Goal: Information Seeking & Learning: Learn about a topic

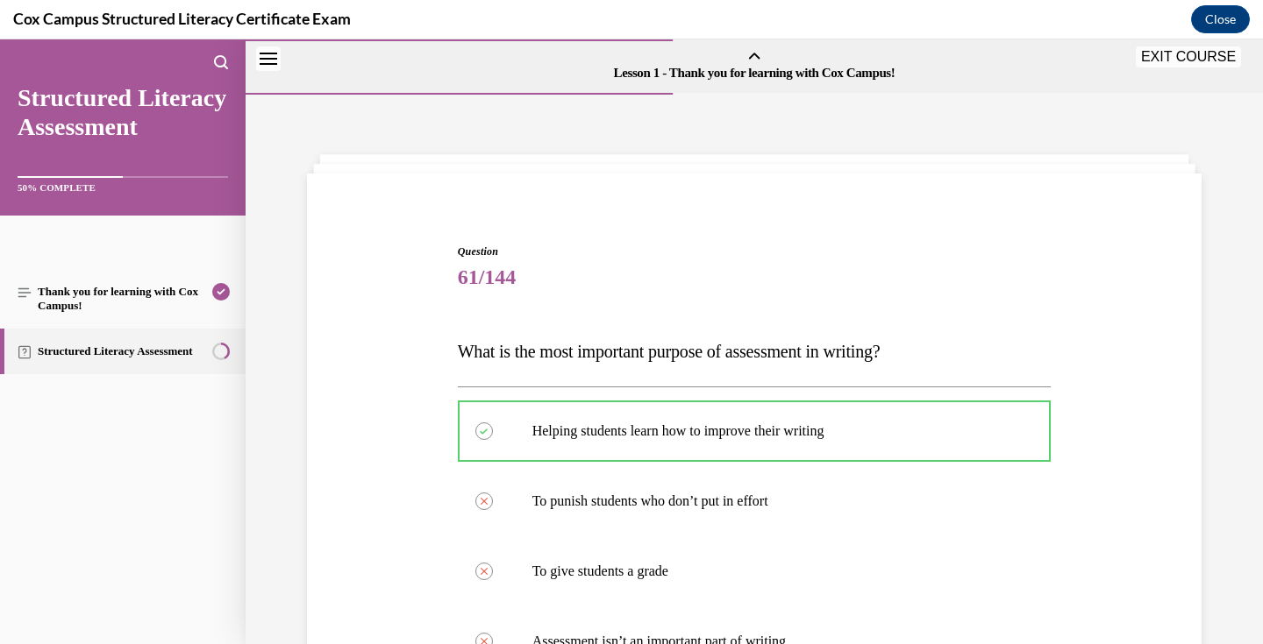
scroll to position [430, 0]
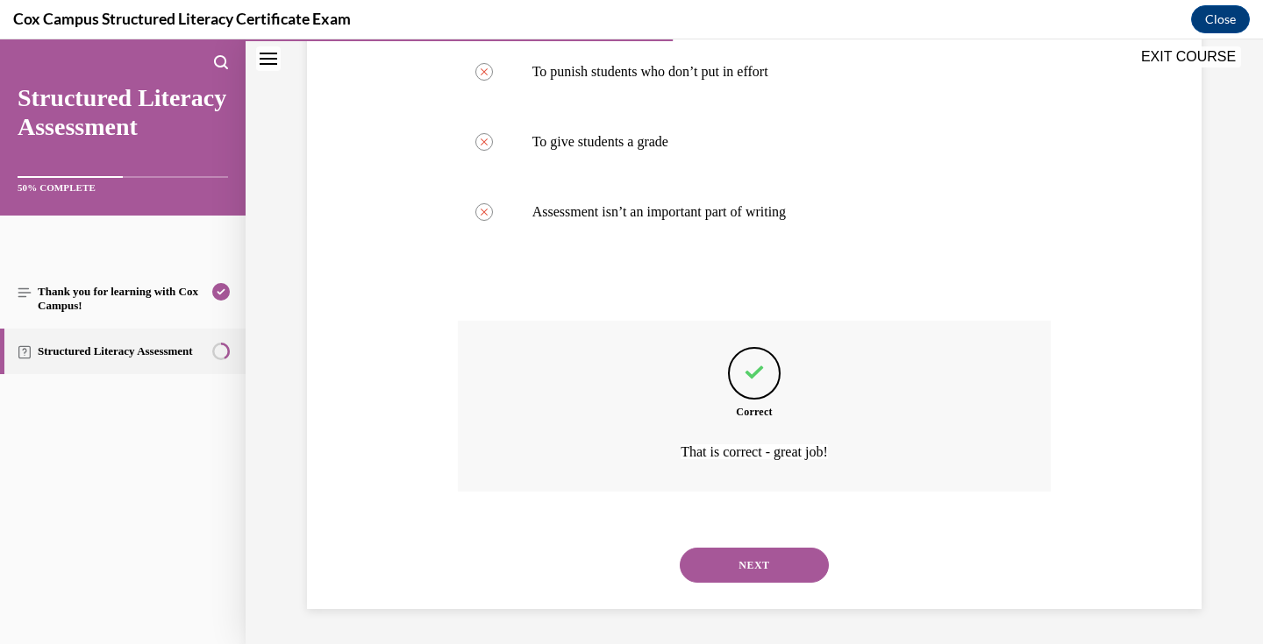
click at [776, 562] on button "NEXT" at bounding box center [754, 565] width 149 height 35
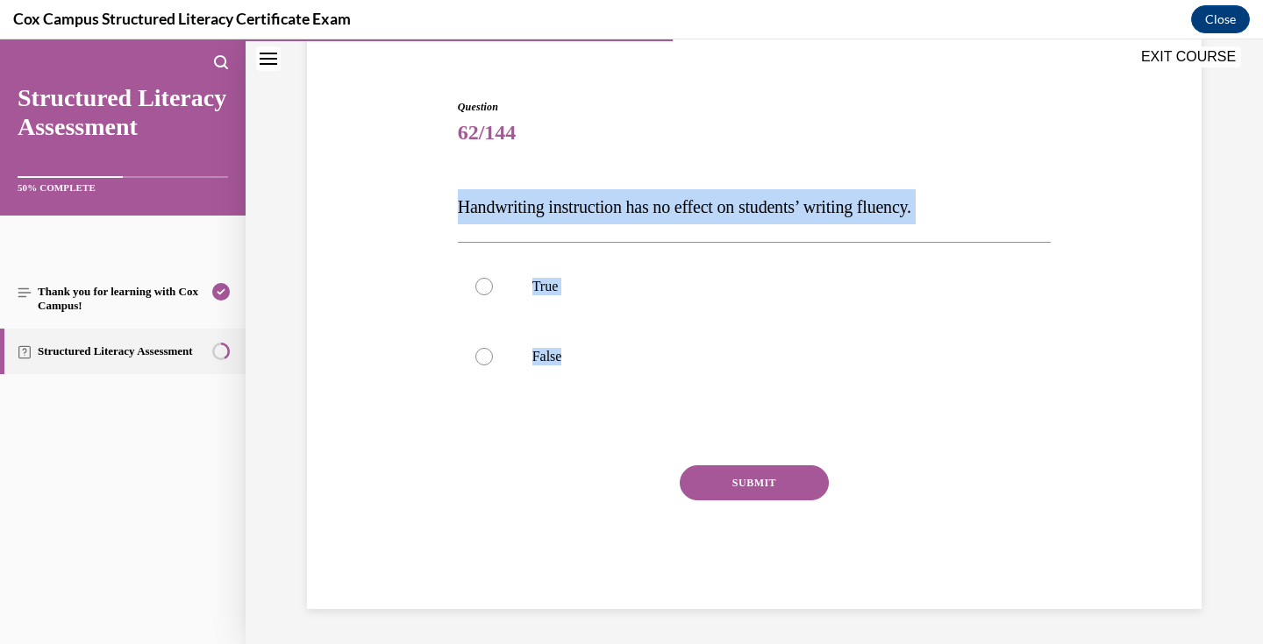
drag, startPoint x: 573, startPoint y: 359, endPoint x: 459, endPoint y: 210, distance: 188.9
click at [459, 210] on div "Question 62/144 Handwriting instruction has no effect on students’ writing flue…" at bounding box center [755, 354] width 594 height 510
copy div "Handwriting instruction has no effect on students’ writing fluency.   True  Fal…"
click at [568, 359] on p "False" at bounding box center [769, 357] width 475 height 18
click at [493, 359] on input "False" at bounding box center [484, 357] width 18 height 18
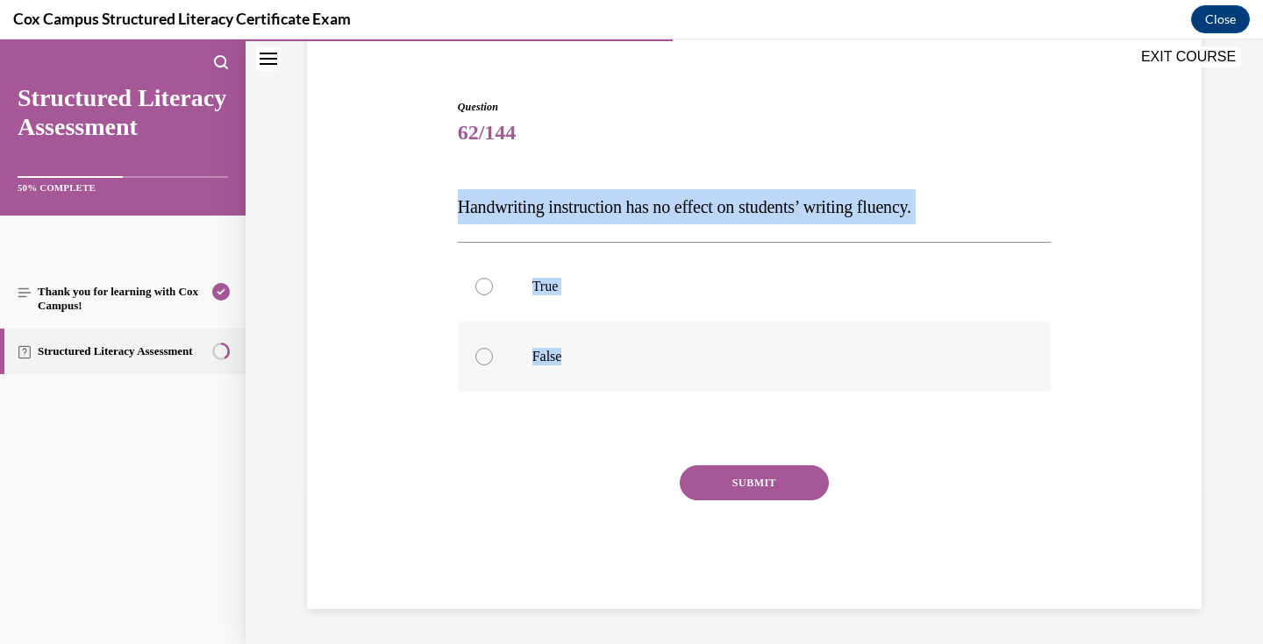
radio input "true"
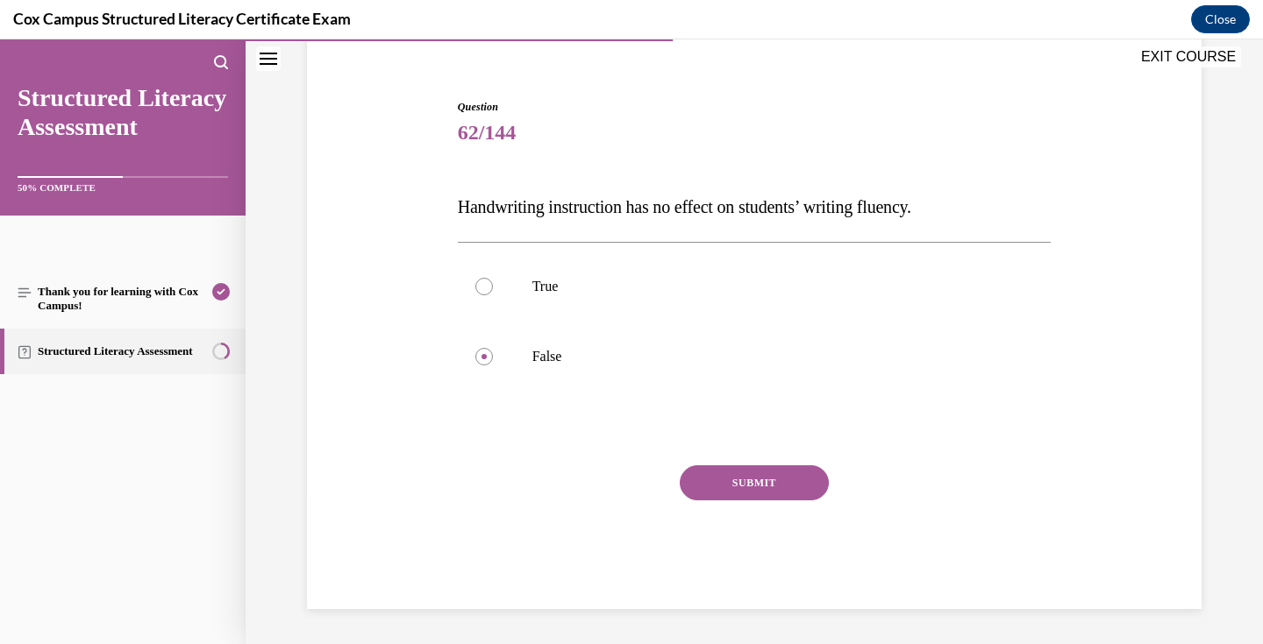
click at [765, 478] on button "SUBMIT" at bounding box center [754, 483] width 149 height 35
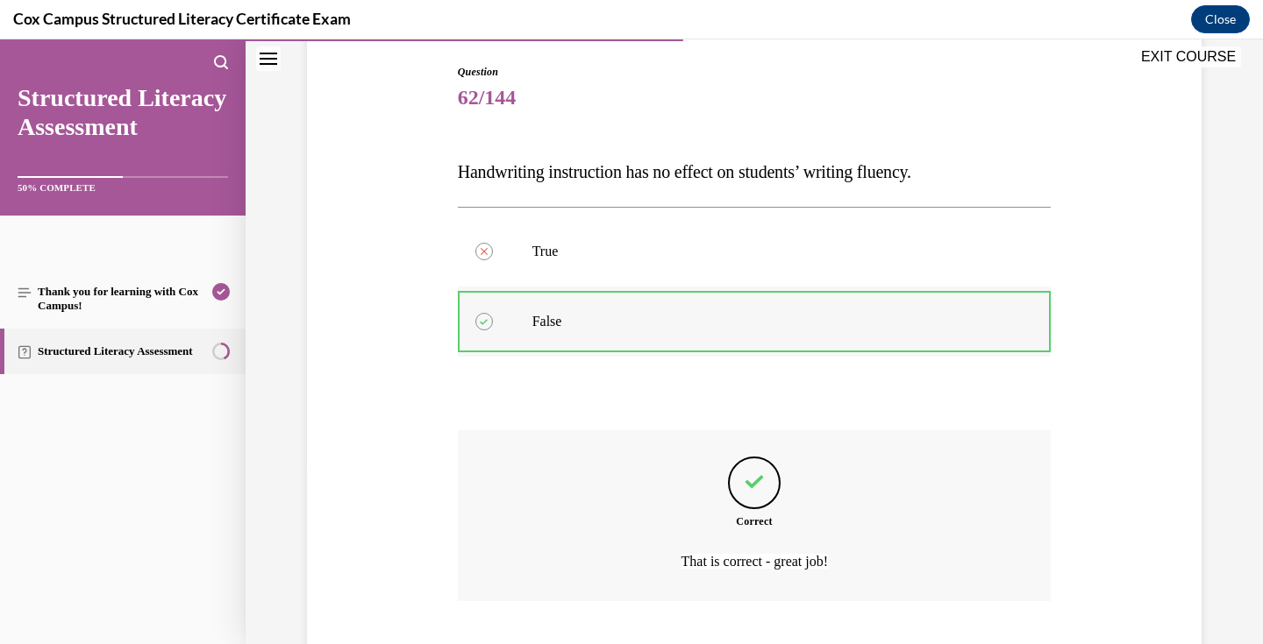
scroll to position [289, 0]
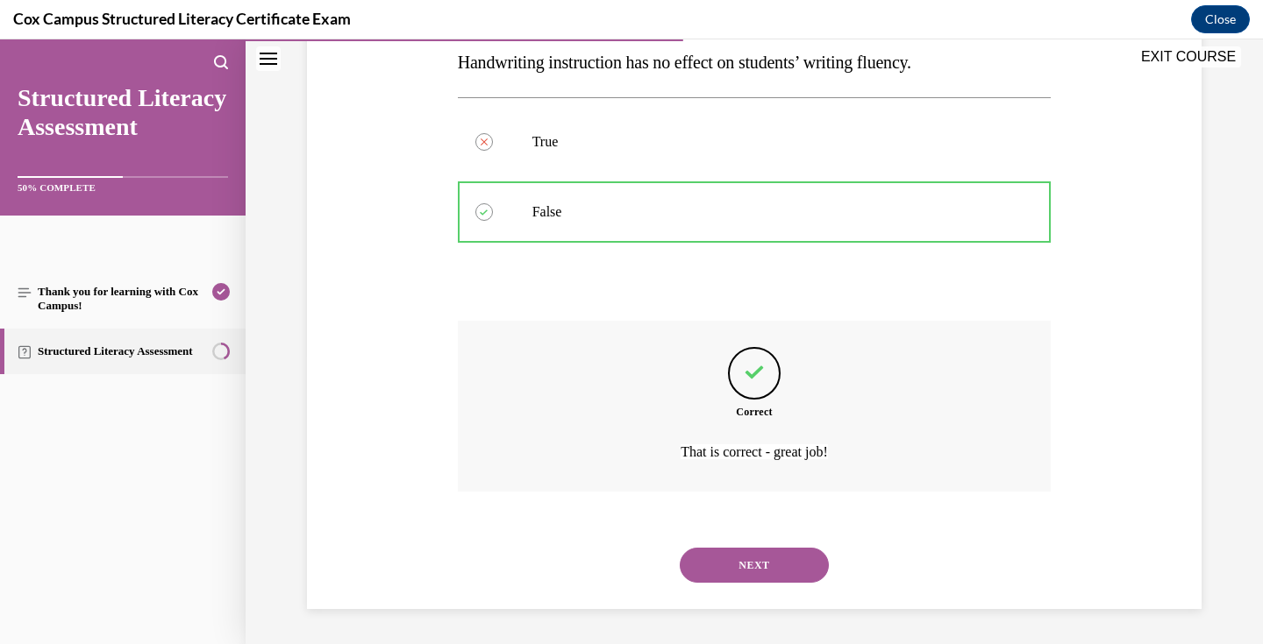
click at [760, 562] on button "NEXT" at bounding box center [754, 565] width 149 height 35
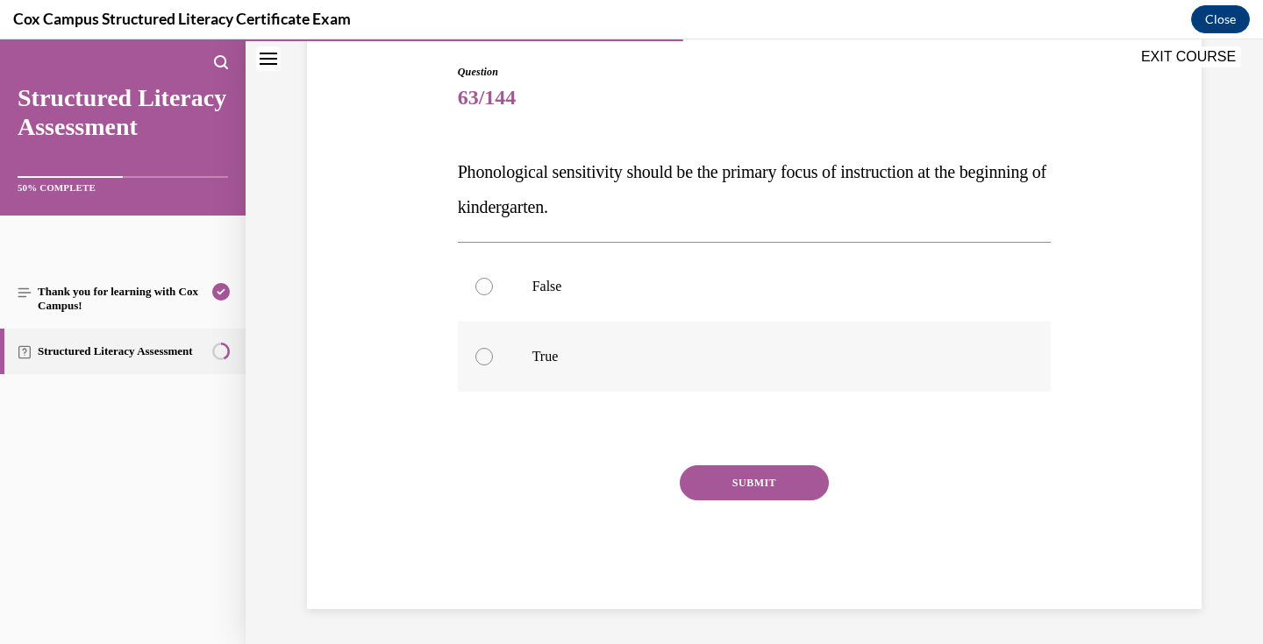
drag, startPoint x: 445, startPoint y: 164, endPoint x: 616, endPoint y: 349, distance: 251.9
click at [616, 349] on div "Question 63/144 Phonological sensitivity should be the primary focus of instruc…" at bounding box center [753, 310] width 903 height 598
copy div "Phonological sensitivity should be the primary focus of instruction at the begi…"
click at [597, 373] on label "True" at bounding box center [755, 357] width 594 height 70
click at [493, 366] on input "True" at bounding box center [484, 357] width 18 height 18
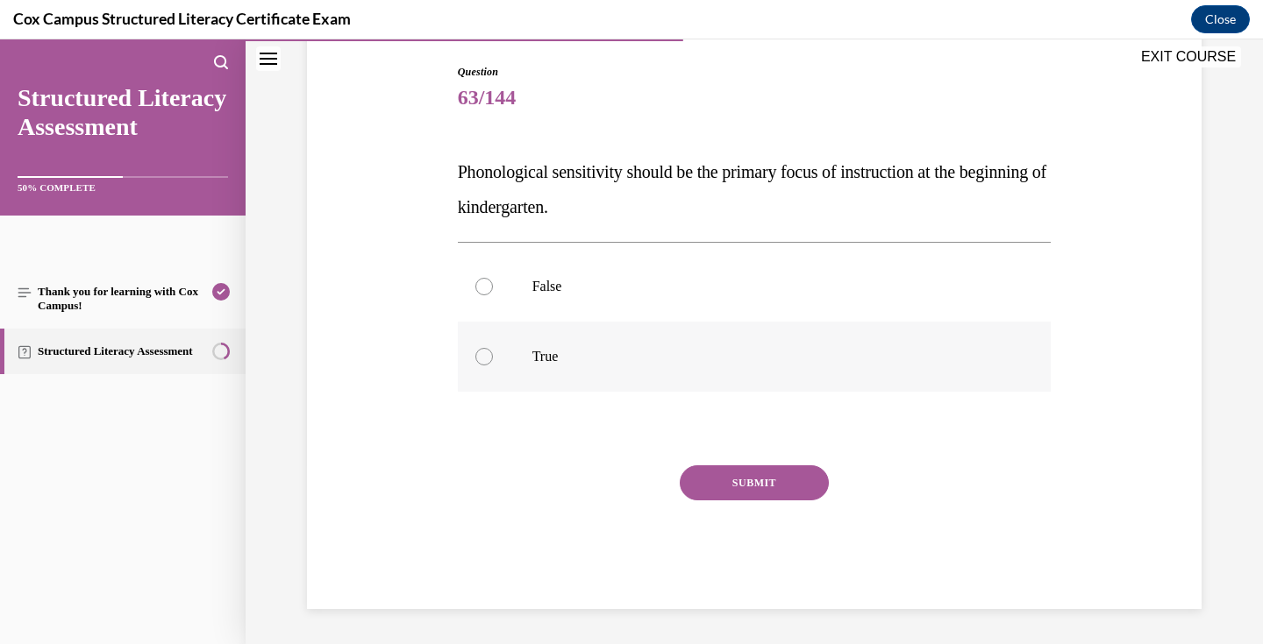
radio input "true"
click at [749, 477] on button "SUBMIT" at bounding box center [754, 483] width 149 height 35
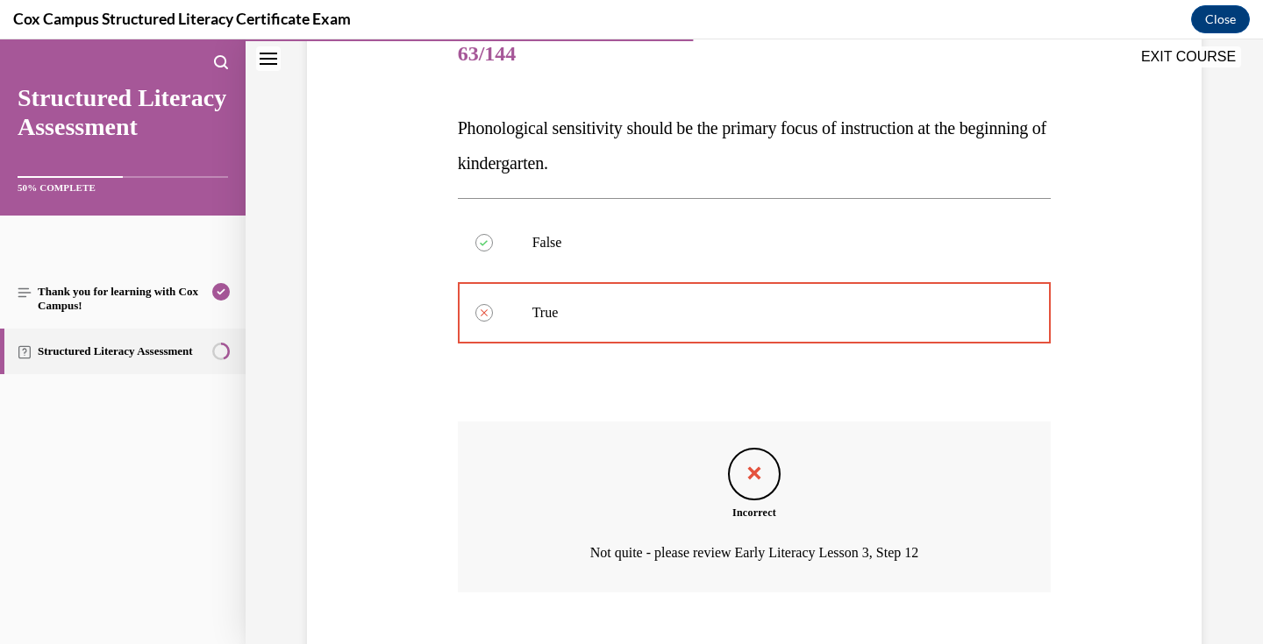
scroll to position [324, 0]
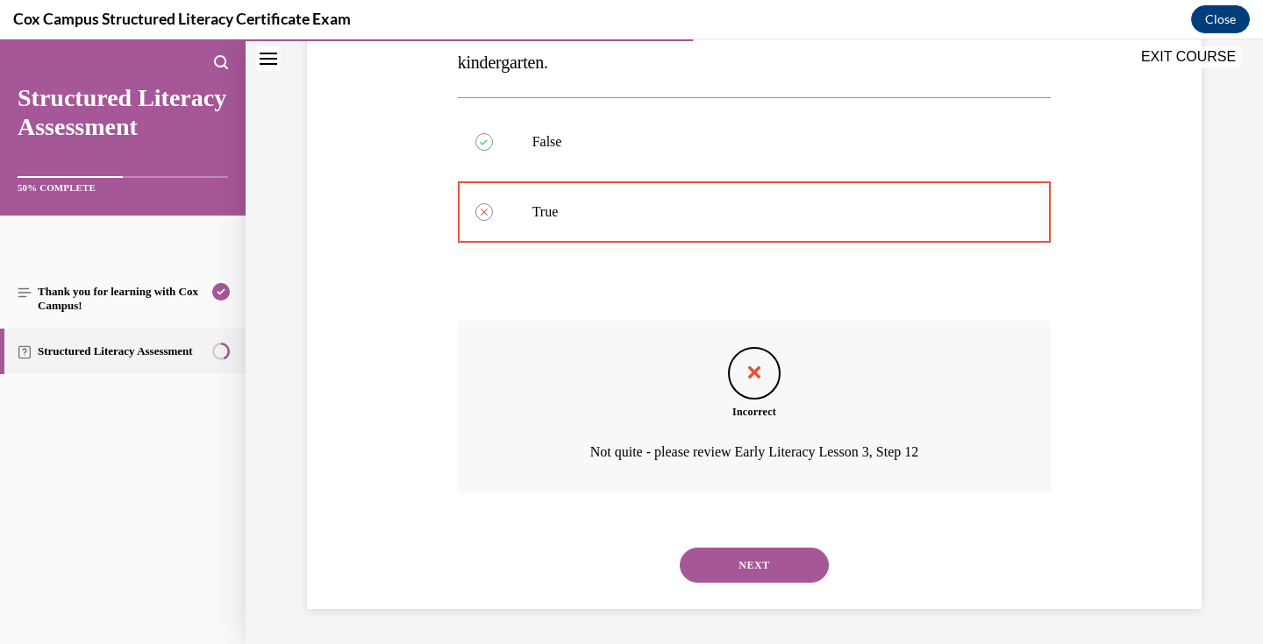
click at [780, 567] on button "NEXT" at bounding box center [754, 565] width 149 height 35
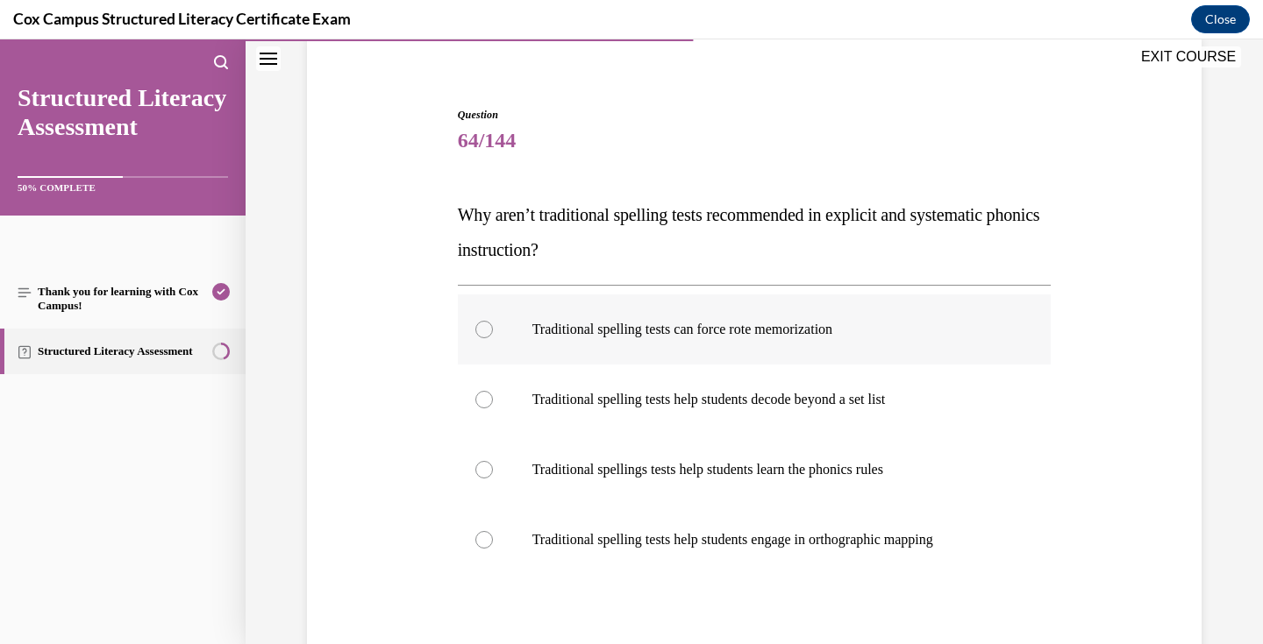
scroll to position [174, 0]
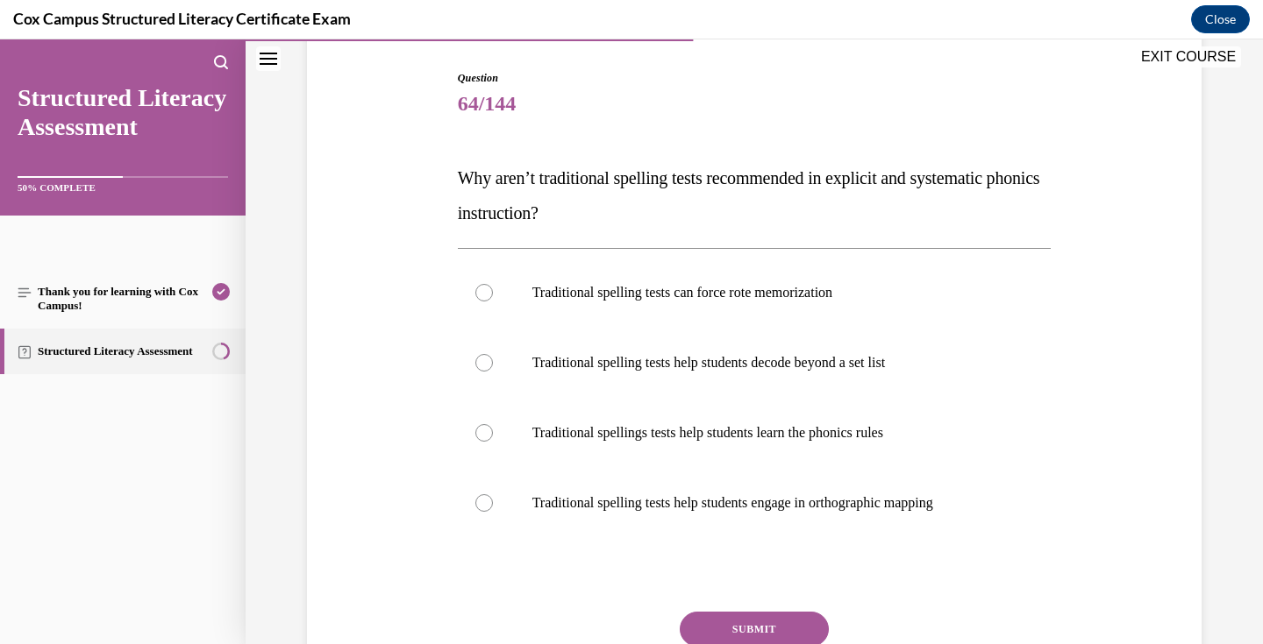
drag, startPoint x: 985, startPoint y: 504, endPoint x: 438, endPoint y: 190, distance: 630.0
click at [438, 190] on div "Question 64/144 Why aren’t traditional spelling tests recommended in explicit a…" at bounding box center [753, 387] width 903 height 738
copy div "Why aren’t traditional spelling tests recommended in explicit and systematic ph…"
click at [762, 289] on p "Traditional spelling tests can force rote memorization" at bounding box center [769, 293] width 475 height 18
click at [493, 289] on input "Traditional spelling tests can force rote memorization" at bounding box center [484, 293] width 18 height 18
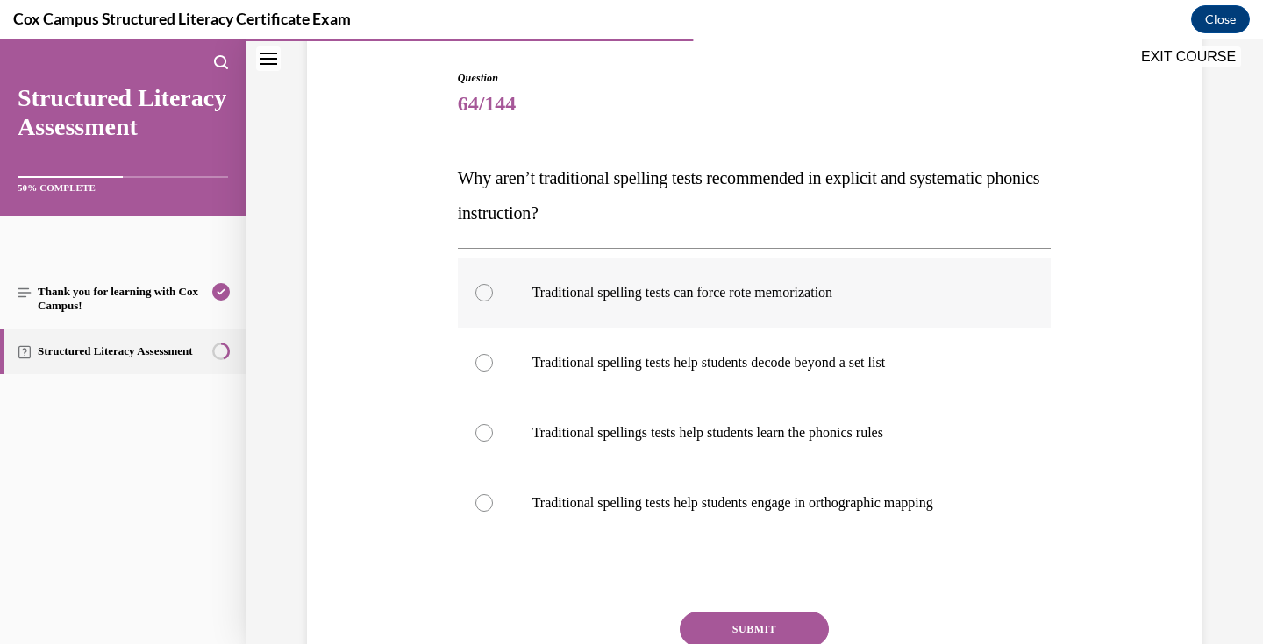
radio input "true"
click at [768, 625] on button "SUBMIT" at bounding box center [754, 629] width 149 height 35
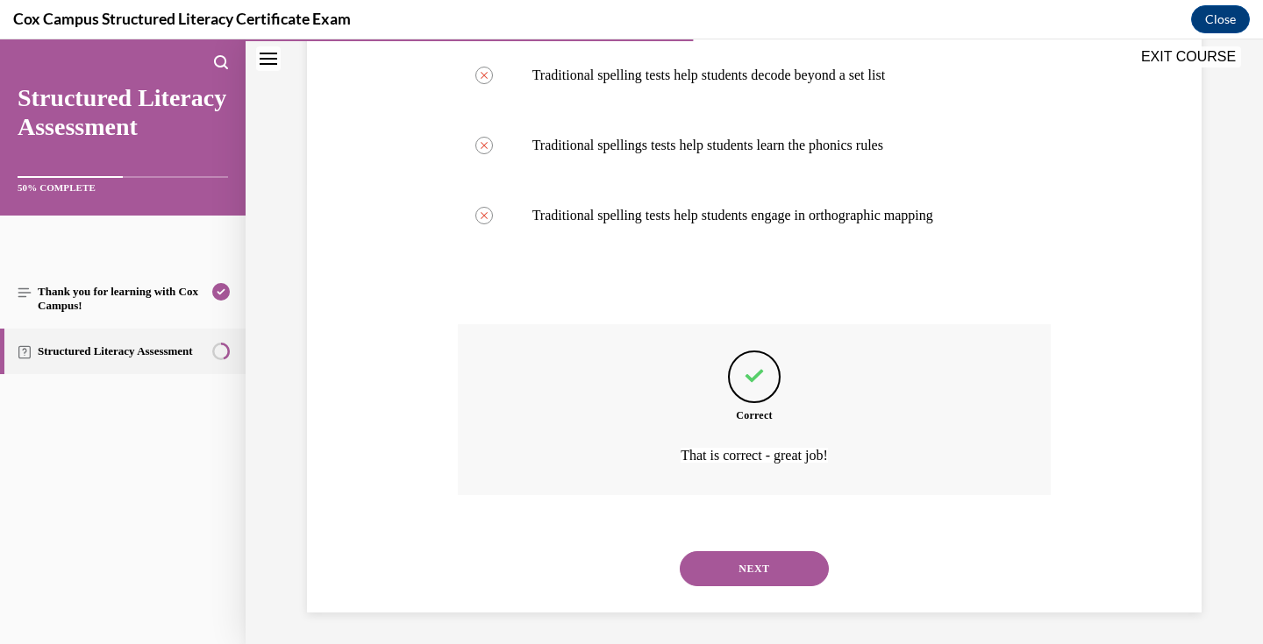
scroll to position [465, 0]
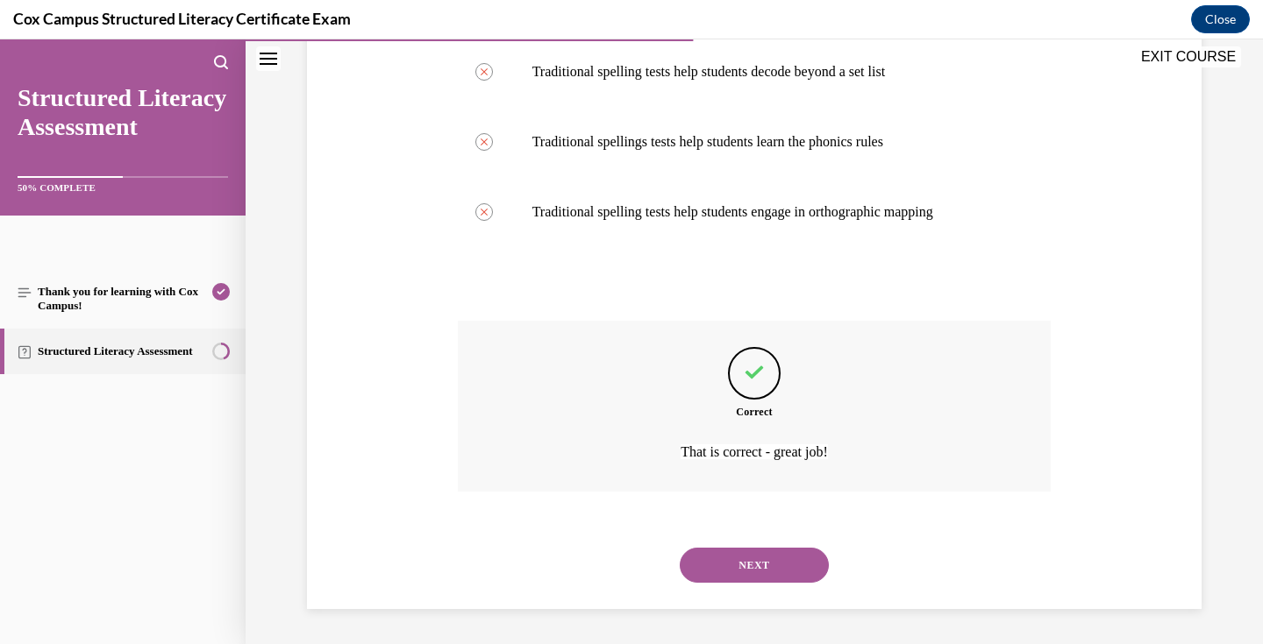
click at [764, 562] on button "NEXT" at bounding box center [754, 565] width 149 height 35
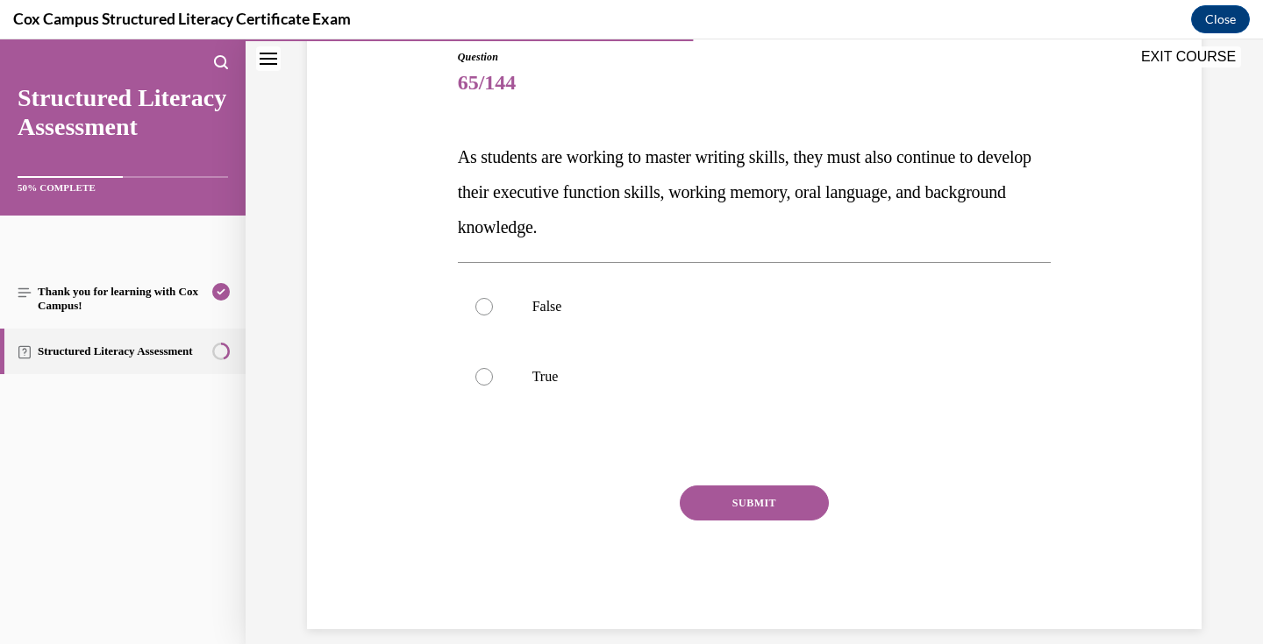
drag, startPoint x: 572, startPoint y: 378, endPoint x: 444, endPoint y: 146, distance: 264.5
click at [444, 146] on div "Question 65/144 As students are working to master writing skills, they must als…" at bounding box center [753, 312] width 903 height 633
copy div "As students are working to master writing skills, they must also continue to de…"
click at [565, 379] on p "True" at bounding box center [769, 377] width 475 height 18
click at [493, 379] on input "True" at bounding box center [484, 377] width 18 height 18
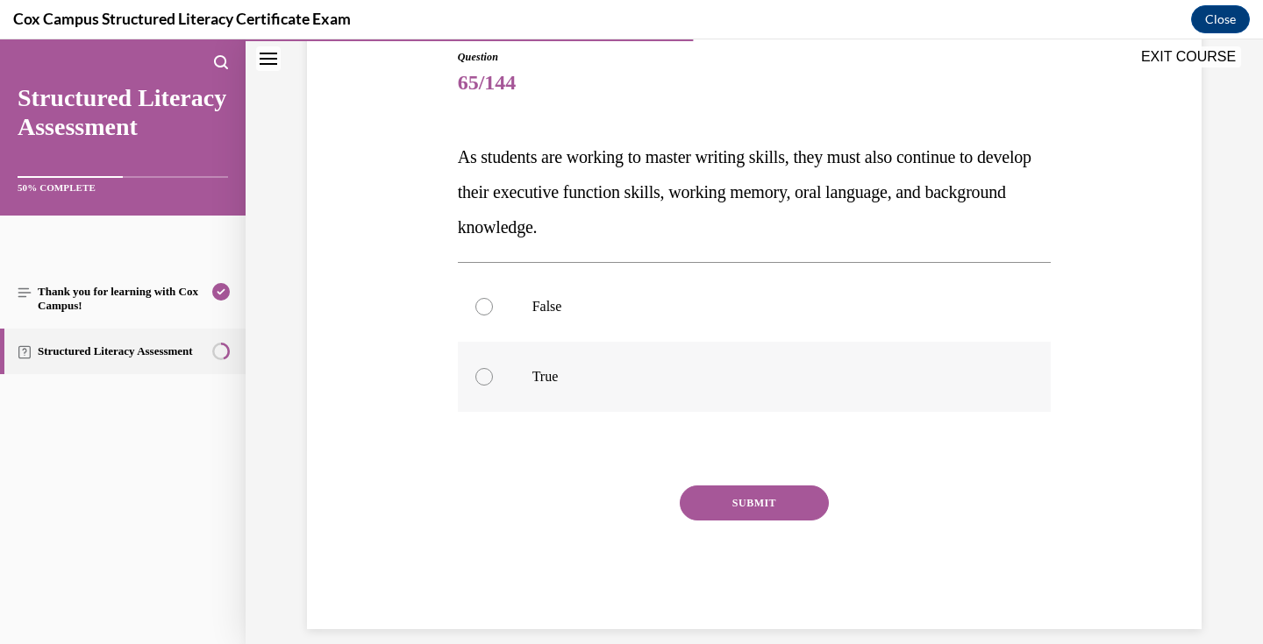
radio input "true"
click at [765, 494] on button "SUBMIT" at bounding box center [754, 503] width 149 height 35
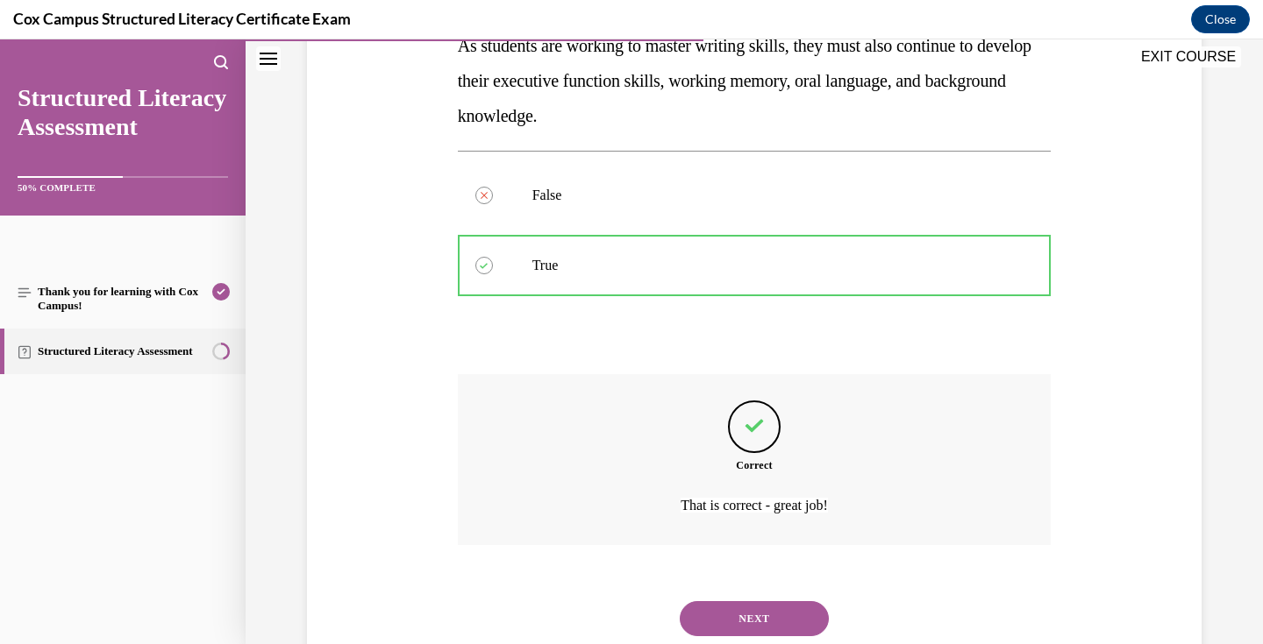
scroll to position [359, 0]
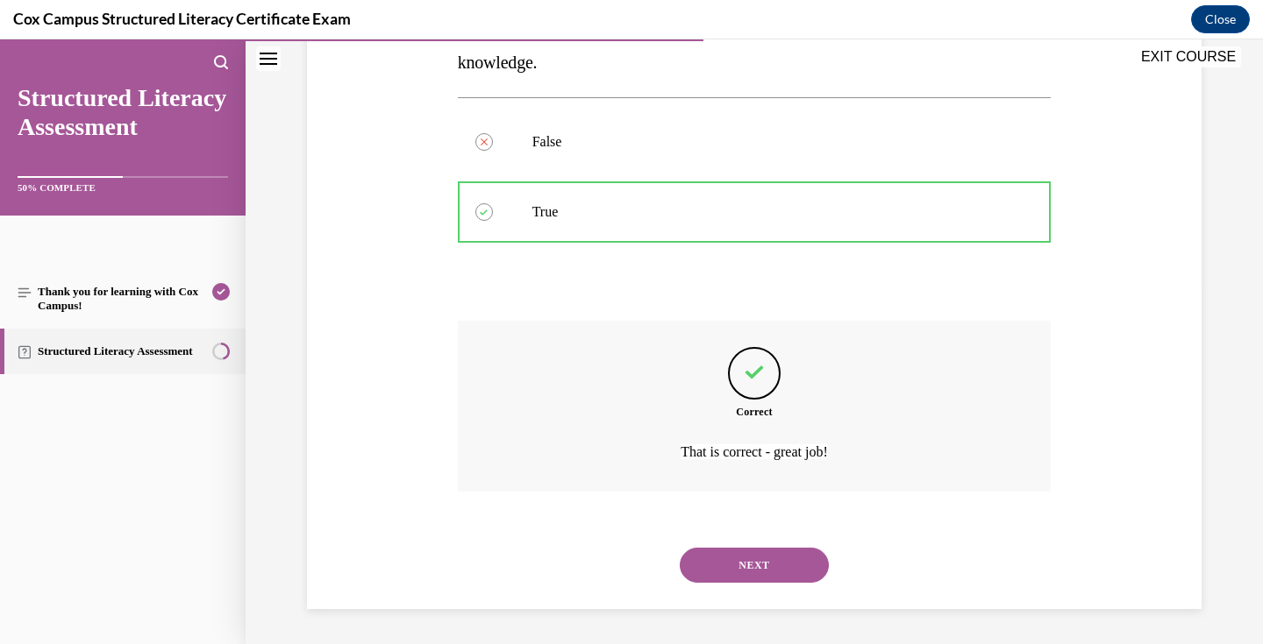
click at [761, 563] on button "NEXT" at bounding box center [754, 565] width 149 height 35
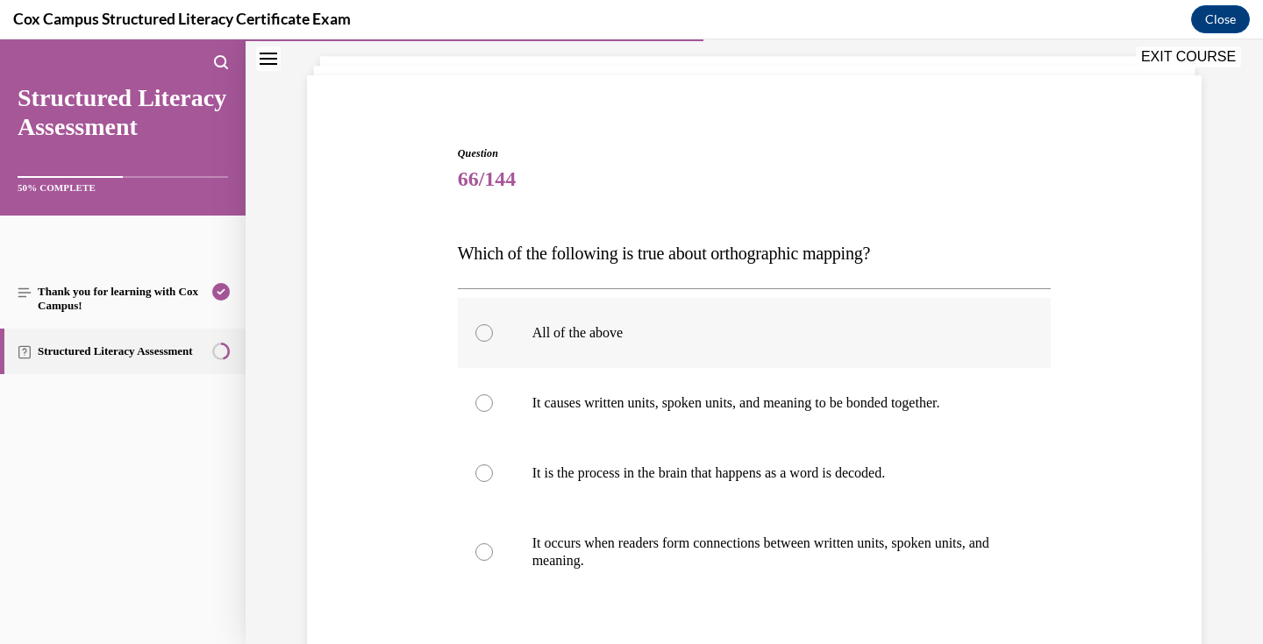
scroll to position [125, 0]
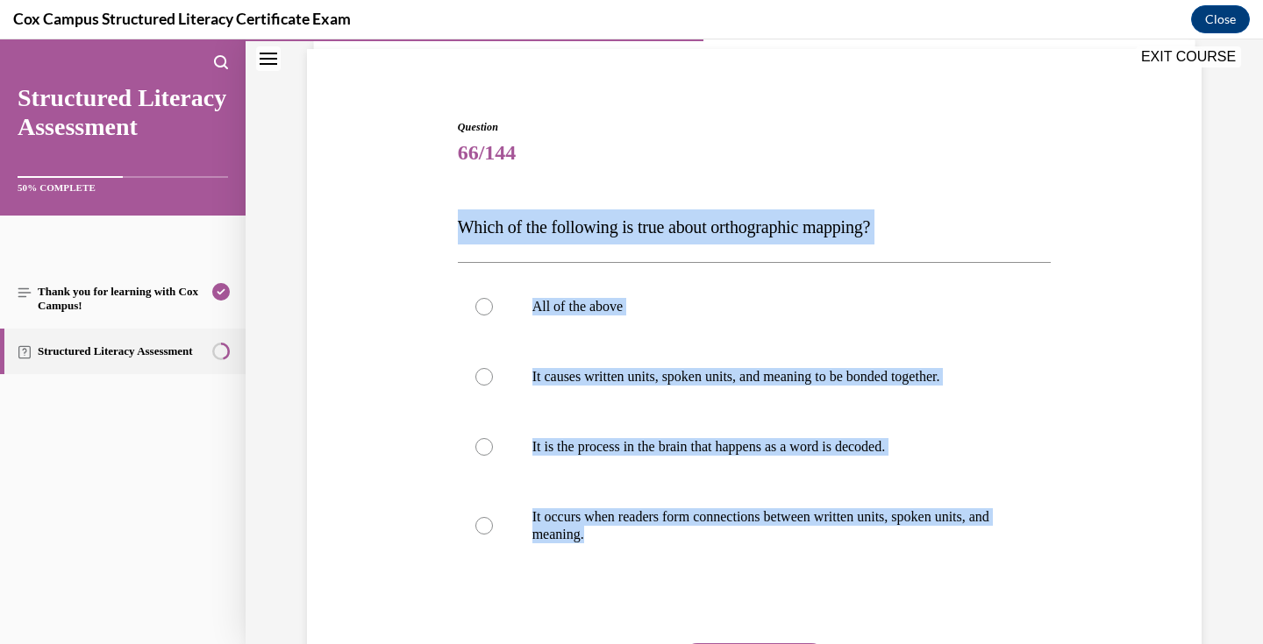
drag, startPoint x: 662, startPoint y: 547, endPoint x: 459, endPoint y: 224, distance: 382.2
click at [459, 224] on div "Question 66/144 Which of the following is true about orthographic mapping? All …" at bounding box center [755, 453] width 594 height 668
copy div "Which of the following is true about orthographic mapping? All of the above It …"
click at [602, 319] on label "All of the above" at bounding box center [755, 307] width 594 height 70
click at [493, 316] on input "All of the above" at bounding box center [484, 307] width 18 height 18
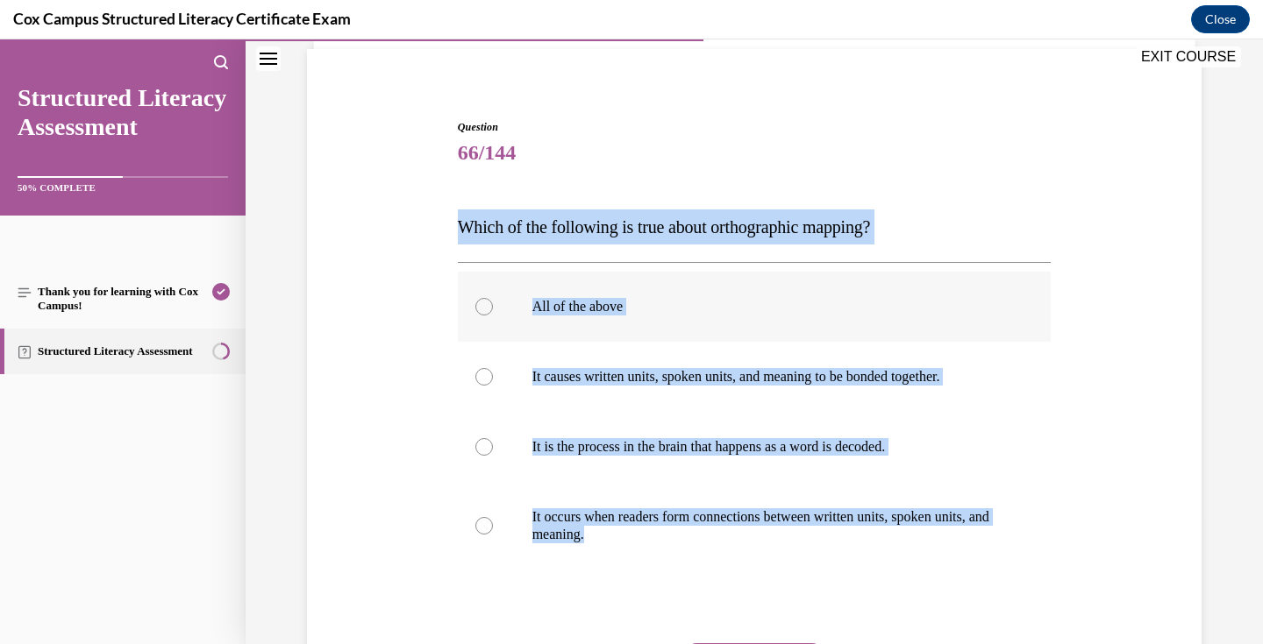
radio input "true"
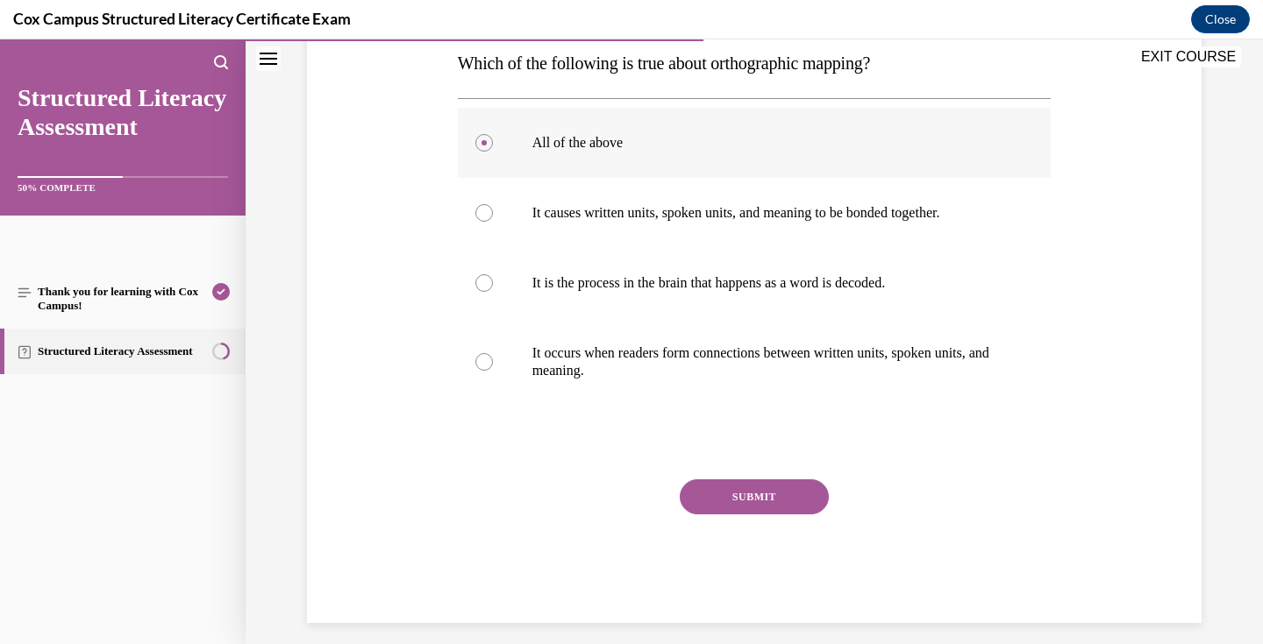
scroll to position [302, 0]
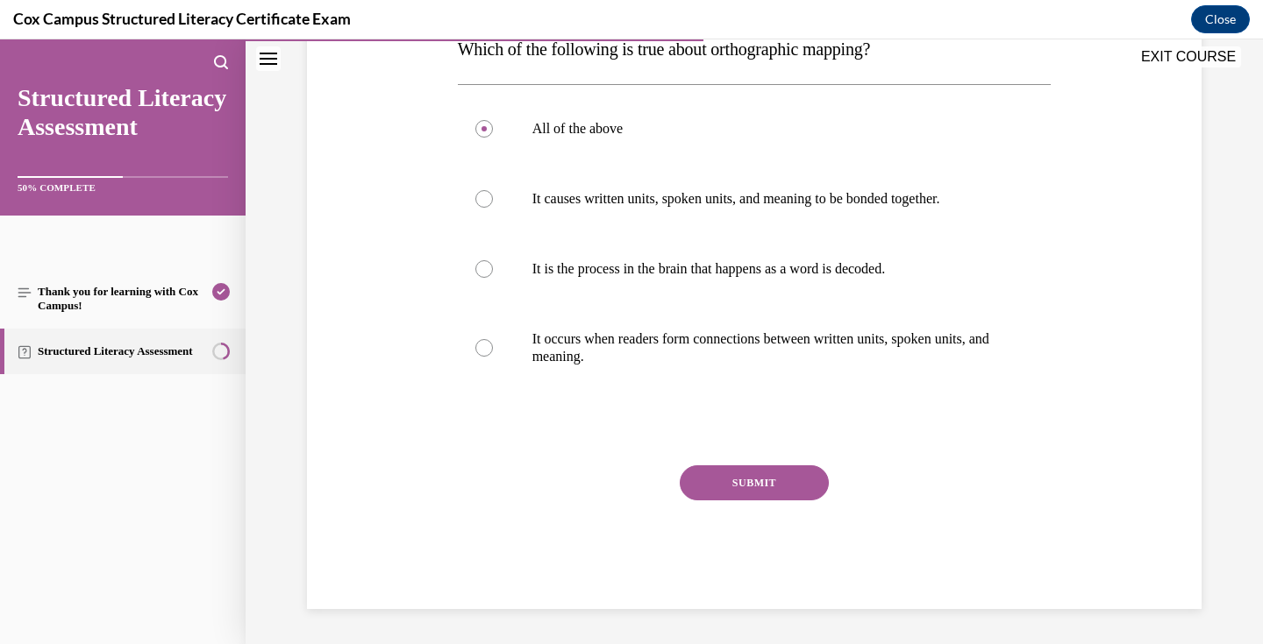
click at [751, 483] on button "SUBMIT" at bounding box center [754, 483] width 149 height 35
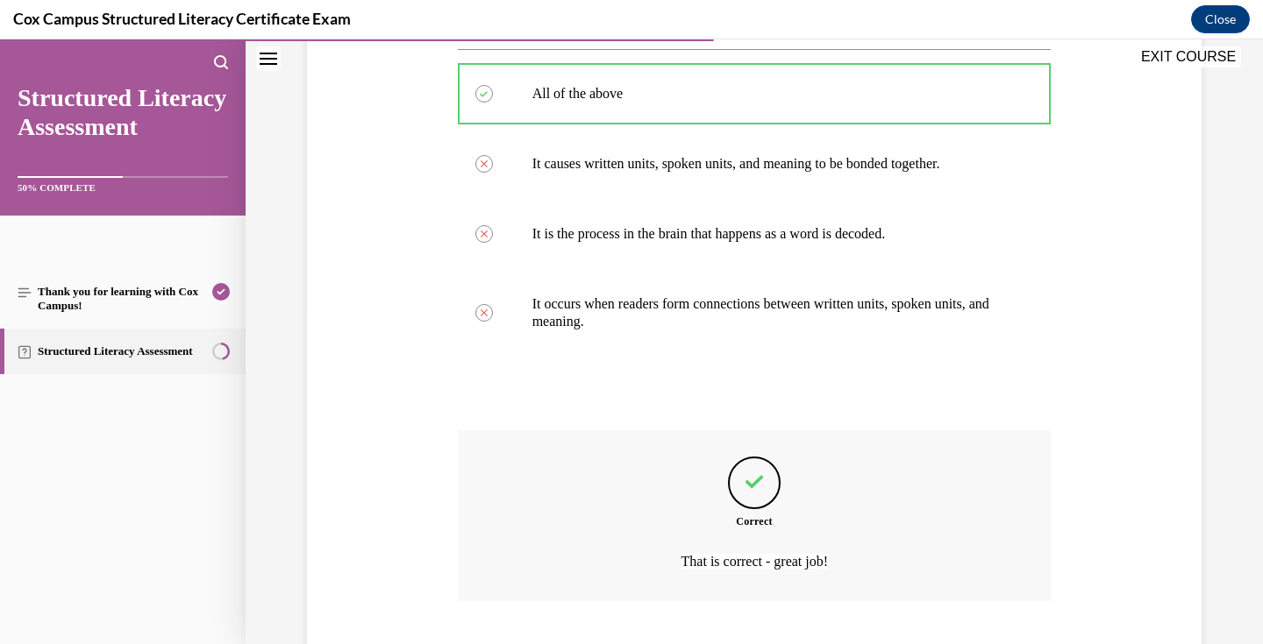
scroll to position [447, 0]
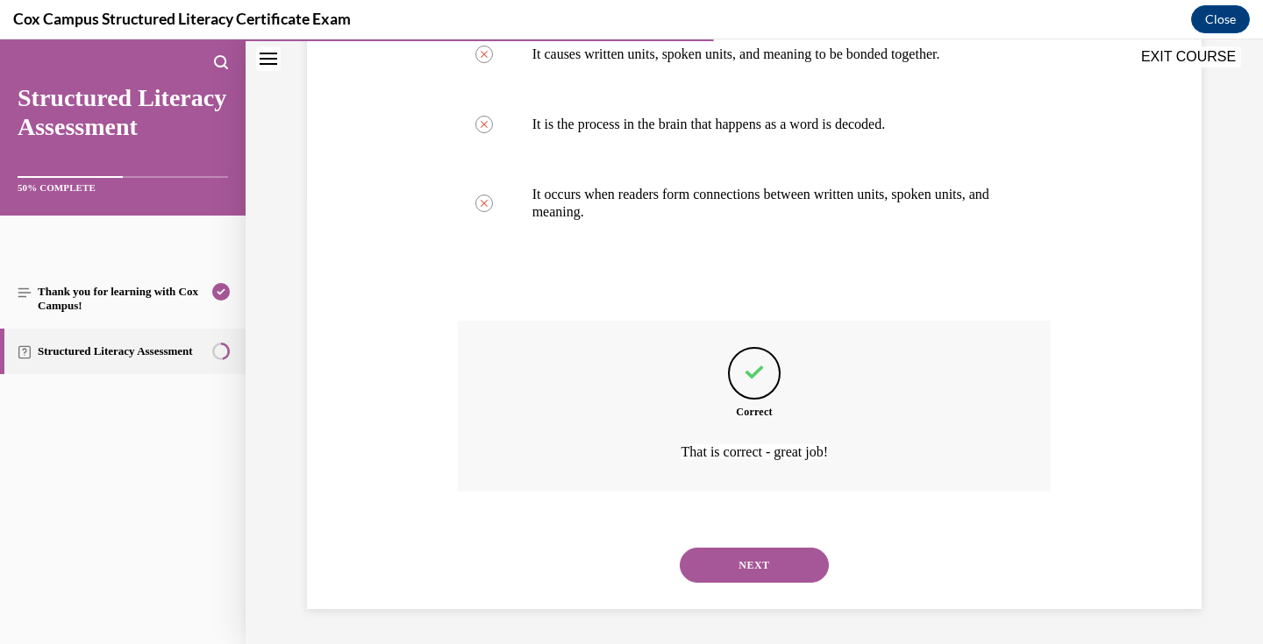
click at [734, 568] on button "NEXT" at bounding box center [754, 565] width 149 height 35
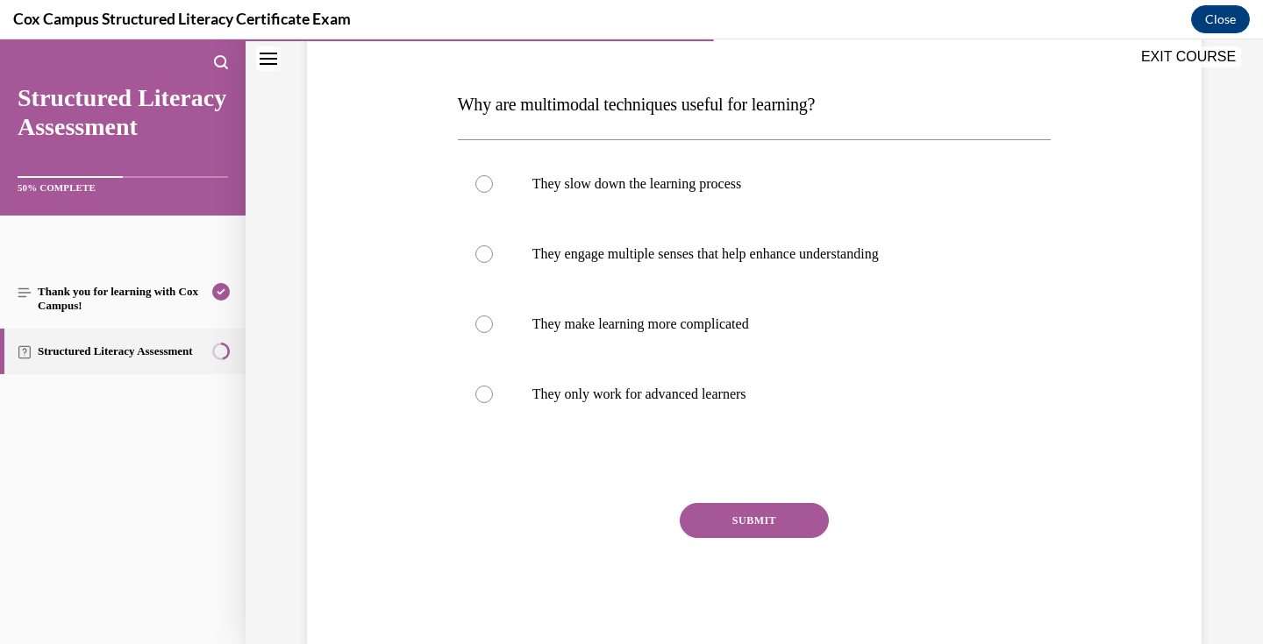
scroll to position [237, 0]
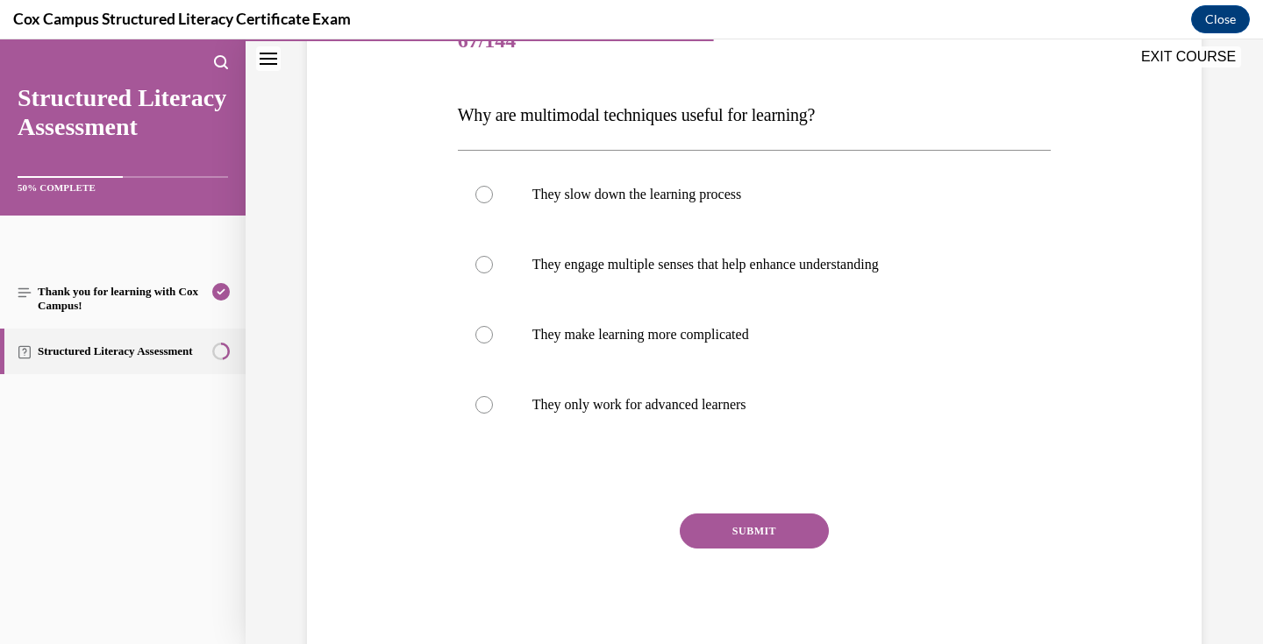
drag, startPoint x: 777, startPoint y: 406, endPoint x: 454, endPoint y: 117, distance: 433.4
click at [454, 117] on div "Question 67/144 Why are multimodal techniques useful for learning? They slow do…" at bounding box center [754, 319] width 602 height 677
copy div "Why are multimodal techniques useful for learning? They slow down the learning …"
click at [606, 269] on p "They engage multiple senses that help enhance understanding" at bounding box center [769, 265] width 475 height 18
click at [493, 269] on input "They engage multiple senses that help enhance understanding" at bounding box center [484, 265] width 18 height 18
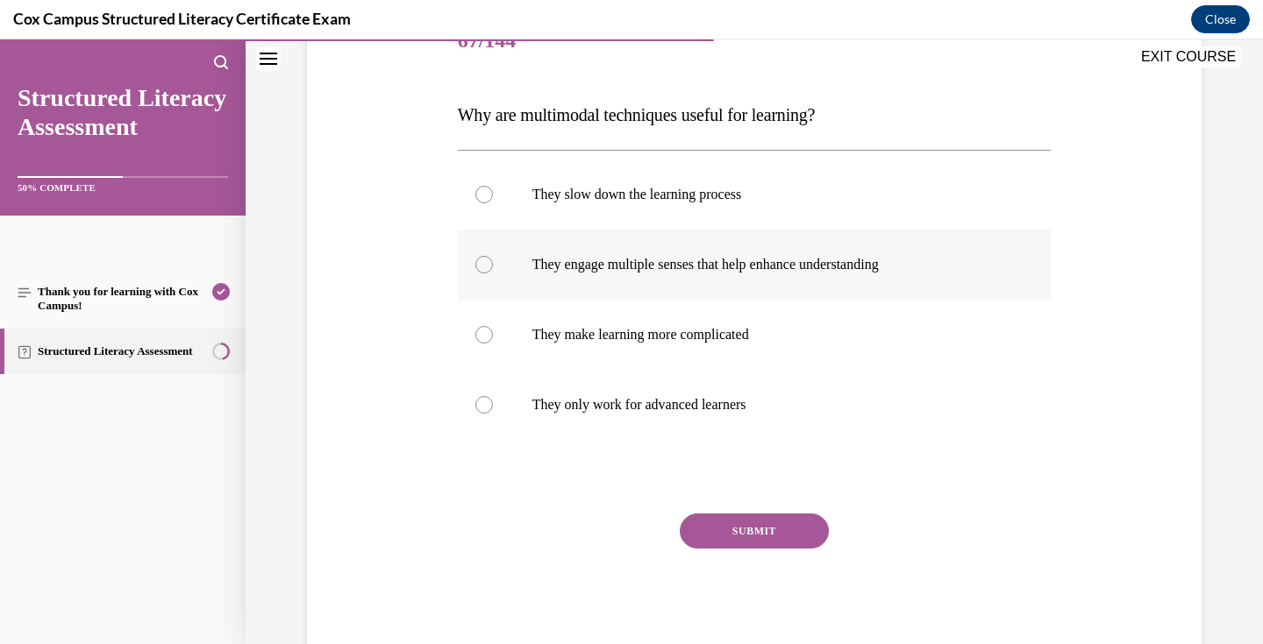
radio input "true"
click at [762, 516] on button "SUBMIT" at bounding box center [754, 531] width 149 height 35
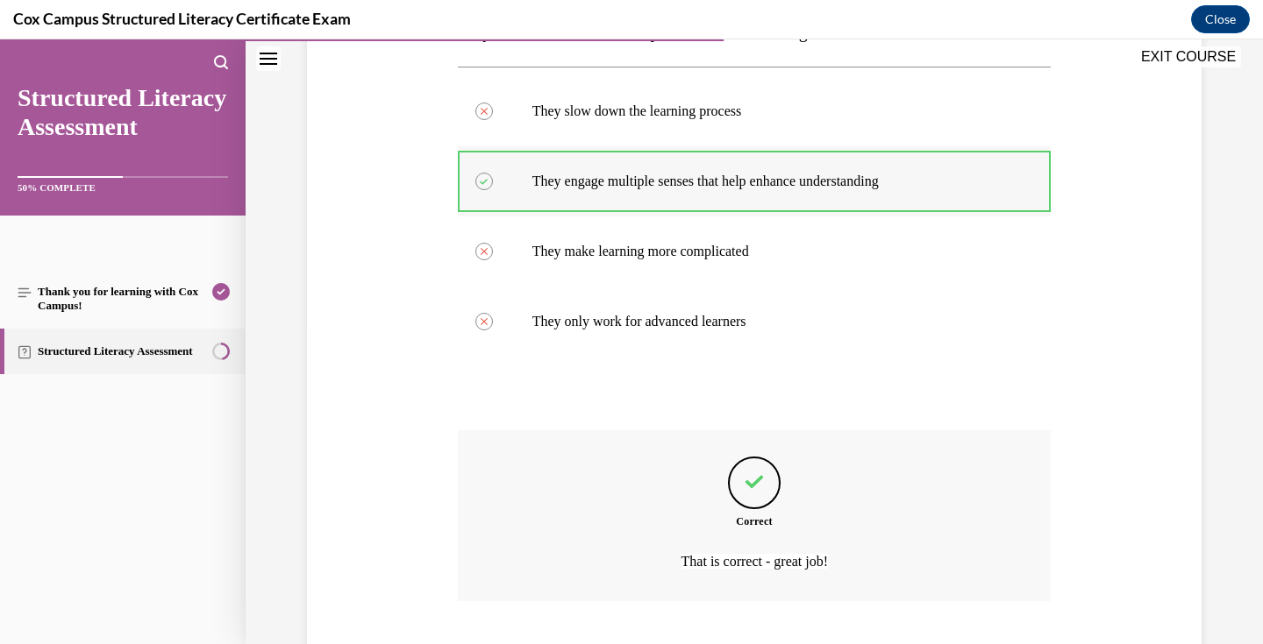
scroll to position [430, 0]
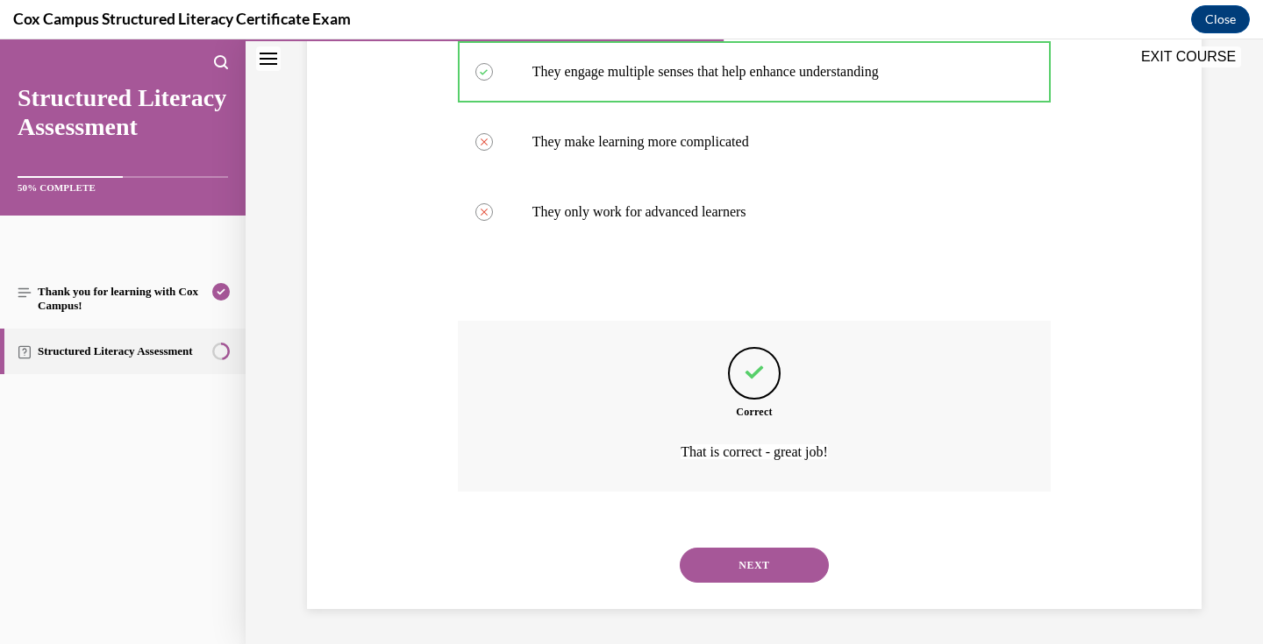
click at [755, 559] on button "NEXT" at bounding box center [754, 565] width 149 height 35
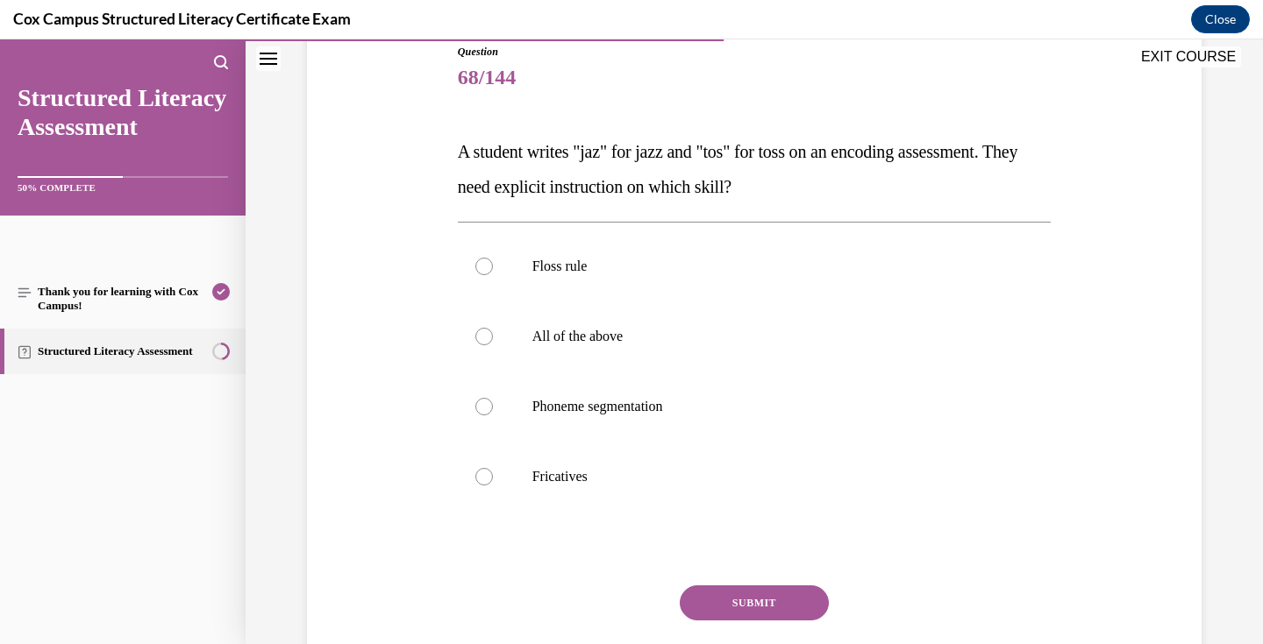
scroll to position [211, 0]
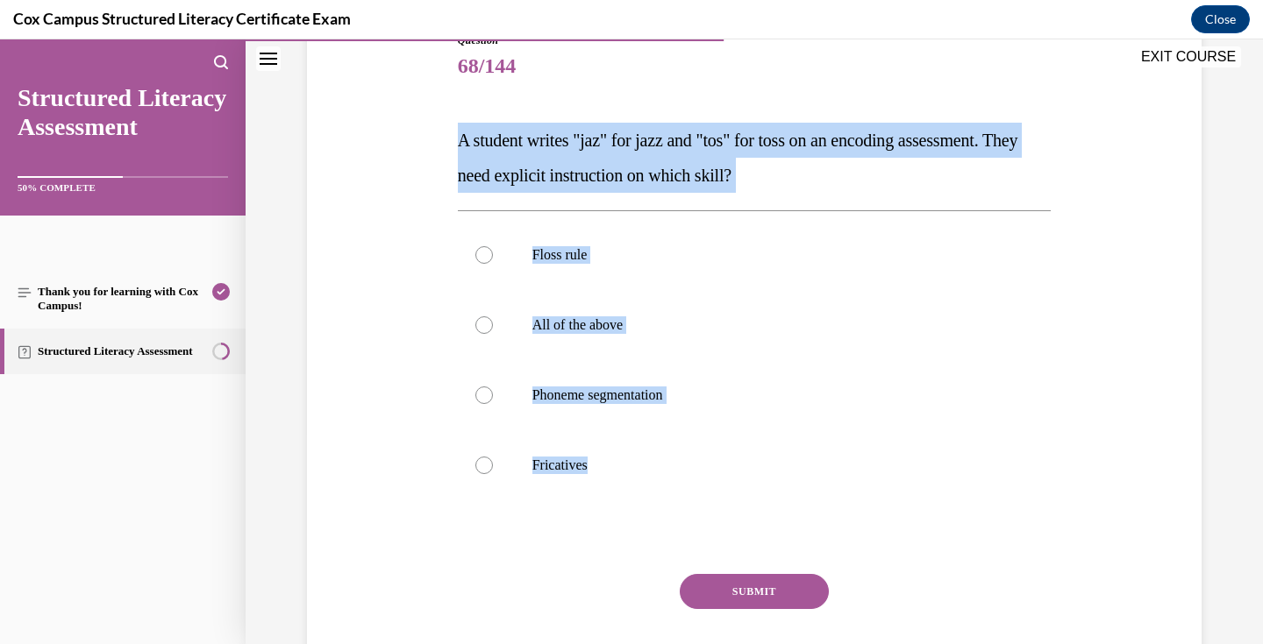
drag, startPoint x: 630, startPoint y: 466, endPoint x: 453, endPoint y: 150, distance: 362.3
click at [453, 150] on div "Question 68/144 A student writes "jaz" for jazz and "tos" for toss on an encodi…" at bounding box center [754, 362] width 602 height 712
copy div "A student writes "jaz" for jazz and "tos" for toss on an encoding assessment. T…"
click at [587, 273] on label "Floss rule" at bounding box center [755, 255] width 594 height 70
click at [493, 264] on input "Floss rule" at bounding box center [484, 255] width 18 height 18
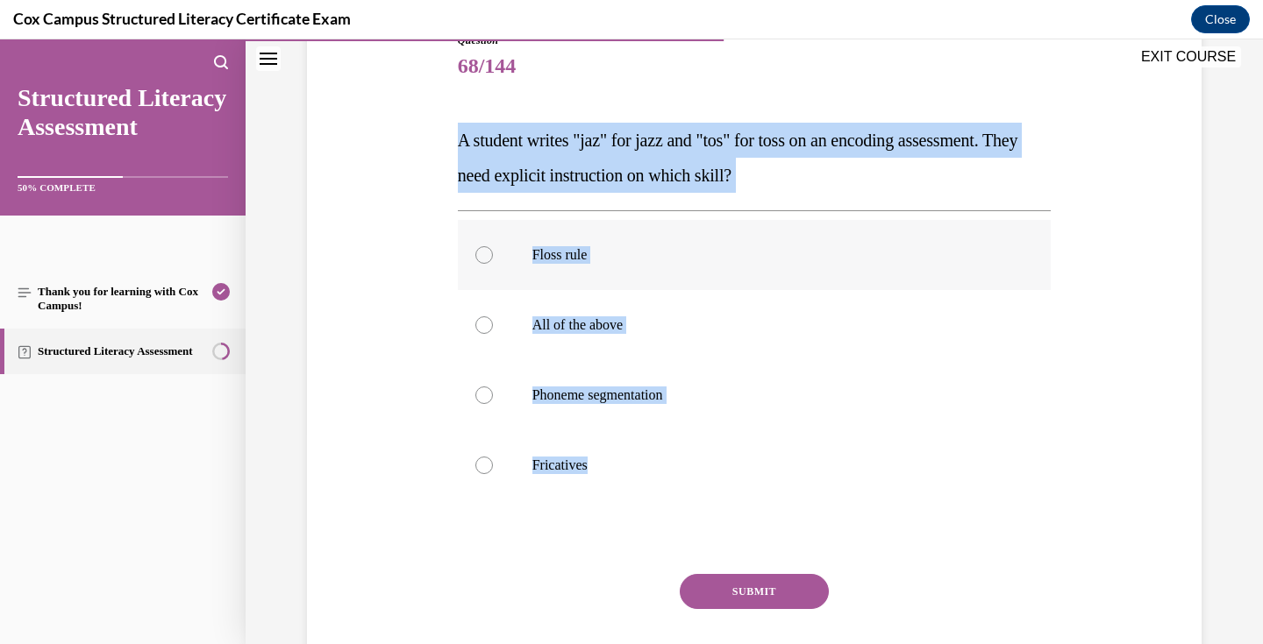
radio input "true"
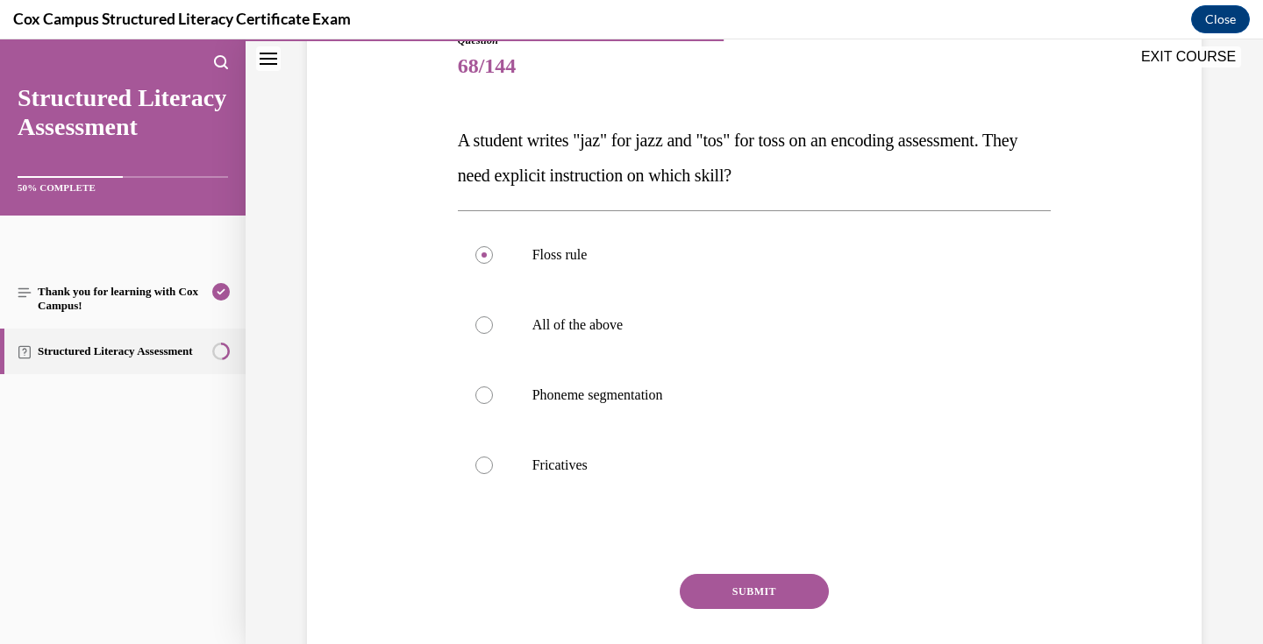
click at [760, 587] on button "SUBMIT" at bounding box center [754, 591] width 149 height 35
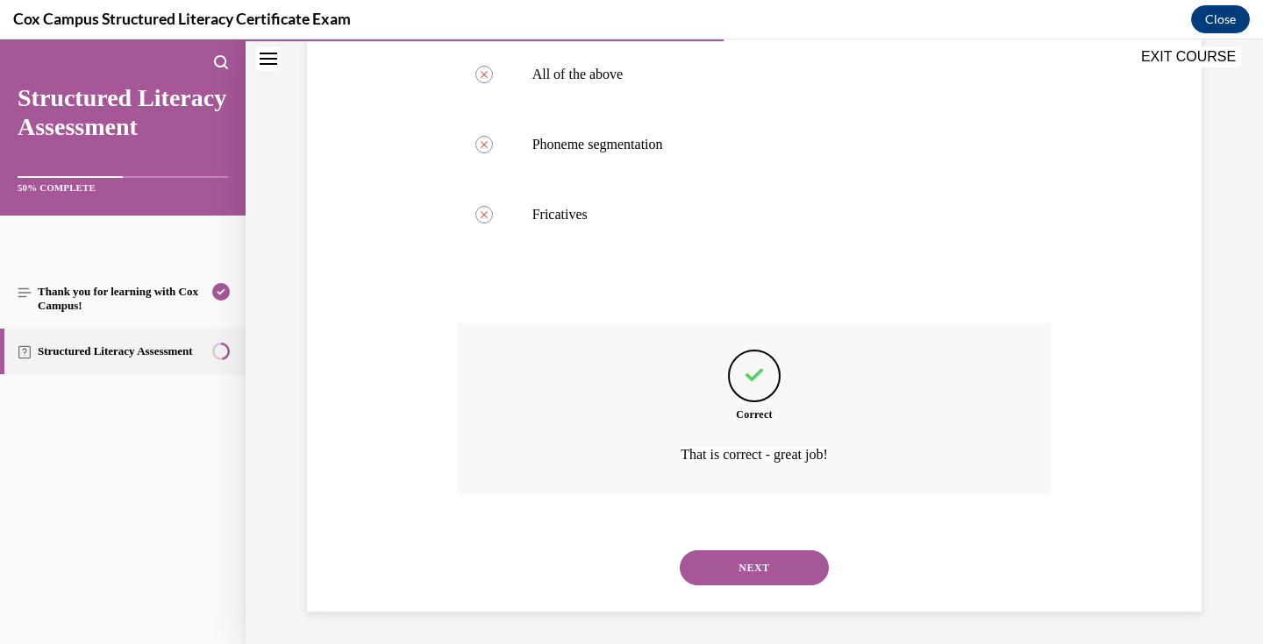
scroll to position [465, 0]
click at [774, 565] on button "NEXT" at bounding box center [754, 565] width 149 height 35
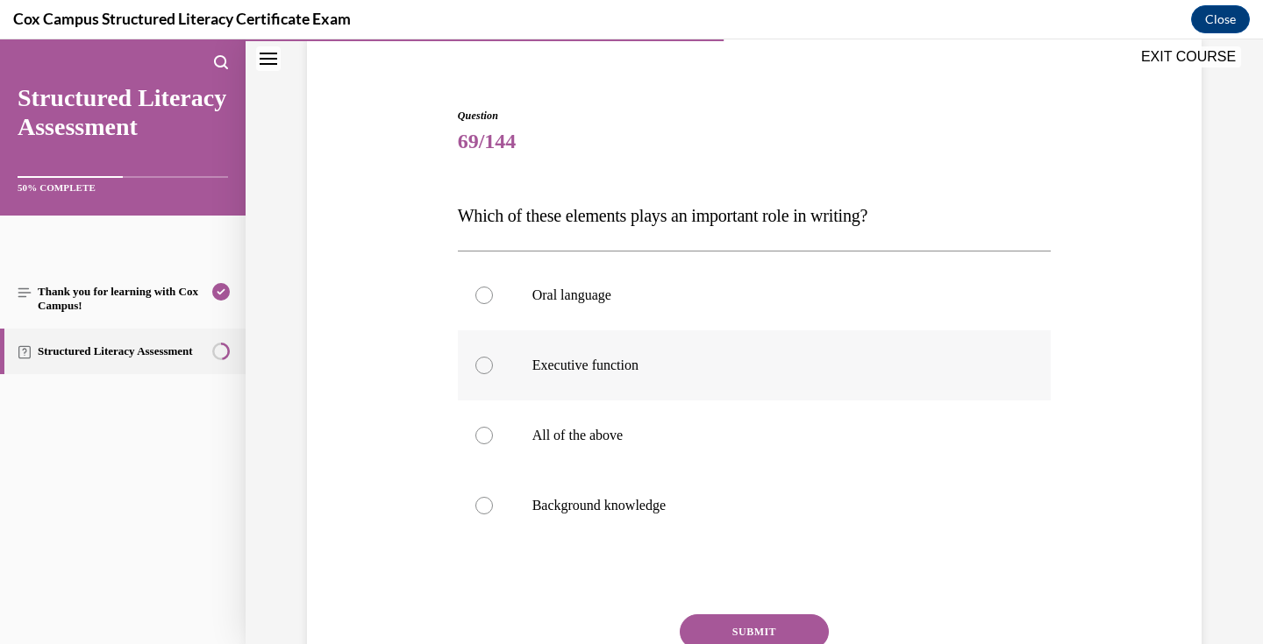
scroll to position [139, 0]
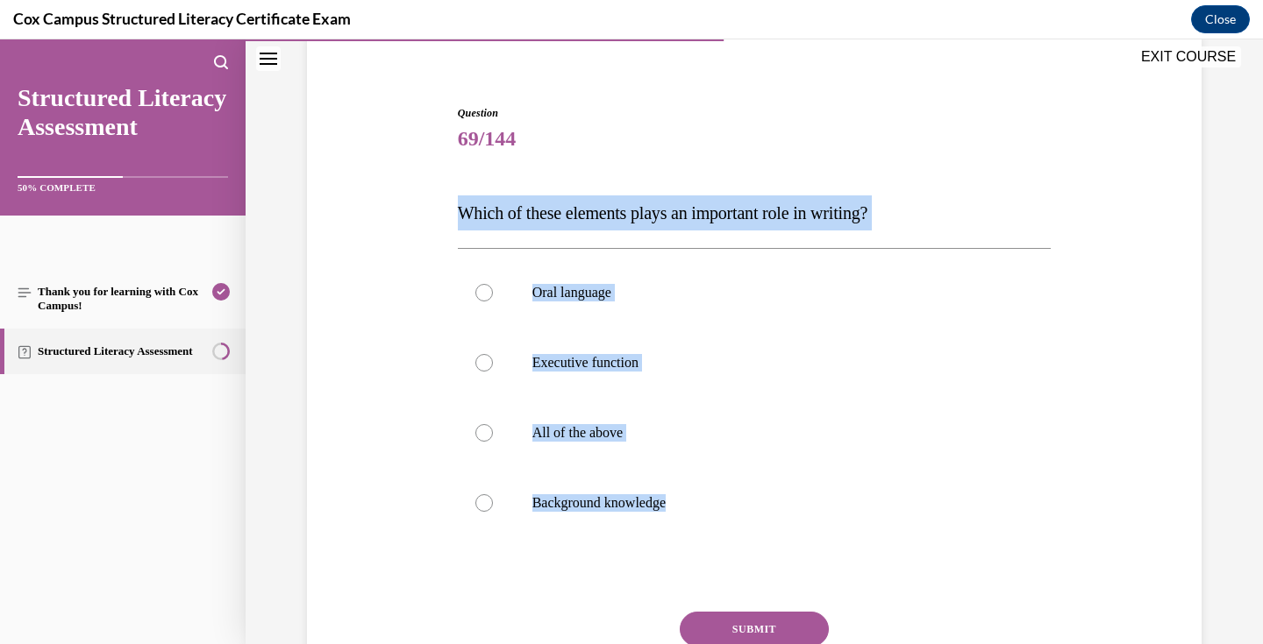
drag, startPoint x: 686, startPoint y: 506, endPoint x: 443, endPoint y: 224, distance: 371.8
click at [443, 224] on div "Question 69/144 Which of these elements plays an important role in writing?   O…" at bounding box center [753, 404] width 903 height 703
copy div "Which of these elements plays an important role in writing?   Oral language Exe…"
click at [621, 446] on label "All of the above" at bounding box center [755, 433] width 594 height 70
click at [493, 442] on input "All of the above" at bounding box center [484, 433] width 18 height 18
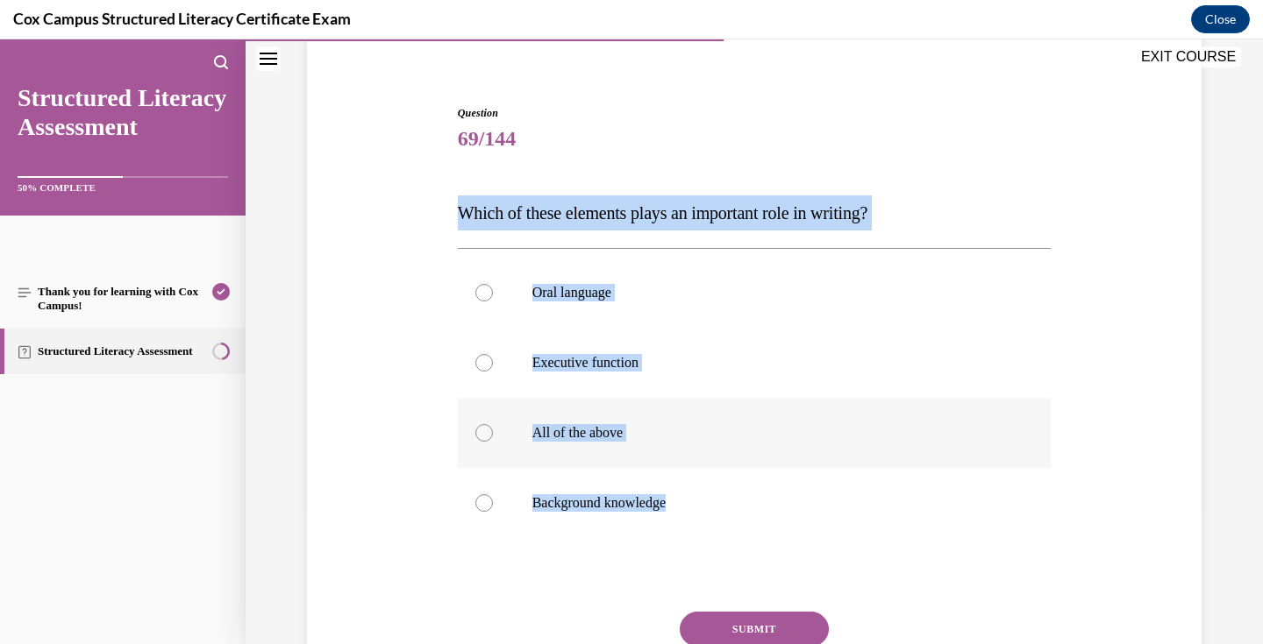
radio input "true"
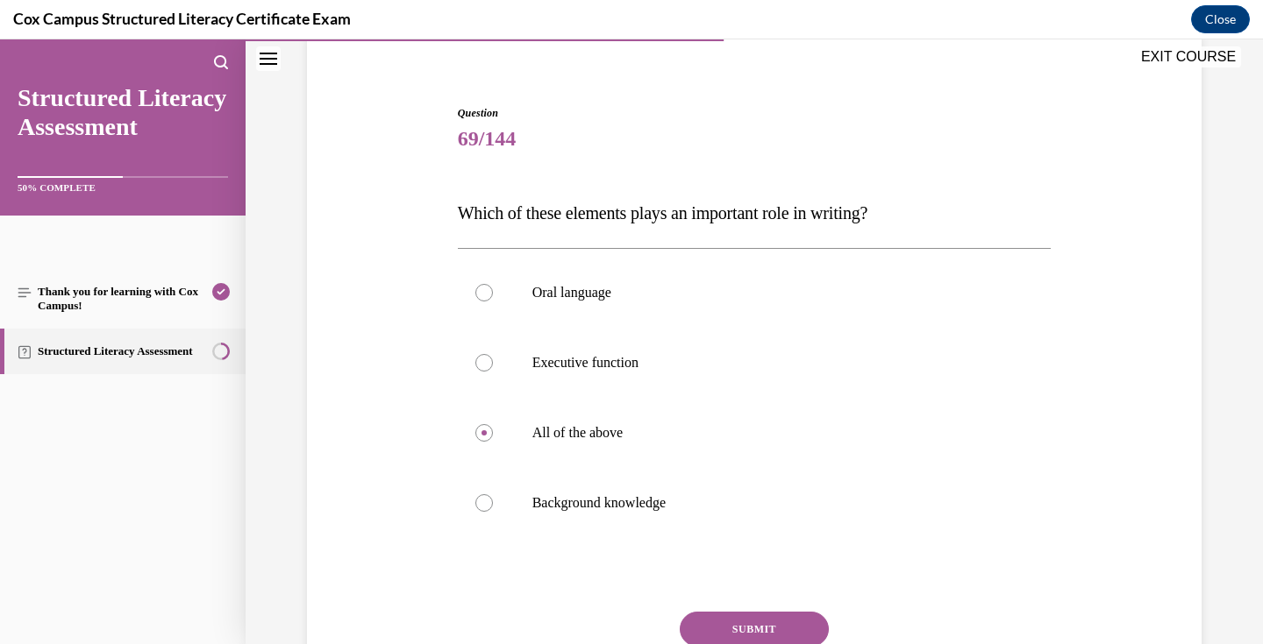
click at [764, 624] on button "SUBMIT" at bounding box center [754, 629] width 149 height 35
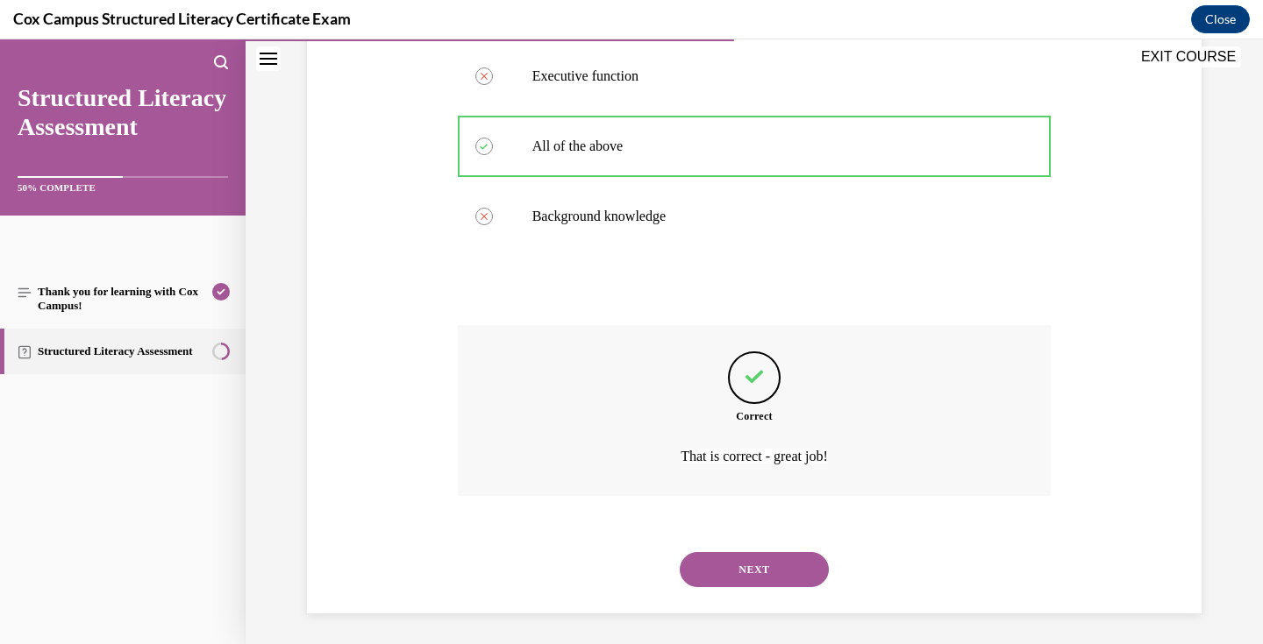
scroll to position [430, 0]
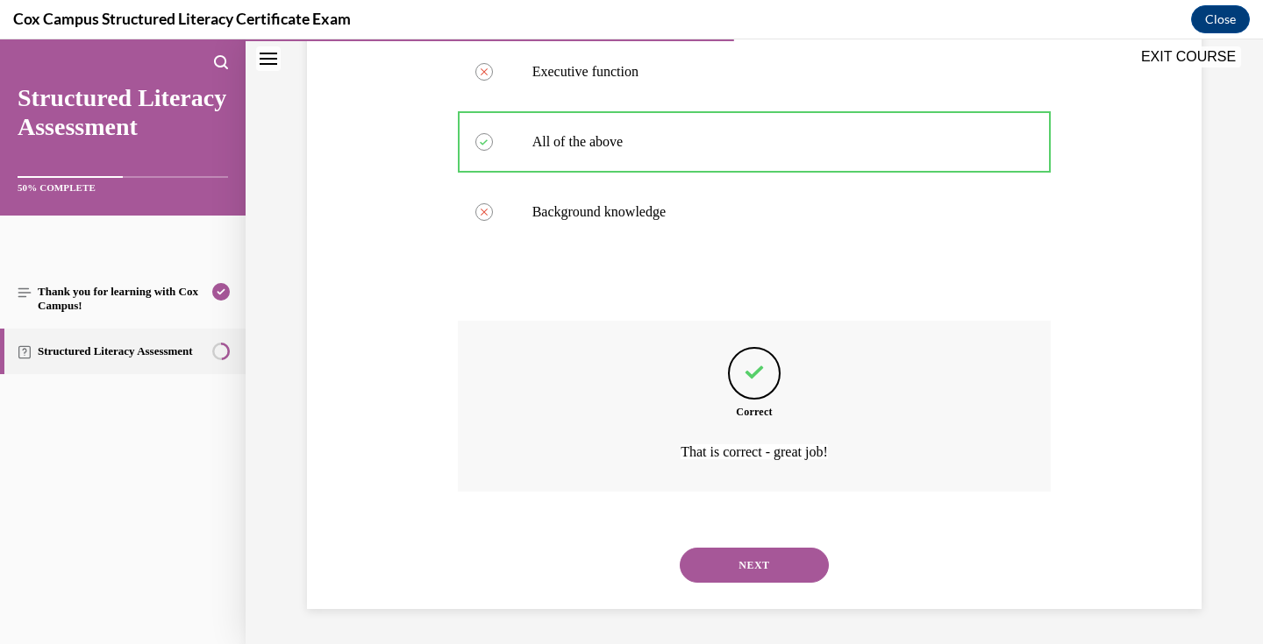
click at [758, 566] on button "NEXT" at bounding box center [754, 565] width 149 height 35
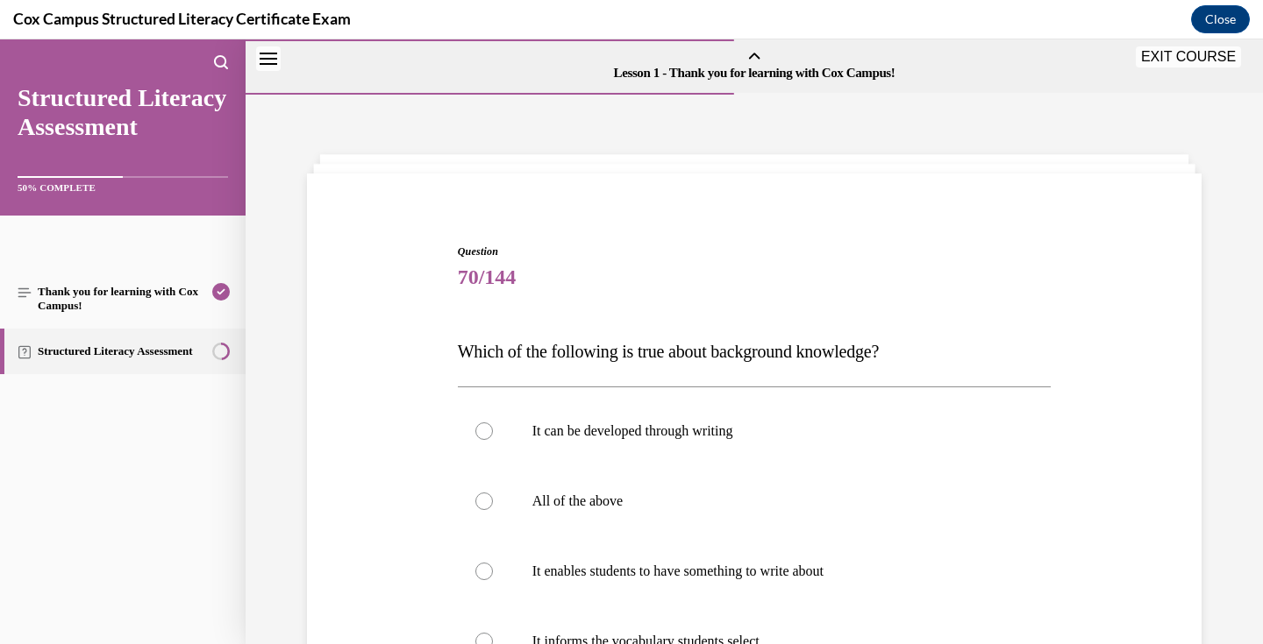
scroll to position [168, 0]
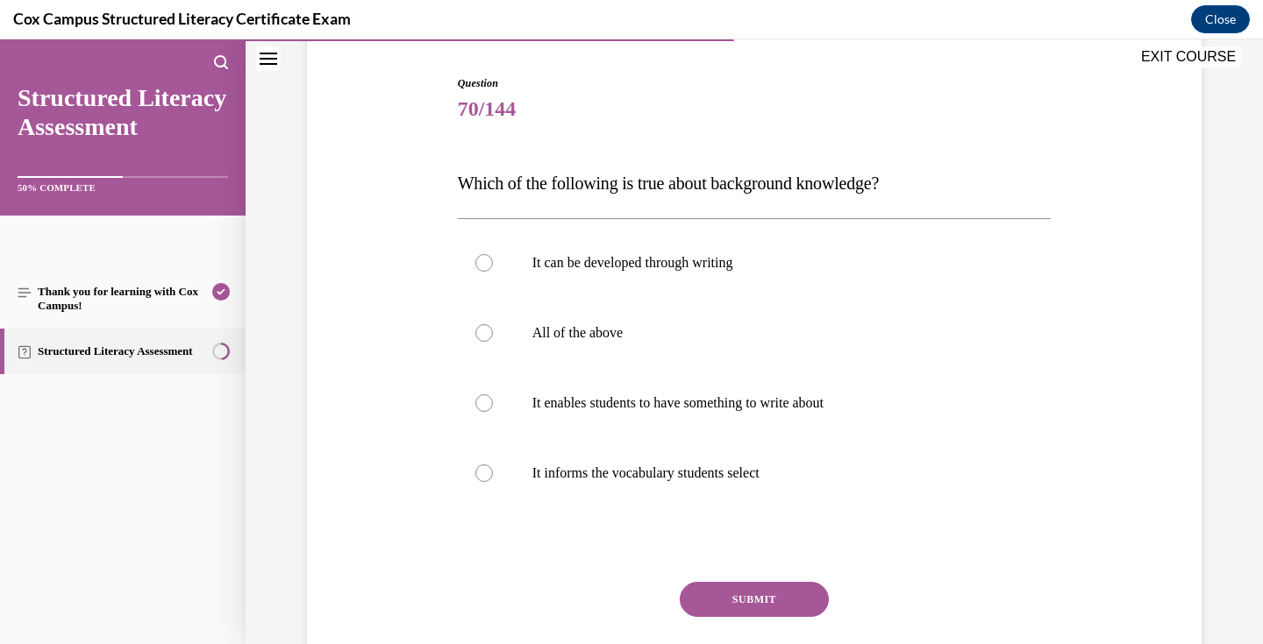
drag, startPoint x: 806, startPoint y: 478, endPoint x: 478, endPoint y: 156, distance: 459.4
click at [478, 156] on div "Question 70/144 Which of the following is true about background knowledge? It c…" at bounding box center [755, 400] width 594 height 651
copy div "Which of the following is true about background knowledge? It can be developed …"
click at [652, 319] on label "All of the above" at bounding box center [755, 333] width 594 height 70
click at [493, 324] on input "All of the above" at bounding box center [484, 333] width 18 height 18
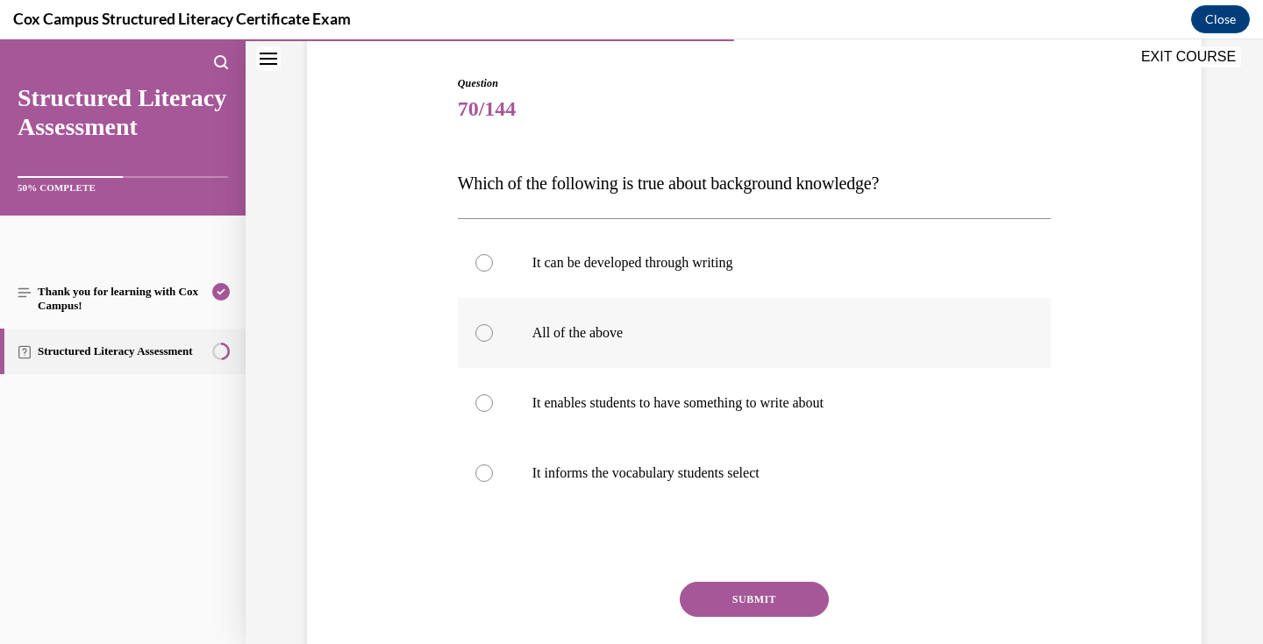
radio input "true"
click at [747, 598] on button "SUBMIT" at bounding box center [754, 599] width 149 height 35
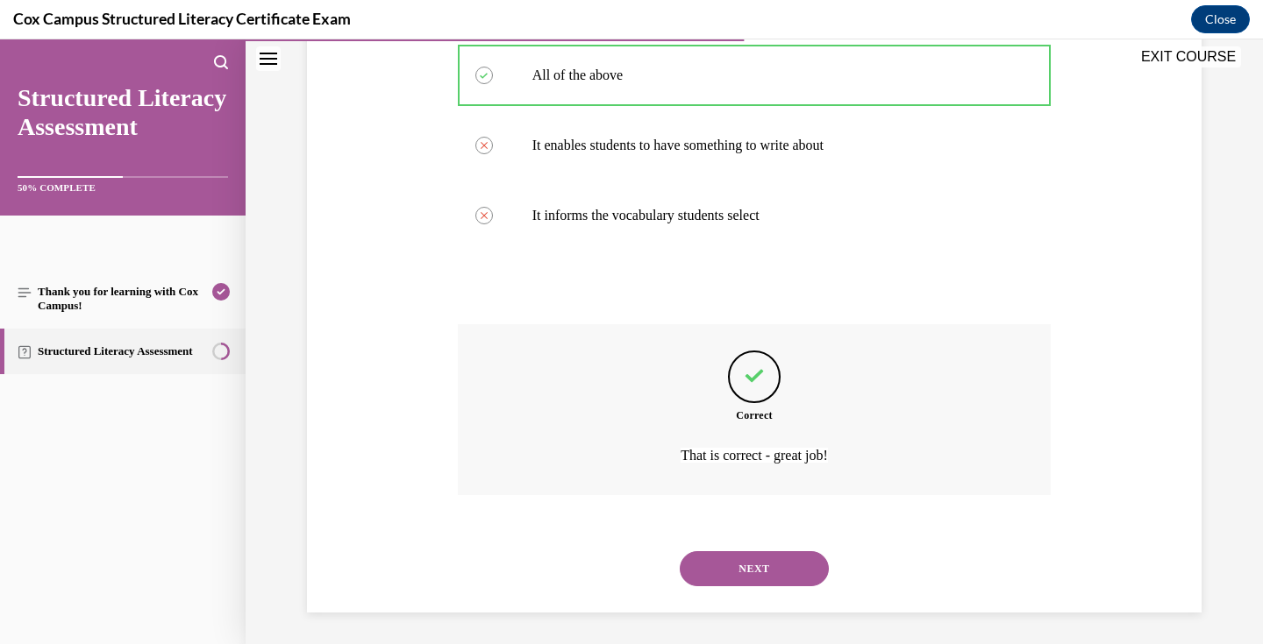
scroll to position [430, 0]
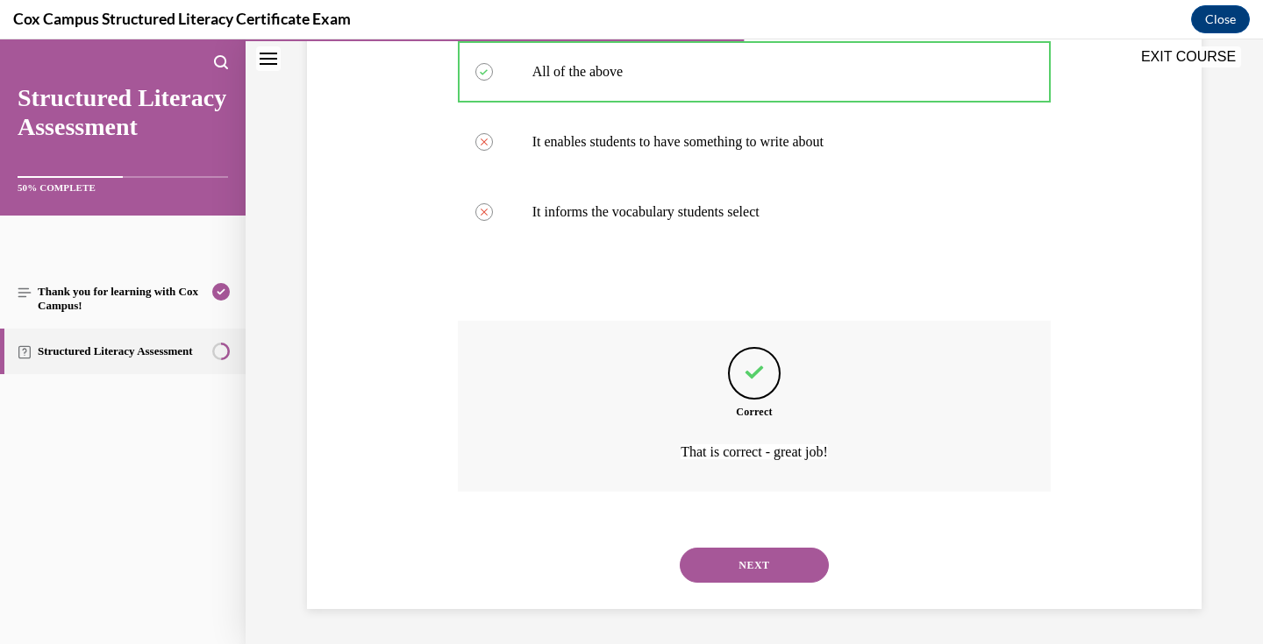
click at [769, 567] on button "NEXT" at bounding box center [754, 565] width 149 height 35
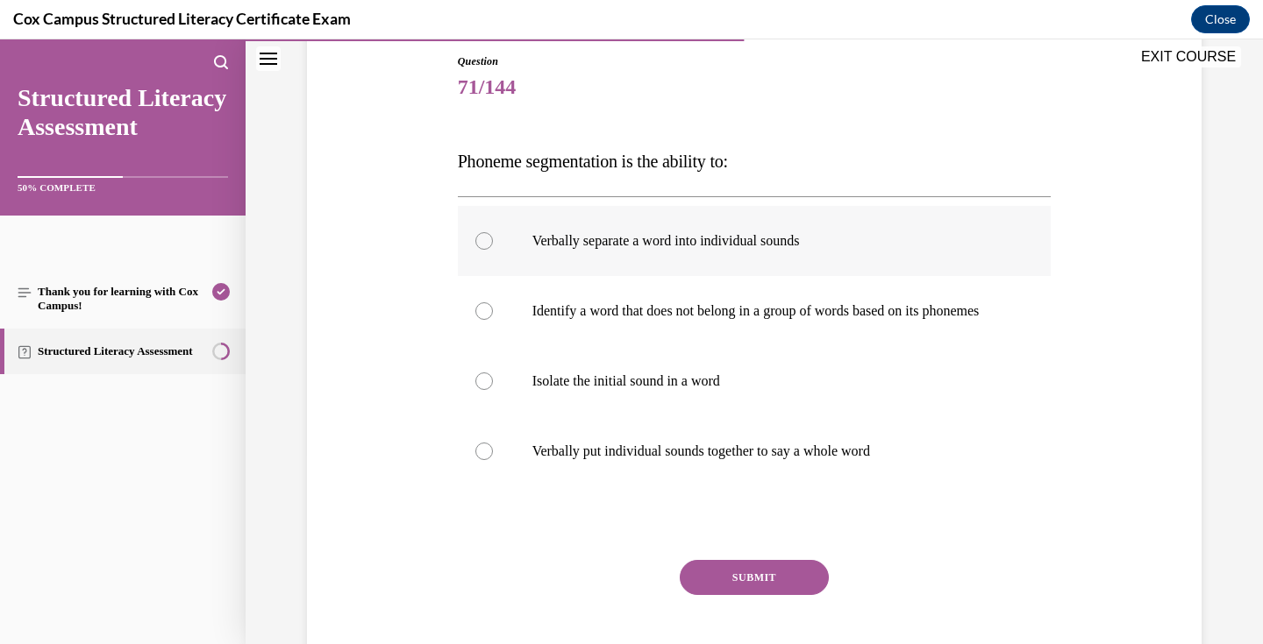
scroll to position [191, 0]
drag, startPoint x: 924, startPoint y: 473, endPoint x: 456, endPoint y: 170, distance: 557.9
click at [456, 170] on div "Question 71/144 Phoneme segmentation is the ability to: Verbally separate a wor…" at bounding box center [754, 364] width 602 height 677
copy div "Phoneme segmentation is the ability to: Verbally separate a word into individua…"
click at [621, 244] on p "Verbally separate a word into individual sounds" at bounding box center [769, 240] width 475 height 18
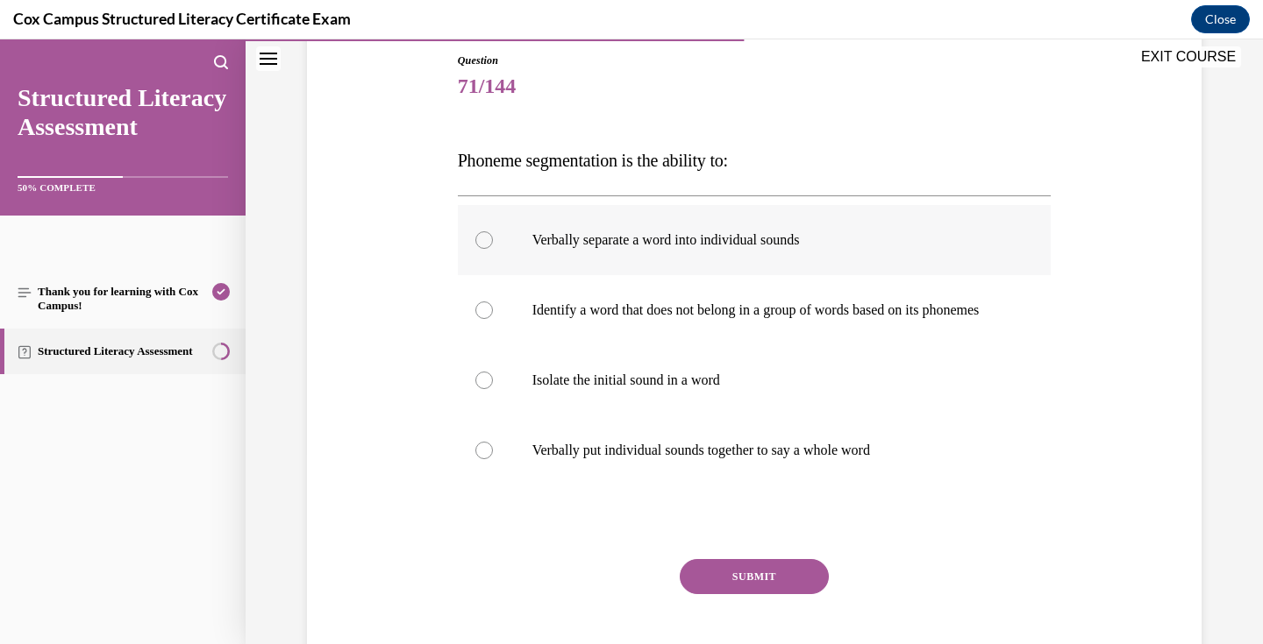
click at [493, 244] on input "Verbally separate a word into individual sounds" at bounding box center [484, 240] width 18 height 18
radio input "true"
click at [772, 594] on button "SUBMIT" at bounding box center [754, 576] width 149 height 35
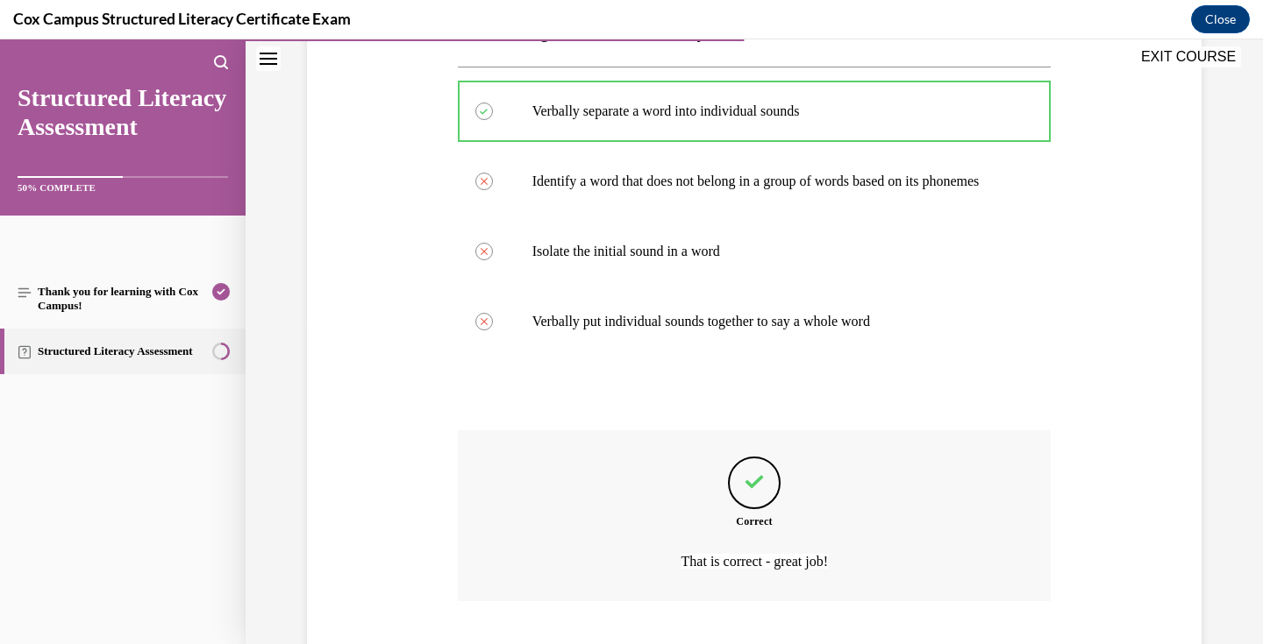
scroll to position [447, 0]
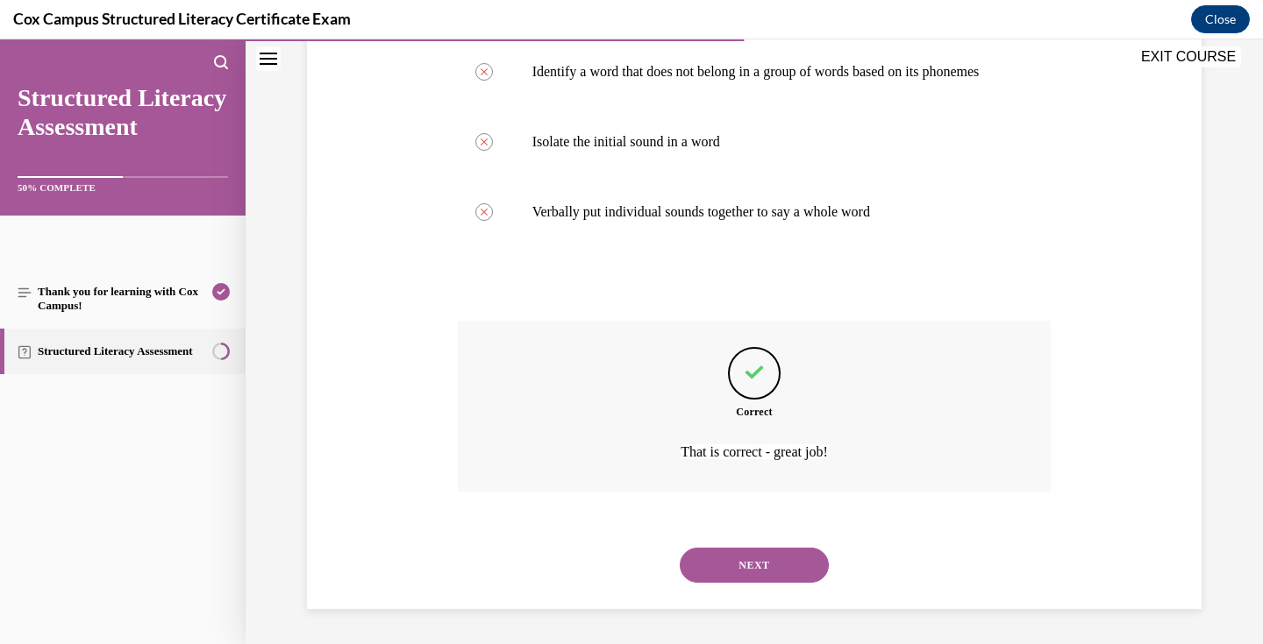
click at [768, 564] on button "NEXT" at bounding box center [754, 565] width 149 height 35
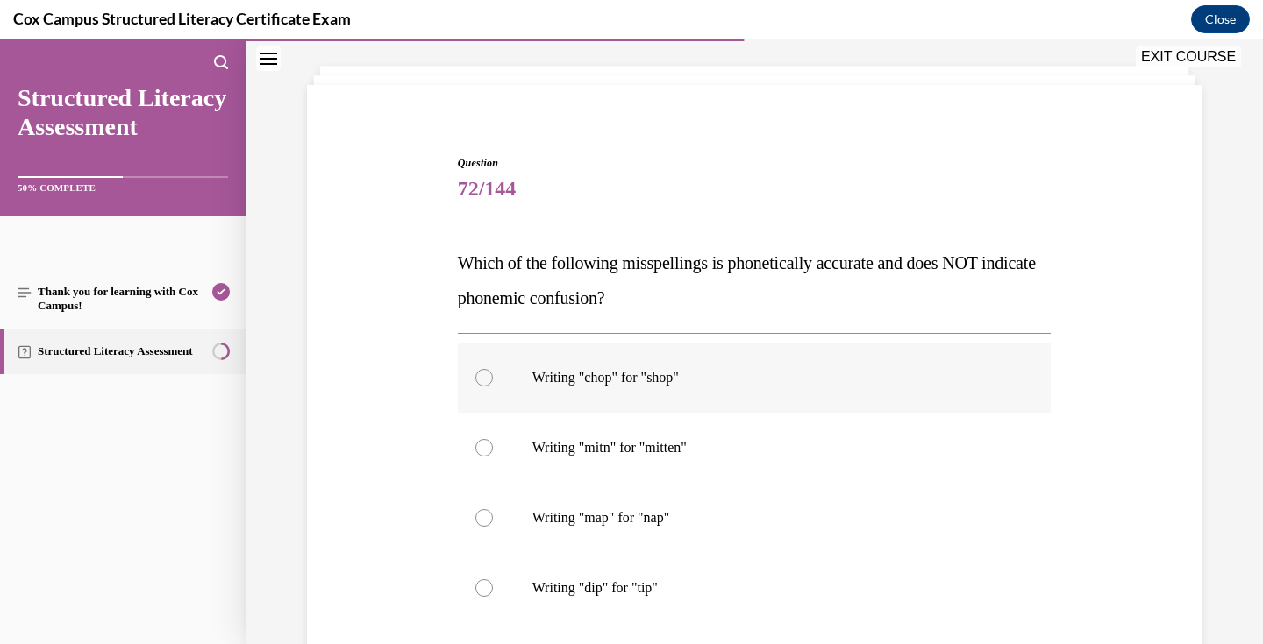
scroll to position [117, 0]
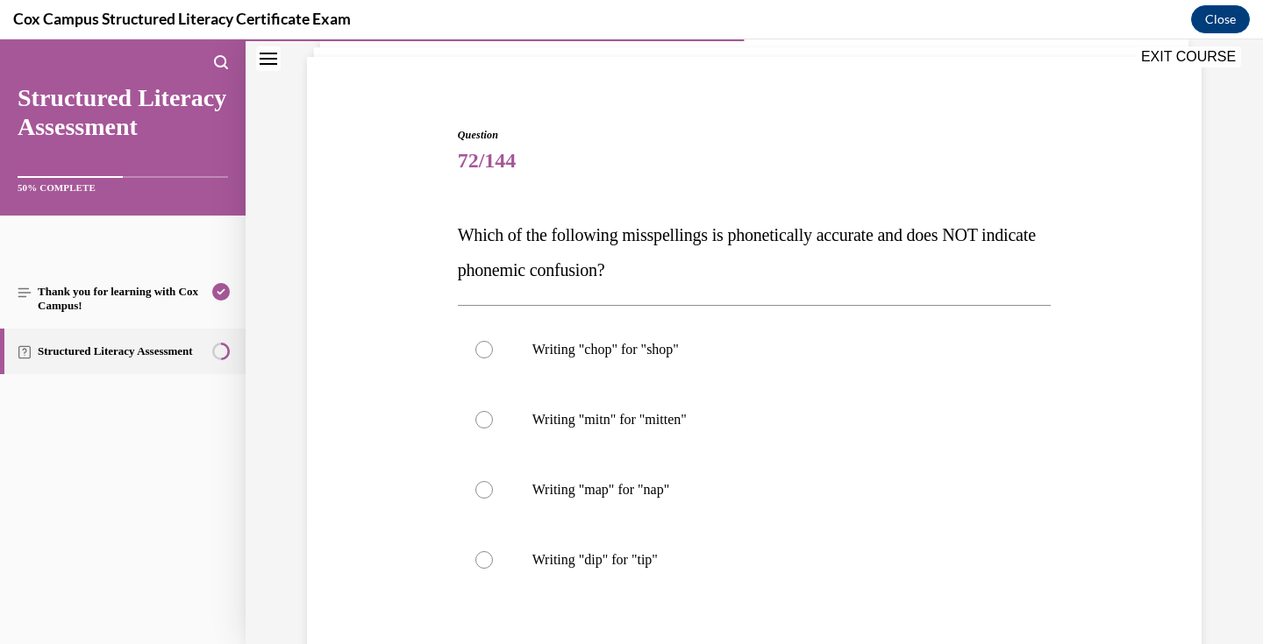
drag, startPoint x: 689, startPoint y: 563, endPoint x: 451, endPoint y: 246, distance: 396.3
click at [451, 246] on div "Question 72/144 Which of the following misspellings is phonetically accurate an…" at bounding box center [753, 444] width 903 height 738
click at [619, 411] on p "Writing "mitn" for "mitten"" at bounding box center [769, 420] width 475 height 18
click at [493, 411] on input "Writing "mitn" for "mitten"" at bounding box center [484, 420] width 18 height 18
radio input "true"
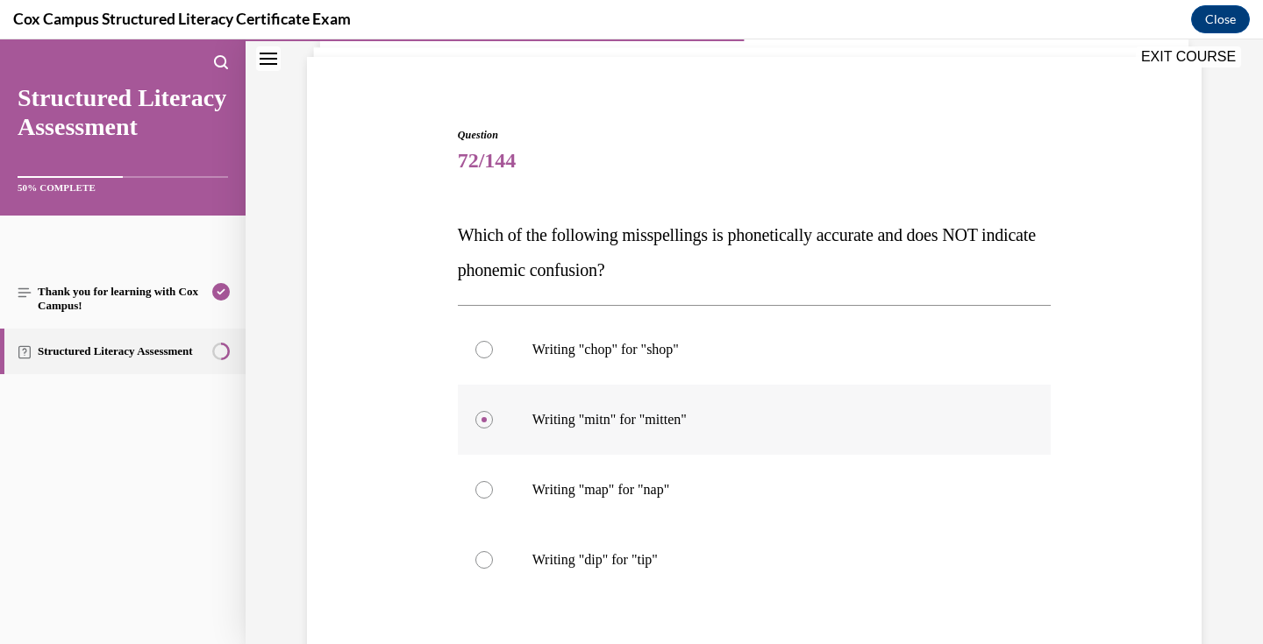
scroll to position [320, 0]
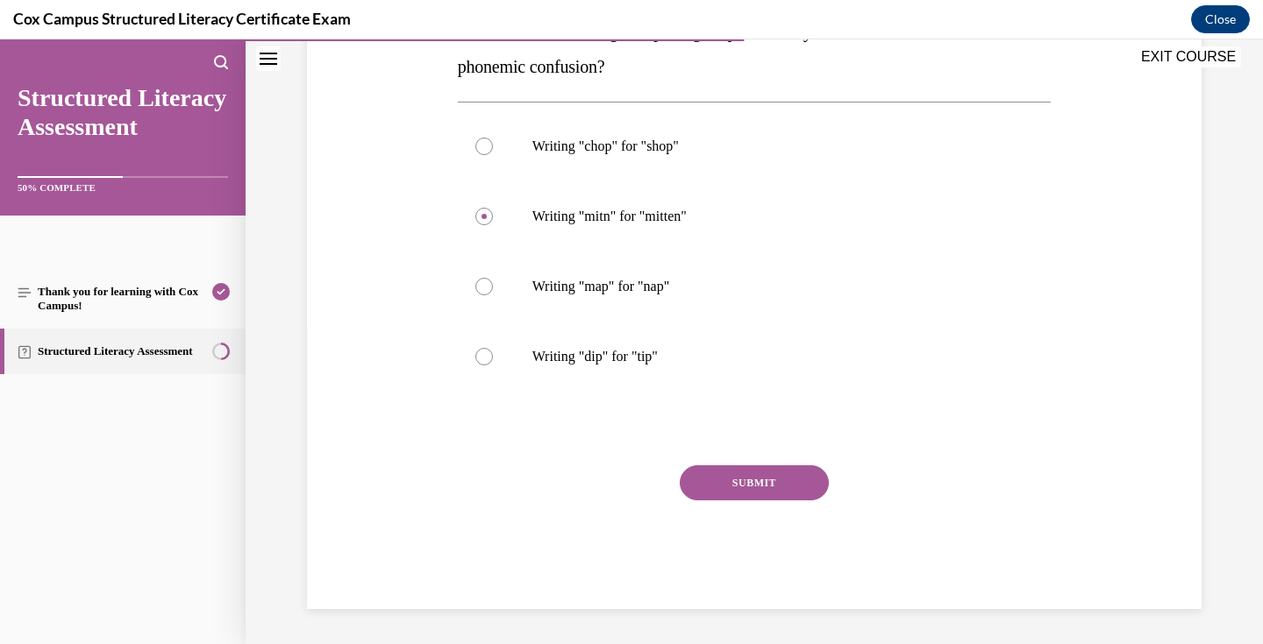
click at [752, 484] on button "SUBMIT" at bounding box center [754, 483] width 149 height 35
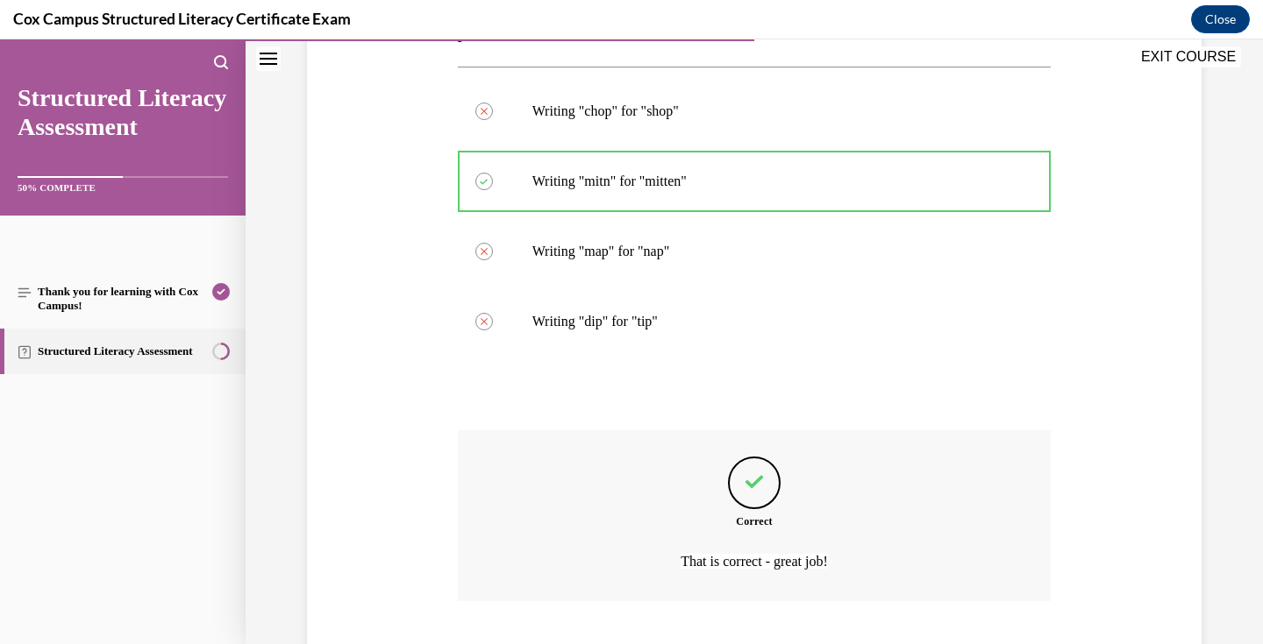
scroll to position [465, 0]
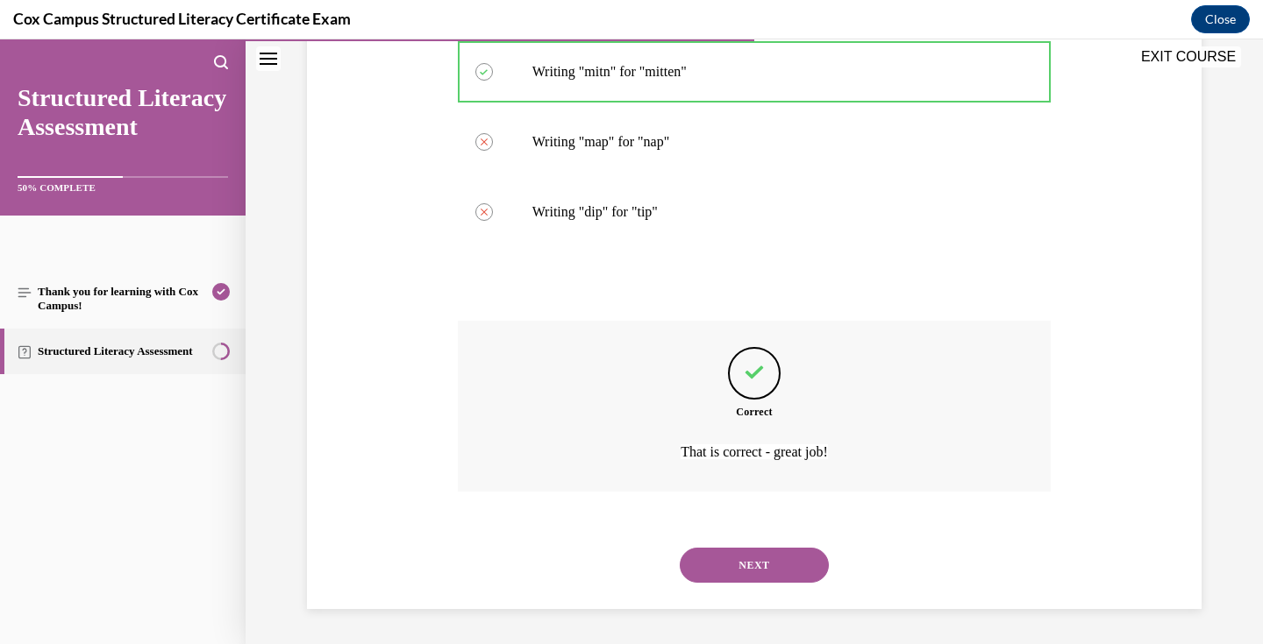
click at [767, 558] on button "NEXT" at bounding box center [754, 565] width 149 height 35
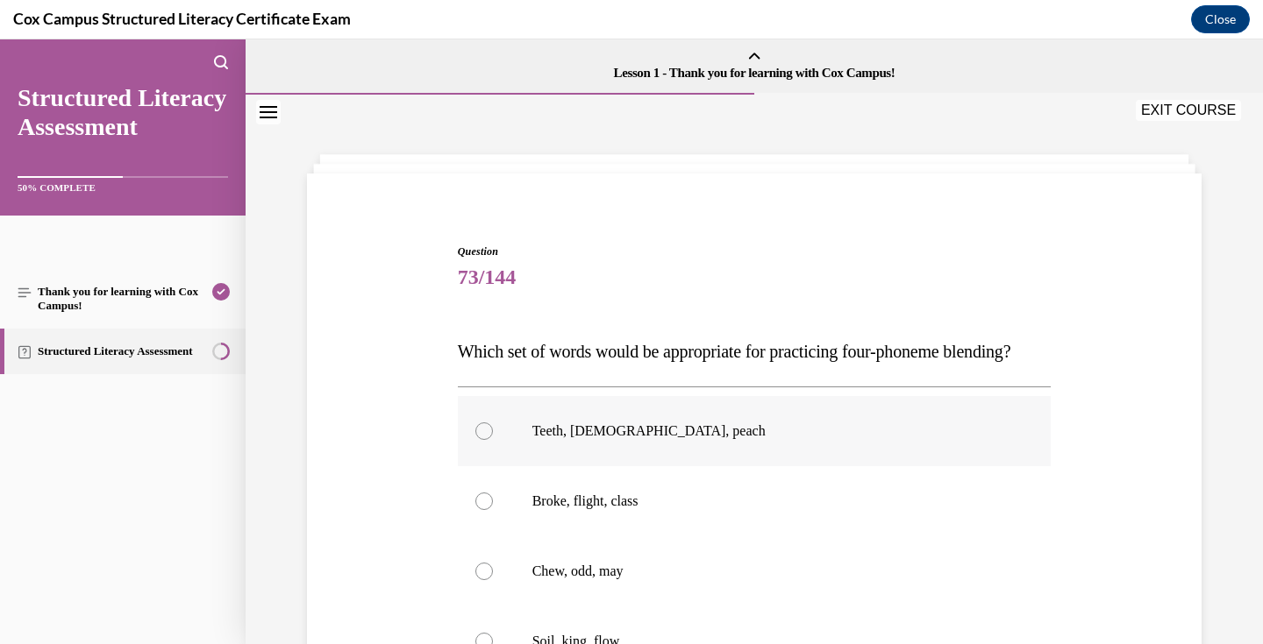
scroll to position [140, 0]
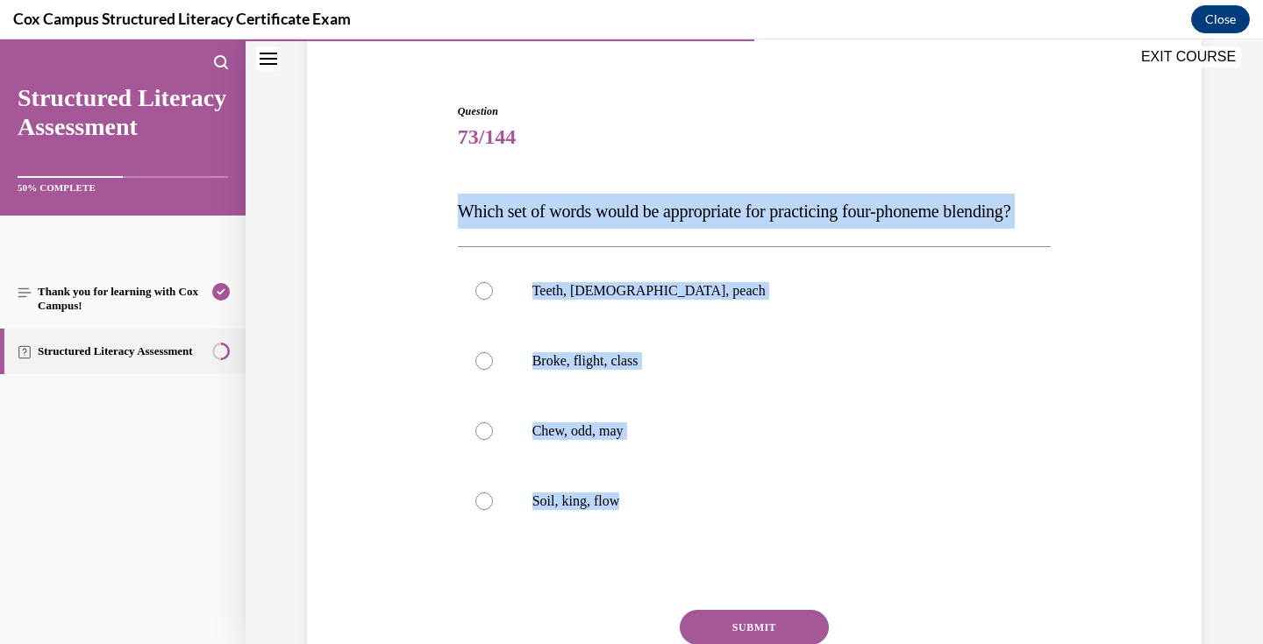
drag, startPoint x: 654, startPoint y: 540, endPoint x: 458, endPoint y: 218, distance: 377.0
click at [458, 218] on div "Question 73/144 Which set of words would be appropriate for practicing four-pho…" at bounding box center [755, 428] width 594 height 651
click at [580, 300] on p "Teeth, [DEMOGRAPHIC_DATA], peach" at bounding box center [769, 291] width 475 height 18
click at [493, 300] on input "Teeth, [DEMOGRAPHIC_DATA], peach" at bounding box center [484, 291] width 18 height 18
radio input "true"
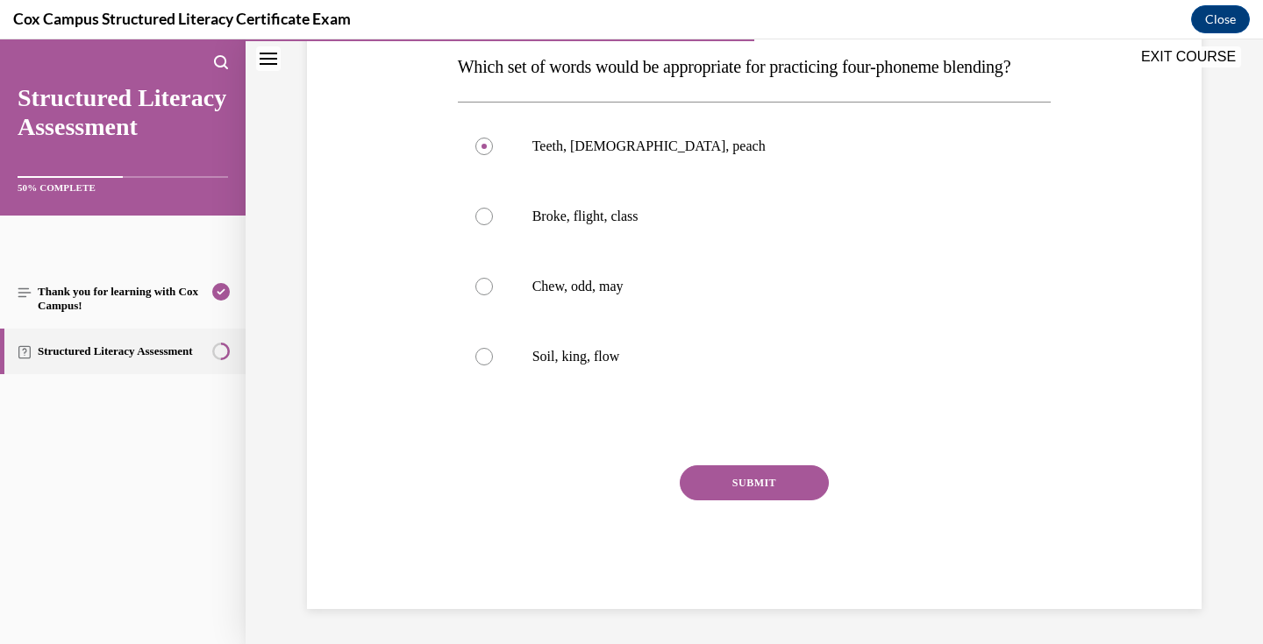
click at [746, 488] on button "SUBMIT" at bounding box center [754, 483] width 149 height 35
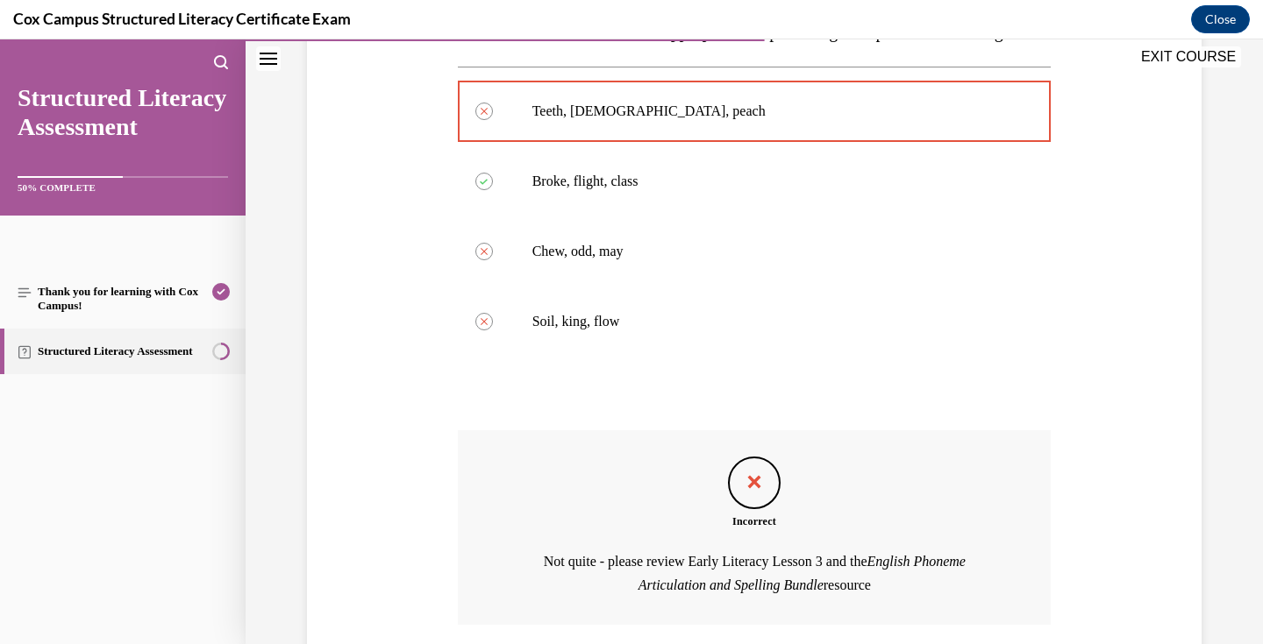
scroll to position [488, 0]
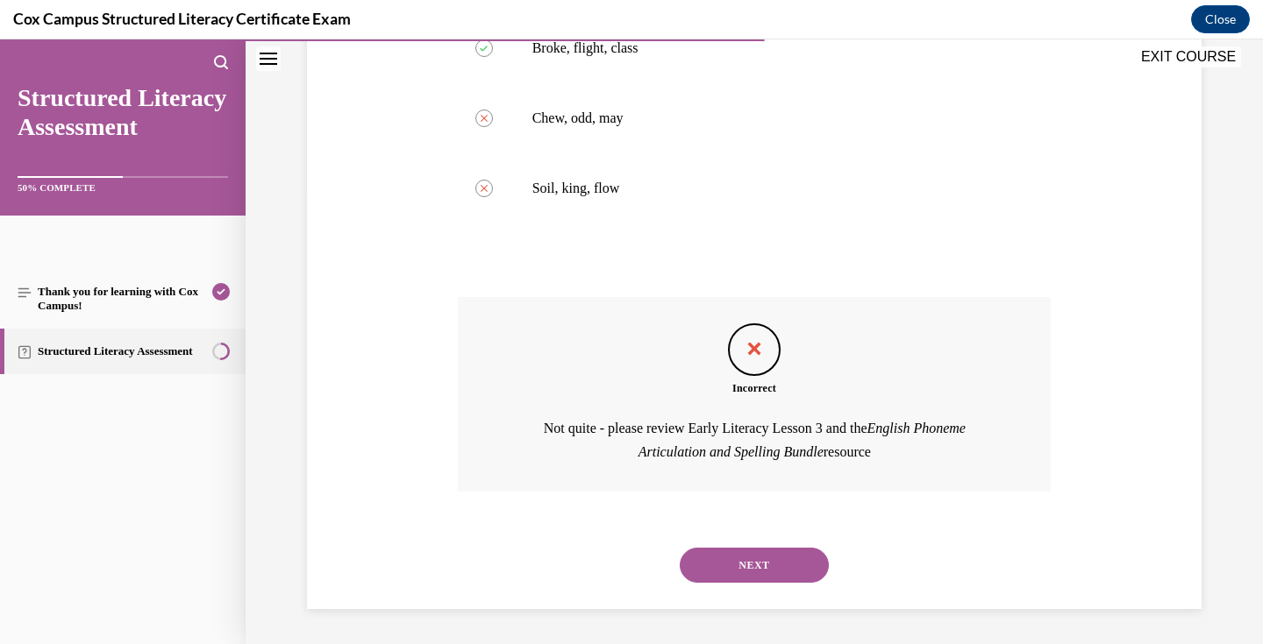
click at [765, 560] on button "NEXT" at bounding box center [754, 565] width 149 height 35
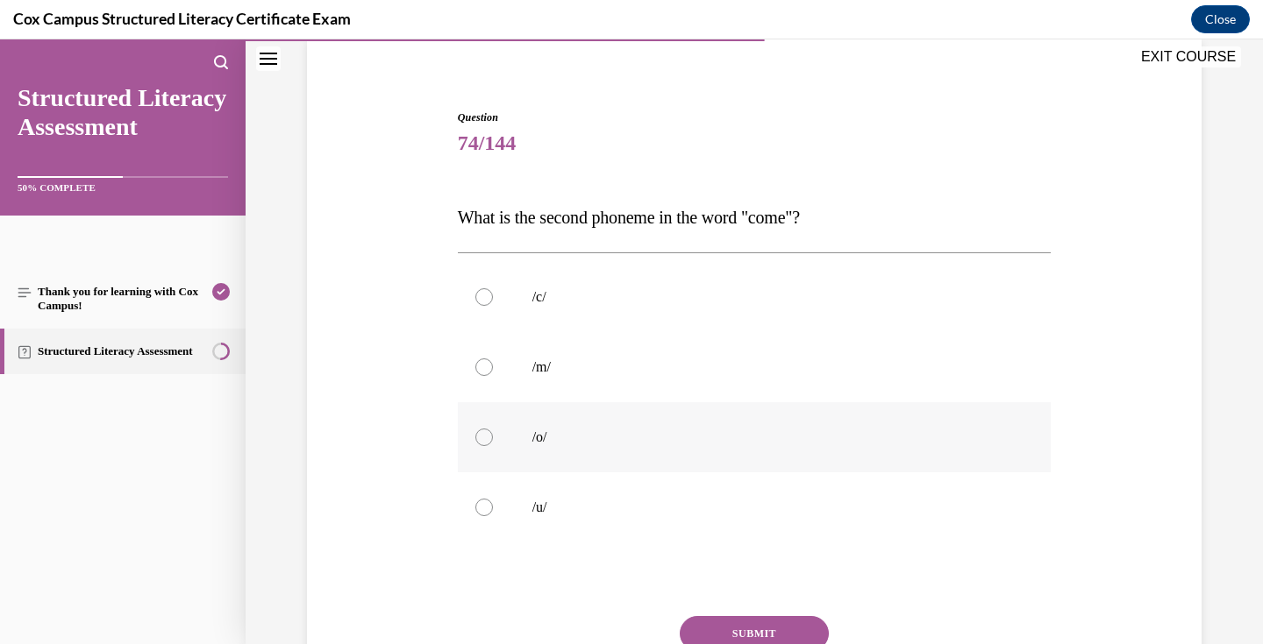
scroll to position [206, 0]
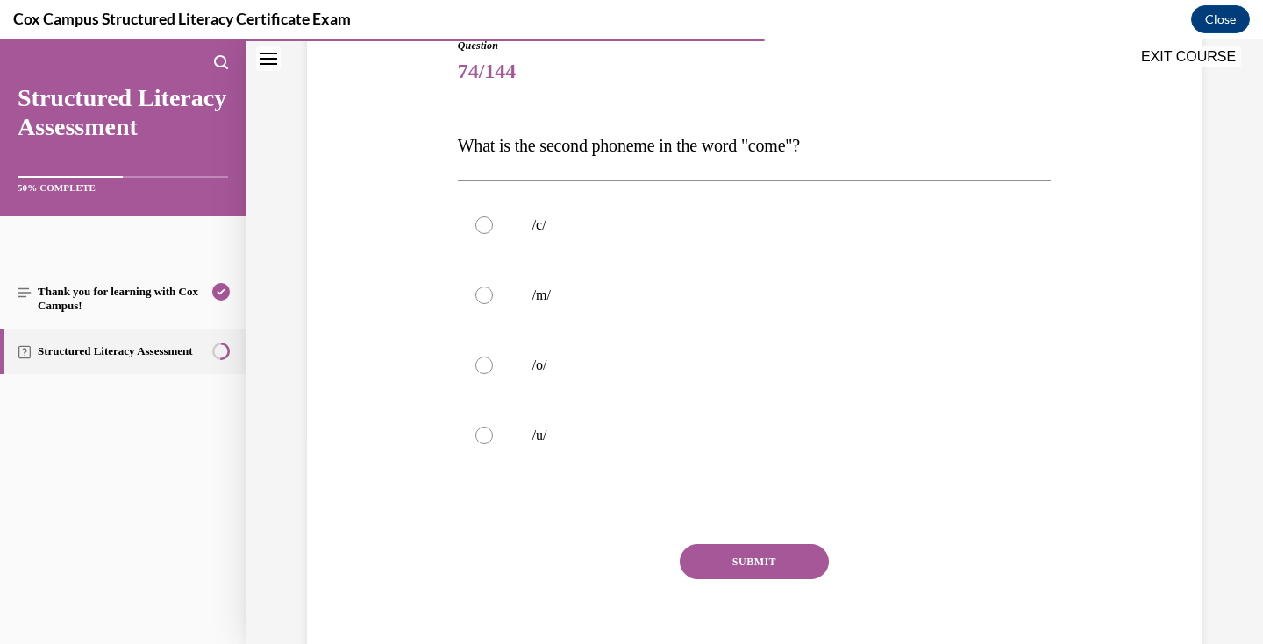
drag, startPoint x: 592, startPoint y: 442, endPoint x: 459, endPoint y: 141, distance: 328.9
click at [459, 141] on div "Question 74/144 What is the second phoneme in the word "come"?   /c/   /m/   /o…" at bounding box center [755, 363] width 594 height 651
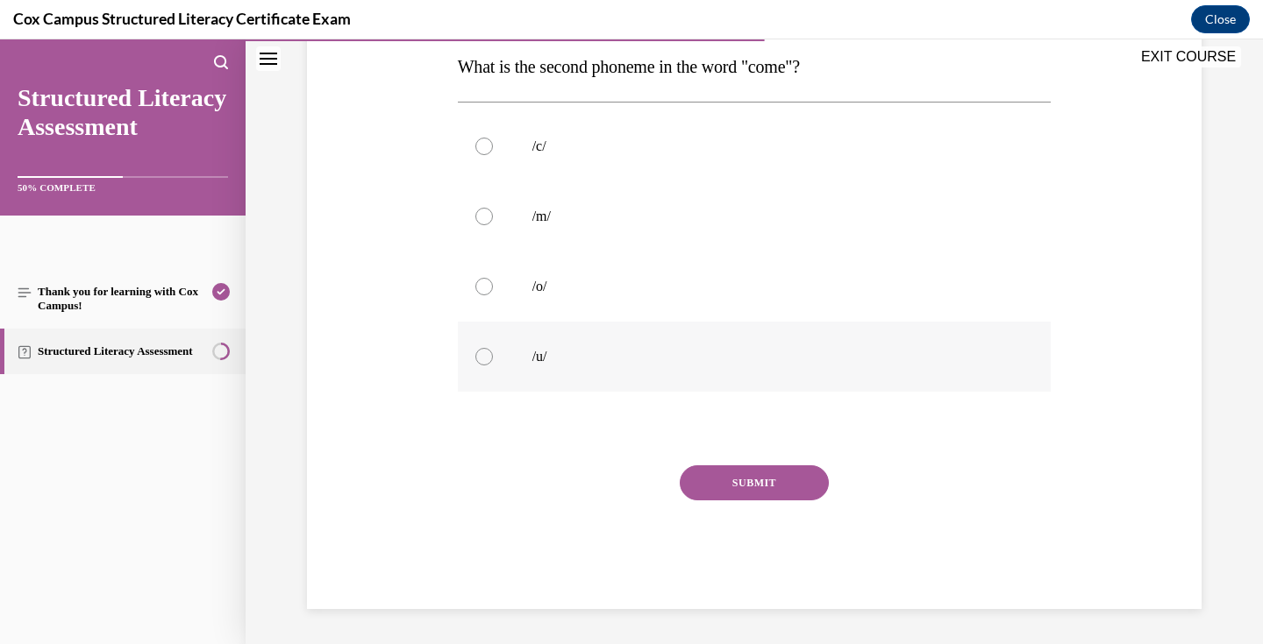
click at [566, 373] on label "/u/" at bounding box center [755, 357] width 594 height 70
click at [493, 366] on input "/u/" at bounding box center [484, 357] width 18 height 18
radio input "true"
click at [762, 480] on button "SUBMIT" at bounding box center [754, 483] width 149 height 35
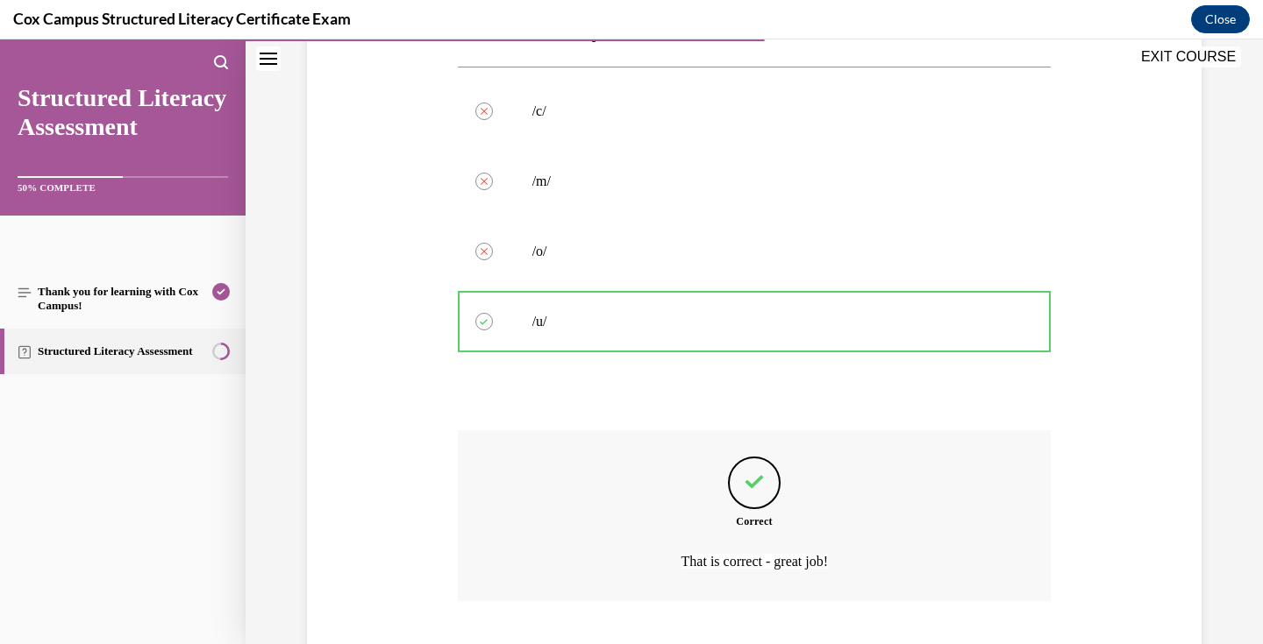
scroll to position [430, 0]
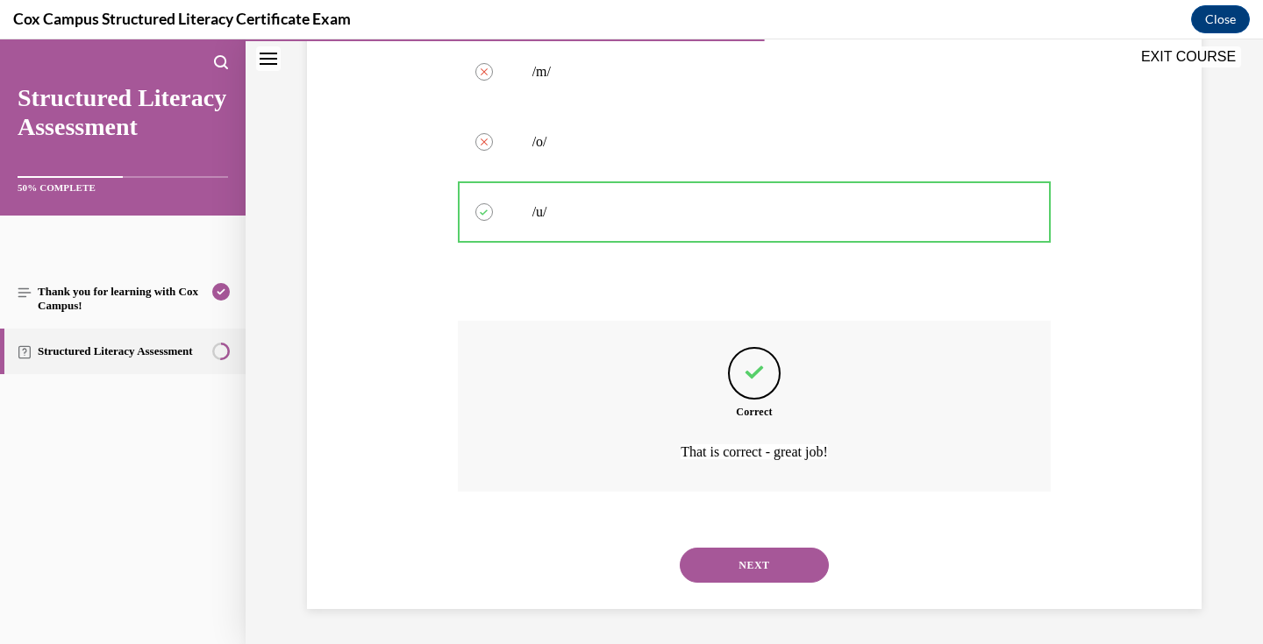
click at [744, 557] on button "NEXT" at bounding box center [754, 565] width 149 height 35
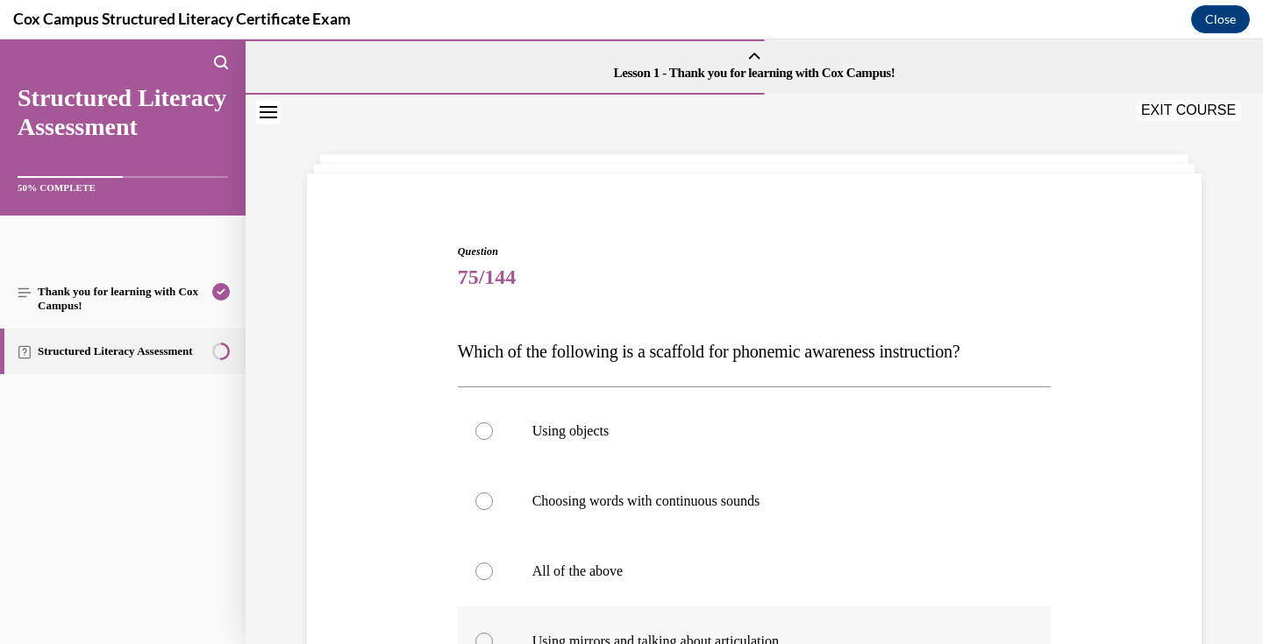
scroll to position [153, 0]
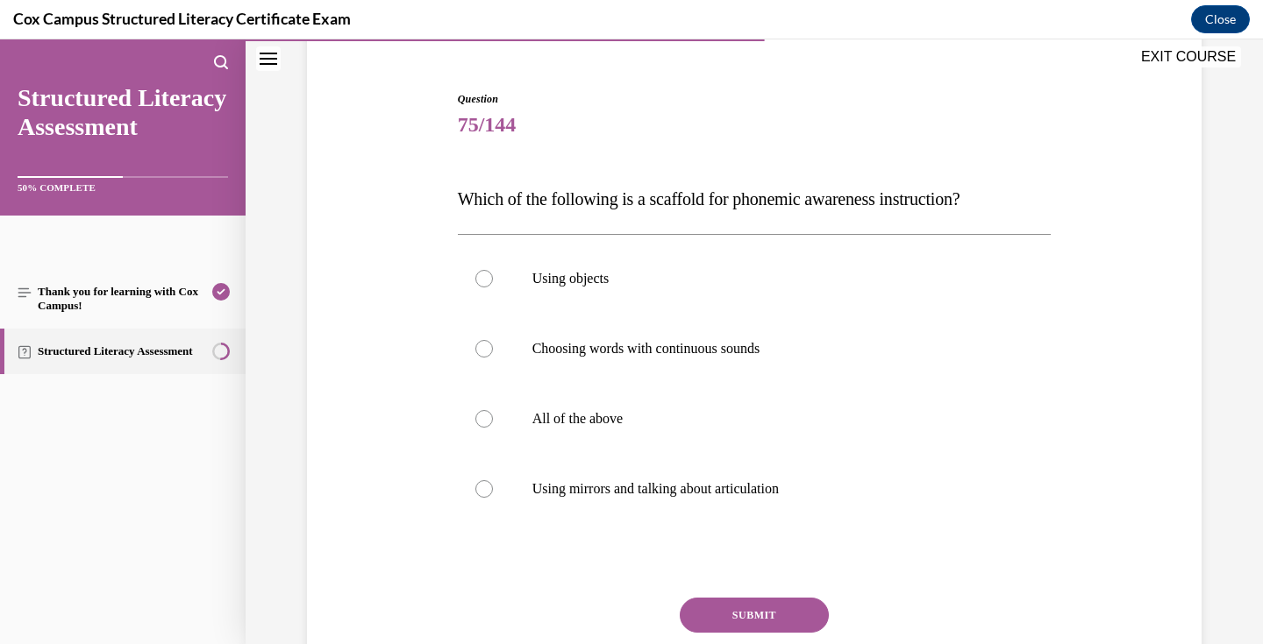
drag, startPoint x: 820, startPoint y: 485, endPoint x: 447, endPoint y: 194, distance: 472.9
click at [447, 194] on div "Question 75/144 Which of the following is a scaffold for phonemic awareness ins…" at bounding box center [753, 390] width 903 height 703
click at [633, 411] on p "All of the above" at bounding box center [769, 419] width 475 height 18
click at [493, 411] on input "All of the above" at bounding box center [484, 419] width 18 height 18
radio input "true"
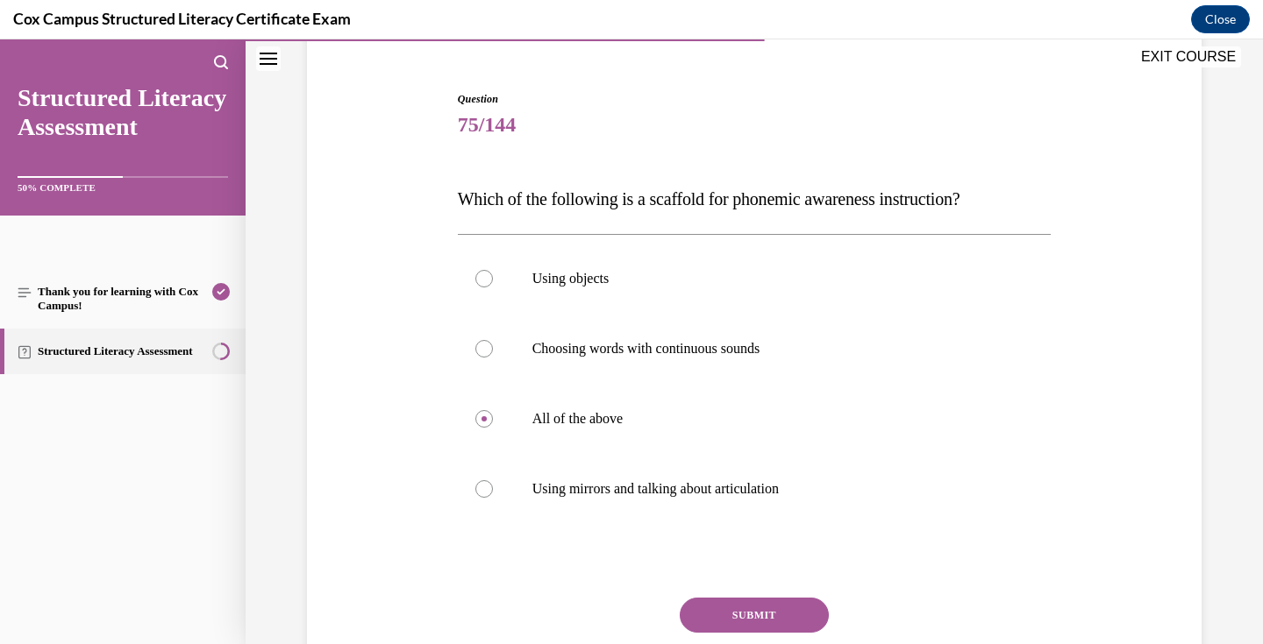
click at [774, 614] on button "SUBMIT" at bounding box center [754, 615] width 149 height 35
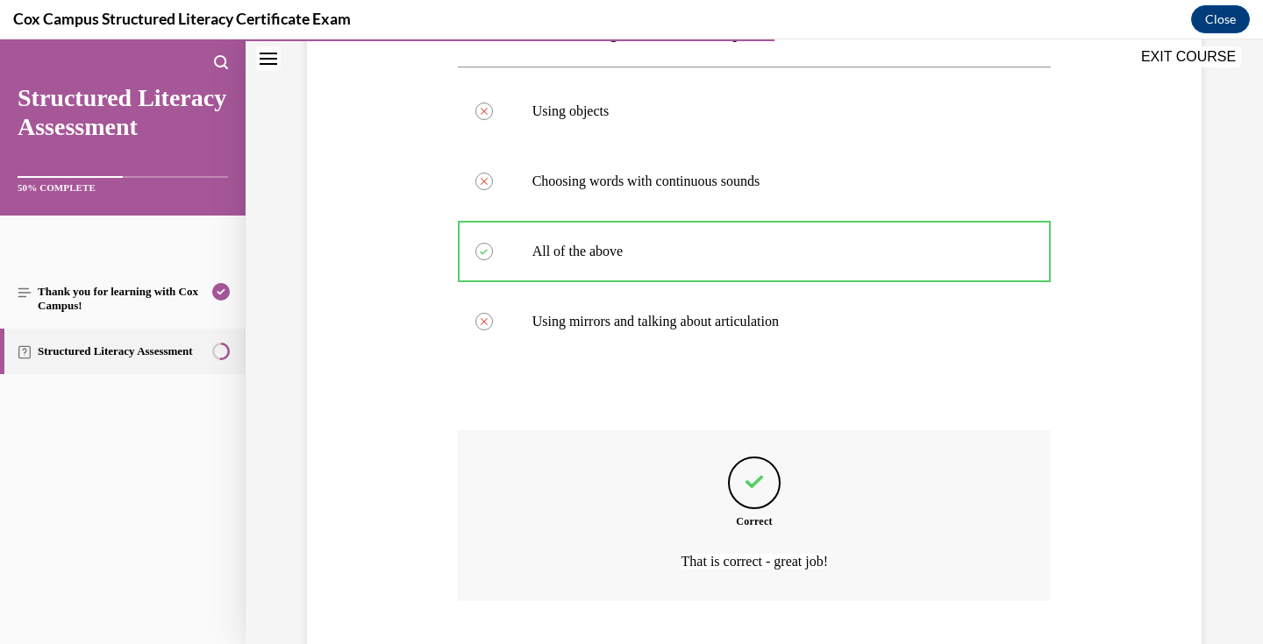
scroll to position [430, 0]
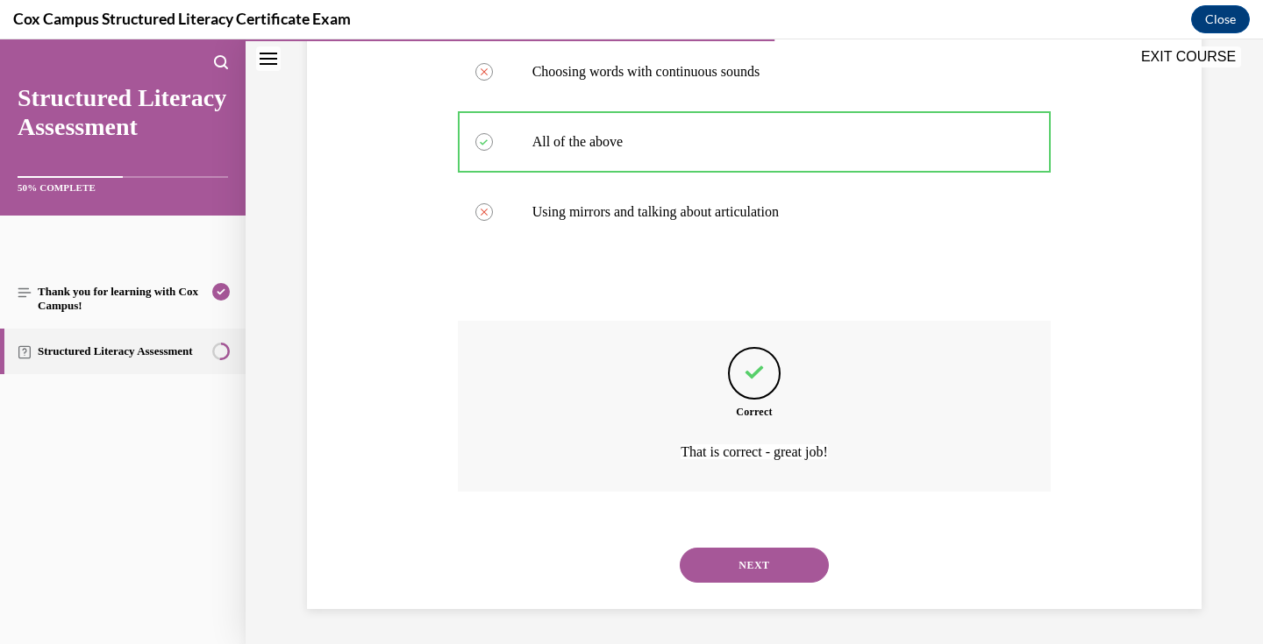
click at [764, 564] on button "NEXT" at bounding box center [754, 565] width 149 height 35
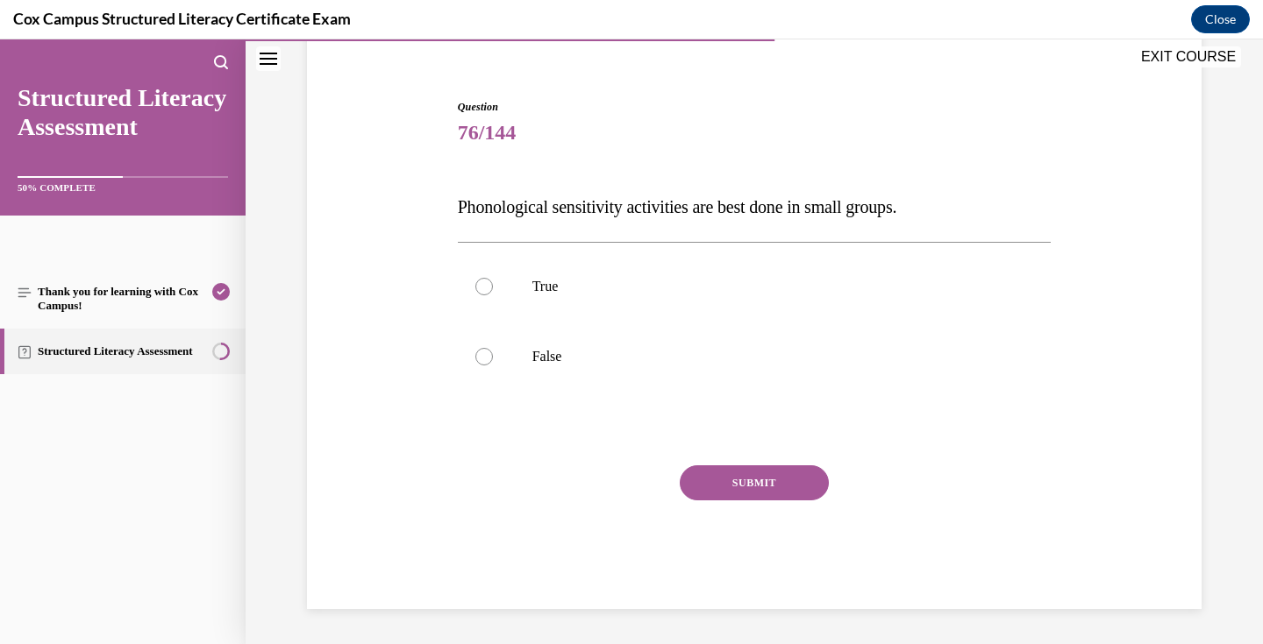
scroll to position [145, 0]
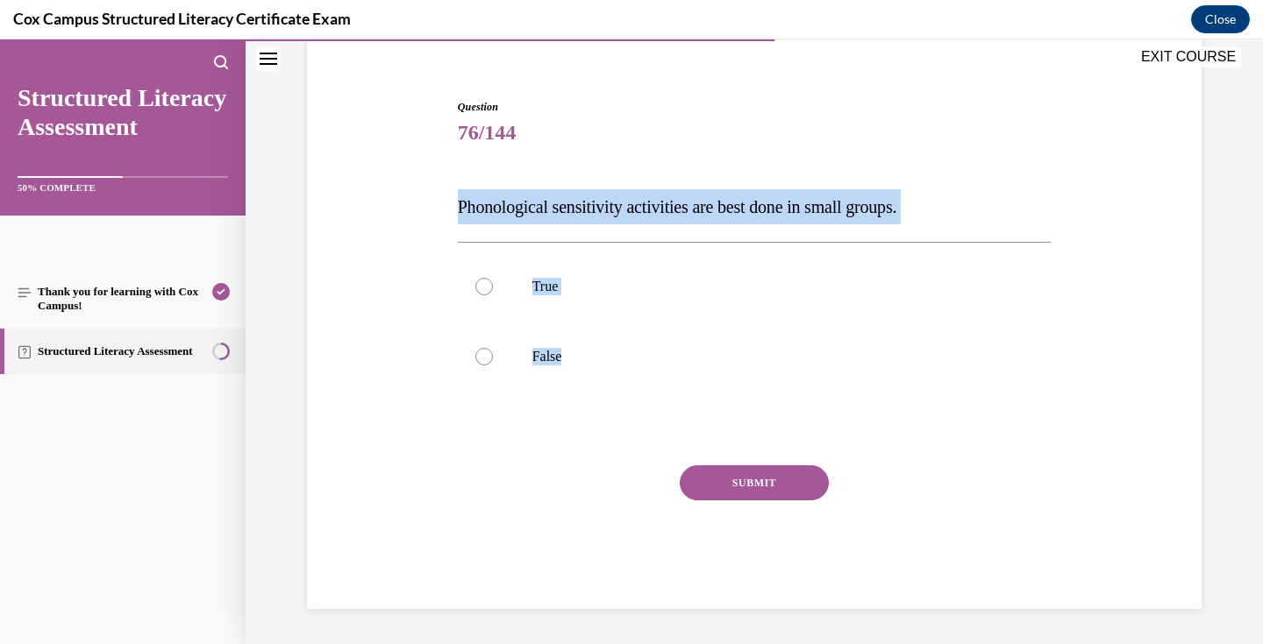
drag, startPoint x: 596, startPoint y: 359, endPoint x: 459, endPoint y: 203, distance: 208.2
click at [459, 203] on div "Question 76/144 Phonological sensitivity activities are best done in small grou…" at bounding box center [755, 354] width 594 height 510
click at [595, 289] on p "True" at bounding box center [769, 287] width 475 height 18
click at [493, 289] on input "True" at bounding box center [484, 287] width 18 height 18
radio input "true"
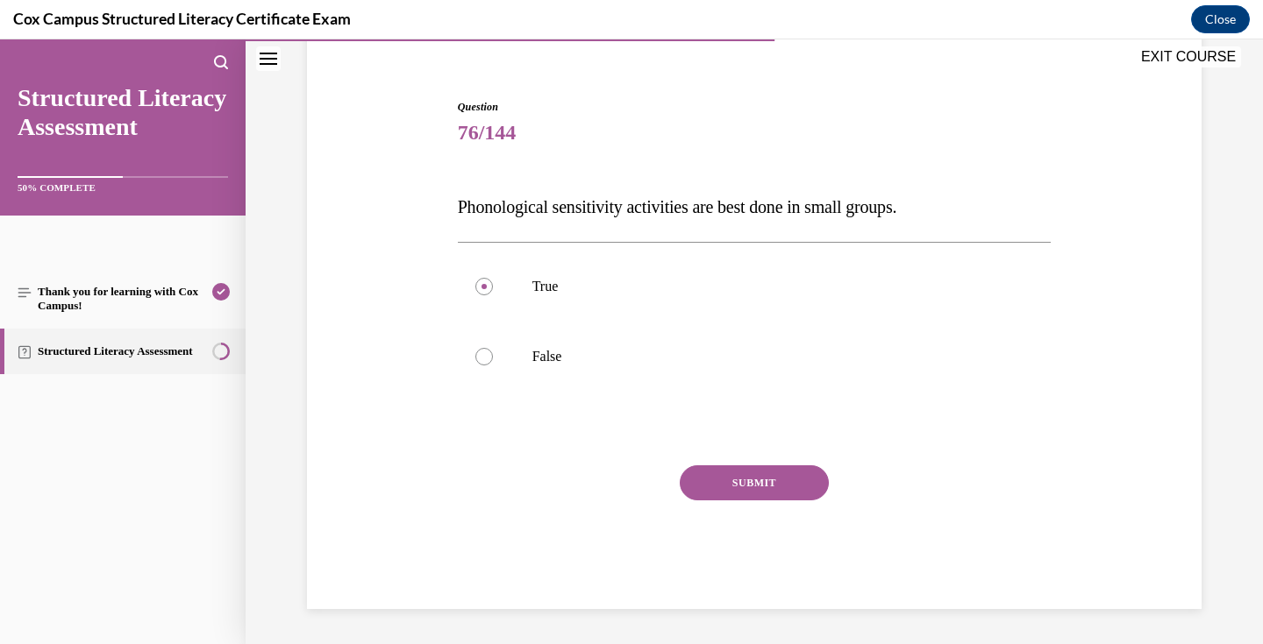
click at [740, 484] on button "SUBMIT" at bounding box center [754, 483] width 149 height 35
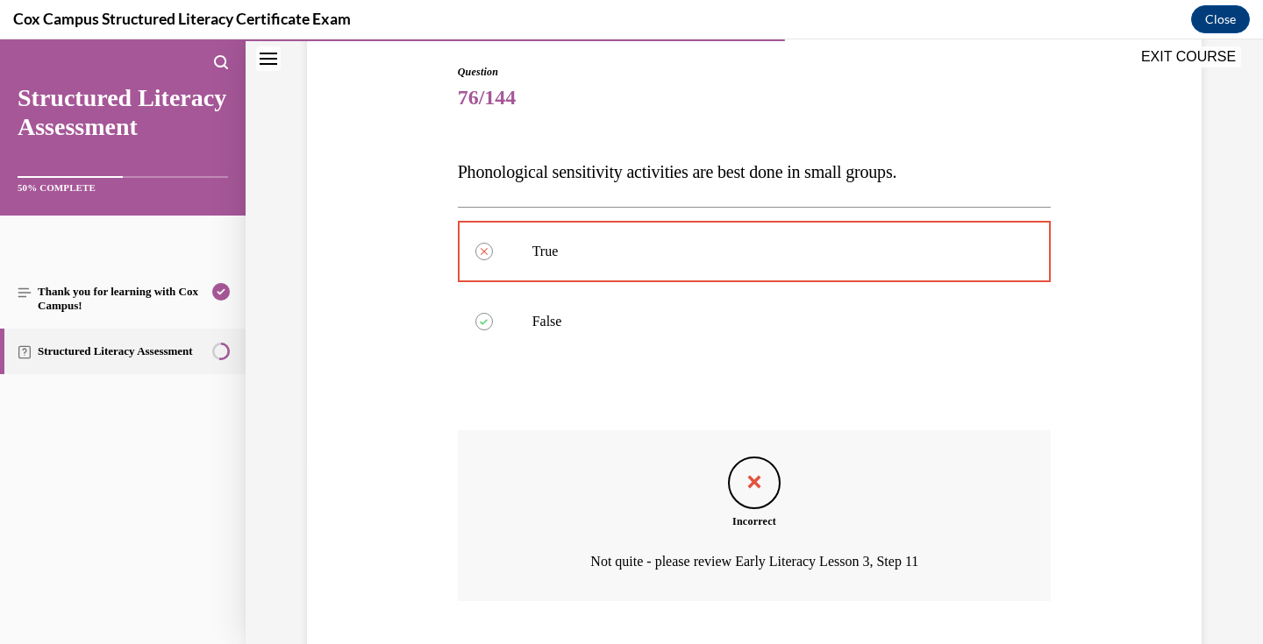
scroll to position [289, 0]
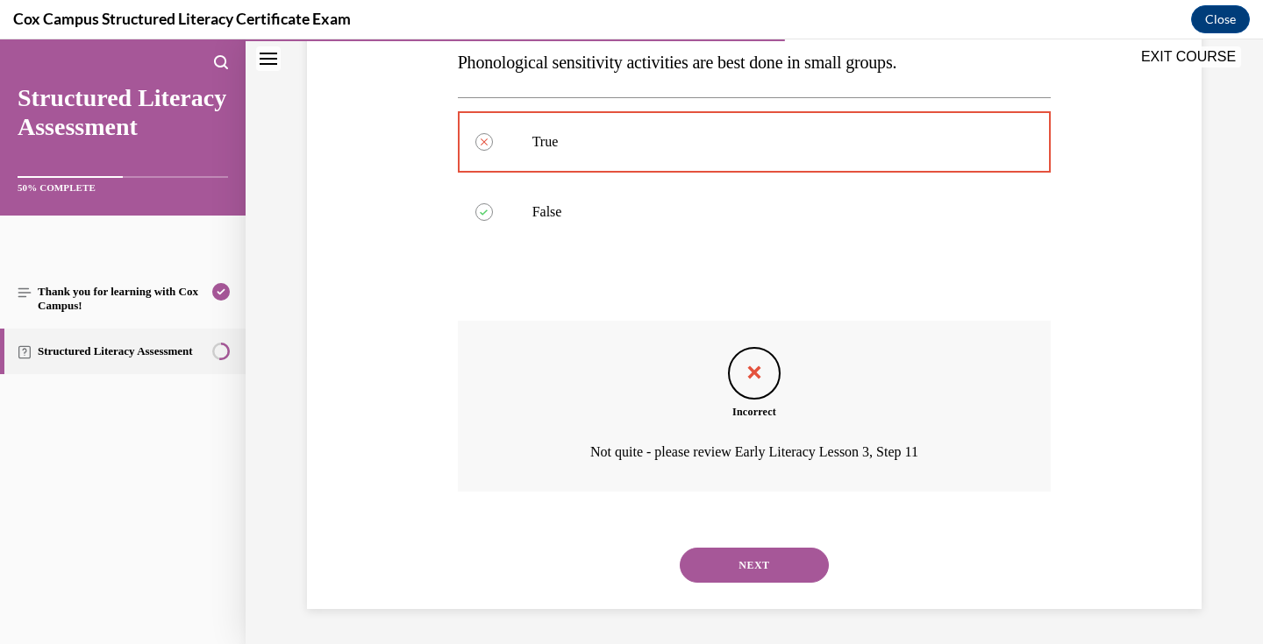
click at [763, 562] on button "NEXT" at bounding box center [754, 565] width 149 height 35
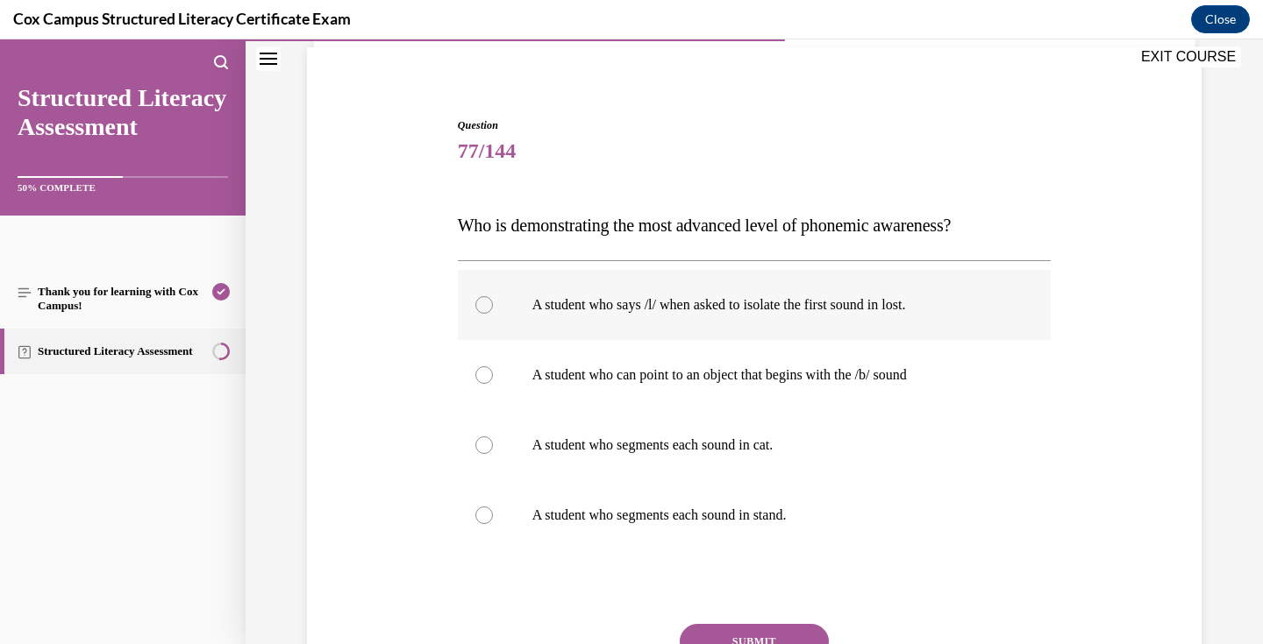
scroll to position [132, 0]
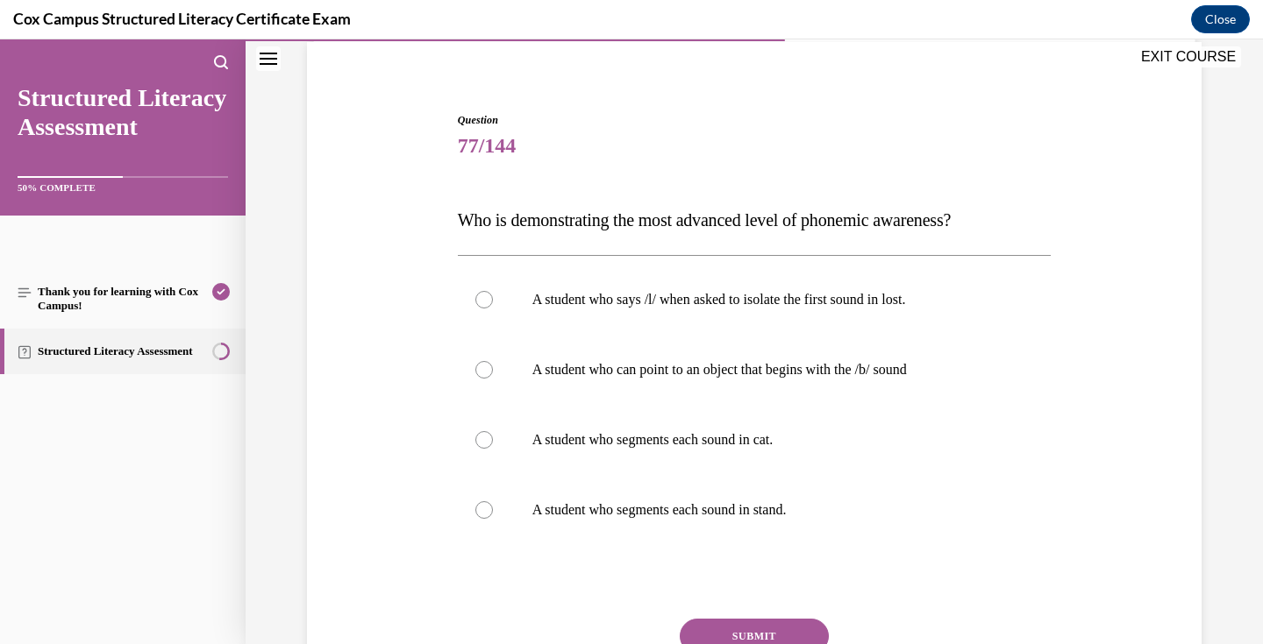
drag, startPoint x: 839, startPoint y: 509, endPoint x: 448, endPoint y: 205, distance: 494.9
click at [448, 205] on div "Question 77/144 Who is demonstrating the most advanced level of phonemic awaren…" at bounding box center [753, 411] width 903 height 703
click at [836, 509] on p "A student who segments each sound in stand." at bounding box center [769, 511] width 475 height 18
click at [493, 509] on input "A student who segments each sound in stand." at bounding box center [484, 511] width 18 height 18
radio input "true"
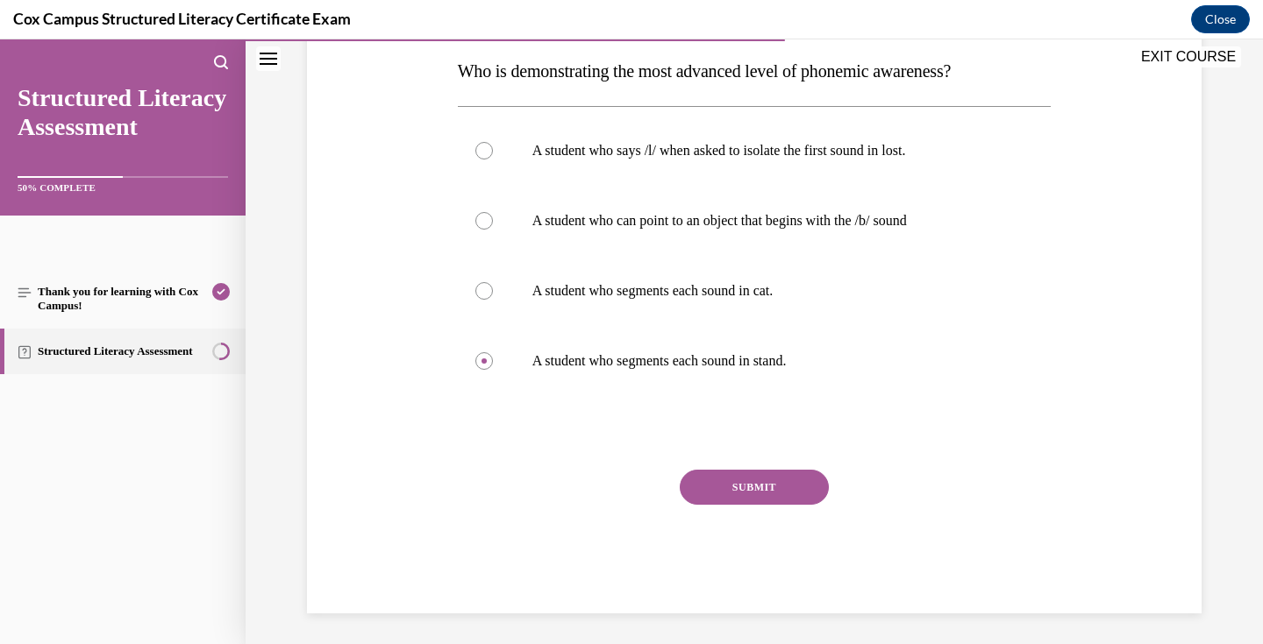
click at [778, 488] on button "SUBMIT" at bounding box center [754, 487] width 149 height 35
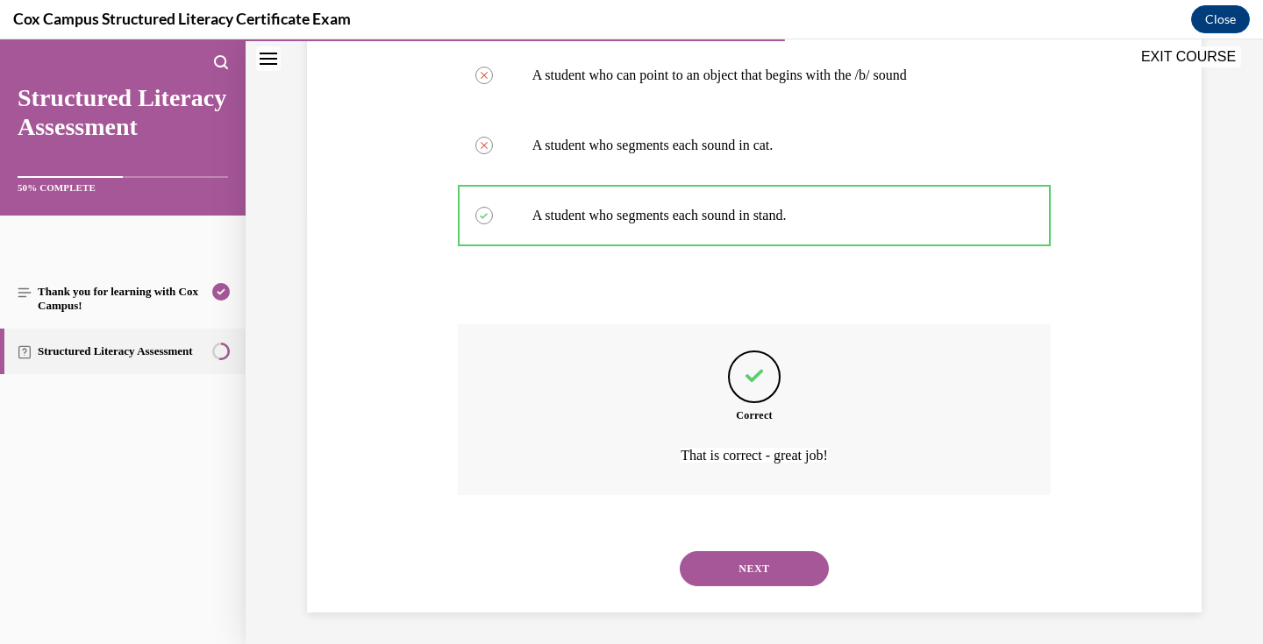
scroll to position [430, 0]
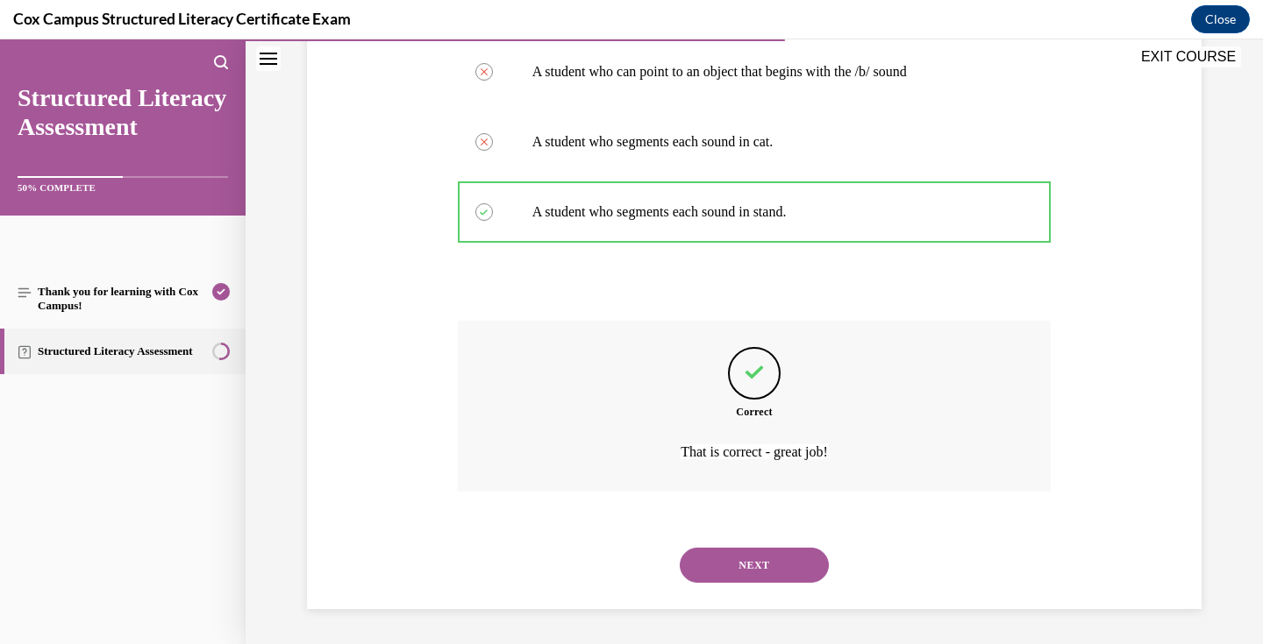
click at [761, 565] on button "NEXT" at bounding box center [754, 565] width 149 height 35
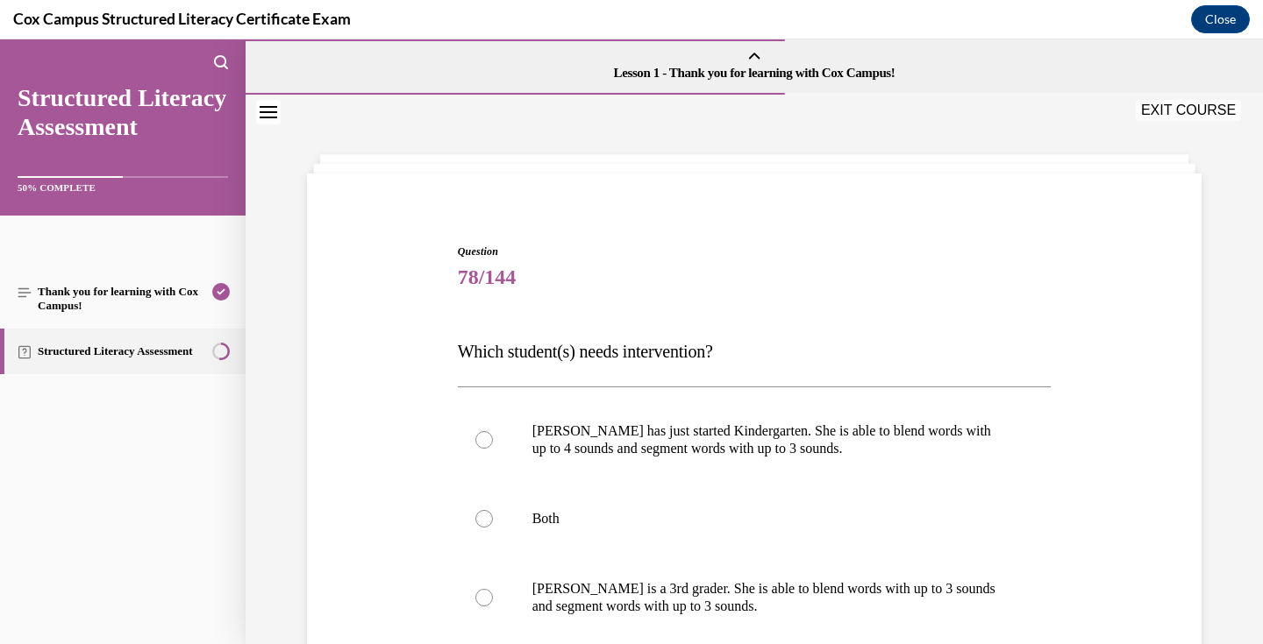
scroll to position [172, 0]
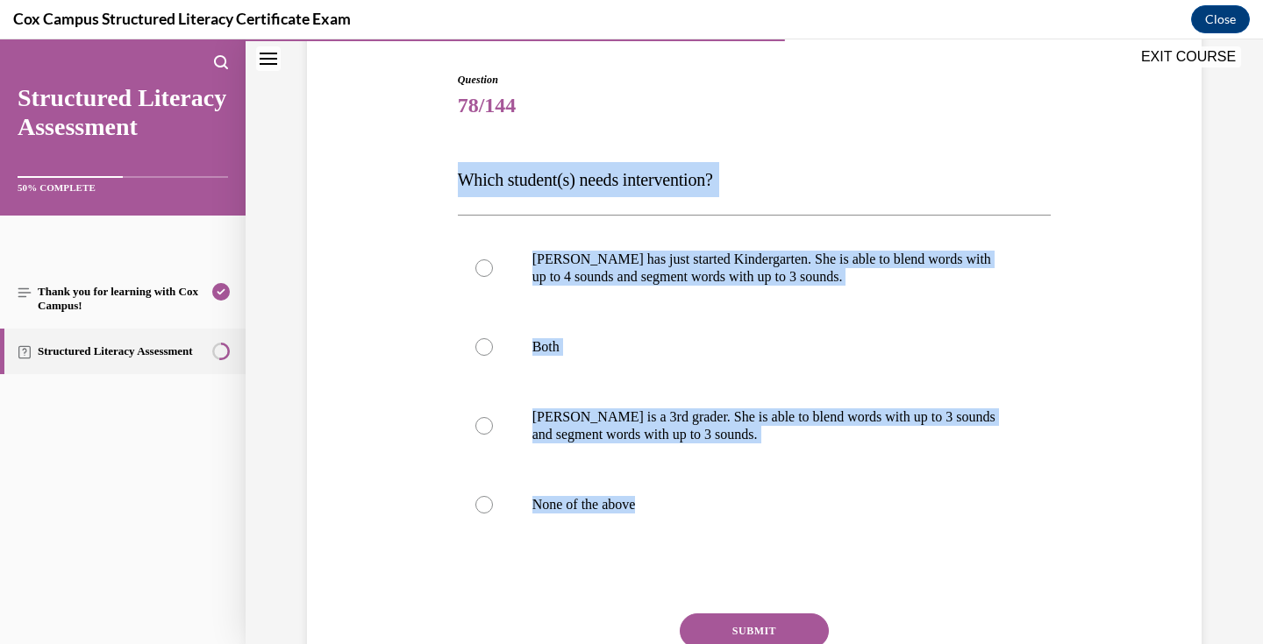
drag, startPoint x: 663, startPoint y: 509, endPoint x: 453, endPoint y: 176, distance: 393.6
click at [453, 176] on div "Question 78/144 Which student(s) needs intervention?   [PERSON_NAME] has just s…" at bounding box center [754, 402] width 602 height 712
click at [630, 416] on p "[PERSON_NAME] is a 3rd grader. She is able to blend words with up to 3 sounds a…" at bounding box center [769, 426] width 475 height 35
click at [493, 417] on input "[PERSON_NAME] is a 3rd grader. She is able to blend words with up to 3 sounds a…" at bounding box center [484, 426] width 18 height 18
radio input "true"
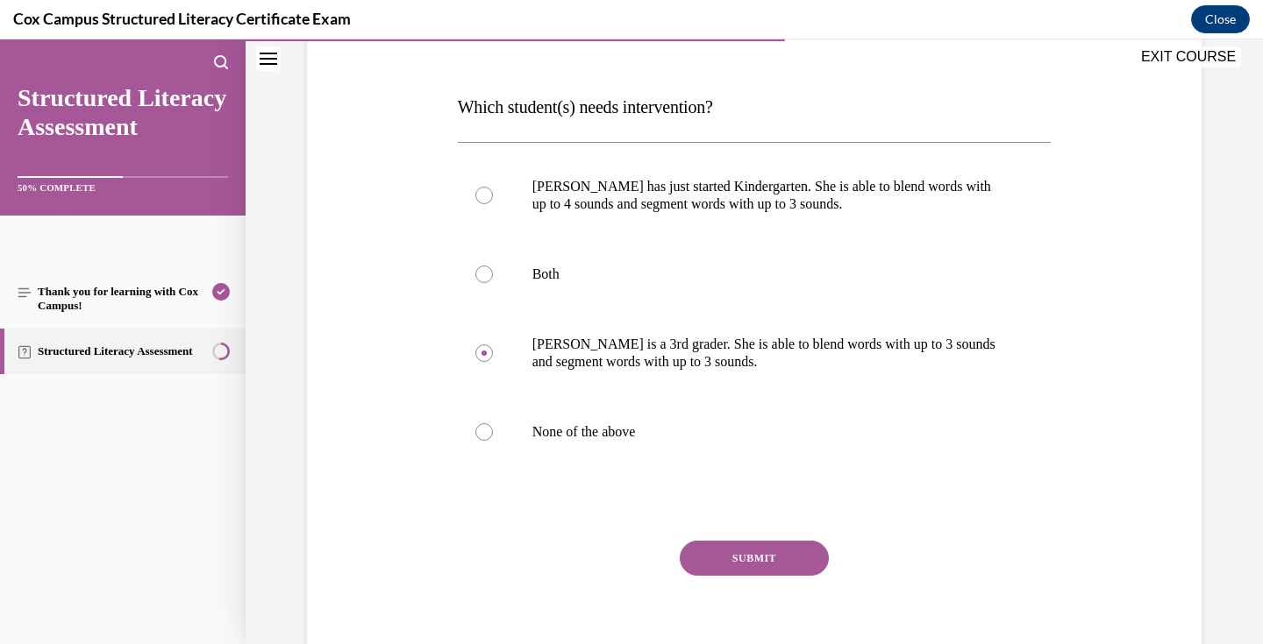
click at [751, 559] on button "SUBMIT" at bounding box center [754, 558] width 149 height 35
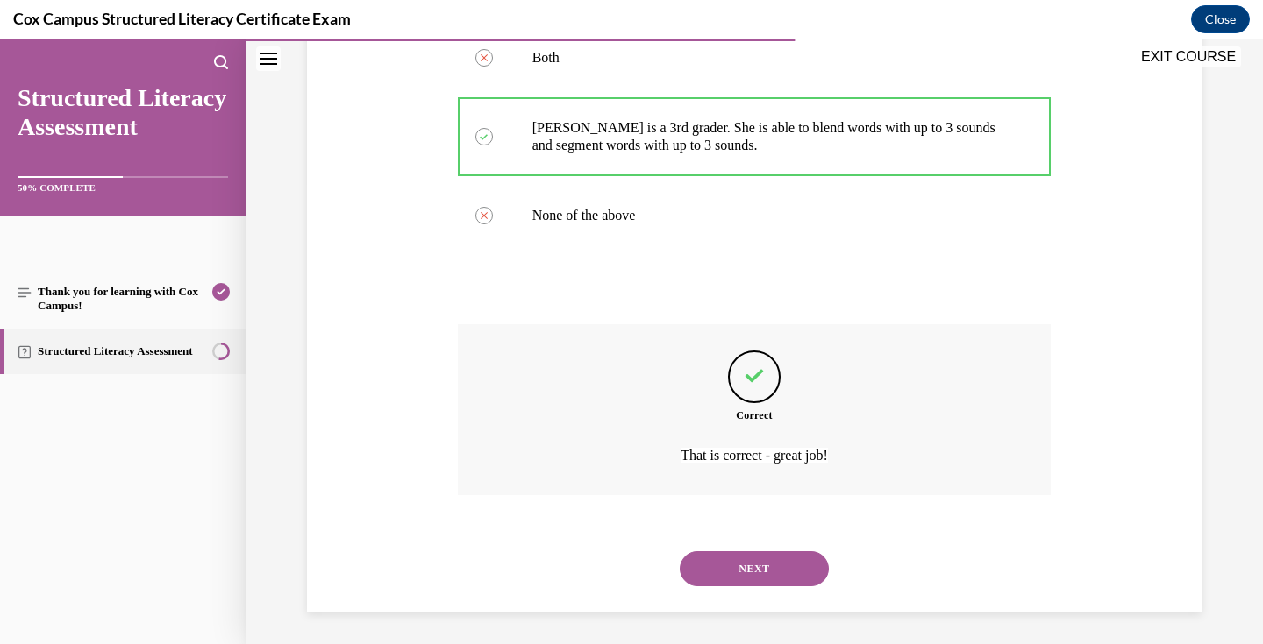
scroll to position [465, 0]
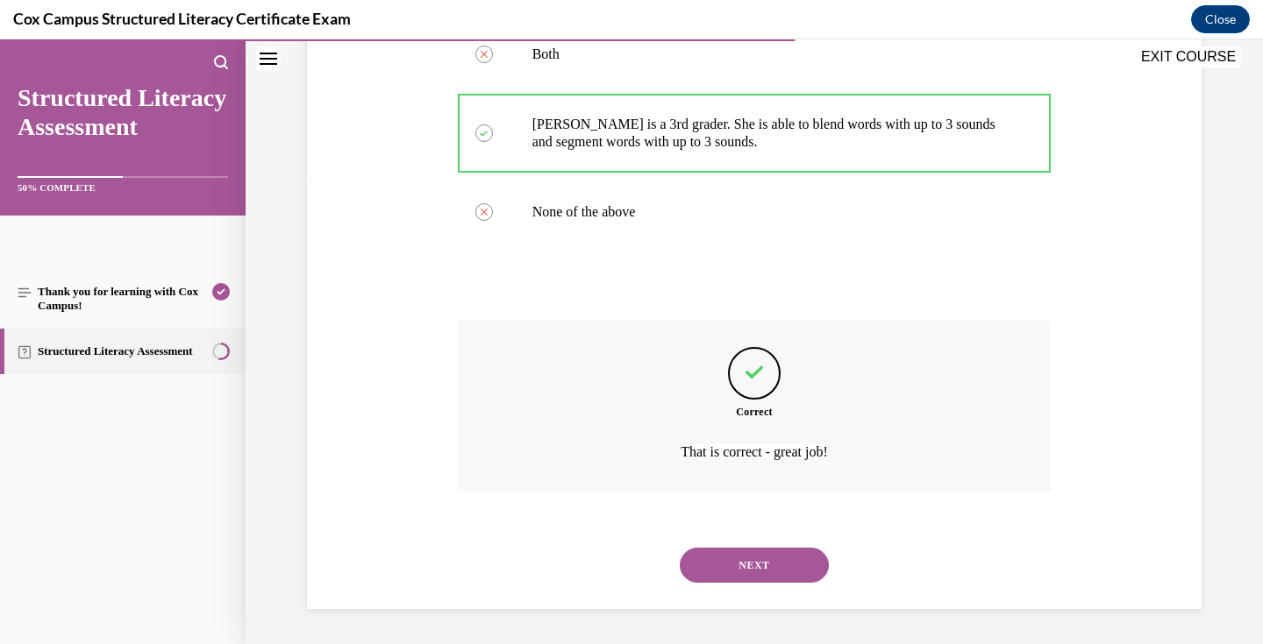
click at [753, 560] on button "NEXT" at bounding box center [754, 565] width 149 height 35
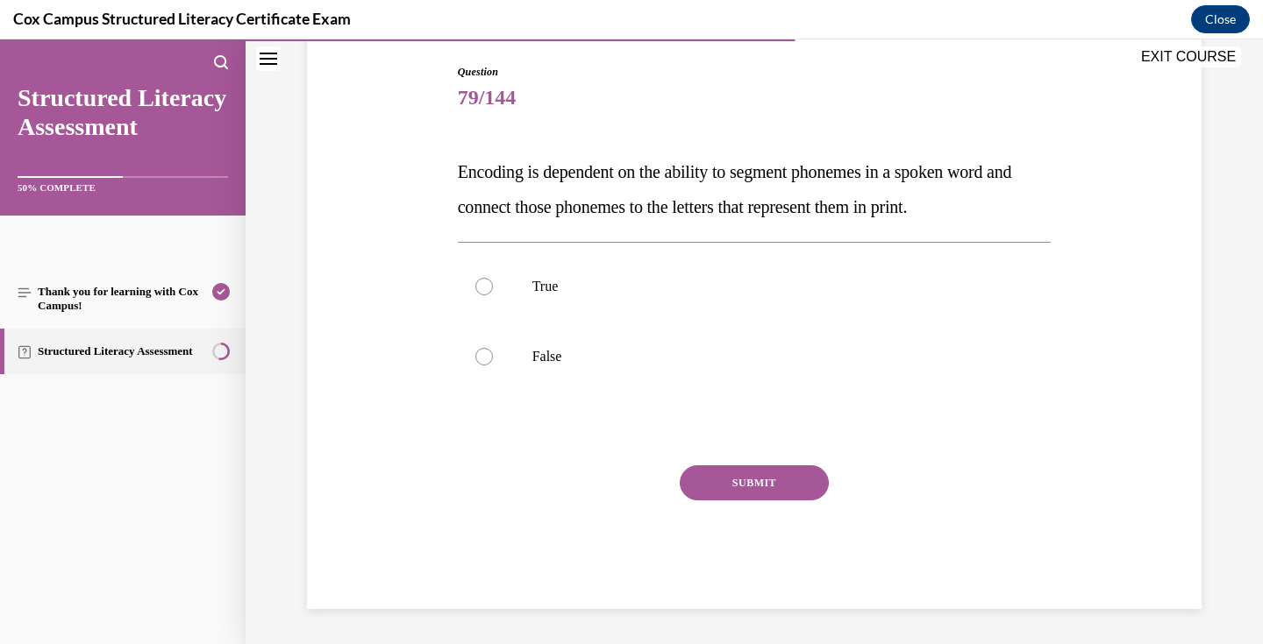
scroll to position [180, 0]
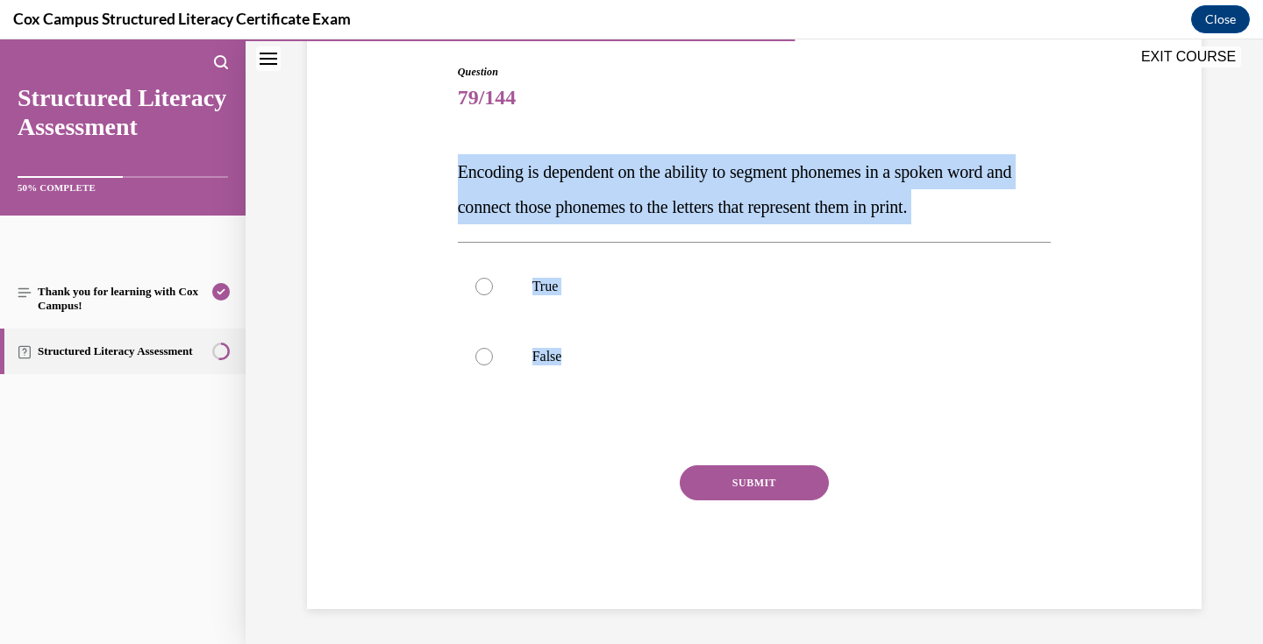
drag, startPoint x: 588, startPoint y: 359, endPoint x: 455, endPoint y: 177, distance: 225.2
click at [455, 177] on div "Question 79/144 Encoding is dependent on the ability to segment phonemes in a s…" at bounding box center [754, 324] width 602 height 572
click at [612, 291] on p "True" at bounding box center [769, 287] width 475 height 18
click at [493, 291] on input "True" at bounding box center [484, 287] width 18 height 18
radio input "true"
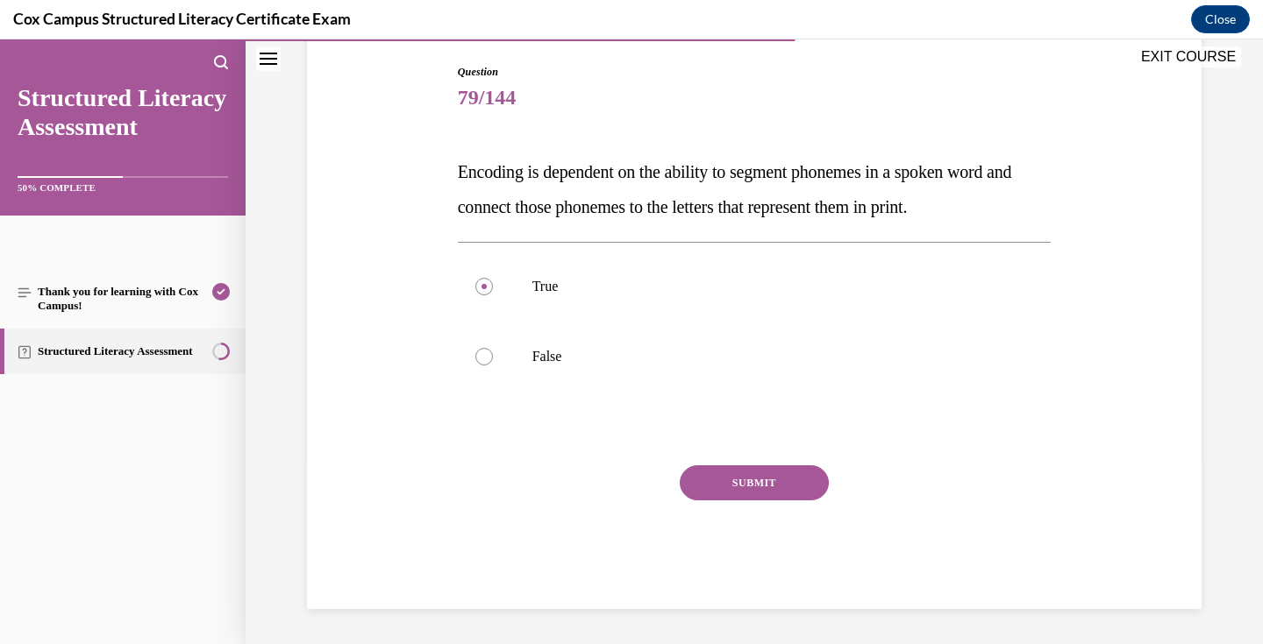
click at [754, 478] on button "SUBMIT" at bounding box center [754, 483] width 149 height 35
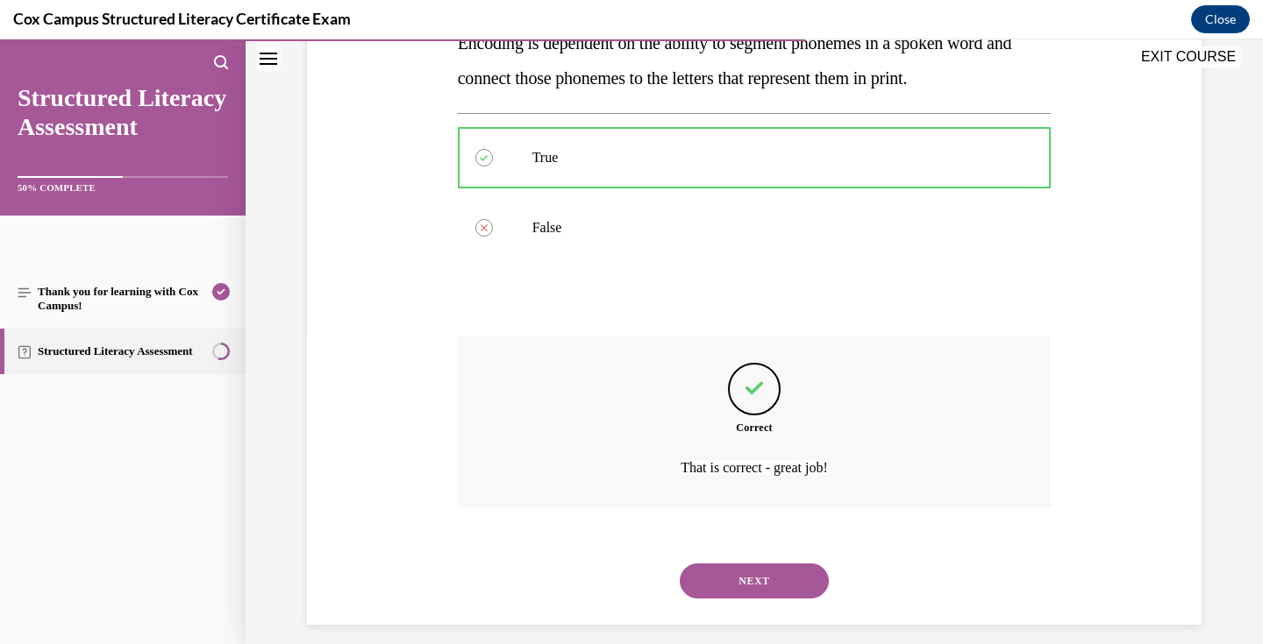
scroll to position [324, 0]
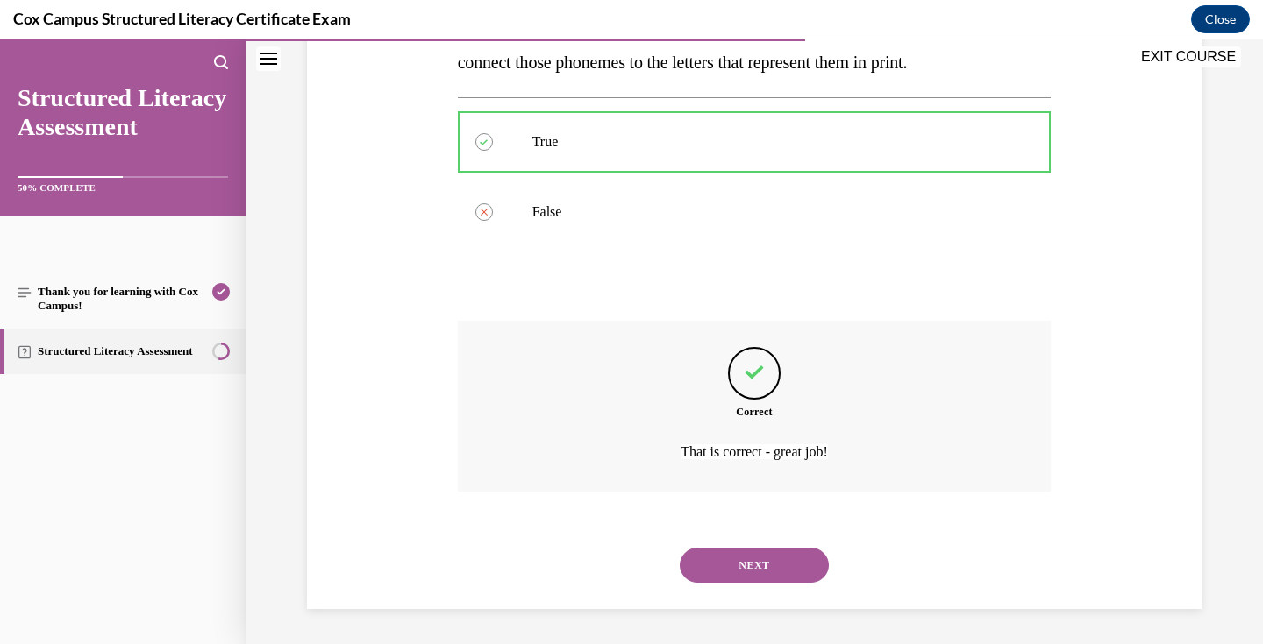
click at [771, 565] on button "NEXT" at bounding box center [754, 565] width 149 height 35
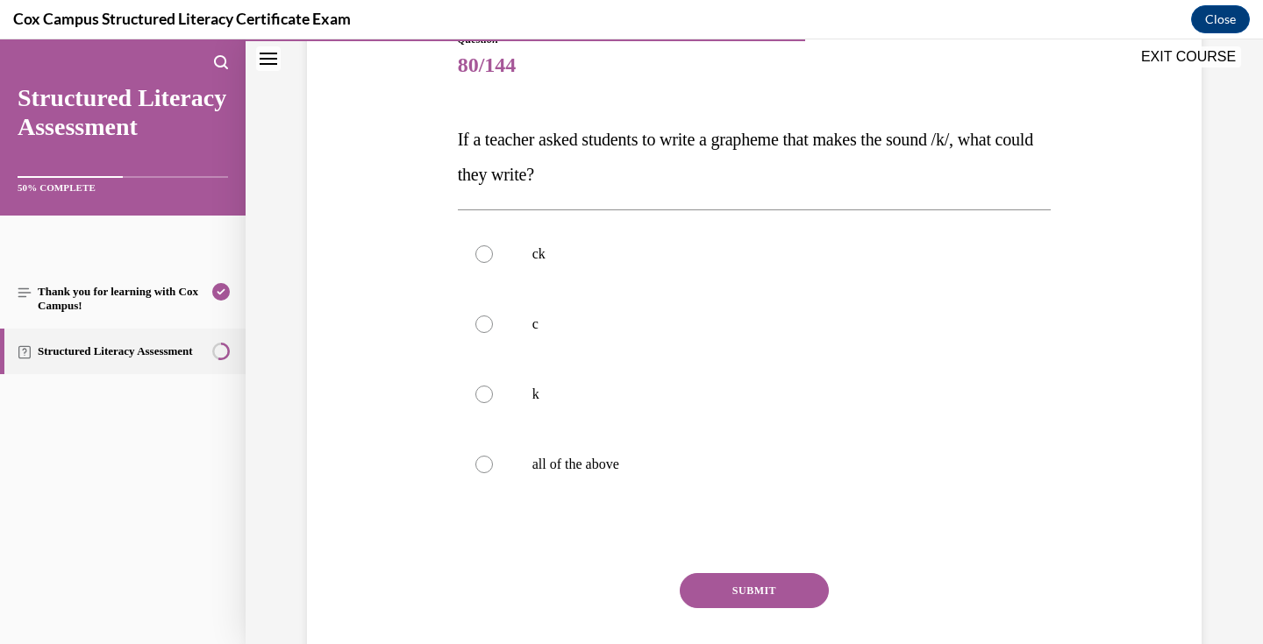
scroll to position [217, 0]
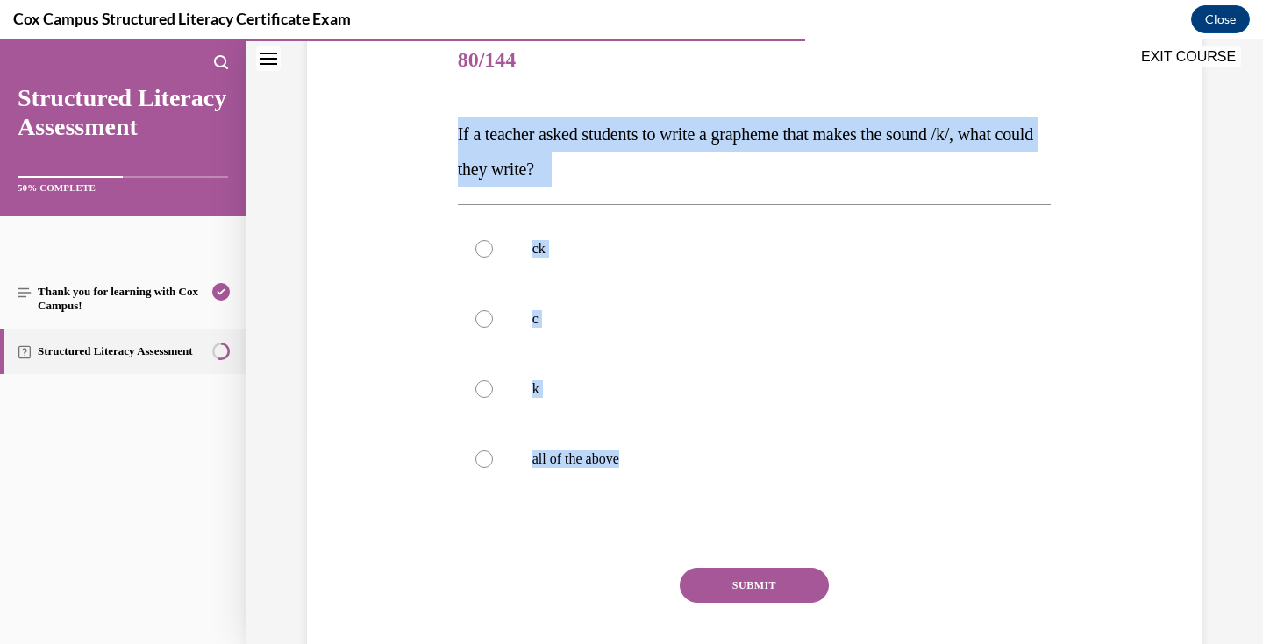
drag, startPoint x: 647, startPoint y: 459, endPoint x: 450, endPoint y: 141, distance: 374.5
click at [450, 141] on div "Question 80/144 If a teacher asked students to write a grapheme that makes the …" at bounding box center [753, 343] width 903 height 738
click at [623, 455] on p "all of the above" at bounding box center [769, 460] width 475 height 18
click at [493, 455] on input "all of the above" at bounding box center [484, 460] width 18 height 18
radio input "true"
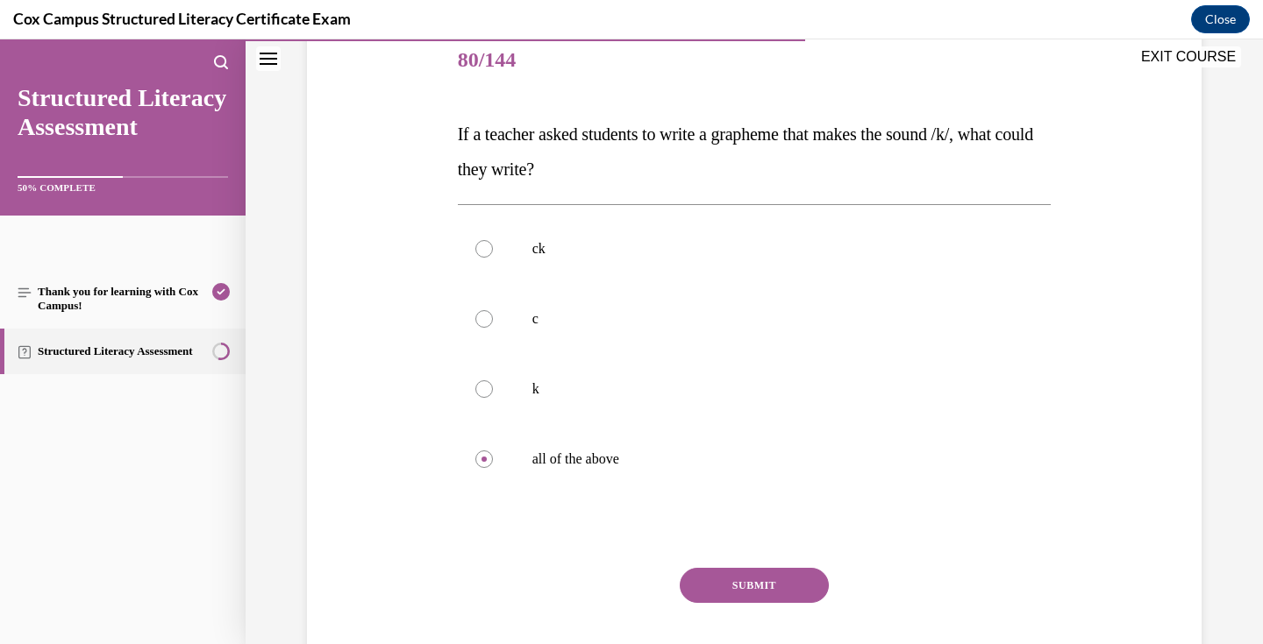
click at [756, 584] on button "SUBMIT" at bounding box center [754, 585] width 149 height 35
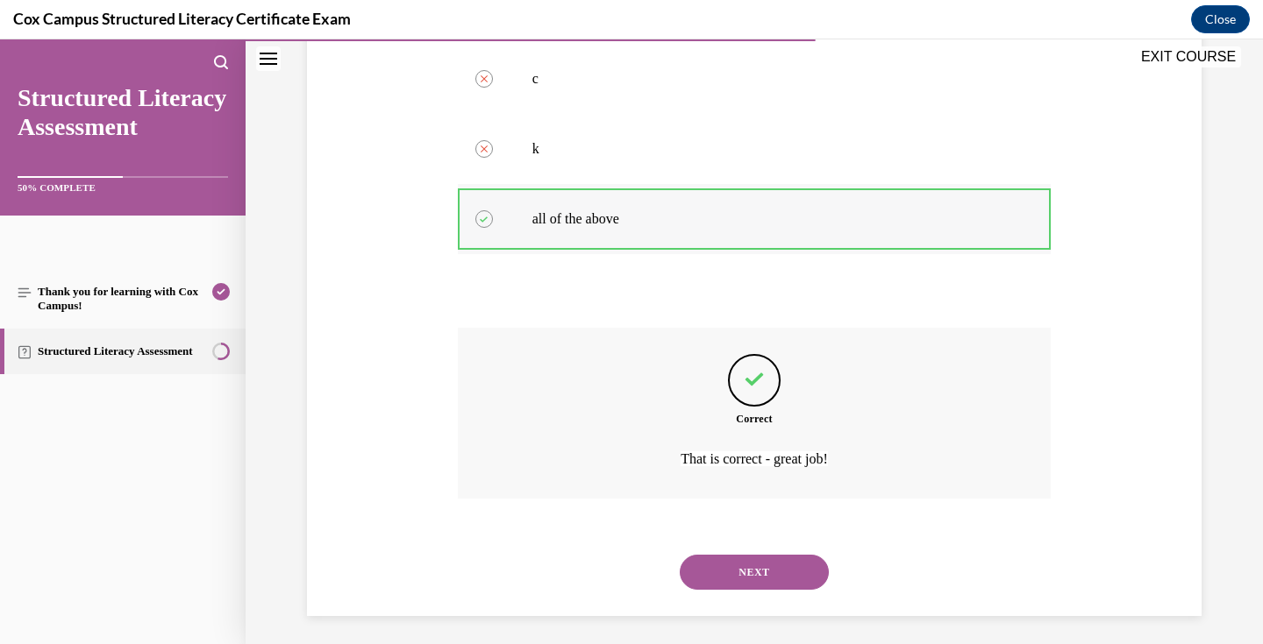
scroll to position [465, 0]
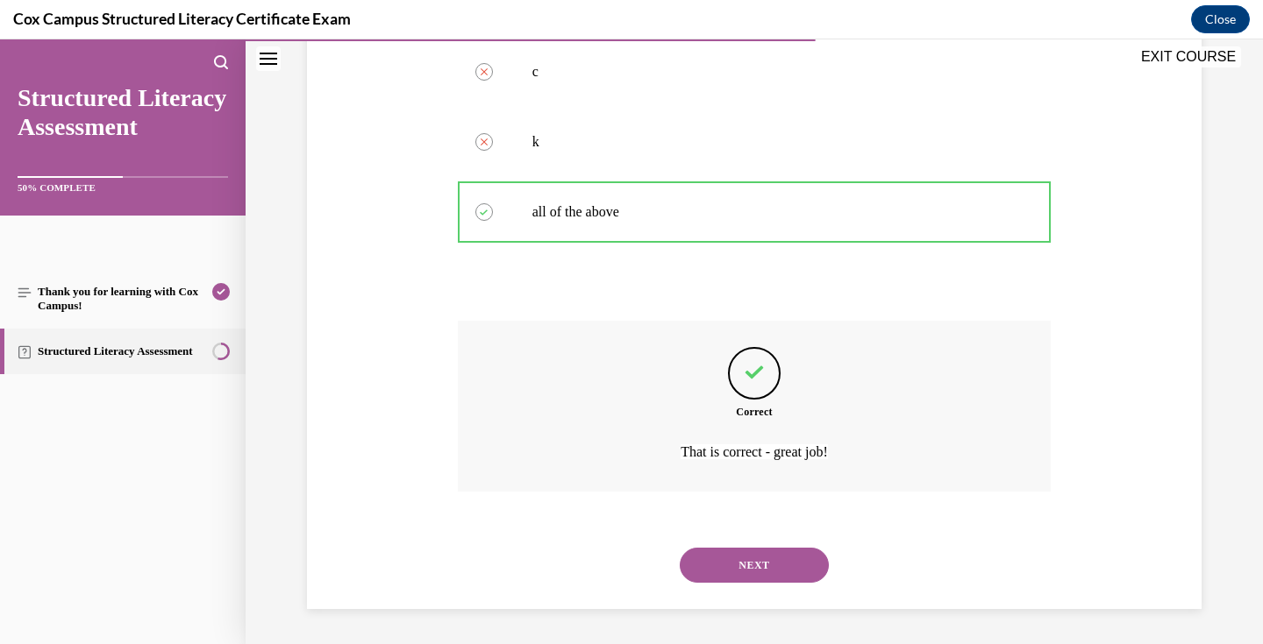
click at [752, 563] on button "NEXT" at bounding box center [754, 565] width 149 height 35
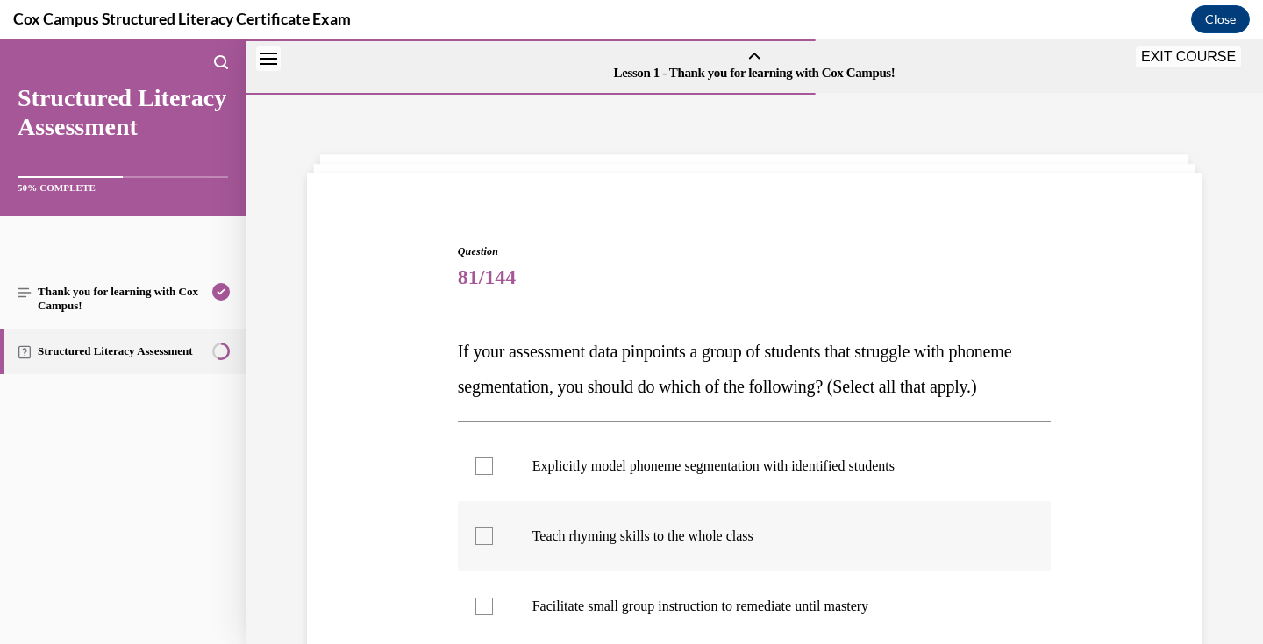
scroll to position [217, 0]
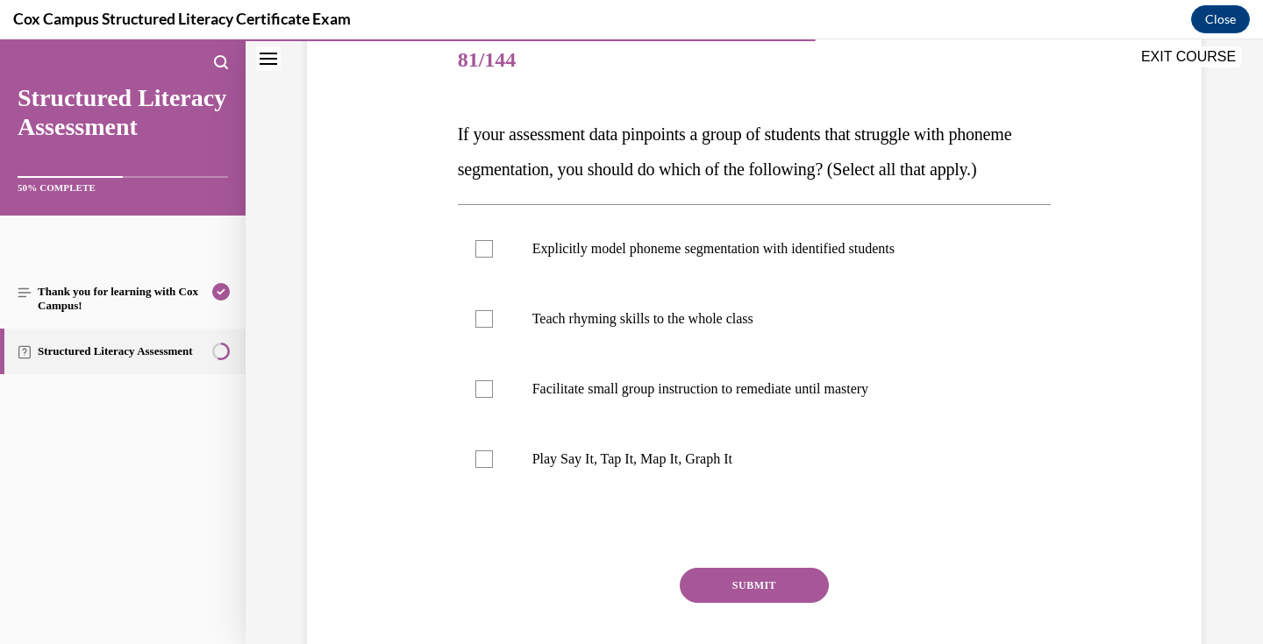
drag, startPoint x: 753, startPoint y: 503, endPoint x: 406, endPoint y: 137, distance: 504.9
click at [406, 137] on div "Question 81/144 If your assessment data pinpoints a group of students that stru…" at bounding box center [753, 343] width 903 height 738
click at [588, 258] on p "Explicitly model phoneme segmentation with identified students" at bounding box center [769, 249] width 475 height 18
click at [493, 258] on input "Explicitly model phoneme segmentation with identified students" at bounding box center [484, 249] width 18 height 18
checkbox input "true"
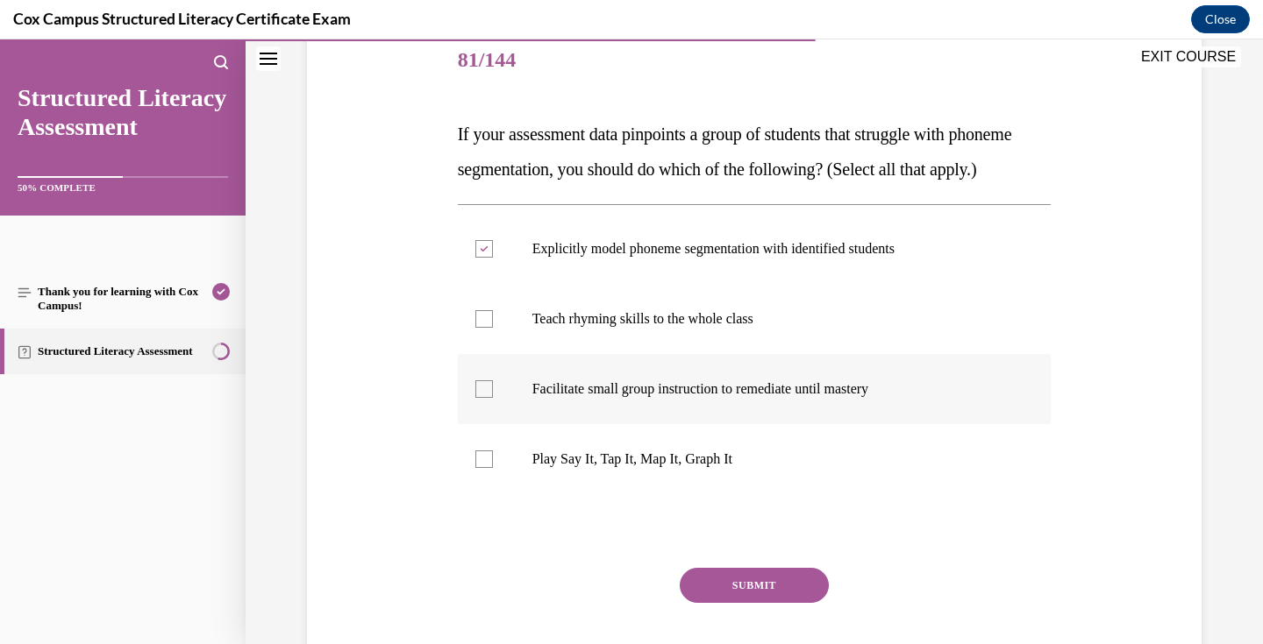
click at [612, 424] on label "Facilitate small group instruction to remediate until mastery" at bounding box center [755, 389] width 594 height 70
click at [493, 398] on input "Facilitate small group instruction to remediate until mastery" at bounding box center [484, 390] width 18 height 18
checkbox input "true"
click at [623, 468] on p "Play Say It, Tap It, Map It, Graph It" at bounding box center [769, 460] width 475 height 18
click at [493, 468] on input "Play Say It, Tap It, Map It, Graph It" at bounding box center [484, 460] width 18 height 18
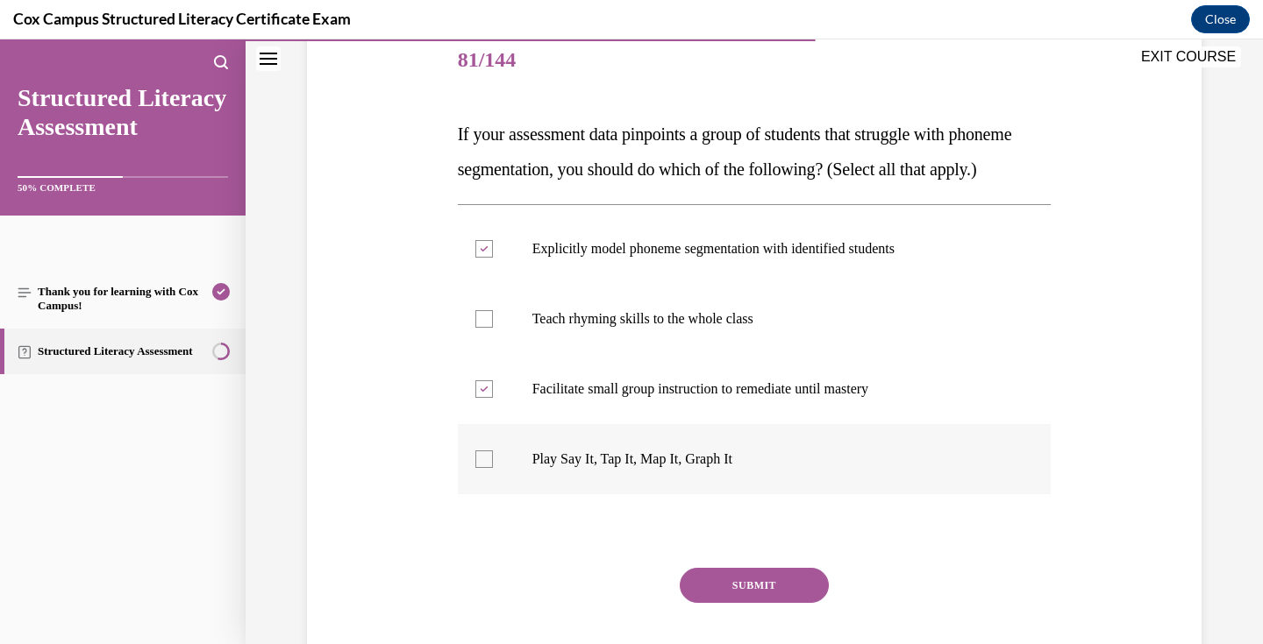
checkbox input "true"
click at [755, 603] on button "SUBMIT" at bounding box center [754, 585] width 149 height 35
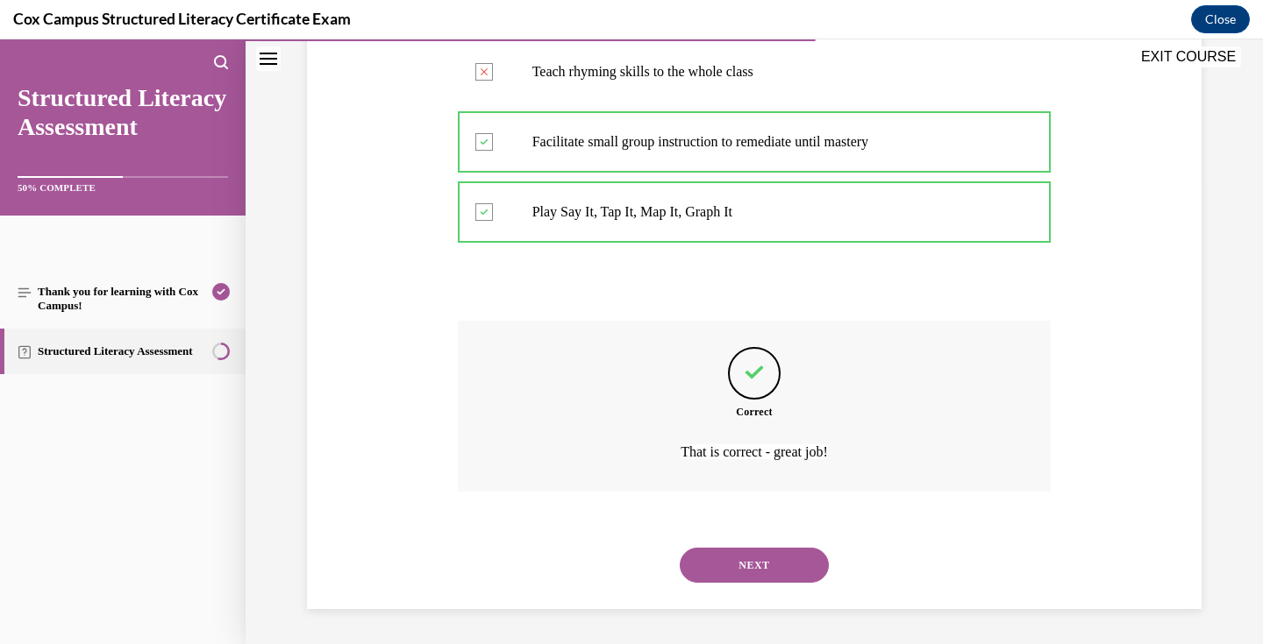
scroll to position [500, 0]
click at [764, 562] on button "NEXT" at bounding box center [754, 565] width 149 height 35
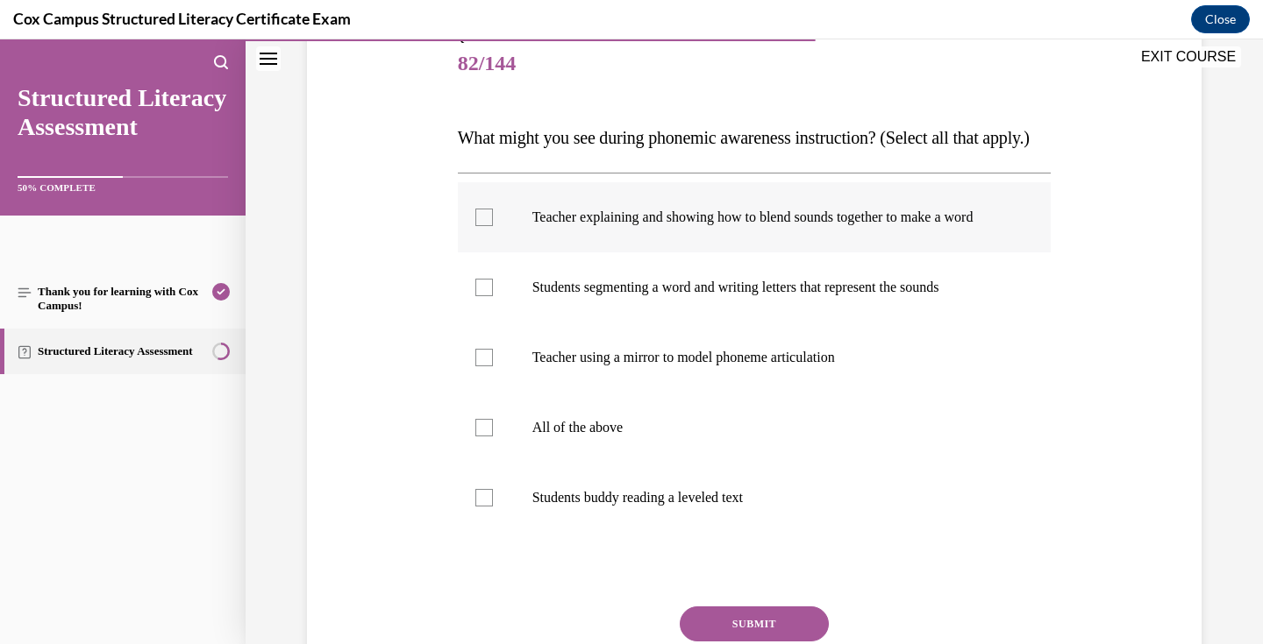
scroll to position [215, 0]
drag, startPoint x: 791, startPoint y: 549, endPoint x: 459, endPoint y: 139, distance: 526.8
click at [459, 139] on div "Question 82/144 What might you see during phonemic awareness instruction? (Sele…" at bounding box center [755, 389] width 594 height 721
click at [659, 225] on p "Teacher explaining and showing how to blend sounds together to make a word" at bounding box center [769, 217] width 475 height 18
click at [493, 225] on input "Teacher explaining and showing how to blend sounds together to make a word" at bounding box center [484, 217] width 18 height 18
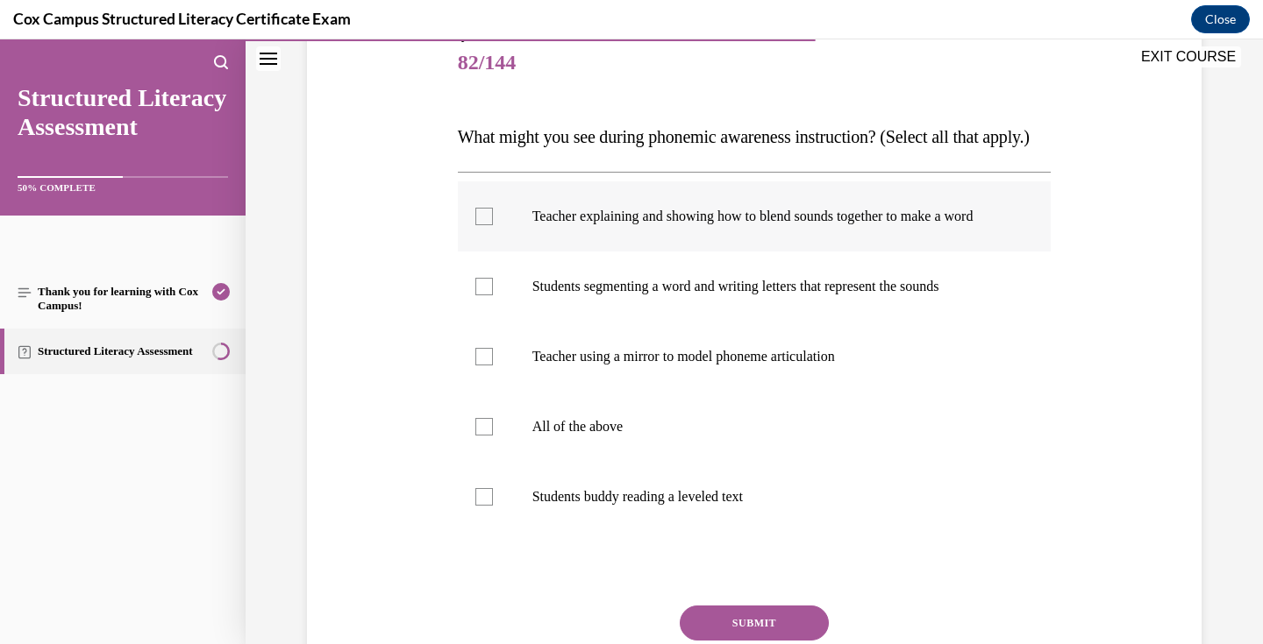
checkbox input "true"
click at [759, 295] on p "Students segmenting a word and writing letters that represent the sounds" at bounding box center [769, 287] width 475 height 18
click at [493, 295] on input "Students segmenting a word and writing letters that represent the sounds" at bounding box center [484, 287] width 18 height 18
checkbox input "true"
click at [764, 366] on p "Teacher using a mirror to model phoneme articulation" at bounding box center [769, 357] width 475 height 18
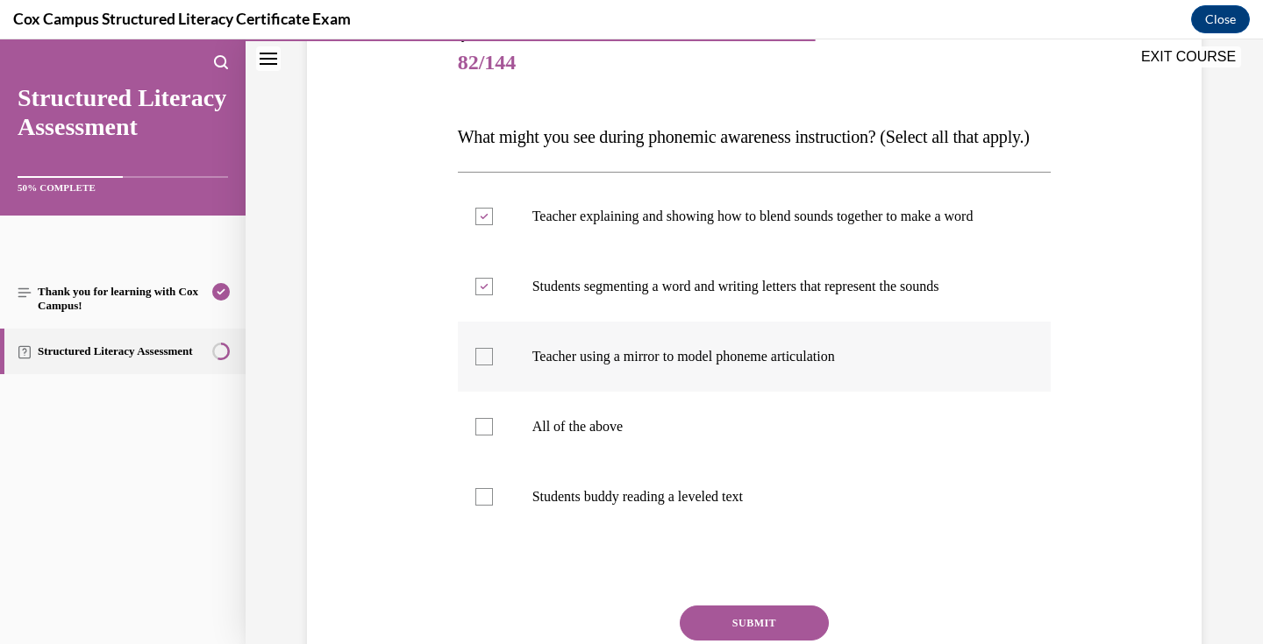
click at [493, 366] on input "Teacher using a mirror to model phoneme articulation" at bounding box center [484, 357] width 18 height 18
checkbox input "true"
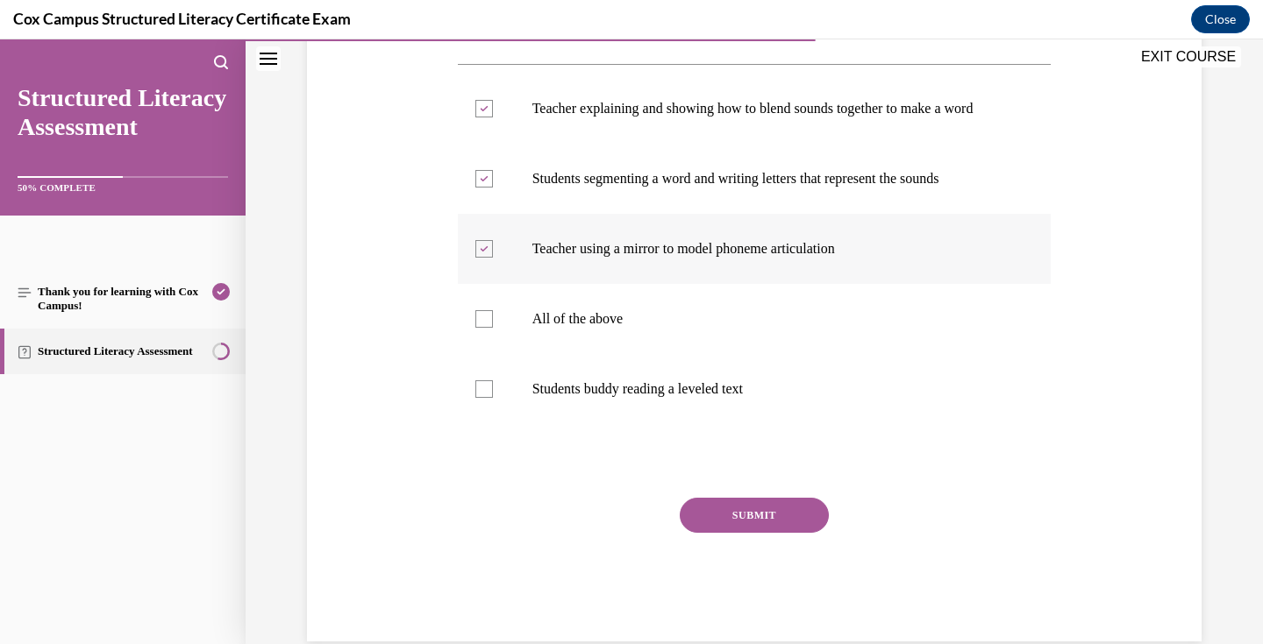
scroll to position [327, 0]
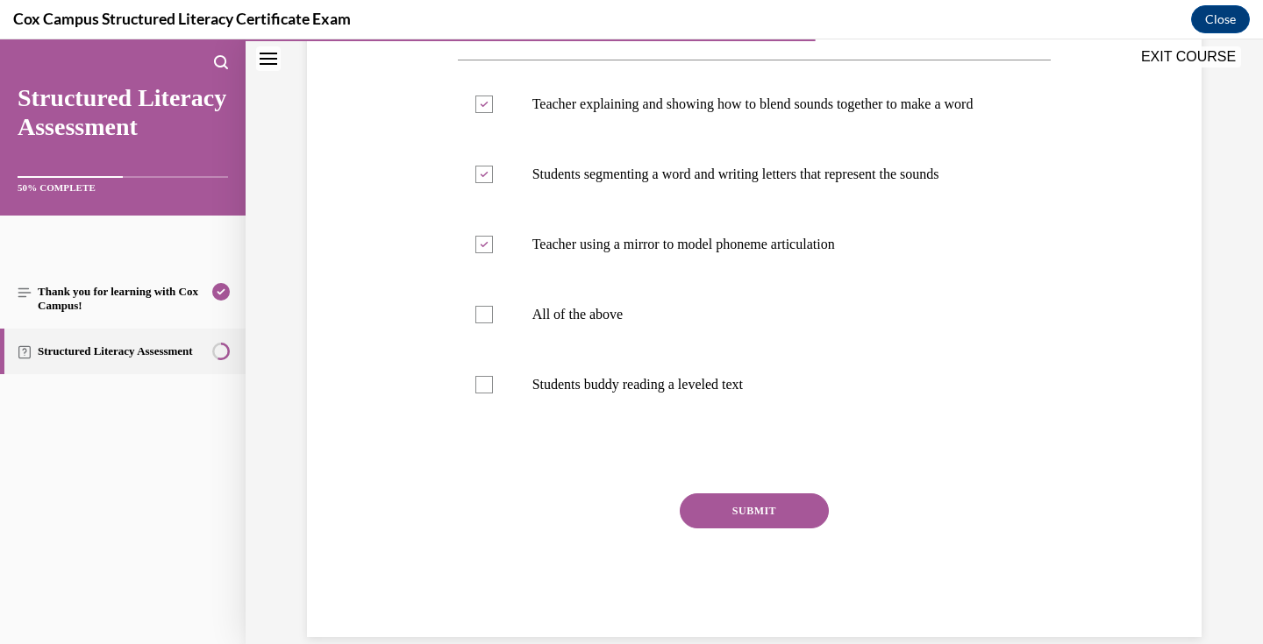
click at [772, 529] on button "SUBMIT" at bounding box center [754, 511] width 149 height 35
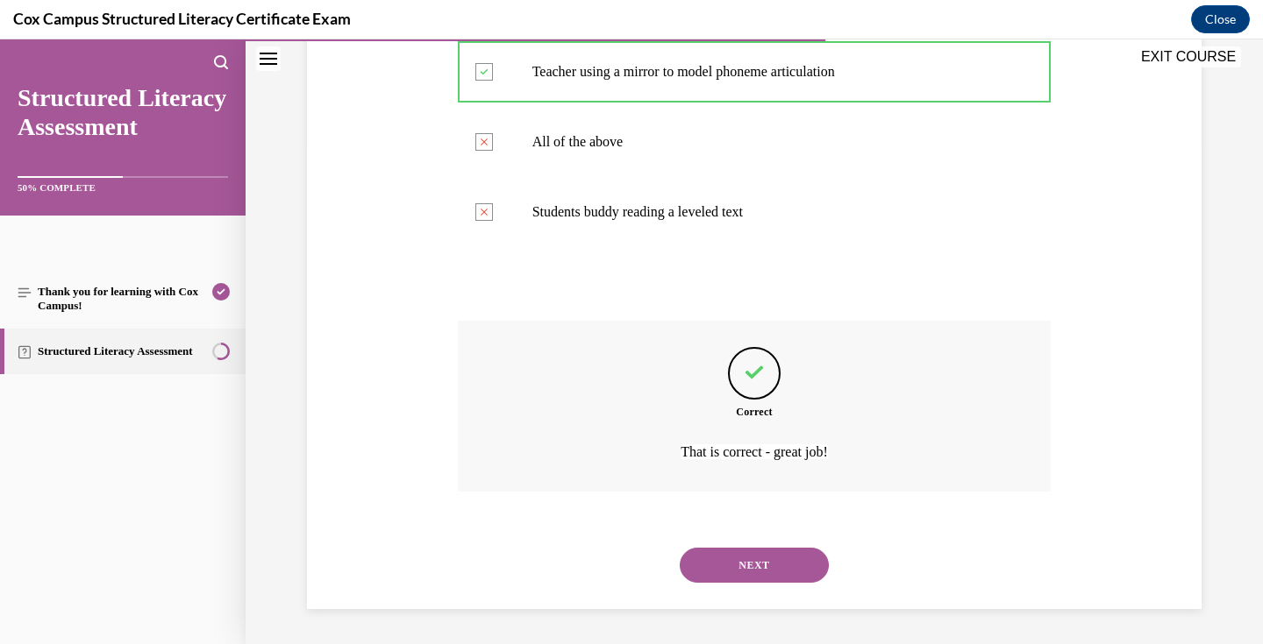
scroll to position [552, 0]
click at [774, 564] on button "NEXT" at bounding box center [754, 565] width 149 height 35
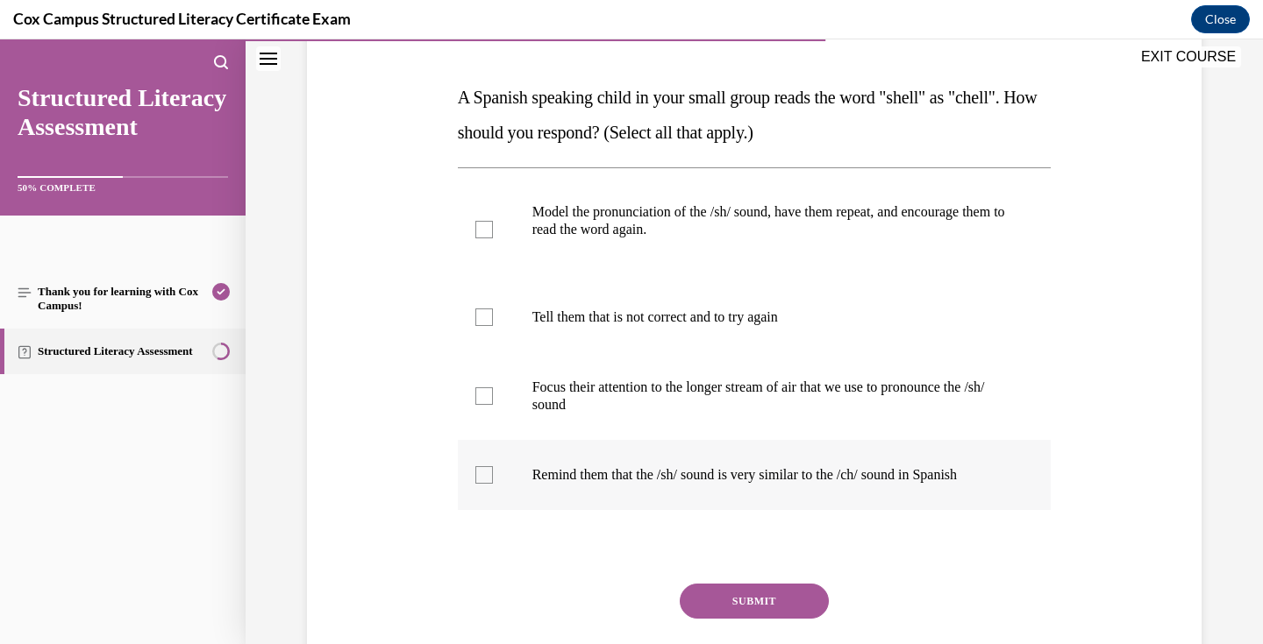
scroll to position [234, 0]
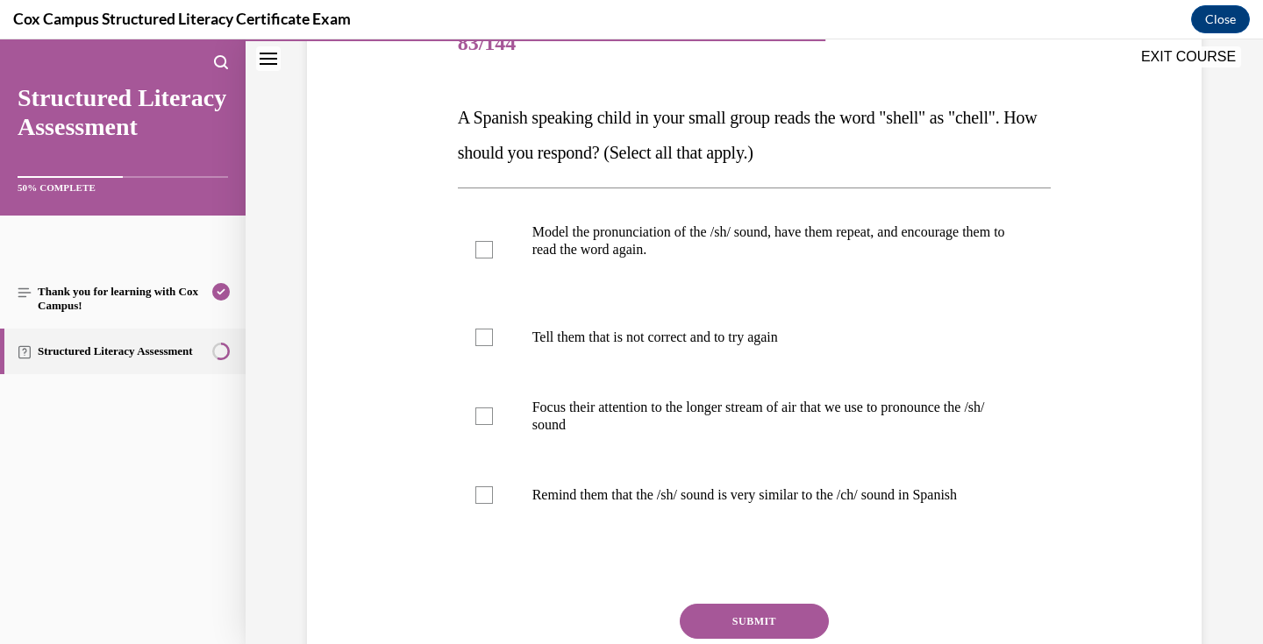
drag, startPoint x: 1014, startPoint y: 505, endPoint x: 455, endPoint y: 117, distance: 680.5
click at [455, 117] on div "Question 83/144 A Spanish speaking child in your small group reads the word "sh…" at bounding box center [754, 365] width 602 height 765
click at [676, 245] on p "Model the pronunciation of the /sh/ sound, have them repeat, and encourage them…" at bounding box center [769, 241] width 475 height 35
click at [493, 245] on input "Model the pronunciation of the /sh/ sound, have them repeat, and encourage them…" at bounding box center [484, 250] width 18 height 18
checkbox input "true"
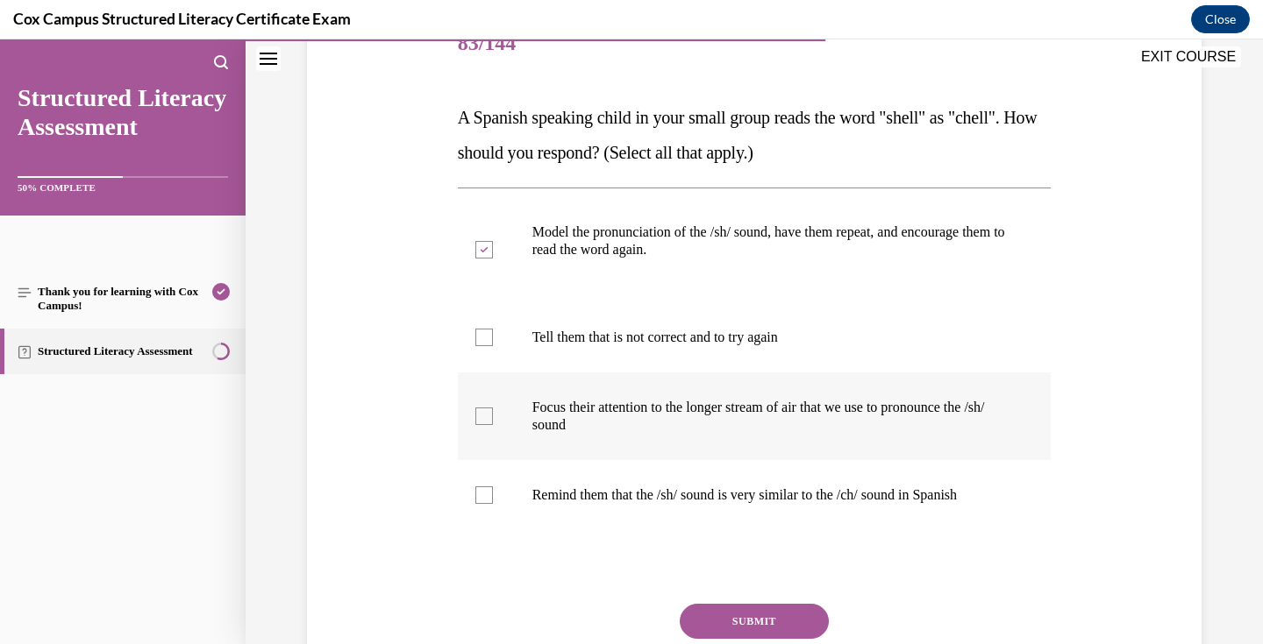
click at [697, 401] on p "Focus their attention to the longer stream of air that we use to pronounce the …" at bounding box center [769, 416] width 475 height 35
click at [493, 408] on input "Focus their attention to the longer stream of air that we use to pronounce the …" at bounding box center [484, 417] width 18 height 18
checkbox input "true"
click at [705, 476] on label "Remind them that the /sh/ sound is very similar to the /ch/ sound in Spanish" at bounding box center [755, 495] width 594 height 70
click at [493, 487] on input "Remind them that the /sh/ sound is very similar to the /ch/ sound in Spanish" at bounding box center [484, 496] width 18 height 18
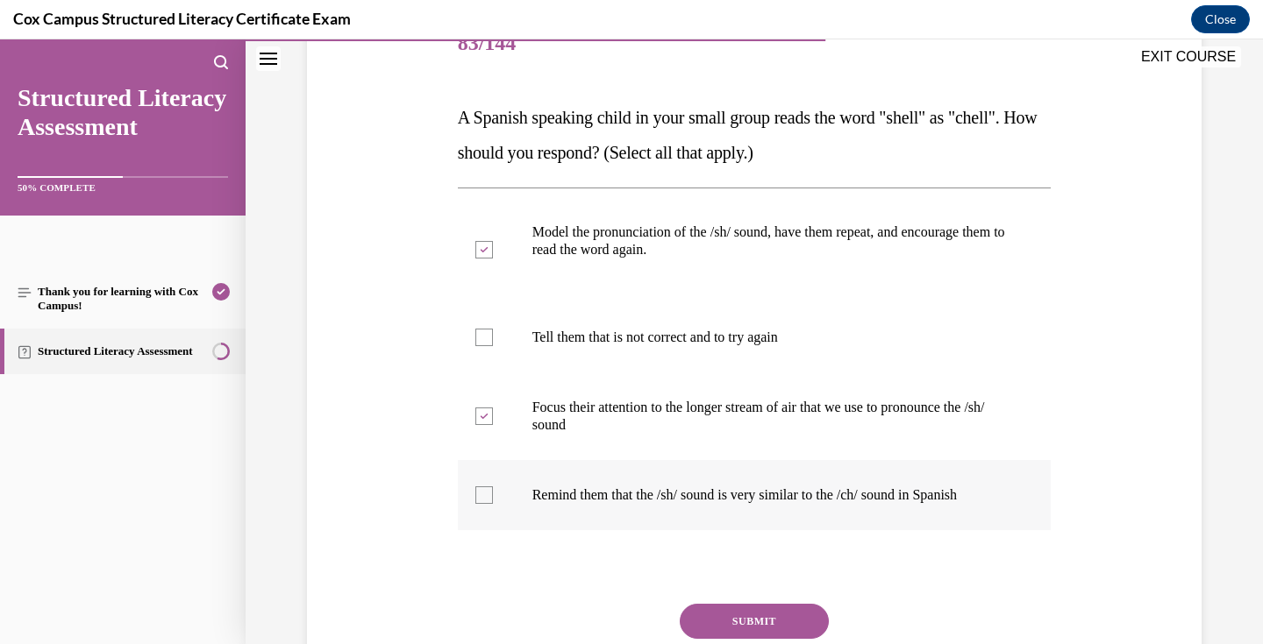
checkbox input "true"
click at [758, 609] on button "SUBMIT" at bounding box center [754, 621] width 149 height 35
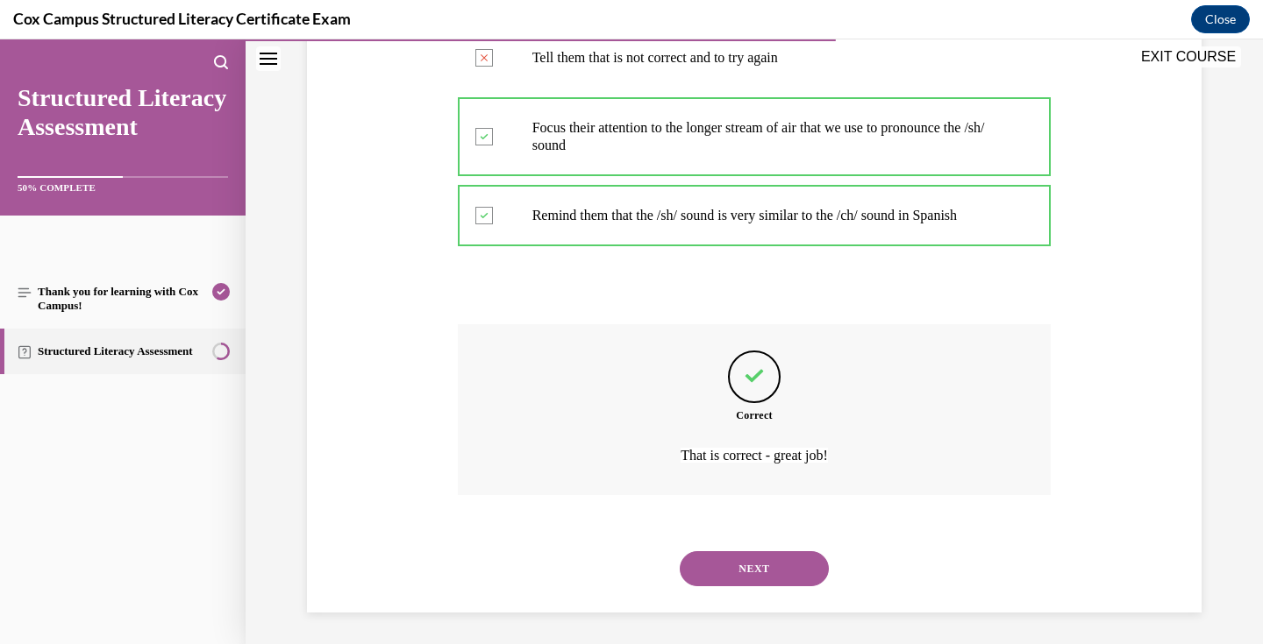
scroll to position [517, 0]
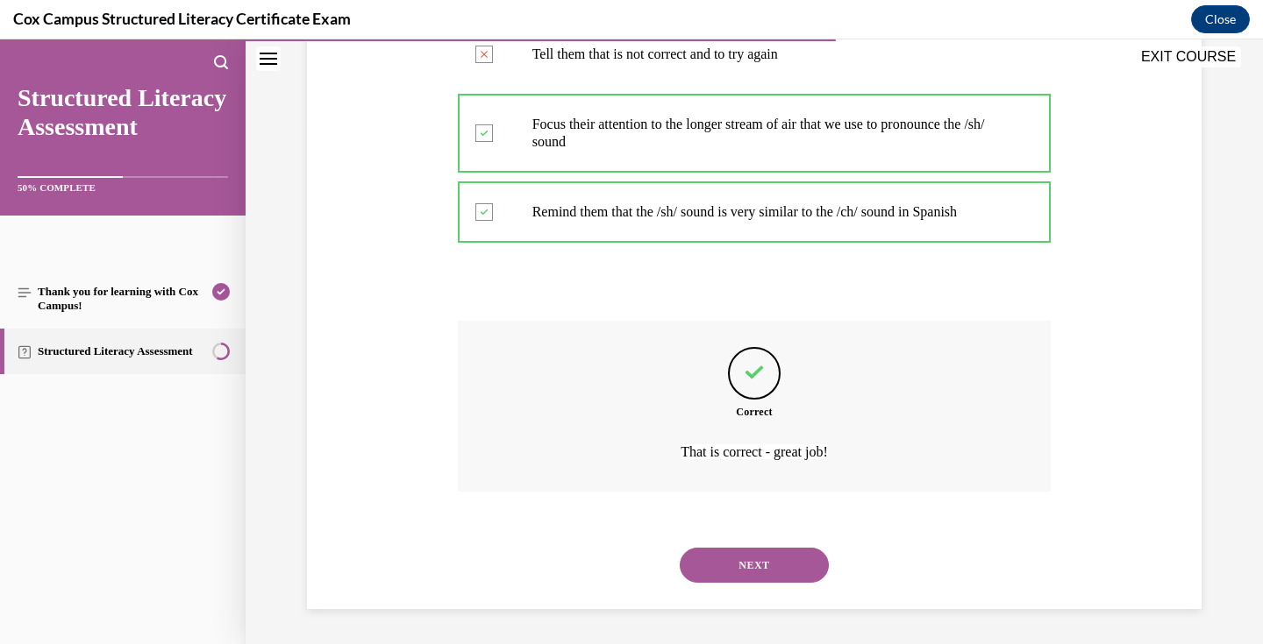
click at [779, 564] on button "NEXT" at bounding box center [754, 565] width 149 height 35
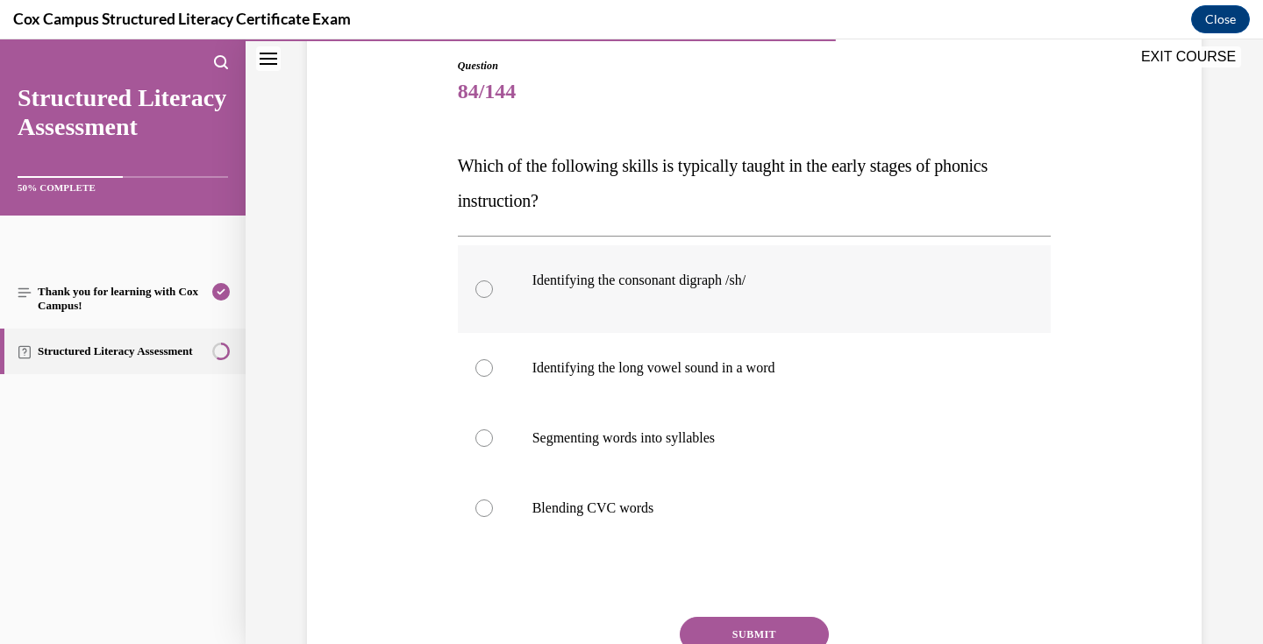
scroll to position [189, 0]
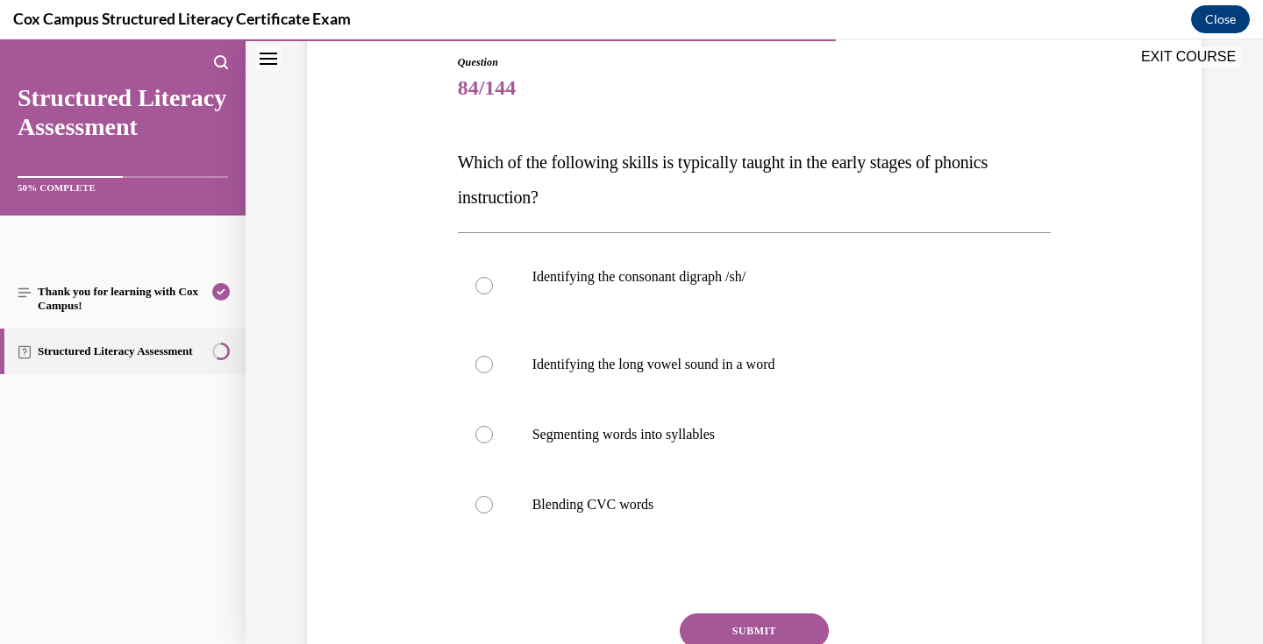
drag, startPoint x: 680, startPoint y: 508, endPoint x: 448, endPoint y: 173, distance: 407.6
click at [448, 173] on div "Question 84/144 Which of the following skills is typically taught in the early …" at bounding box center [753, 380] width 903 height 756
click at [655, 497] on p "Blending CVC words" at bounding box center [769, 505] width 475 height 18
click at [493, 497] on input "Blending CVC words" at bounding box center [484, 505] width 18 height 18
radio input "true"
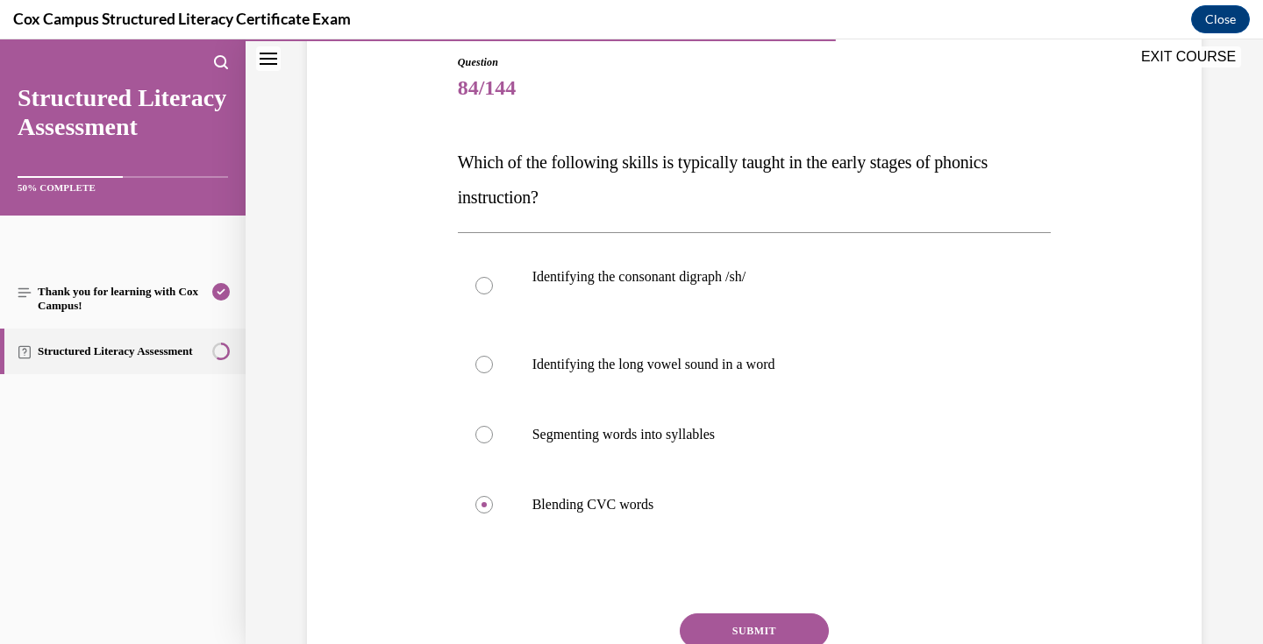
click at [773, 621] on button "SUBMIT" at bounding box center [754, 631] width 149 height 35
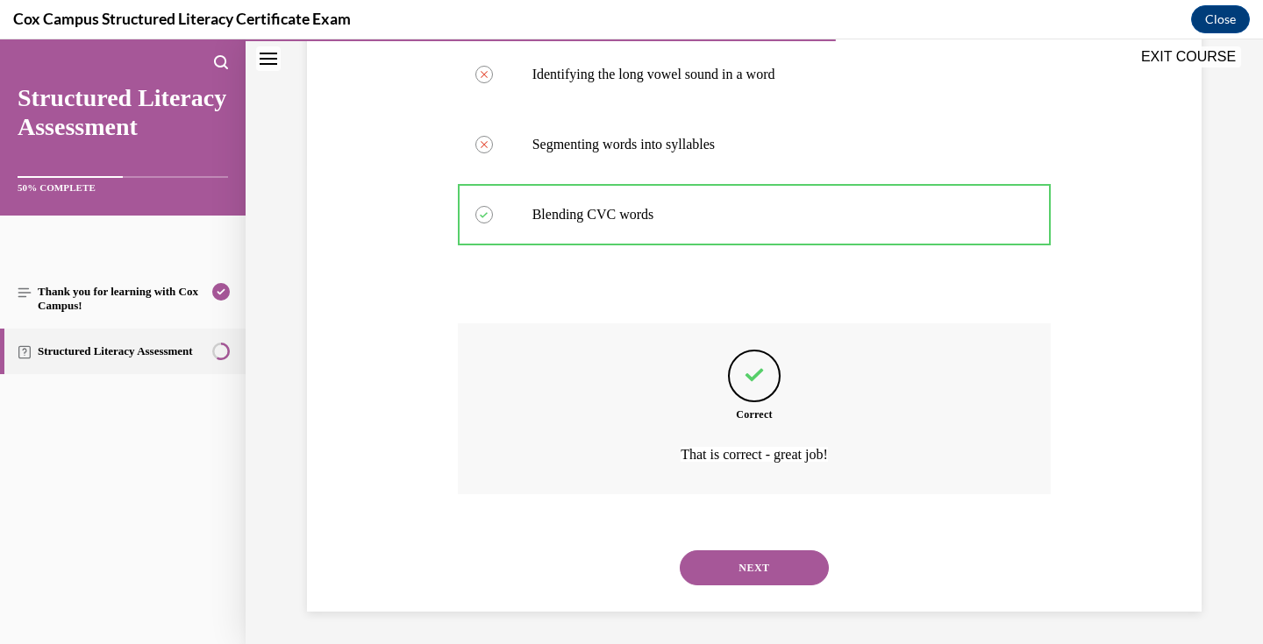
scroll to position [482, 0]
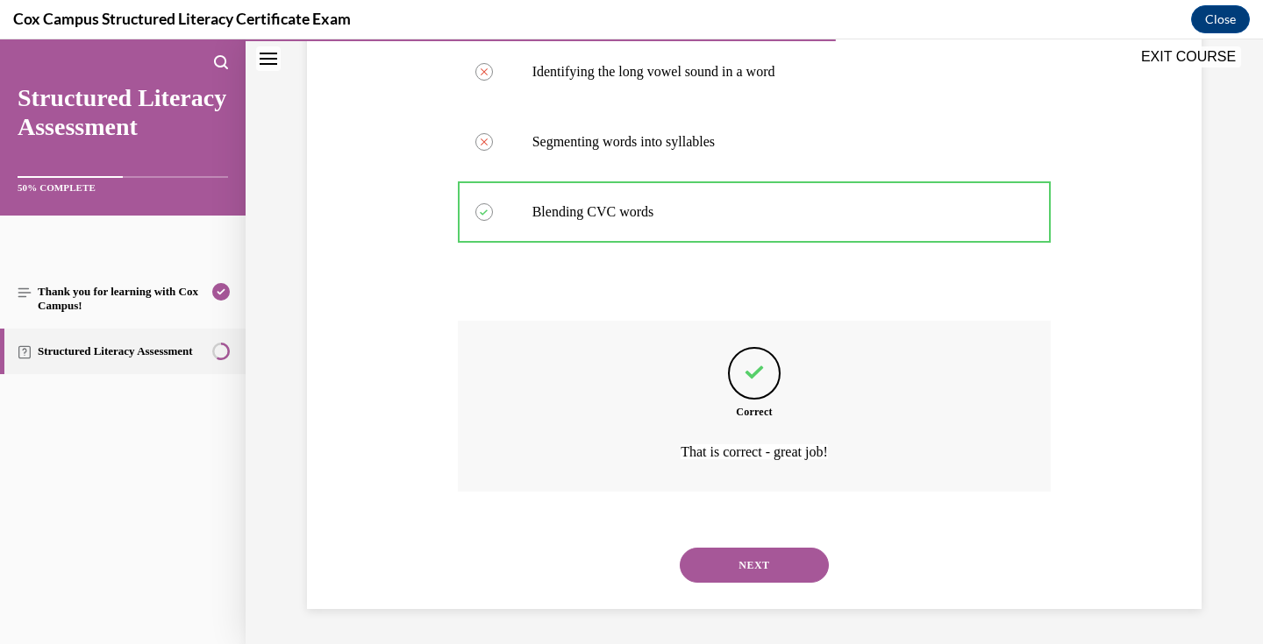
click at [774, 568] on button "NEXT" at bounding box center [754, 565] width 149 height 35
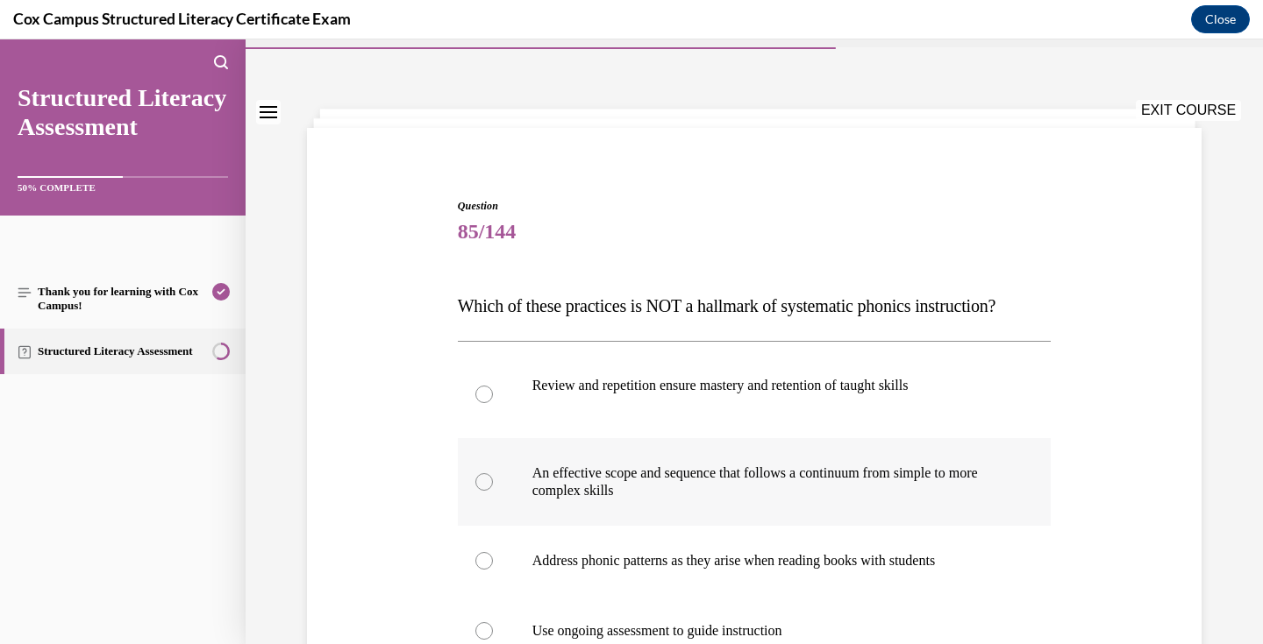
scroll to position [164, 0]
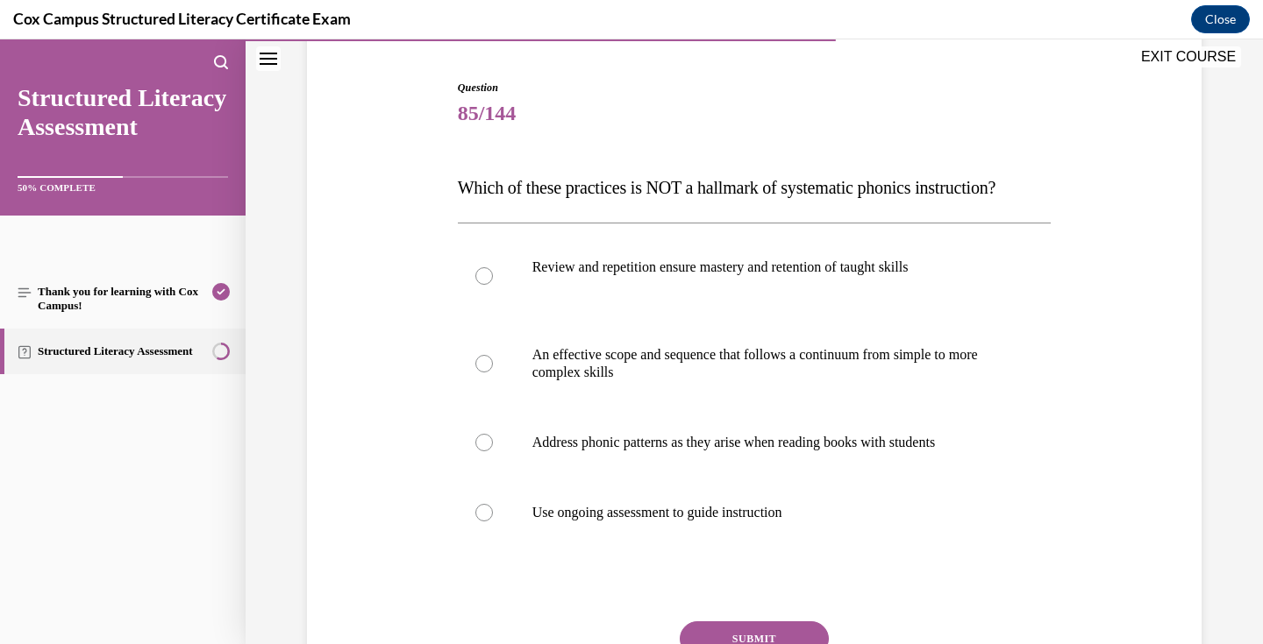
drag, startPoint x: 838, startPoint y: 543, endPoint x: 464, endPoint y: 189, distance: 514.8
click at [464, 189] on div "Question 85/144 Which of these practices is NOT a hallmark of systematic phonic…" at bounding box center [755, 423] width 594 height 686
click at [627, 452] on p "Address phonic patterns as they arise when reading books with students" at bounding box center [769, 443] width 475 height 18
click at [493, 452] on input "Address phonic patterns as they arise when reading books with students" at bounding box center [484, 443] width 18 height 18
radio input "true"
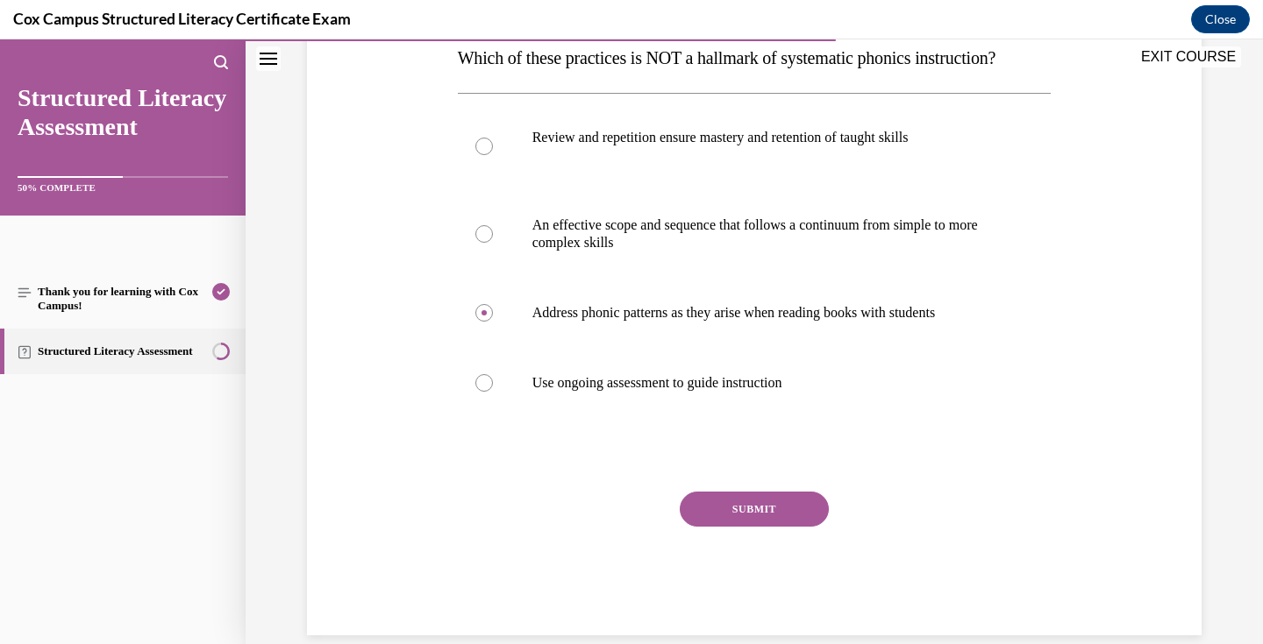
click at [741, 527] on button "SUBMIT" at bounding box center [754, 509] width 149 height 35
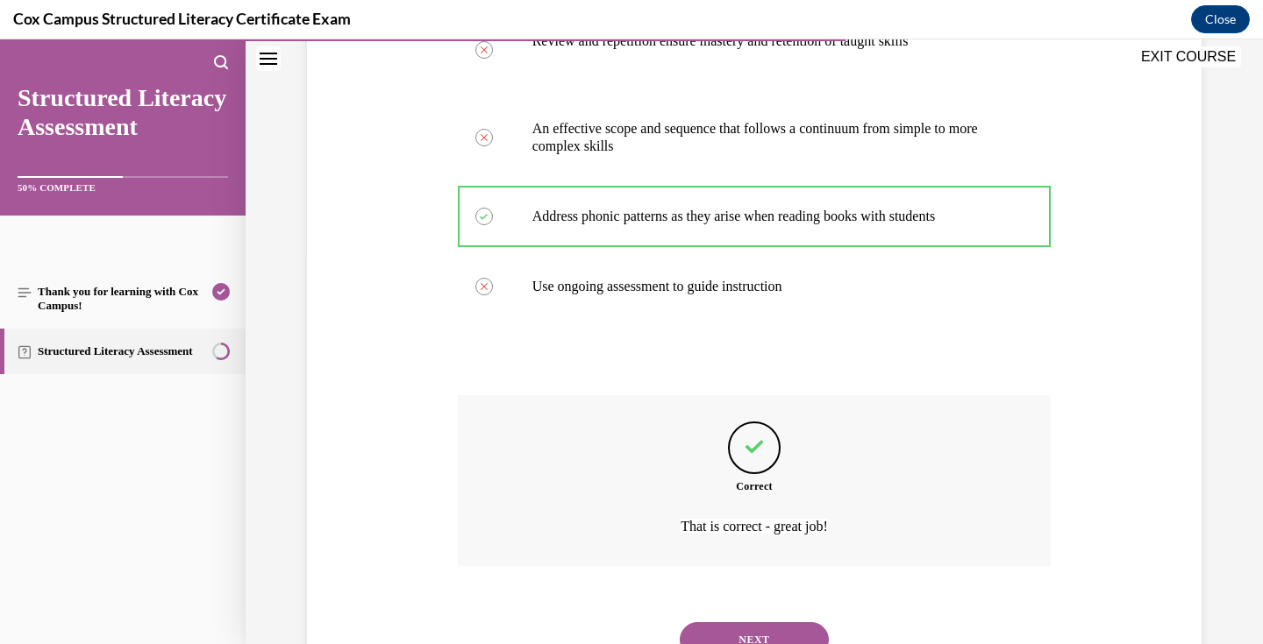
scroll to position [500, 0]
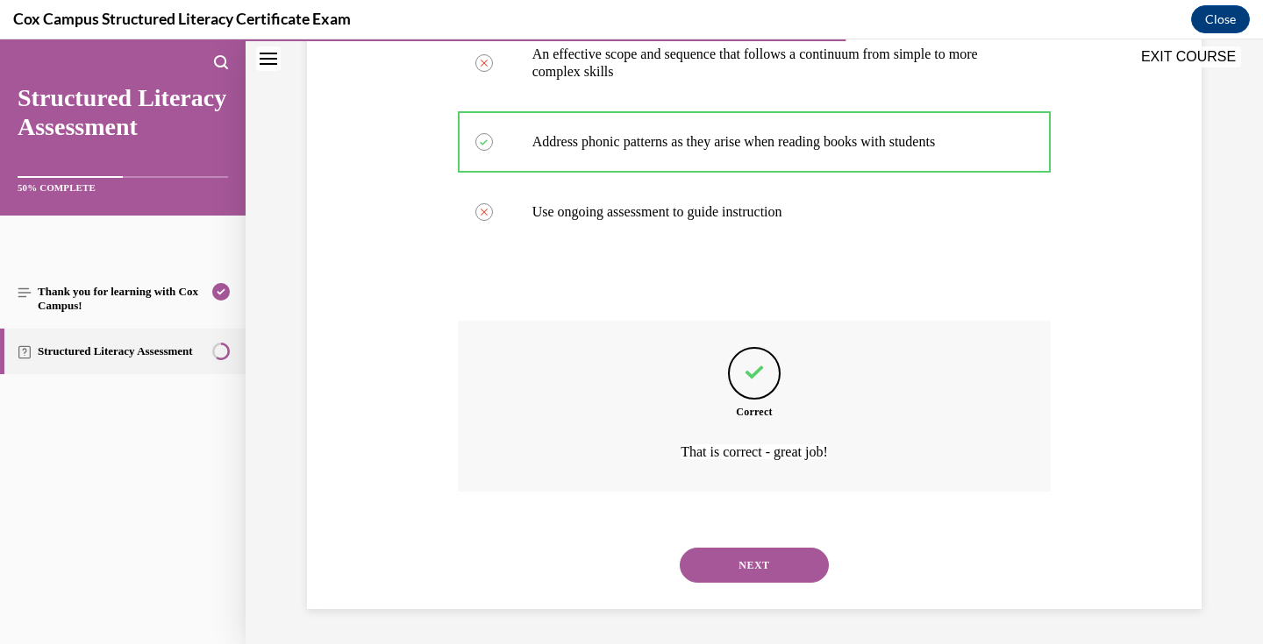
click at [759, 561] on button "NEXT" at bounding box center [754, 565] width 149 height 35
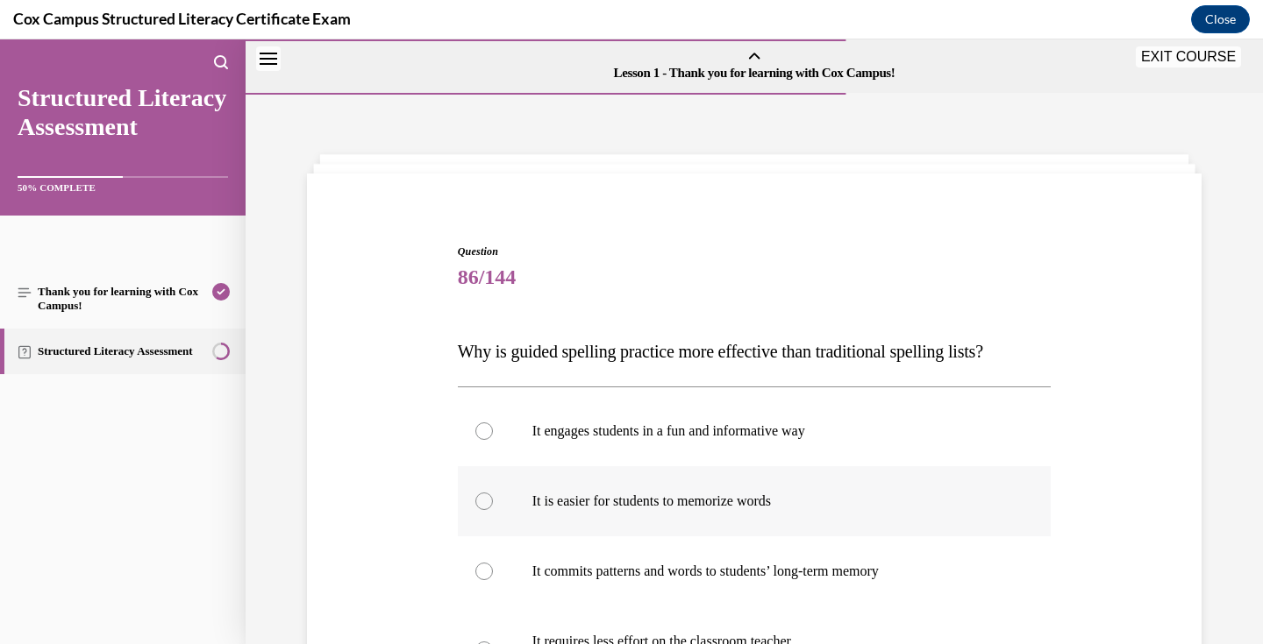
scroll to position [222, 0]
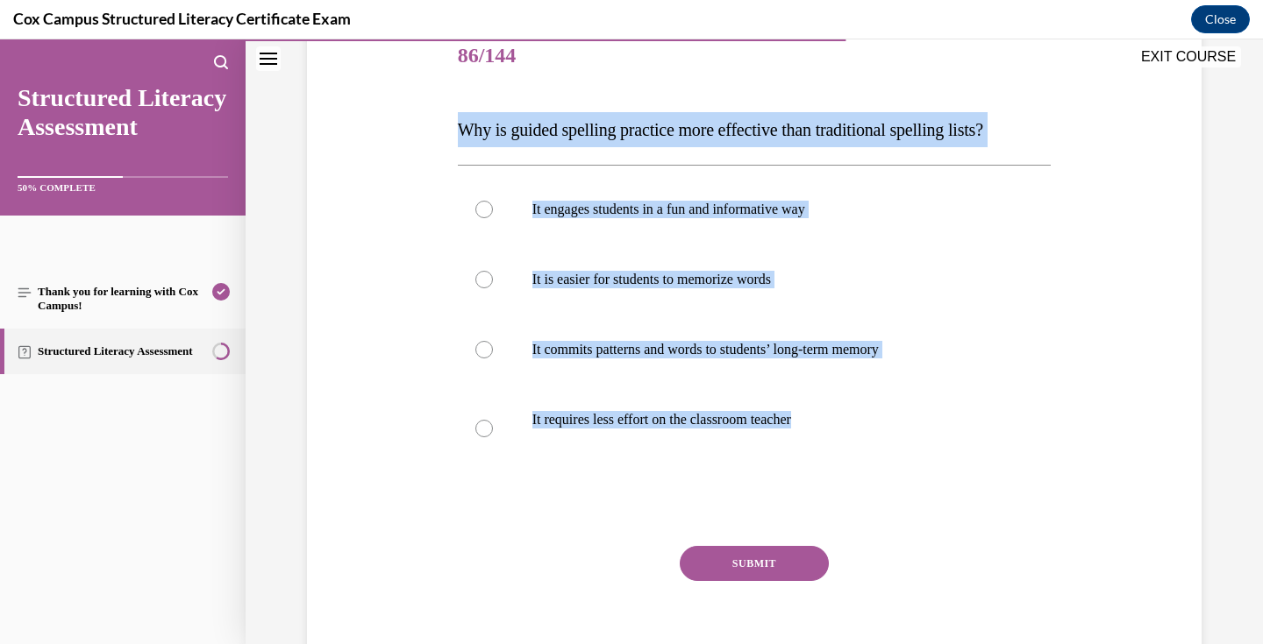
drag, startPoint x: 829, startPoint y: 427, endPoint x: 451, endPoint y: 132, distance: 479.9
click at [451, 132] on div "Question 86/144 Why is guided spelling practice more effective than traditional…" at bounding box center [753, 329] width 903 height 721
click at [633, 347] on p "It commits patterns and words to students’ long-term memory" at bounding box center [769, 350] width 475 height 18
click at [493, 347] on input "It commits patterns and words to students’ long-term memory" at bounding box center [484, 350] width 18 height 18
radio input "true"
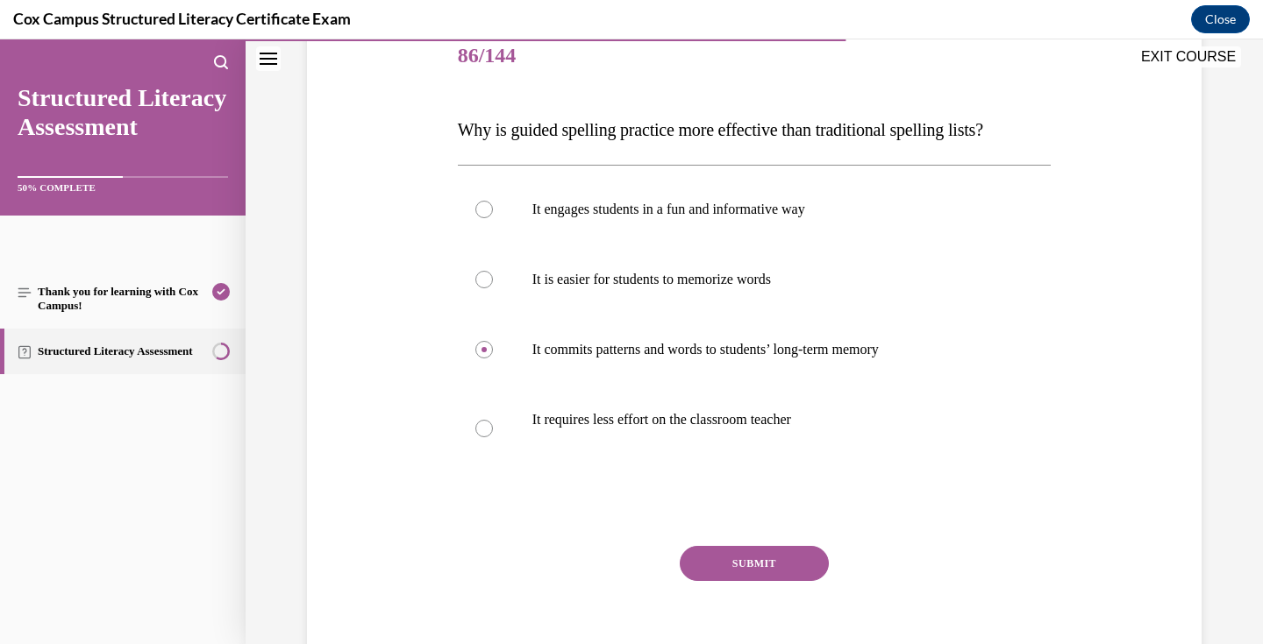
click at [764, 560] on button "SUBMIT" at bounding box center [754, 563] width 149 height 35
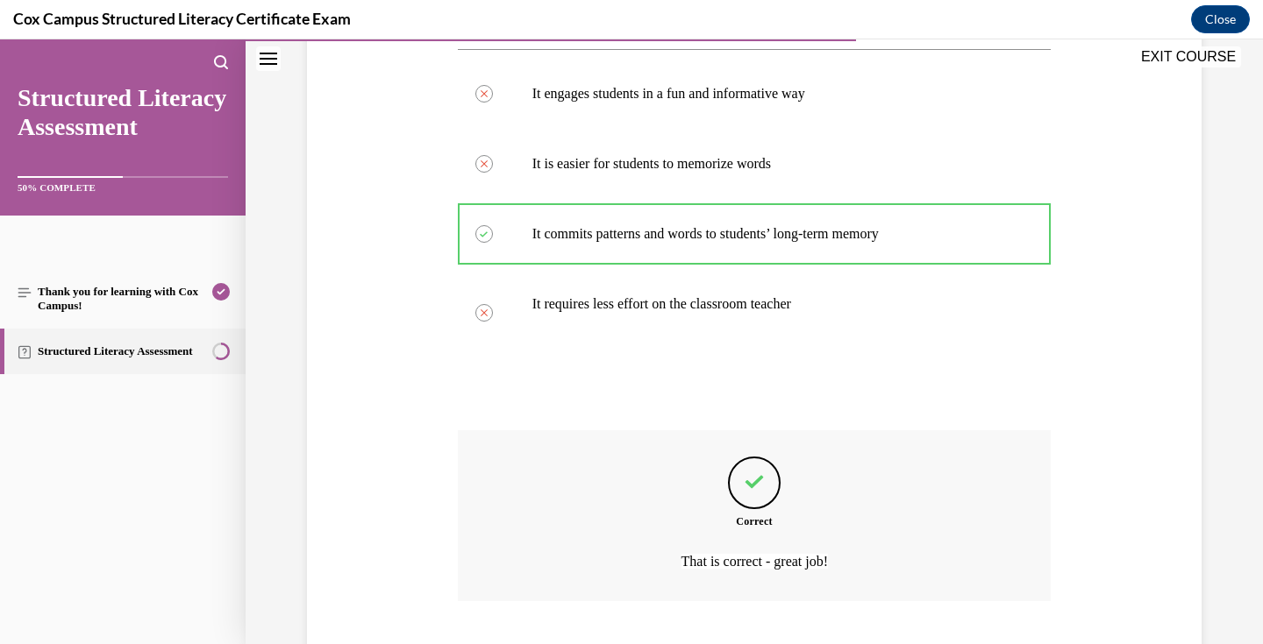
scroll to position [447, 0]
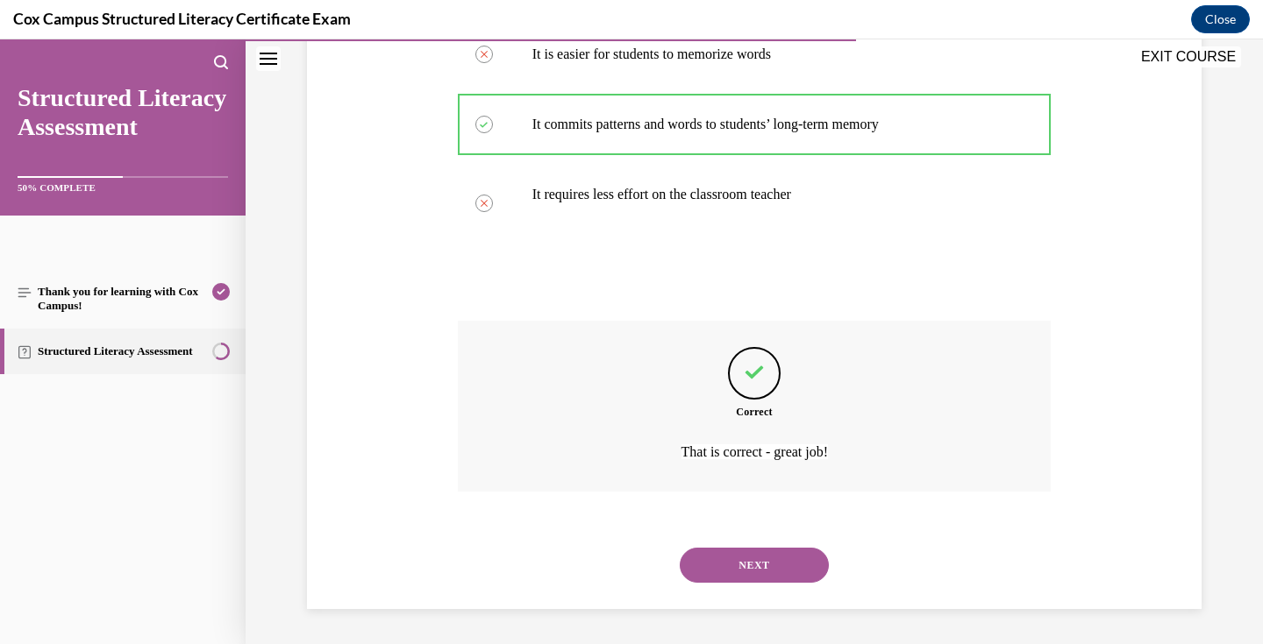
click at [758, 559] on button "NEXT" at bounding box center [754, 565] width 149 height 35
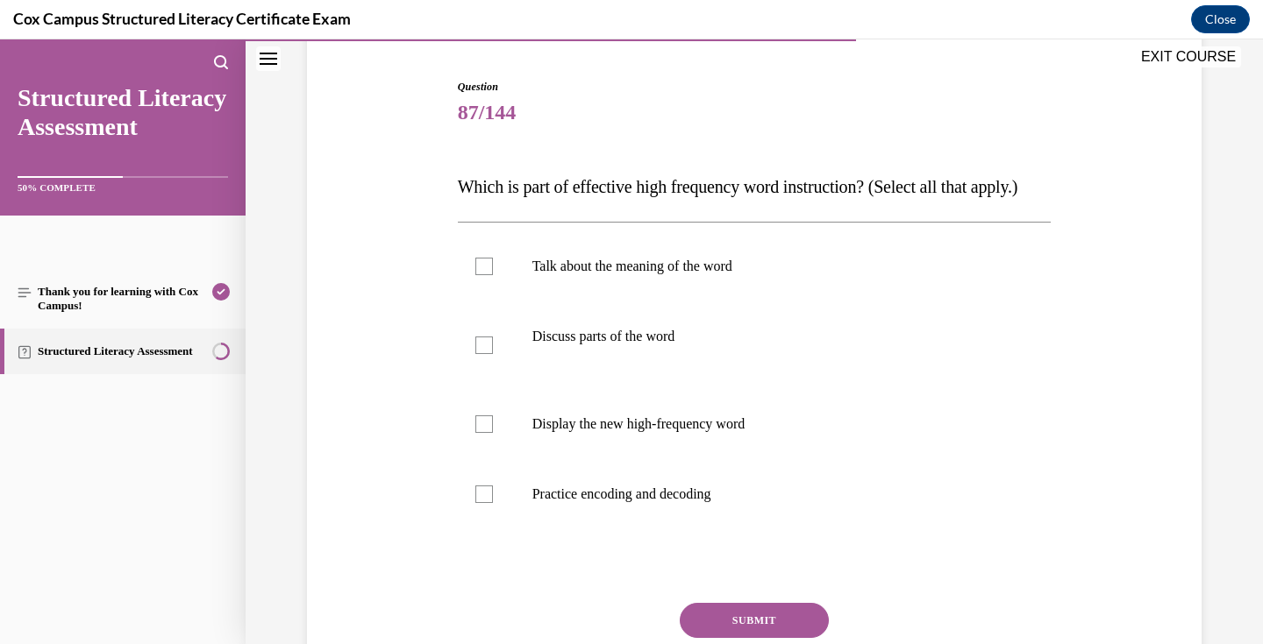
scroll to position [167, 0]
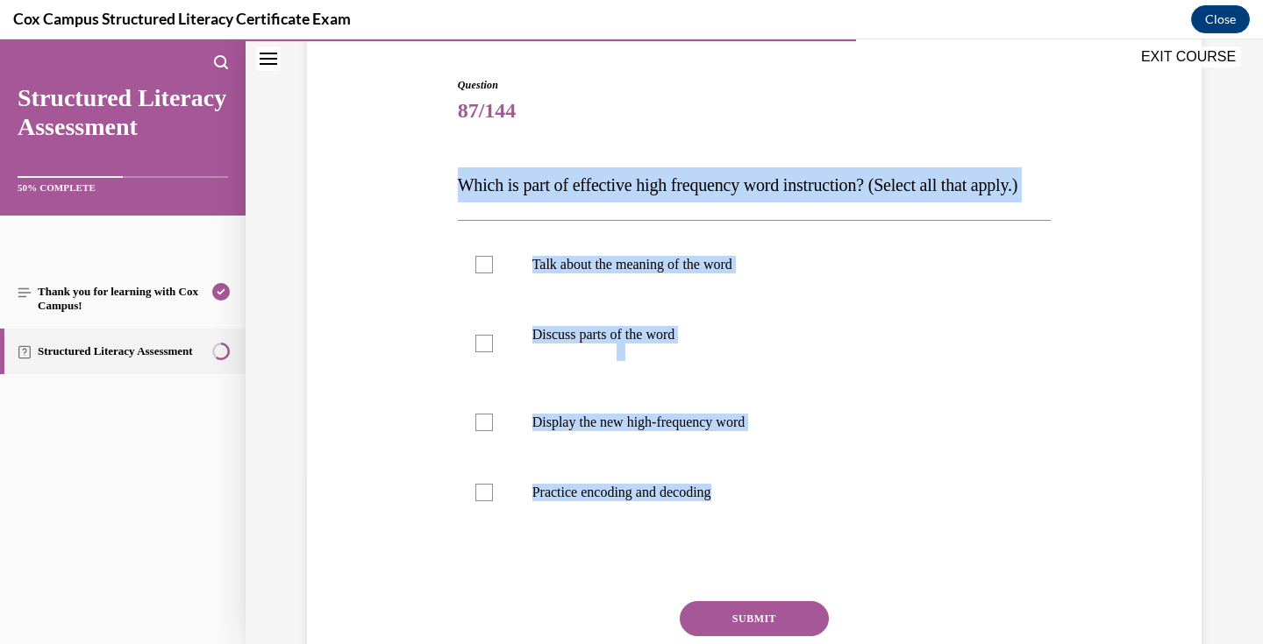
drag, startPoint x: 754, startPoint y: 534, endPoint x: 452, endPoint y: 192, distance: 456.0
click at [453, 192] on div "Question 87/144 Which is part of effective high frequency word instruction? (Se…" at bounding box center [754, 398] width 602 height 694
click at [630, 274] on p "Talk about the meaning of the word" at bounding box center [769, 265] width 475 height 18
click at [493, 274] on input "Talk about the meaning of the word" at bounding box center [484, 265] width 18 height 18
checkbox input "true"
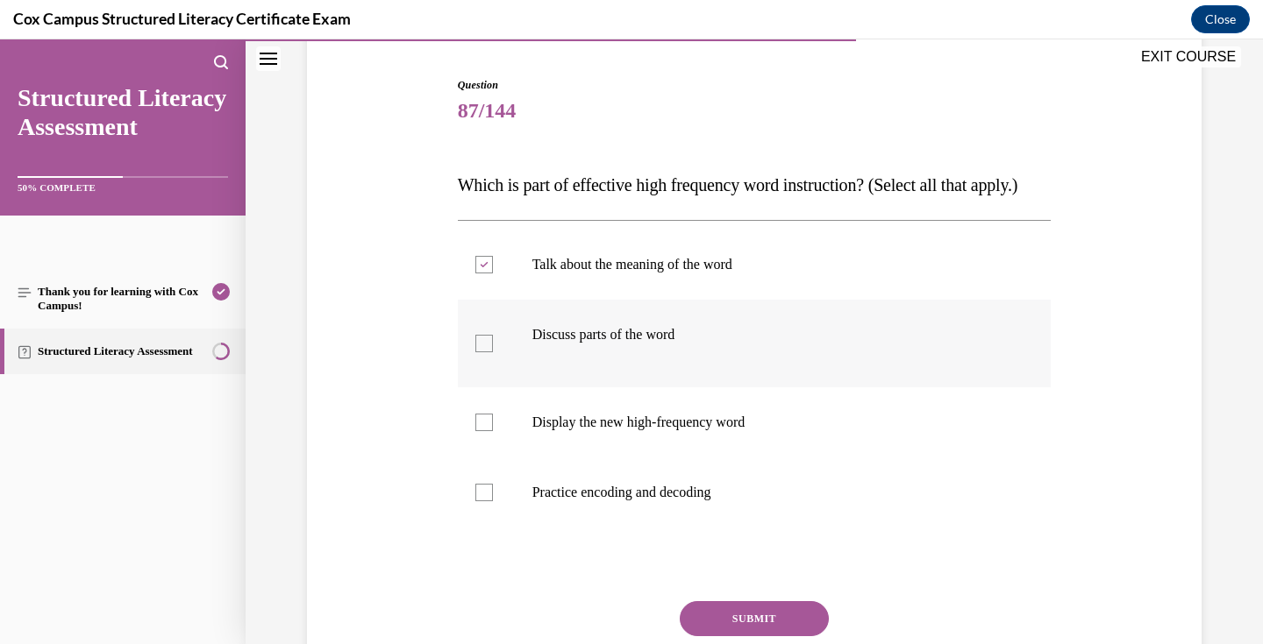
click at [639, 344] on p "Discuss parts of the word" at bounding box center [769, 335] width 475 height 18
click at [493, 352] on input "Discuss parts of the word" at bounding box center [484, 344] width 18 height 18
checkbox input "true"
click at [655, 431] on p "Display the new high-frequency word" at bounding box center [769, 423] width 475 height 18
click at [493, 431] on input "Display the new high-frequency word" at bounding box center [484, 423] width 18 height 18
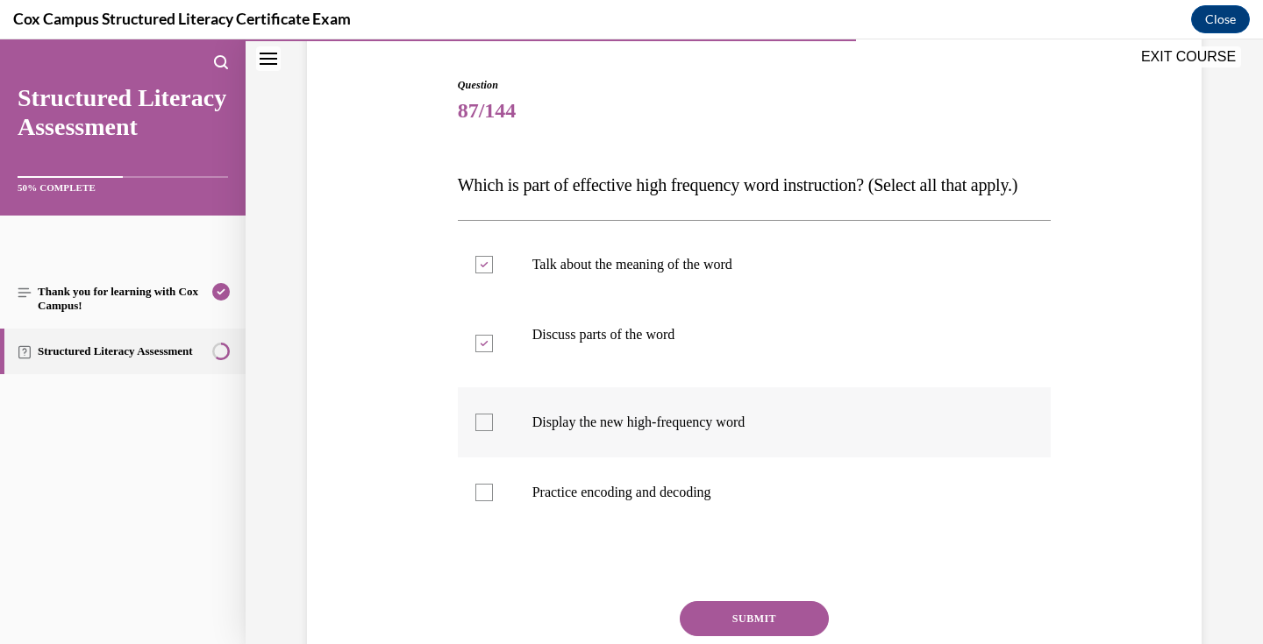
checkbox input "true"
click at [665, 502] on p "Practice encoding and decoding" at bounding box center [769, 493] width 475 height 18
click at [493, 502] on input "Practice encoding and decoding" at bounding box center [484, 493] width 18 height 18
checkbox input "true"
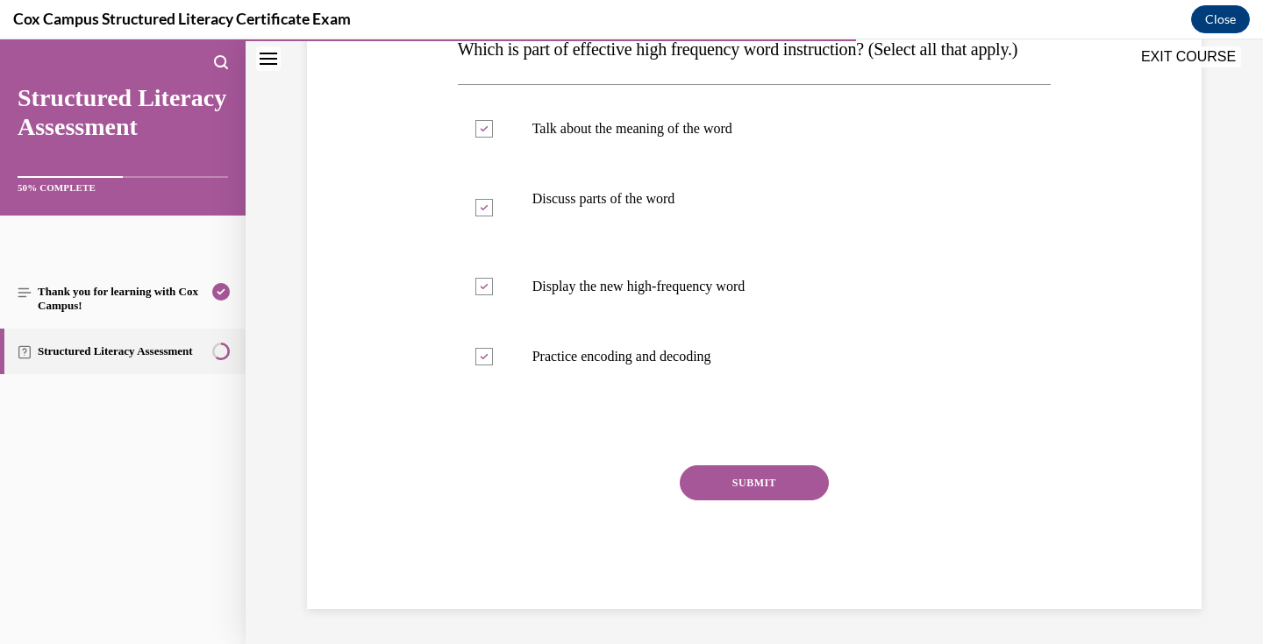
click at [761, 501] on button "SUBMIT" at bounding box center [754, 483] width 149 height 35
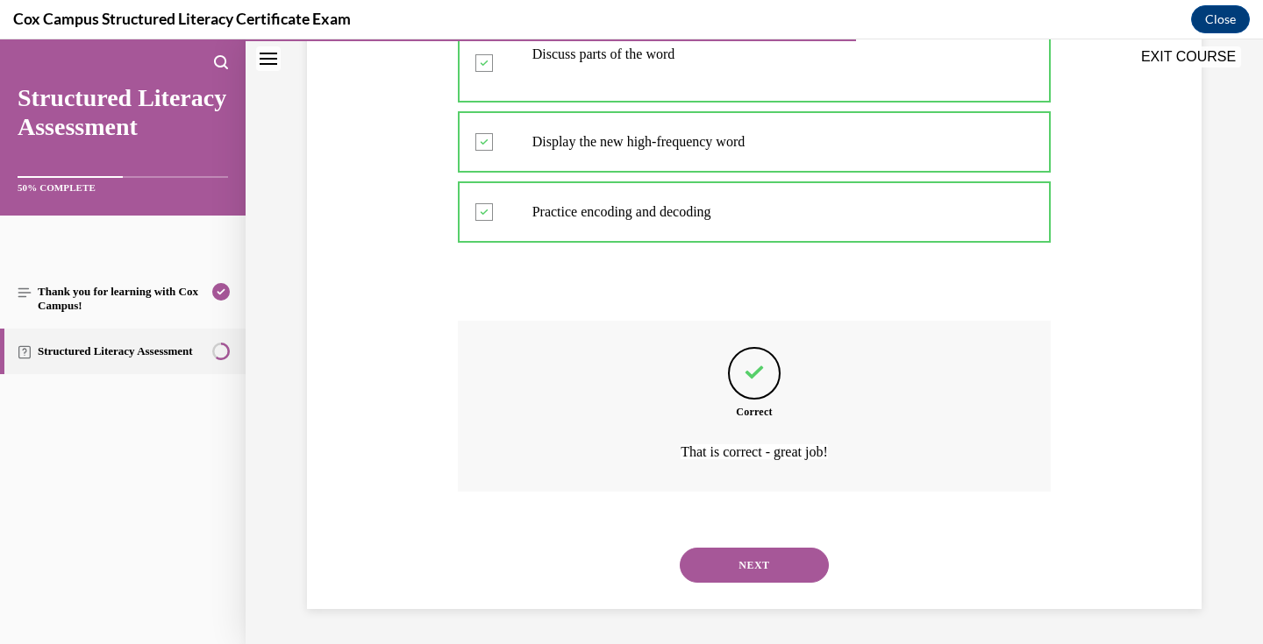
scroll to position [482, 0]
click at [771, 566] on button "NEXT" at bounding box center [754, 565] width 149 height 35
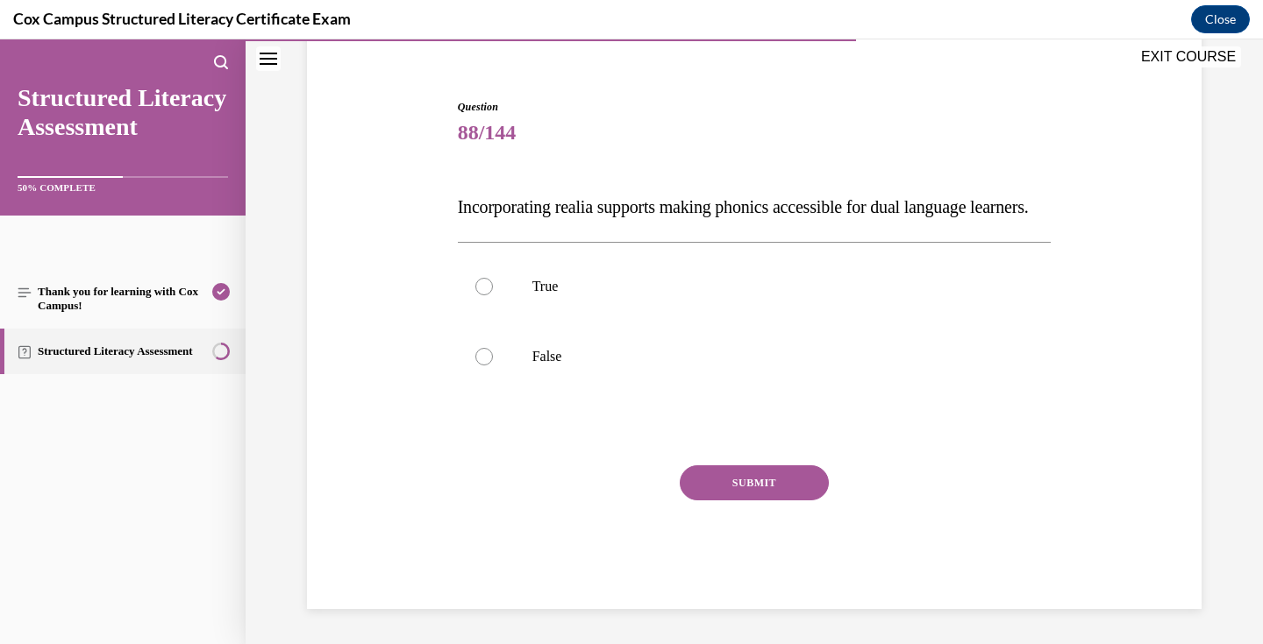
scroll to position [180, 0]
click at [772, 566] on div "SUBMIT NEXT" at bounding box center [755, 538] width 594 height 144
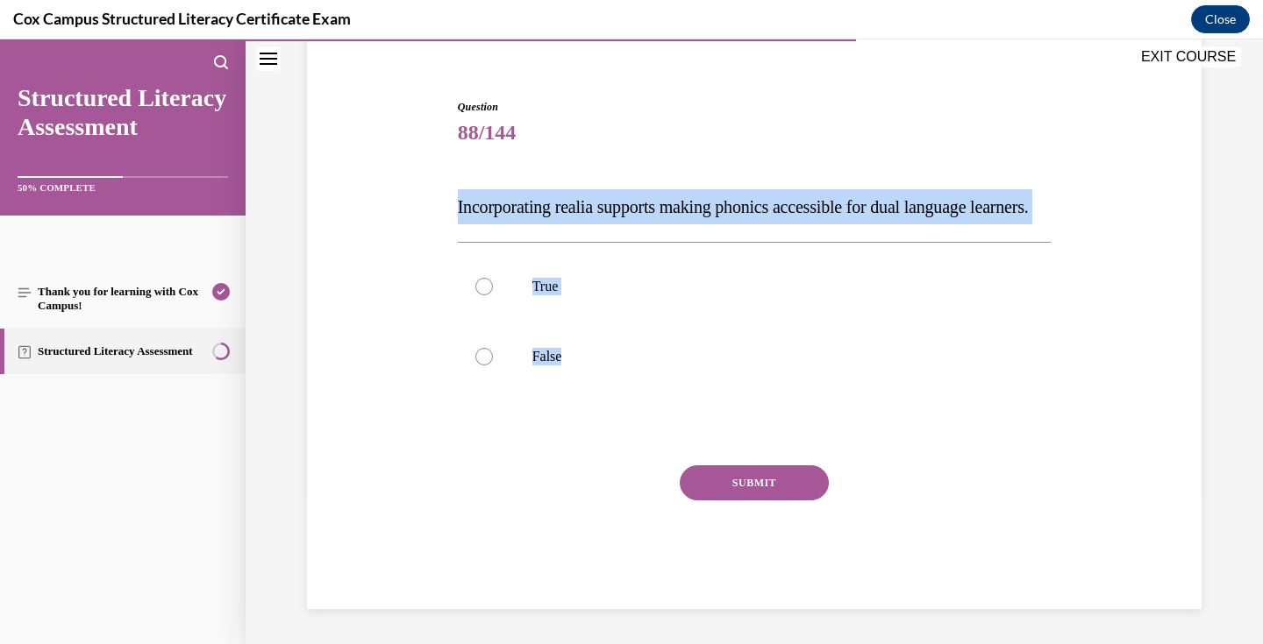
drag, startPoint x: 573, startPoint y: 353, endPoint x: 458, endPoint y: 175, distance: 212.3
click at [458, 175] on div "Question 88/144 Incorporating realia supports making phonics accessible for dua…" at bounding box center [755, 354] width 594 height 510
click at [604, 290] on p "True" at bounding box center [769, 287] width 475 height 18
click at [493, 290] on input "True" at bounding box center [484, 287] width 18 height 18
radio input "true"
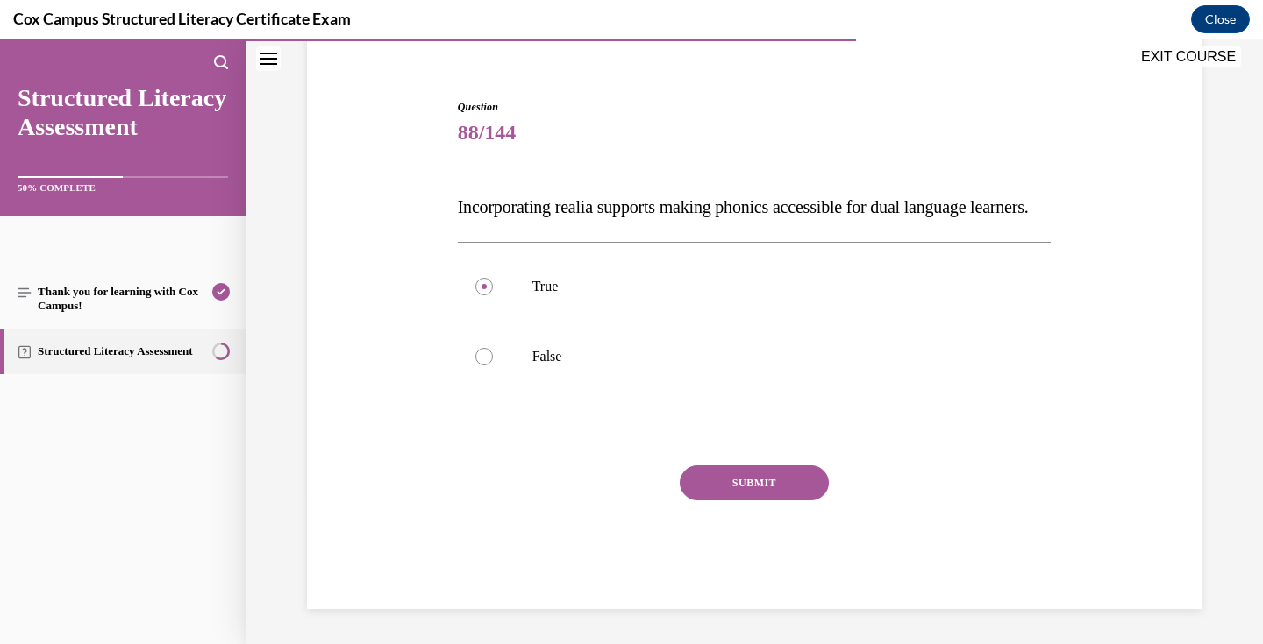
click at [747, 480] on button "SUBMIT" at bounding box center [754, 483] width 149 height 35
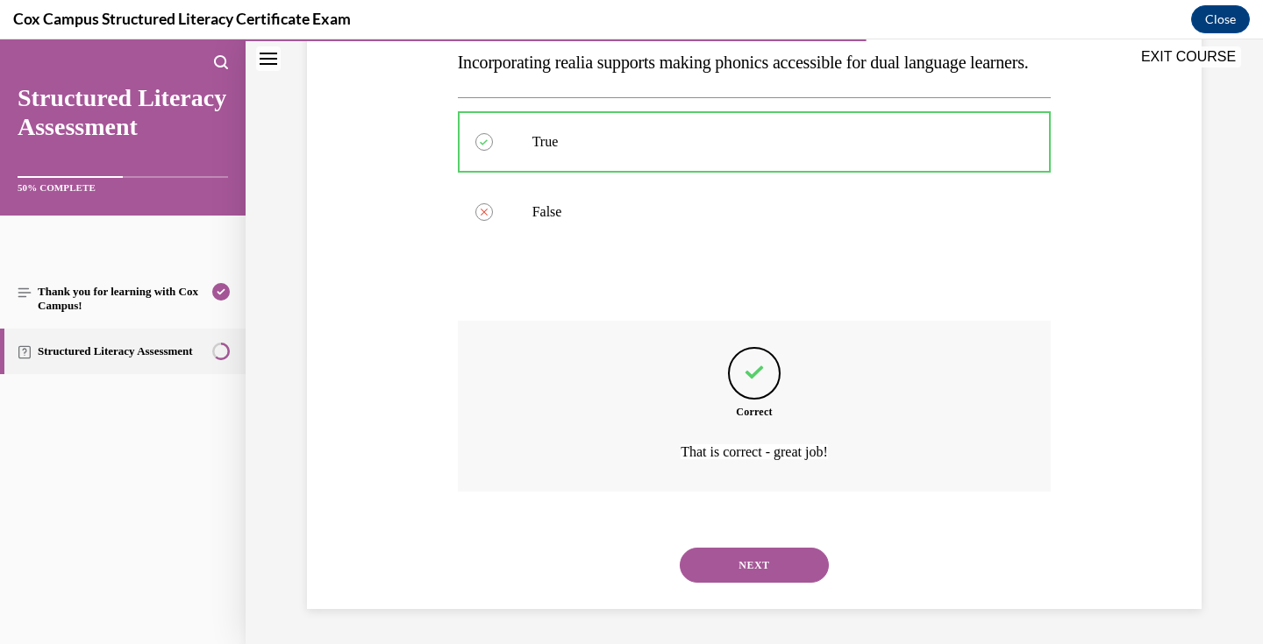
scroll to position [324, 0]
click at [745, 563] on button "NEXT" at bounding box center [754, 565] width 149 height 35
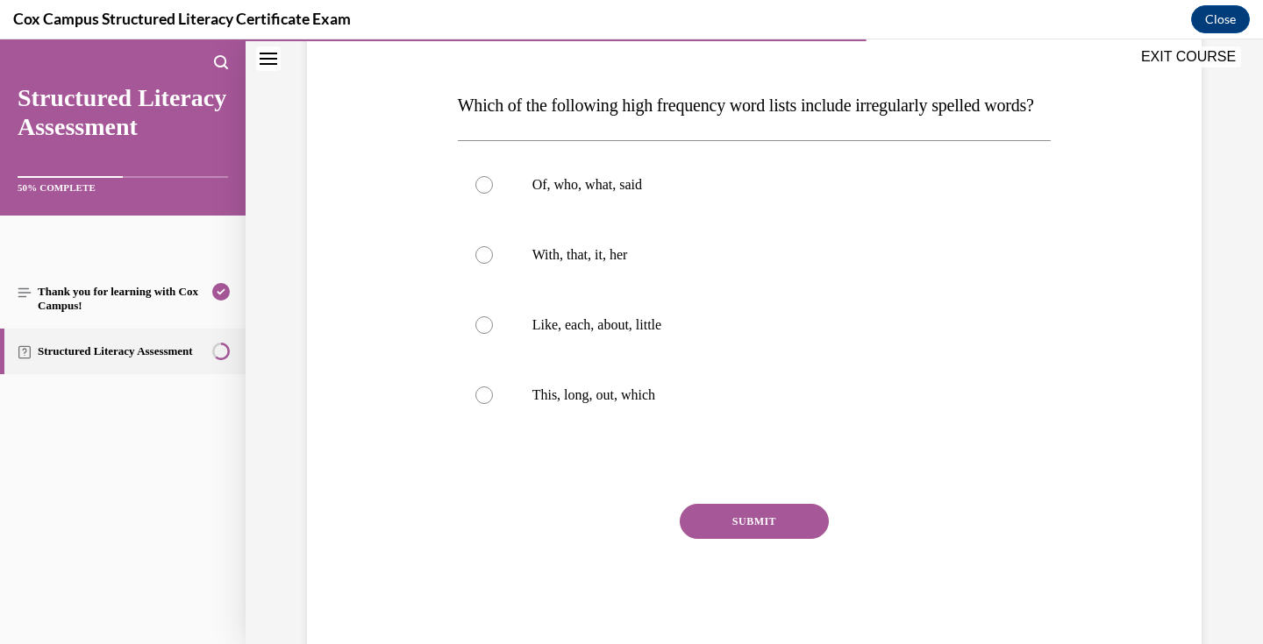
scroll to position [252, 0]
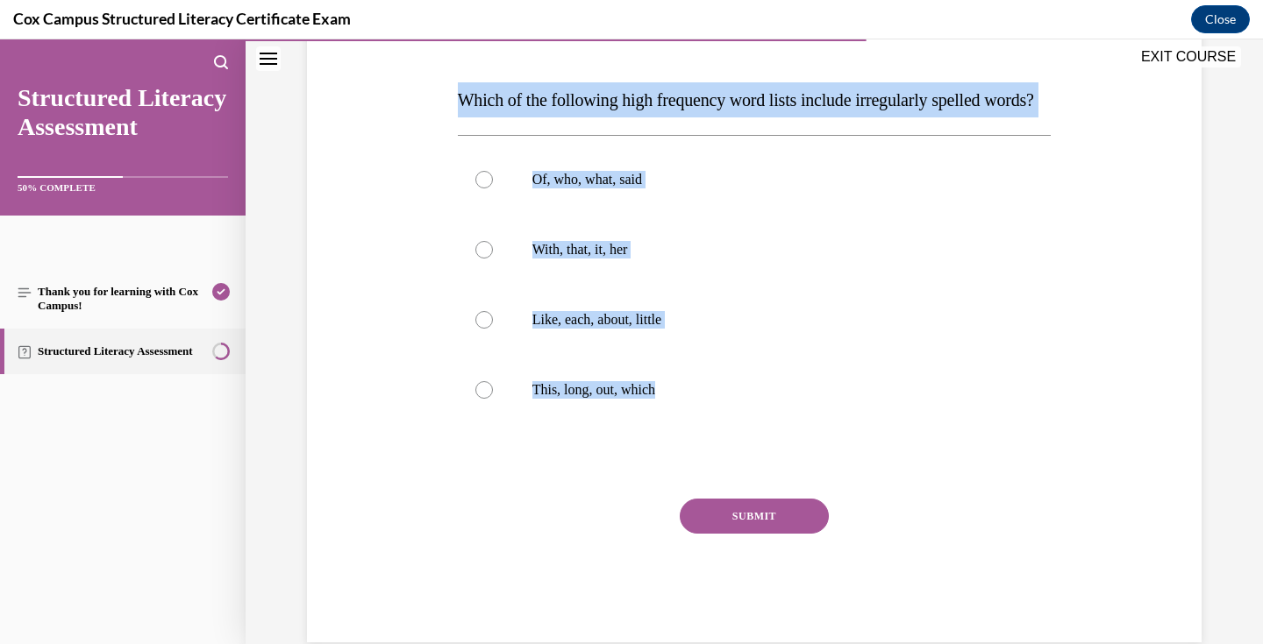
drag, startPoint x: 673, startPoint y: 429, endPoint x: 459, endPoint y: 105, distance: 388.4
click at [459, 105] on div "Question 89/144 Which of the following high frequency word lists include irregu…" at bounding box center [755, 317] width 594 height 651
click at [599, 215] on label "Of, who, what, said" at bounding box center [755, 180] width 594 height 70
click at [493, 189] on input "Of, who, what, said" at bounding box center [484, 180] width 18 height 18
radio input "true"
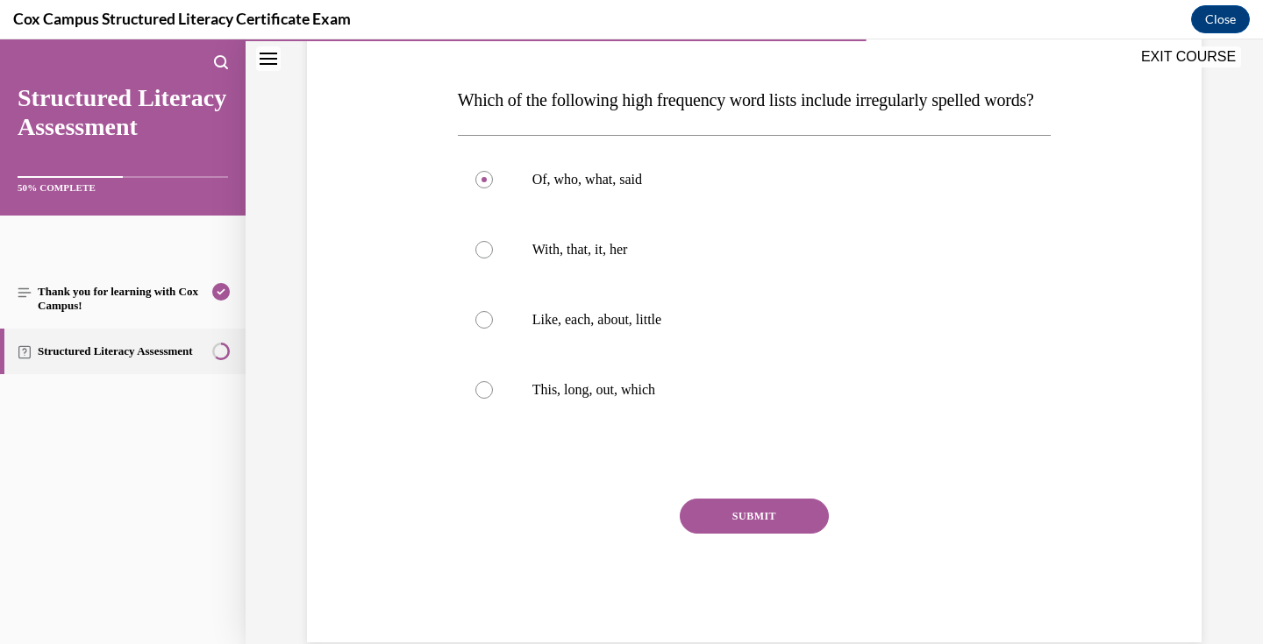
click at [740, 534] on button "SUBMIT" at bounding box center [754, 516] width 149 height 35
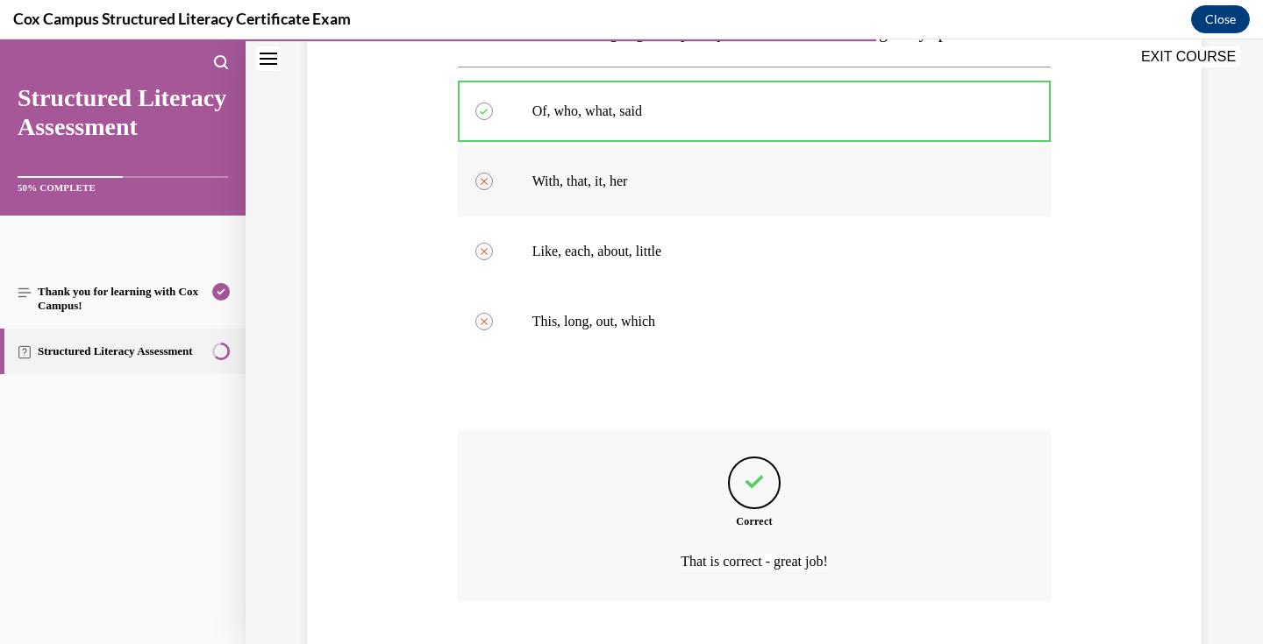
scroll to position [465, 0]
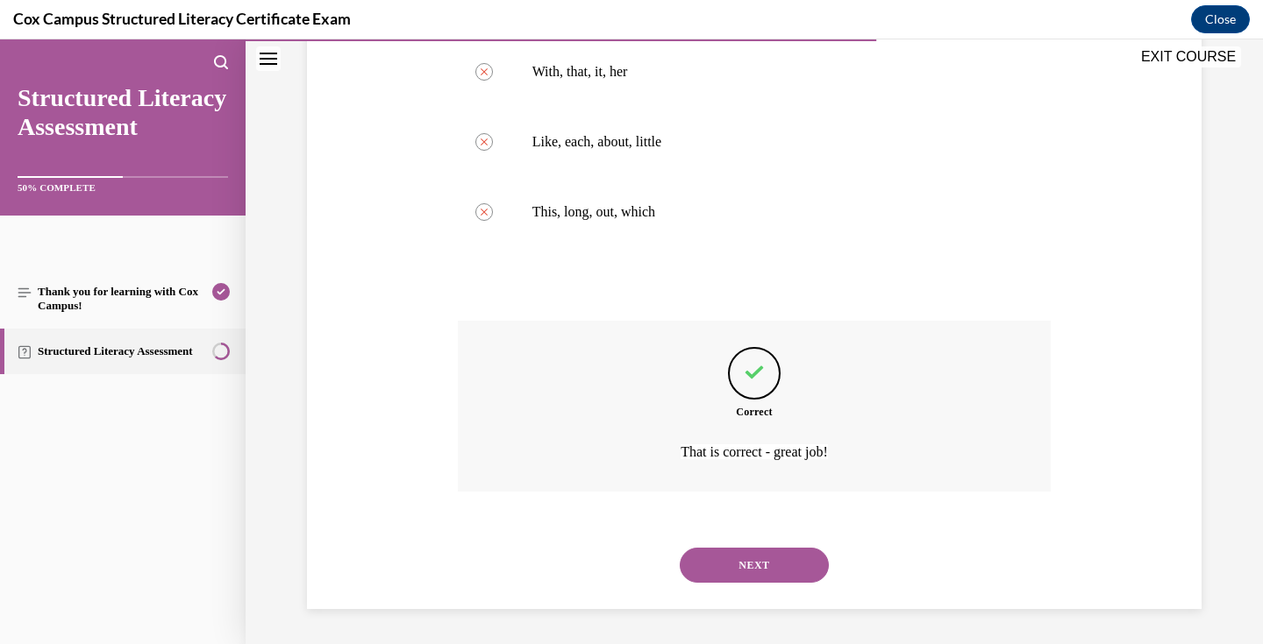
click at [762, 564] on button "NEXT" at bounding box center [754, 565] width 149 height 35
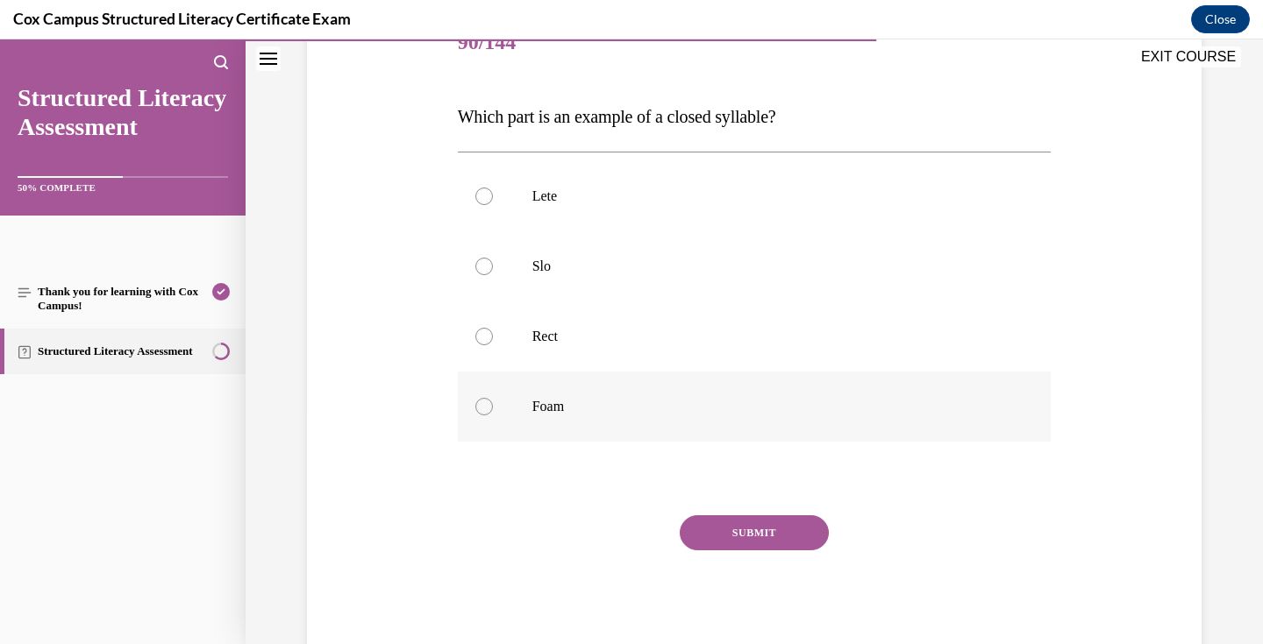
scroll to position [234, 0]
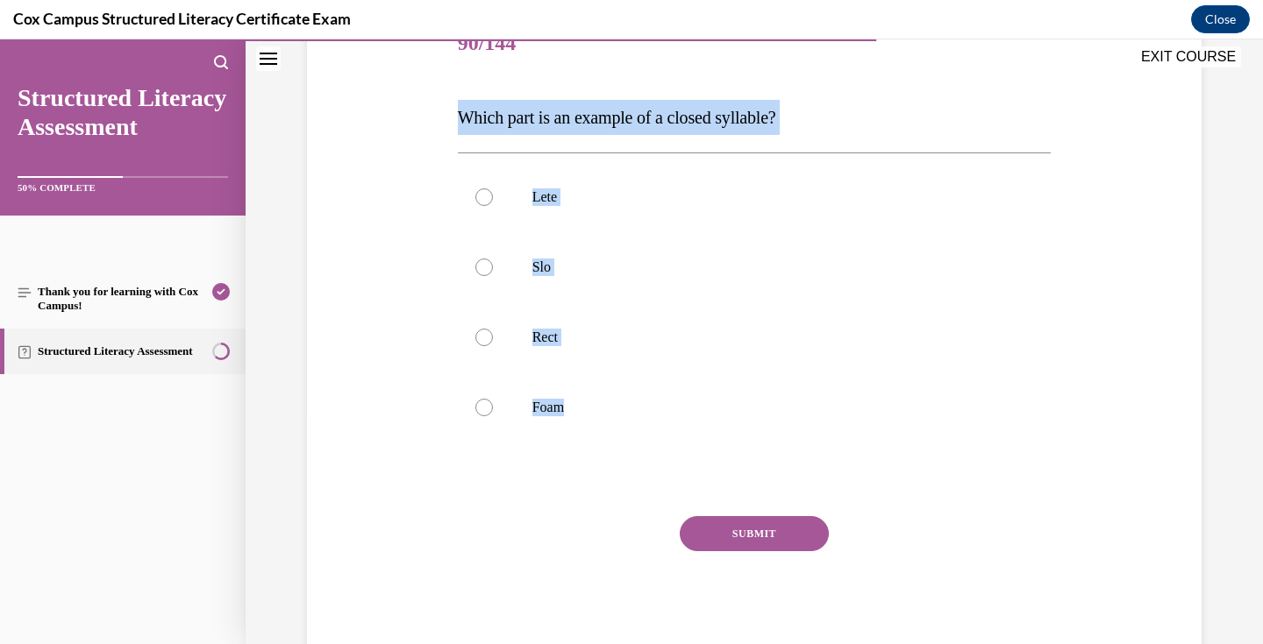
drag, startPoint x: 603, startPoint y: 418, endPoint x: 446, endPoint y: 96, distance: 358.0
click at [446, 96] on div "Question 90/144 Which part is an example of a closed syllable?   Lete Slo Rect …" at bounding box center [753, 308] width 903 height 703
click at [564, 336] on p "Rect" at bounding box center [769, 338] width 475 height 18
click at [493, 336] on input "Rect" at bounding box center [484, 338] width 18 height 18
radio input "true"
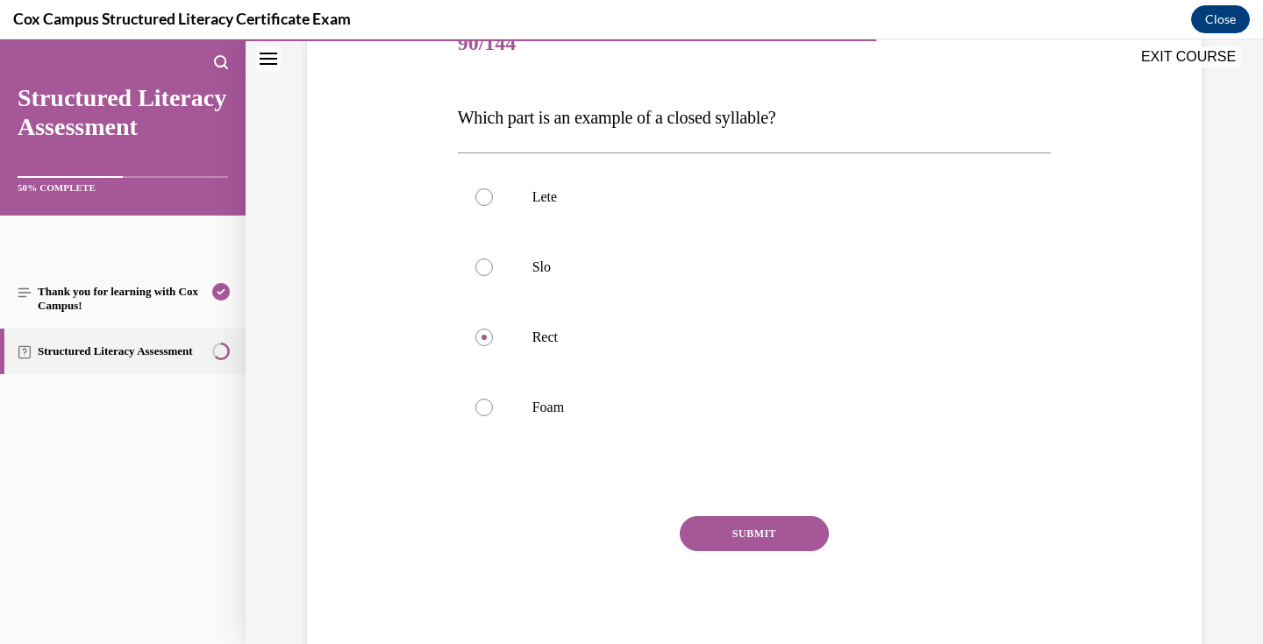
click at [765, 530] on button "SUBMIT" at bounding box center [754, 533] width 149 height 35
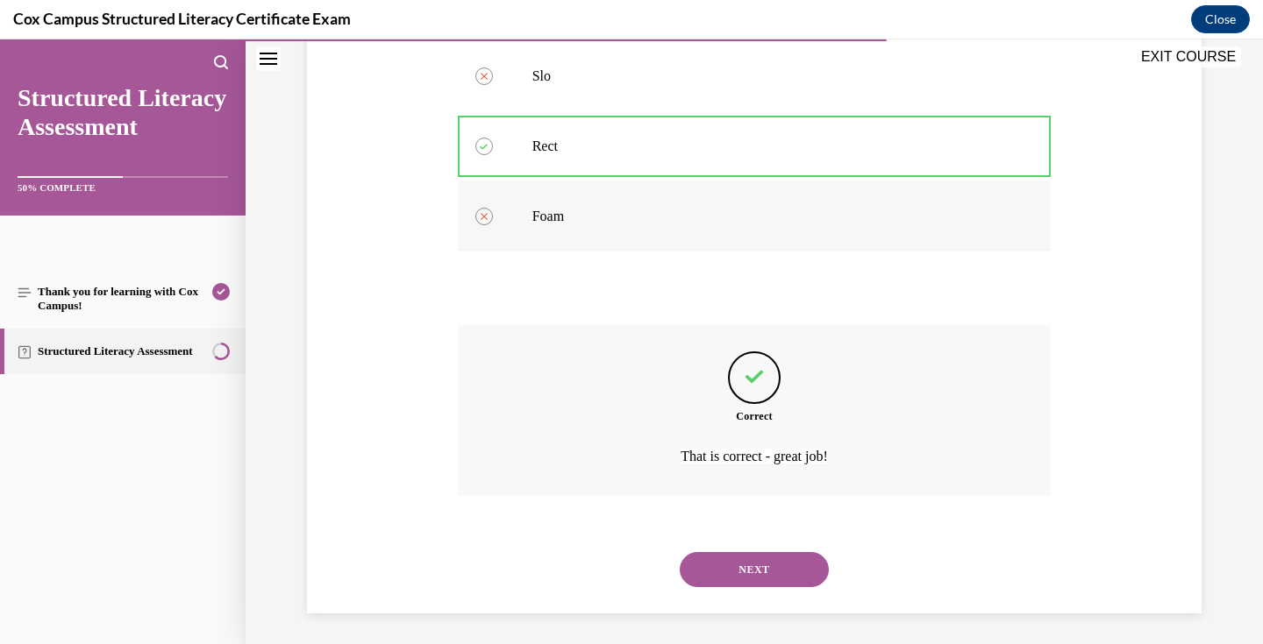
scroll to position [430, 0]
click at [763, 565] on button "NEXT" at bounding box center [754, 565] width 149 height 35
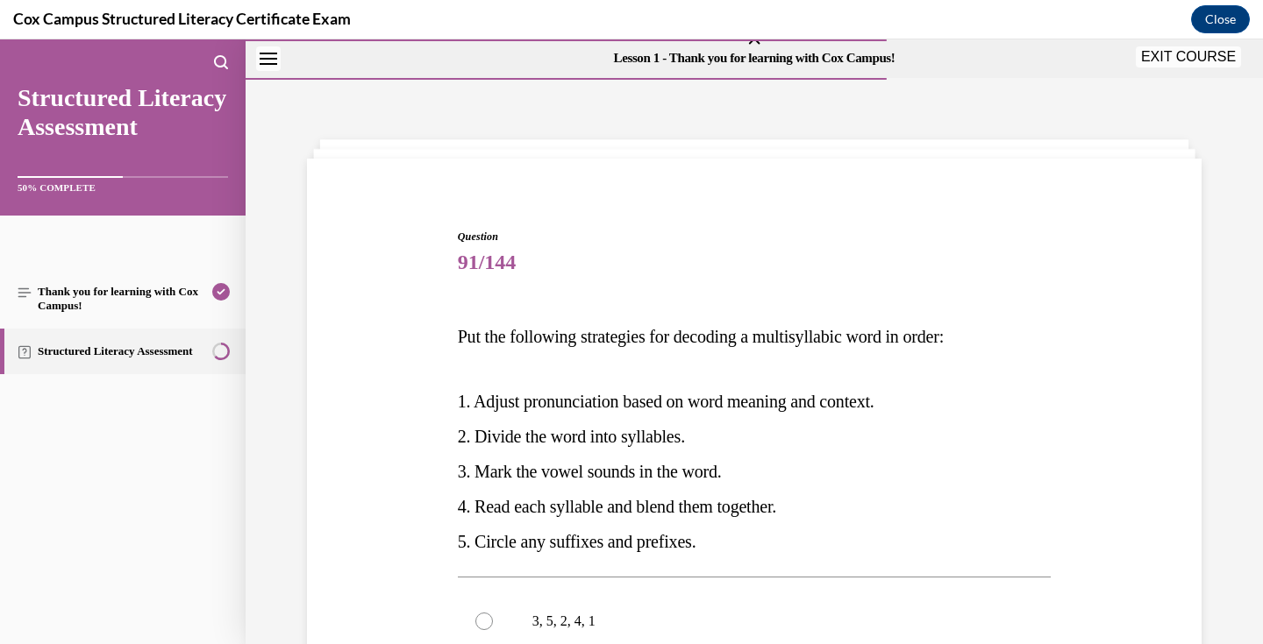
scroll to position [0, 0]
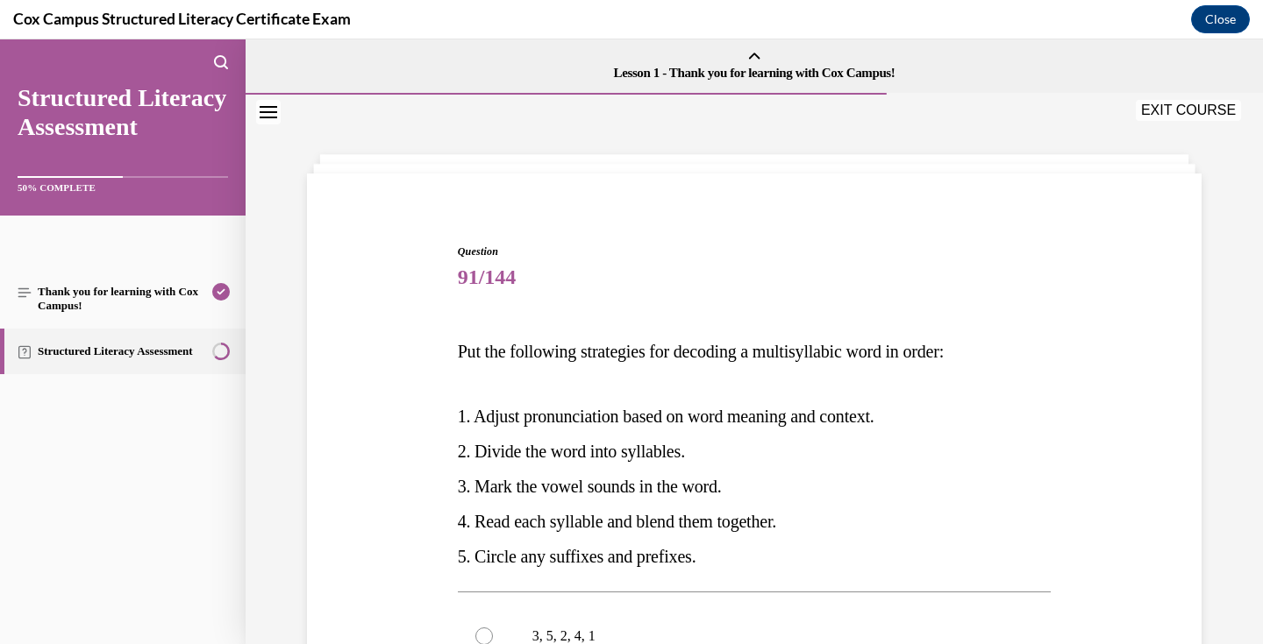
drag, startPoint x: 670, startPoint y: 537, endPoint x: 454, endPoint y: 358, distance: 280.8
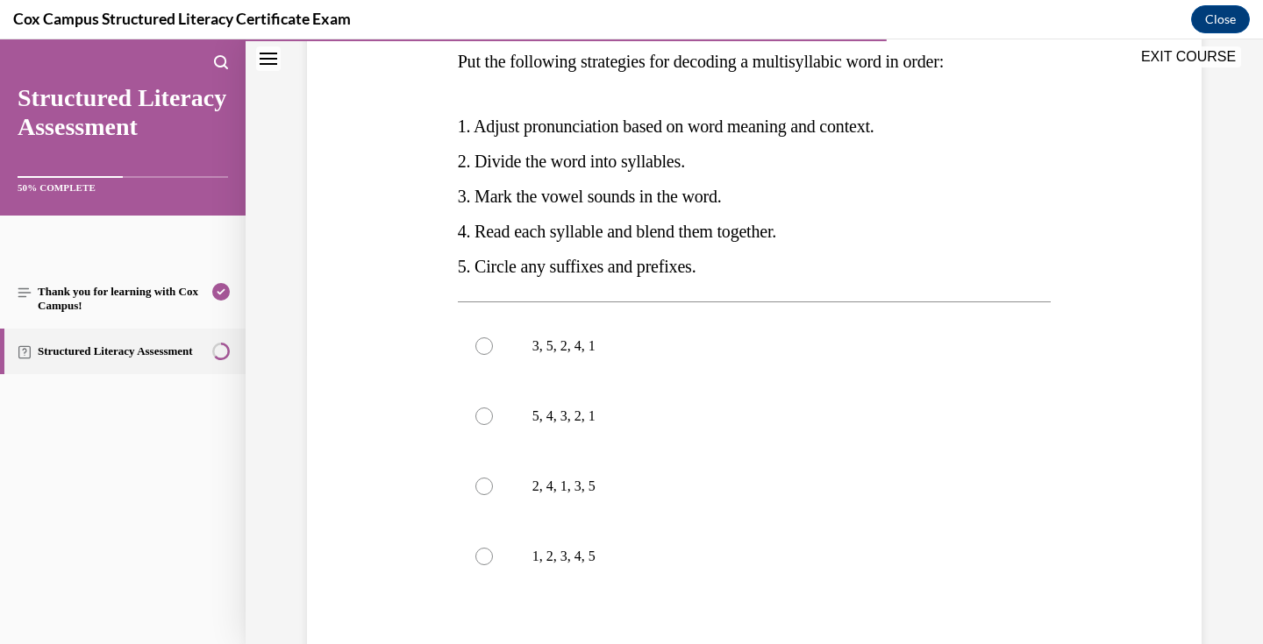
scroll to position [295, 0]
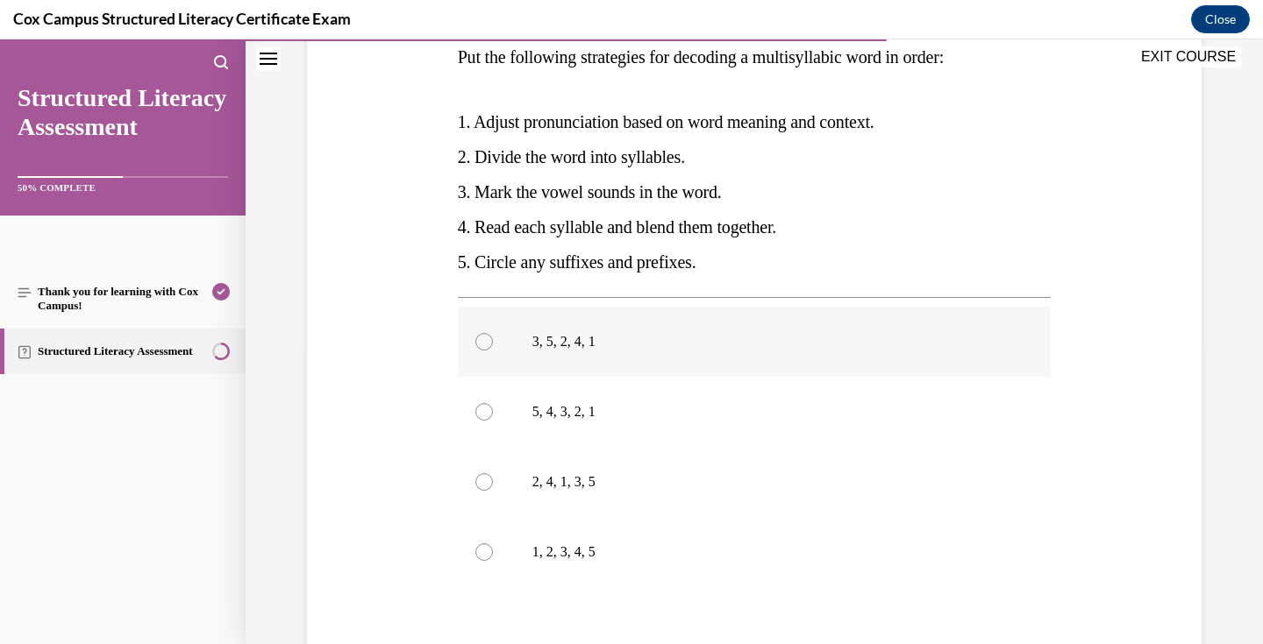
click at [564, 341] on p "3, 5, 2, 4, 1" at bounding box center [769, 342] width 475 height 18
click at [493, 341] on input "3, 5, 2, 4, 1" at bounding box center [484, 342] width 18 height 18
radio input "true"
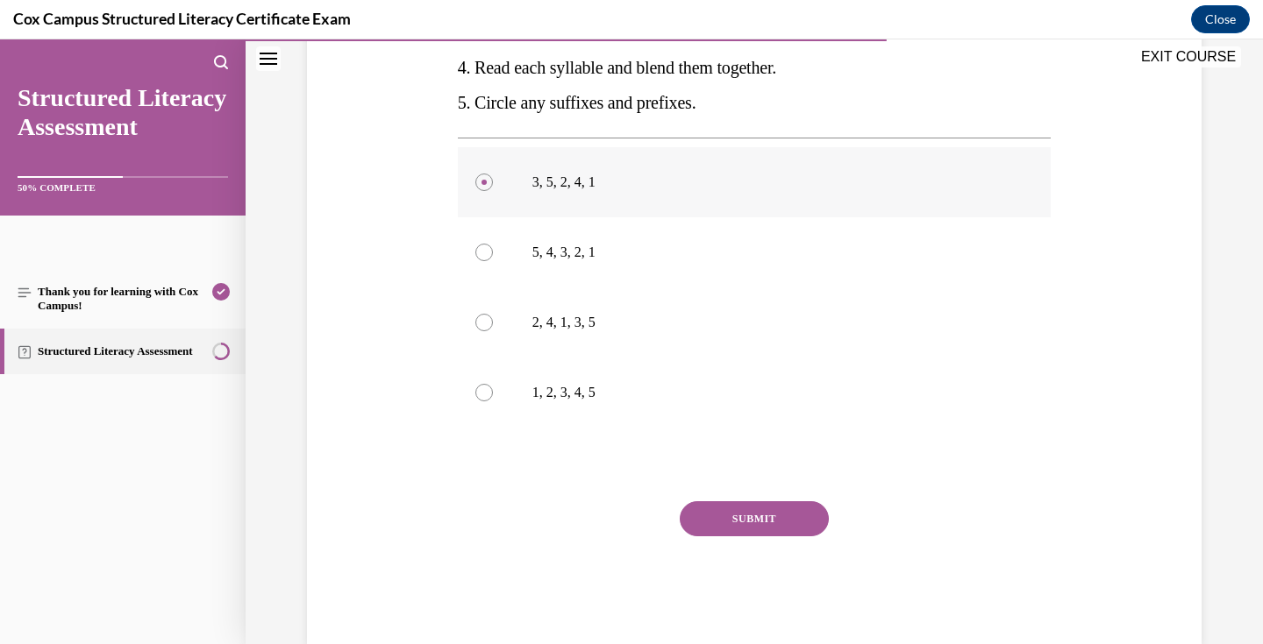
scroll to position [458, 0]
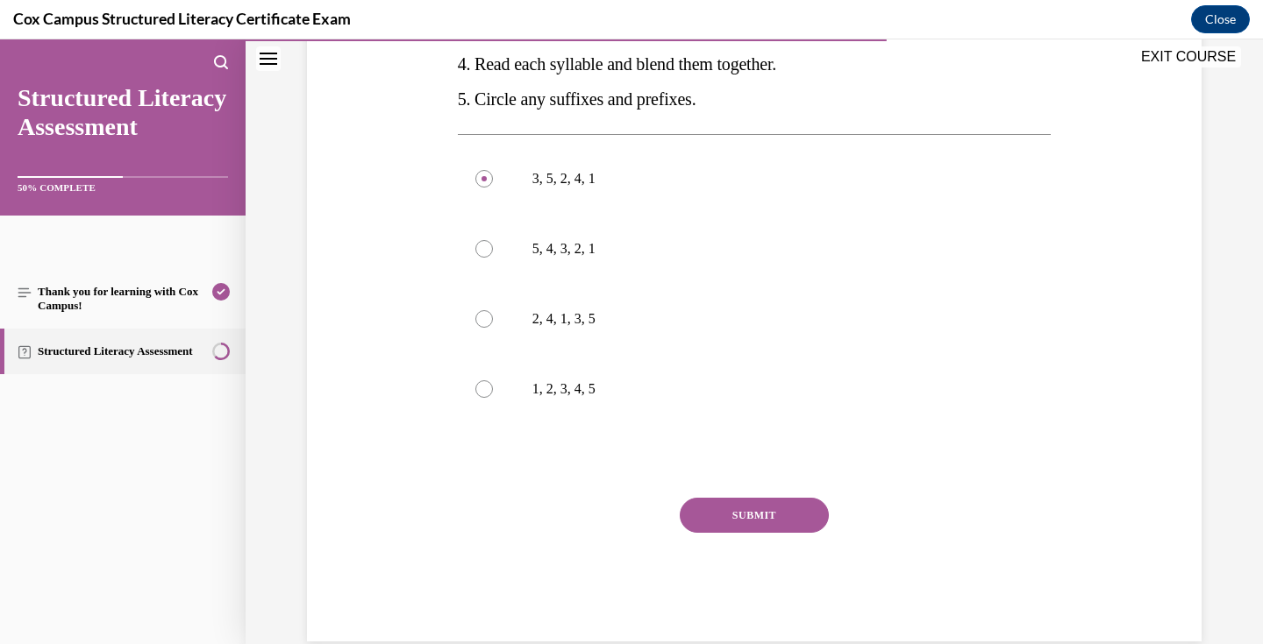
click at [753, 517] on button "SUBMIT" at bounding box center [754, 515] width 149 height 35
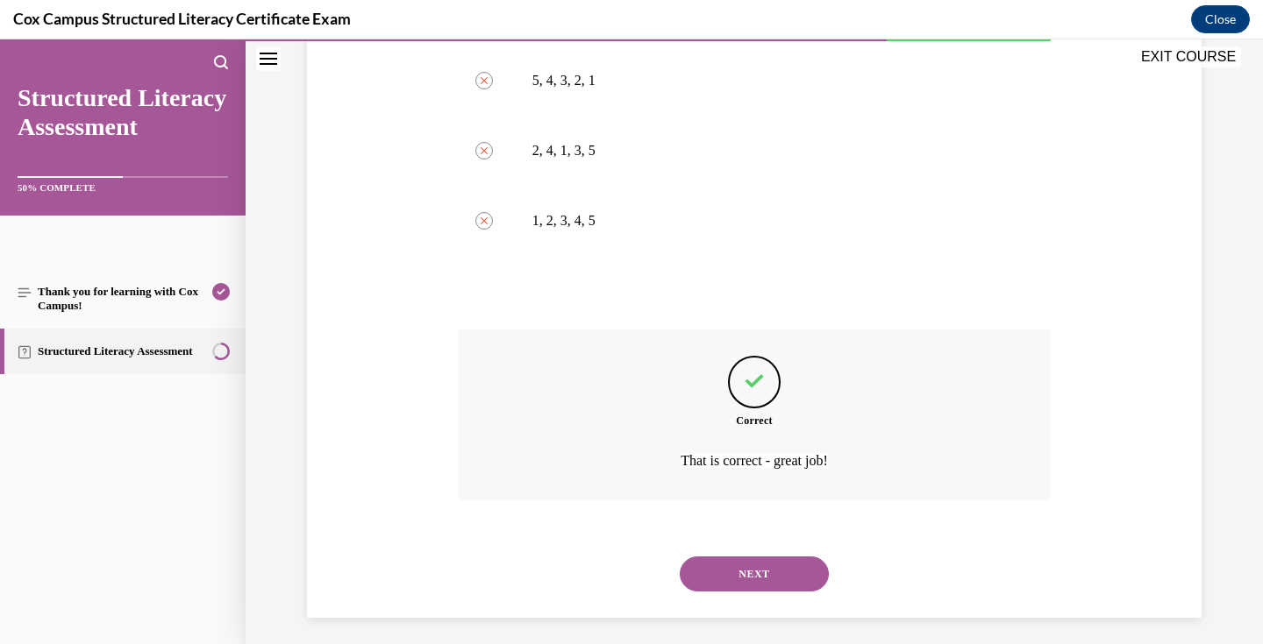
scroll to position [635, 0]
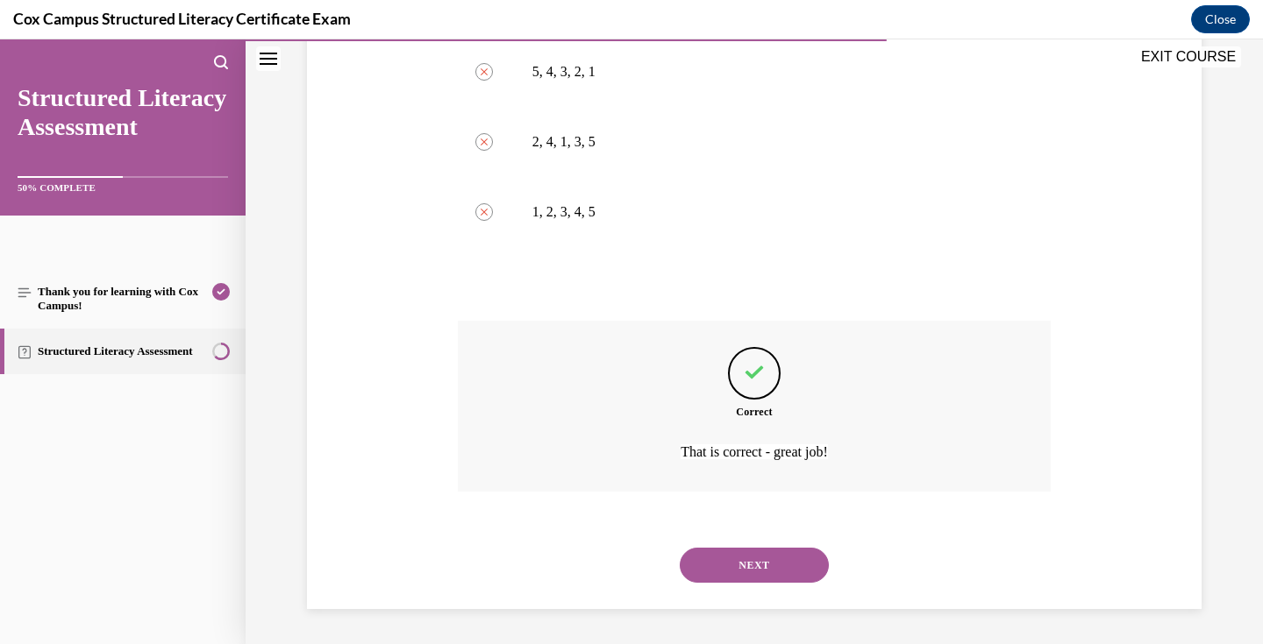
click at [767, 564] on button "NEXT" at bounding box center [754, 565] width 149 height 35
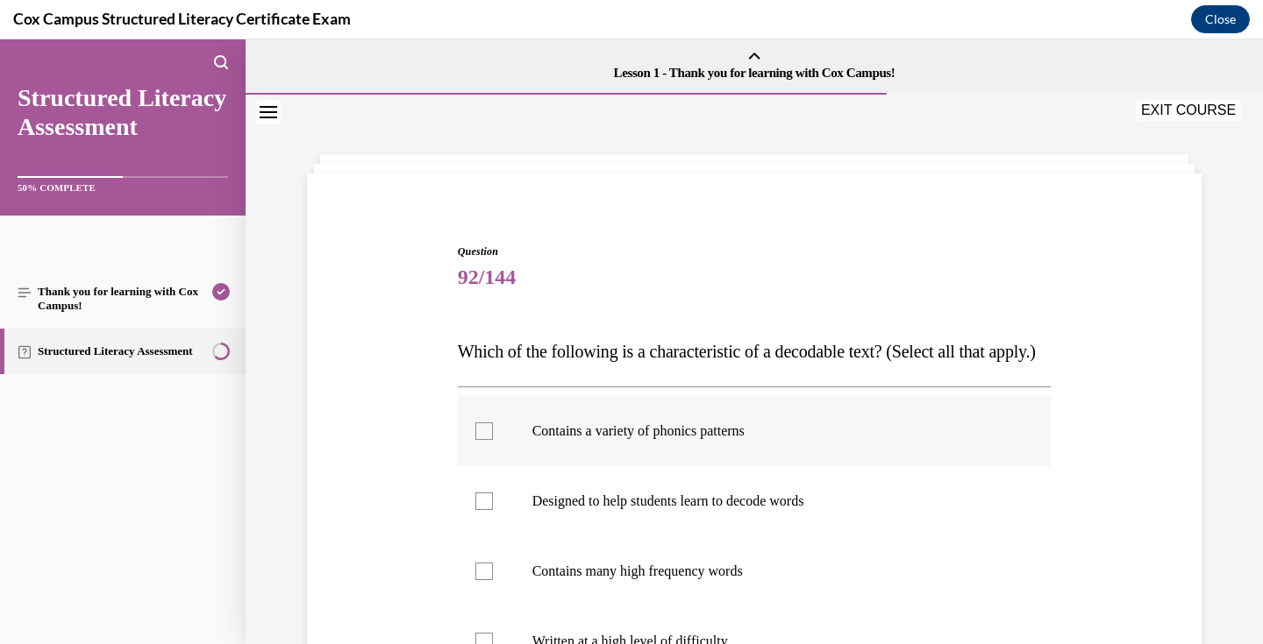
scroll to position [170, 0]
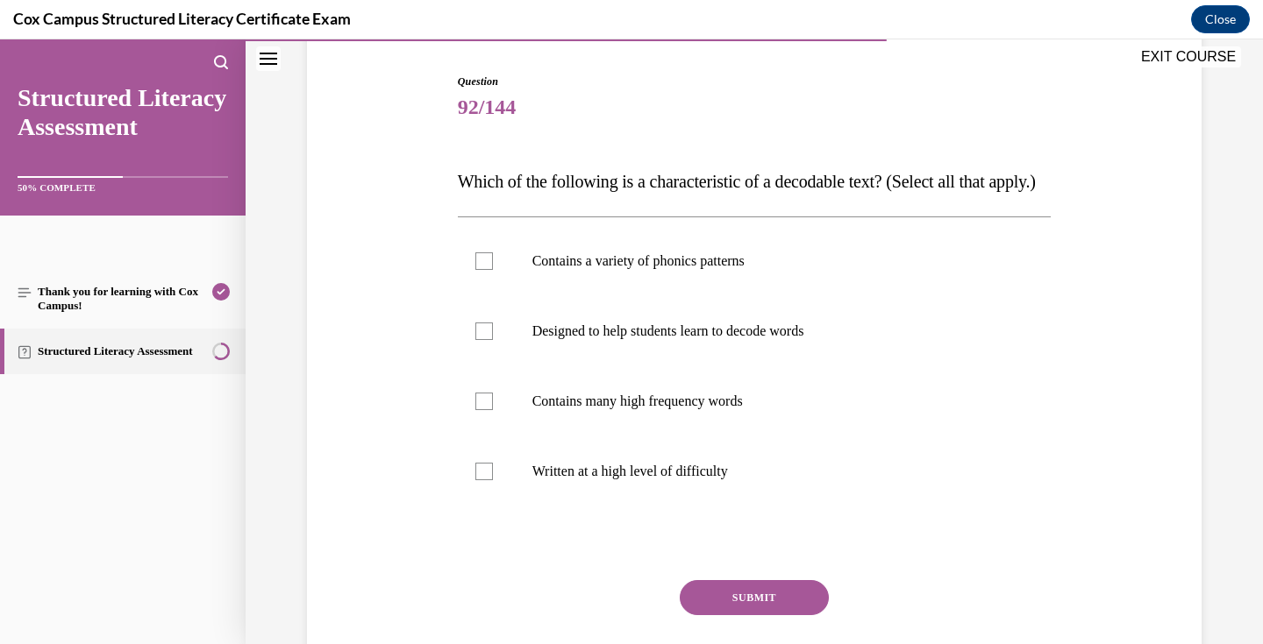
drag, startPoint x: 766, startPoint y: 501, endPoint x: 500, endPoint y: 190, distance: 409.1
click at [500, 190] on div "Question 92/144 Which of the following is a characteristic of a decodable text?…" at bounding box center [755, 399] width 594 height 651
click at [837, 516] on div "Contains a variety of phonics patterns  Designed to help students learn to deco…" at bounding box center [755, 366] width 594 height 299
drag, startPoint x: 794, startPoint y: 522, endPoint x: 449, endPoint y: 167, distance: 494.8
click at [449, 167] on div "Question 92/144 Which of the following is a characteristic of a decodable text?…" at bounding box center [753, 372] width 903 height 703
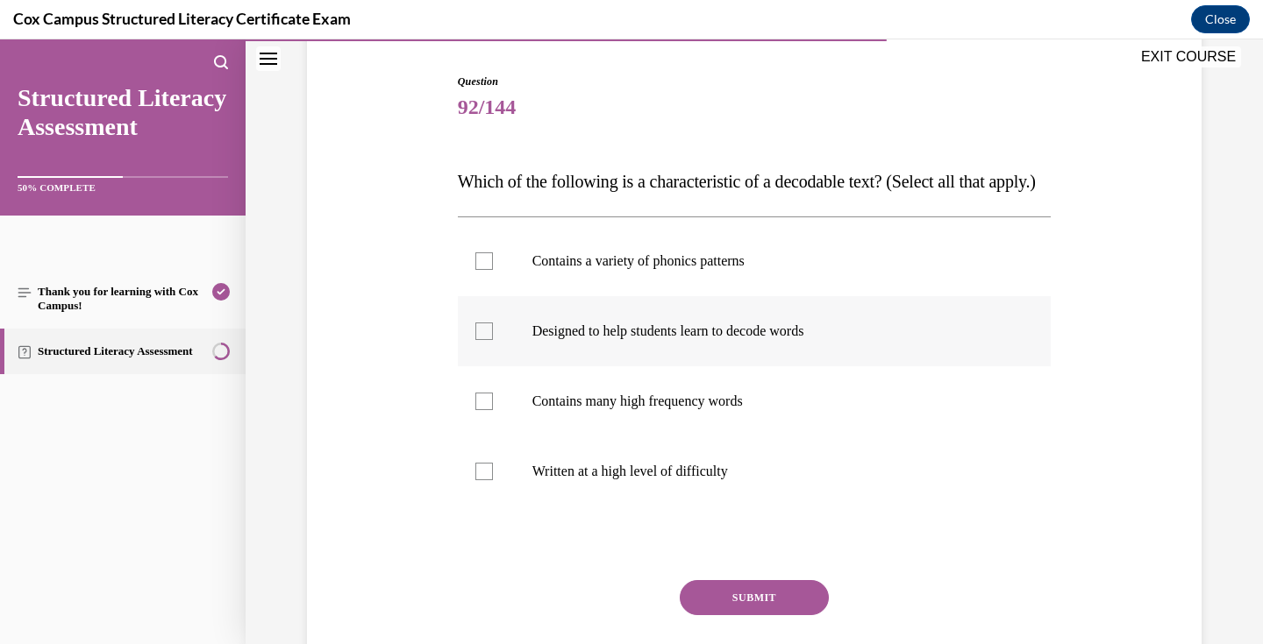
click at [621, 340] on p "Designed to help students learn to decode words" at bounding box center [769, 332] width 475 height 18
click at [493, 340] on input "Designed to help students learn to decode words" at bounding box center [484, 332] width 18 height 18
checkbox input "true"
click at [680, 410] on p "Contains many high frequency words" at bounding box center [769, 402] width 475 height 18
click at [493, 410] on input "Contains many high frequency words" at bounding box center [484, 402] width 18 height 18
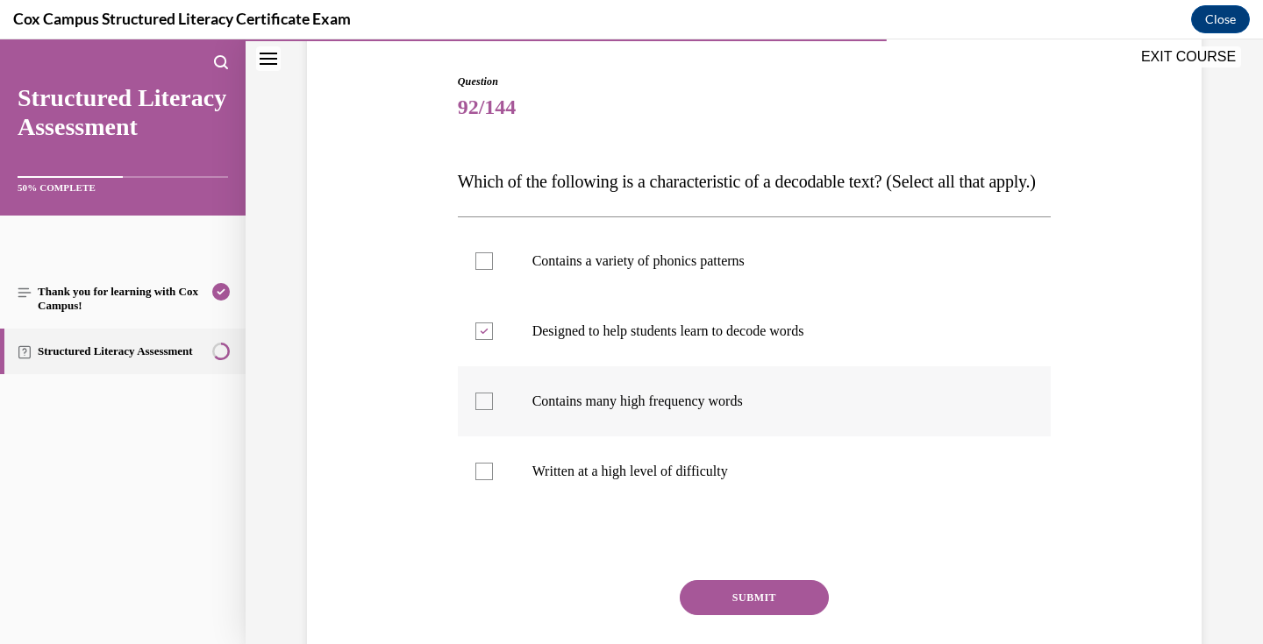
checkbox input "true"
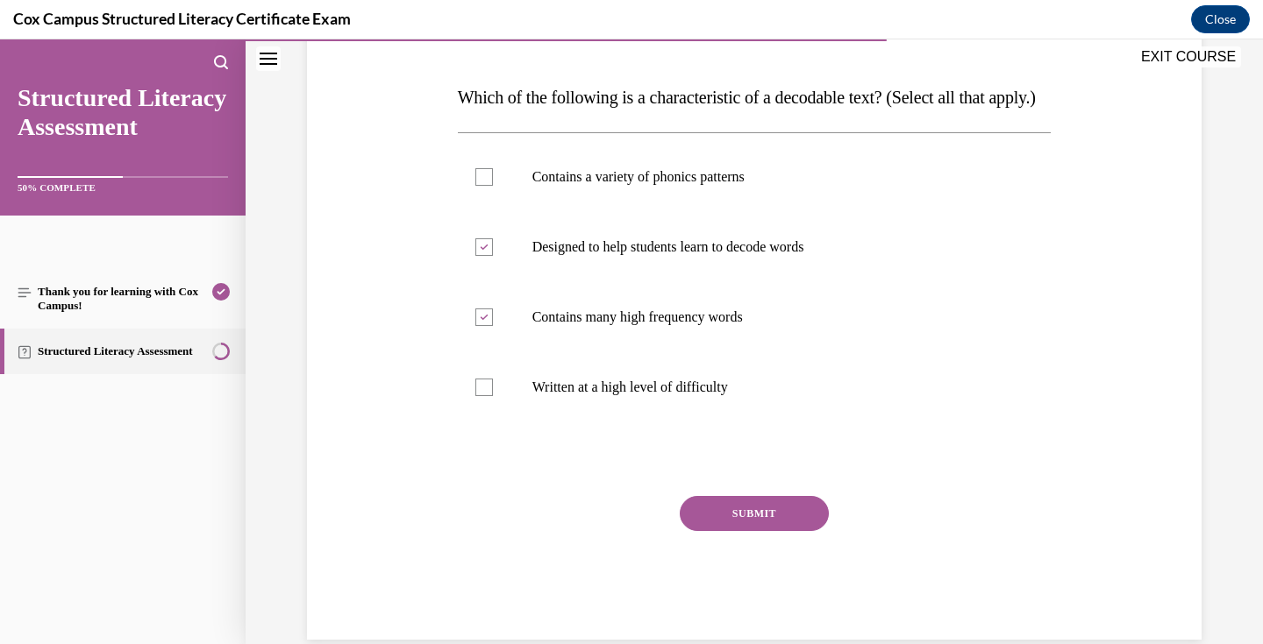
click at [739, 531] on button "SUBMIT" at bounding box center [754, 513] width 149 height 35
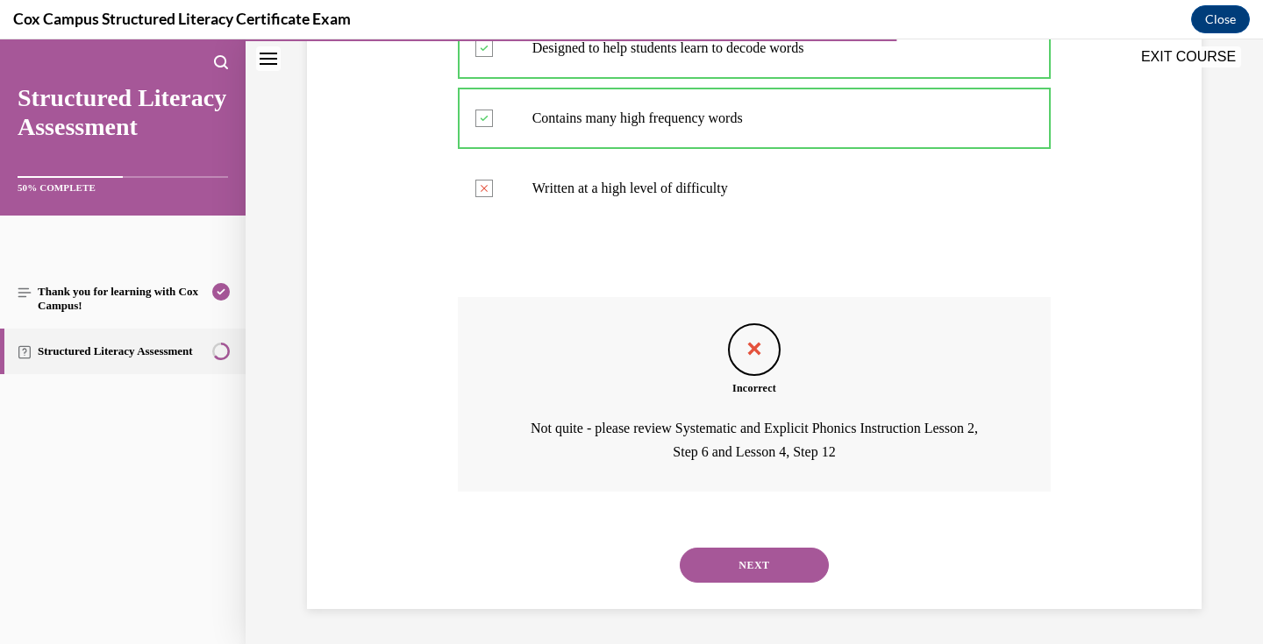
scroll to position [488, 0]
click at [745, 568] on button "NEXT" at bounding box center [754, 565] width 149 height 35
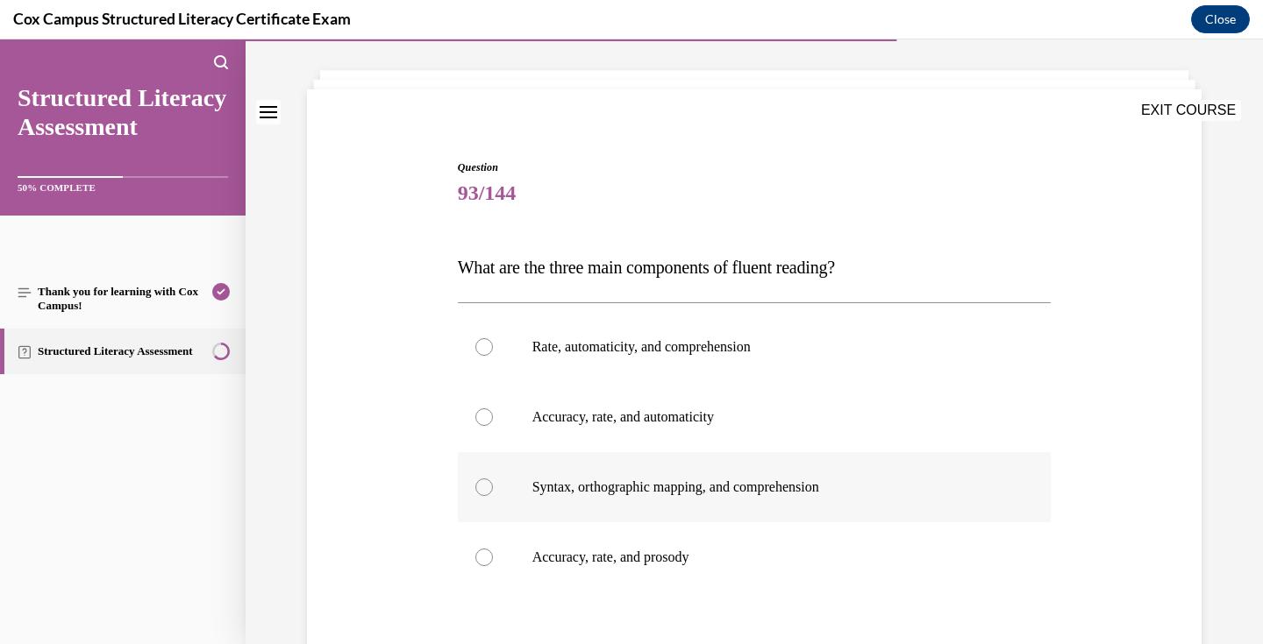
scroll to position [165, 0]
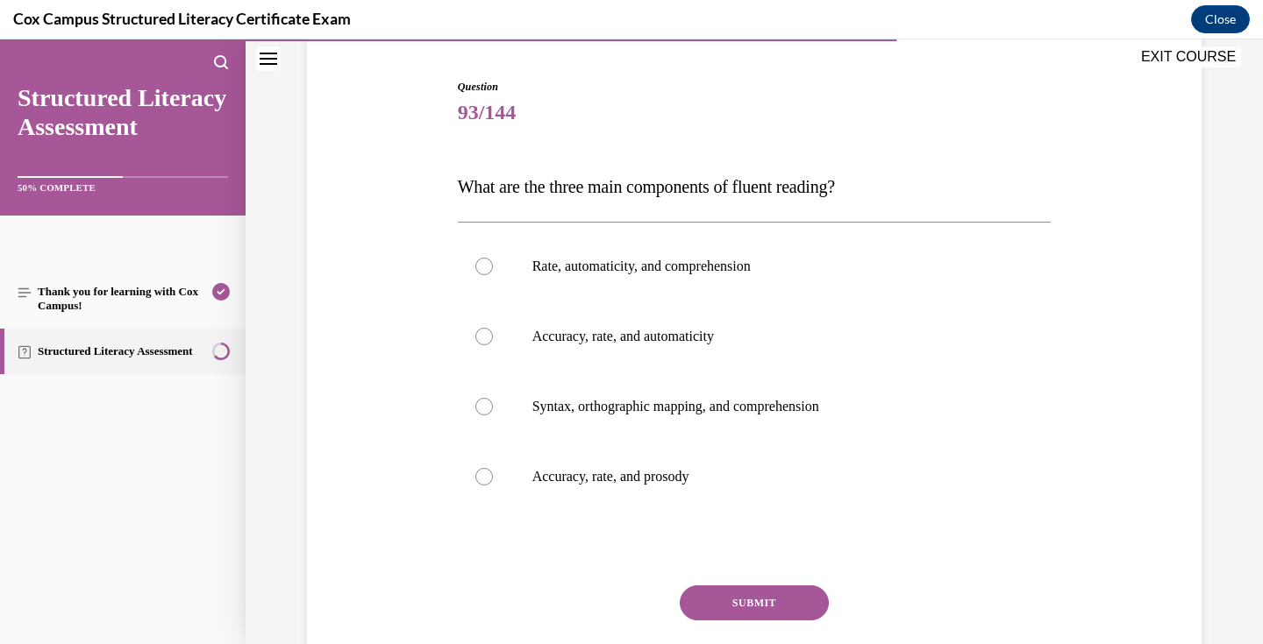
drag, startPoint x: 727, startPoint y: 475, endPoint x: 457, endPoint y: 187, distance: 395.1
click at [458, 187] on div "Question 93/144 What are the three main components of fluent reading?   Rate, a…" at bounding box center [755, 404] width 594 height 651
click at [612, 335] on p "Accuracy, rate, and automaticity" at bounding box center [769, 337] width 475 height 18
click at [493, 335] on input "Accuracy, rate, and automaticity" at bounding box center [484, 337] width 18 height 18
radio input "true"
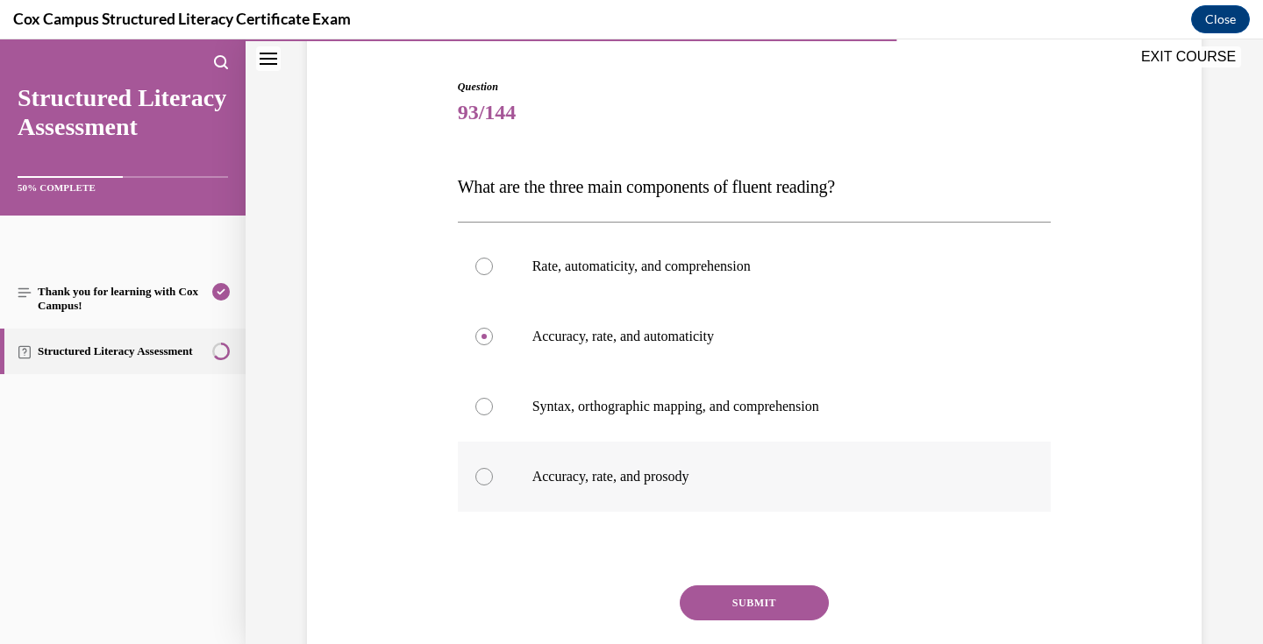
click at [702, 467] on label "Accuracy, rate, and prosody" at bounding box center [755, 477] width 594 height 70
click at [493, 468] on input "Accuracy, rate, and prosody" at bounding box center [484, 477] width 18 height 18
radio input "true"
click at [764, 601] on button "SUBMIT" at bounding box center [754, 603] width 149 height 35
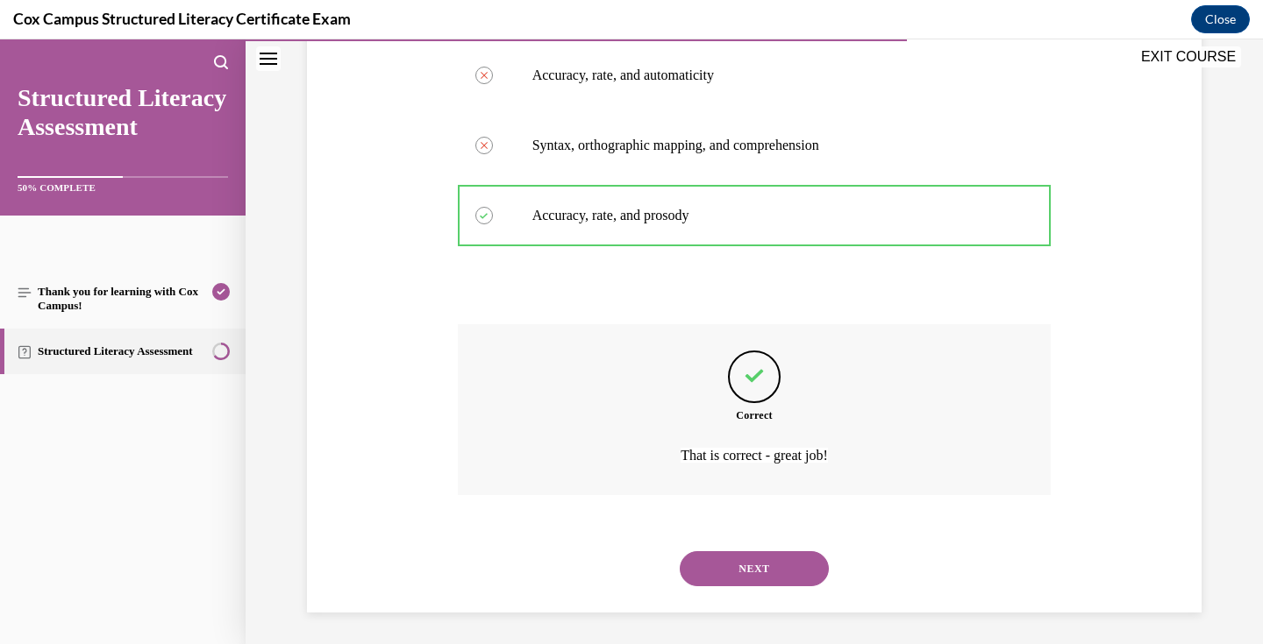
scroll to position [430, 0]
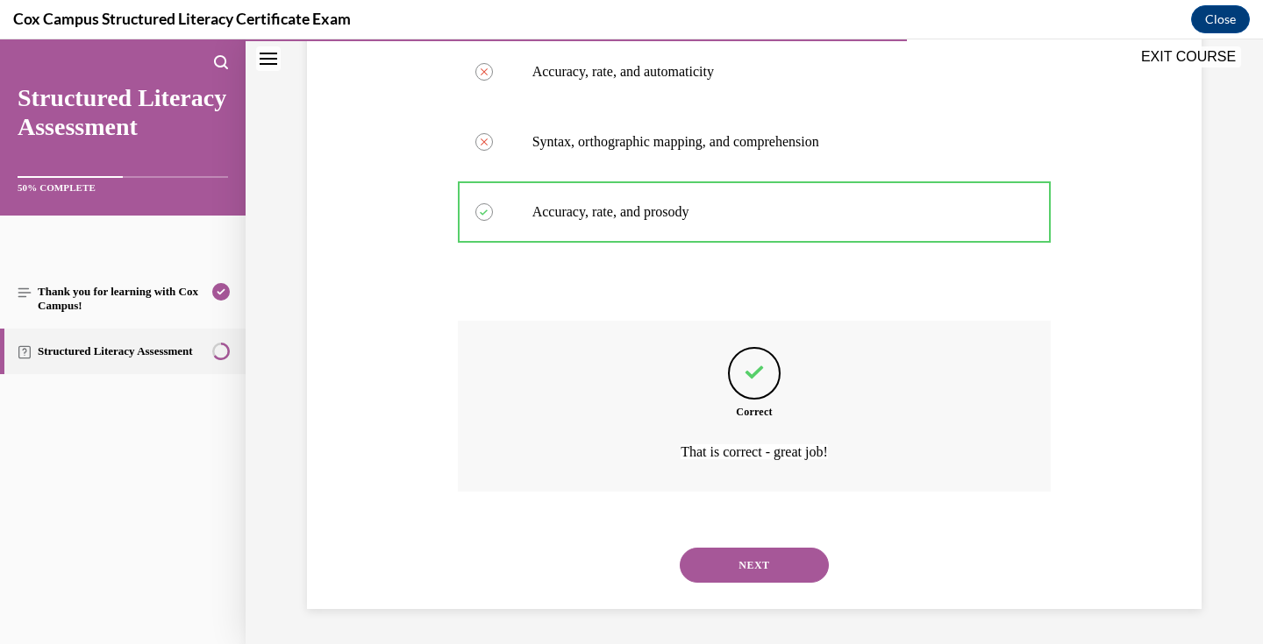
click at [754, 572] on button "NEXT" at bounding box center [754, 565] width 149 height 35
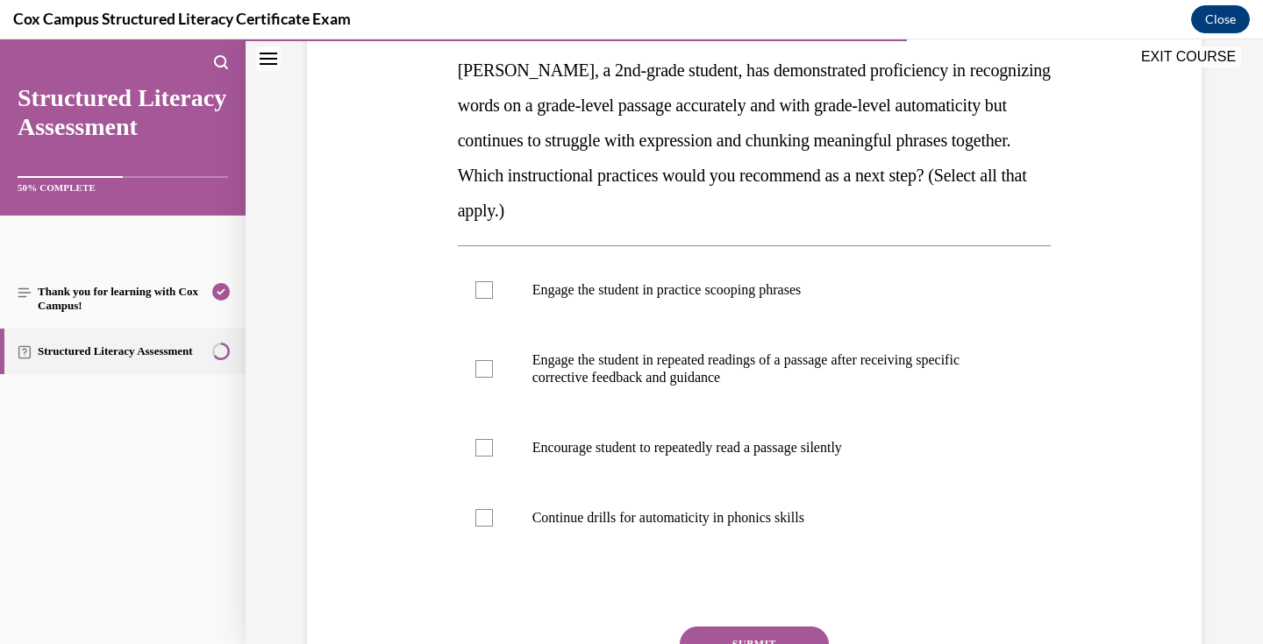
scroll to position [265, 0]
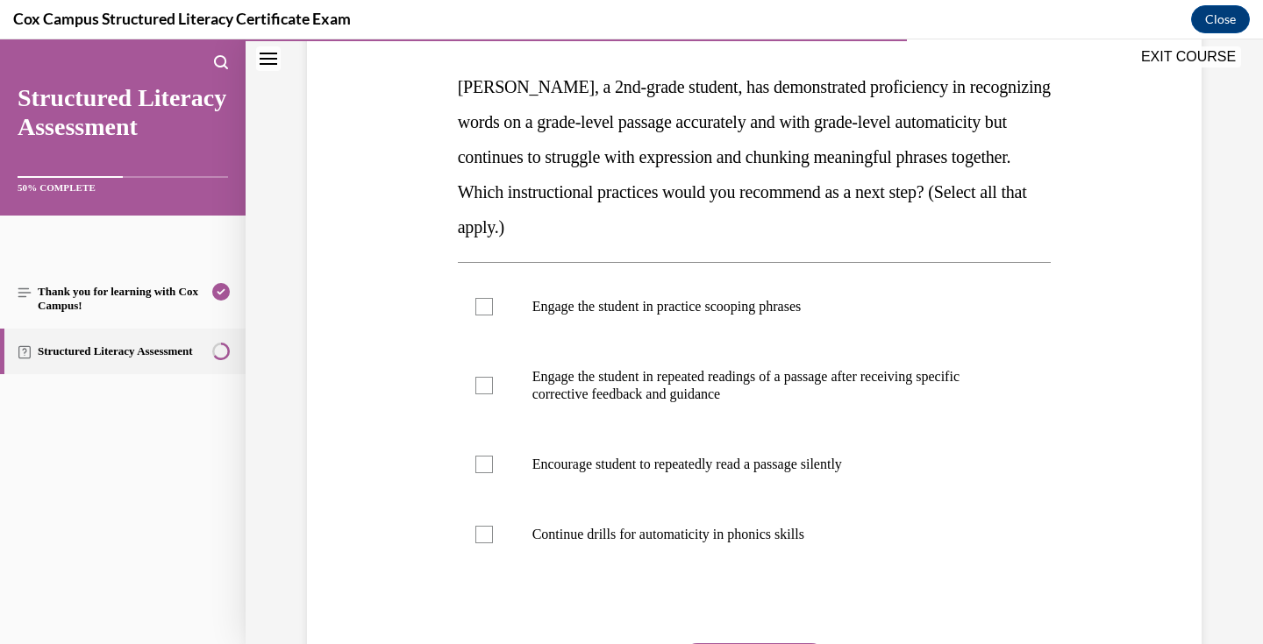
drag, startPoint x: 873, startPoint y: 538, endPoint x: 455, endPoint y: 90, distance: 612.9
click at [455, 90] on div "Question 94/144 [PERSON_NAME], a 2nd-grade student, has demonstrated proficienc…" at bounding box center [754, 370] width 602 height 835
click at [623, 314] on p "Engage the student in practice scooping phrases" at bounding box center [769, 307] width 475 height 18
click at [493, 314] on input "Engage the student in practice scooping phrases" at bounding box center [484, 307] width 18 height 18
checkbox input "true"
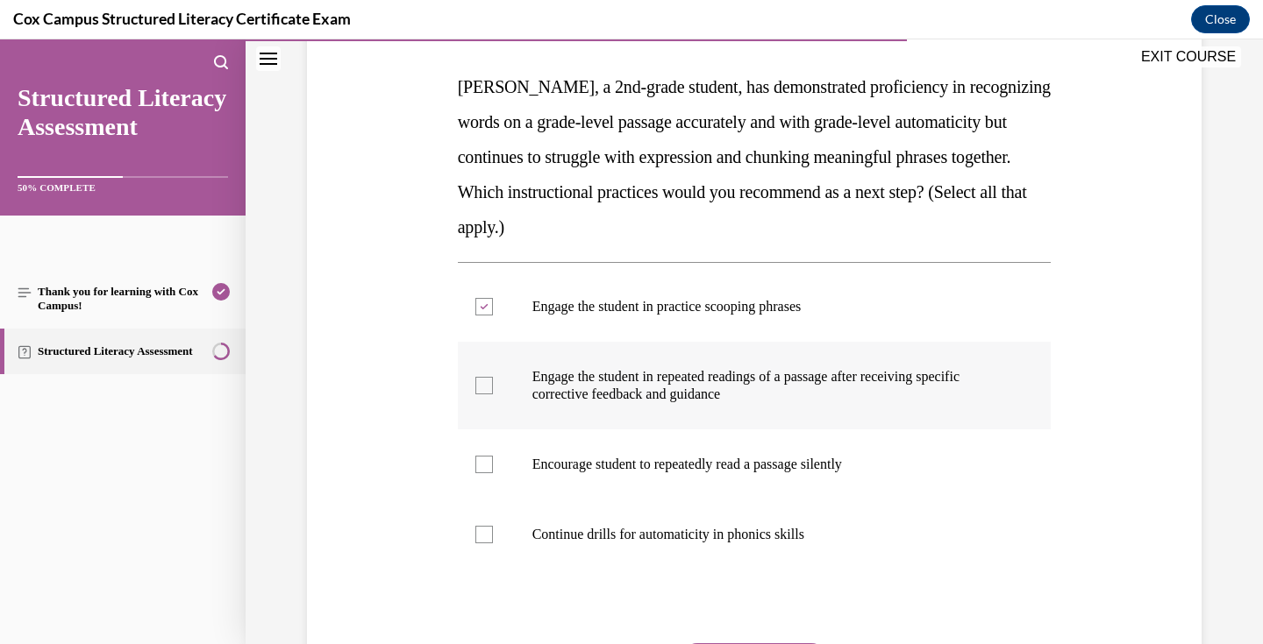
click at [634, 385] on p "Engage the student in repeated readings of a passage after receiving specific c…" at bounding box center [769, 385] width 475 height 35
click at [493, 385] on input "Engage the student in repeated readings of a passage after receiving specific c…" at bounding box center [484, 386] width 18 height 18
checkbox input "true"
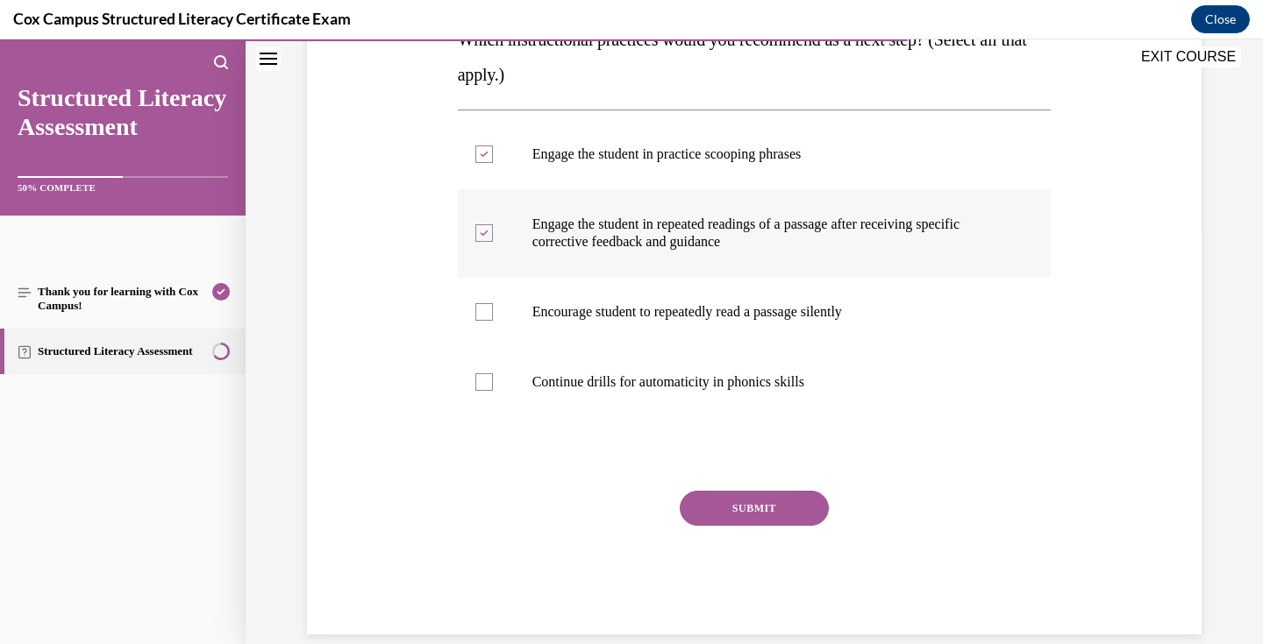
scroll to position [421, 0]
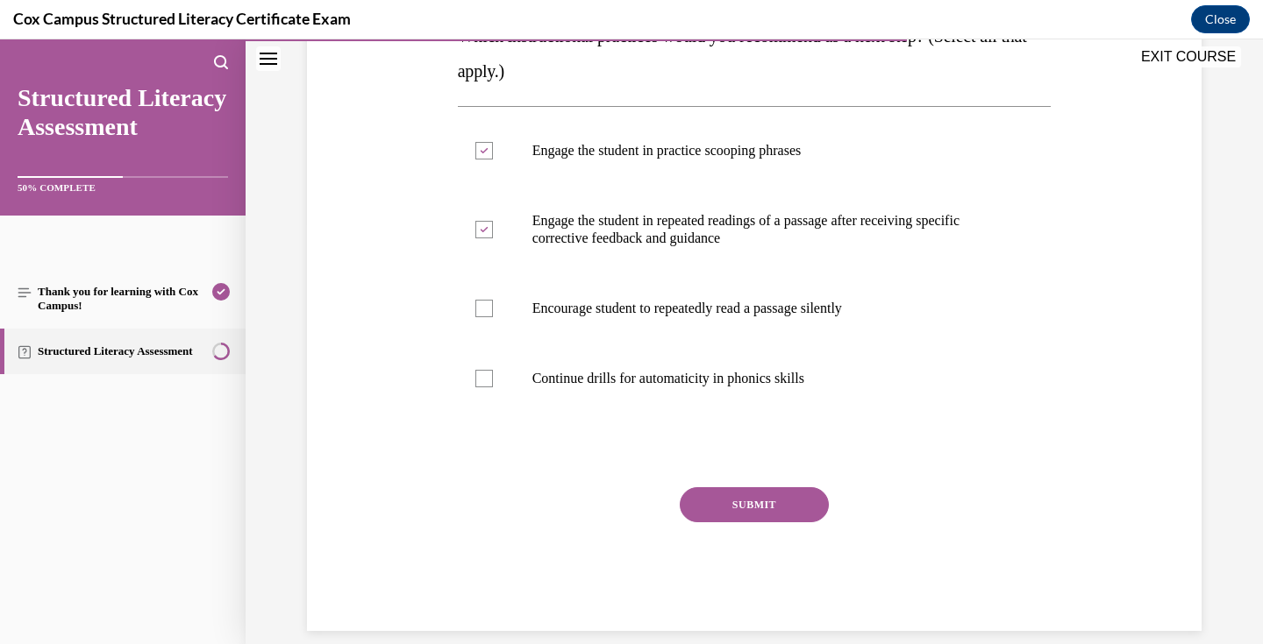
click at [759, 505] on button "SUBMIT" at bounding box center [754, 505] width 149 height 35
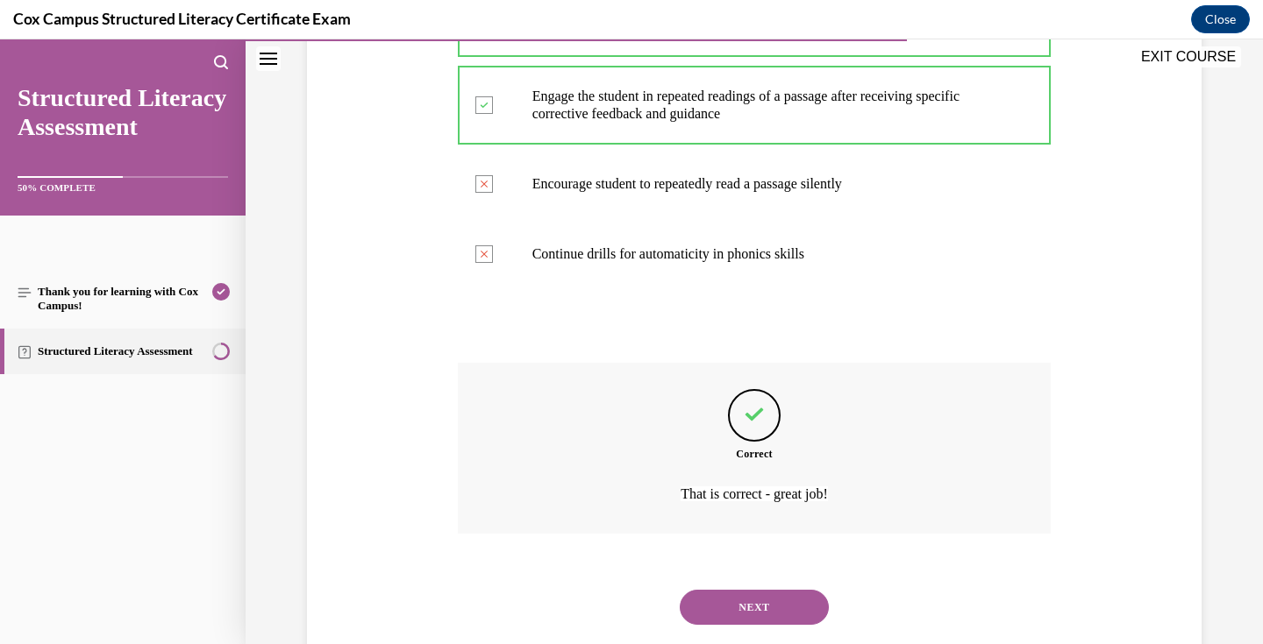
scroll to position [587, 0]
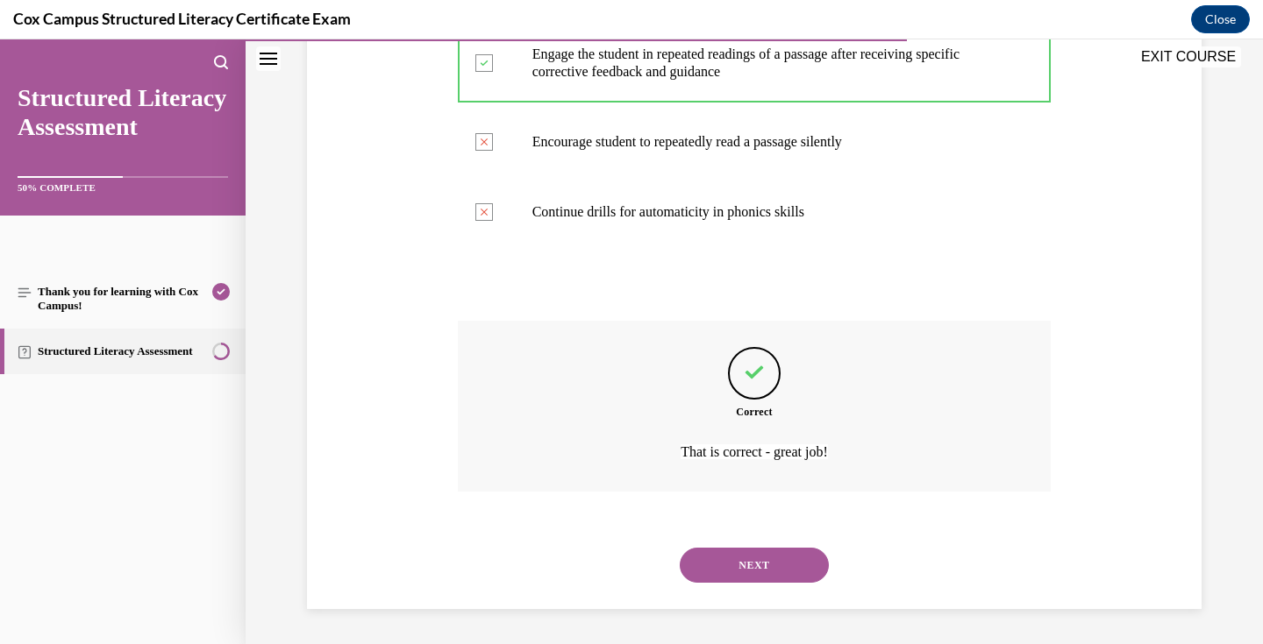
click at [779, 562] on button "NEXT" at bounding box center [754, 565] width 149 height 35
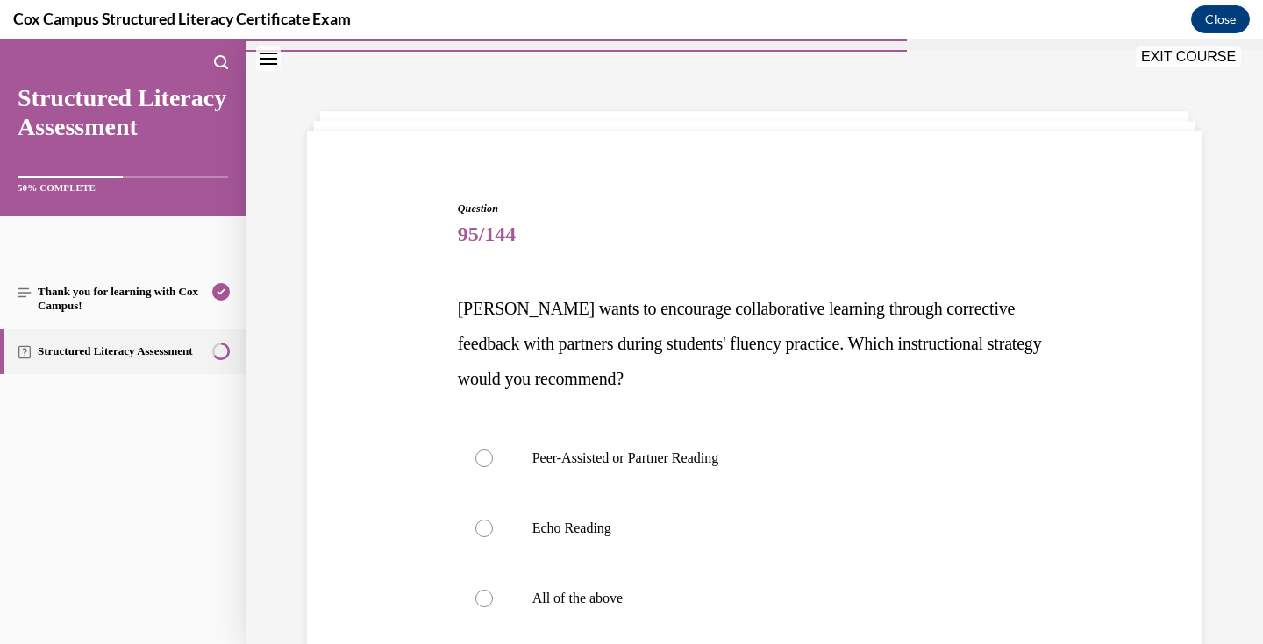
scroll to position [148, 0]
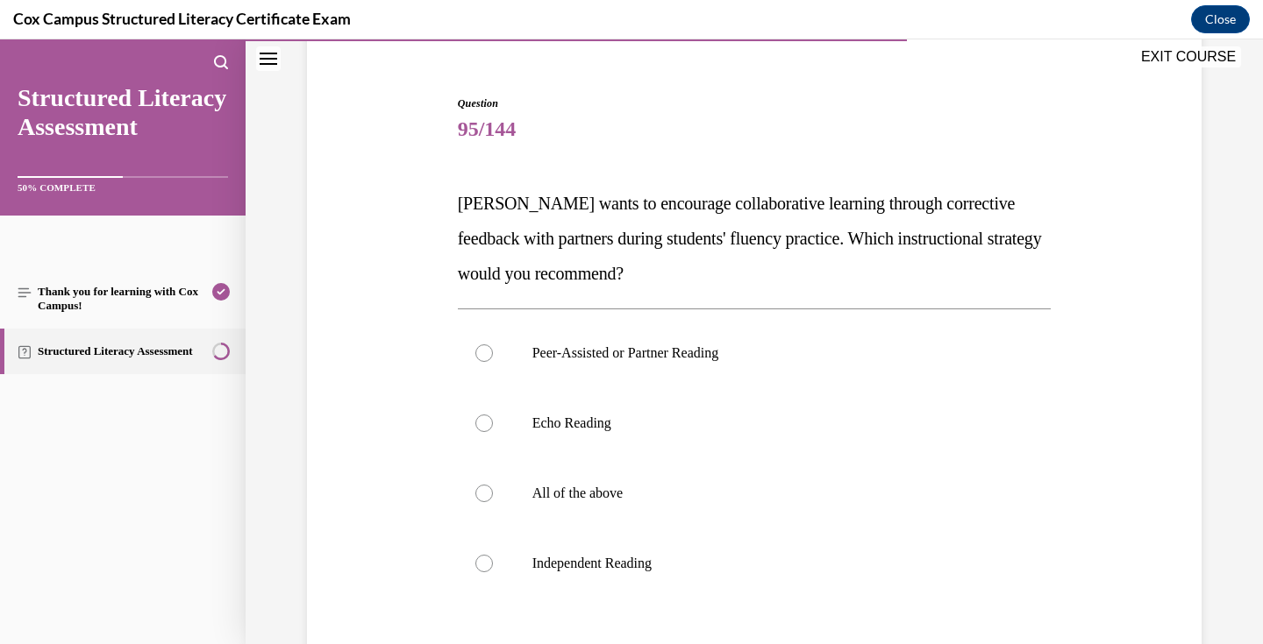
drag, startPoint x: 704, startPoint y: 561, endPoint x: 454, endPoint y: 211, distance: 429.9
click at [454, 211] on div "Question 95/144 [PERSON_NAME] wants to encourage collaborative learning through…" at bounding box center [754, 442] width 602 height 747
click at [605, 357] on p "Peer-Assisted or Partner Reading" at bounding box center [769, 354] width 475 height 18
click at [493, 357] on input "Peer-Assisted or Partner Reading" at bounding box center [484, 354] width 18 height 18
radio input "true"
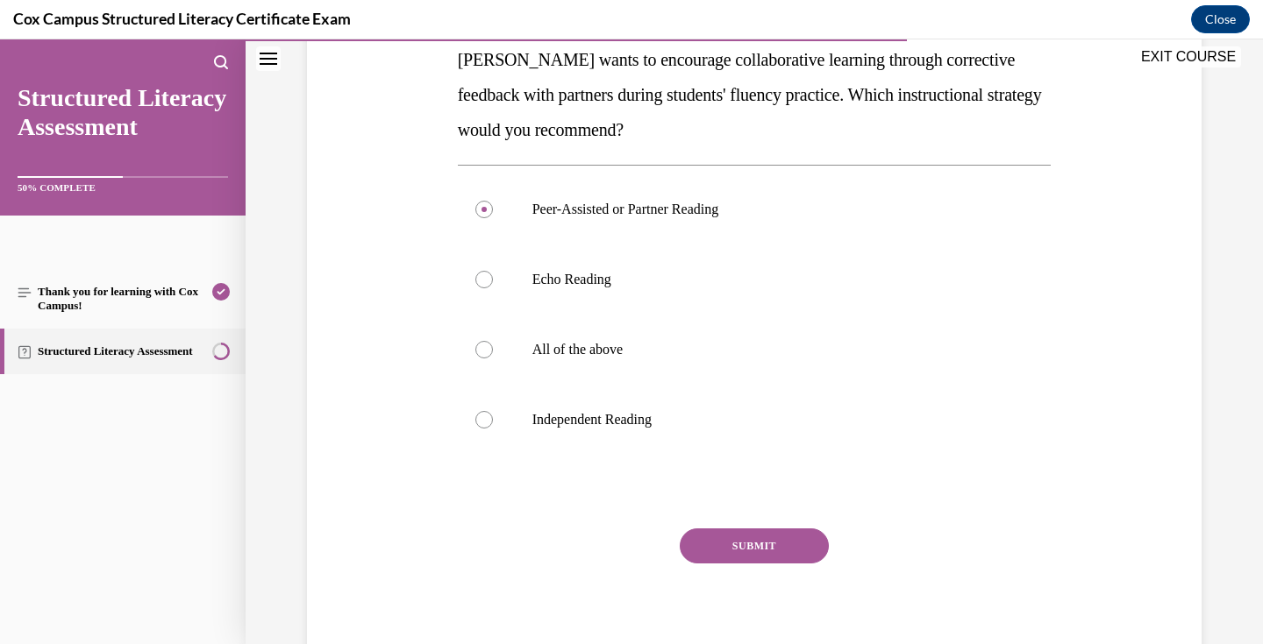
click at [731, 538] on button "SUBMIT" at bounding box center [754, 546] width 149 height 35
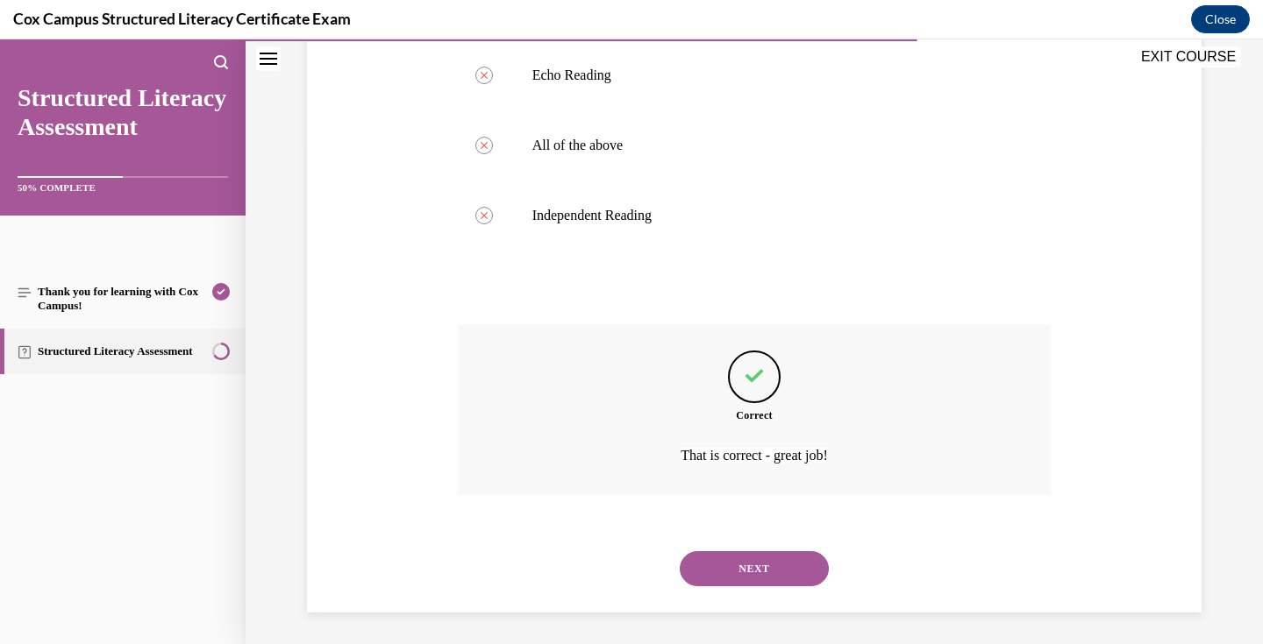
scroll to position [500, 0]
click at [759, 568] on button "NEXT" at bounding box center [754, 565] width 149 height 35
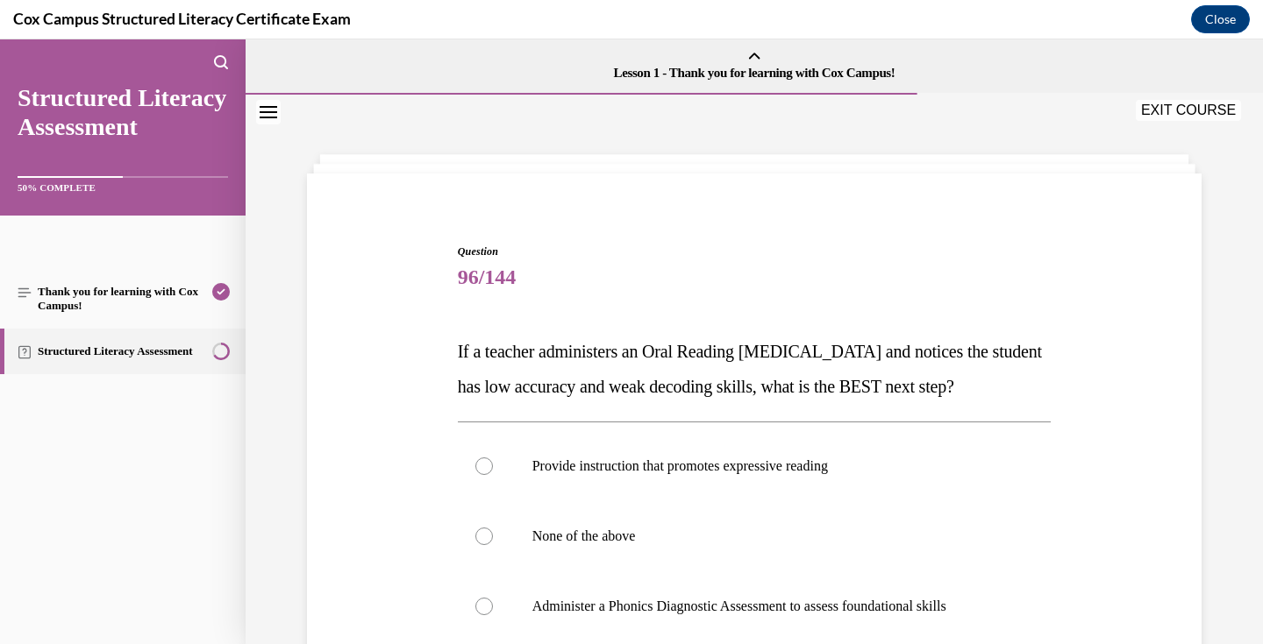
scroll to position [198, 0]
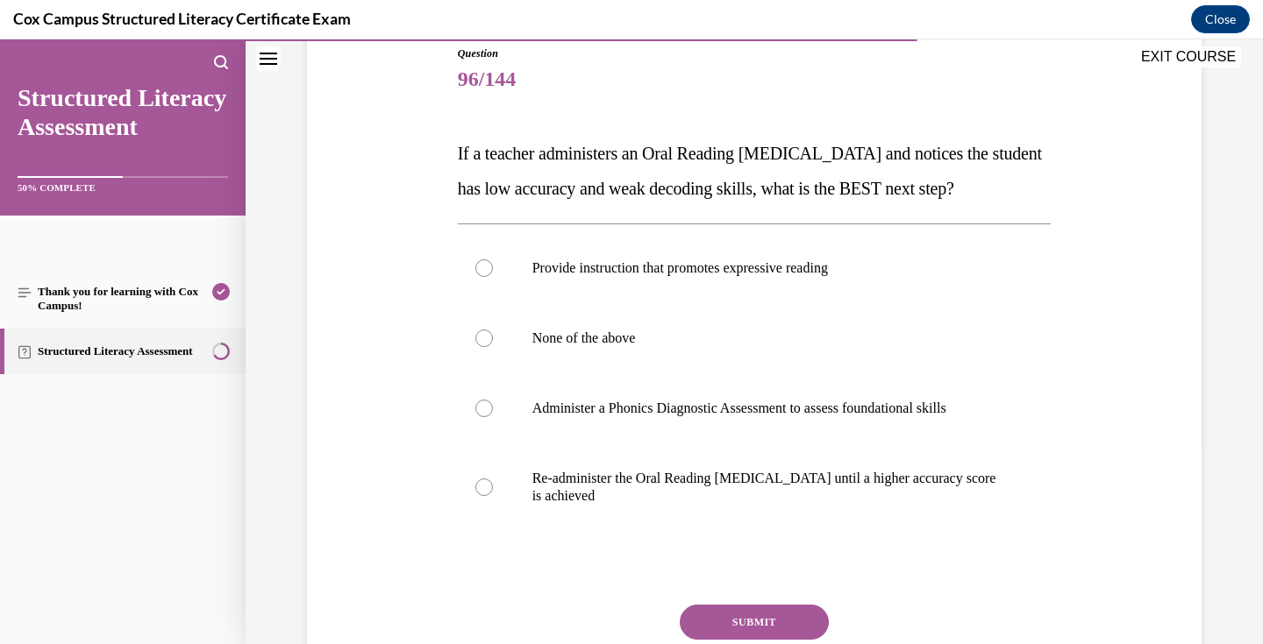
drag, startPoint x: 669, startPoint y: 538, endPoint x: 445, endPoint y: 160, distance: 439.1
click at [445, 160] on div "Question 96/144 If a teacher administers an Oral Reading [MEDICAL_DATA] and not…" at bounding box center [753, 371] width 903 height 756
click at [644, 417] on p "Administer a Phonics Diagnostic Assessment to assess foundational skills" at bounding box center [769, 409] width 475 height 18
click at [493, 417] on input "Administer a Phonics Diagnostic Assessment to assess foundational skills" at bounding box center [484, 409] width 18 height 18
radio input "true"
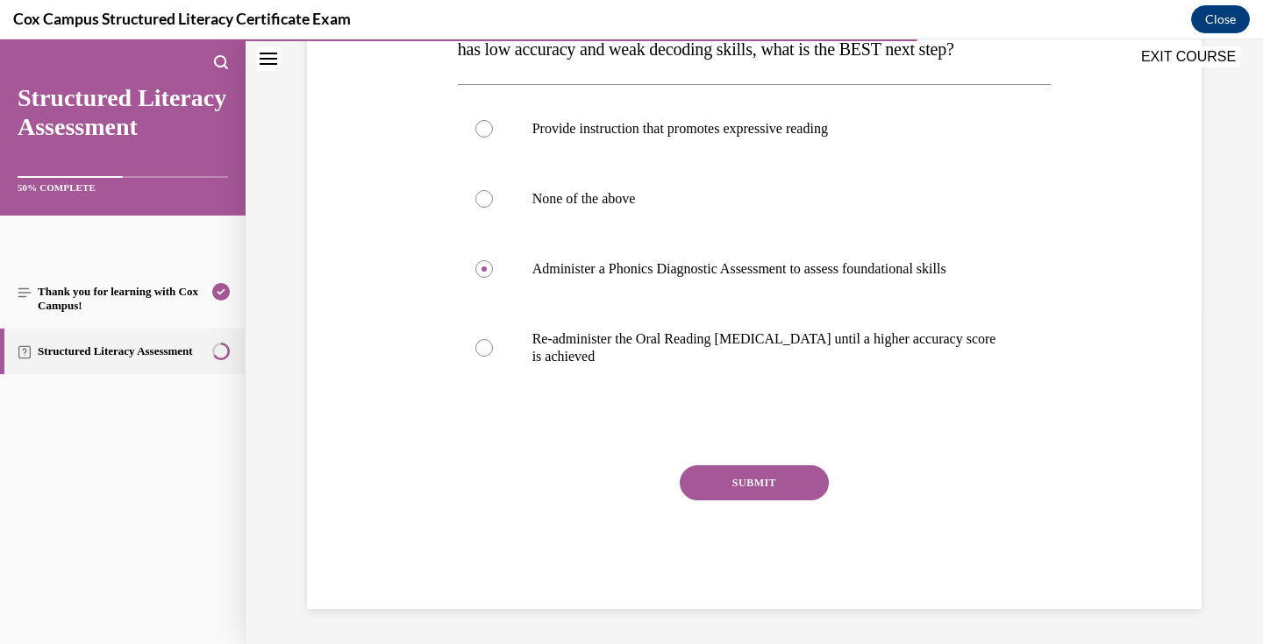
click at [762, 501] on button "SUBMIT" at bounding box center [754, 483] width 149 height 35
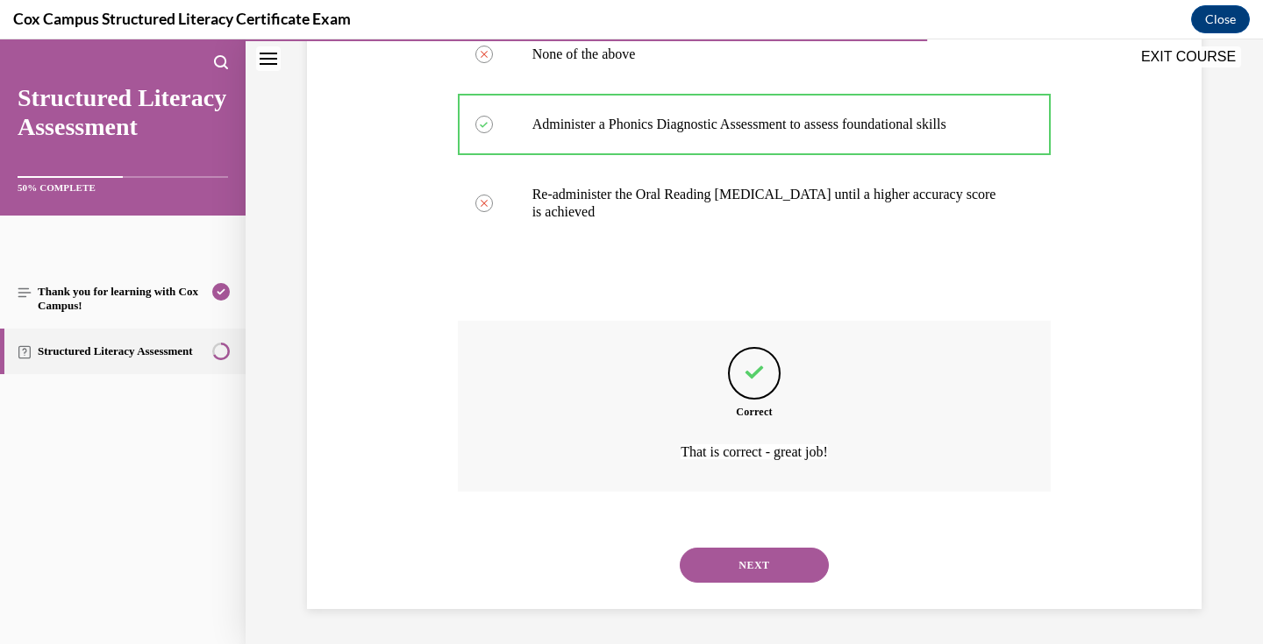
scroll to position [517, 0]
click at [772, 560] on button "NEXT" at bounding box center [754, 565] width 149 height 35
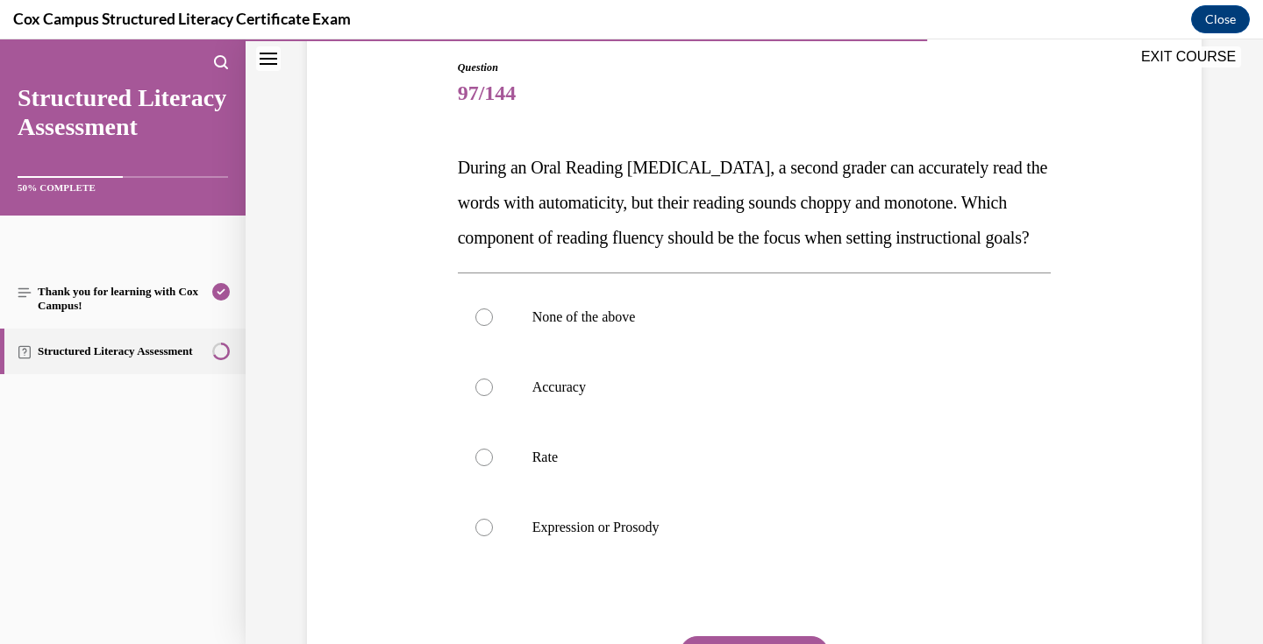
scroll to position [189, 0]
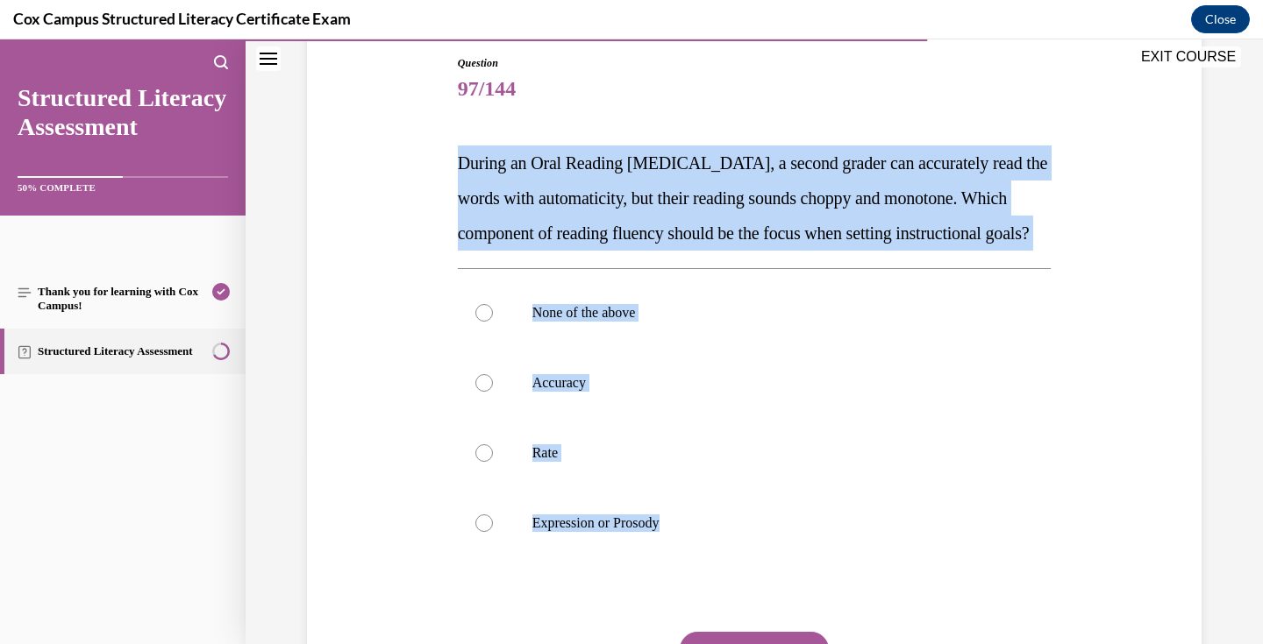
drag, startPoint x: 716, startPoint y: 559, endPoint x: 441, endPoint y: 169, distance: 476.8
click at [441, 169] on div "Question 97/144 During an Oral Reading [MEDICAL_DATA], a second grader can accu…" at bounding box center [753, 389] width 903 height 773
click at [633, 532] on p "Expression or Prosody" at bounding box center [769, 524] width 475 height 18
click at [493, 532] on input "Expression or Prosody" at bounding box center [484, 524] width 18 height 18
radio input "true"
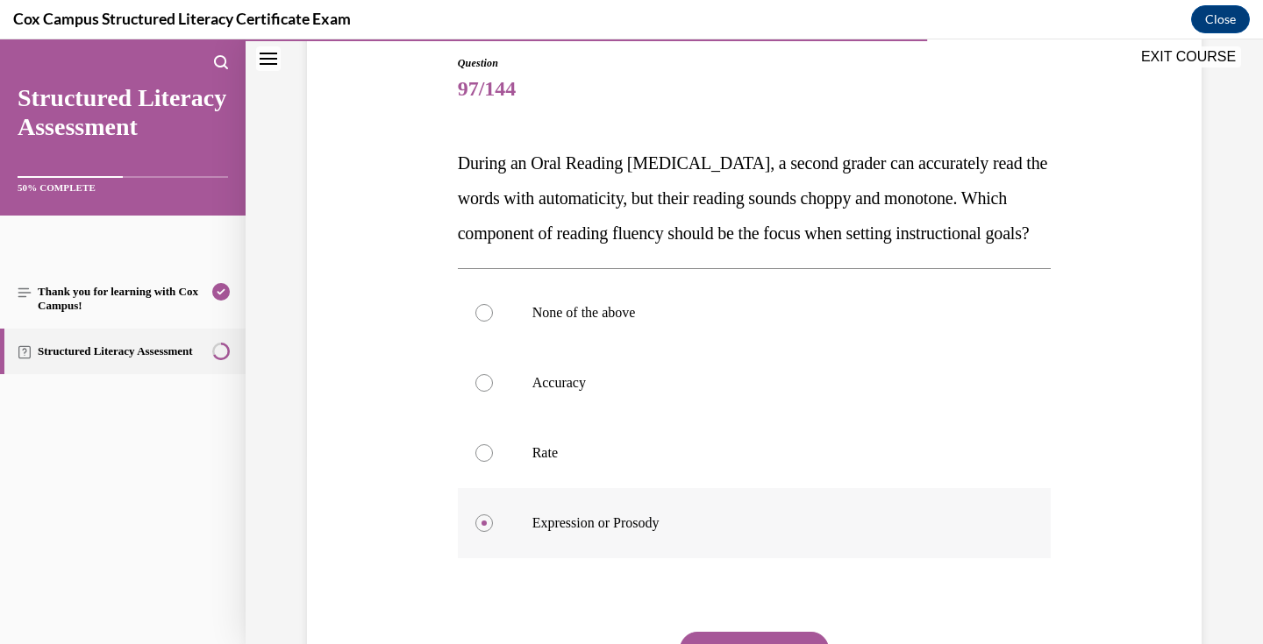
scroll to position [351, 0]
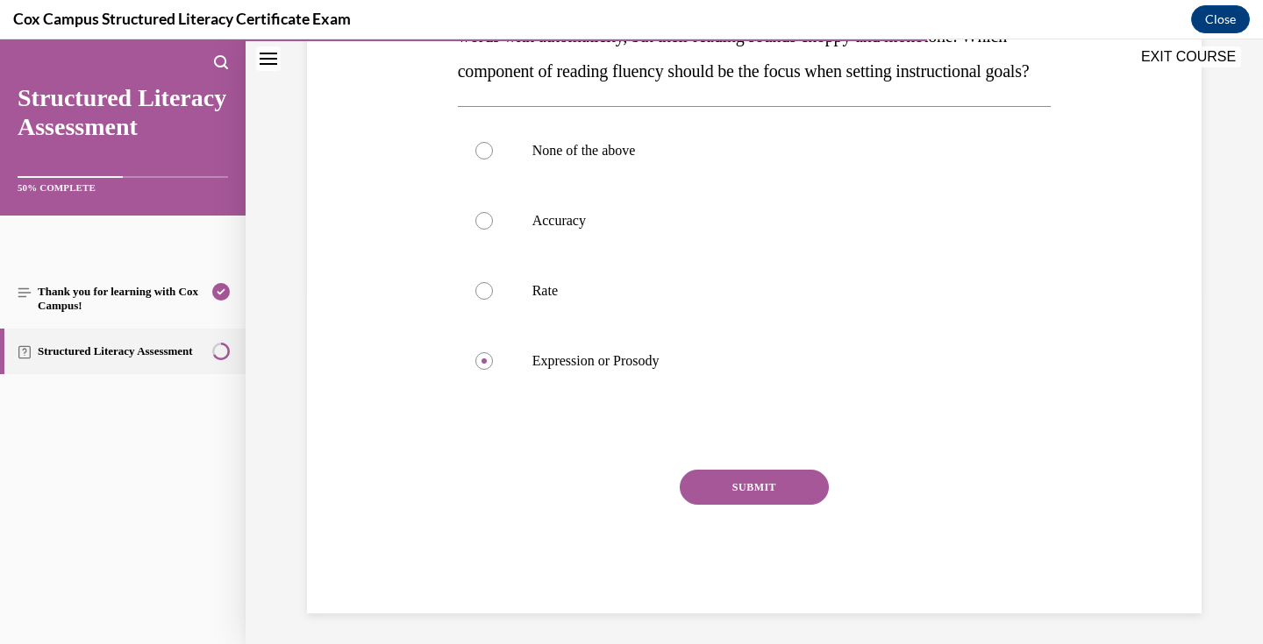
click at [746, 505] on button "SUBMIT" at bounding box center [754, 487] width 149 height 35
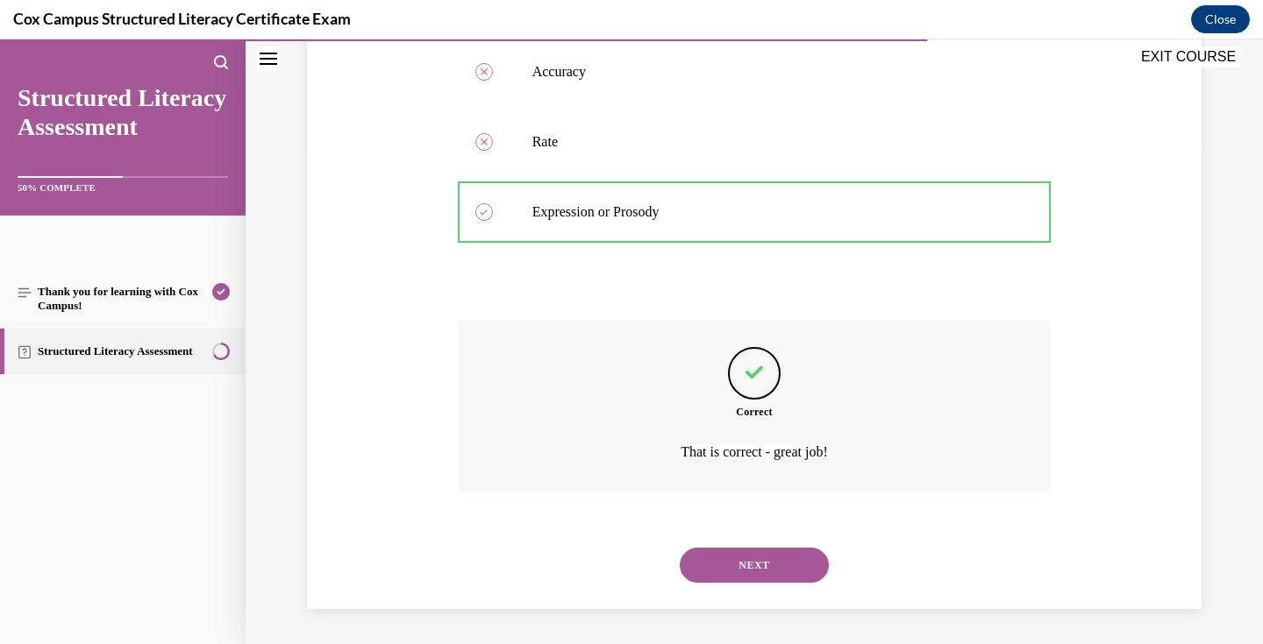
scroll to position [535, 0]
click at [758, 563] on button "NEXT" at bounding box center [754, 565] width 149 height 35
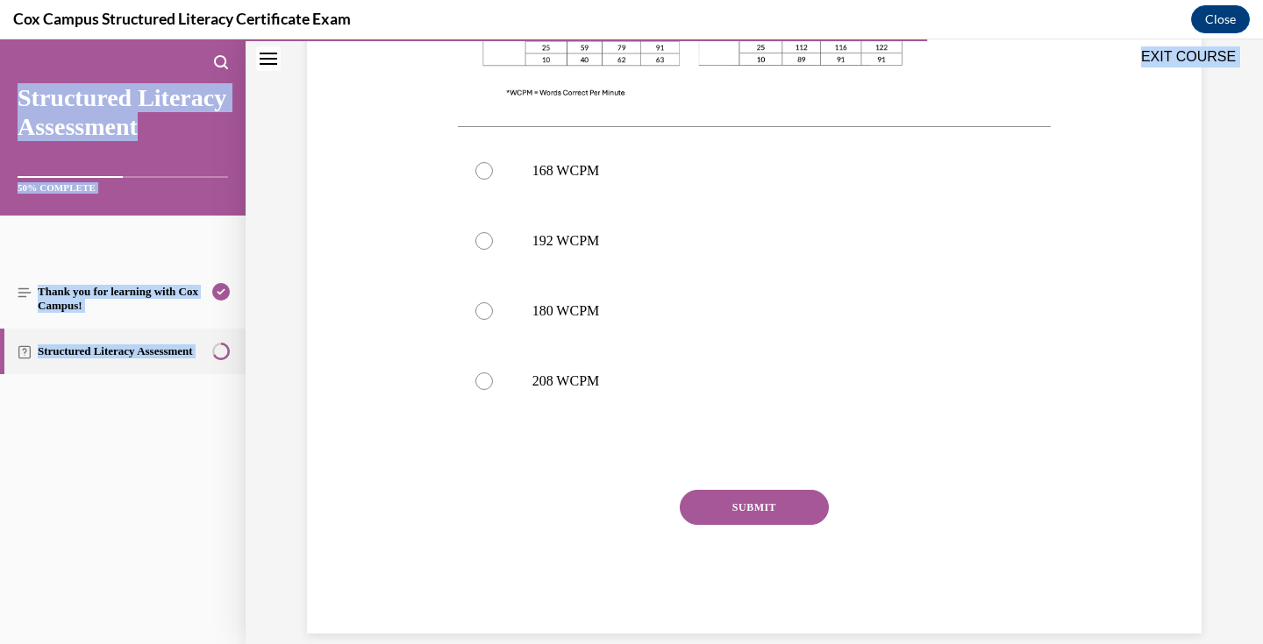
scroll to position [772, 0]
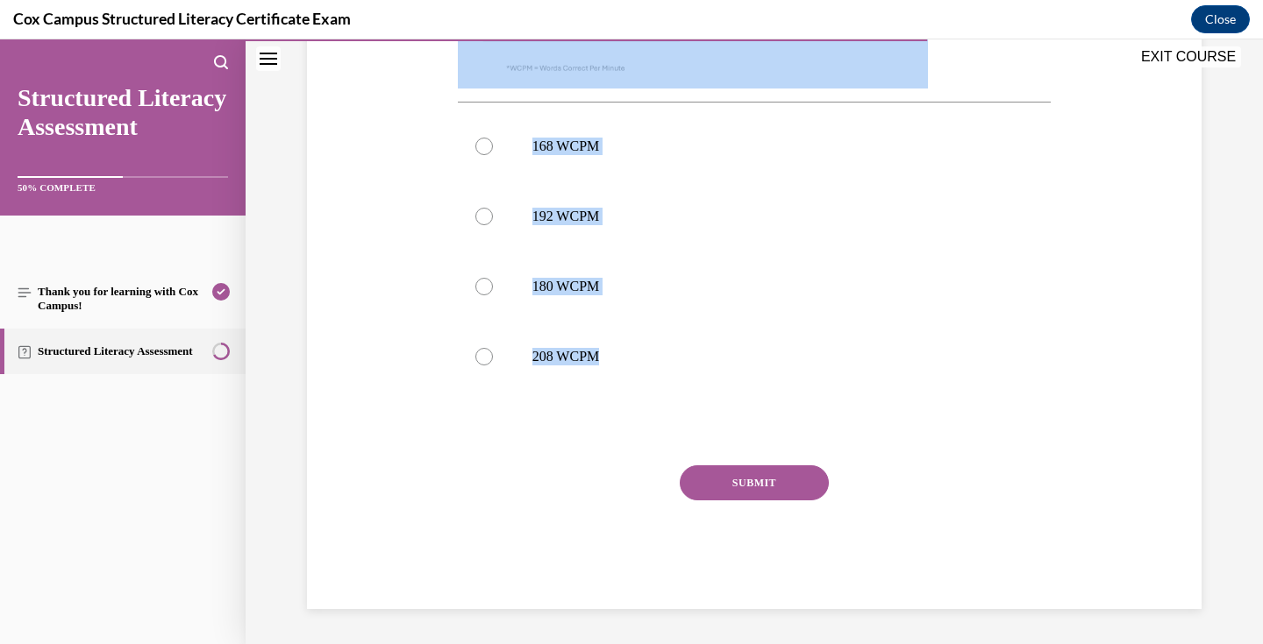
drag, startPoint x: 443, startPoint y: 63, endPoint x: 833, endPoint y: 410, distance: 522.3
click at [833, 410] on div "Question 98/144 [PERSON_NAME] is assessing her students’ reading fluency with a…" at bounding box center [753, 15] width 903 height 1190
click at [618, 151] on p "168 WCPM" at bounding box center [769, 147] width 475 height 18
click at [493, 151] on input "168 WCPM" at bounding box center [484, 147] width 18 height 18
radio input "true"
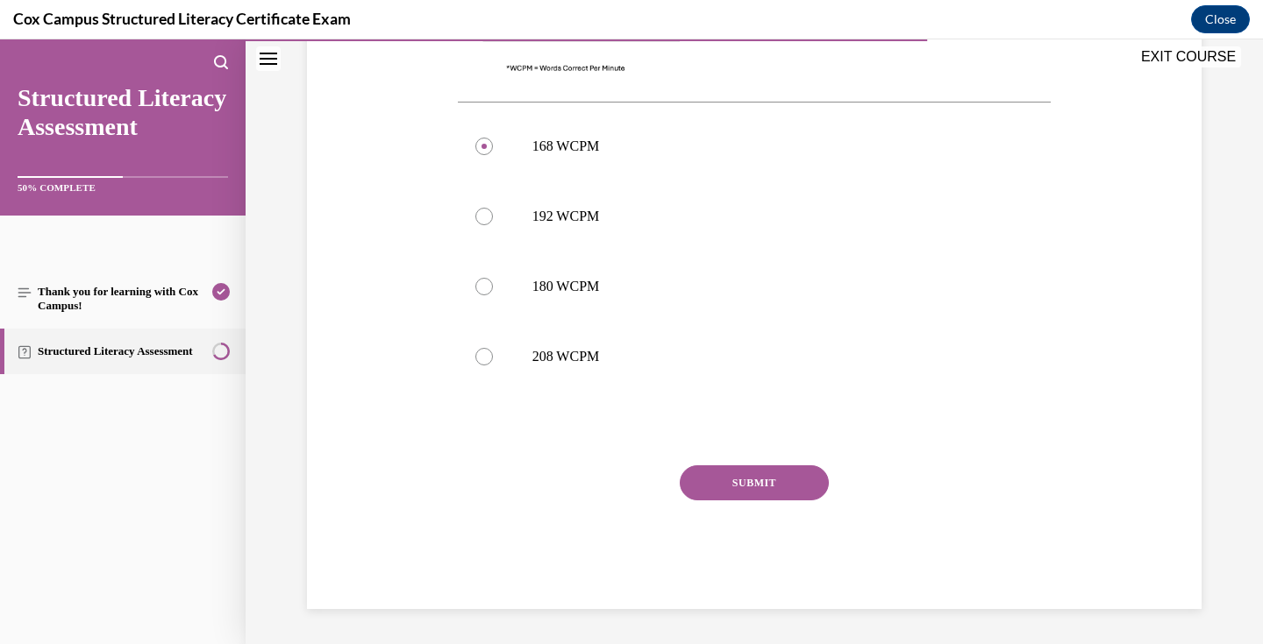
click at [754, 479] on button "SUBMIT" at bounding box center [754, 483] width 149 height 35
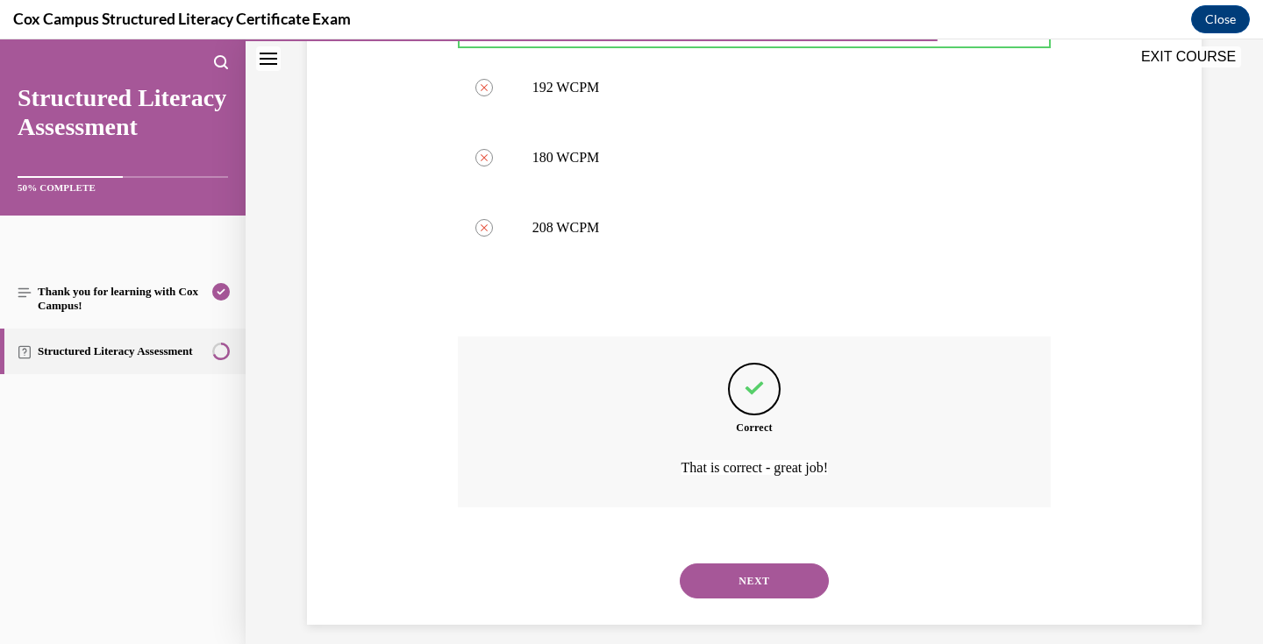
scroll to position [916, 0]
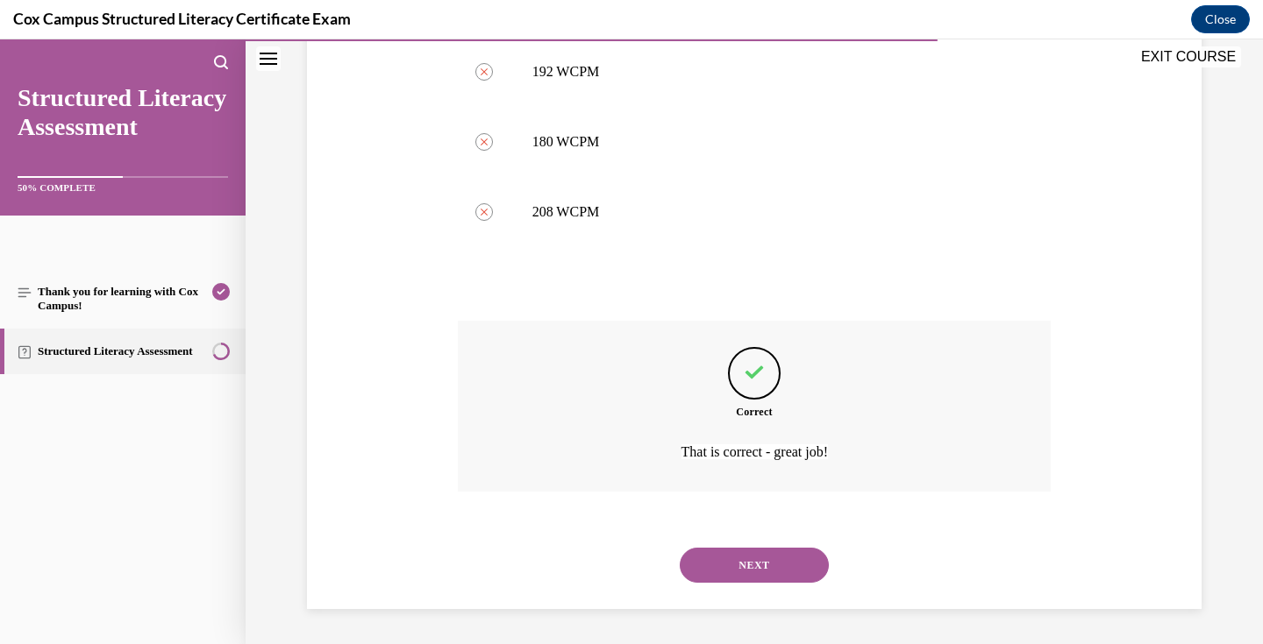
click at [756, 560] on button "NEXT" at bounding box center [754, 565] width 149 height 35
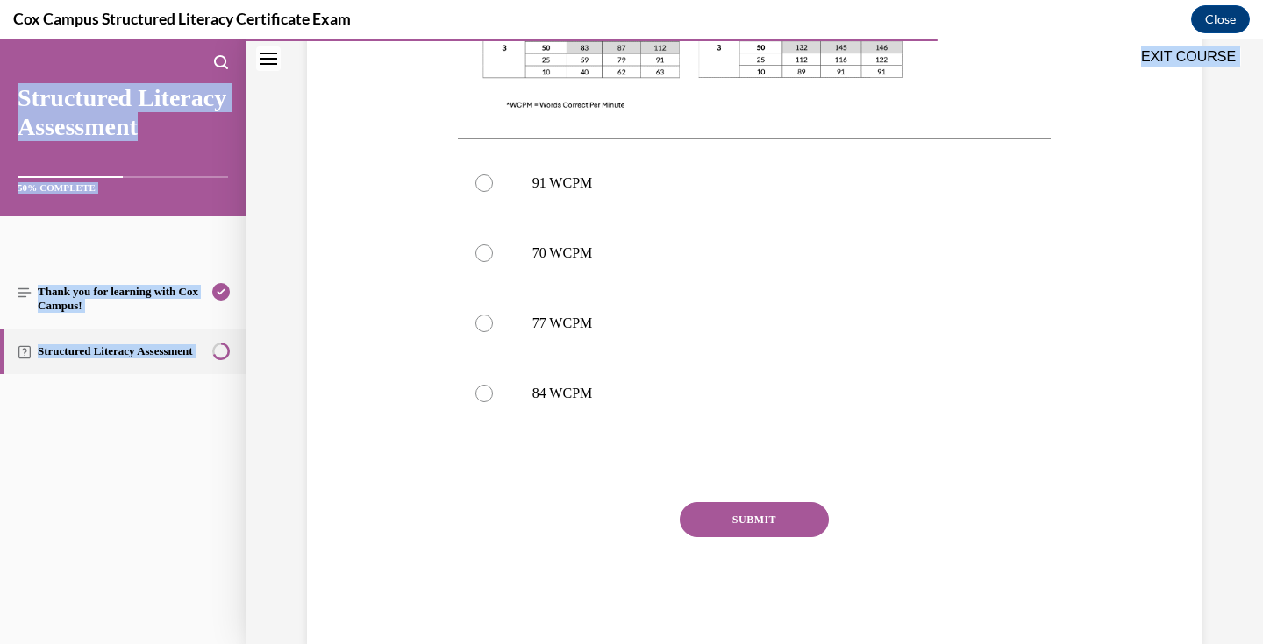
scroll to position [737, 0]
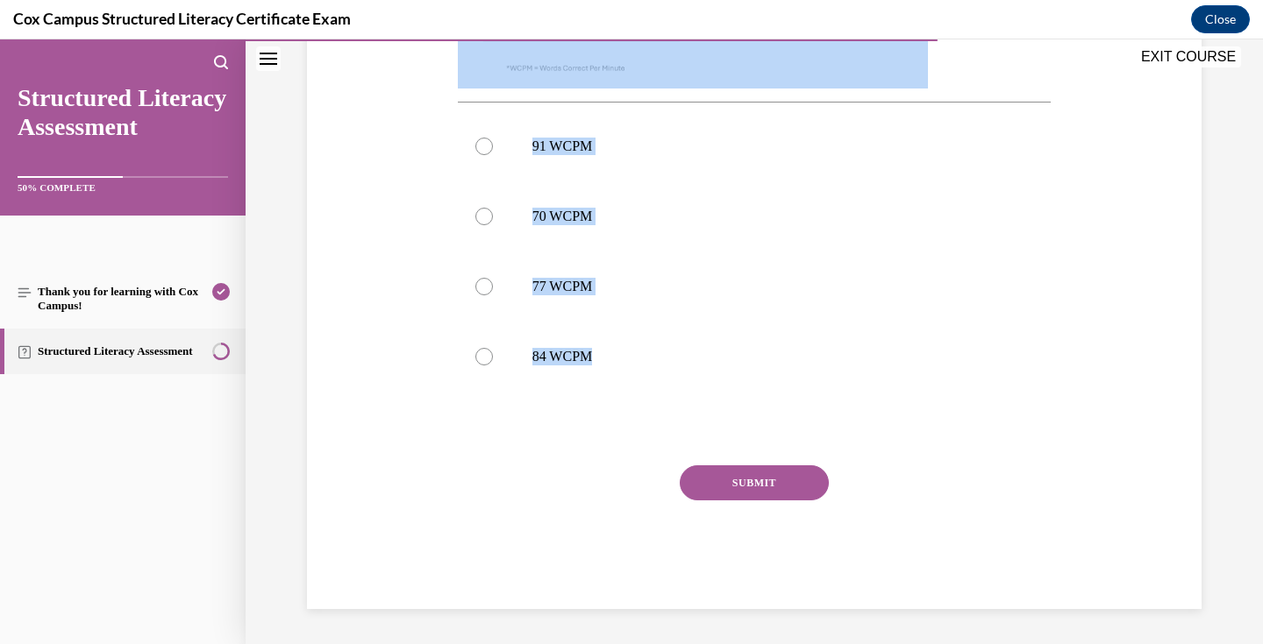
drag, startPoint x: 445, startPoint y: 276, endPoint x: 834, endPoint y: 419, distance: 414.7
click at [834, 419] on div "Question 99/144 [PERSON_NAME] is assessing his student’s reading fluency with a…" at bounding box center [753, 32] width 903 height 1155
click at [642, 294] on p "77 WCPM" at bounding box center [769, 287] width 475 height 18
click at [493, 294] on input "77 WCPM" at bounding box center [484, 287] width 18 height 18
radio input "true"
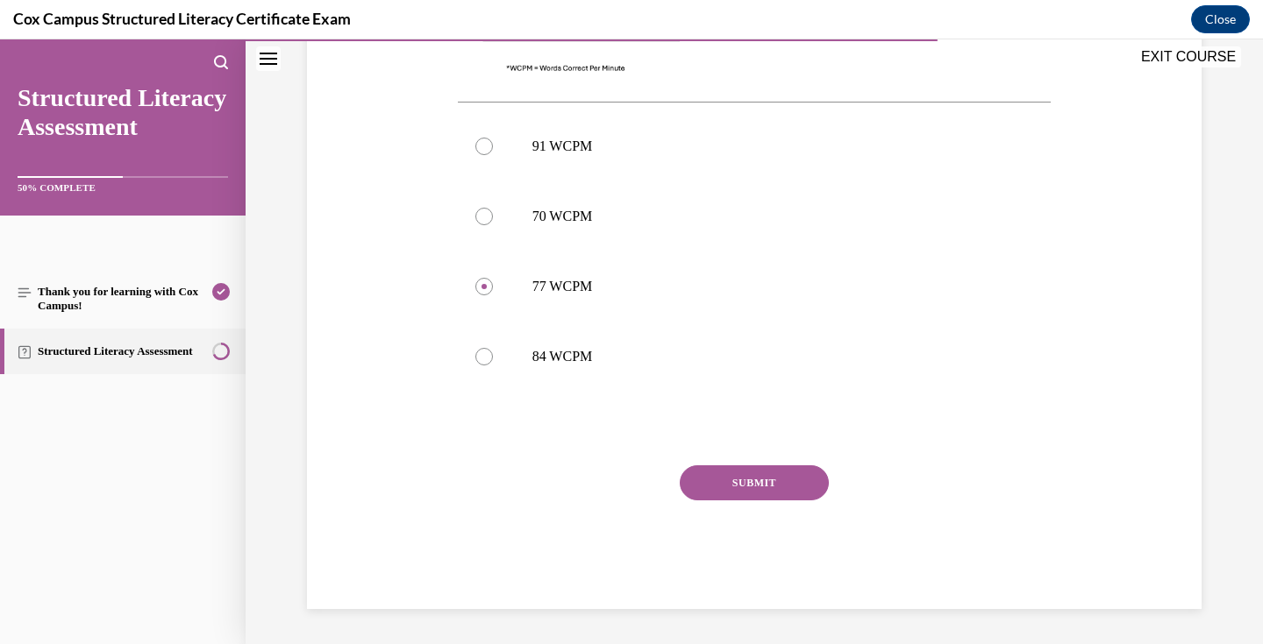
click at [774, 481] on button "SUBMIT" at bounding box center [754, 483] width 149 height 35
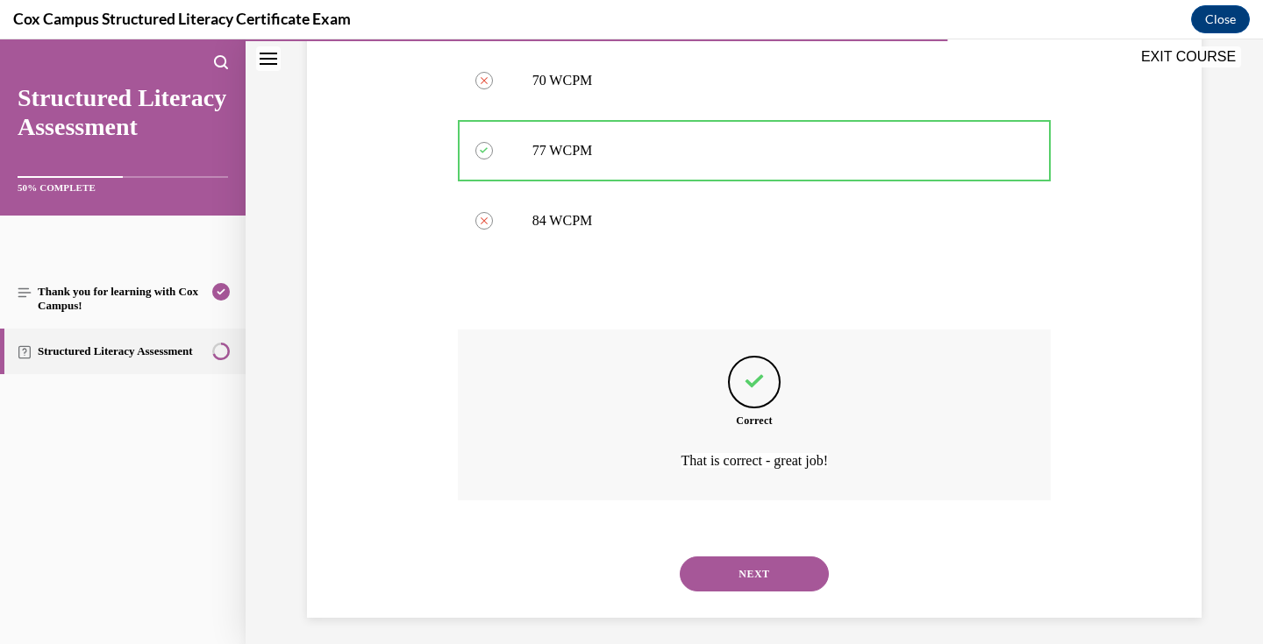
scroll to position [881, 0]
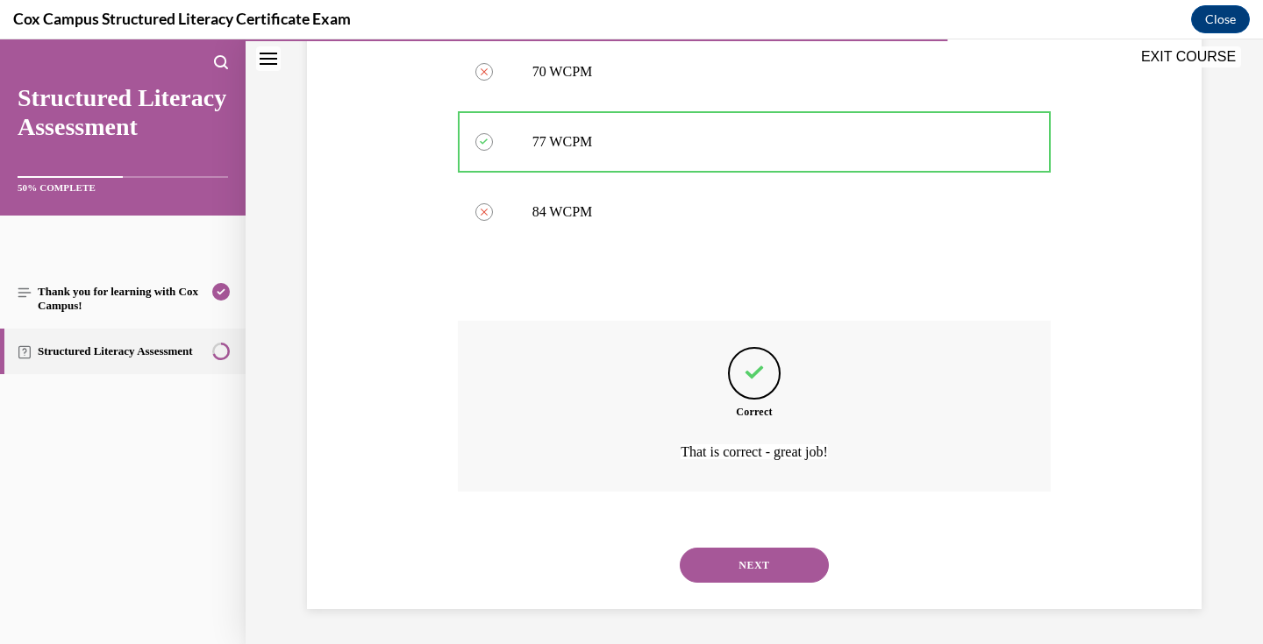
click at [772, 566] on button "NEXT" at bounding box center [754, 565] width 149 height 35
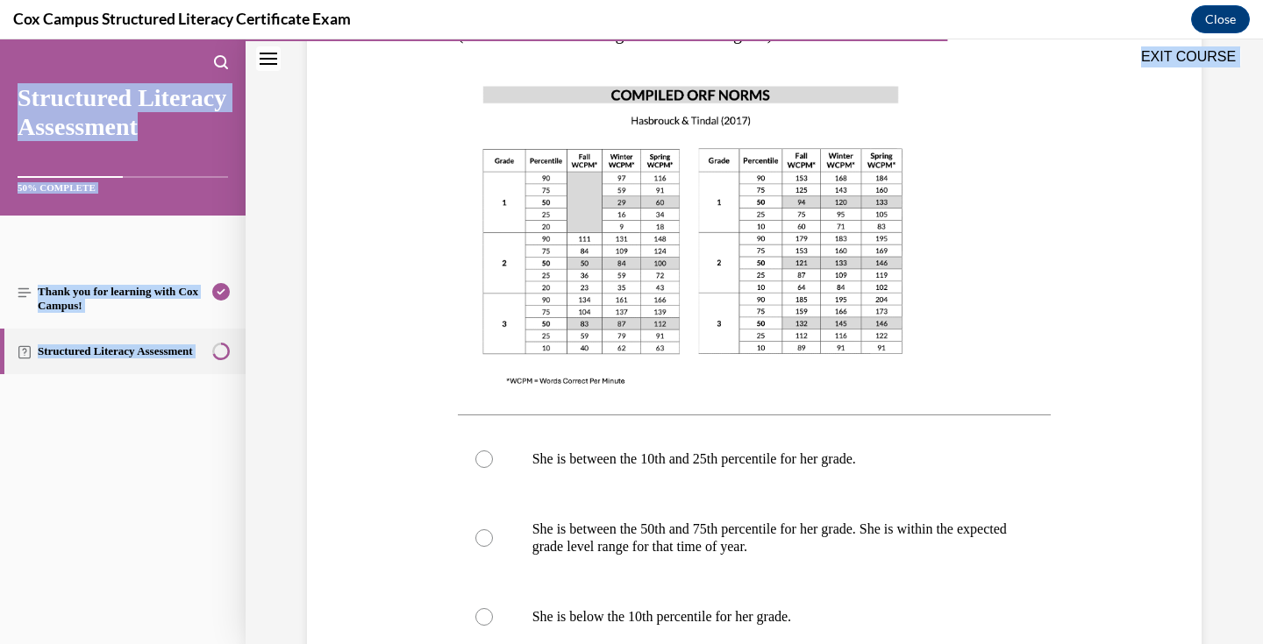
scroll to position [824, 0]
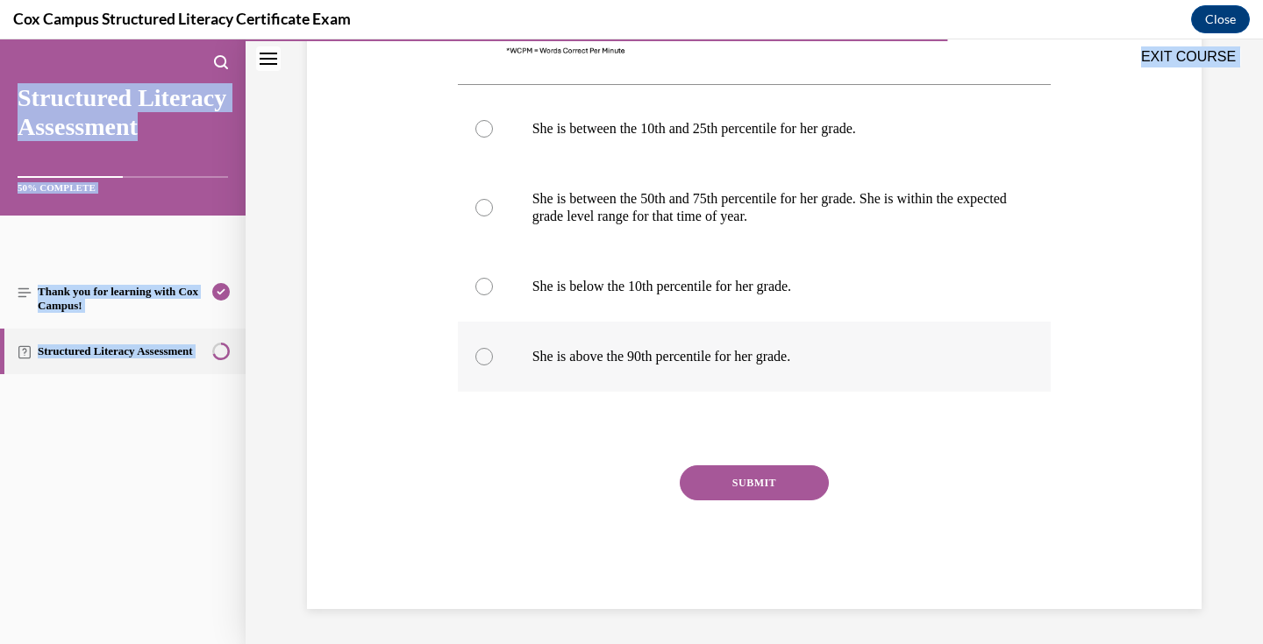
drag, startPoint x: 433, startPoint y: 153, endPoint x: 830, endPoint y: 363, distance: 449.1
click at [638, 202] on p "She is between the 50th and 75th percentile for her grade. She is within the ex…" at bounding box center [769, 207] width 475 height 35
click at [493, 202] on input "She is between the 50th and 75th percentile for her grade. She is within the ex…" at bounding box center [484, 208] width 18 height 18
radio input "true"
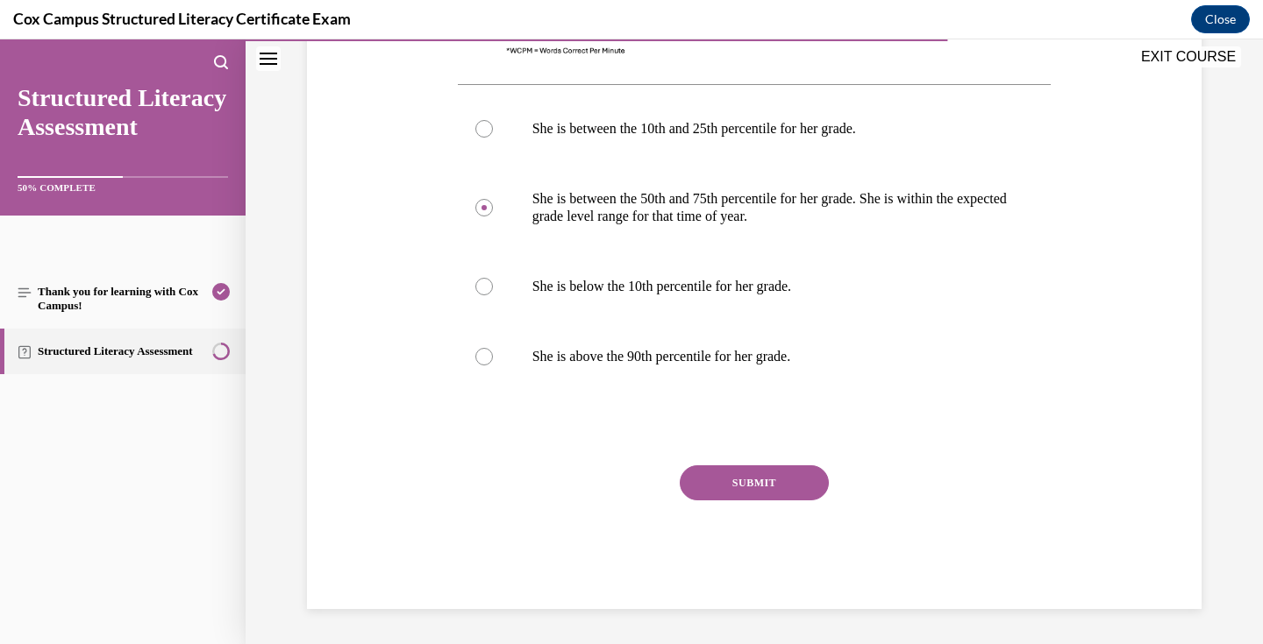
click at [744, 482] on button "SUBMIT" at bounding box center [754, 483] width 149 height 35
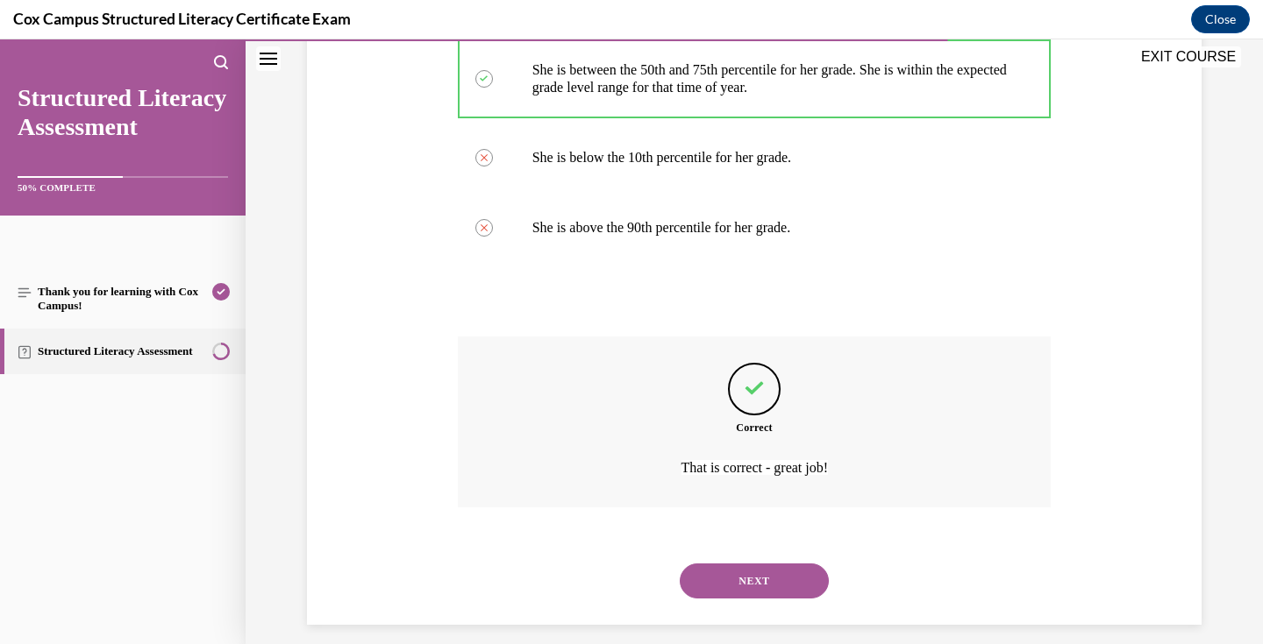
scroll to position [969, 0]
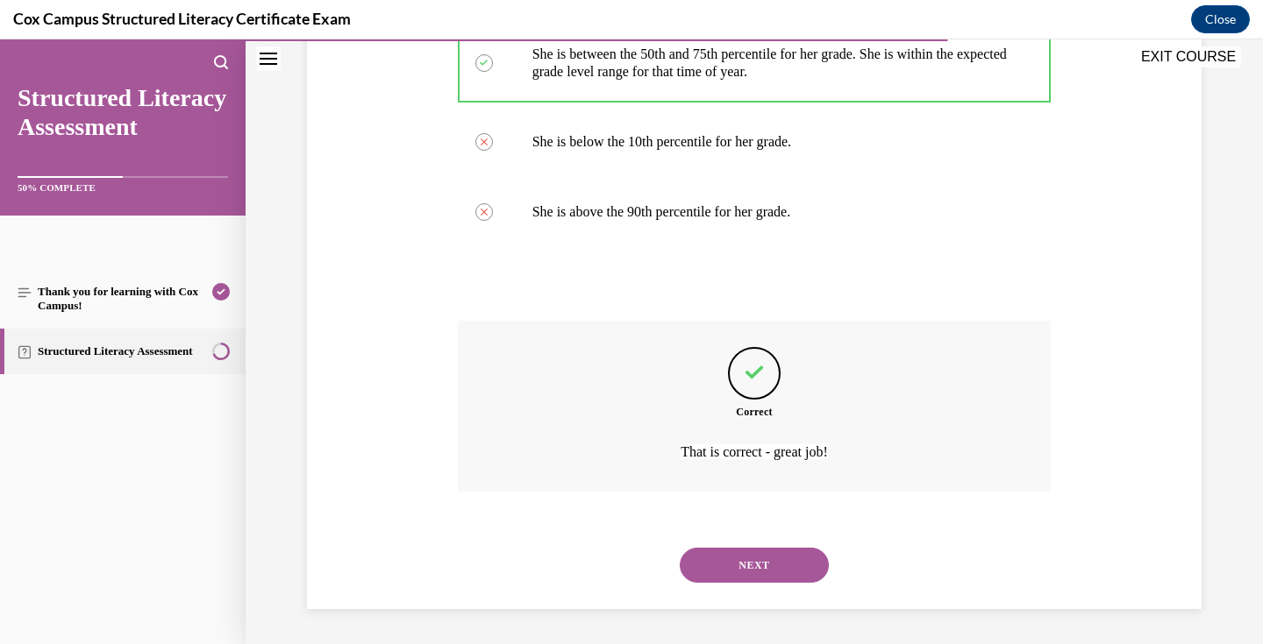
click at [768, 559] on button "NEXT" at bounding box center [754, 565] width 149 height 35
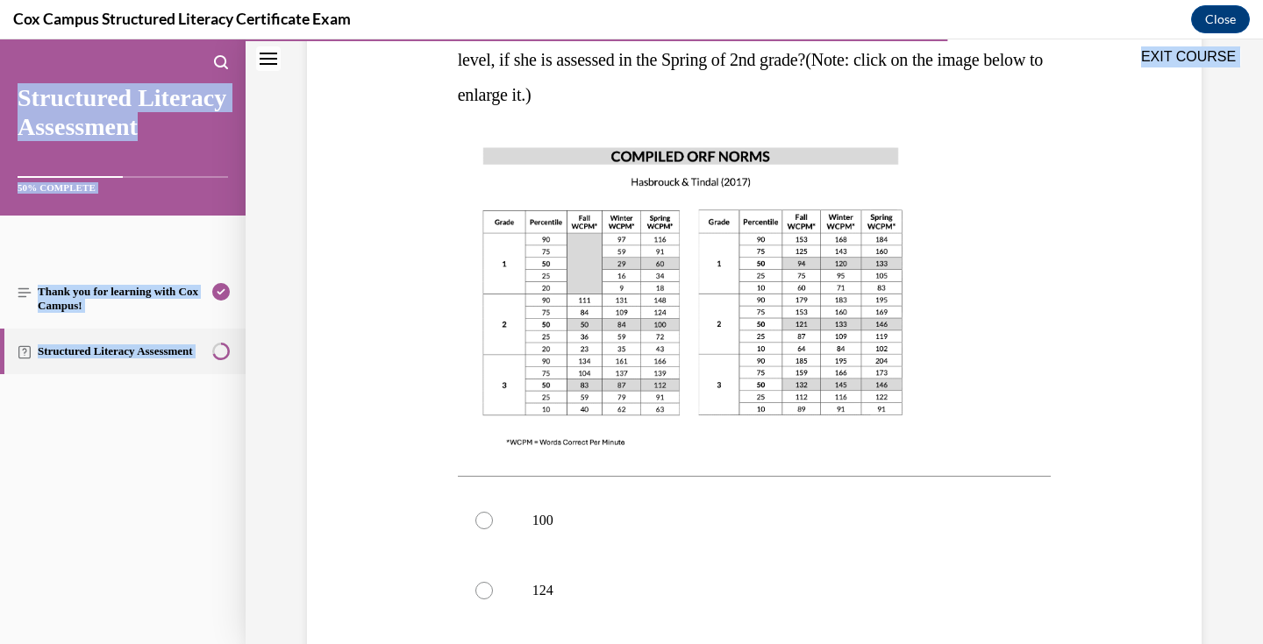
scroll to position [737, 0]
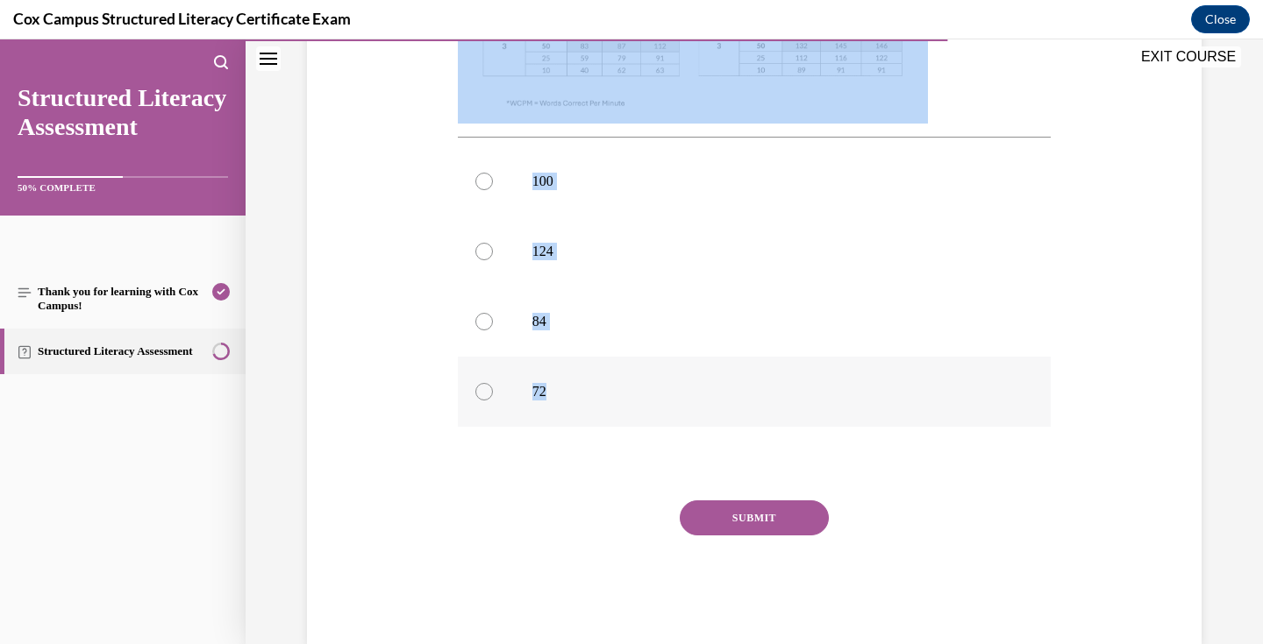
drag, startPoint x: 444, startPoint y: 245, endPoint x: 808, endPoint y: 384, distance: 390.5
click at [808, 384] on div "Question 101/144 Based on the Oral Reading Fluency Norms from [GEOGRAPHIC_DATA]…" at bounding box center [753, 50] width 903 height 1190
click at [554, 313] on p "84" at bounding box center [769, 322] width 475 height 18
click at [493, 313] on input "84" at bounding box center [484, 322] width 18 height 18
radio input "true"
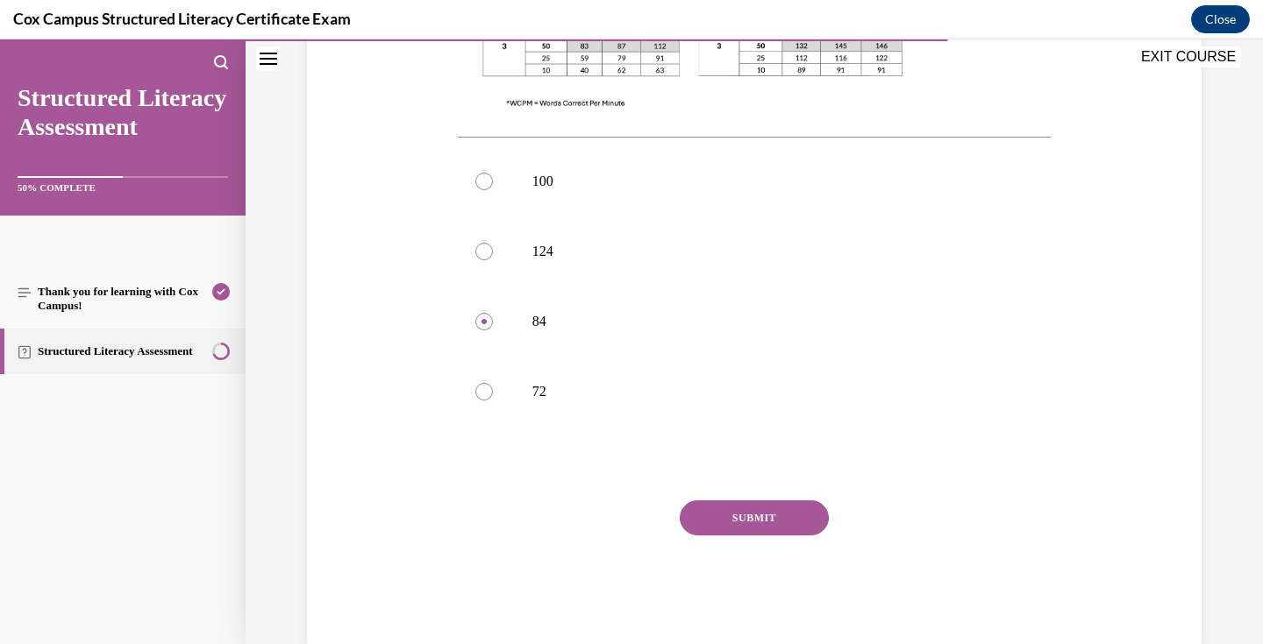
click at [765, 501] on button "SUBMIT" at bounding box center [754, 518] width 149 height 35
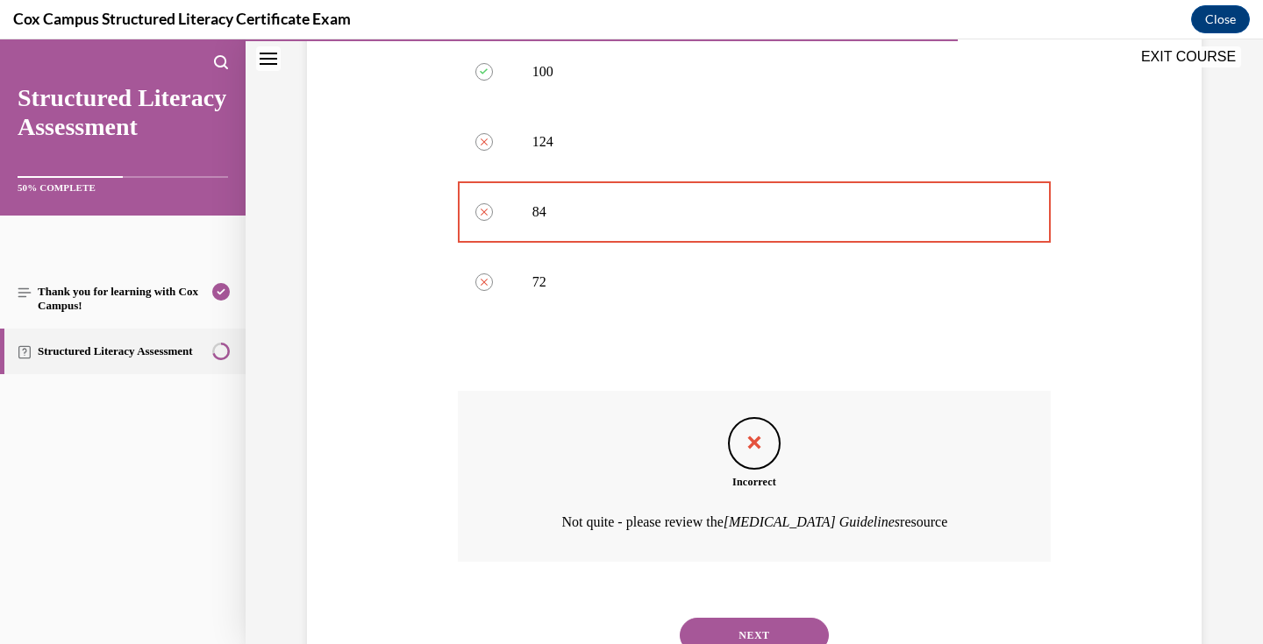
scroll to position [881, 0]
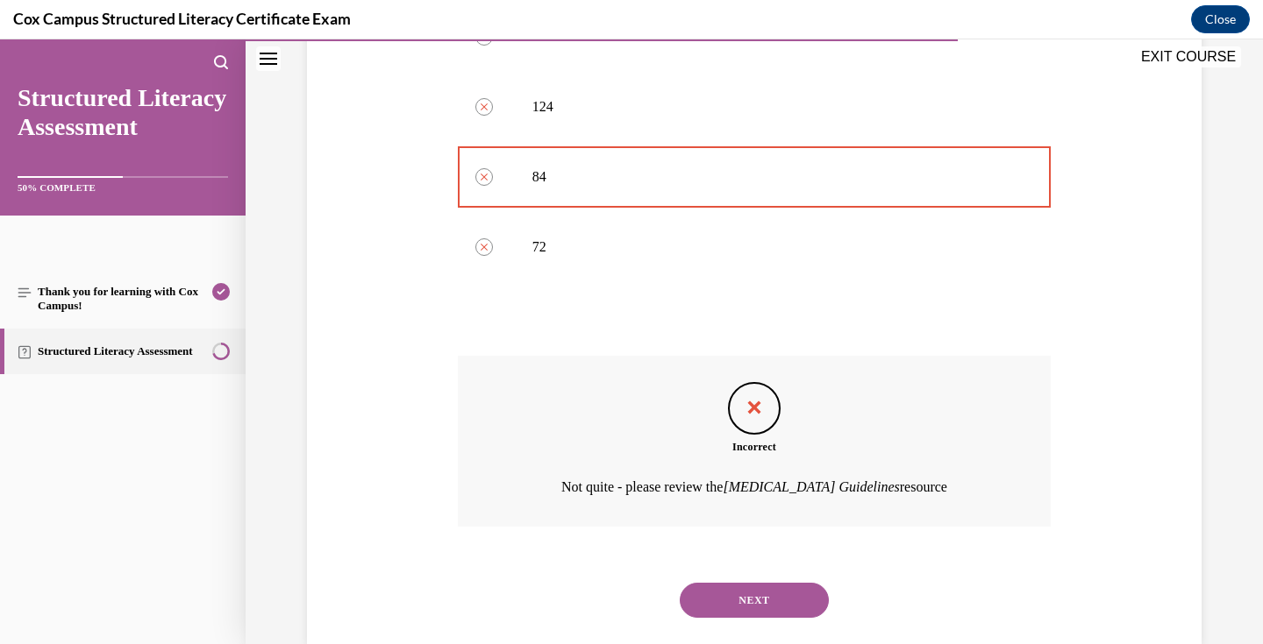
click at [770, 583] on button "NEXT" at bounding box center [754, 600] width 149 height 35
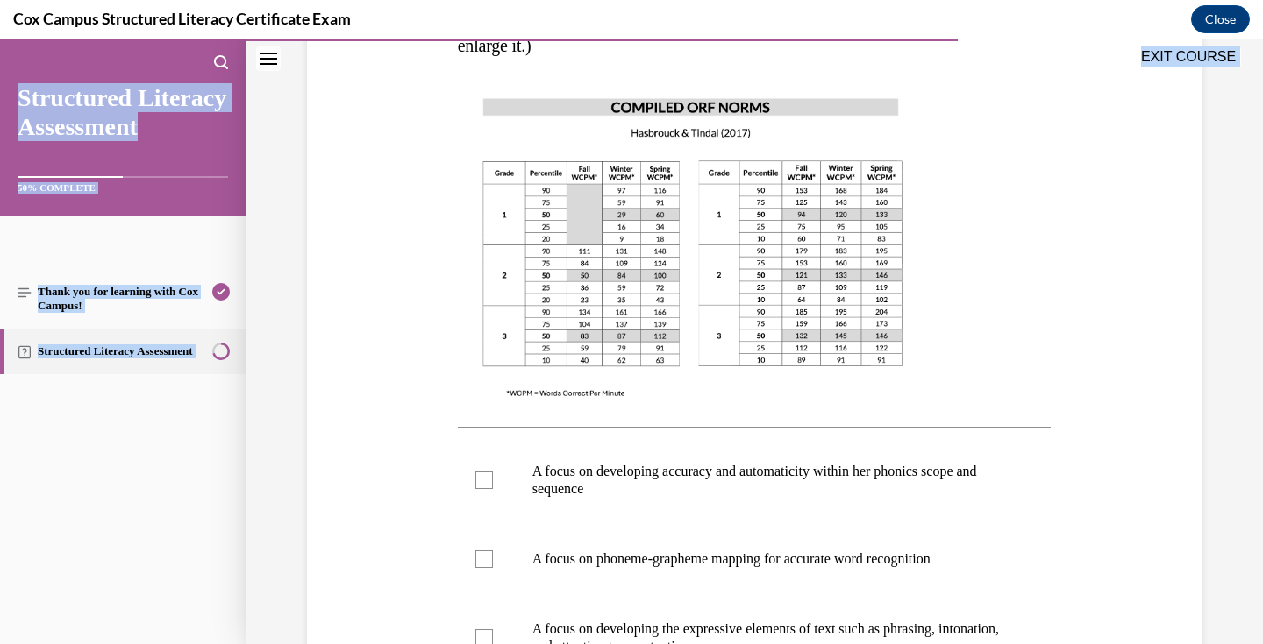
scroll to position [701, 0]
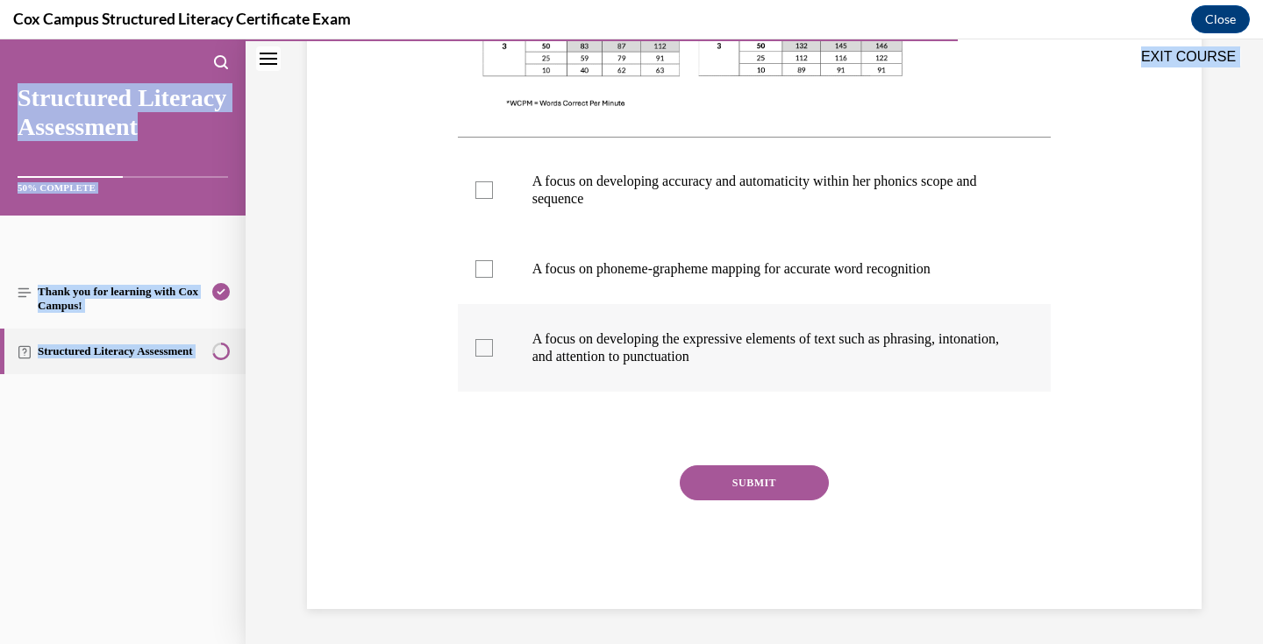
drag, startPoint x: 436, startPoint y: 203, endPoint x: 808, endPoint y: 374, distance: 408.8
click at [808, 374] on div "Question 102/144 Given that [PERSON_NAME]’s Oral Reading Fluency passage WCPM f…" at bounding box center [753, 50] width 903 height 1120
click at [708, 344] on p "A focus on developing the expressive elements of text such as phrasing, intonat…" at bounding box center [769, 348] width 475 height 35
click at [493, 344] on input "A focus on developing the expressive elements of text such as phrasing, intonat…" at bounding box center [484, 348] width 18 height 18
checkbox input "true"
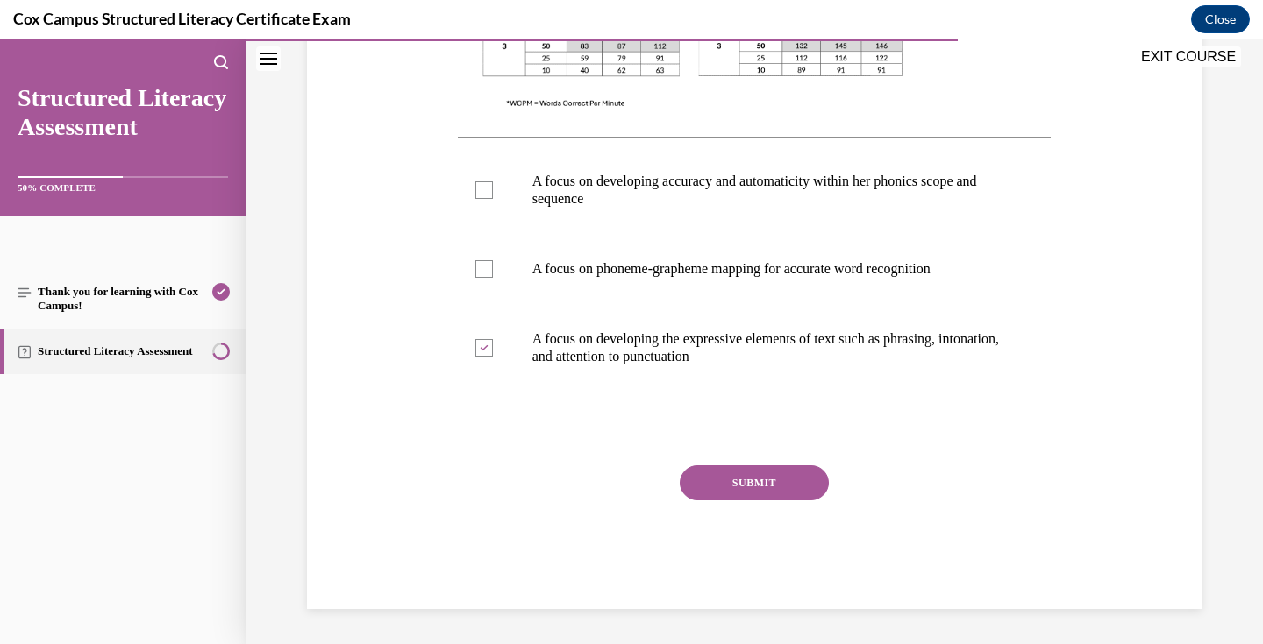
click at [763, 484] on button "SUBMIT" at bounding box center [754, 483] width 149 height 35
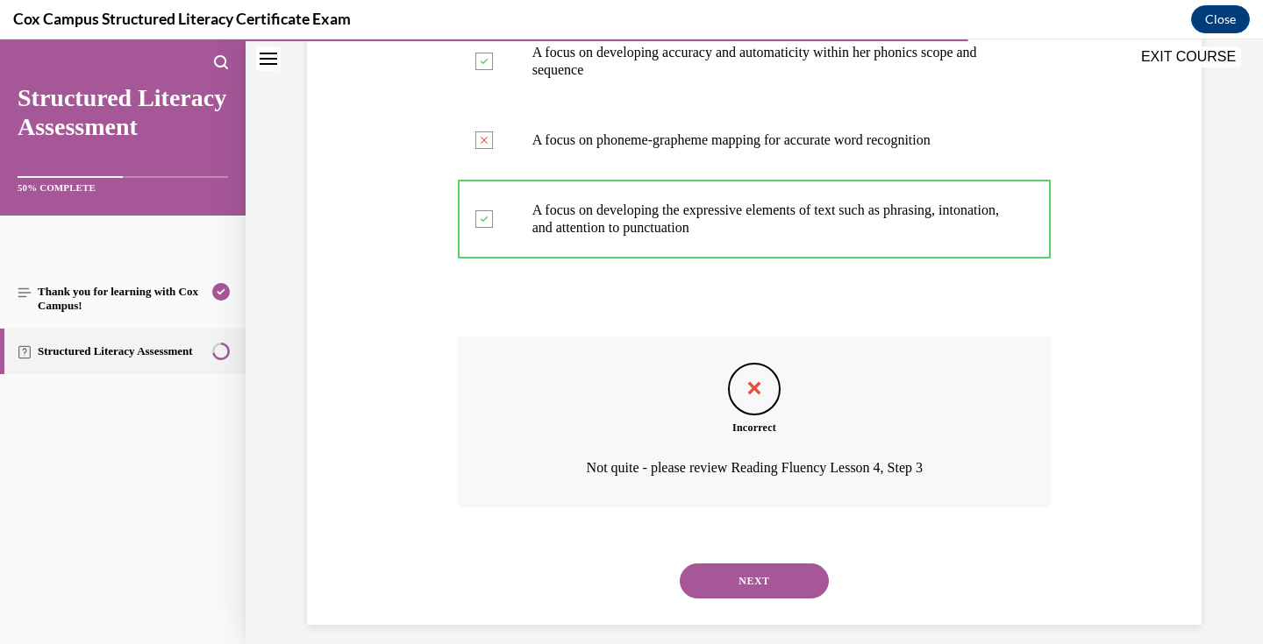
scroll to position [846, 0]
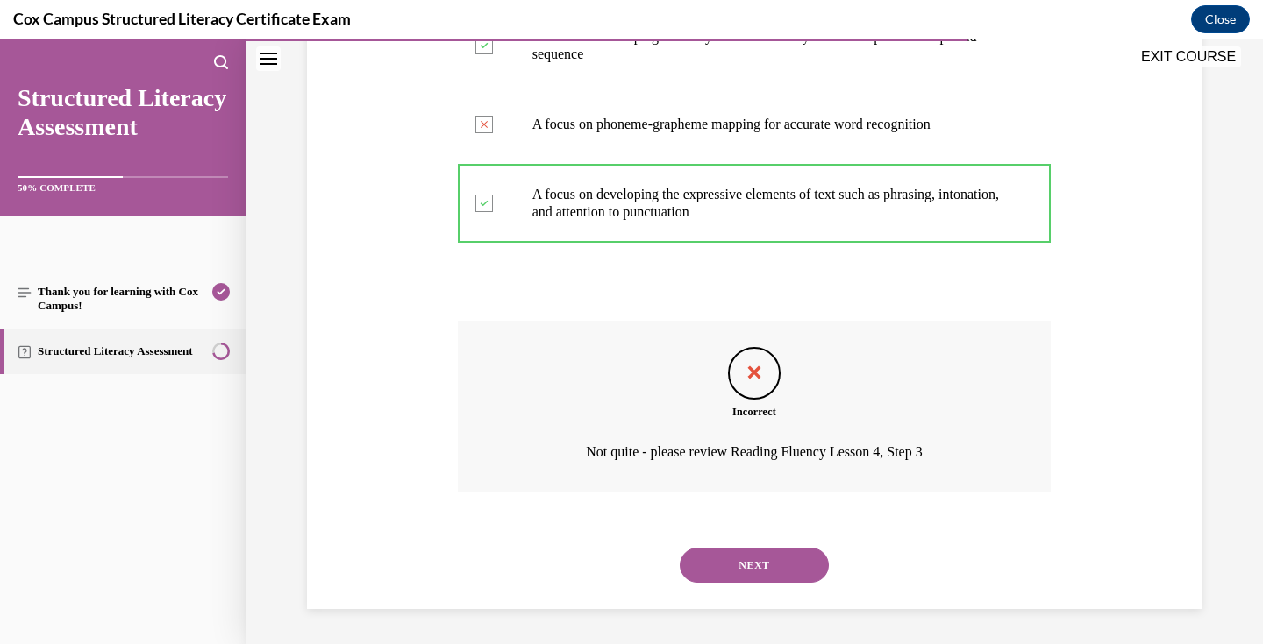
click at [747, 563] on button "NEXT" at bounding box center [754, 565] width 149 height 35
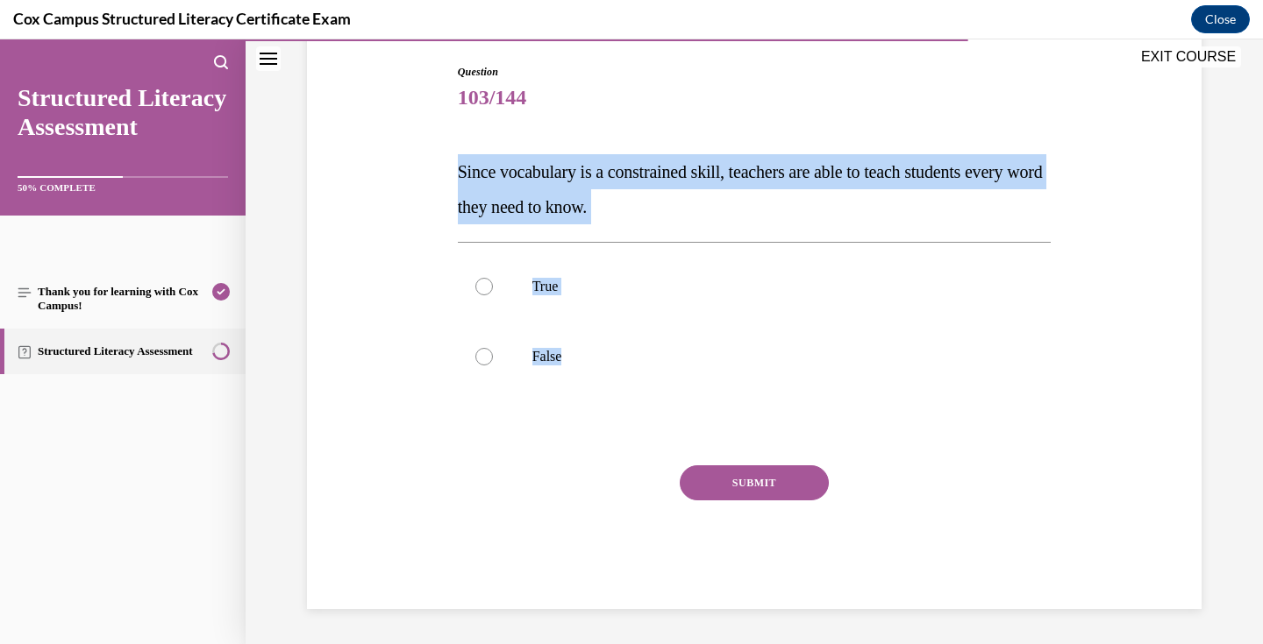
drag, startPoint x: 580, startPoint y: 374, endPoint x: 437, endPoint y: 135, distance: 278.5
click at [437, 135] on div "Question 103/144 Since vocabulary is a constrained skill, teachers are able to …" at bounding box center [753, 310] width 903 height 598
click at [559, 350] on p "False" at bounding box center [769, 357] width 475 height 18
click at [493, 350] on input "False" at bounding box center [484, 357] width 18 height 18
radio input "true"
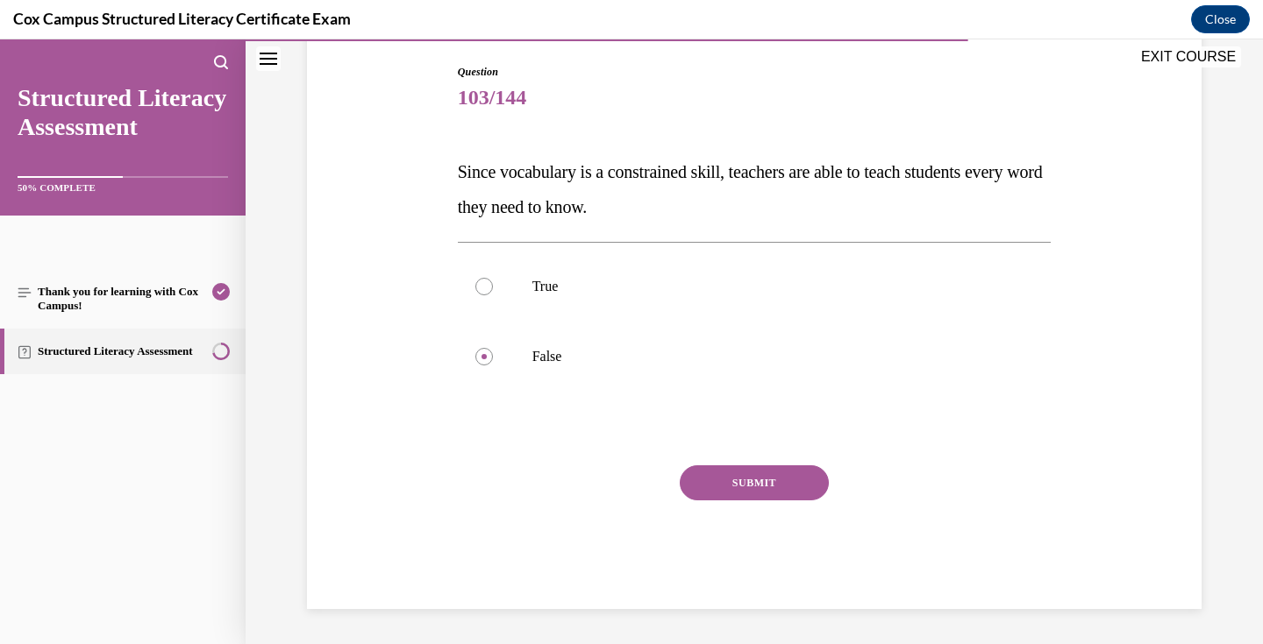
click at [776, 484] on button "SUBMIT" at bounding box center [754, 483] width 149 height 35
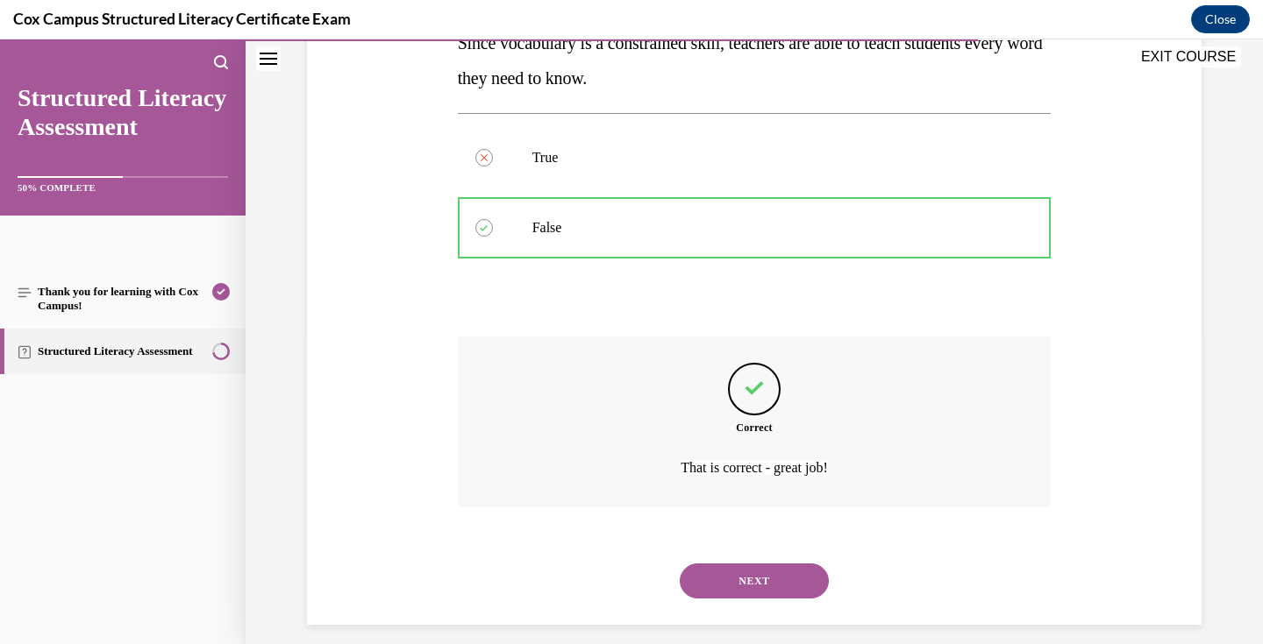
scroll to position [324, 0]
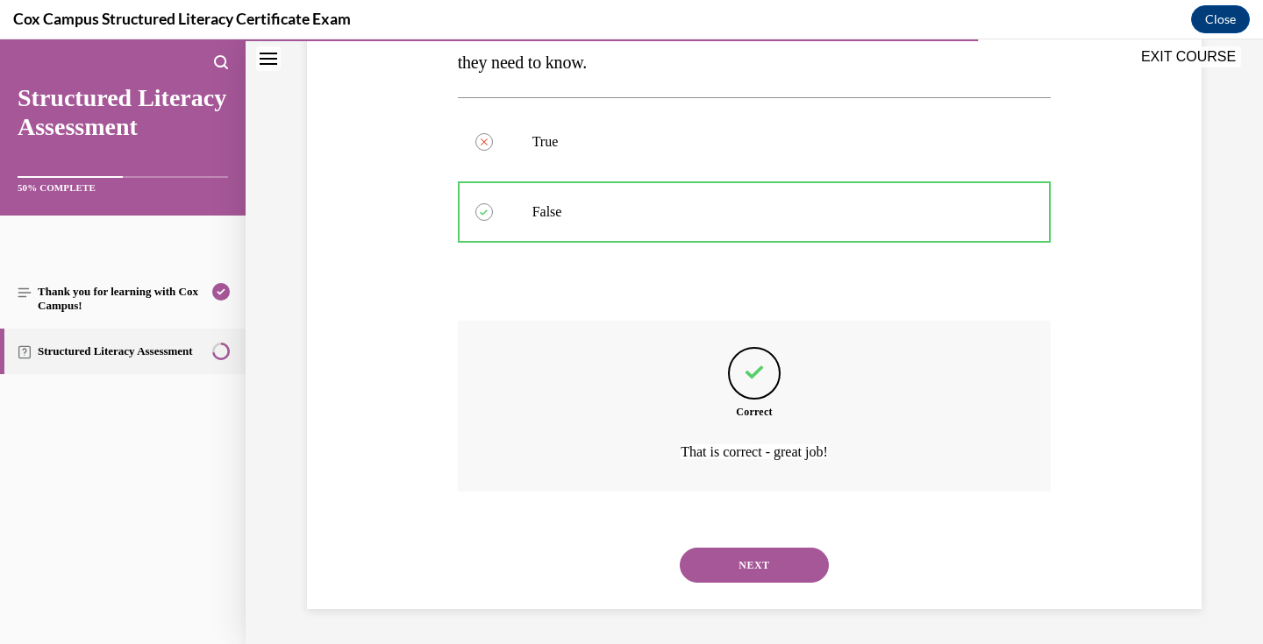
click at [774, 566] on button "NEXT" at bounding box center [754, 565] width 149 height 35
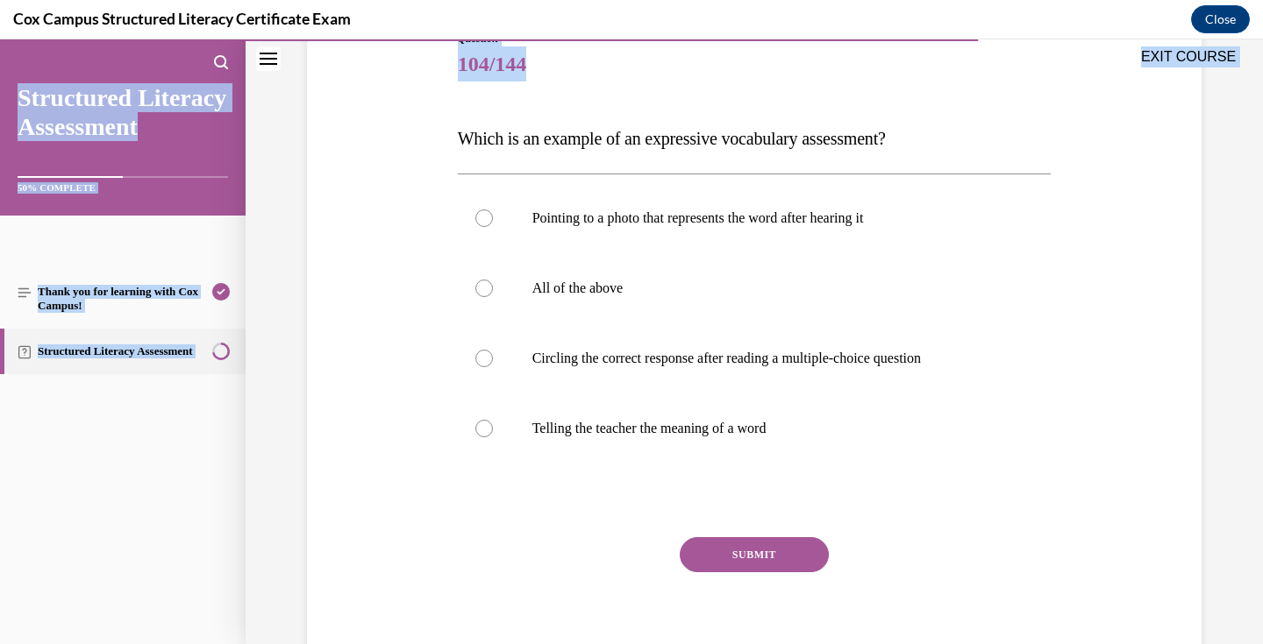
scroll to position [231, 0]
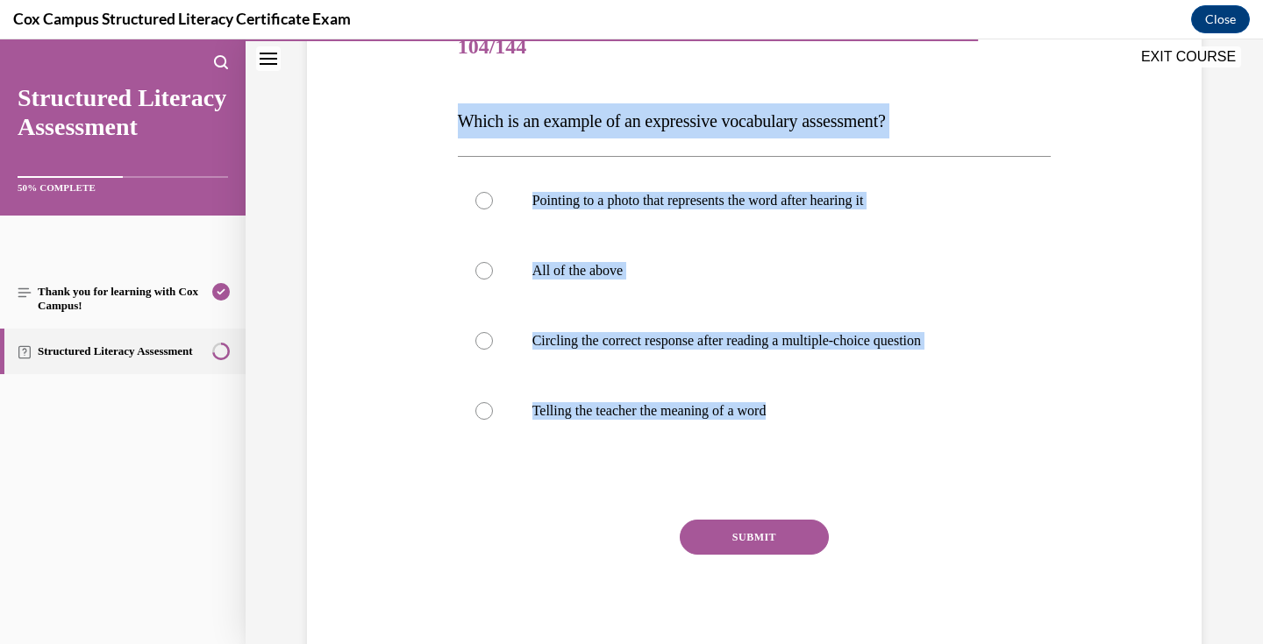
drag, startPoint x: 445, startPoint y: 345, endPoint x: 738, endPoint y: 455, distance: 313.5
click at [738, 455] on div "Question 104/144 Which is an example of an expressive vocabulary assessment?   …" at bounding box center [753, 312] width 903 height 703
click at [627, 422] on label "Telling the teacher the meaning of a word" at bounding box center [755, 411] width 594 height 70
click at [493, 420] on input "Telling the teacher the meaning of a word" at bounding box center [484, 411] width 18 height 18
radio input "true"
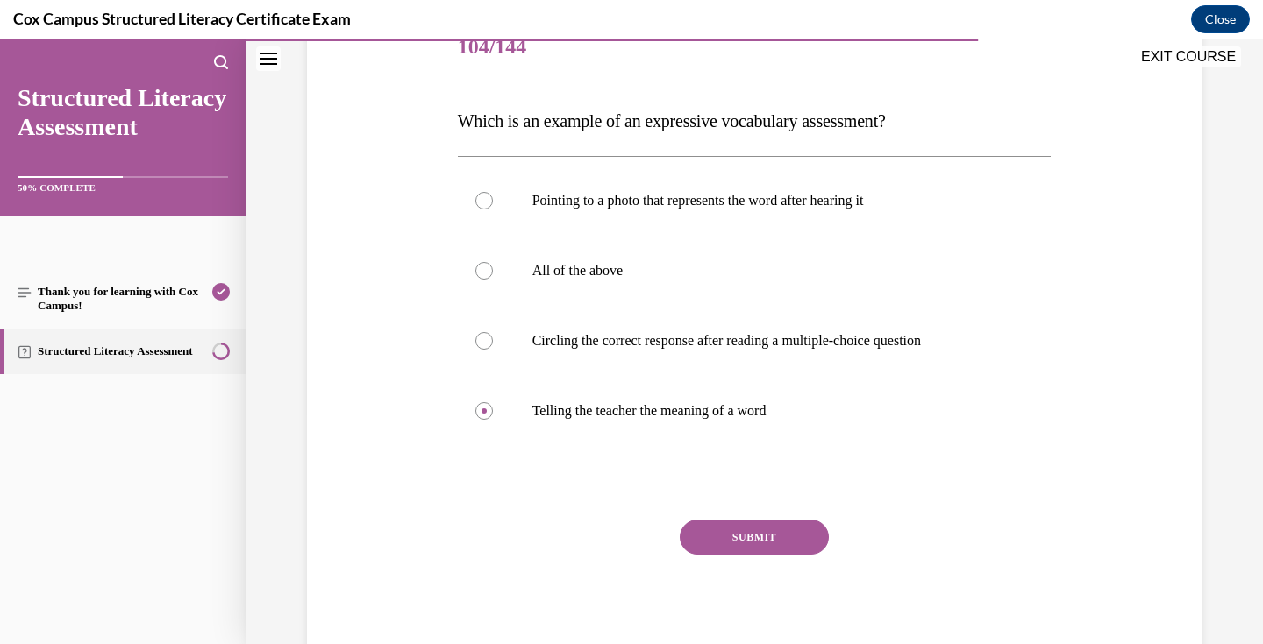
click at [737, 533] on button "SUBMIT" at bounding box center [754, 537] width 149 height 35
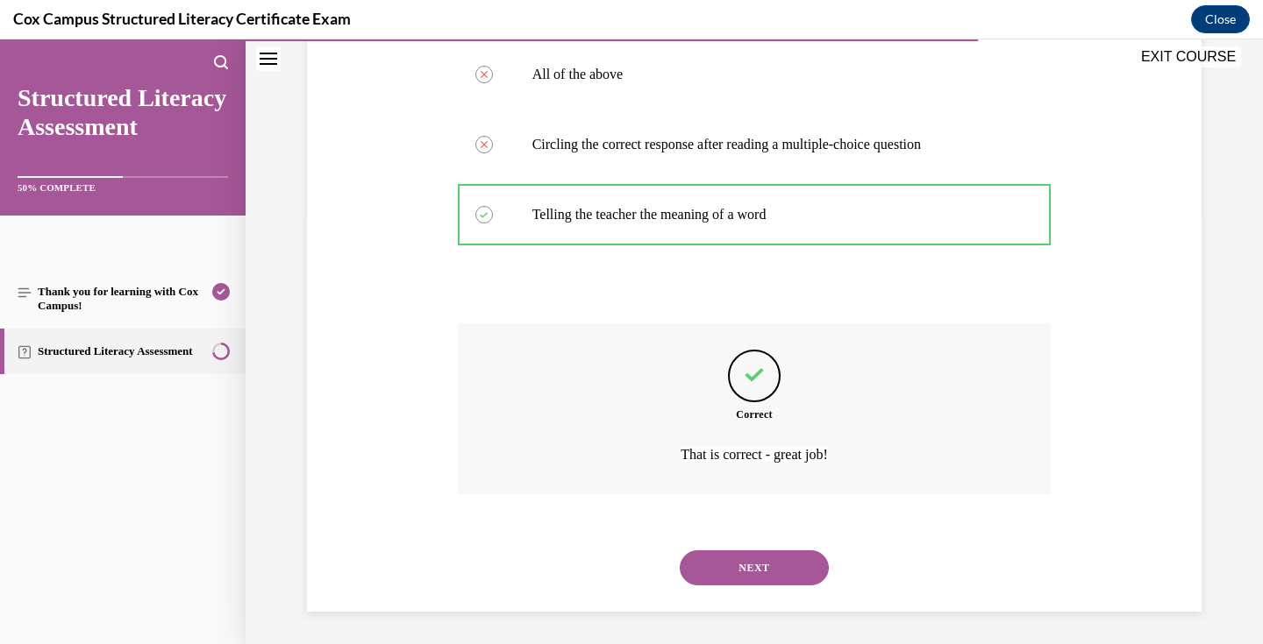
scroll to position [430, 0]
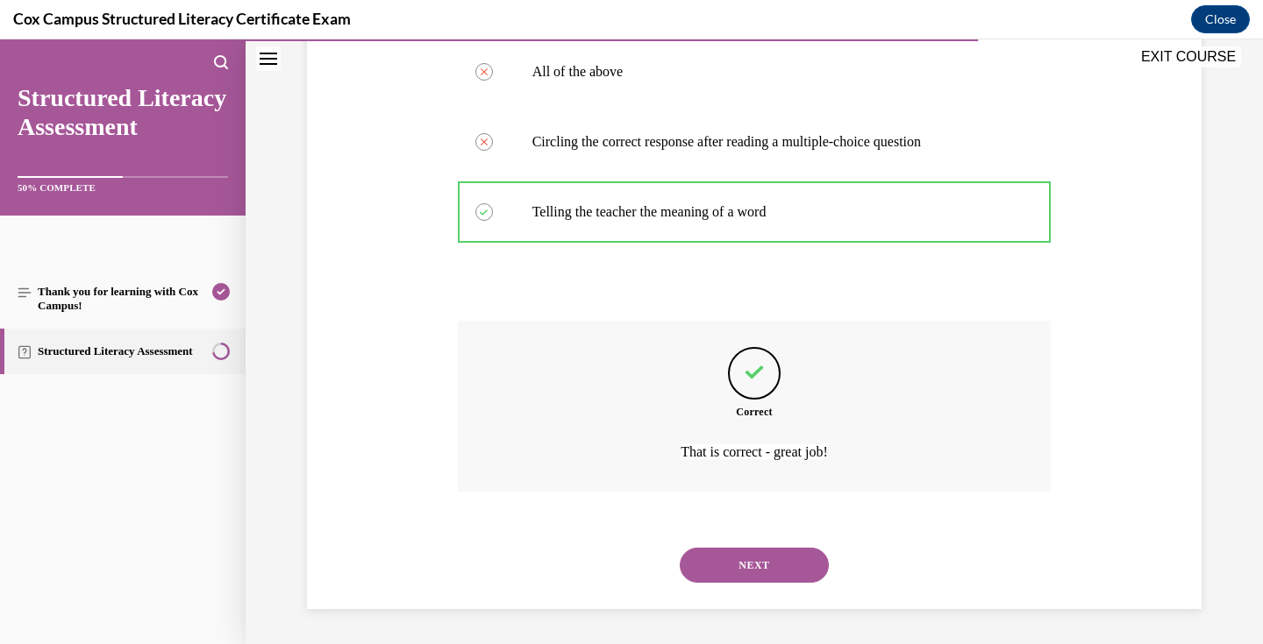
click at [758, 569] on button "NEXT" at bounding box center [754, 565] width 149 height 35
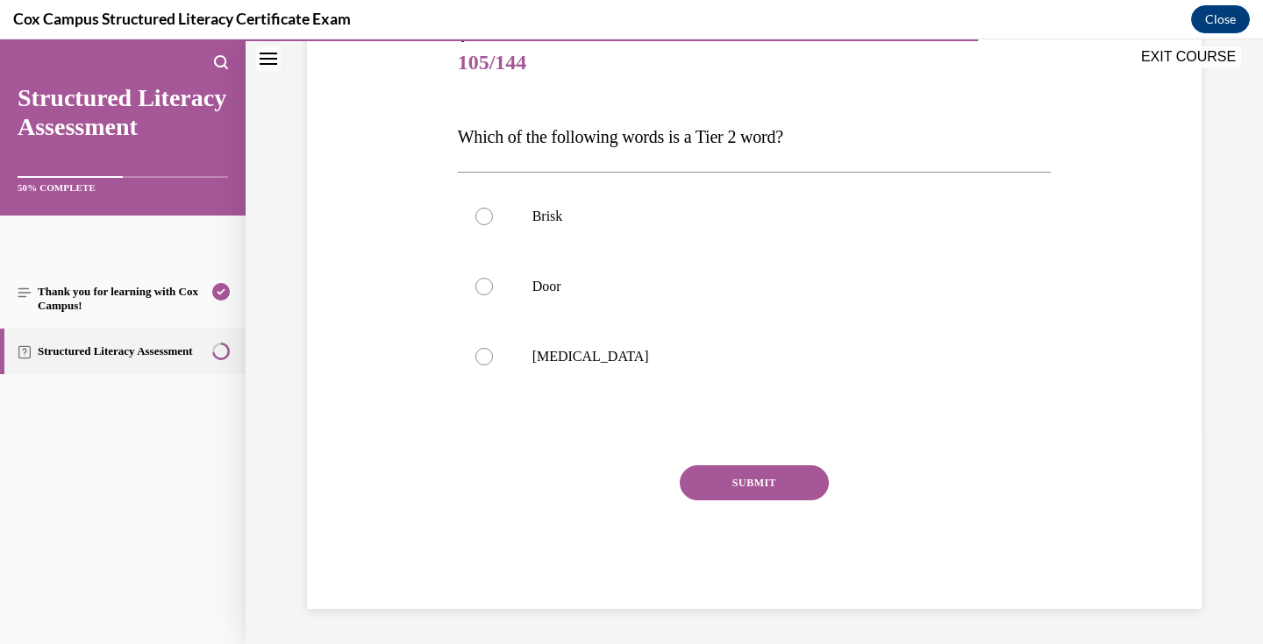
scroll to position [195, 0]
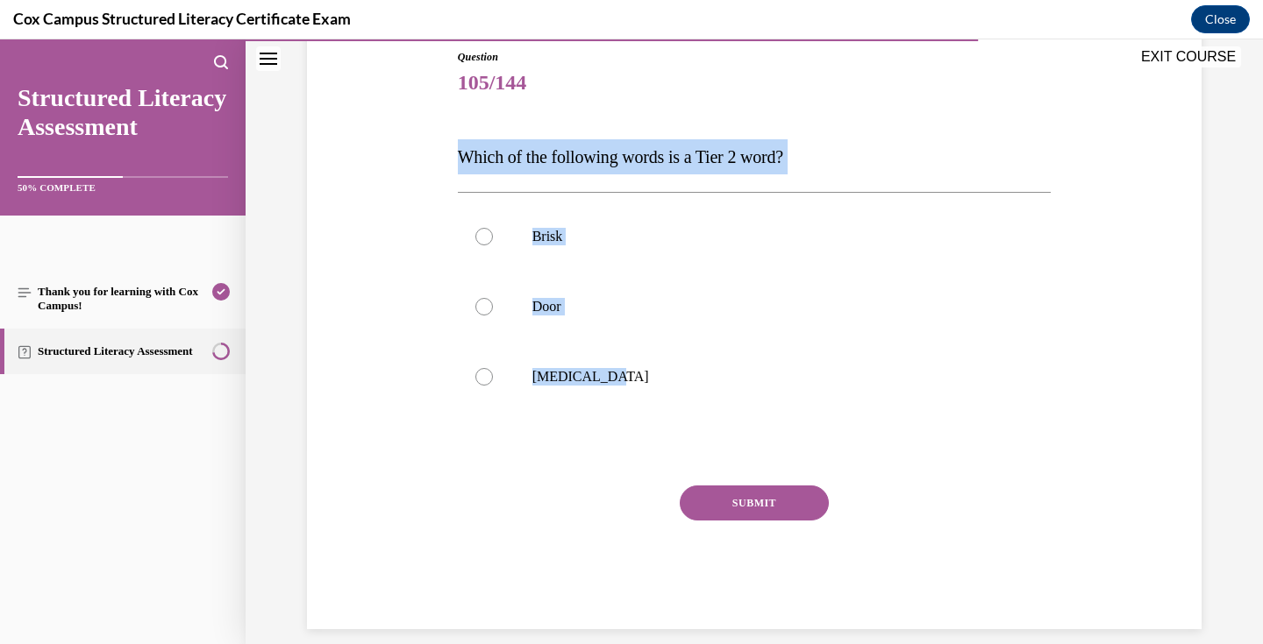
drag, startPoint x: 661, startPoint y: 378, endPoint x: 470, endPoint y: 138, distance: 307.0
click at [470, 138] on div "Question 105/144 Which of the following words is a Tier 2 word?   Brisk Door [M…" at bounding box center [755, 339] width 594 height 580
click at [613, 238] on p "Brisk" at bounding box center [769, 237] width 475 height 18
click at [493, 238] on input "Brisk" at bounding box center [484, 237] width 18 height 18
radio input "true"
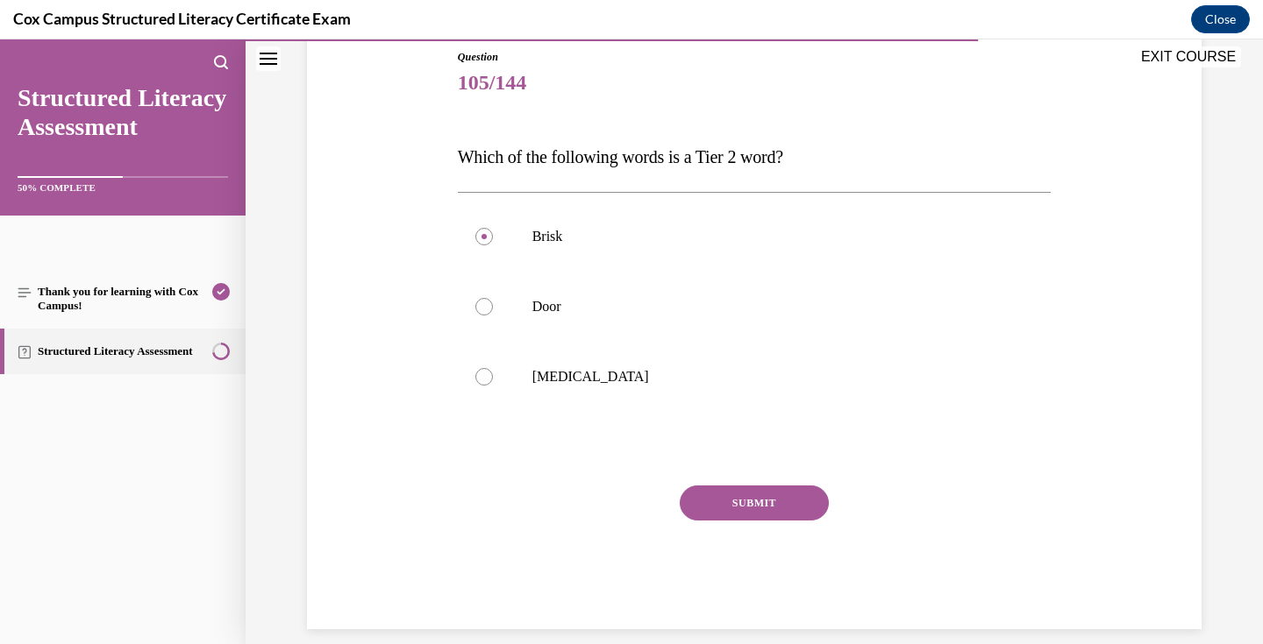
click at [782, 495] on button "SUBMIT" at bounding box center [754, 503] width 149 height 35
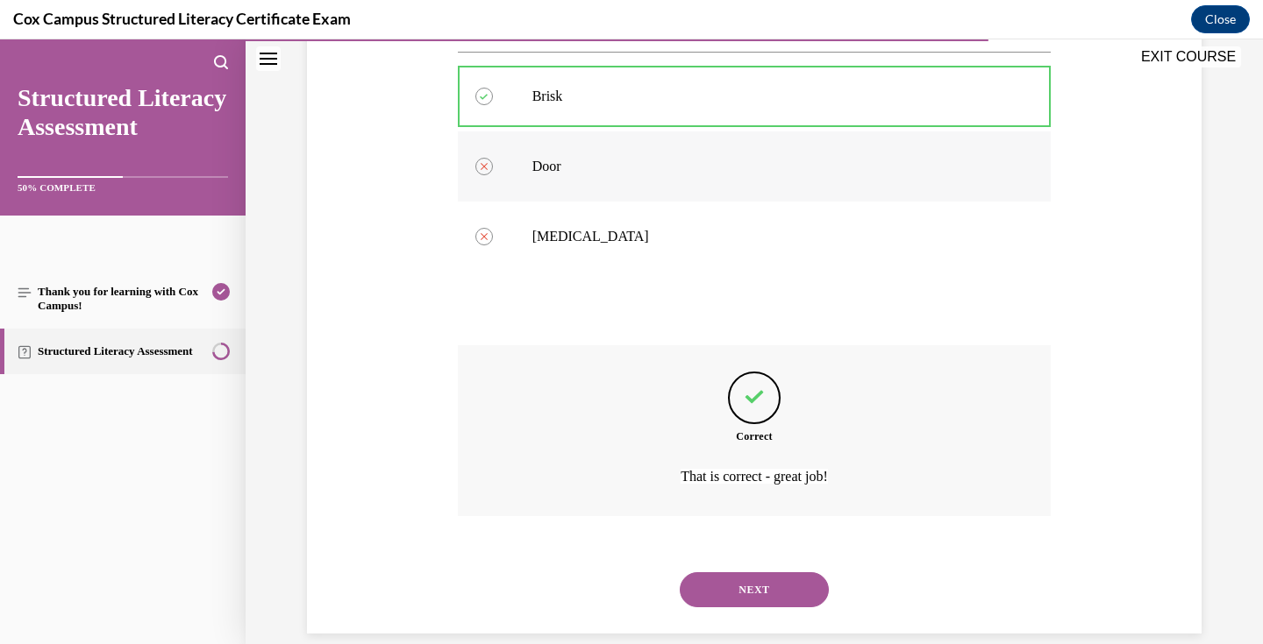
scroll to position [359, 0]
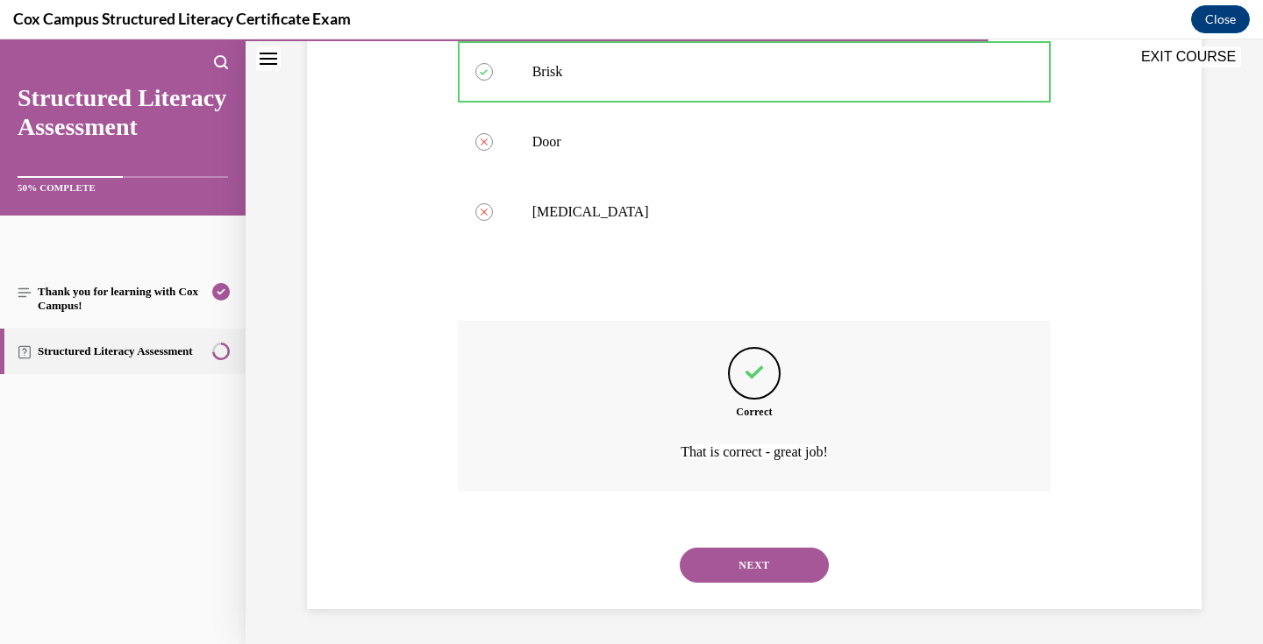
click at [773, 557] on button "NEXT" at bounding box center [754, 565] width 149 height 35
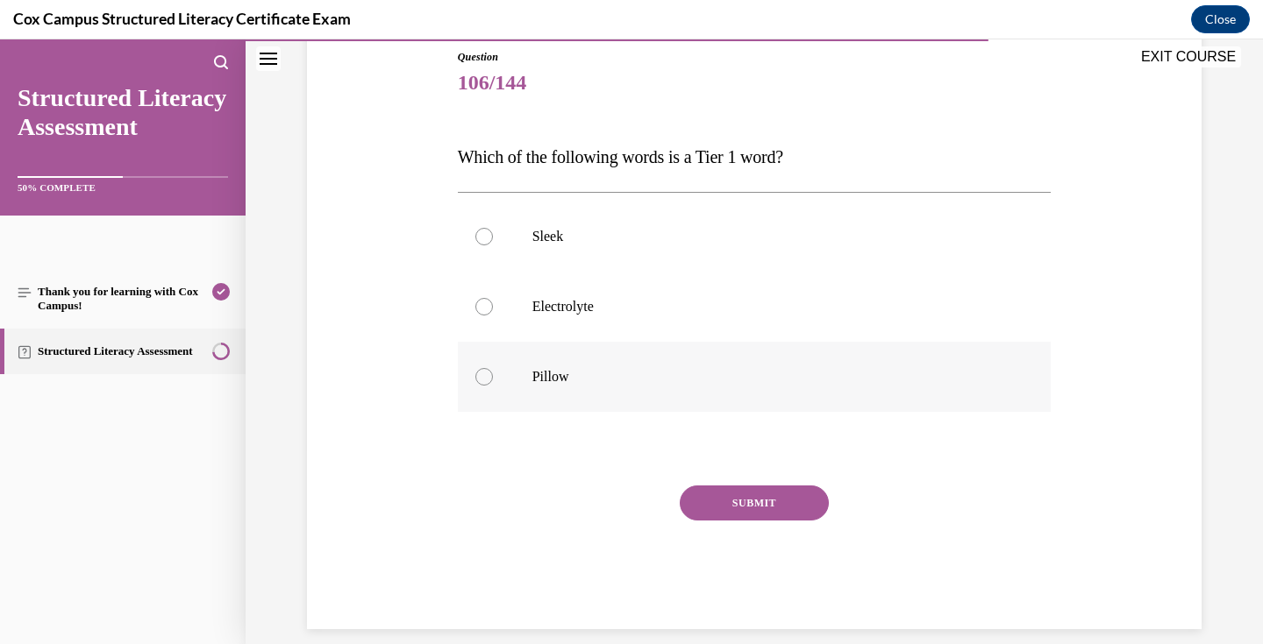
scroll to position [215, 0]
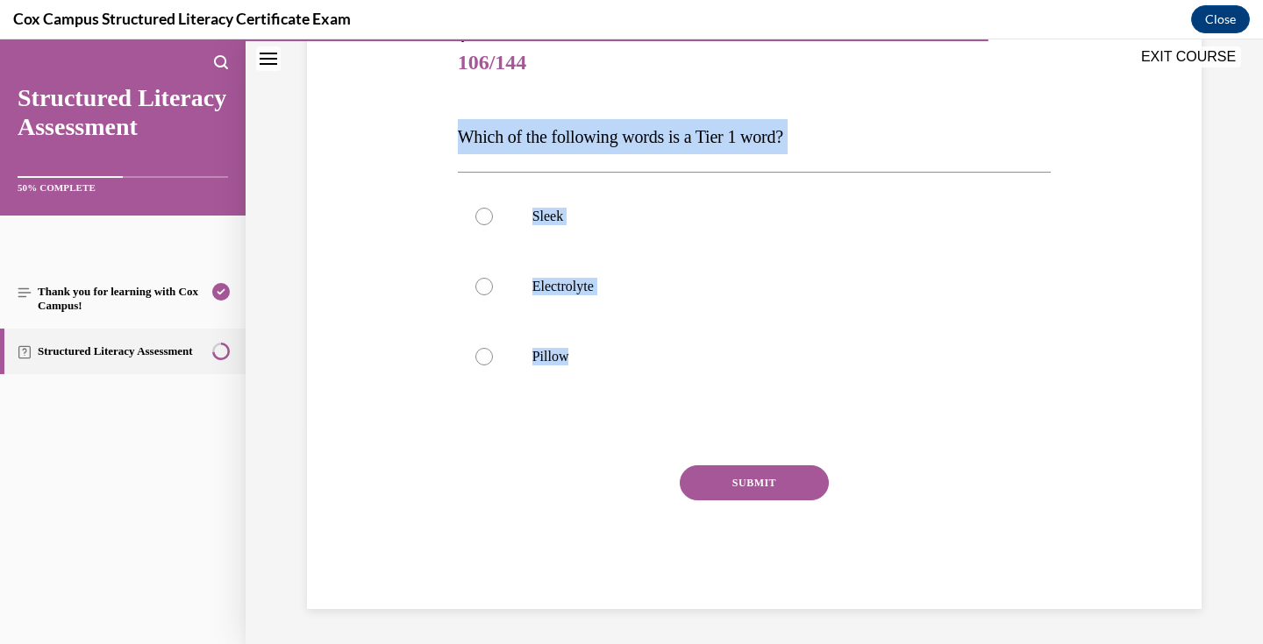
drag, startPoint x: 634, startPoint y: 374, endPoint x: 448, endPoint y: 138, distance: 301.0
click at [448, 138] on div "Question 106/144 Which of the following words is a Tier 1 word?   Sleek Electro…" at bounding box center [753, 292] width 903 height 633
click at [577, 353] on p "Pillow" at bounding box center [769, 357] width 475 height 18
click at [493, 353] on input "Pillow" at bounding box center [484, 357] width 18 height 18
radio input "true"
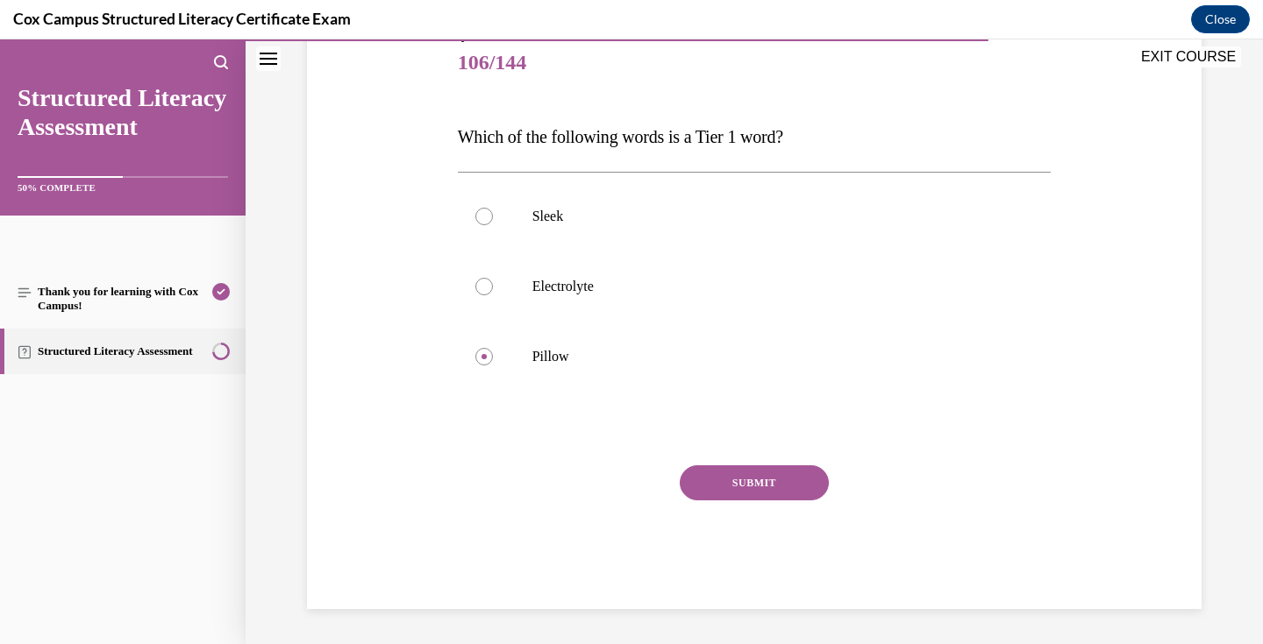
click at [745, 479] on button "SUBMIT" at bounding box center [754, 483] width 149 height 35
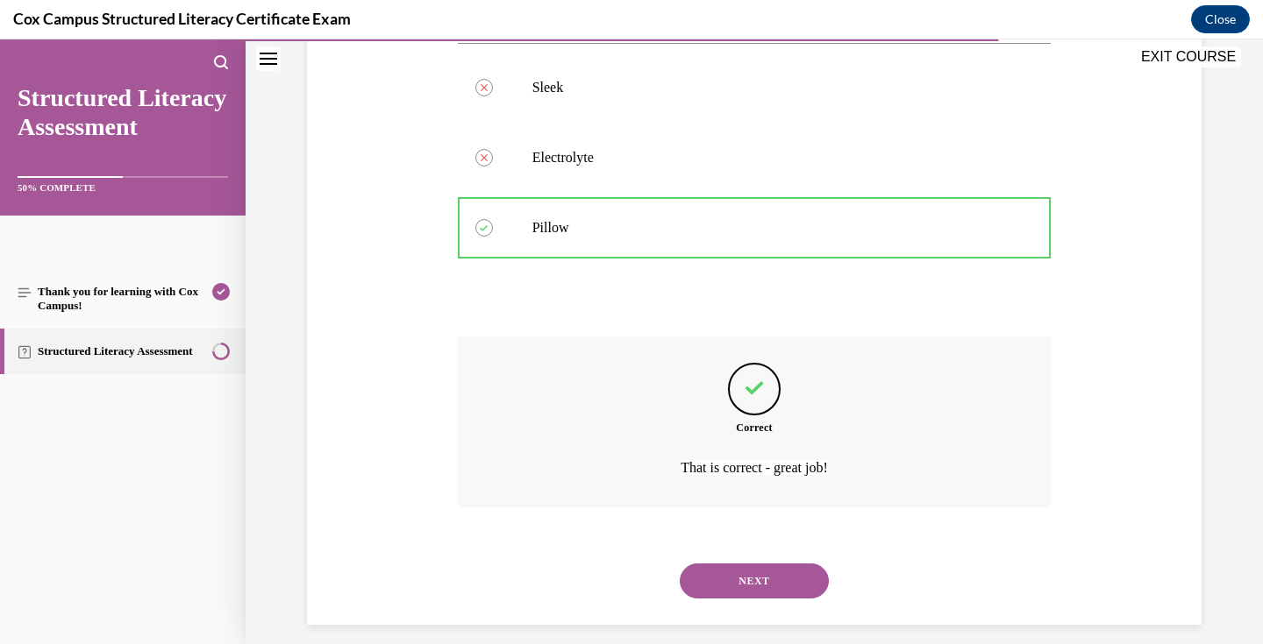
scroll to position [359, 0]
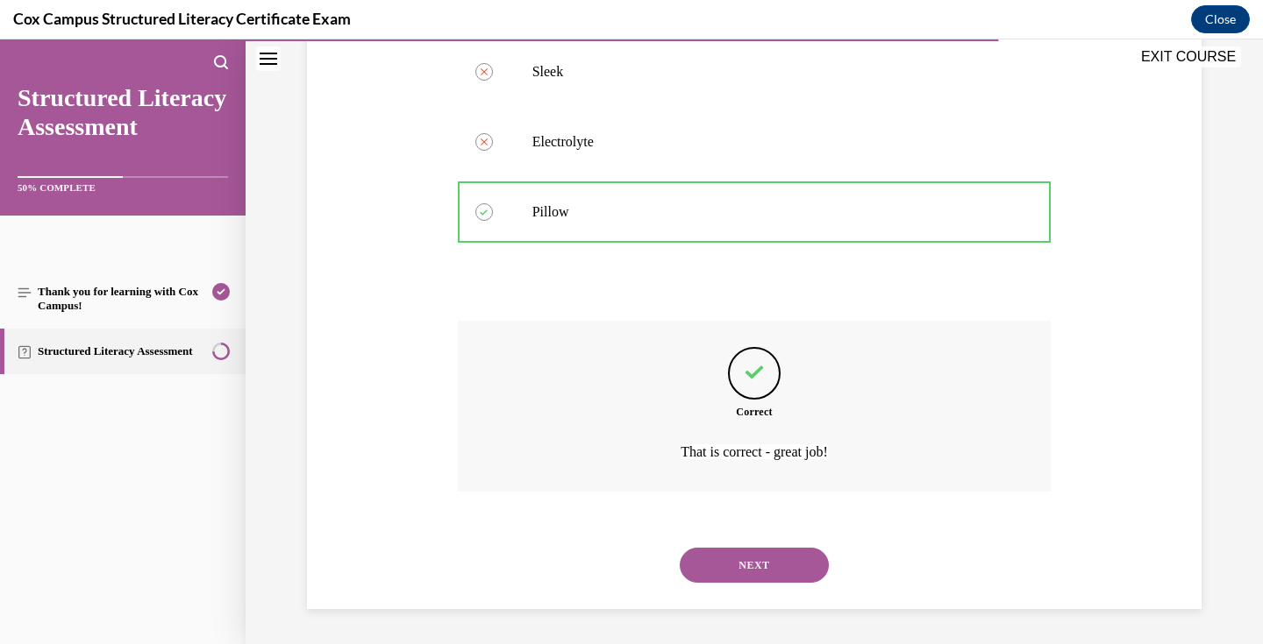
click at [775, 559] on button "NEXT" at bounding box center [754, 565] width 149 height 35
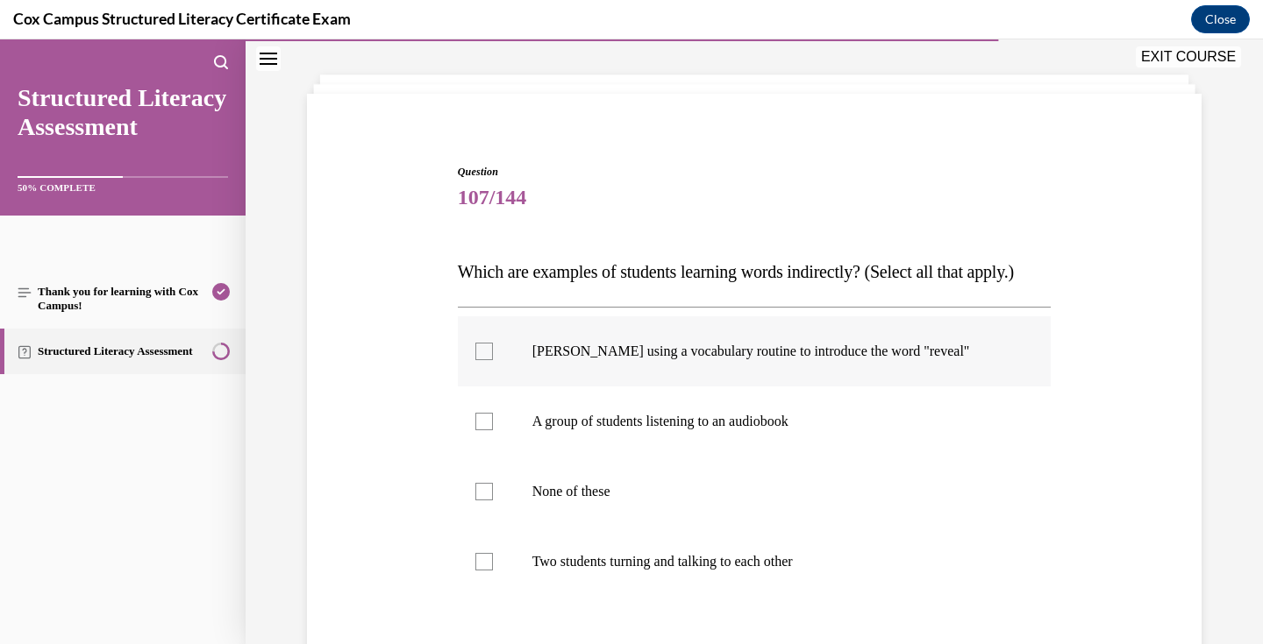
scroll to position [284, 0]
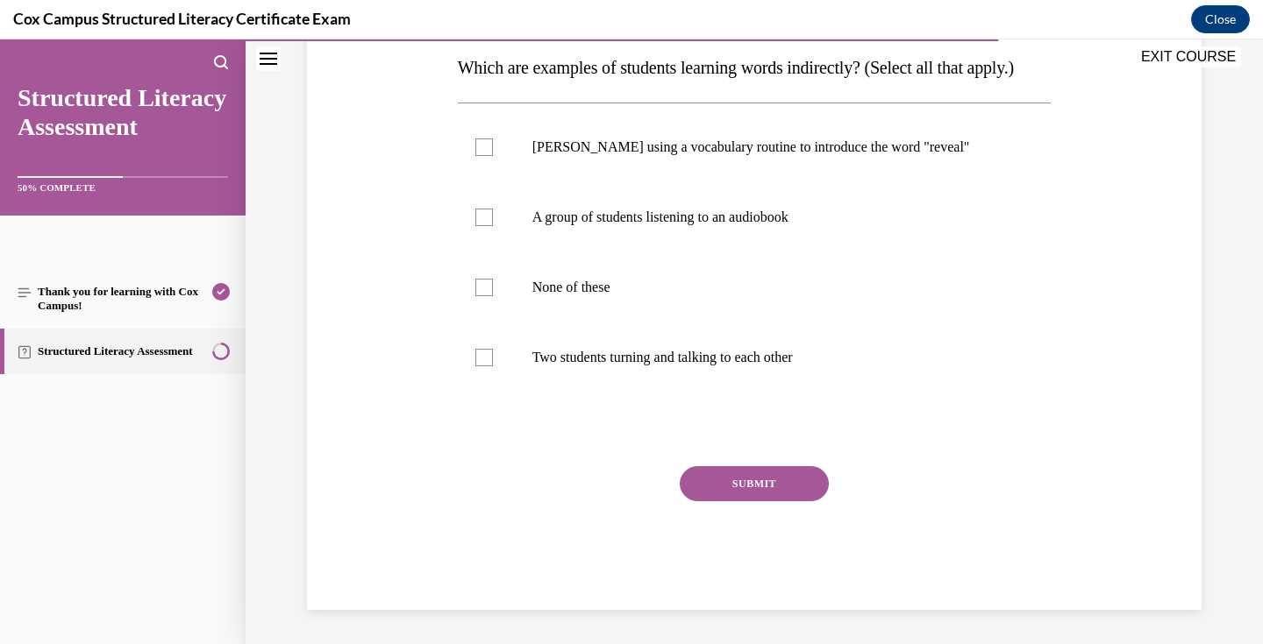
drag, startPoint x: 829, startPoint y: 395, endPoint x: 461, endPoint y: 68, distance: 492.5
click at [461, 68] on div "Question 107/144 Which are examples of students learning words indirectly? (Sel…" at bounding box center [755, 285] width 594 height 651
click at [667, 226] on p "A group of students listening to an audiobook" at bounding box center [769, 218] width 475 height 18
click at [493, 226] on input "A group of students listening to an audiobook" at bounding box center [484, 218] width 18 height 18
checkbox input "true"
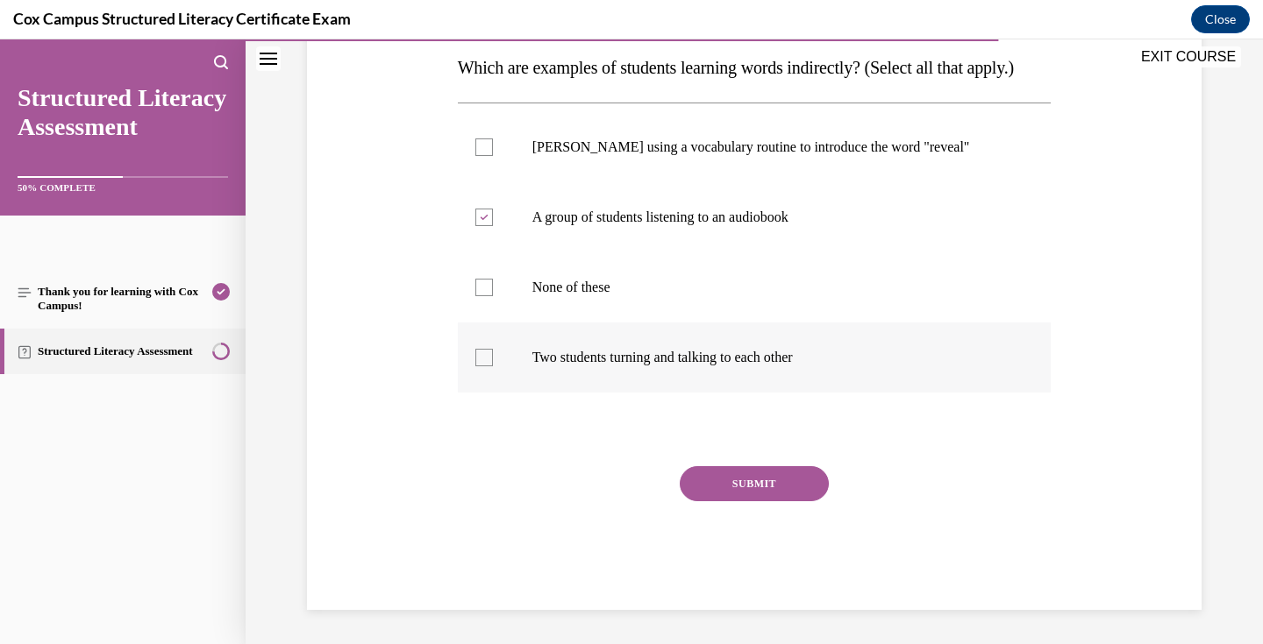
click at [623, 382] on label "Two students turning and talking to each other" at bounding box center [755, 358] width 594 height 70
click at [493, 367] on input "Two students turning and talking to each other" at bounding box center [484, 358] width 18 height 18
checkbox input "true"
click at [745, 502] on button "SUBMIT" at bounding box center [754, 483] width 149 height 35
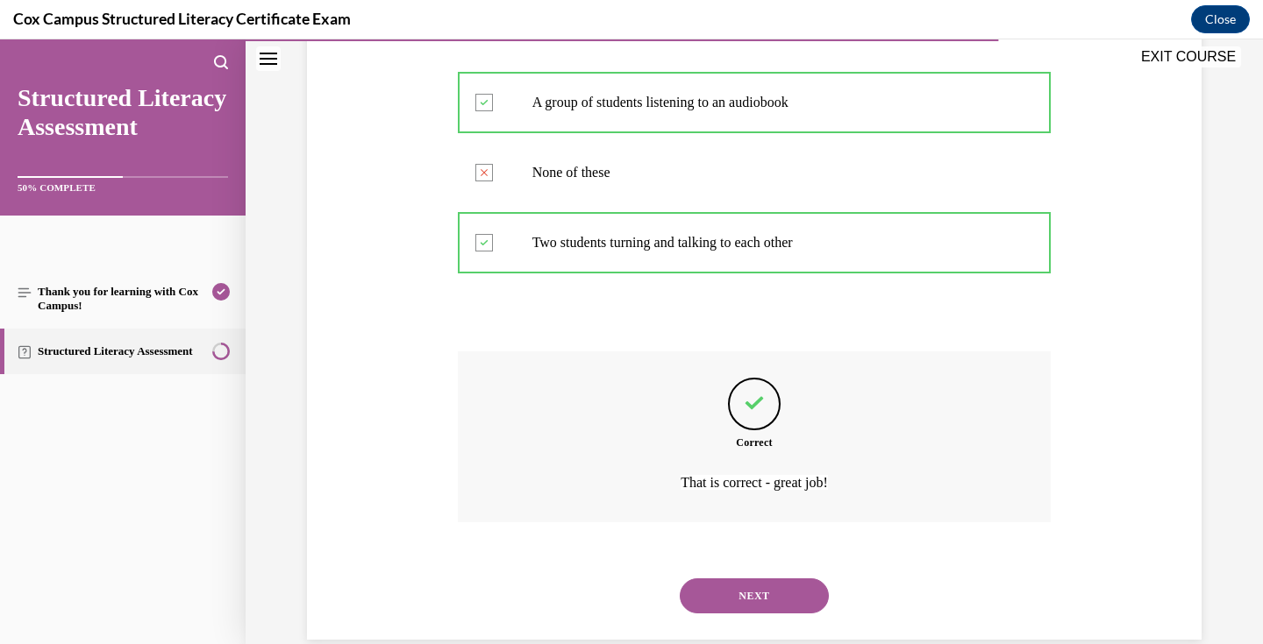
scroll to position [465, 0]
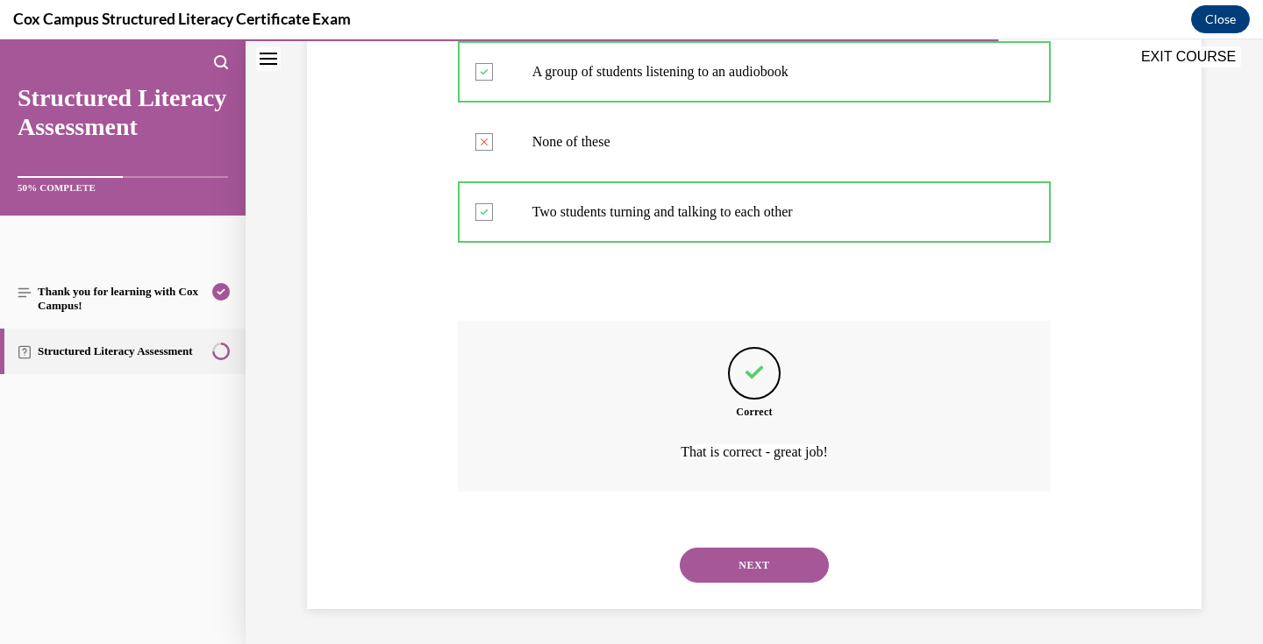
click at [756, 563] on button "NEXT" at bounding box center [754, 565] width 149 height 35
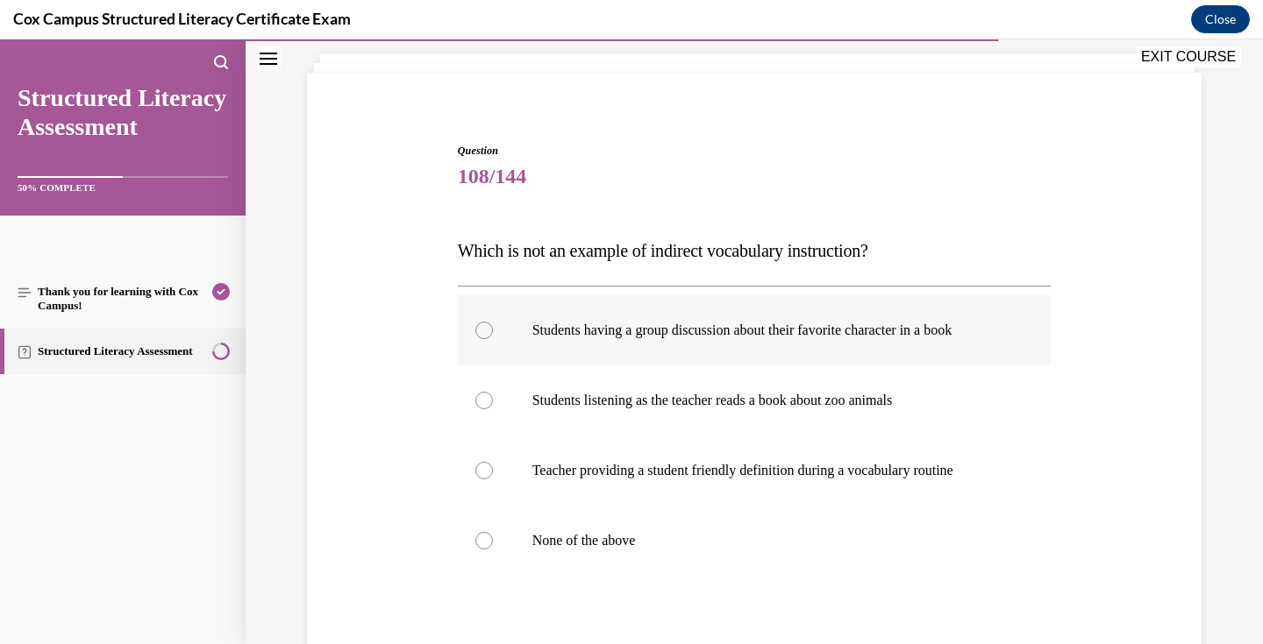
scroll to position [163, 0]
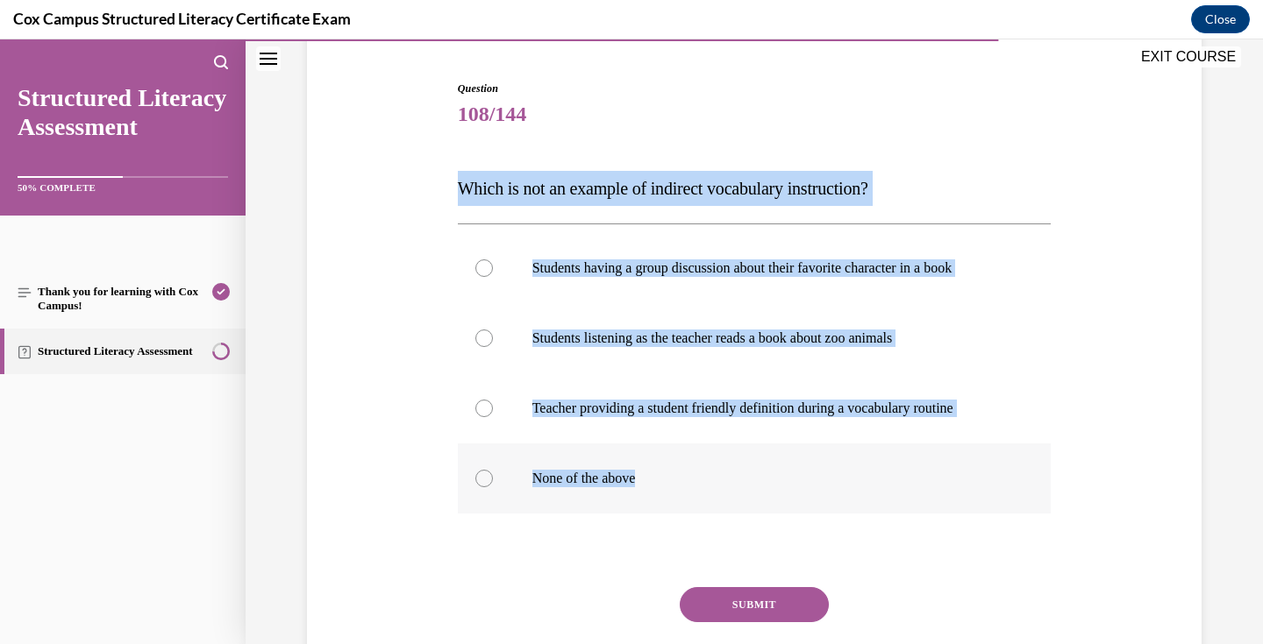
drag, startPoint x: 448, startPoint y: 173, endPoint x: 687, endPoint y: 480, distance: 389.2
click at [687, 480] on div "Question 108/144 Which is not an example of indirect vocabulary instruction?   …" at bounding box center [753, 379] width 903 height 703
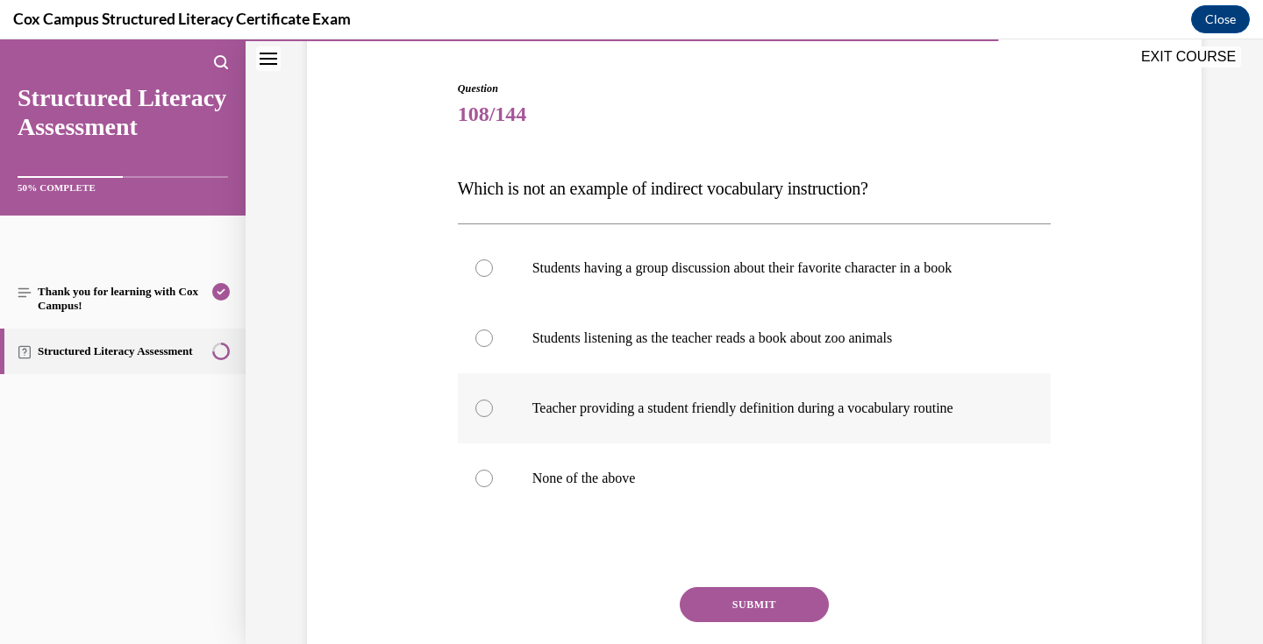
click at [660, 414] on p "Teacher providing a student friendly definition during a vocabulary routine" at bounding box center [769, 409] width 475 height 18
click at [493, 414] on input "Teacher providing a student friendly definition during a vocabulary routine" at bounding box center [484, 409] width 18 height 18
radio input "true"
click at [746, 595] on button "SUBMIT" at bounding box center [754, 604] width 149 height 35
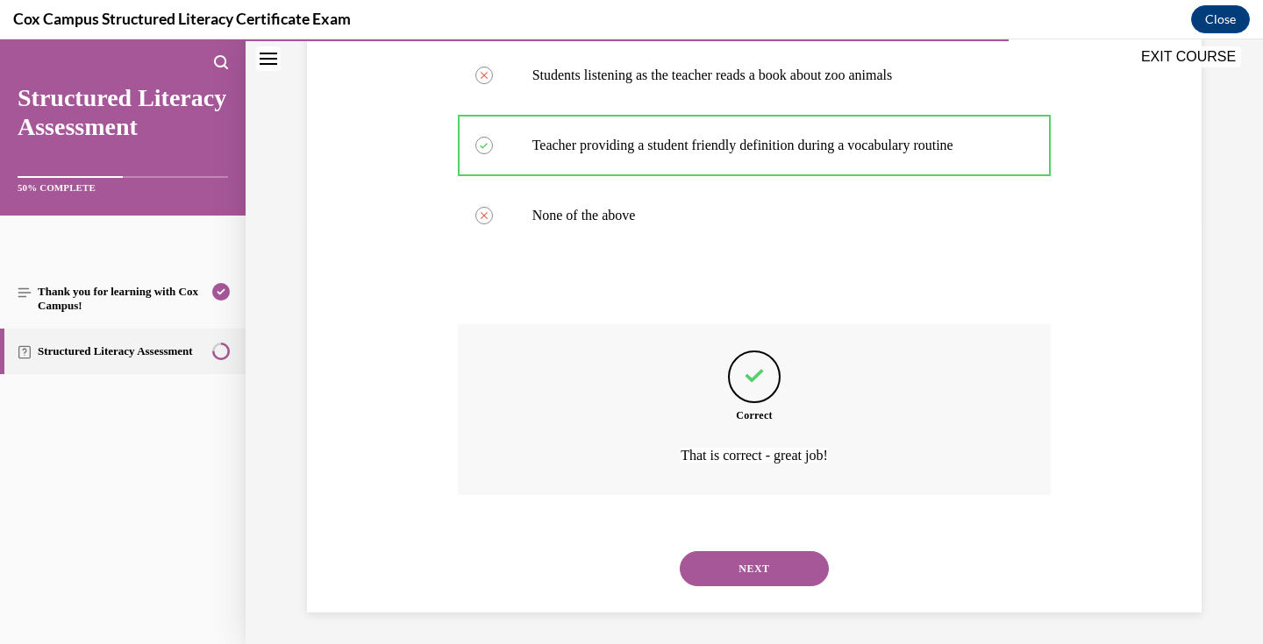
scroll to position [430, 0]
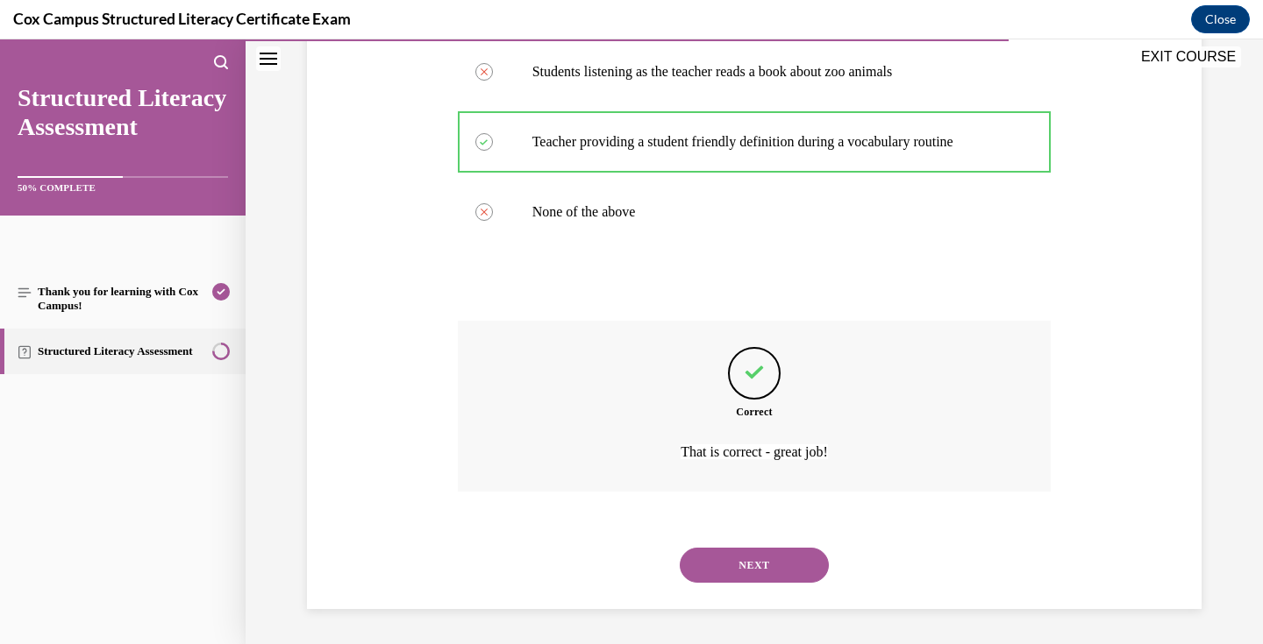
click at [743, 561] on button "NEXT" at bounding box center [754, 565] width 149 height 35
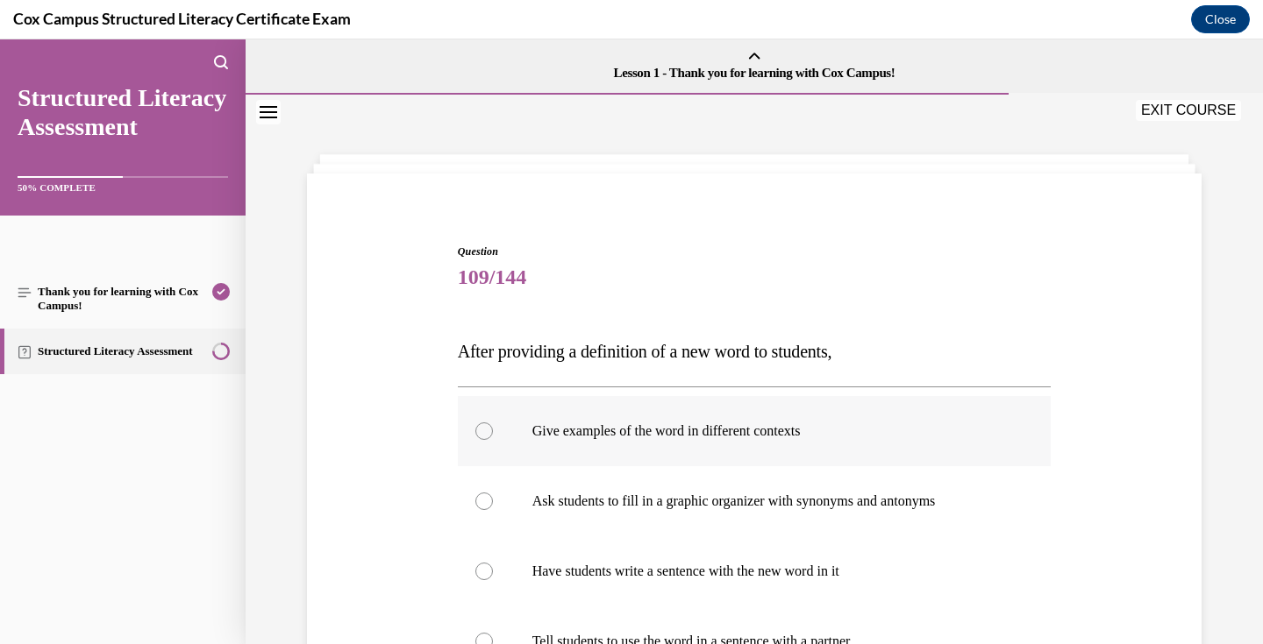
scroll to position [139, 0]
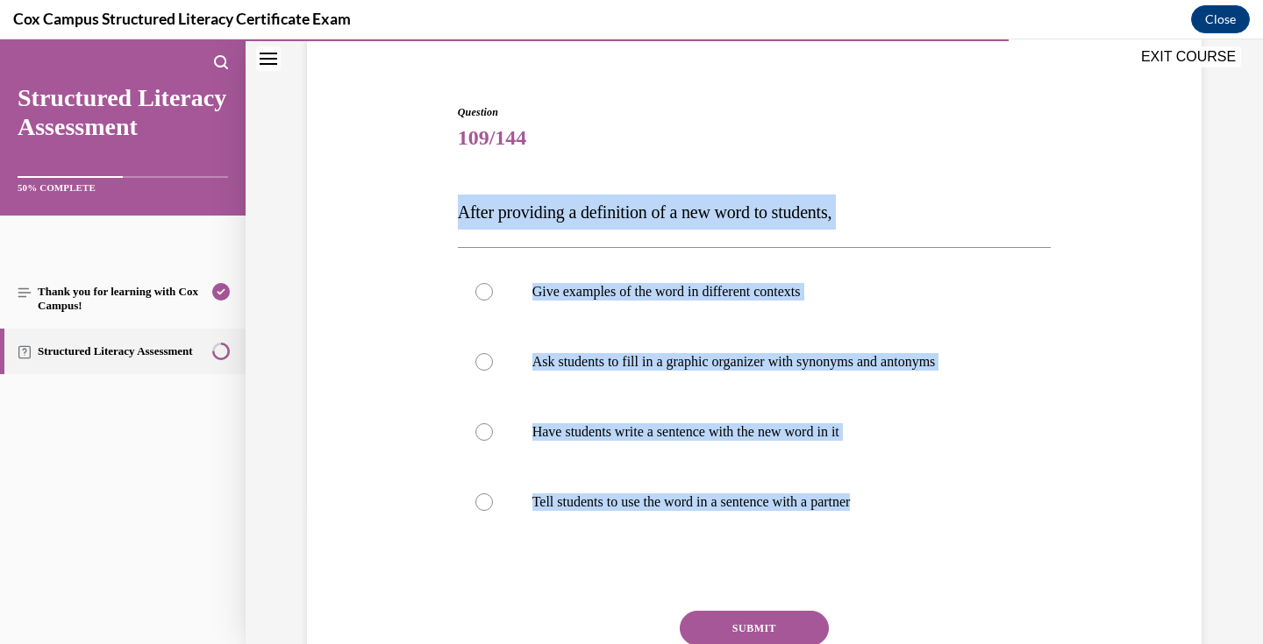
drag, startPoint x: 907, startPoint y: 511, endPoint x: 453, endPoint y: 214, distance: 542.1
click at [453, 214] on div "Question 109/144 After providing a definition of a new word to students, Give e…" at bounding box center [754, 416] width 602 height 677
click at [668, 288] on p "Give examples of the word in different contexts" at bounding box center [769, 292] width 475 height 18
click at [493, 288] on input "Give examples of the word in different contexts" at bounding box center [484, 292] width 18 height 18
radio input "true"
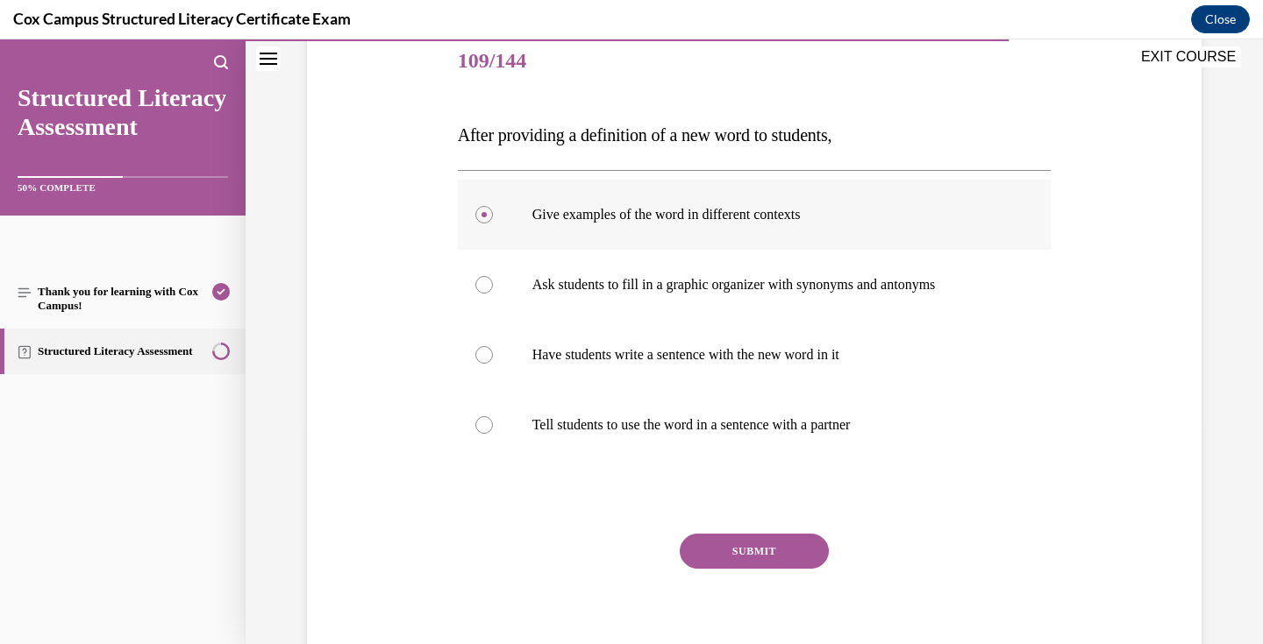
scroll to position [255, 0]
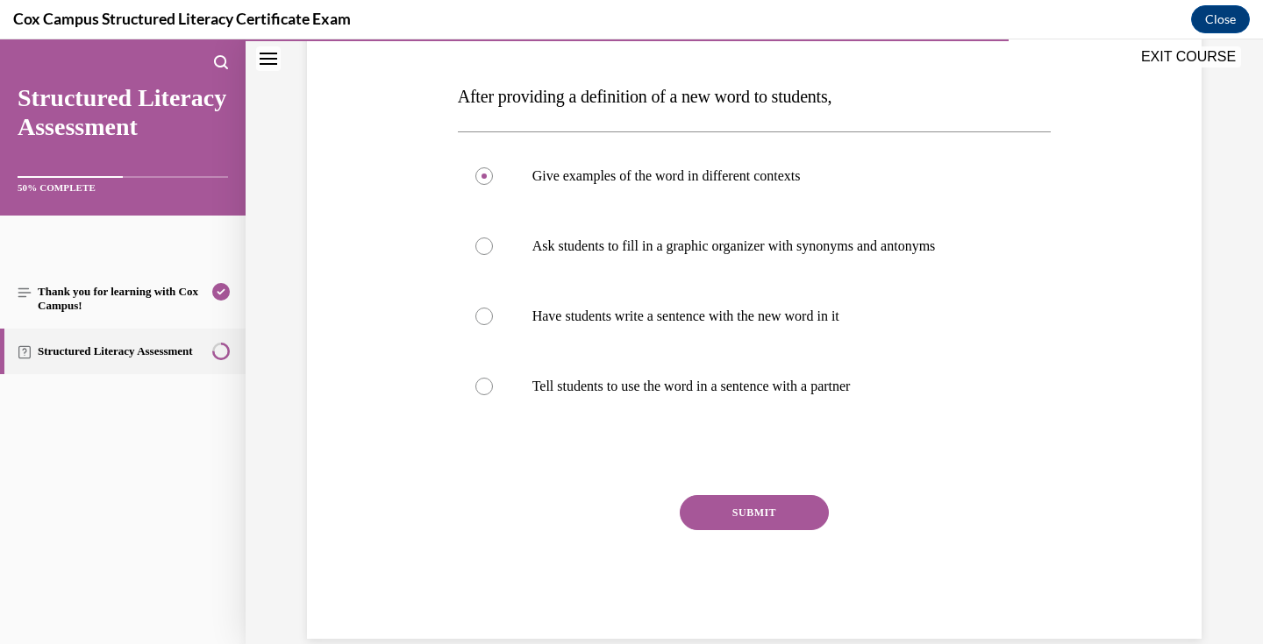
click at [749, 513] on button "SUBMIT" at bounding box center [754, 512] width 149 height 35
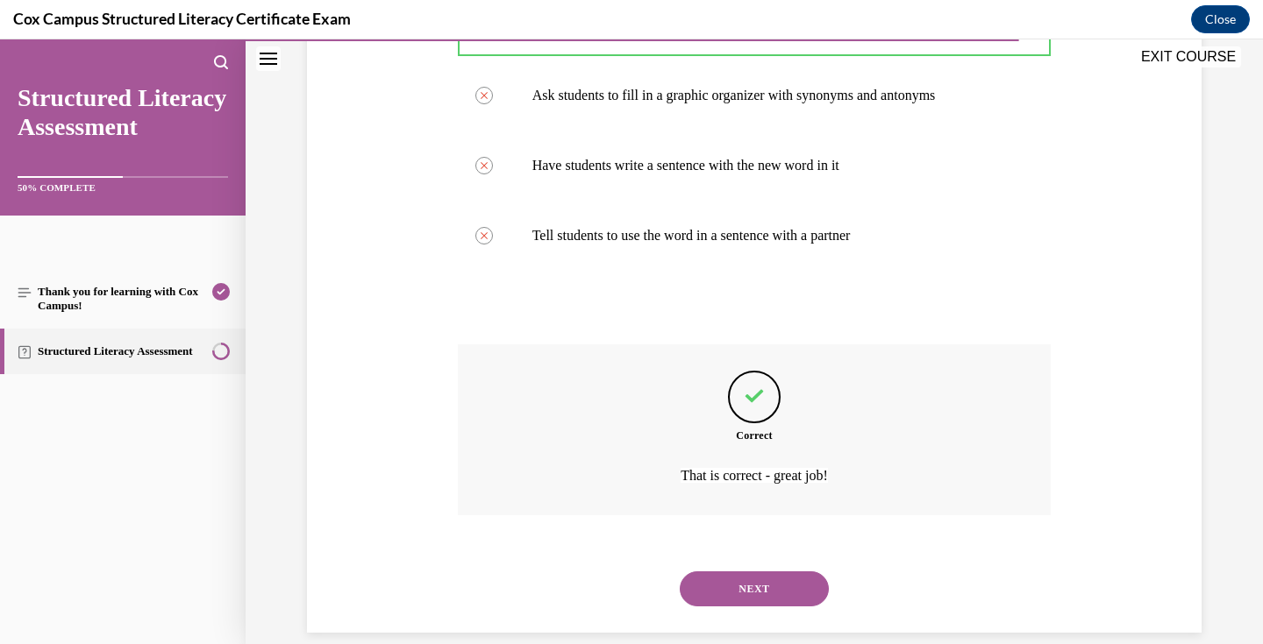
scroll to position [430, 0]
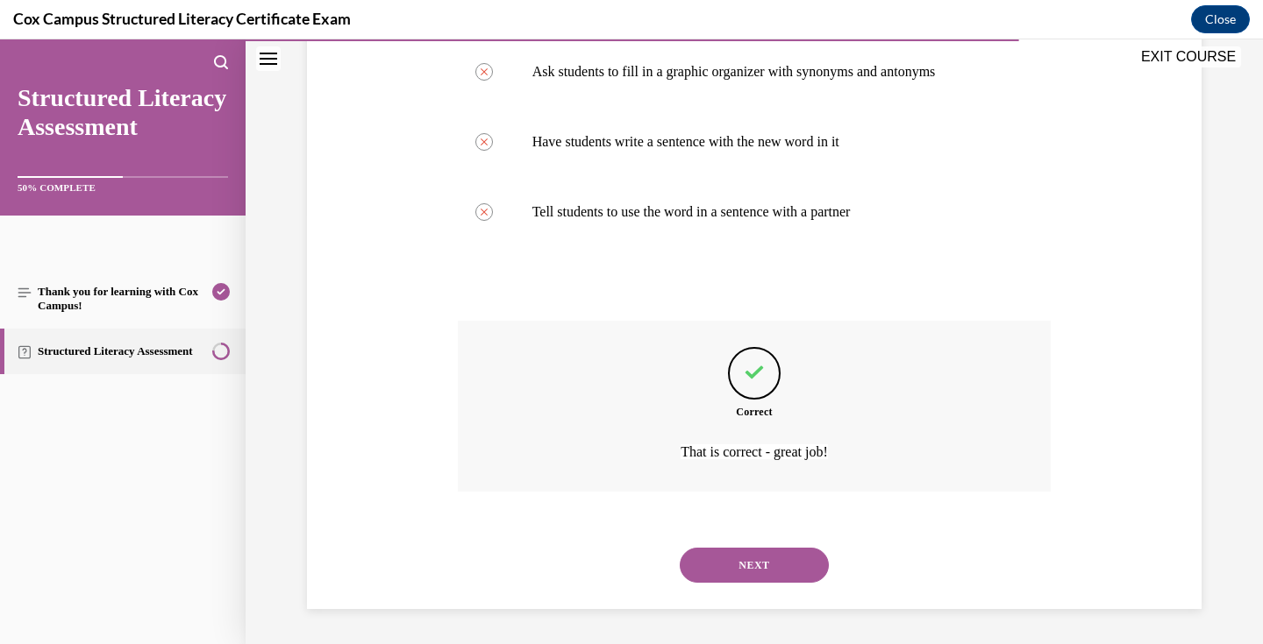
click at [758, 569] on button "NEXT" at bounding box center [754, 565] width 149 height 35
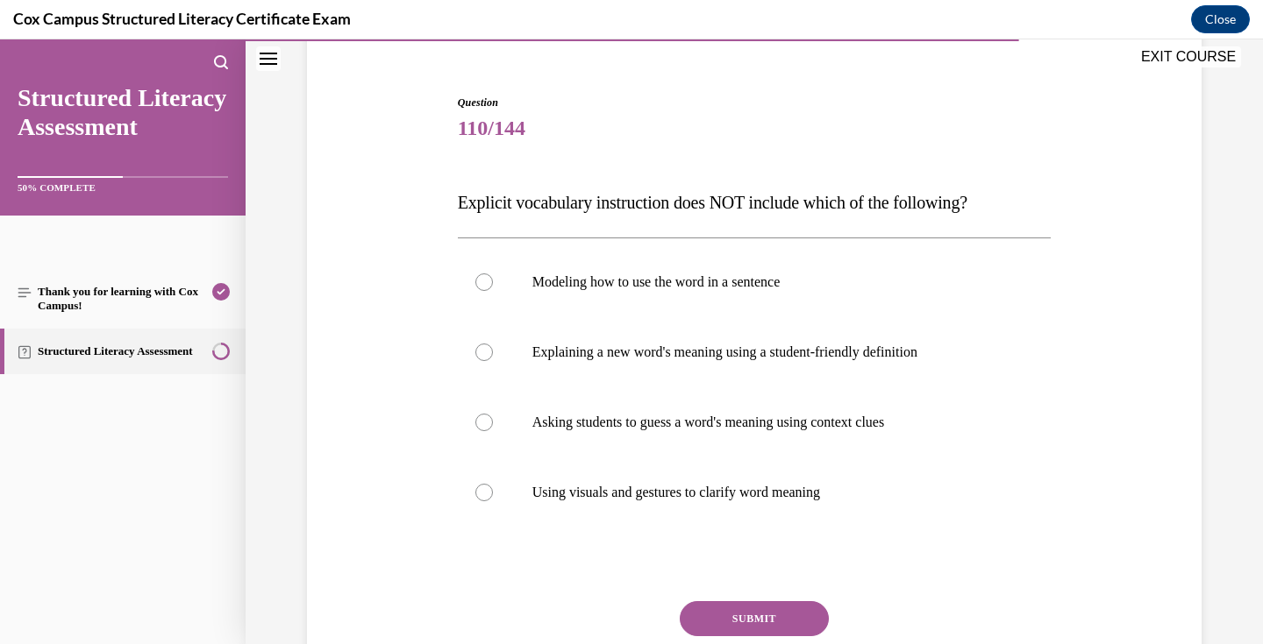
scroll to position [153, 0]
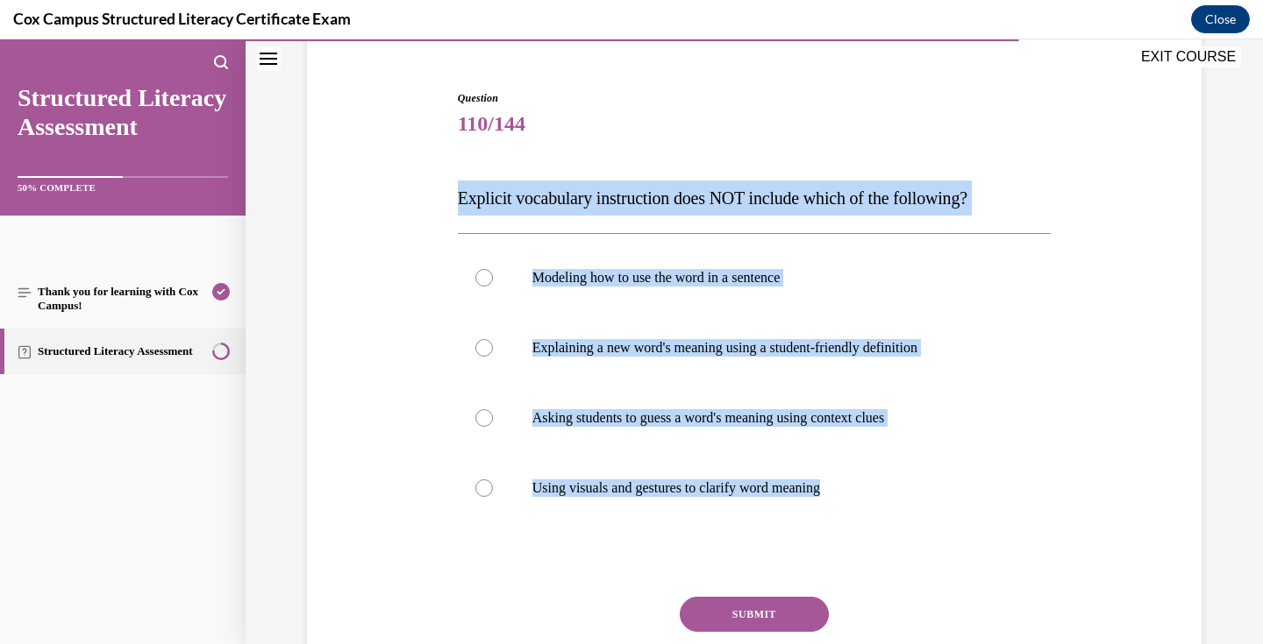
drag, startPoint x: 865, startPoint y: 494, endPoint x: 454, endPoint y: 200, distance: 505.3
click at [454, 200] on div "Question 110/144 Explicit vocabulary instruction does NOT include which of the …" at bounding box center [754, 402] width 602 height 677
click at [646, 418] on p "Asking students to guess a word's meaning using context clues" at bounding box center [769, 418] width 475 height 18
click at [493, 418] on input "Asking students to guess a word's meaning using context clues" at bounding box center [484, 418] width 18 height 18
radio input "true"
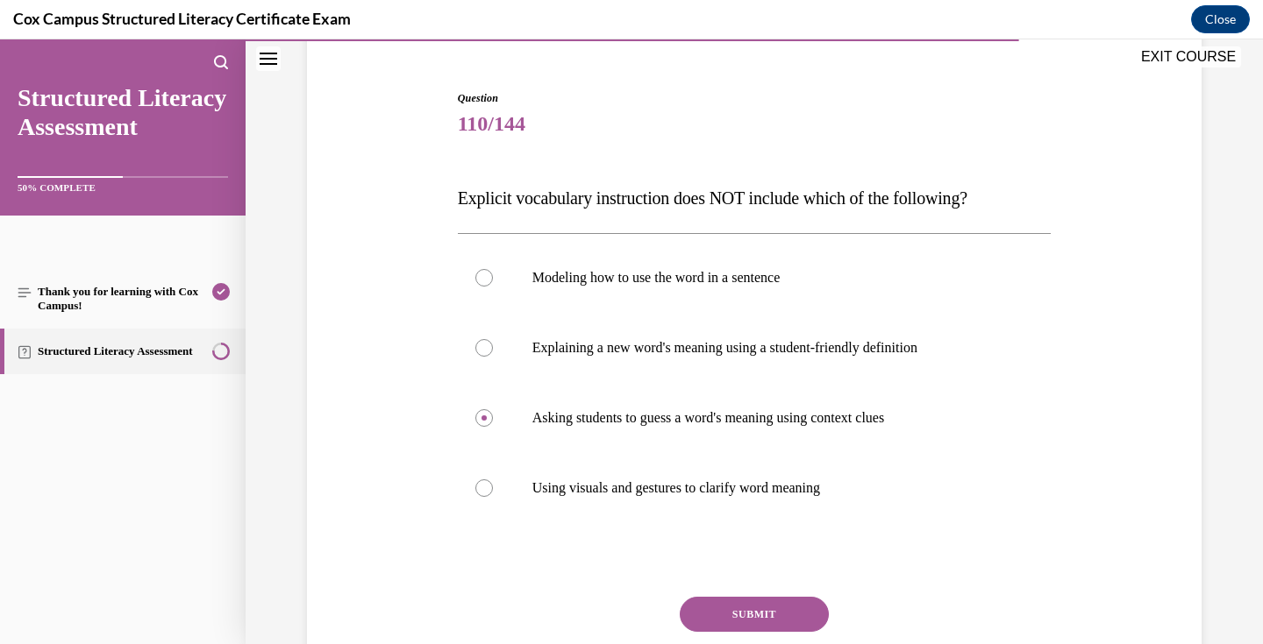
click at [745, 607] on button "SUBMIT" at bounding box center [754, 614] width 149 height 35
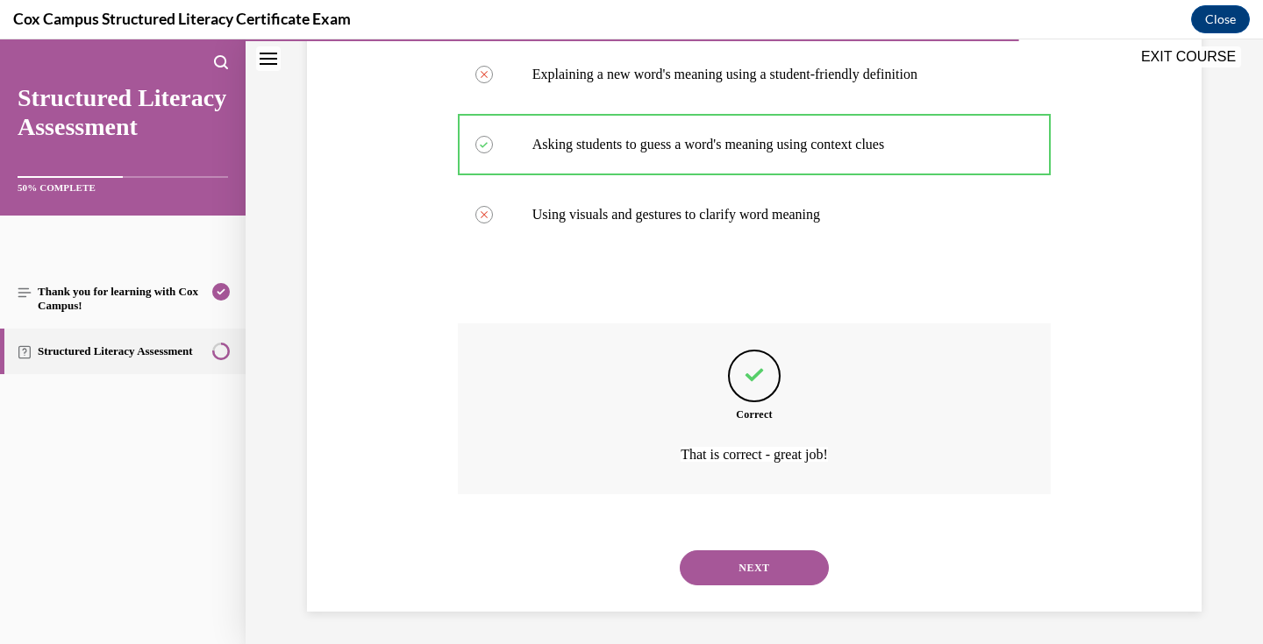
scroll to position [430, 0]
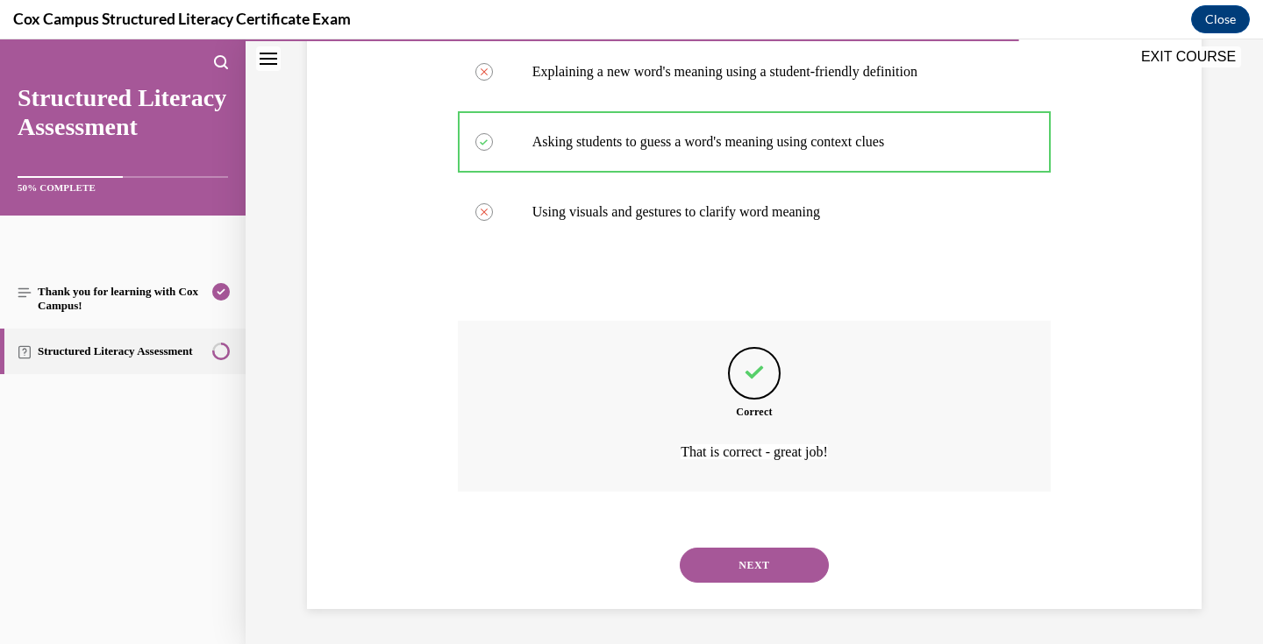
click at [744, 559] on button "NEXT" at bounding box center [754, 565] width 149 height 35
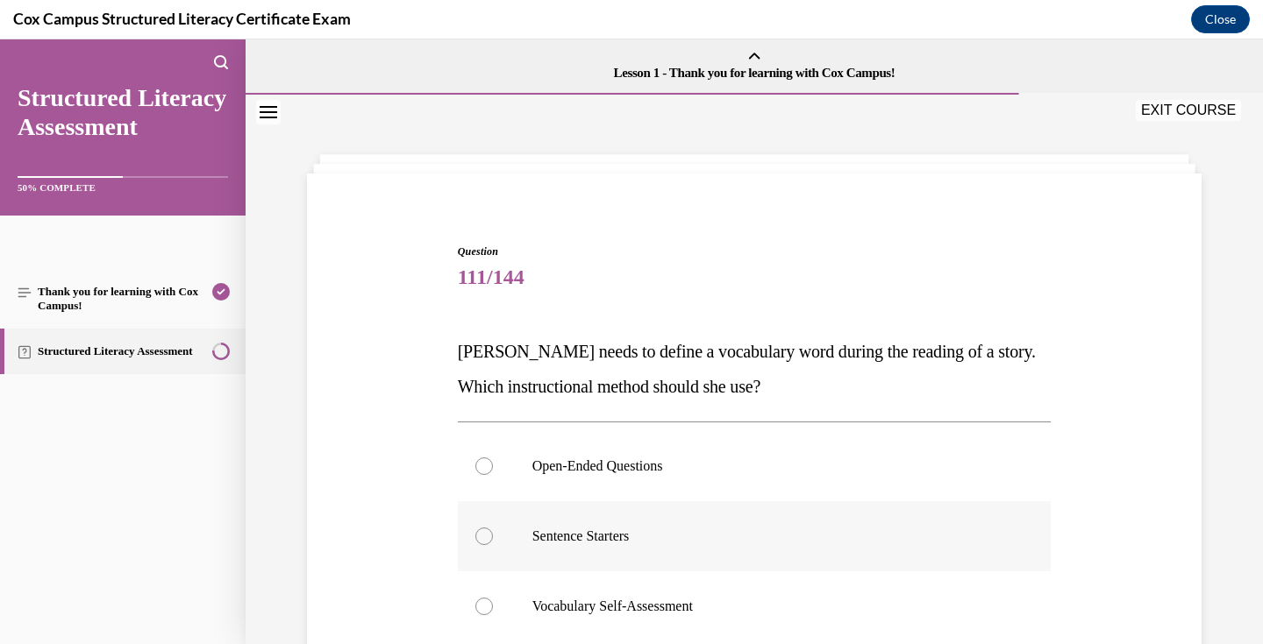
scroll to position [170, 0]
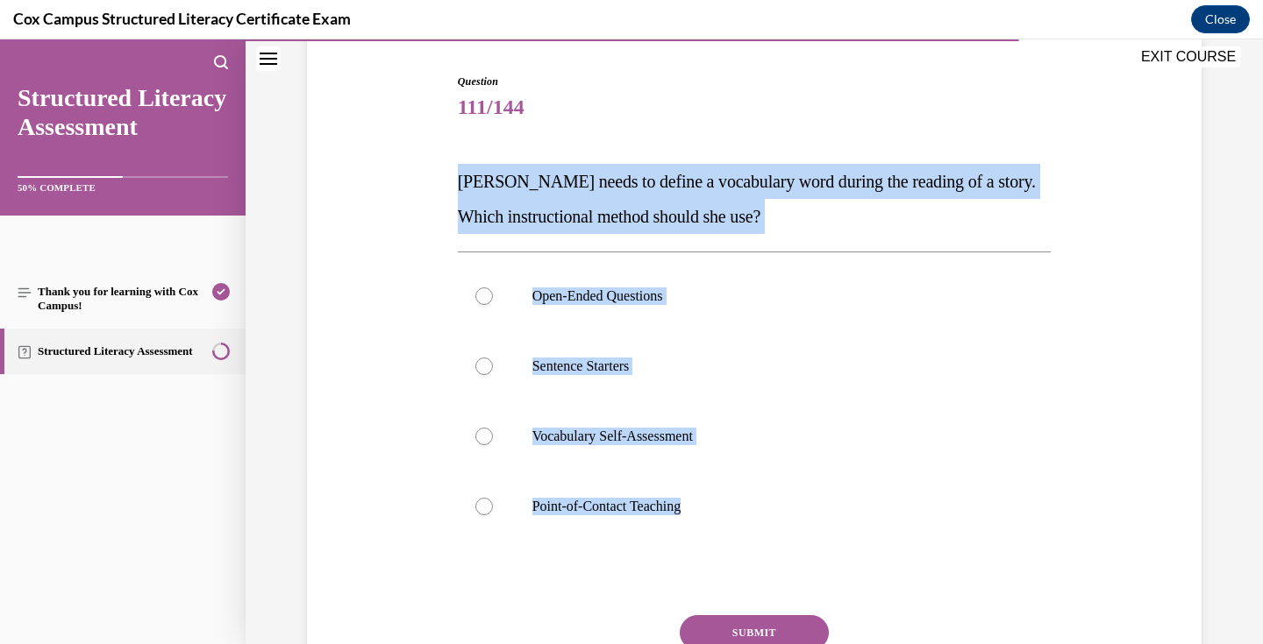
drag, startPoint x: 729, startPoint y: 523, endPoint x: 457, endPoint y: 167, distance: 447.9
click at [458, 167] on div "Question 111/144 [PERSON_NAME] needs to define a vocabulary word during the rea…" at bounding box center [755, 417] width 594 height 686
click at [656, 505] on p "Point-of-Contact Teaching" at bounding box center [769, 507] width 475 height 18
click at [493, 505] on input "Point-of-Contact Teaching" at bounding box center [484, 507] width 18 height 18
radio input "true"
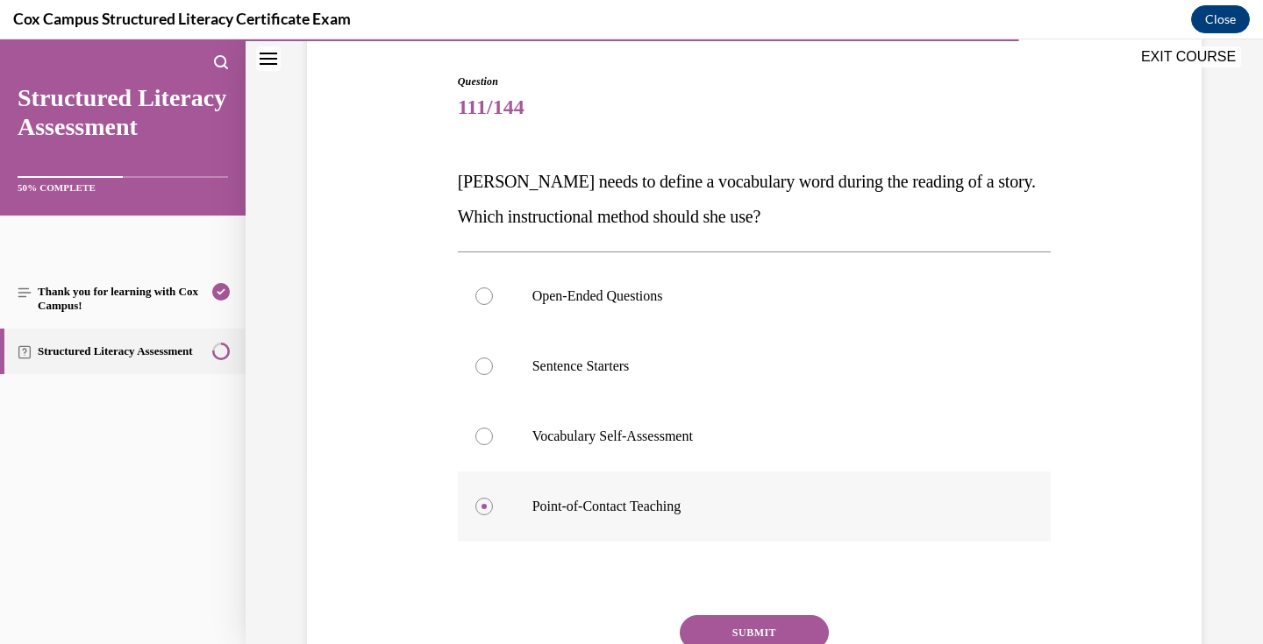
scroll to position [264, 0]
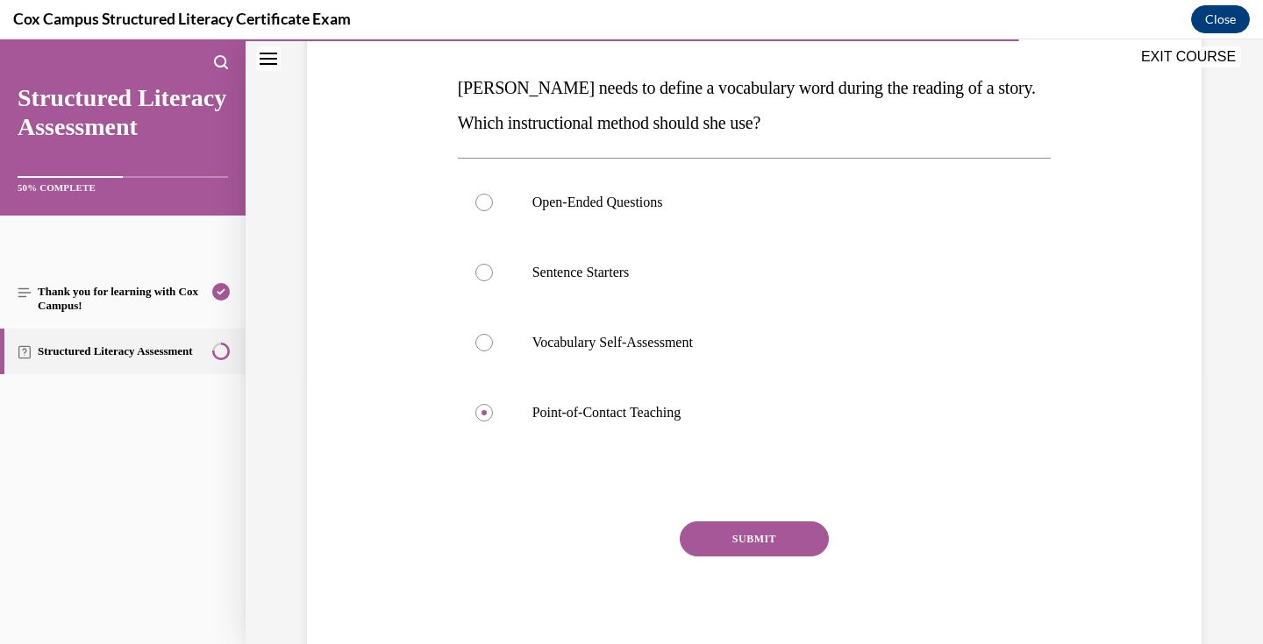
click at [758, 537] on button "SUBMIT" at bounding box center [754, 539] width 149 height 35
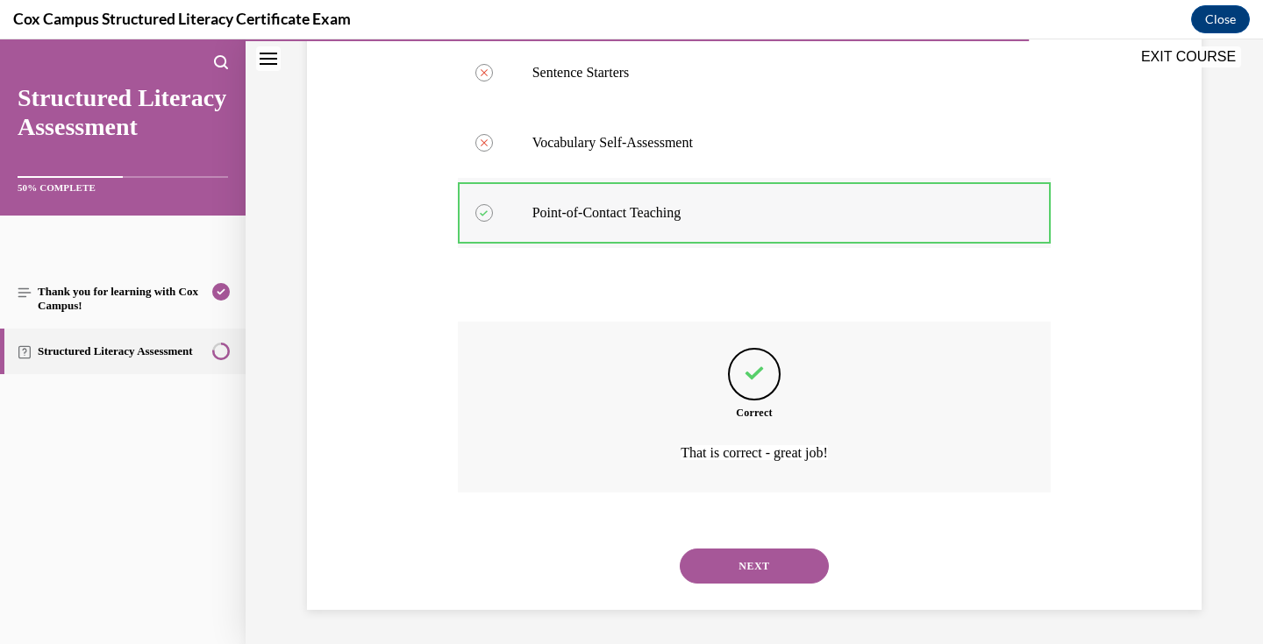
scroll to position [465, 0]
click at [794, 559] on button "NEXT" at bounding box center [754, 565] width 149 height 35
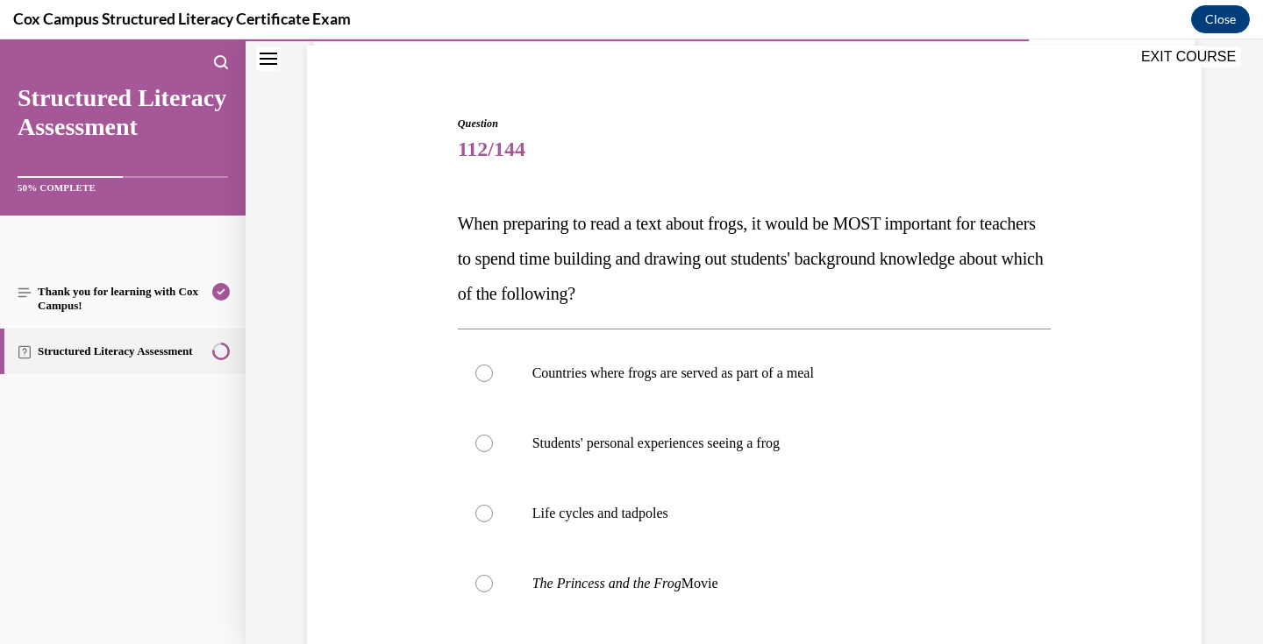
scroll to position [173, 0]
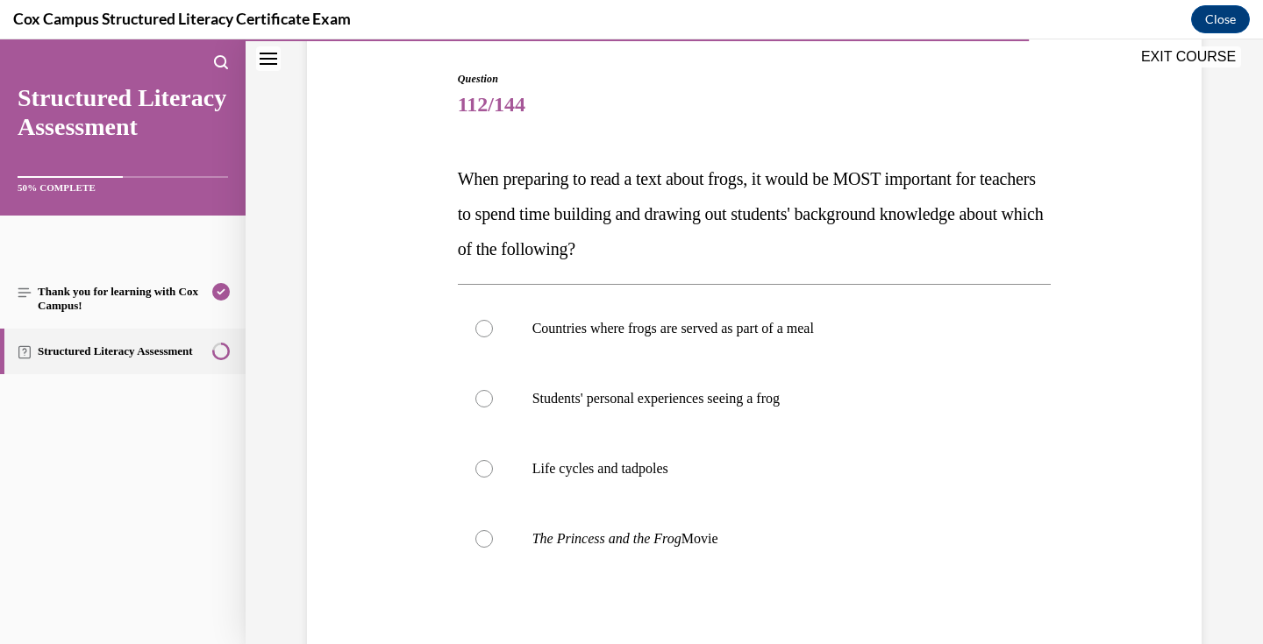
drag, startPoint x: 781, startPoint y: 552, endPoint x: 451, endPoint y: 187, distance: 492.9
click at [451, 187] on div "Question 112/144 When preparing to read a text about frogs, it would be MOST im…" at bounding box center [753, 404] width 903 height 773
click at [681, 476] on p "Life cycles and tadpoles" at bounding box center [769, 469] width 475 height 18
click at [493, 476] on input "Life cycles and tadpoles" at bounding box center [484, 469] width 18 height 18
radio input "true"
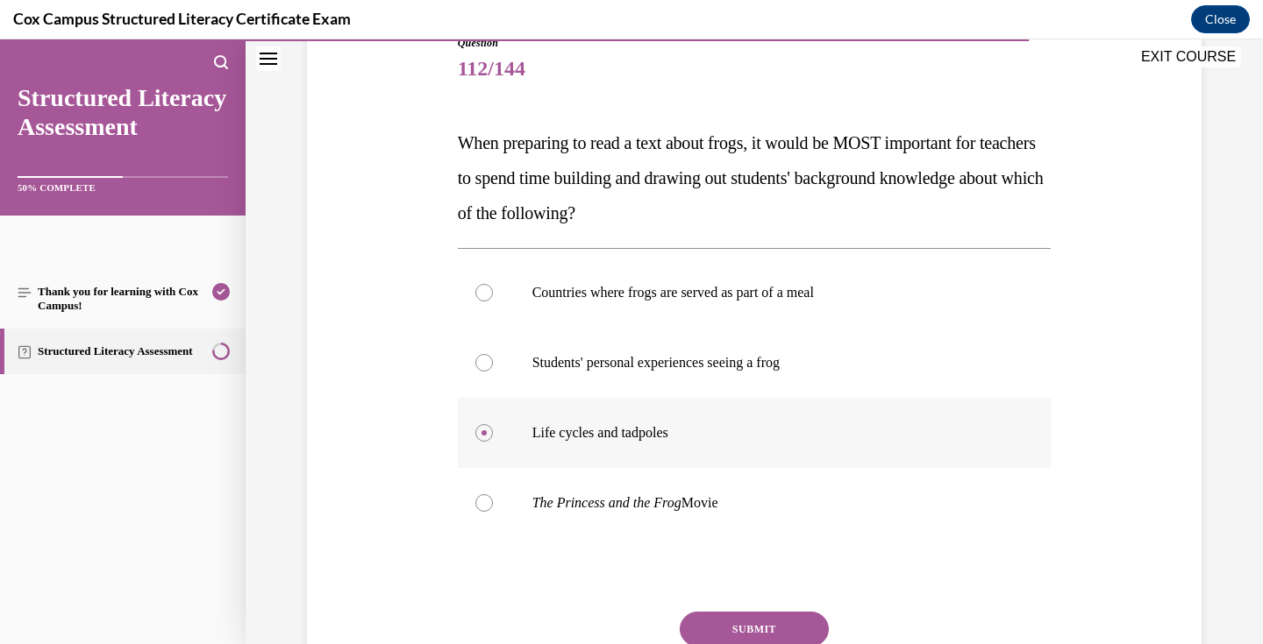
scroll to position [213, 0]
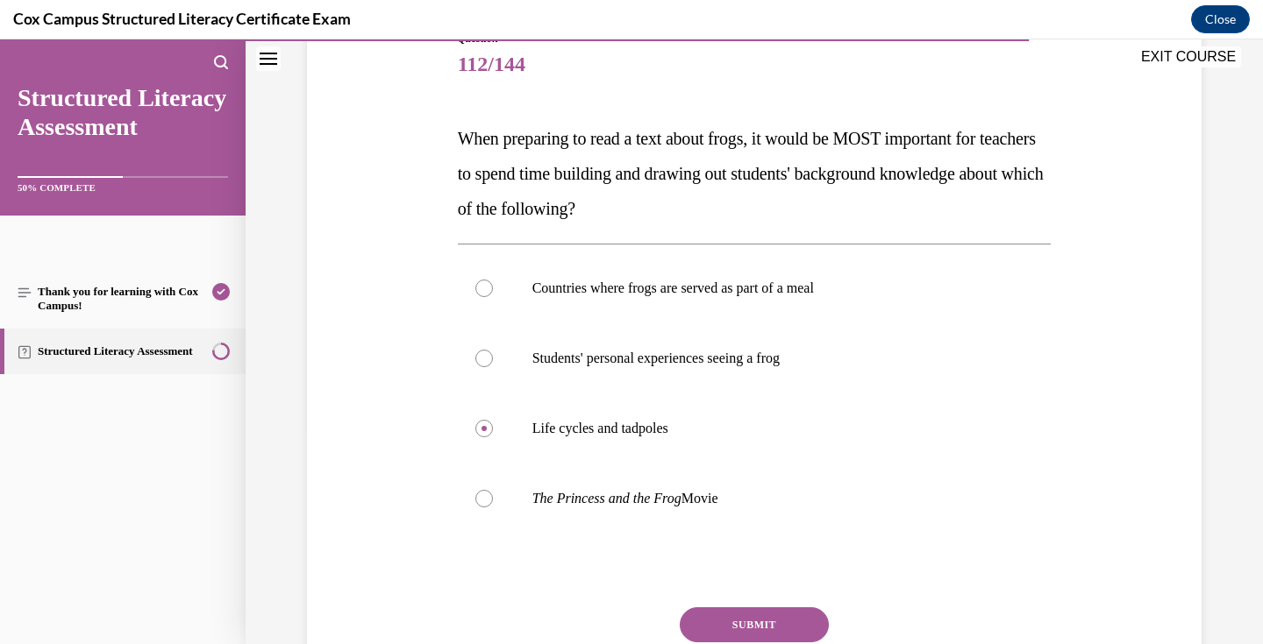
click at [745, 616] on button "SUBMIT" at bounding box center [754, 625] width 149 height 35
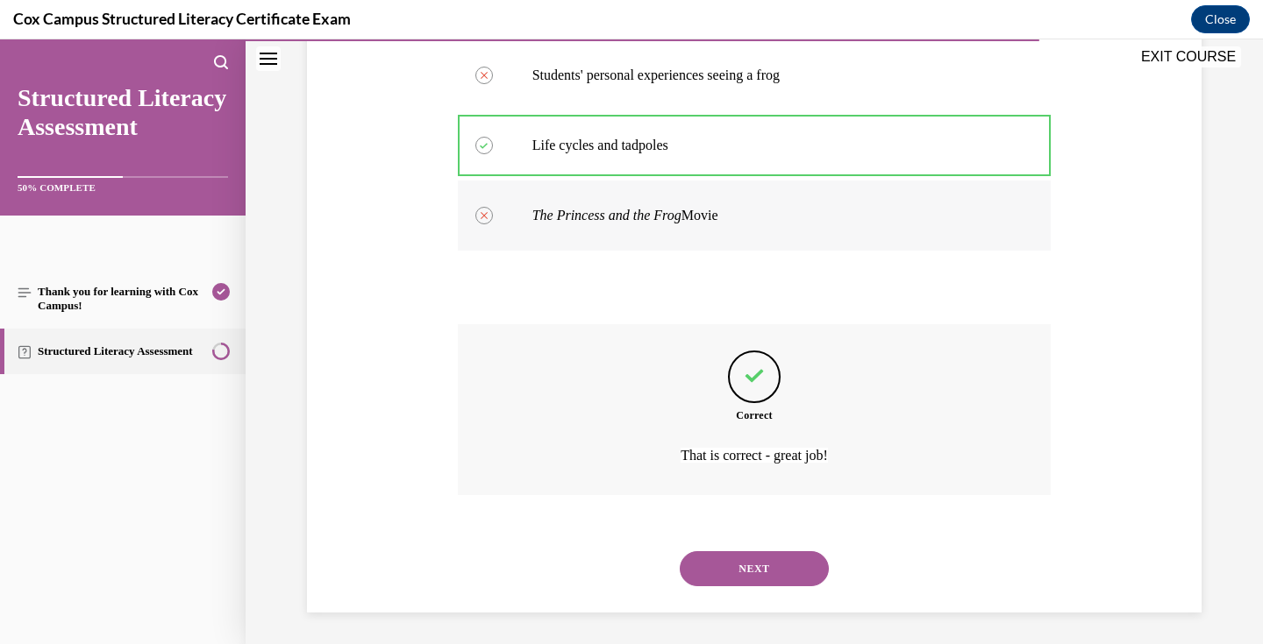
scroll to position [500, 0]
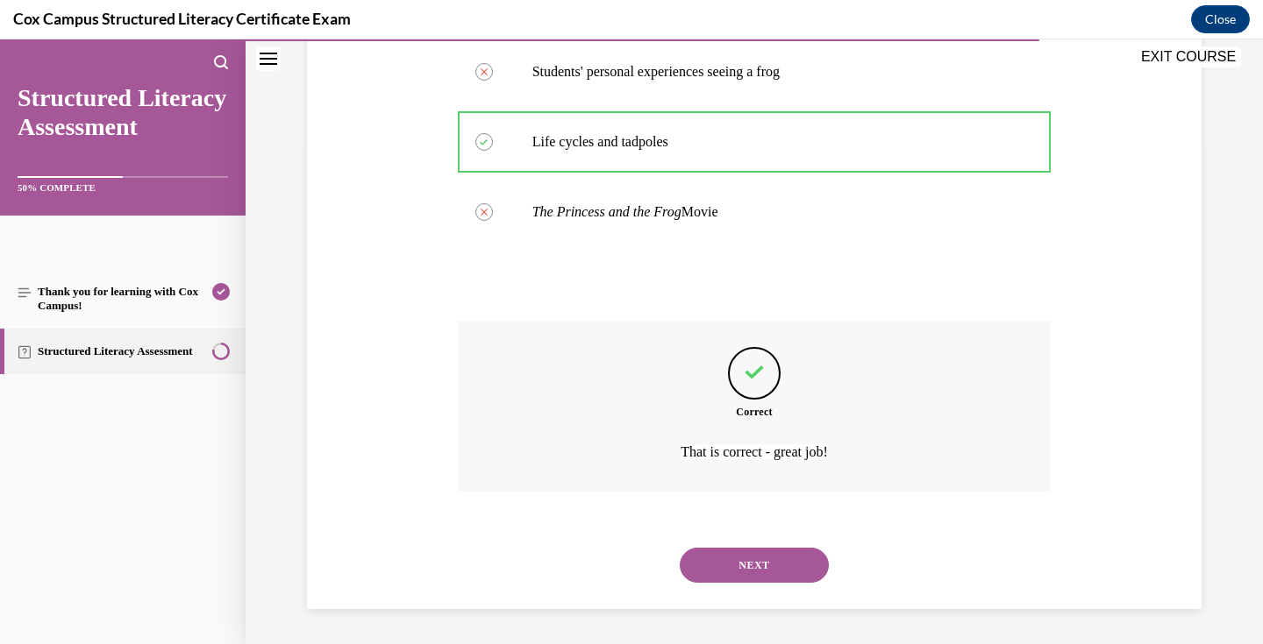
click at [752, 567] on button "NEXT" at bounding box center [754, 565] width 149 height 35
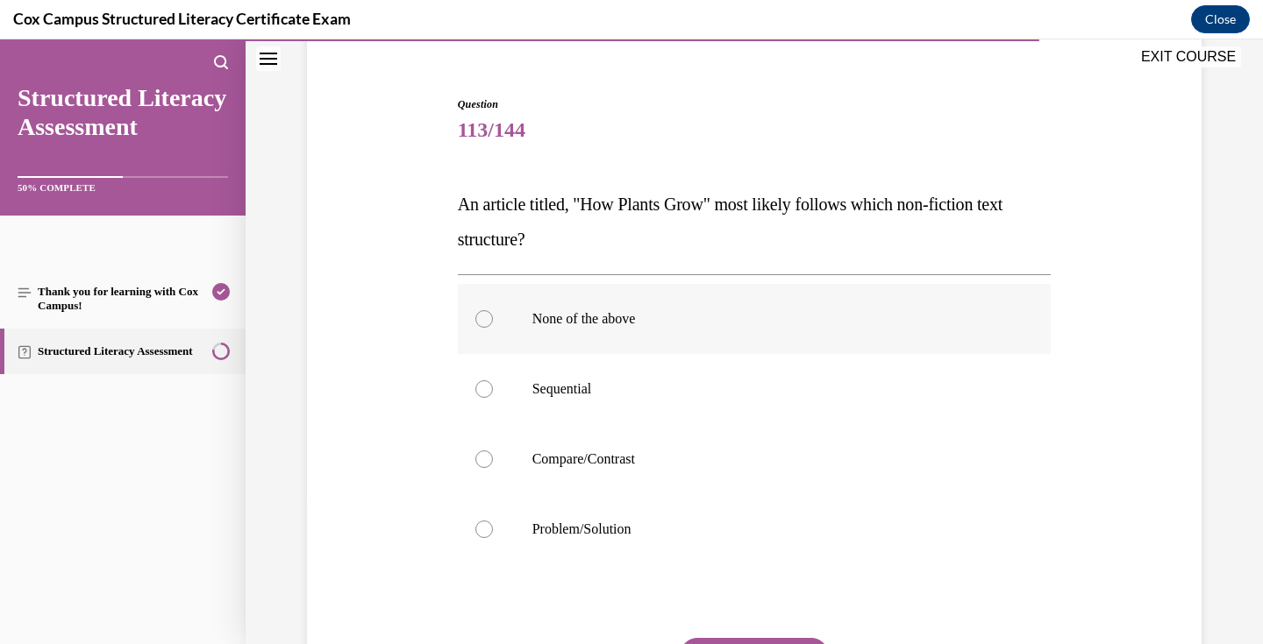
scroll to position [150, 0]
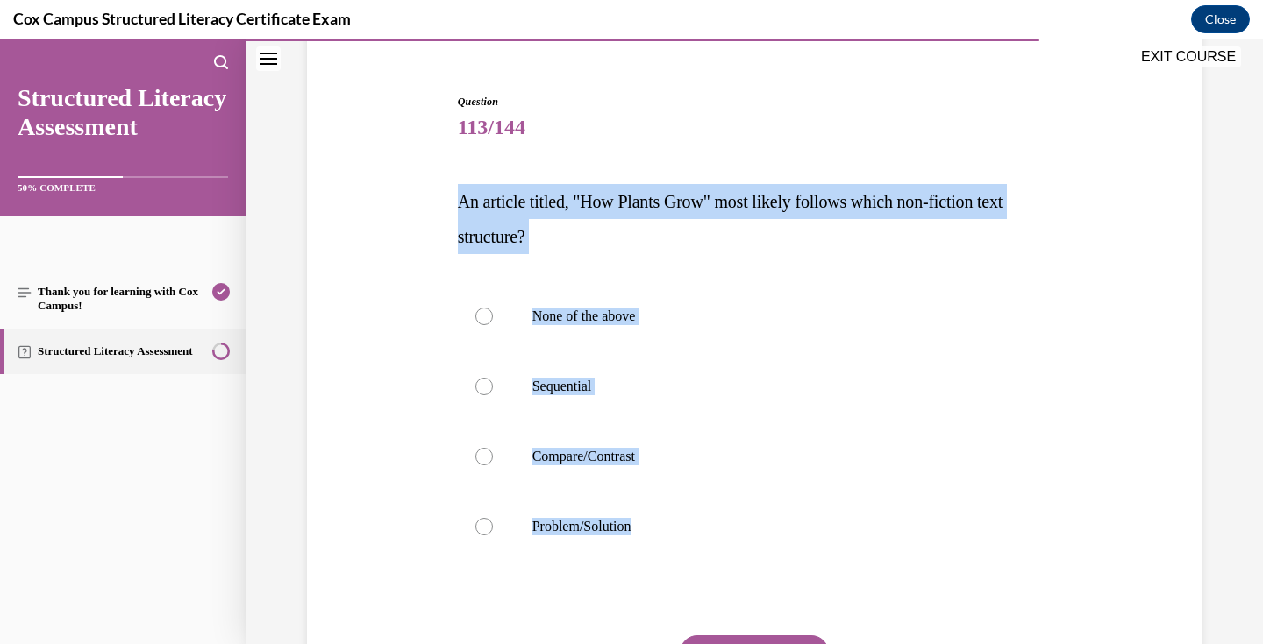
drag, startPoint x: 698, startPoint y: 546, endPoint x: 448, endPoint y: 192, distance: 433.5
click at [448, 192] on div "Question 113/144 An article titled, "How Plants Grow" most likely follows which…" at bounding box center [753, 410] width 903 height 738
click at [638, 366] on label "Sequential" at bounding box center [755, 387] width 594 height 70
click at [493, 378] on input "Sequential" at bounding box center [484, 387] width 18 height 18
radio input "true"
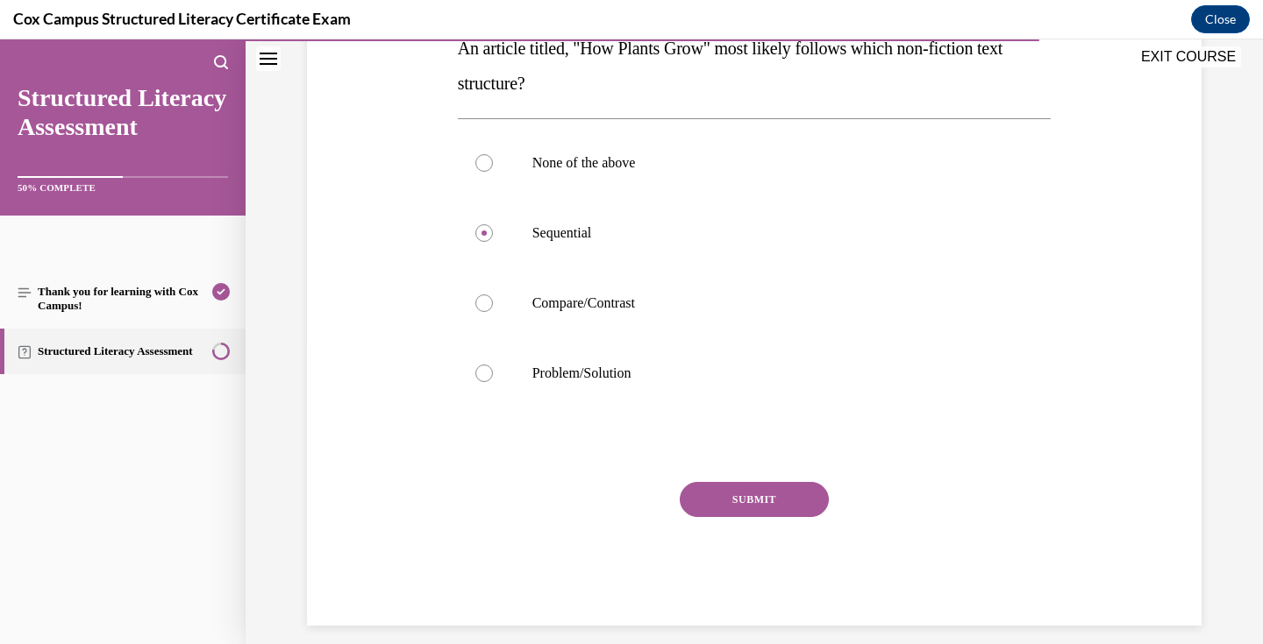
click at [751, 492] on button "SUBMIT" at bounding box center [754, 499] width 149 height 35
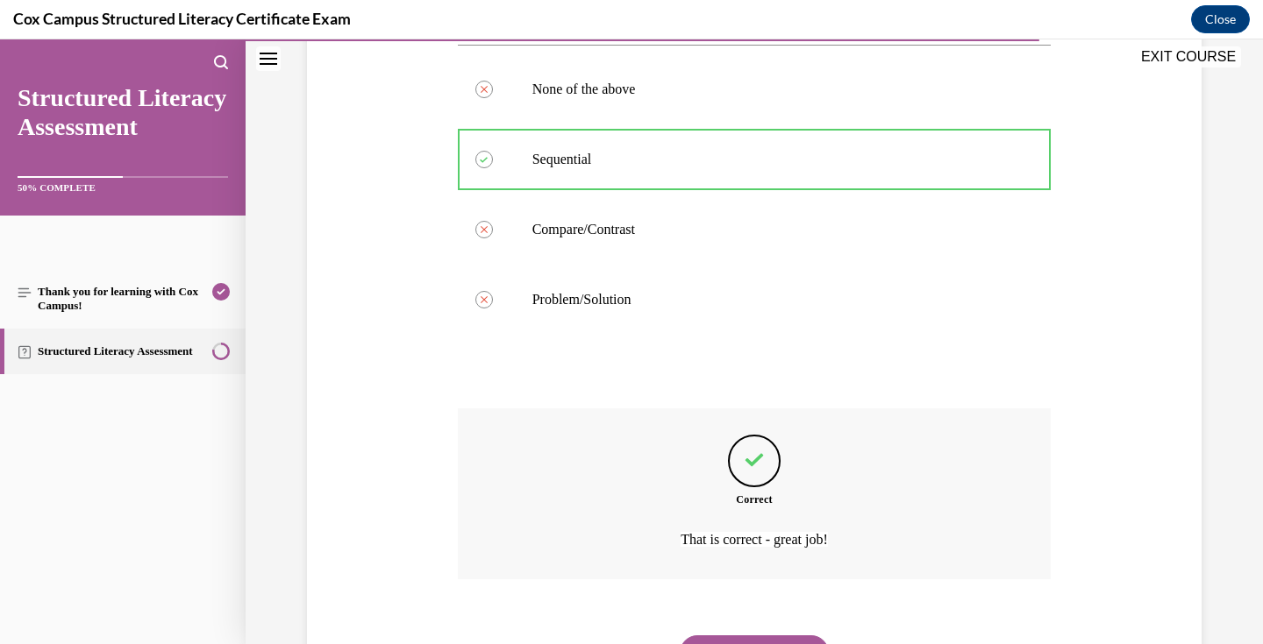
scroll to position [465, 0]
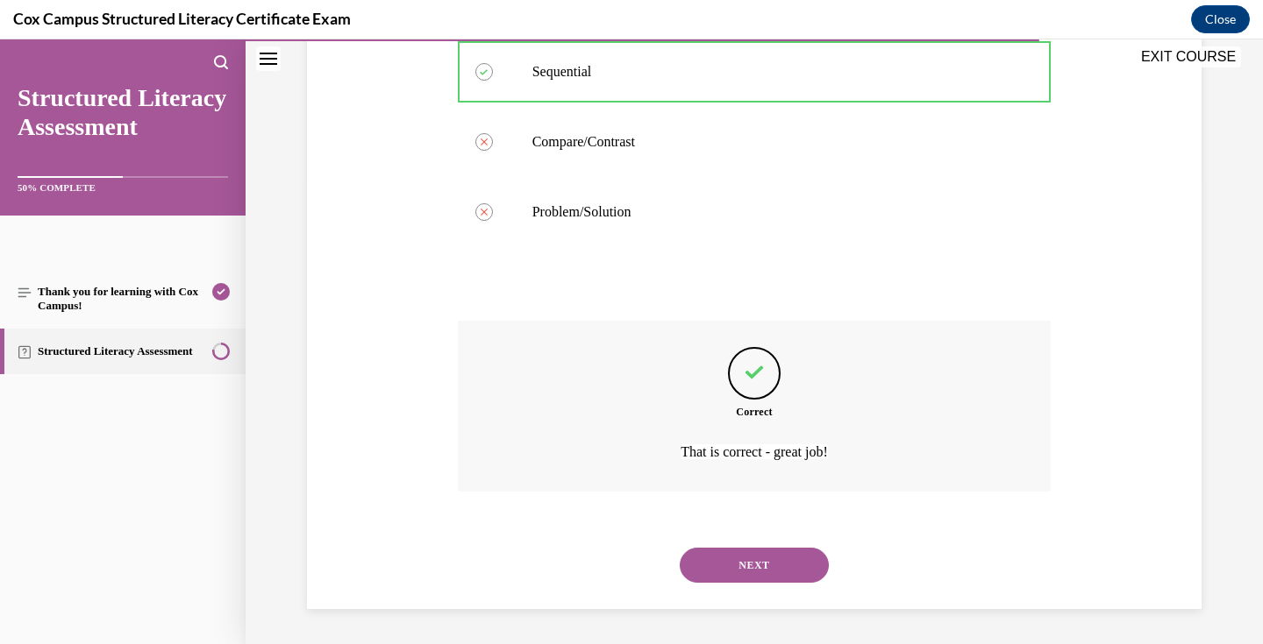
click at [770, 560] on button "NEXT" at bounding box center [754, 565] width 149 height 35
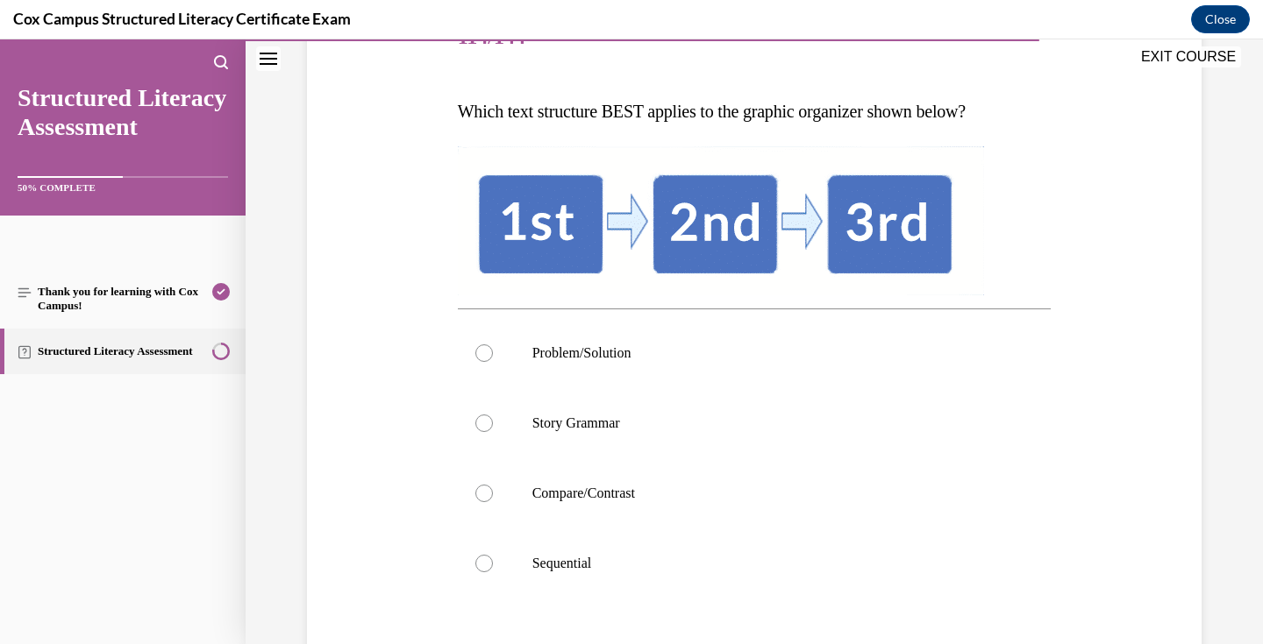
scroll to position [247, 0]
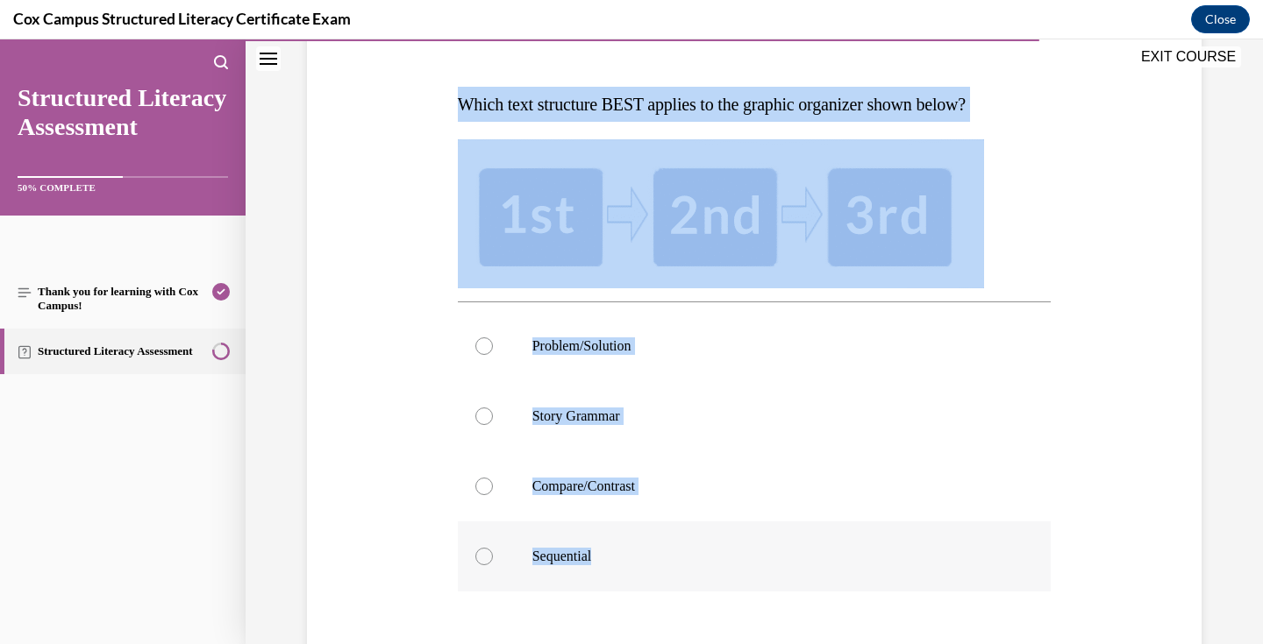
drag, startPoint x: 427, startPoint y: 82, endPoint x: 820, endPoint y: 563, distance: 620.6
click at [820, 563] on div "Question 114/144 Which text structure BEST applies to the graphic organizer sho…" at bounding box center [753, 376] width 903 height 865
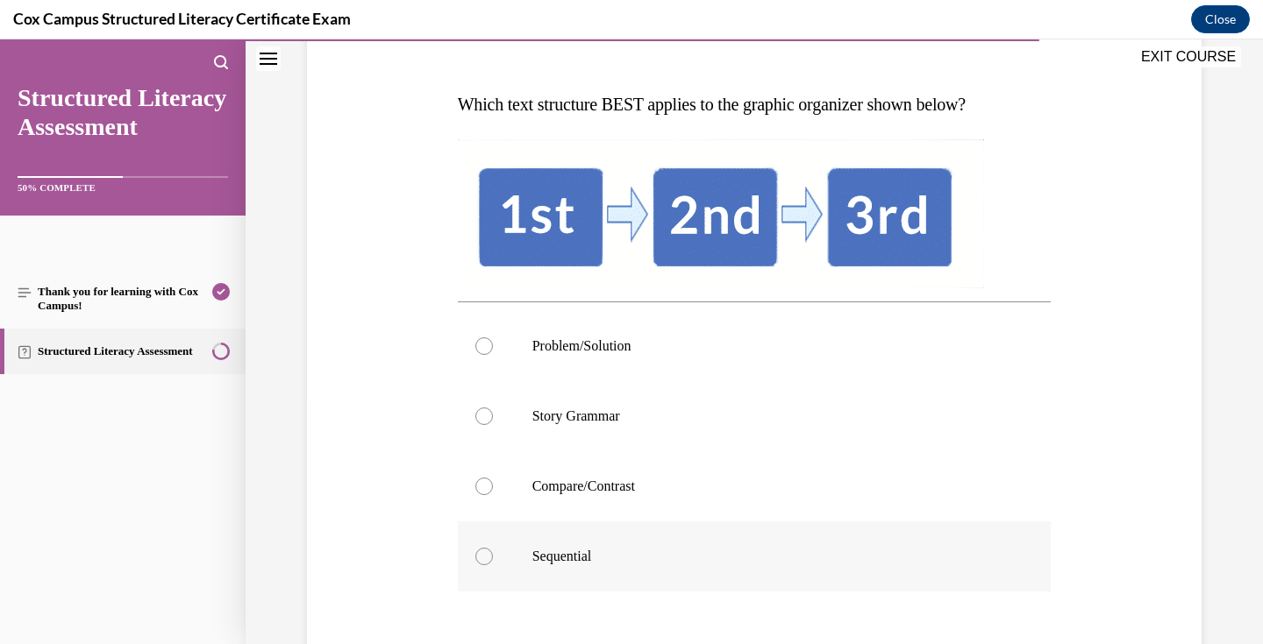
click at [643, 540] on label "Sequential" at bounding box center [755, 557] width 594 height 70
click at [493, 548] on input "Sequential" at bounding box center [484, 557] width 18 height 18
radio input "true"
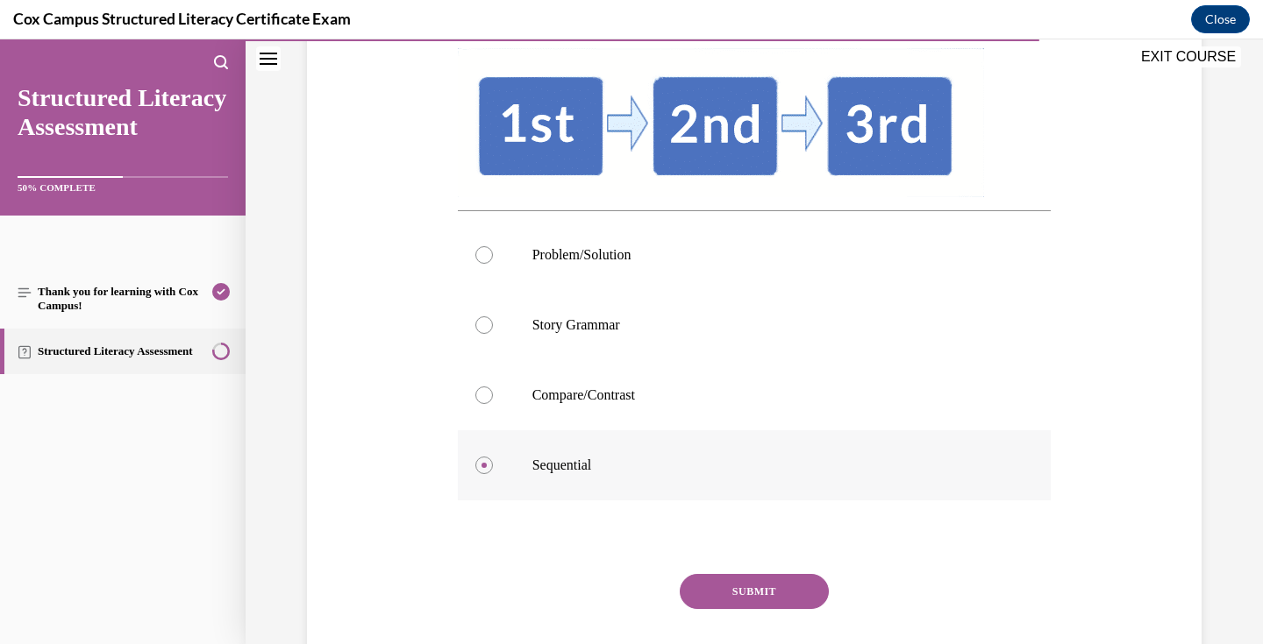
scroll to position [341, 0]
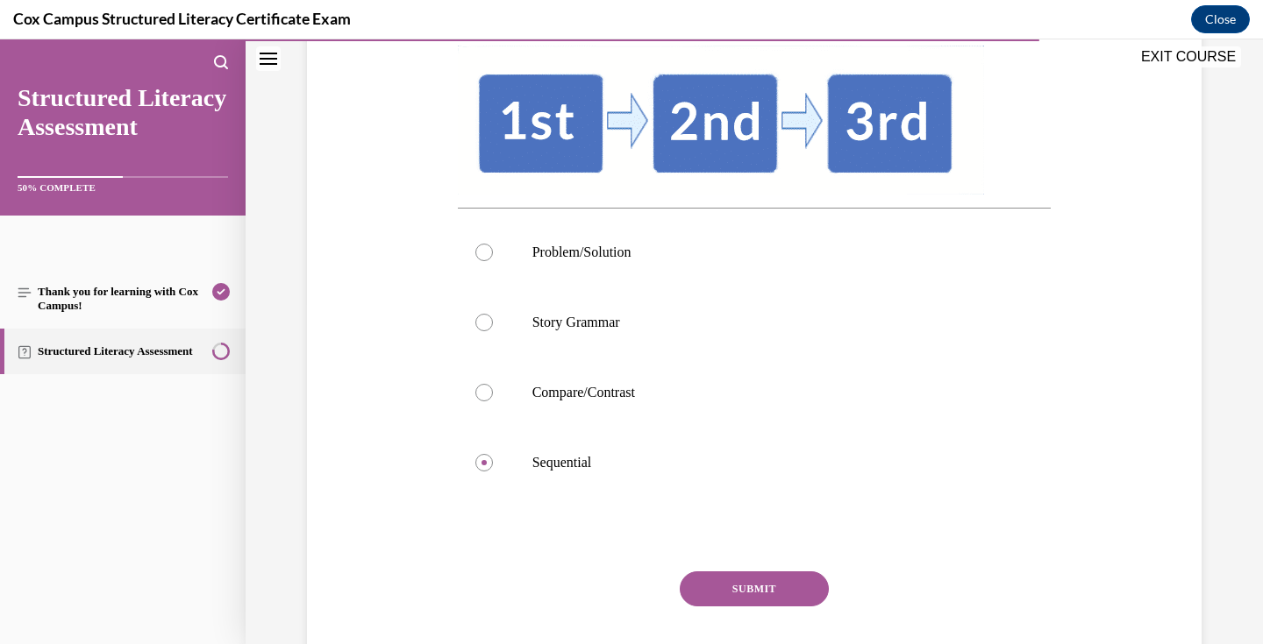
click at [756, 584] on button "SUBMIT" at bounding box center [754, 589] width 149 height 35
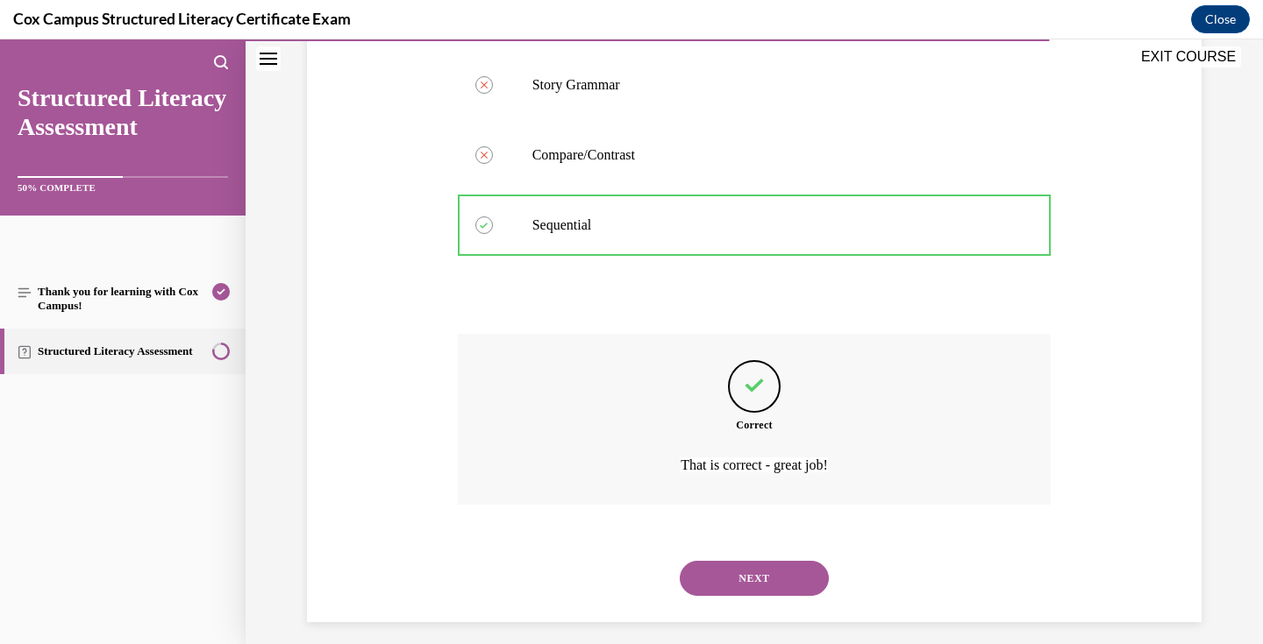
scroll to position [592, 0]
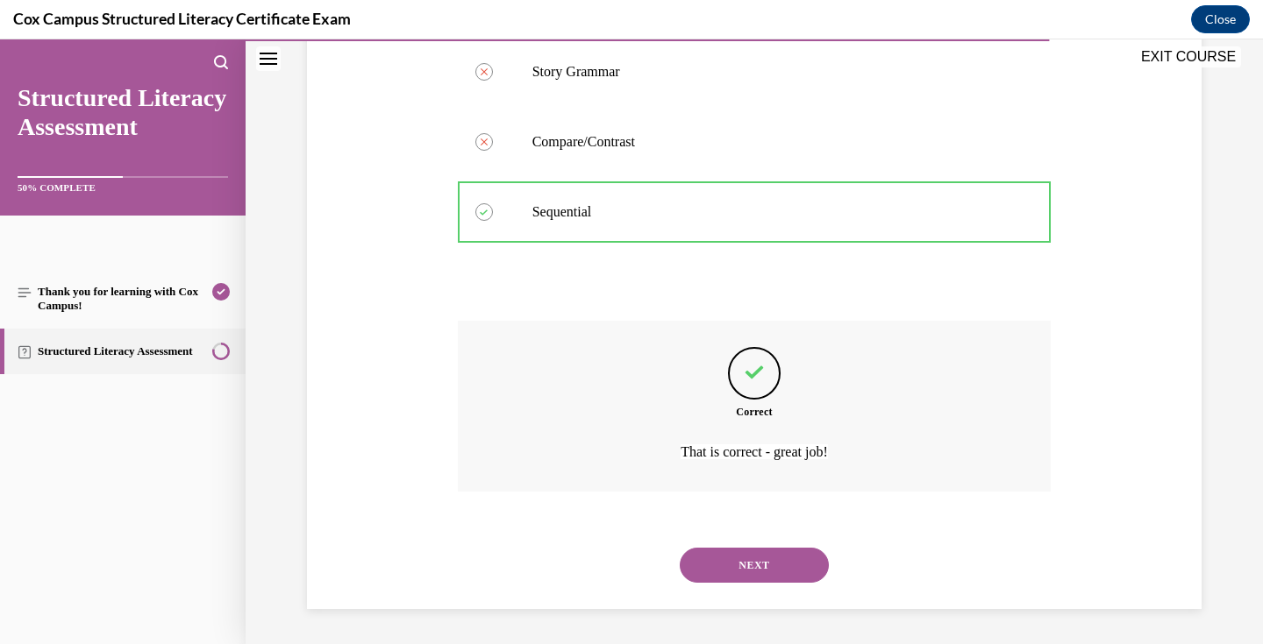
click at [766, 564] on button "NEXT" at bounding box center [754, 565] width 149 height 35
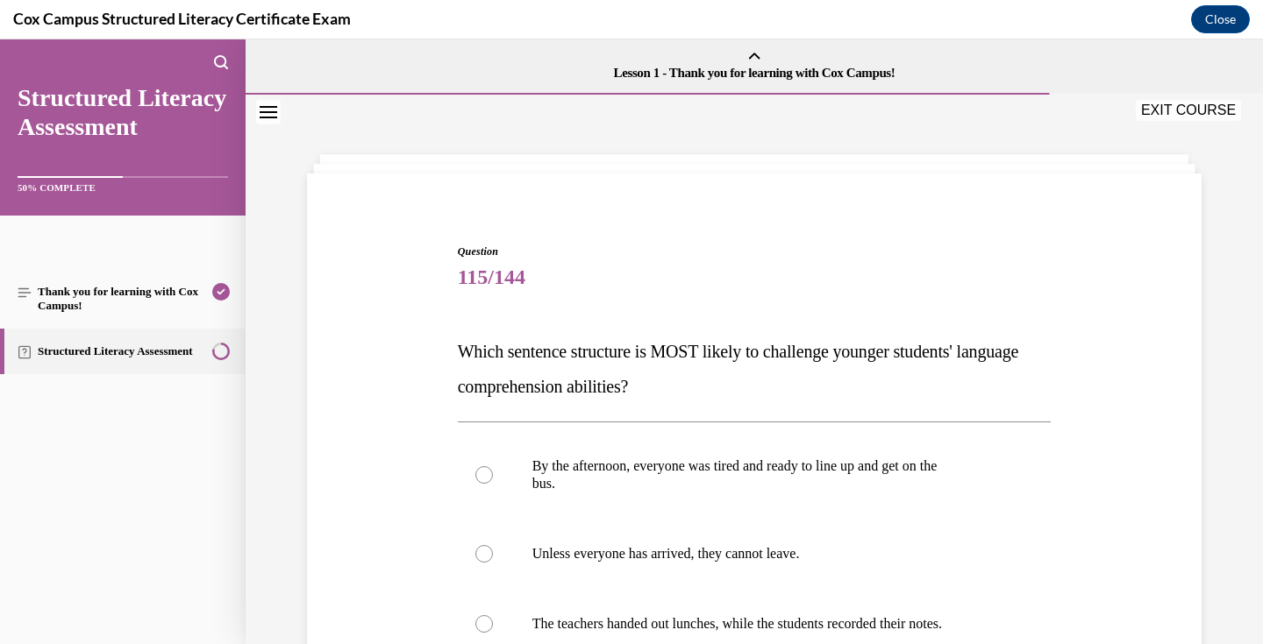
scroll to position [97, 0]
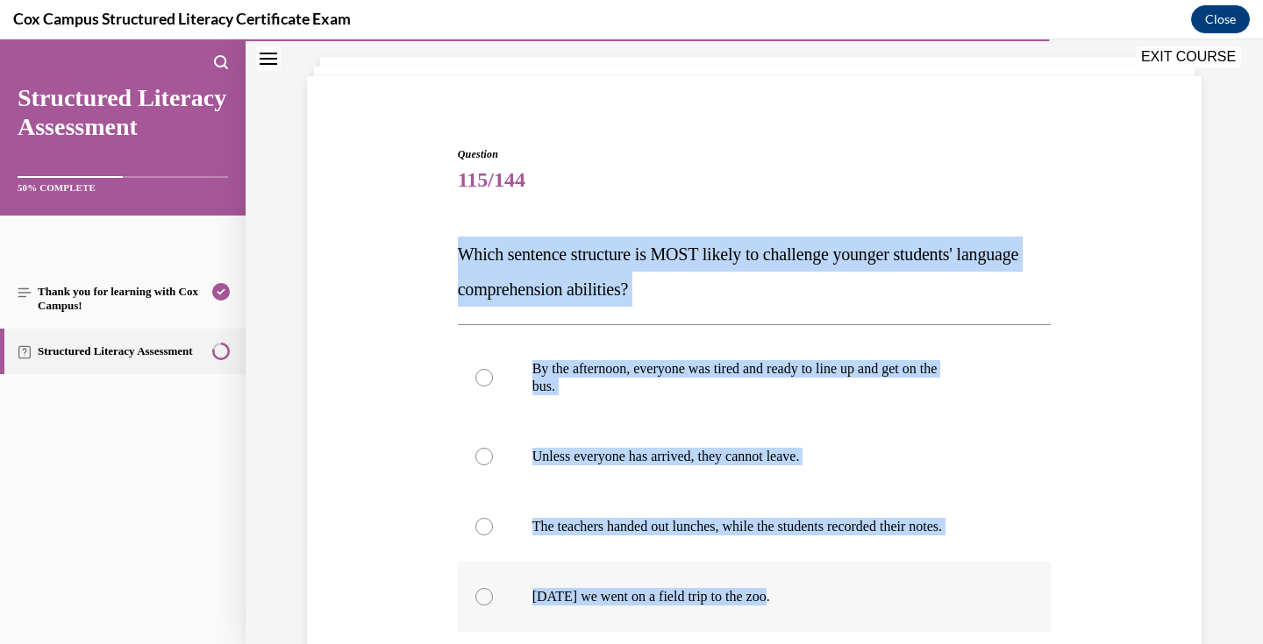
drag, startPoint x: 438, startPoint y: 232, endPoint x: 788, endPoint y: 615, distance: 518.8
click at [788, 615] on div "Question 115/144 Which sentence structure is MOST likely to challenge younger s…" at bounding box center [753, 472] width 903 height 756
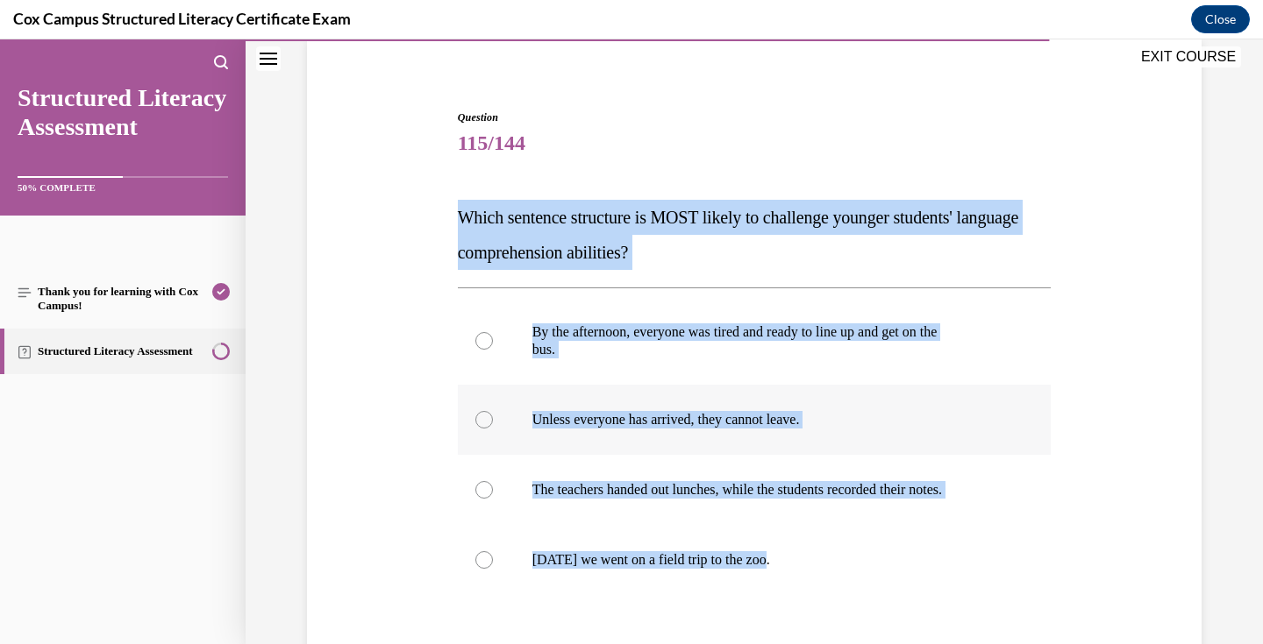
click at [625, 421] on p "Unless everyone has arrived, they cannot leave." at bounding box center [769, 420] width 475 height 18
click at [493, 421] on input "Unless everyone has arrived, they cannot leave." at bounding box center [484, 420] width 18 height 18
radio input "true"
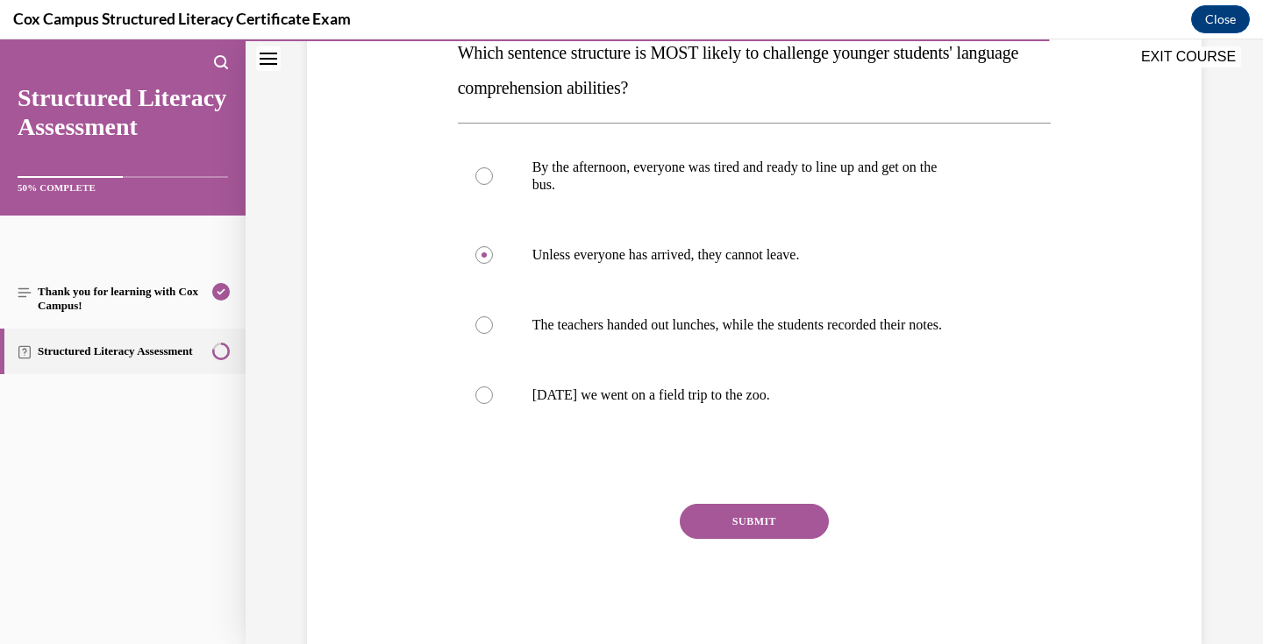
click at [746, 522] on button "SUBMIT" at bounding box center [754, 521] width 149 height 35
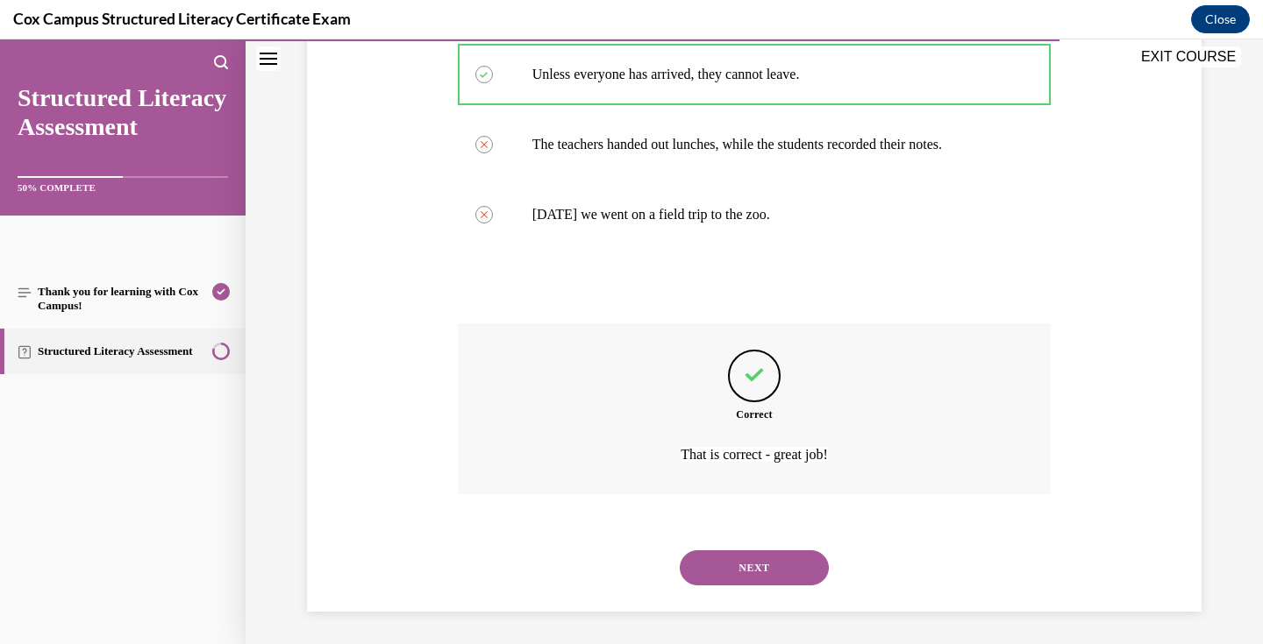
scroll to position [482, 0]
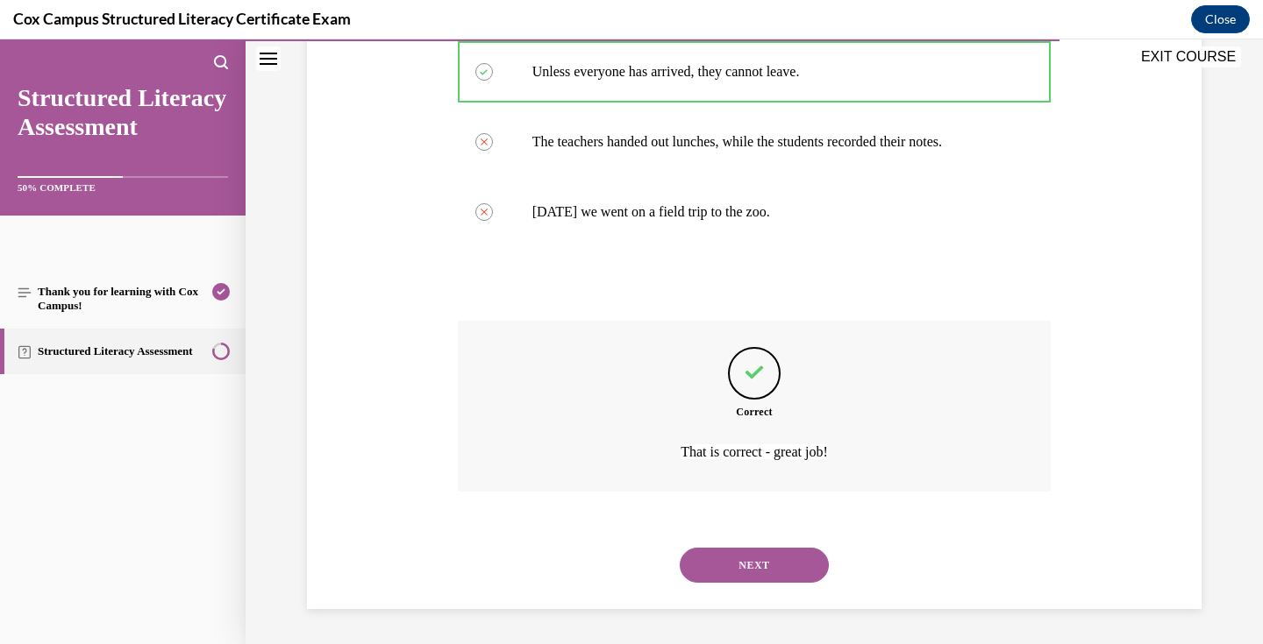
click at [756, 563] on button "NEXT" at bounding box center [754, 565] width 149 height 35
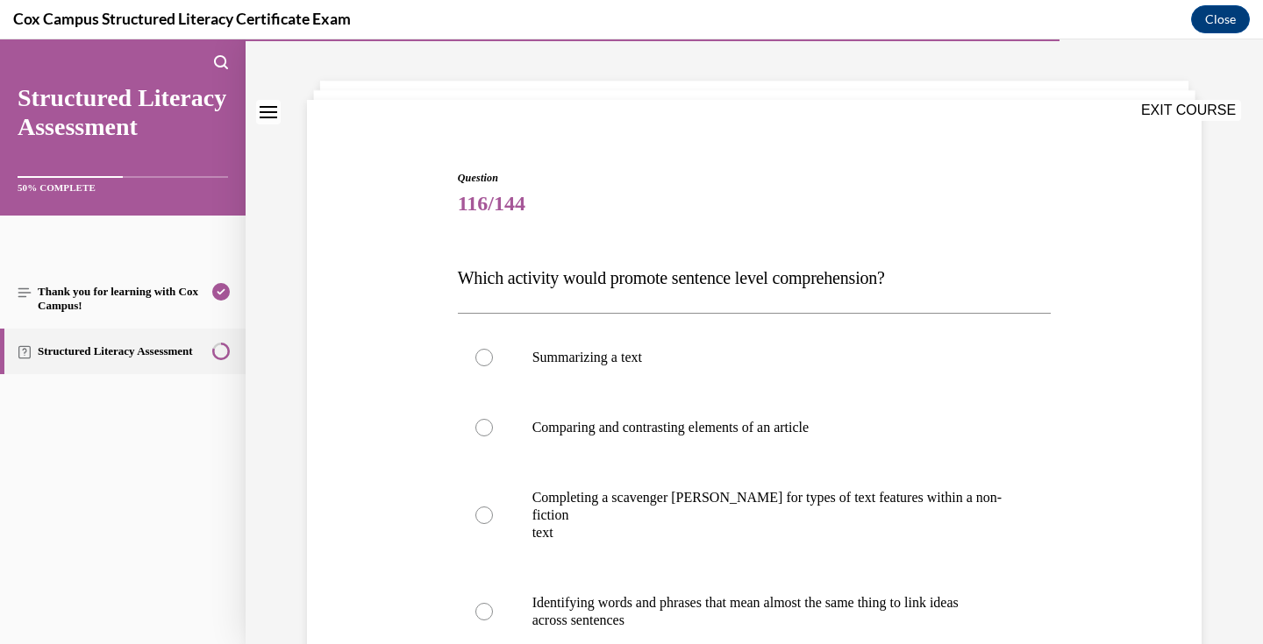
scroll to position [144, 0]
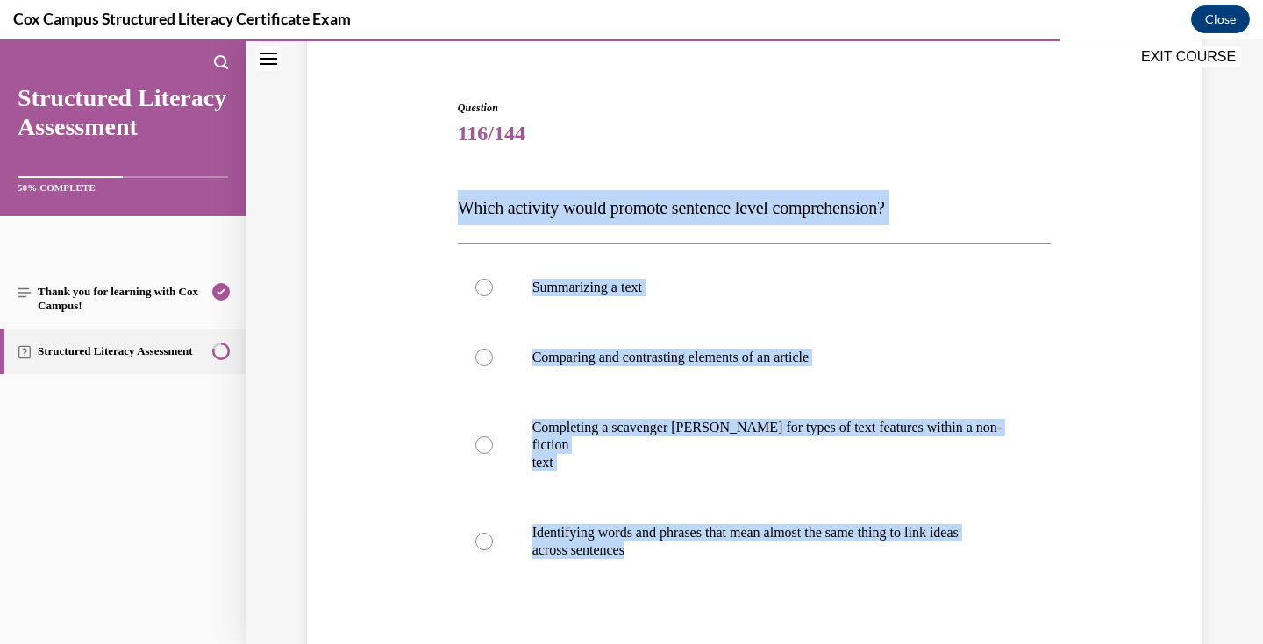
drag, startPoint x: 649, startPoint y: 542, endPoint x: 441, endPoint y: 215, distance: 387.5
click at [441, 215] on div "Question 116/144 Which activity would promote sentence level comprehension? Sum…" at bounding box center [753, 425] width 903 height 756
click at [620, 542] on p "across sentences" at bounding box center [769, 551] width 475 height 18
click at [493, 533] on input "Identifying words and phrases that mean almost the same thing to link ideas acr…" at bounding box center [484, 542] width 18 height 18
radio input "true"
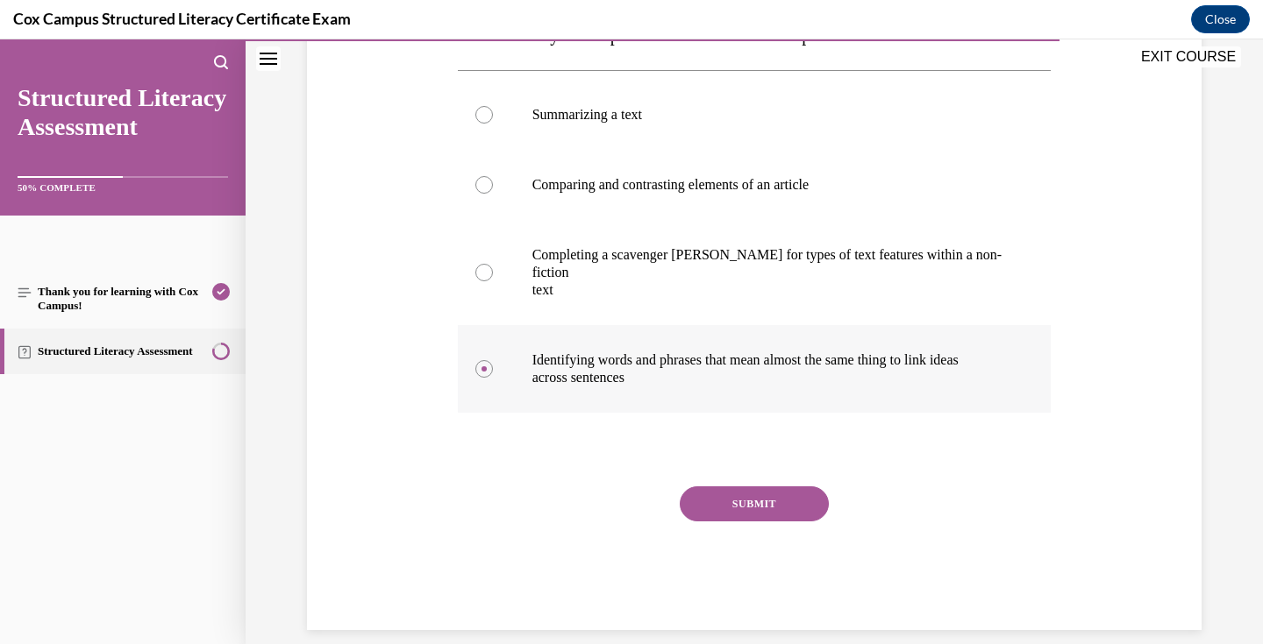
scroll to position [320, 0]
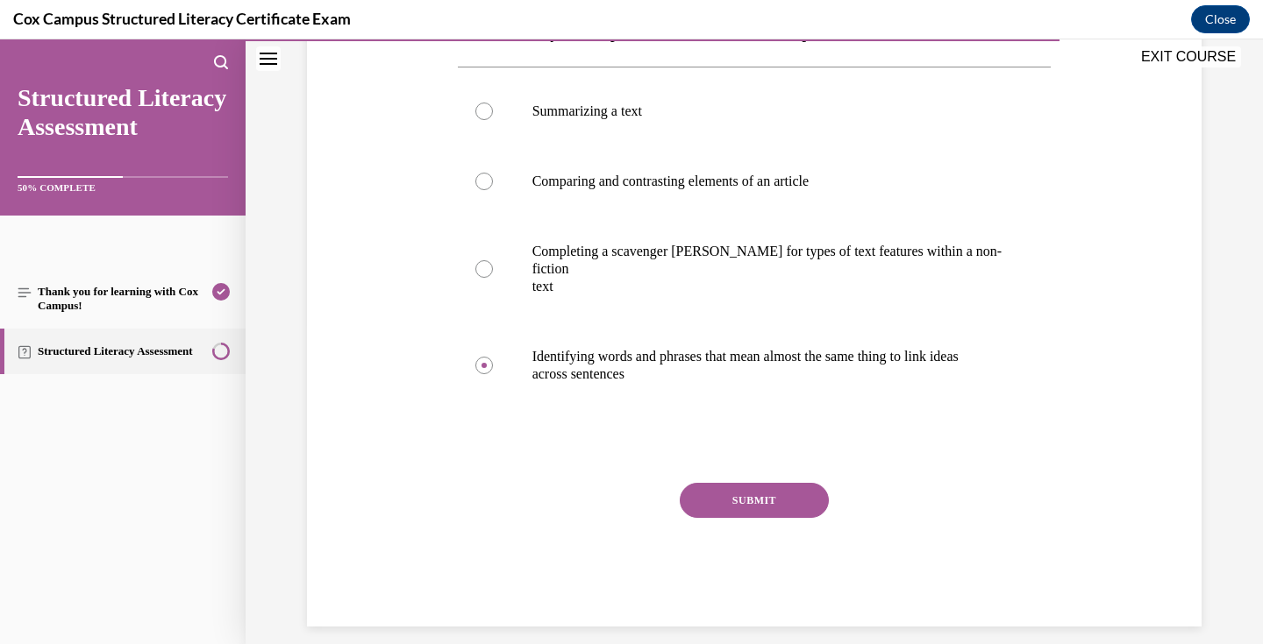
click at [743, 485] on button "SUBMIT" at bounding box center [754, 500] width 149 height 35
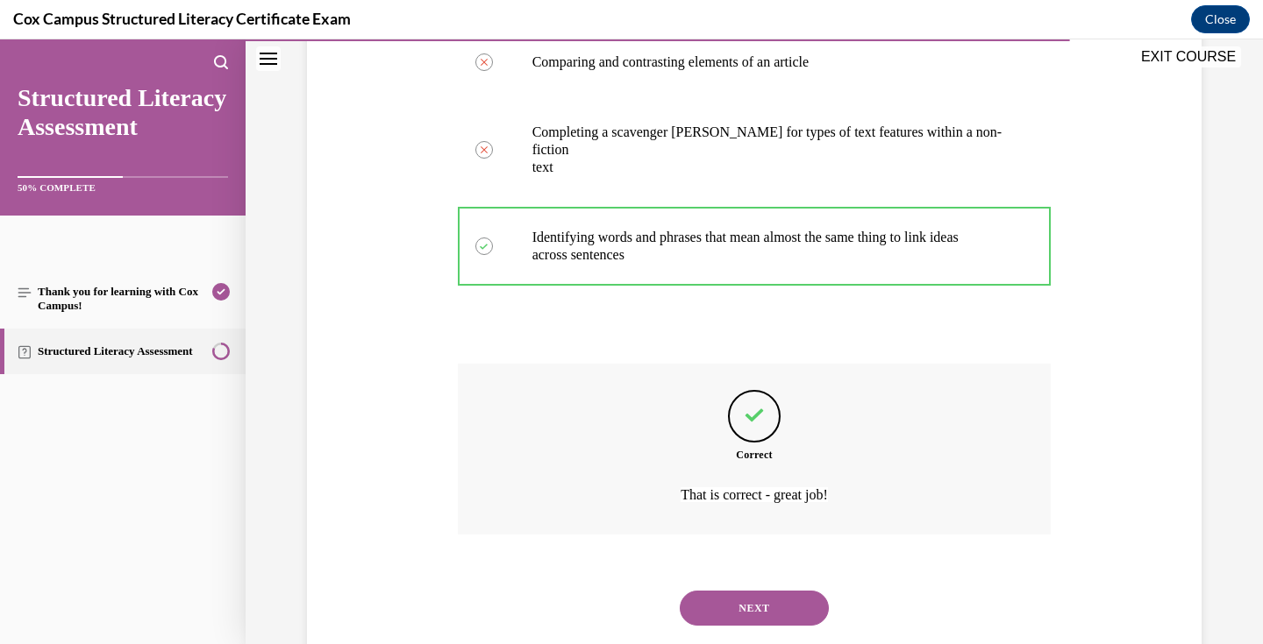
scroll to position [465, 0]
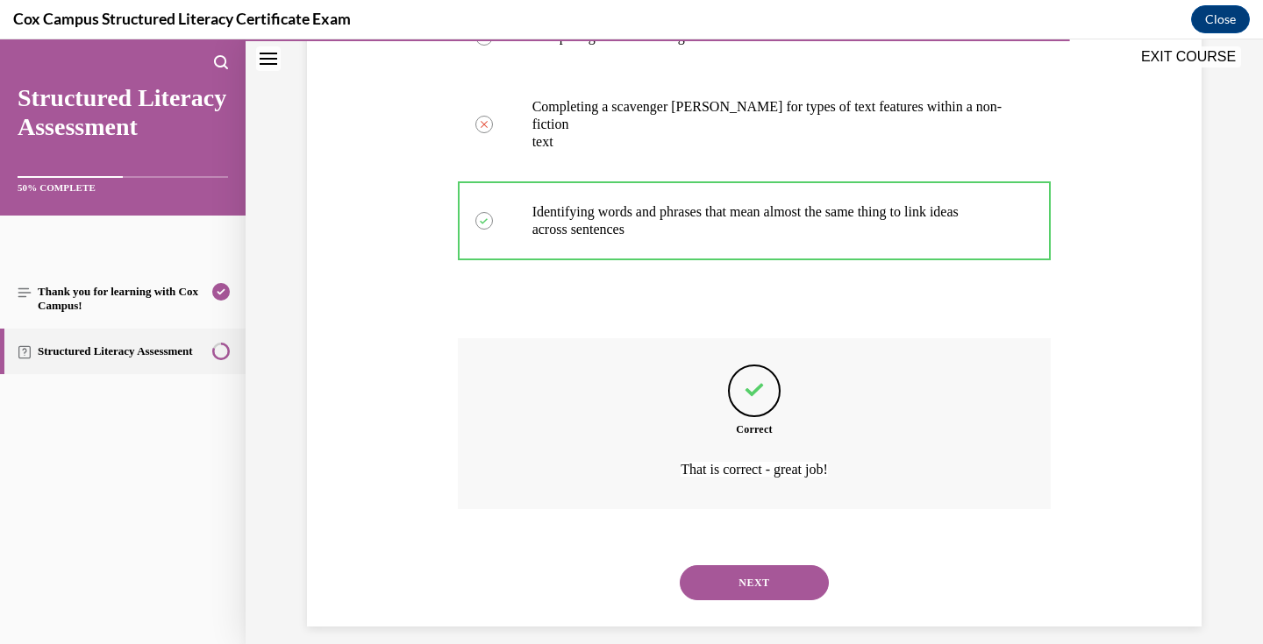
click at [747, 566] on button "NEXT" at bounding box center [754, 583] width 149 height 35
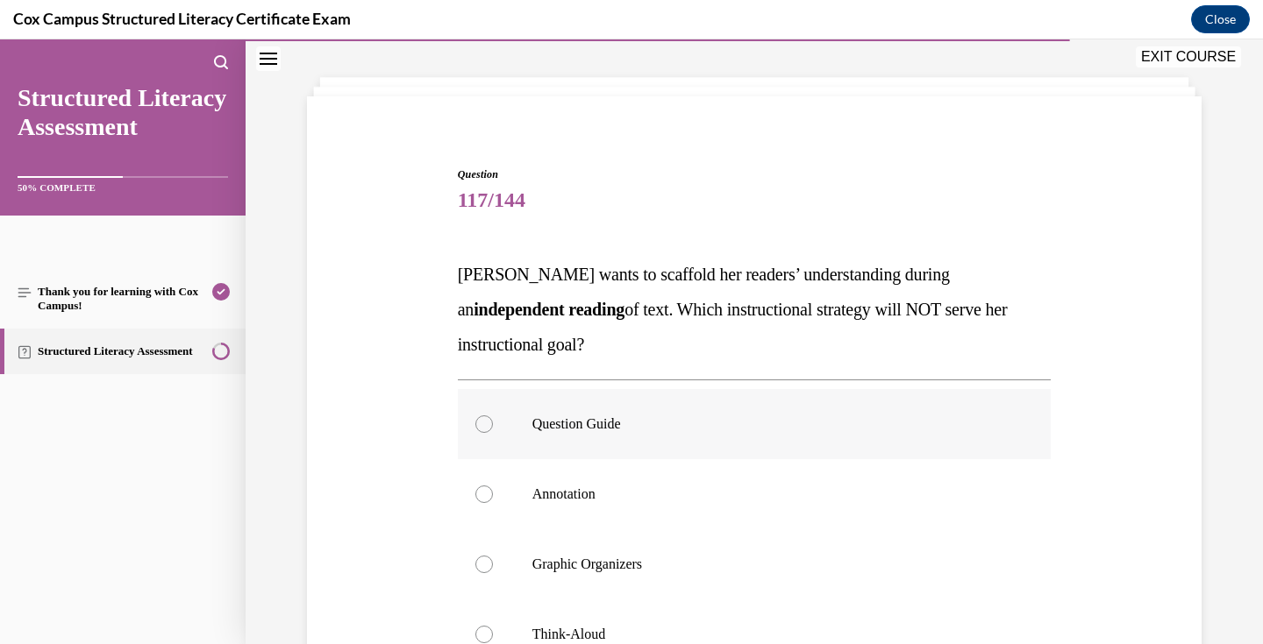
scroll to position [89, 0]
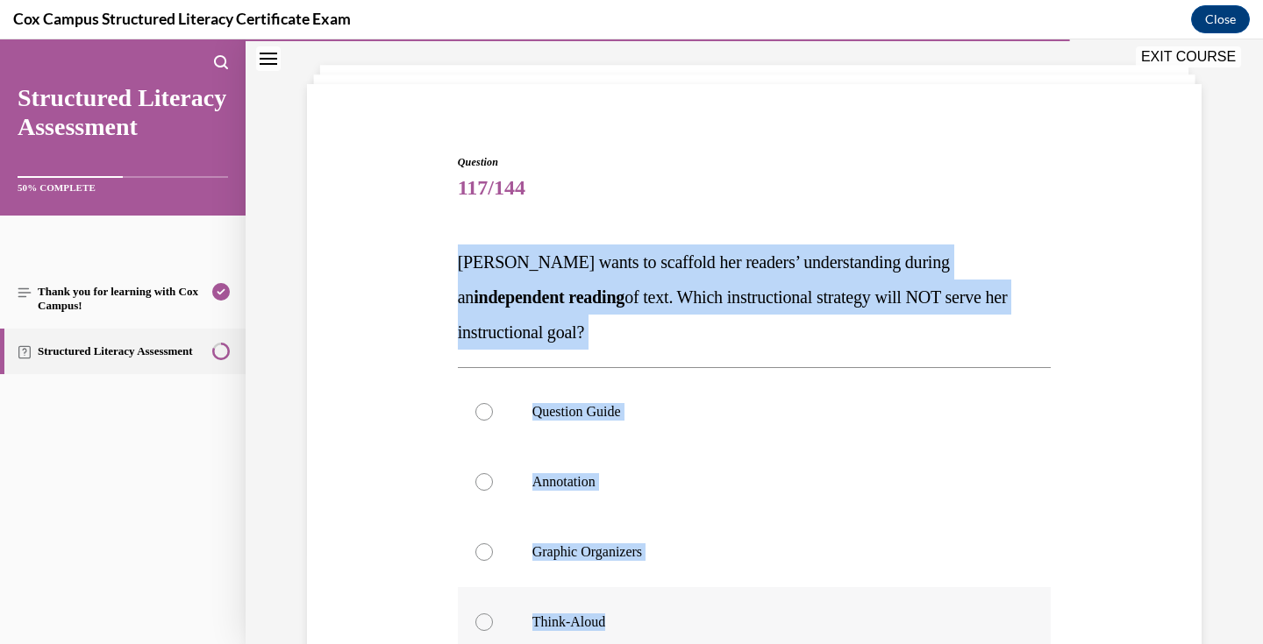
drag, startPoint x: 445, startPoint y: 246, endPoint x: 615, endPoint y: 625, distance: 416.0
click at [615, 625] on div "Question 117/144 [PERSON_NAME] wants to scaffold her readers’ understanding dur…" at bounding box center [753, 488] width 903 height 773
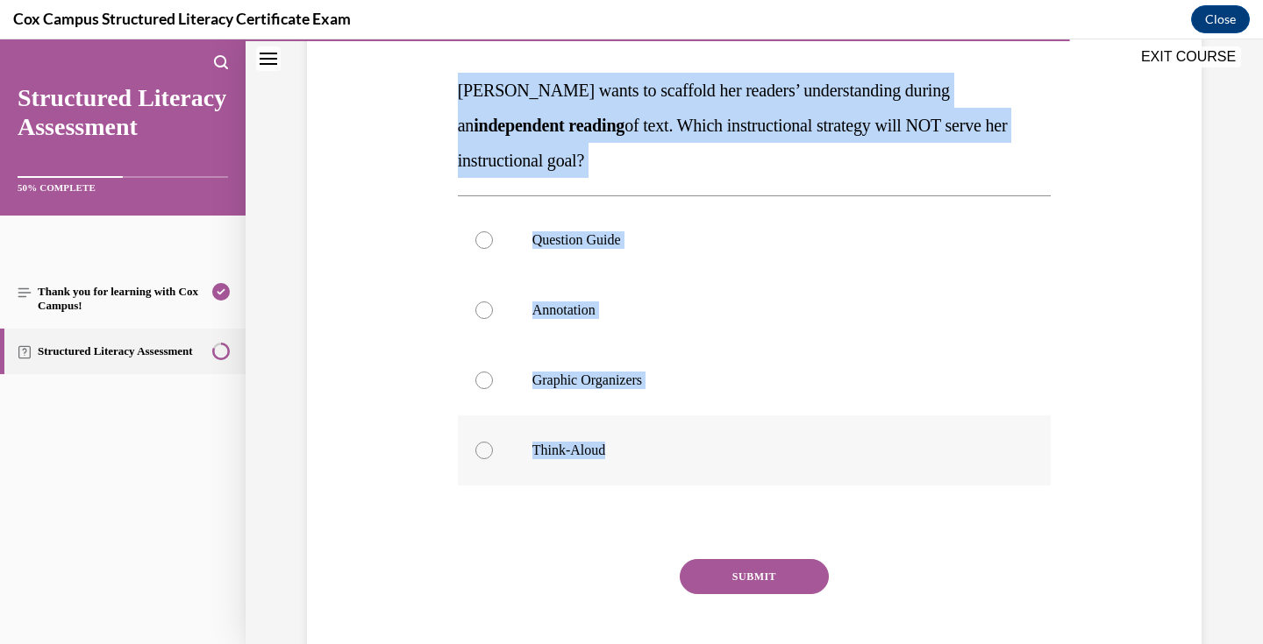
scroll to position [262, 0]
click at [614, 452] on p "Think-Aloud" at bounding box center [769, 450] width 475 height 18
click at [493, 452] on input "Think-Aloud" at bounding box center [484, 450] width 18 height 18
radio input "true"
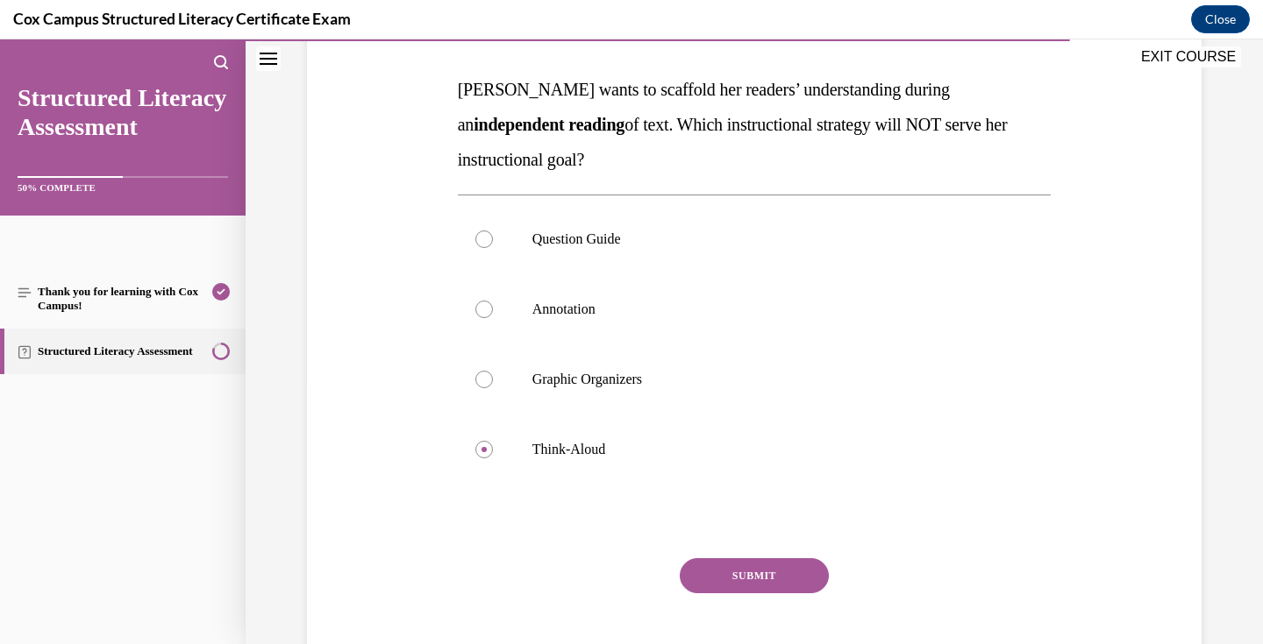
click at [740, 571] on button "SUBMIT" at bounding box center [754, 576] width 149 height 35
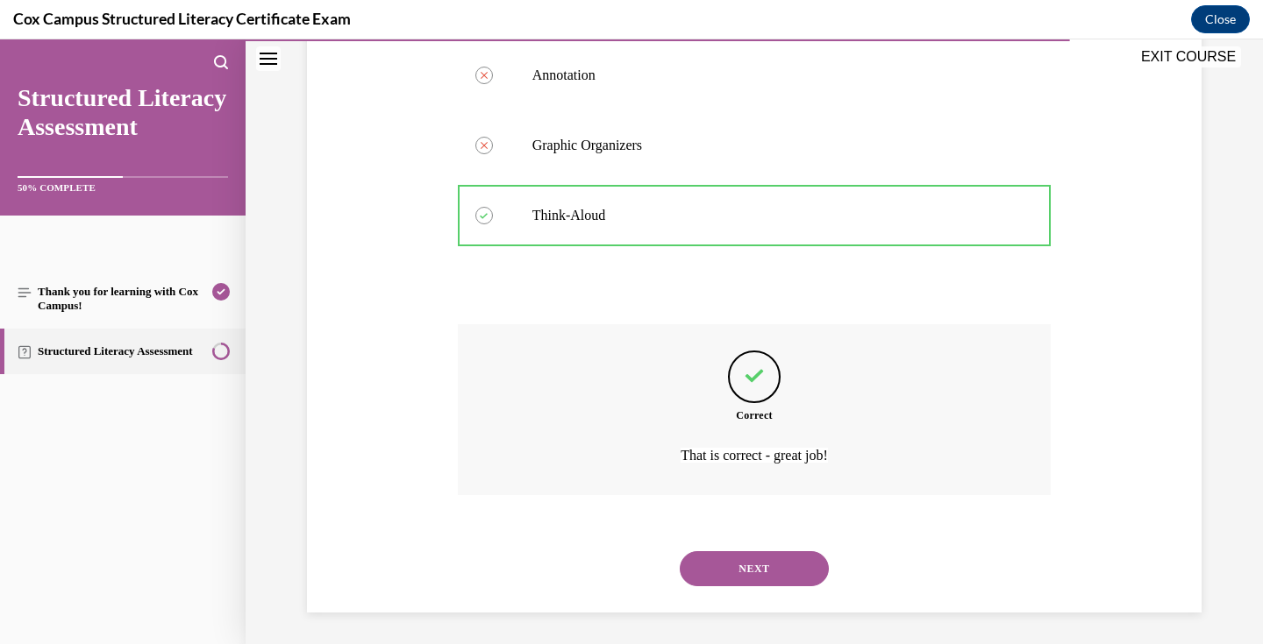
scroll to position [500, 0]
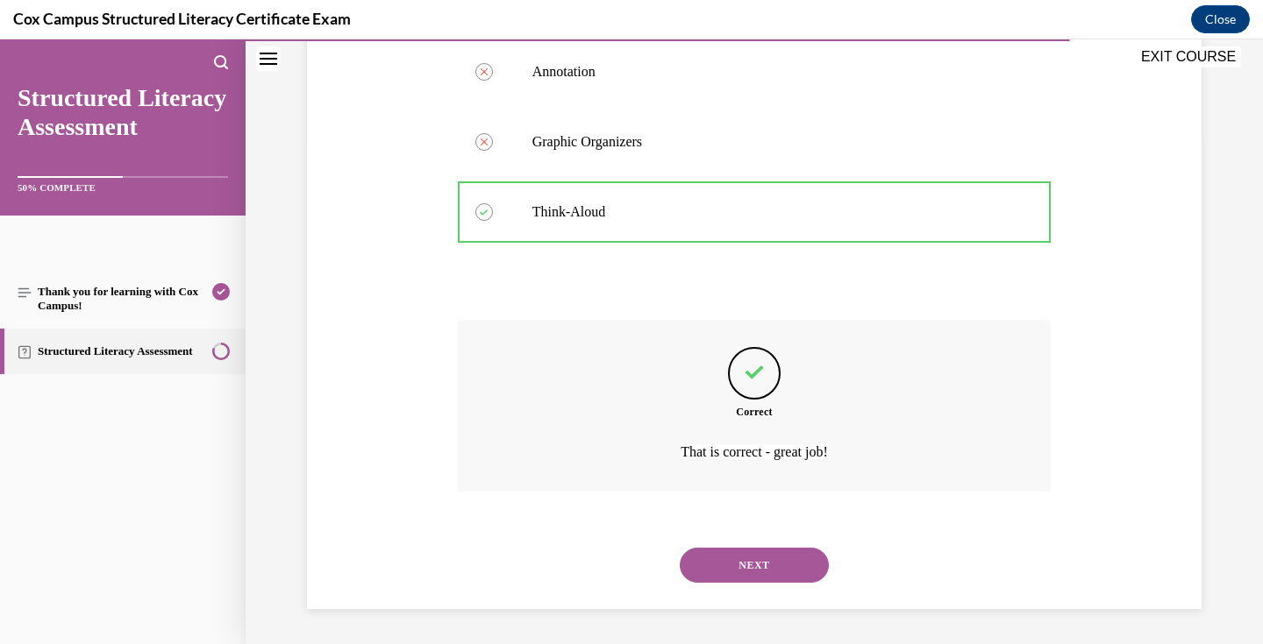
click at [756, 559] on button "NEXT" at bounding box center [754, 565] width 149 height 35
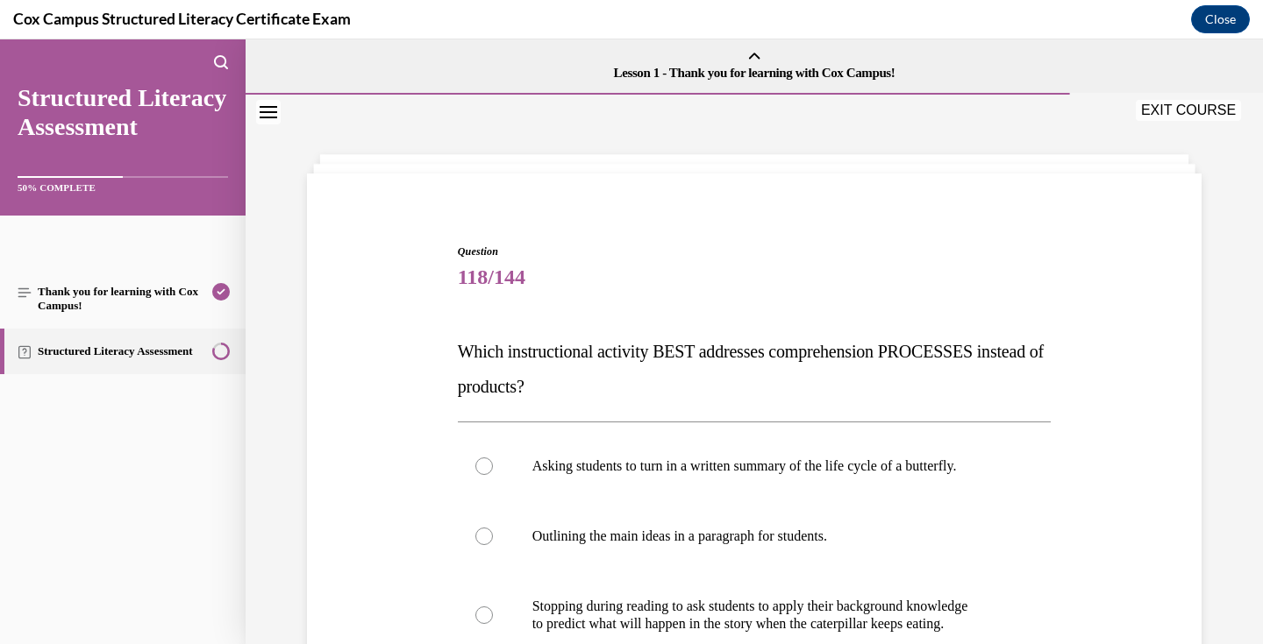
scroll to position [150, 0]
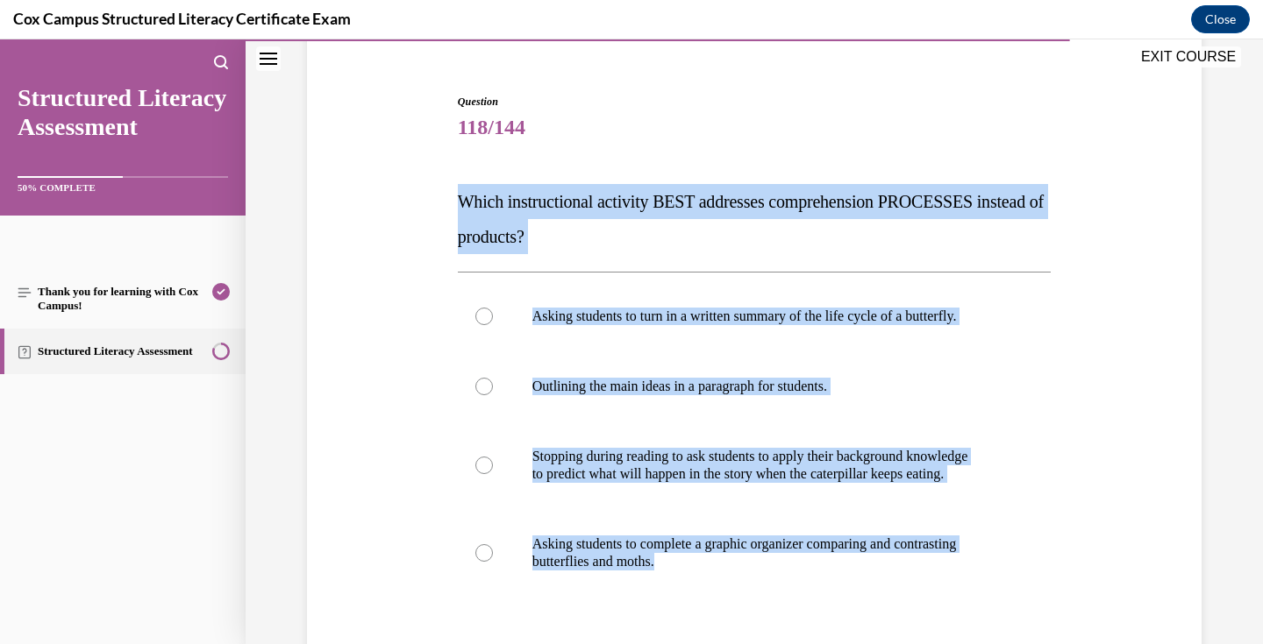
drag, startPoint x: 701, startPoint y: 561, endPoint x: 460, endPoint y: 210, distance: 426.3
click at [460, 210] on div "Question 118/144 Which instructional activity BEST addresses comprehension PROC…" at bounding box center [755, 454] width 594 height 721
click at [613, 469] on p "to predict what will happen in the story when the caterpillar keeps eating." at bounding box center [769, 475] width 475 height 18
click at [493, 469] on input "Stopping during reading to ask students to apply their background knowledge to …" at bounding box center [484, 466] width 18 height 18
radio input "true"
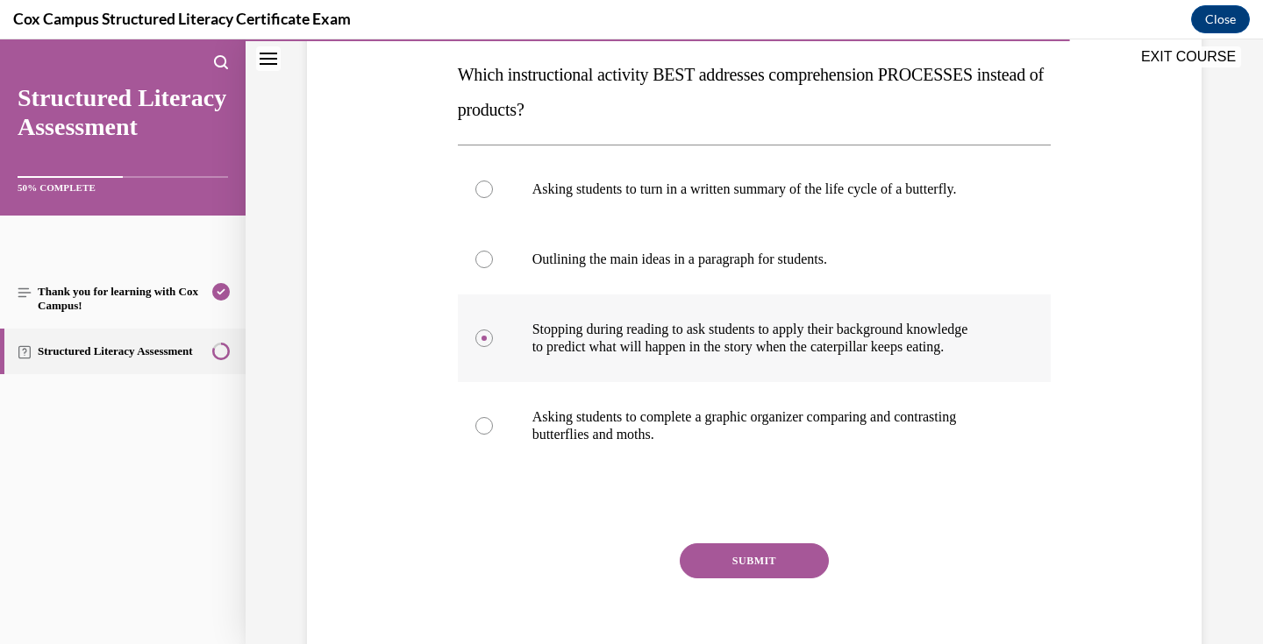
scroll to position [278, 0]
click at [735, 555] on button "SUBMIT" at bounding box center [754, 560] width 149 height 35
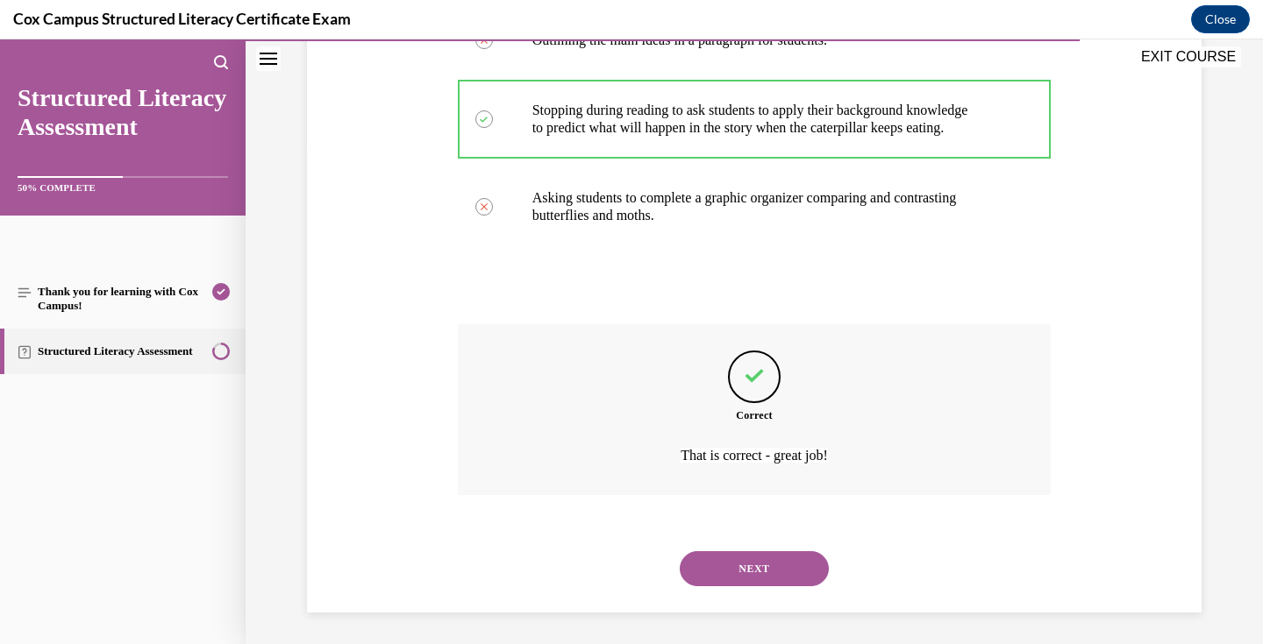
scroll to position [500, 0]
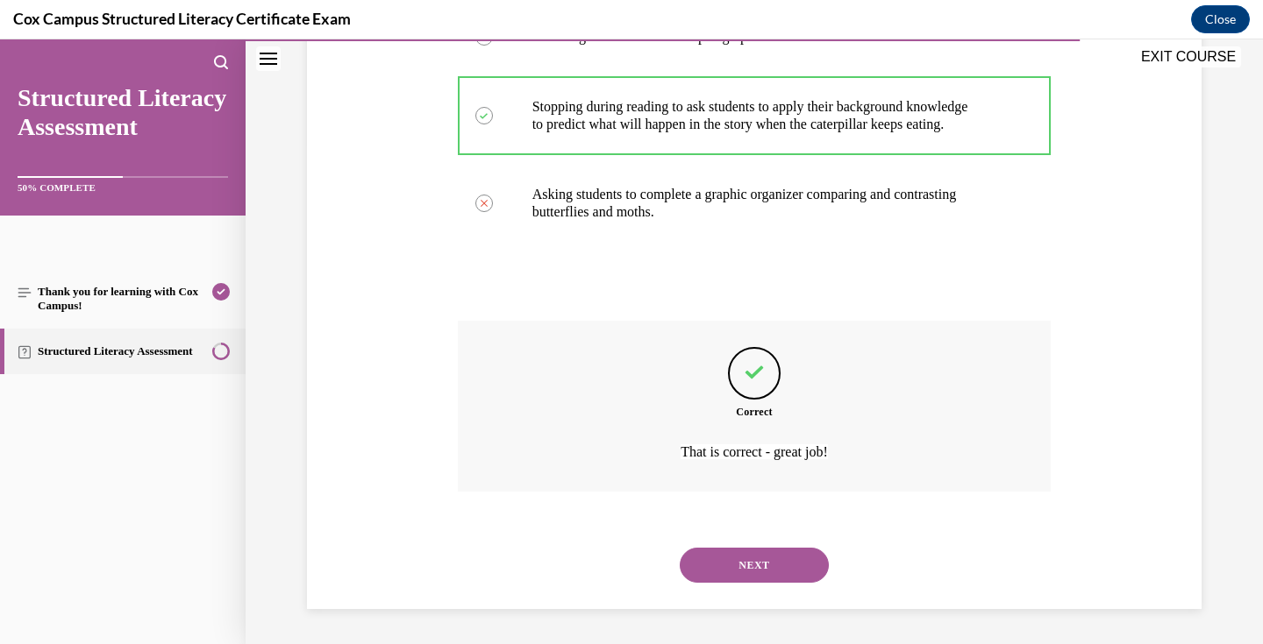
click at [745, 561] on button "NEXT" at bounding box center [754, 565] width 149 height 35
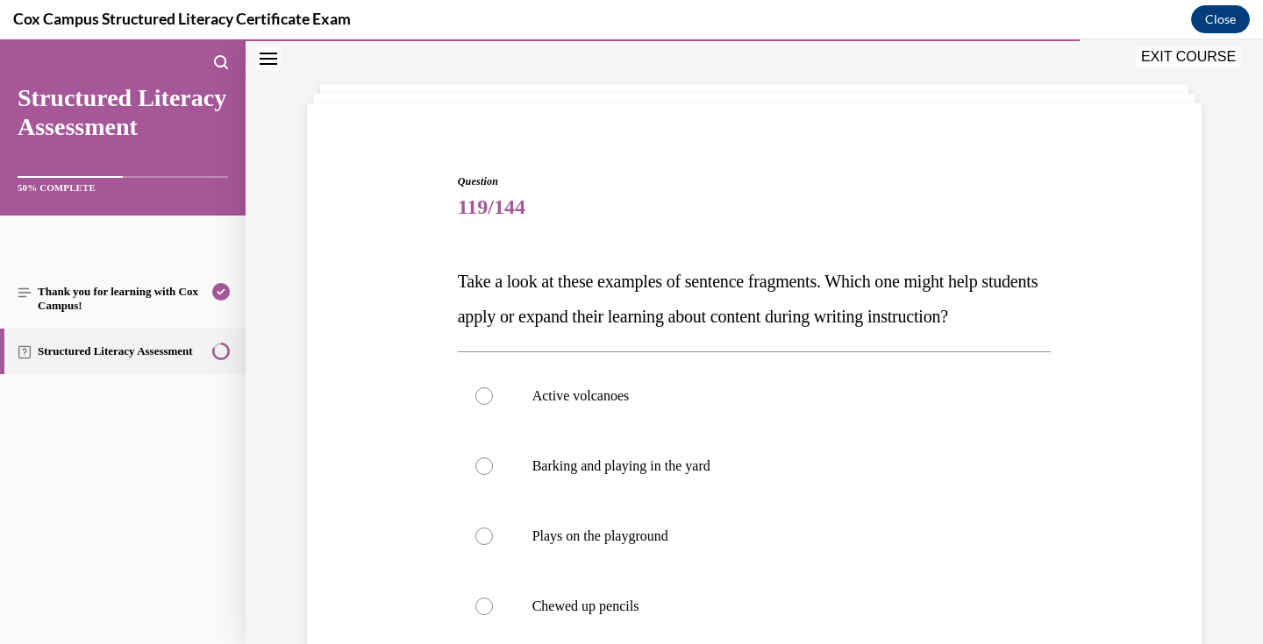
scroll to position [143, 0]
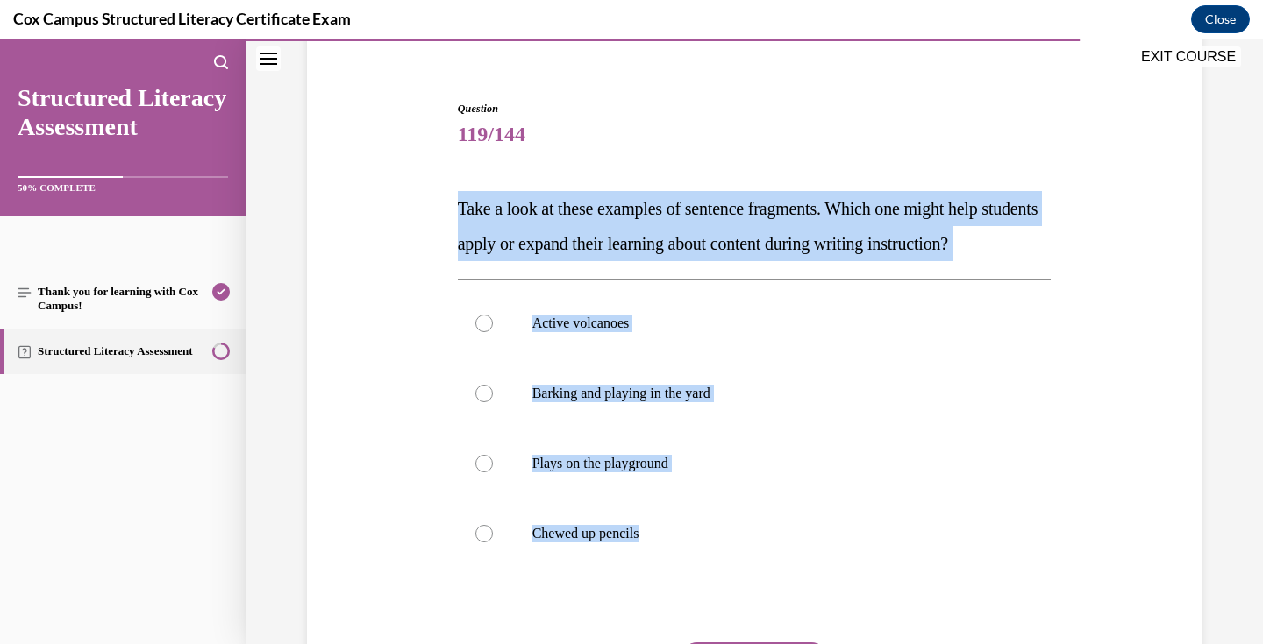
drag, startPoint x: 676, startPoint y: 569, endPoint x: 459, endPoint y: 206, distance: 422.7
click at [459, 206] on div "Question 119/144 Take a look at these examples of sentence fragments. Which one…" at bounding box center [755, 444] width 594 height 686
click at [609, 359] on label "Active volcanoes" at bounding box center [755, 323] width 594 height 70
click at [493, 332] on input "Active volcanoes" at bounding box center [484, 324] width 18 height 18
radio input "true"
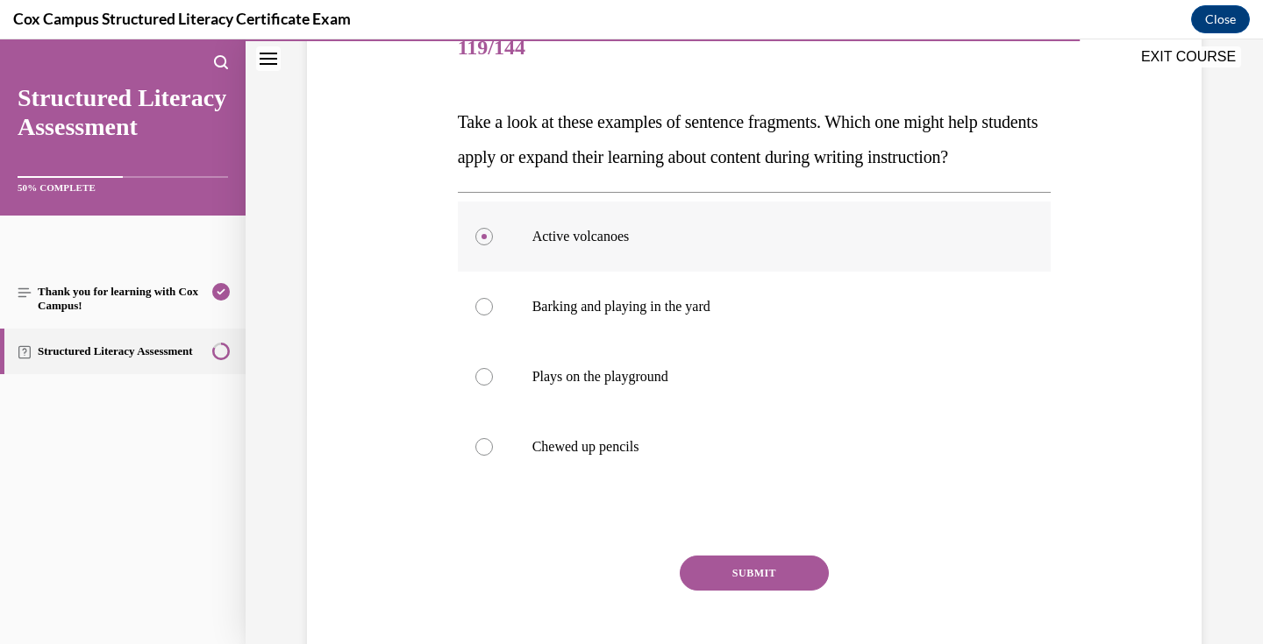
scroll to position [247, 0]
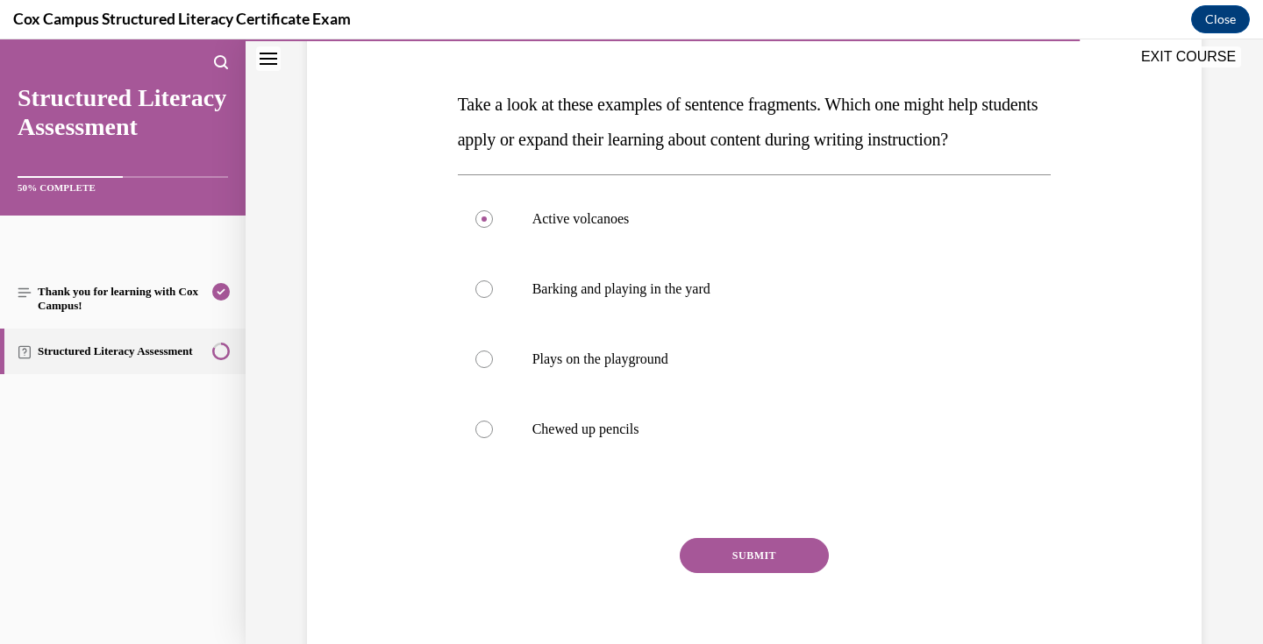
click at [744, 573] on button "SUBMIT" at bounding box center [754, 555] width 149 height 35
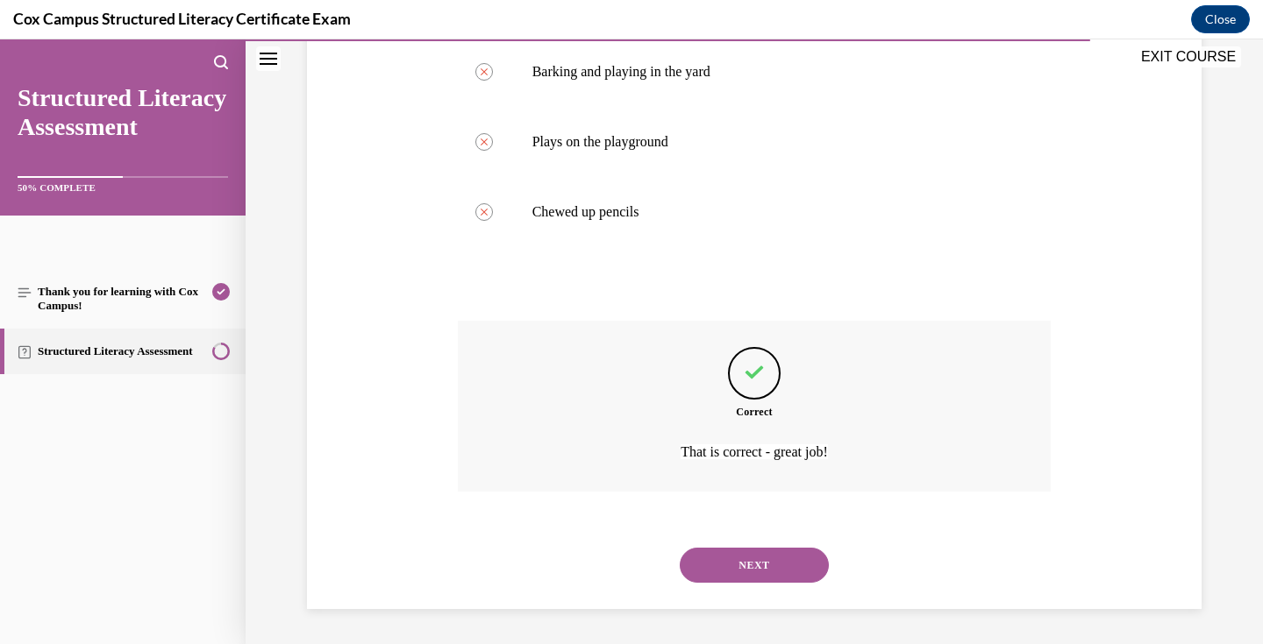
scroll to position [500, 0]
click at [760, 566] on button "NEXT" at bounding box center [754, 565] width 149 height 35
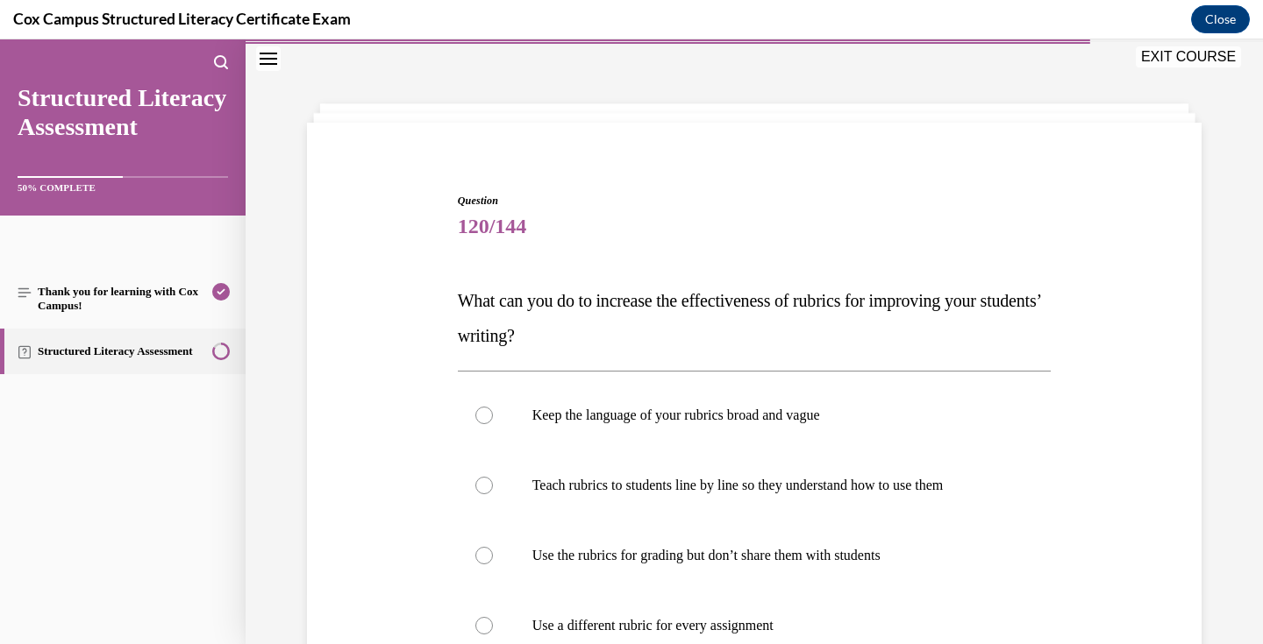
scroll to position [129, 0]
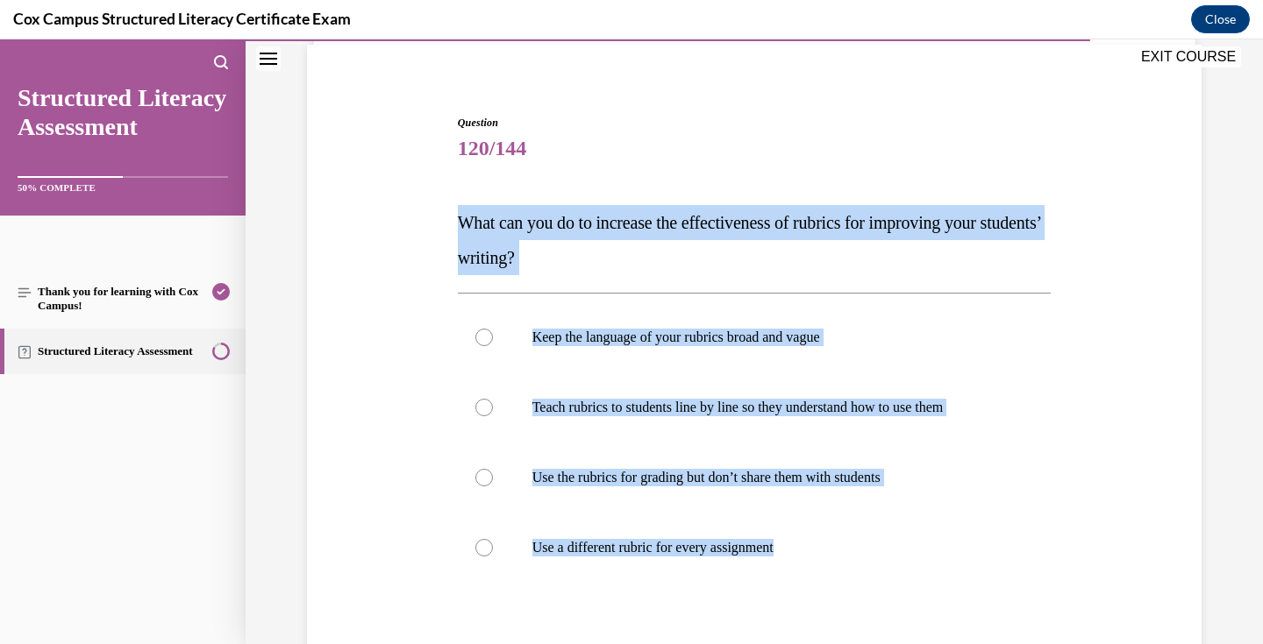
drag, startPoint x: 801, startPoint y: 557, endPoint x: 462, endPoint y: 215, distance: 481.7
click at [462, 215] on div "Question 120/144 What can you do to increase the effectiveness of rubrics for i…" at bounding box center [755, 458] width 594 height 686
click at [746, 409] on p "Teach rubrics to students line by line so they understand how to use them" at bounding box center [769, 408] width 475 height 18
click at [493, 409] on input "Teach rubrics to students line by line so they understand how to use them" at bounding box center [484, 408] width 18 height 18
radio input "true"
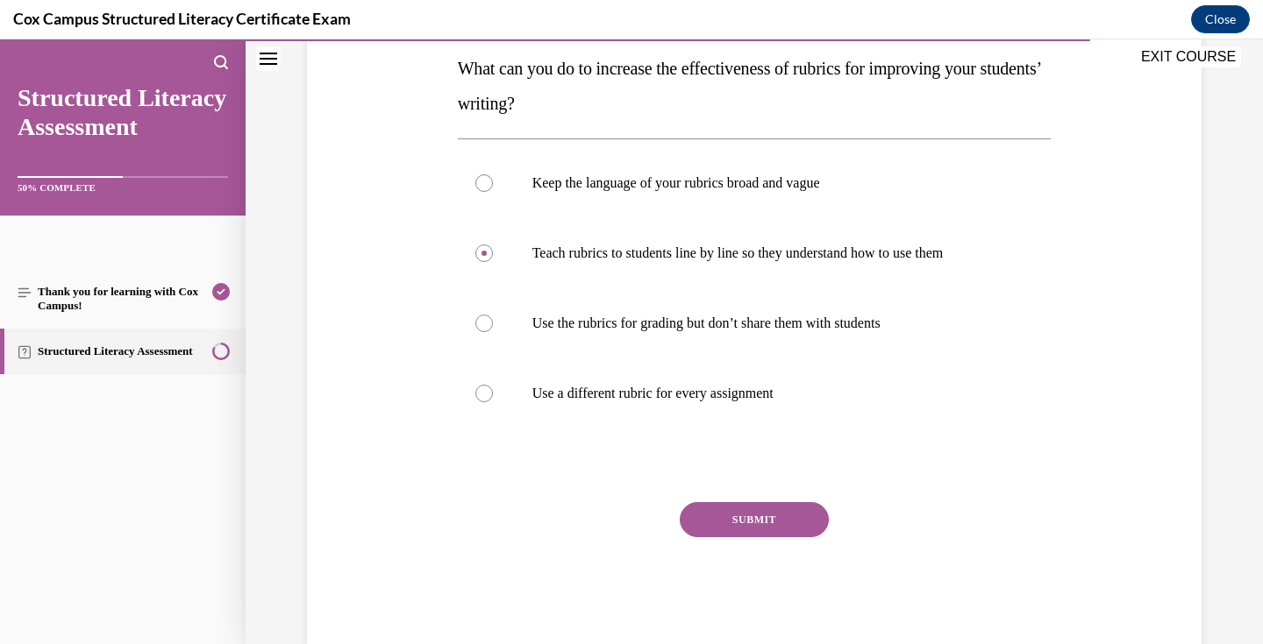
click at [759, 517] on button "SUBMIT" at bounding box center [754, 519] width 149 height 35
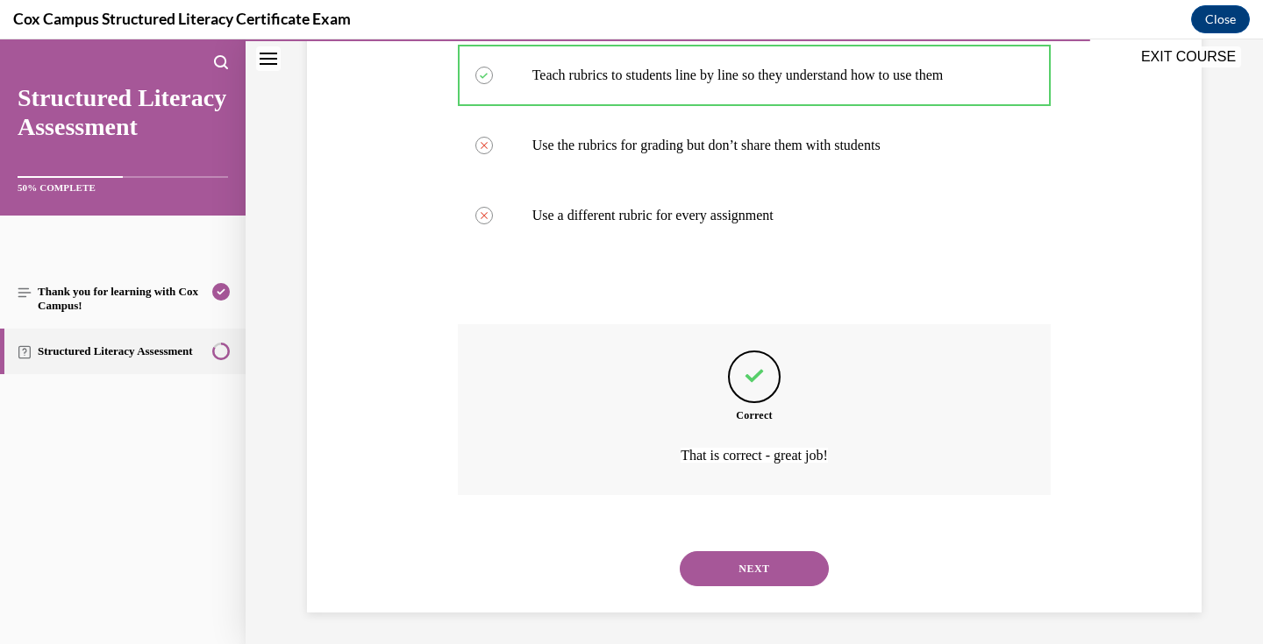
scroll to position [465, 0]
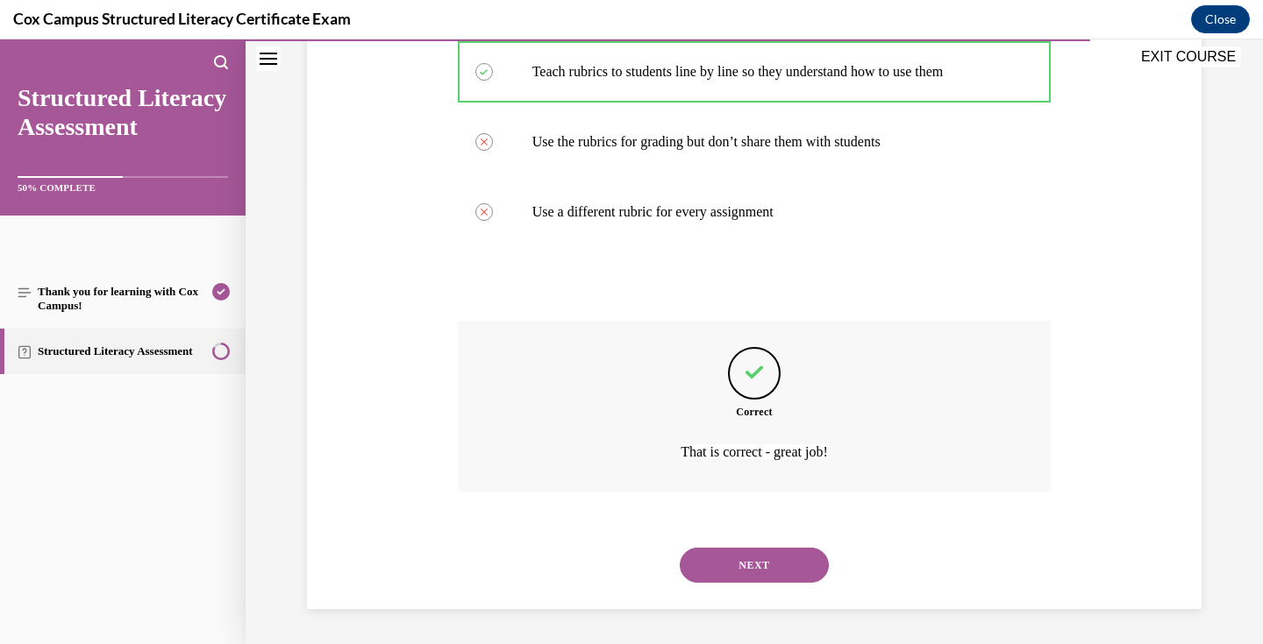
click at [758, 564] on button "NEXT" at bounding box center [754, 565] width 149 height 35
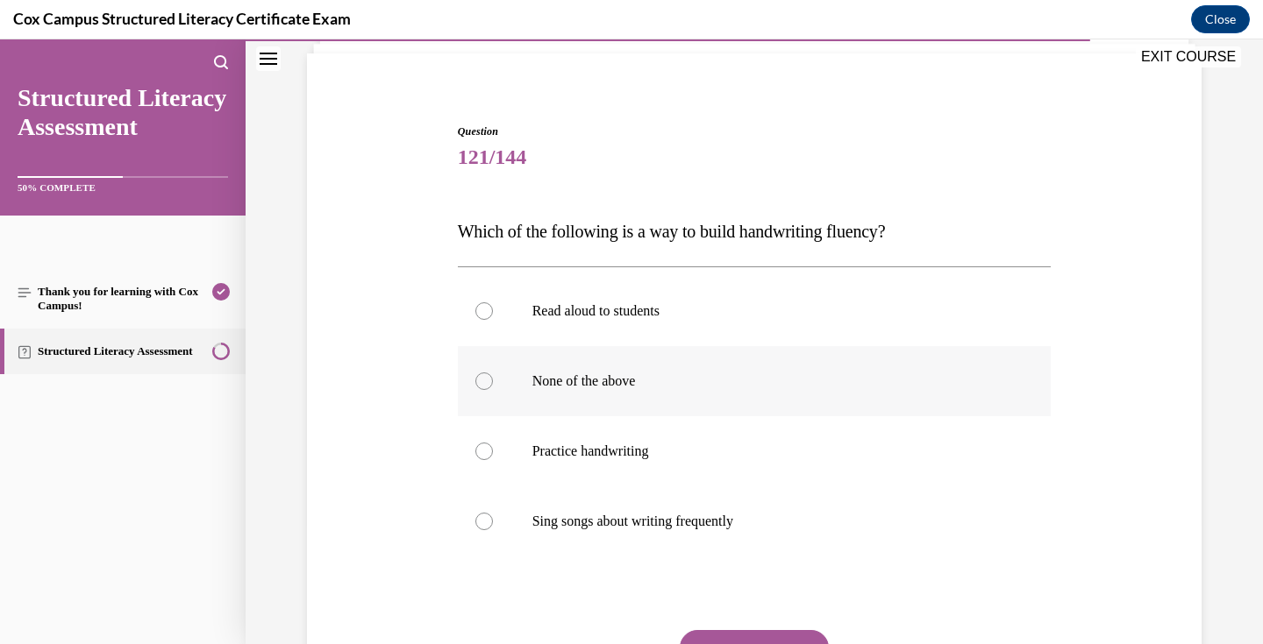
scroll to position [121, 0]
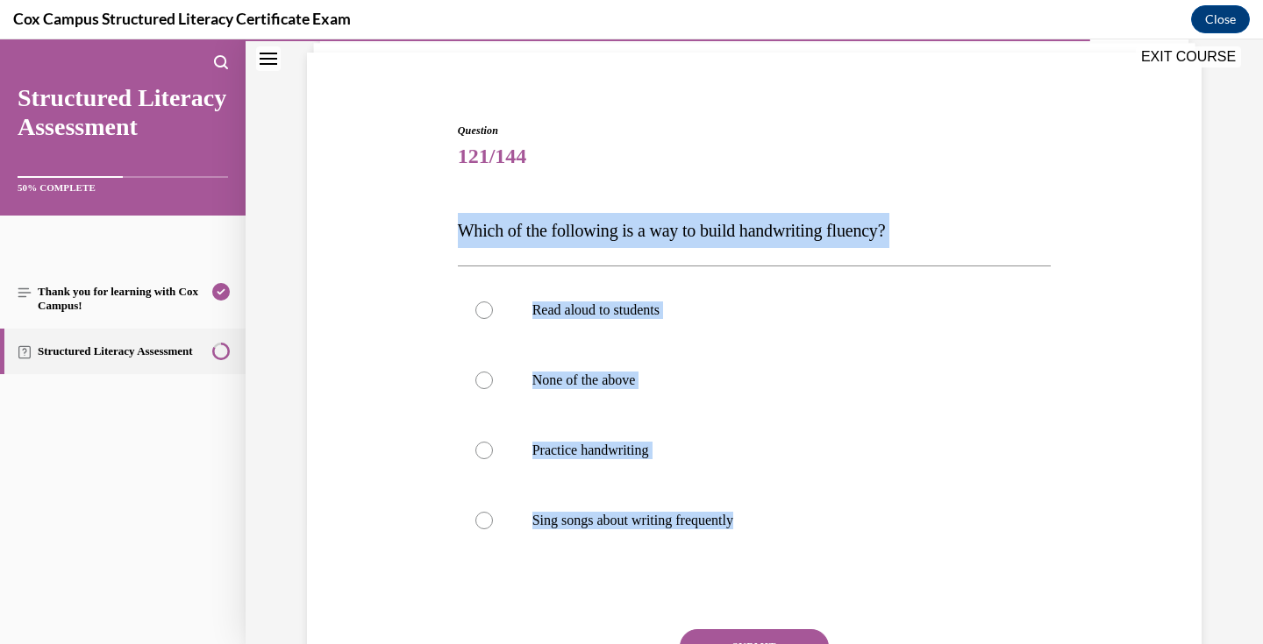
drag, startPoint x: 769, startPoint y: 517, endPoint x: 458, endPoint y: 233, distance: 421.4
click at [458, 233] on div "Question 121/144 Which of the following is a way to build handwriting fluency? …" at bounding box center [755, 448] width 594 height 651
click at [665, 445] on p "Practice handwriting" at bounding box center [769, 451] width 475 height 18
click at [493, 445] on input "Practice handwriting" at bounding box center [484, 451] width 18 height 18
radio input "true"
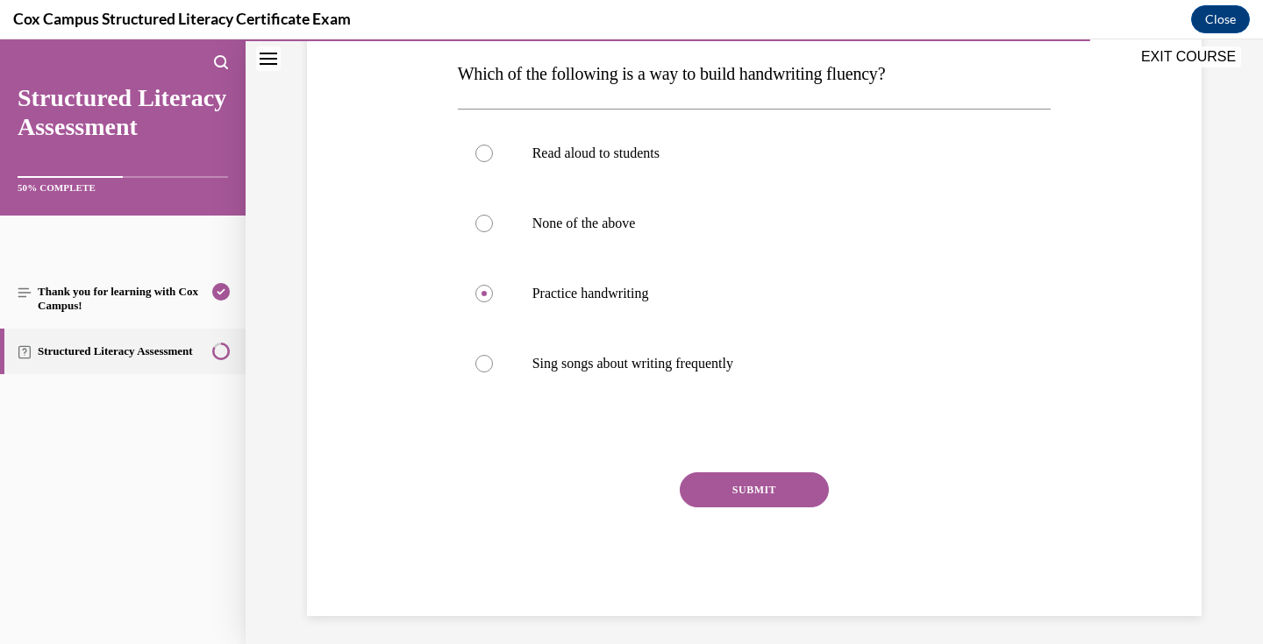
click at [750, 492] on button "SUBMIT" at bounding box center [754, 490] width 149 height 35
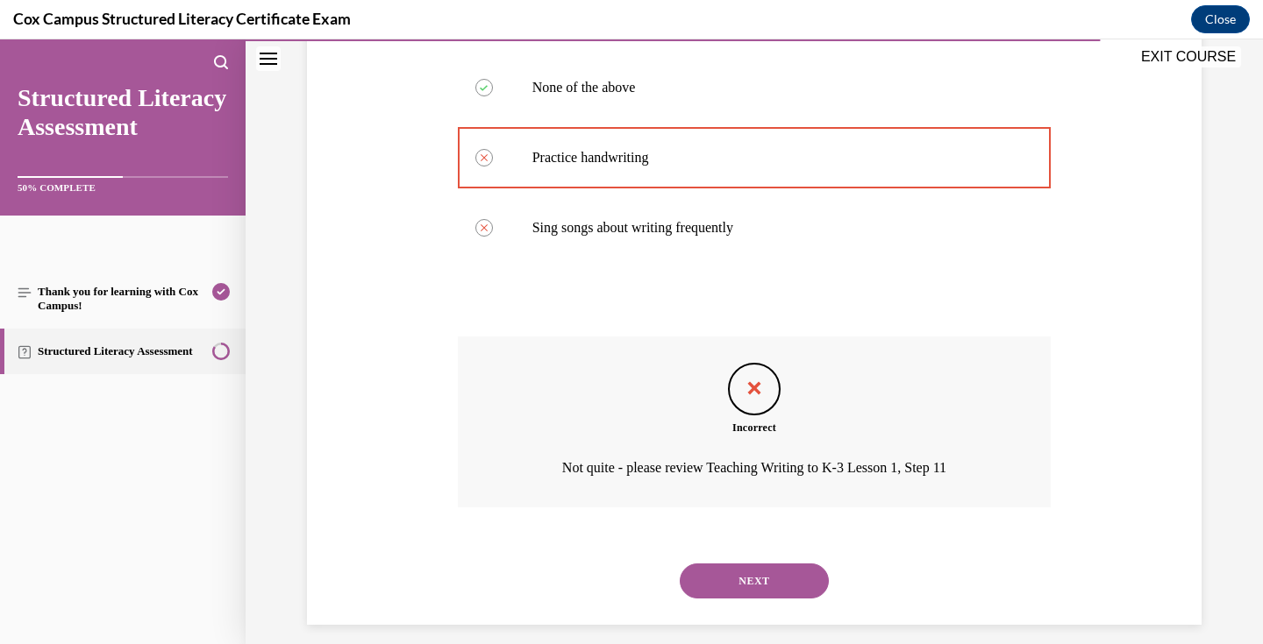
scroll to position [430, 0]
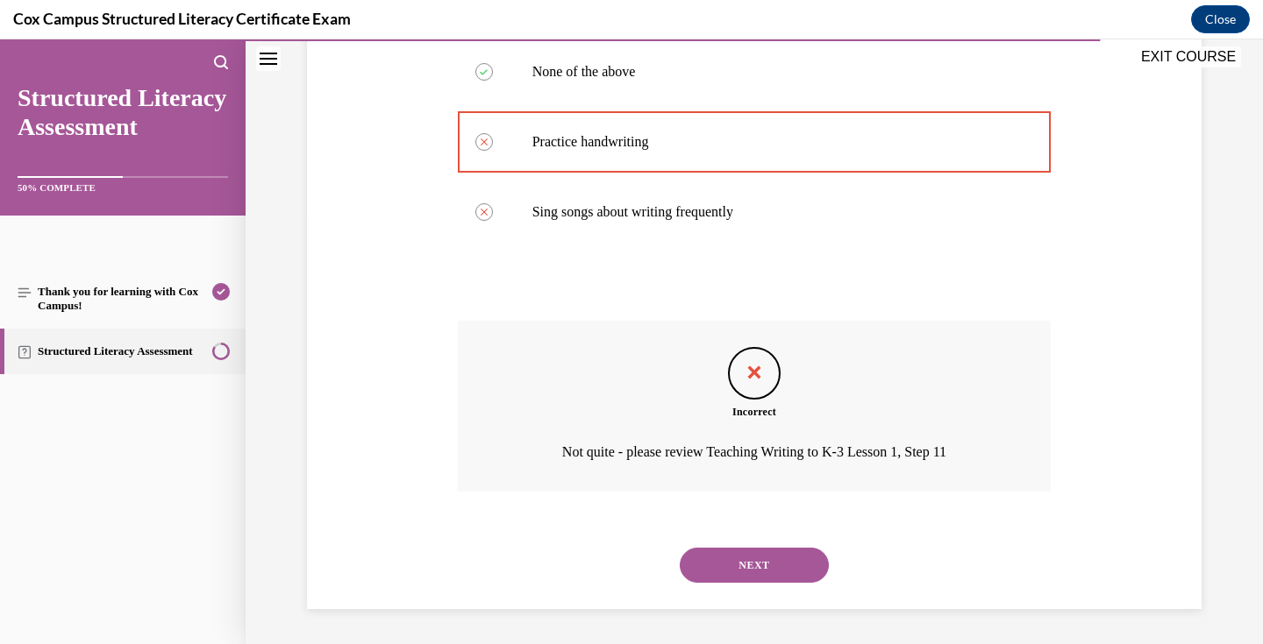
click at [762, 561] on button "NEXT" at bounding box center [754, 565] width 149 height 35
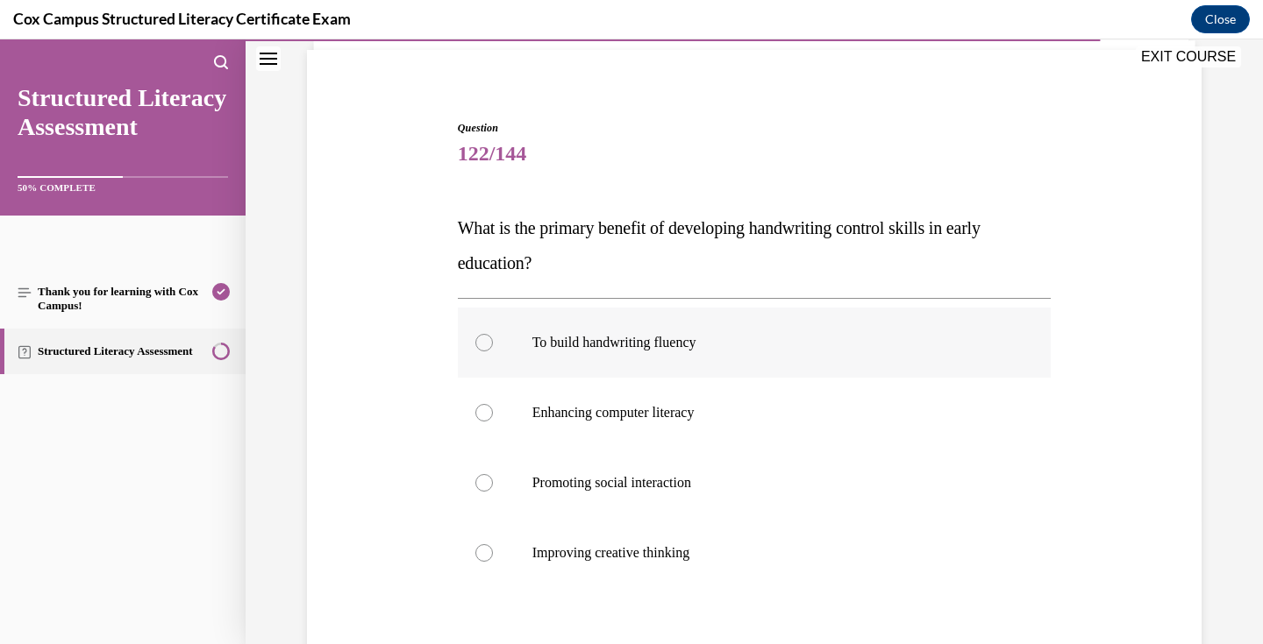
scroll to position [197, 0]
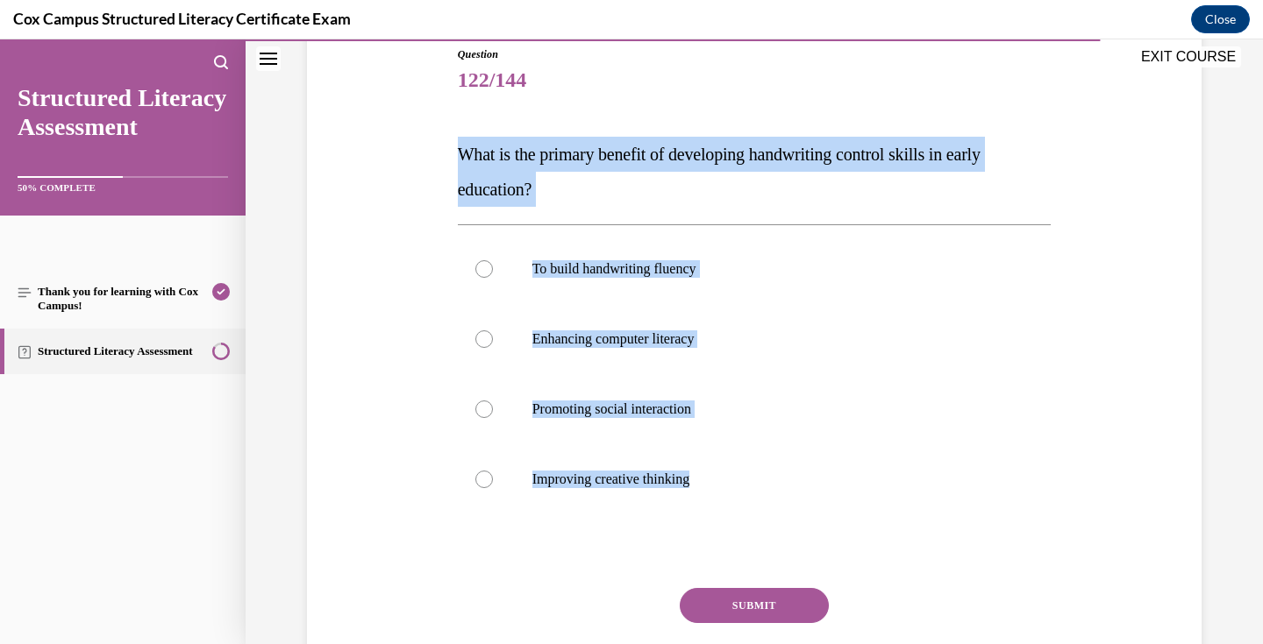
drag, startPoint x: 733, startPoint y: 485, endPoint x: 458, endPoint y: 160, distance: 425.5
click at [458, 160] on div "Question 122/144 What is the primary benefit of developing handwriting control …" at bounding box center [755, 389] width 594 height 686
click at [656, 274] on p "To build handwriting fluency" at bounding box center [769, 269] width 475 height 18
click at [493, 274] on input "To build handwriting fluency" at bounding box center [484, 269] width 18 height 18
radio input "true"
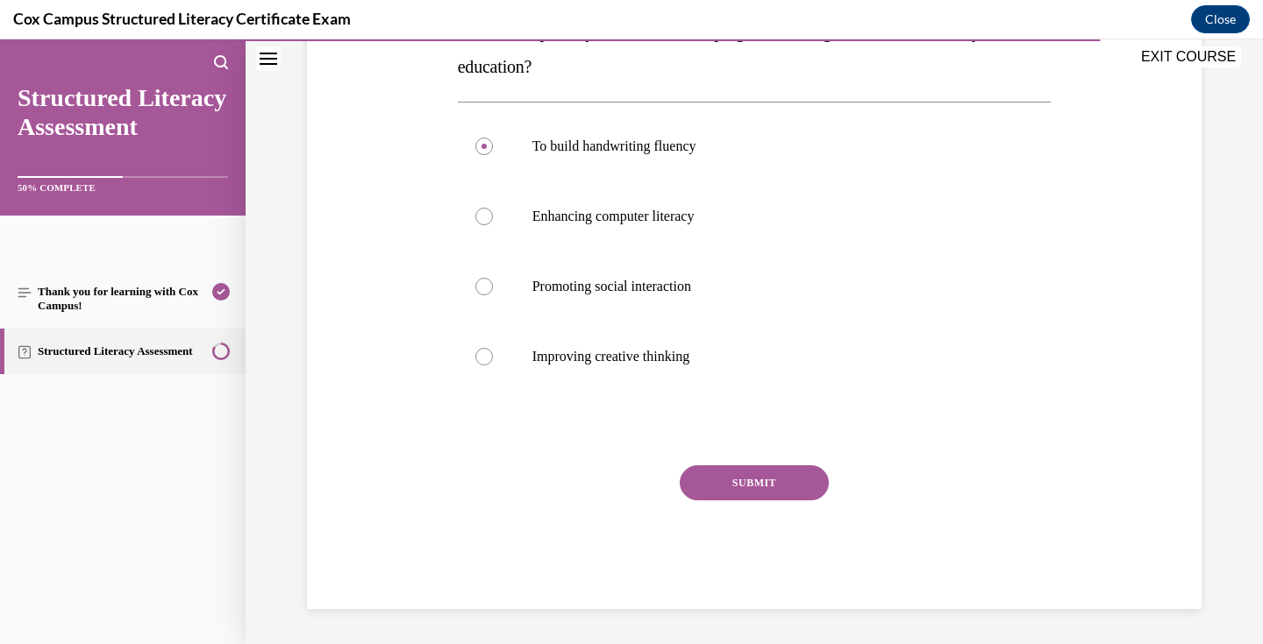
click at [747, 481] on button "SUBMIT" at bounding box center [754, 483] width 149 height 35
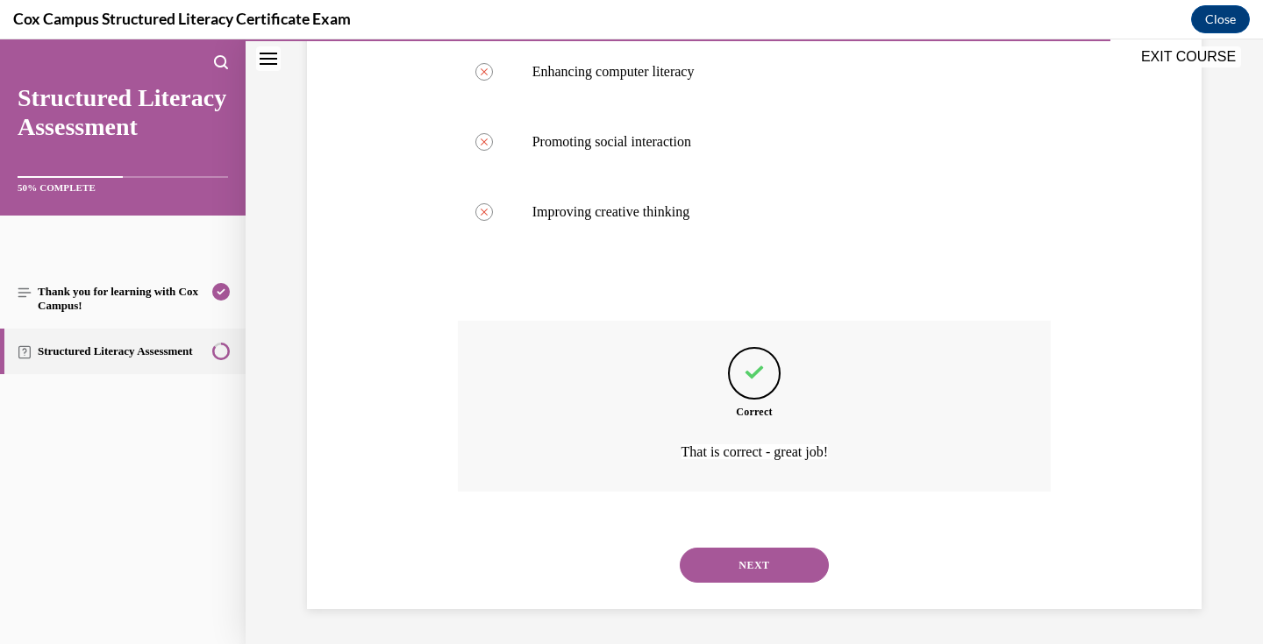
click at [765, 570] on button "NEXT" at bounding box center [754, 565] width 149 height 35
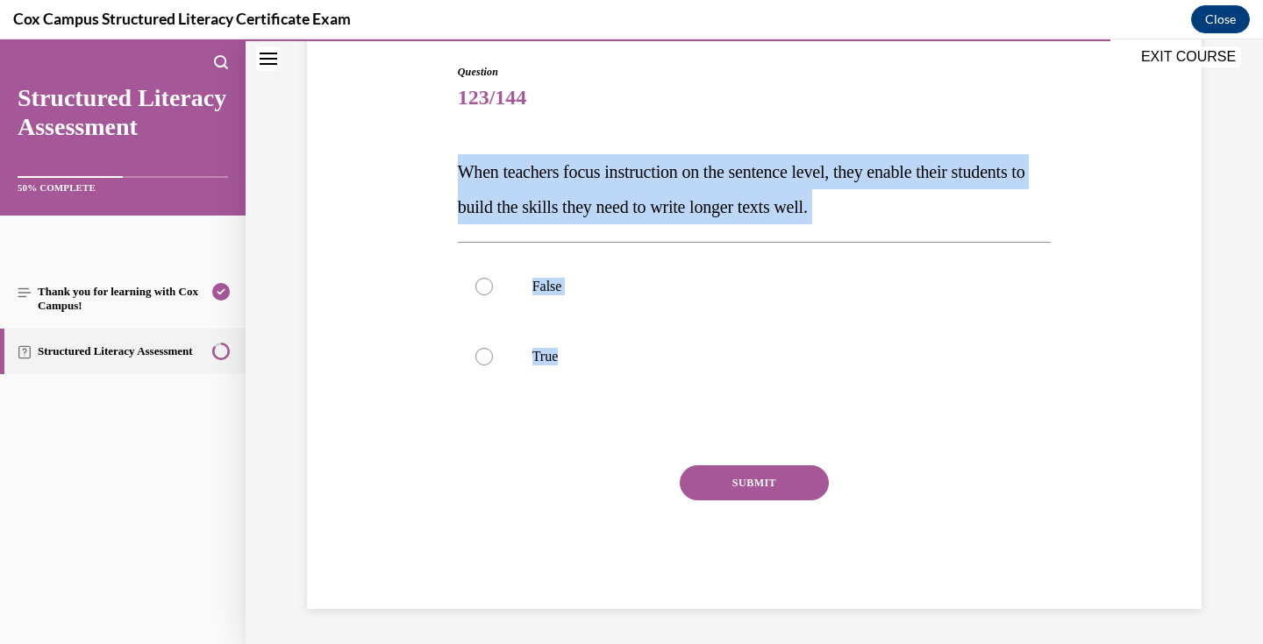
drag, startPoint x: 578, startPoint y: 365, endPoint x: 438, endPoint y: 167, distance: 242.3
click at [438, 167] on div "Question 123/144 When teachers focus instruction on the sentence level, they en…" at bounding box center [753, 310] width 903 height 598
click at [570, 358] on p "True" at bounding box center [769, 357] width 475 height 18
click at [493, 358] on input "True" at bounding box center [484, 357] width 18 height 18
radio input "true"
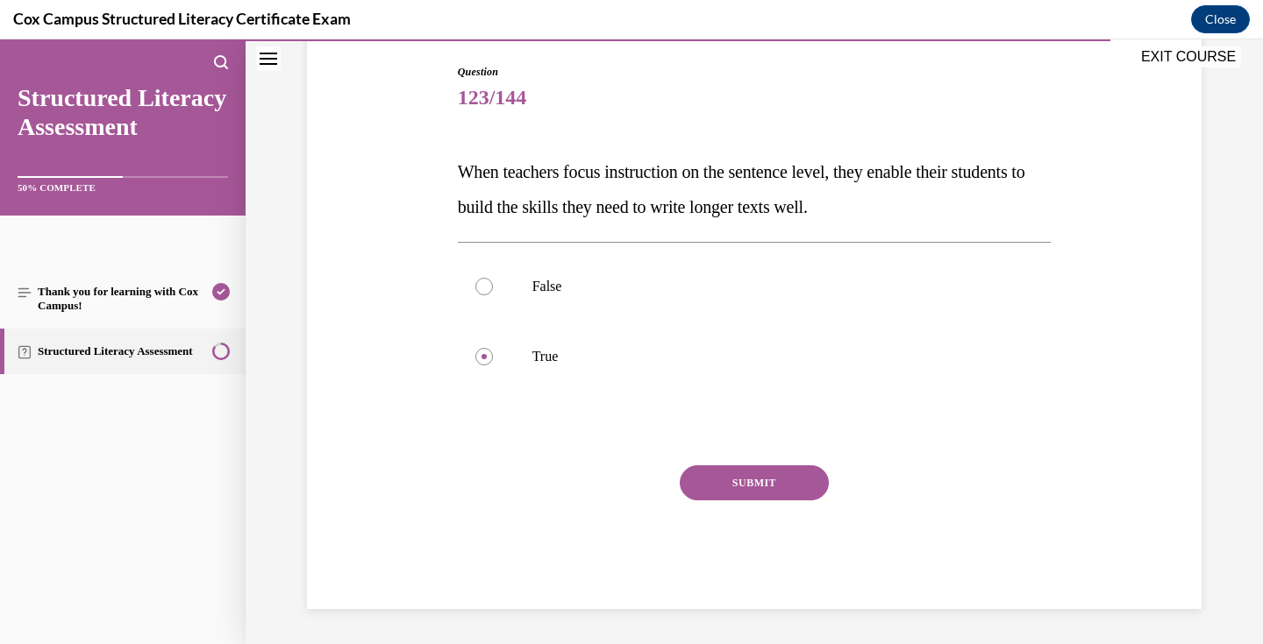
click at [755, 486] on button "SUBMIT" at bounding box center [754, 483] width 149 height 35
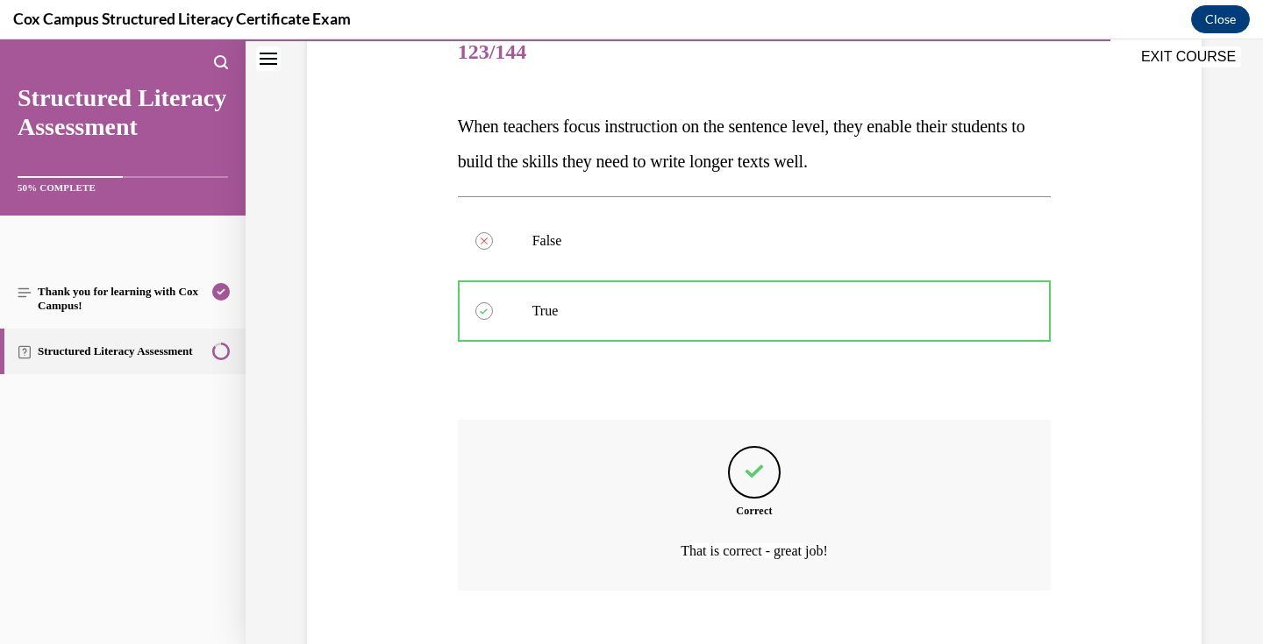
scroll to position [324, 0]
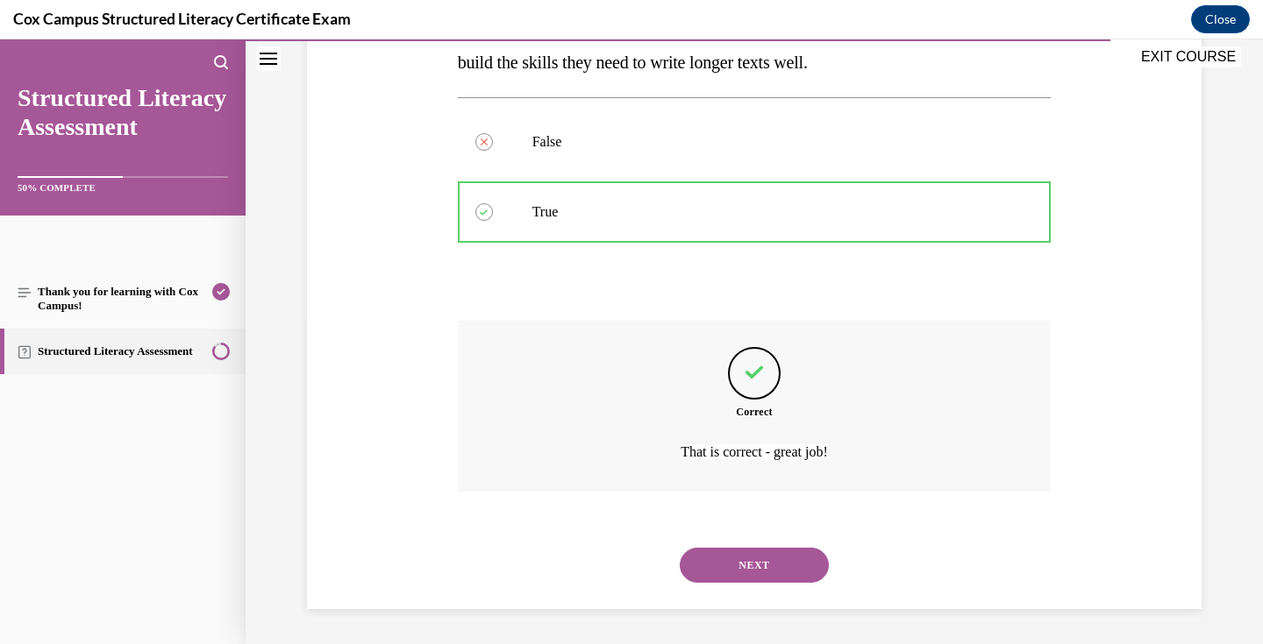
click at [781, 562] on button "NEXT" at bounding box center [754, 565] width 149 height 35
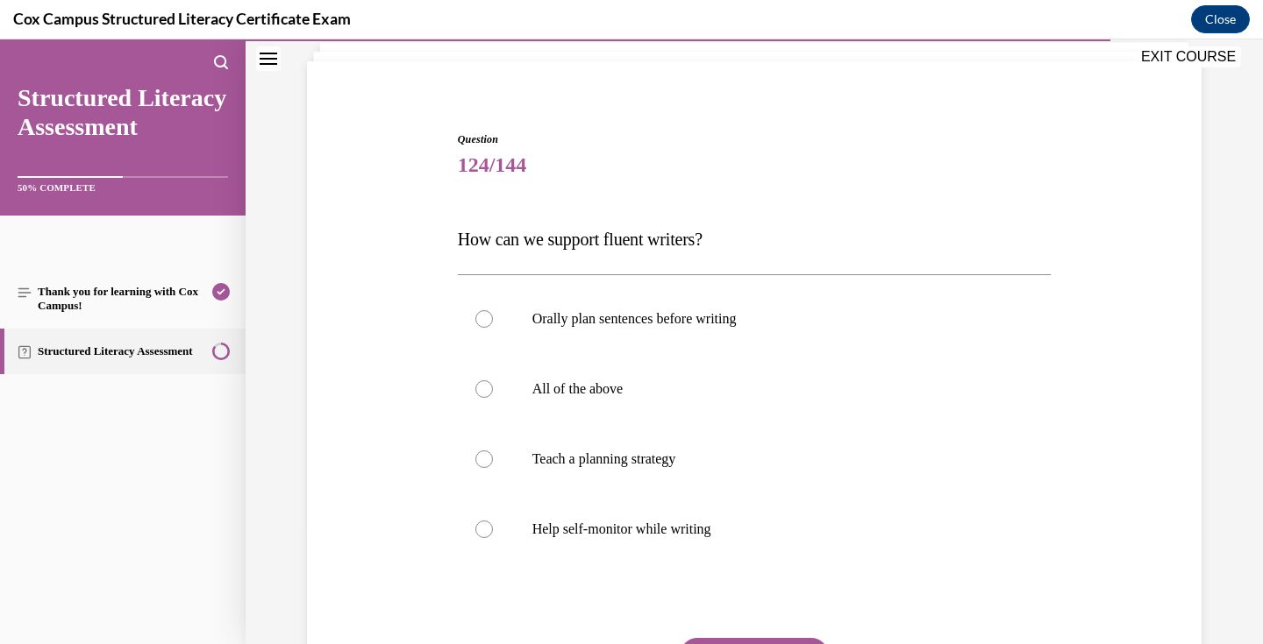
scroll to position [158, 0]
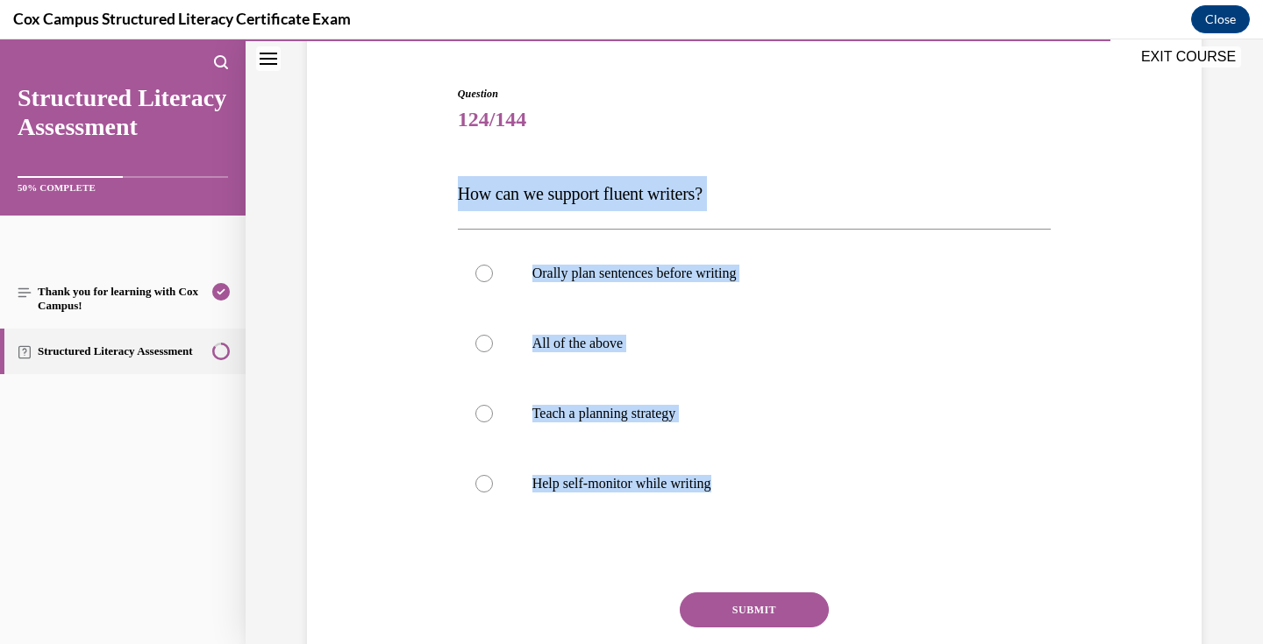
drag, startPoint x: 744, startPoint y: 488, endPoint x: 449, endPoint y: 198, distance: 413.5
click at [449, 198] on div "Question 124/144 How can we support fluent writers? Orally plan sentences befor…" at bounding box center [753, 384] width 903 height 703
click at [630, 352] on label "All of the above" at bounding box center [755, 344] width 594 height 70
click at [493, 352] on input "All of the above" at bounding box center [484, 344] width 18 height 18
radio input "true"
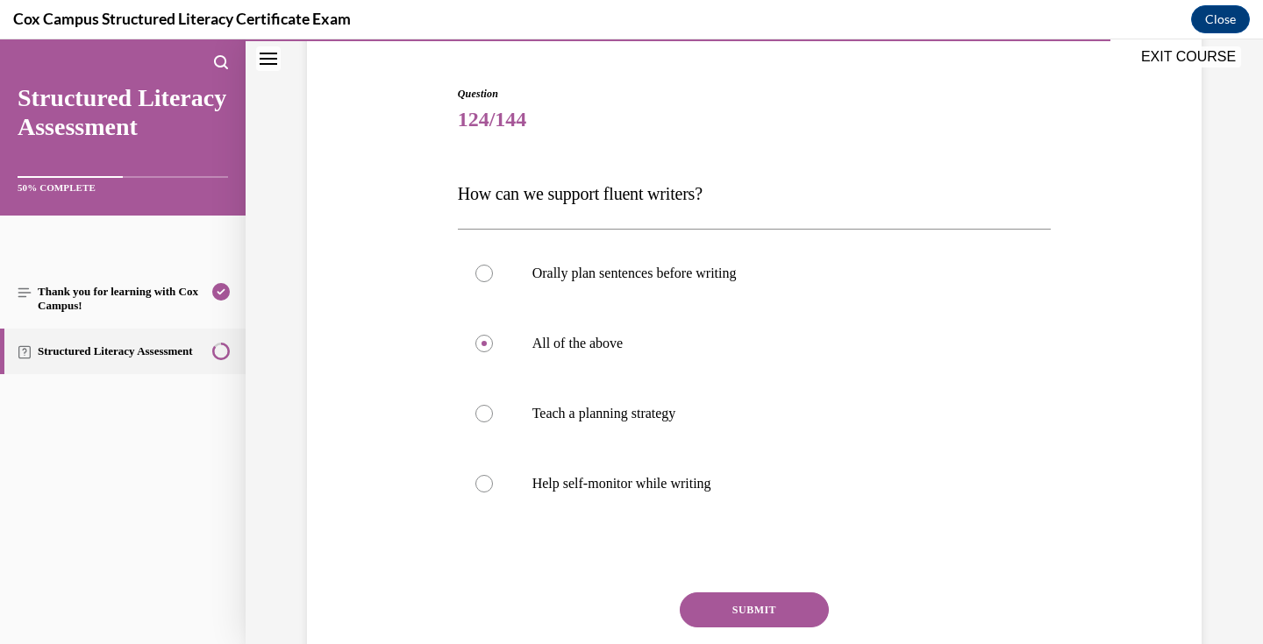
click at [761, 606] on button "SUBMIT" at bounding box center [754, 610] width 149 height 35
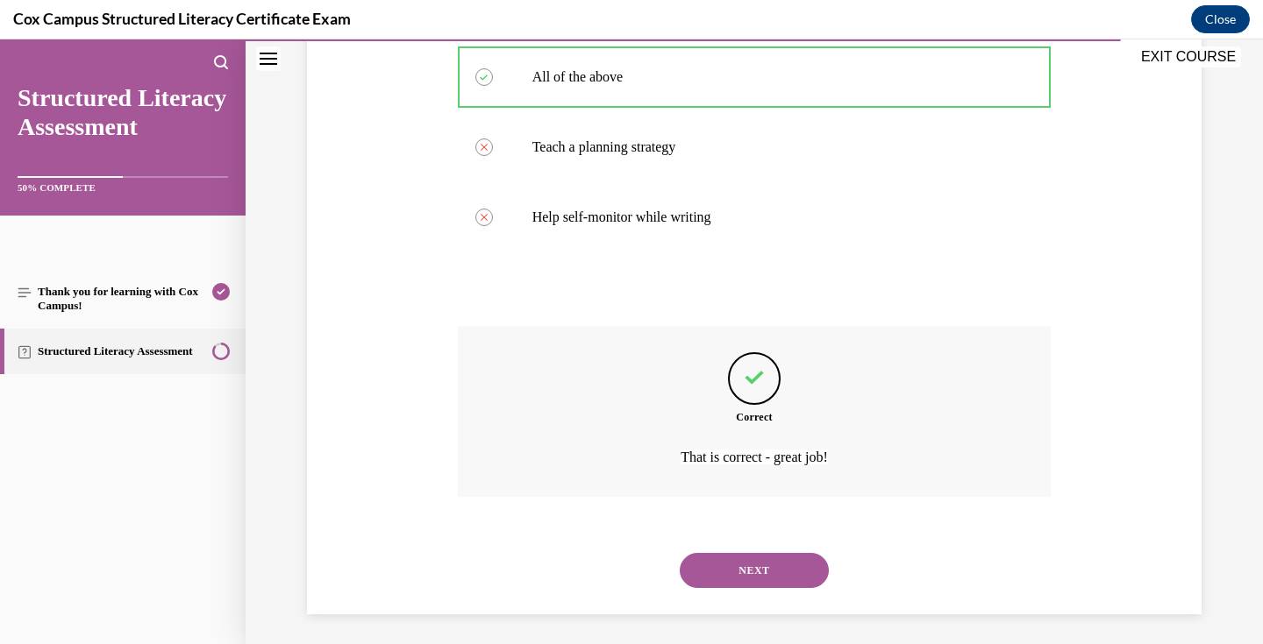
scroll to position [430, 0]
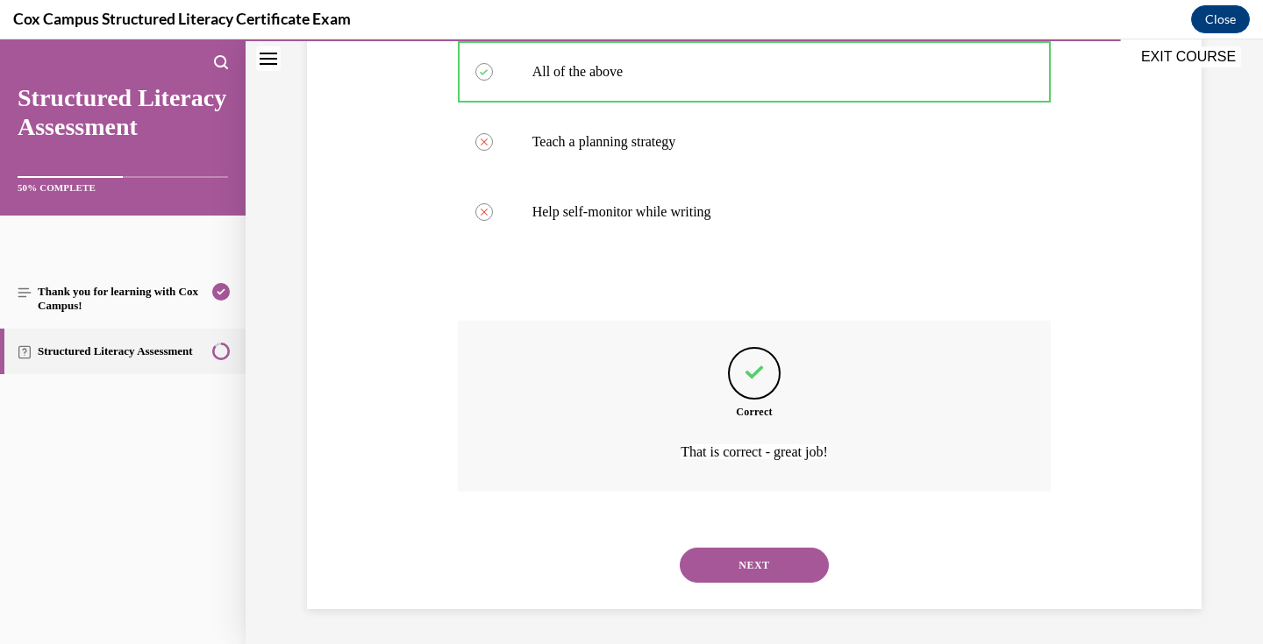
click at [772, 573] on button "NEXT" at bounding box center [754, 565] width 149 height 35
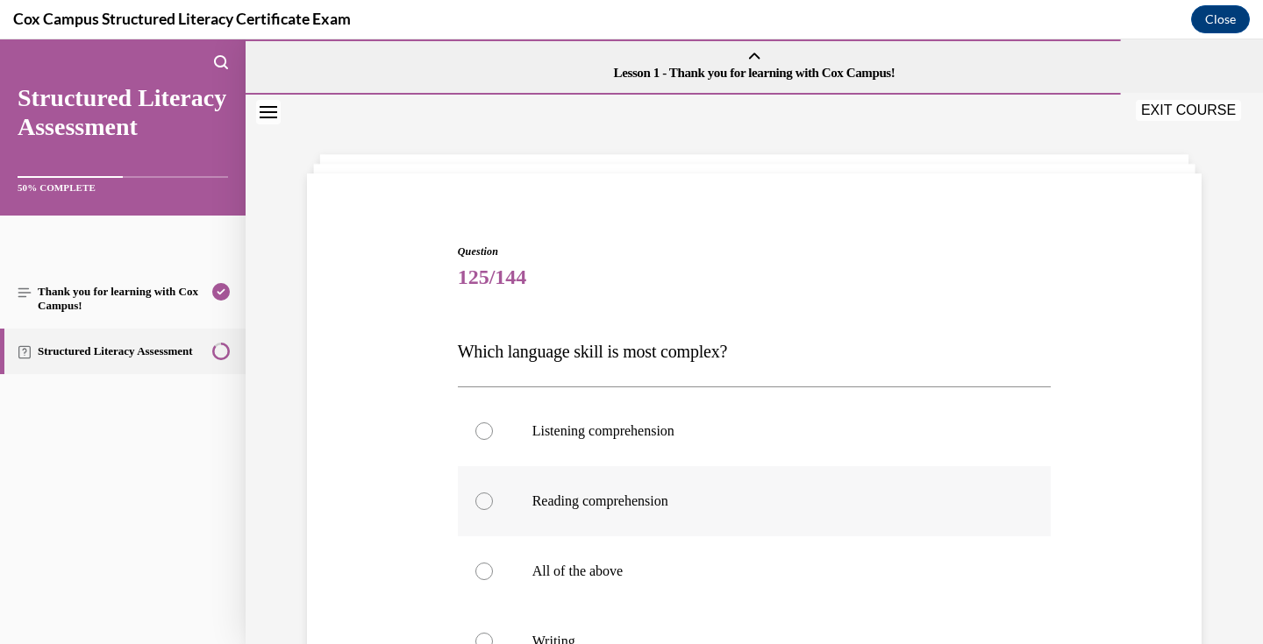
scroll to position [224, 0]
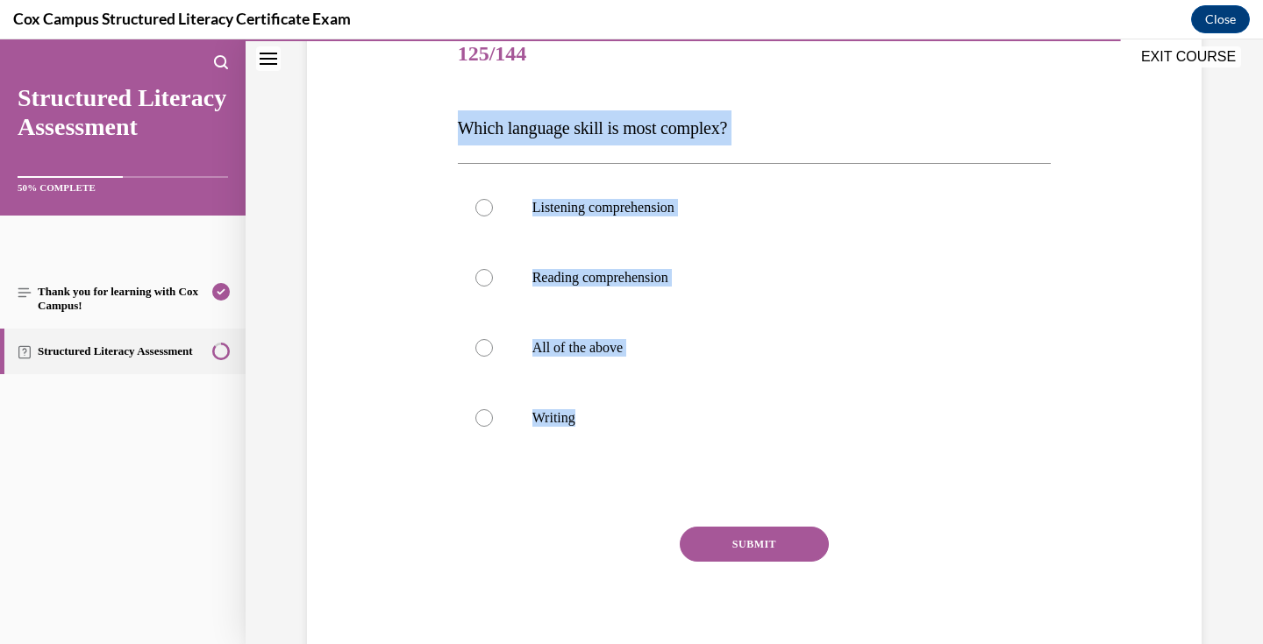
drag, startPoint x: 587, startPoint y: 431, endPoint x: 457, endPoint y: 127, distance: 331.1
click at [458, 127] on div "Question 125/144 Which language skill is most complex? Listening comprehension …" at bounding box center [755, 345] width 594 height 651
click at [609, 440] on label "Writing" at bounding box center [755, 418] width 594 height 70
click at [493, 427] on input "Writing" at bounding box center [484, 418] width 18 height 18
radio input "true"
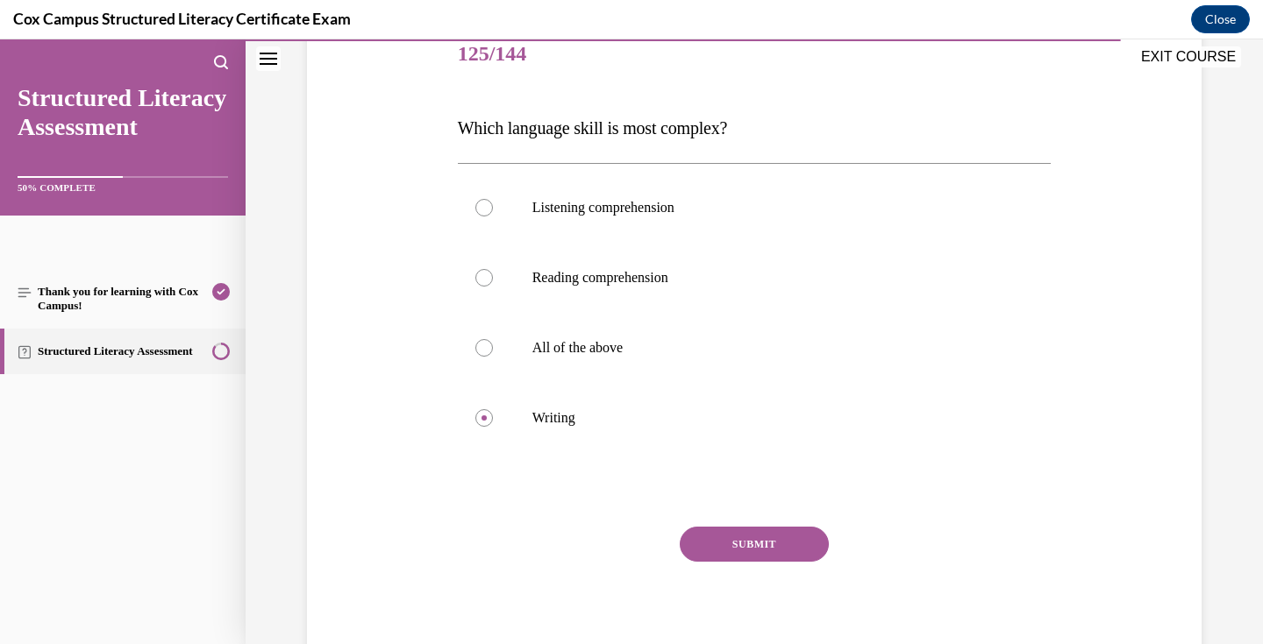
click at [777, 537] on button "SUBMIT" at bounding box center [754, 544] width 149 height 35
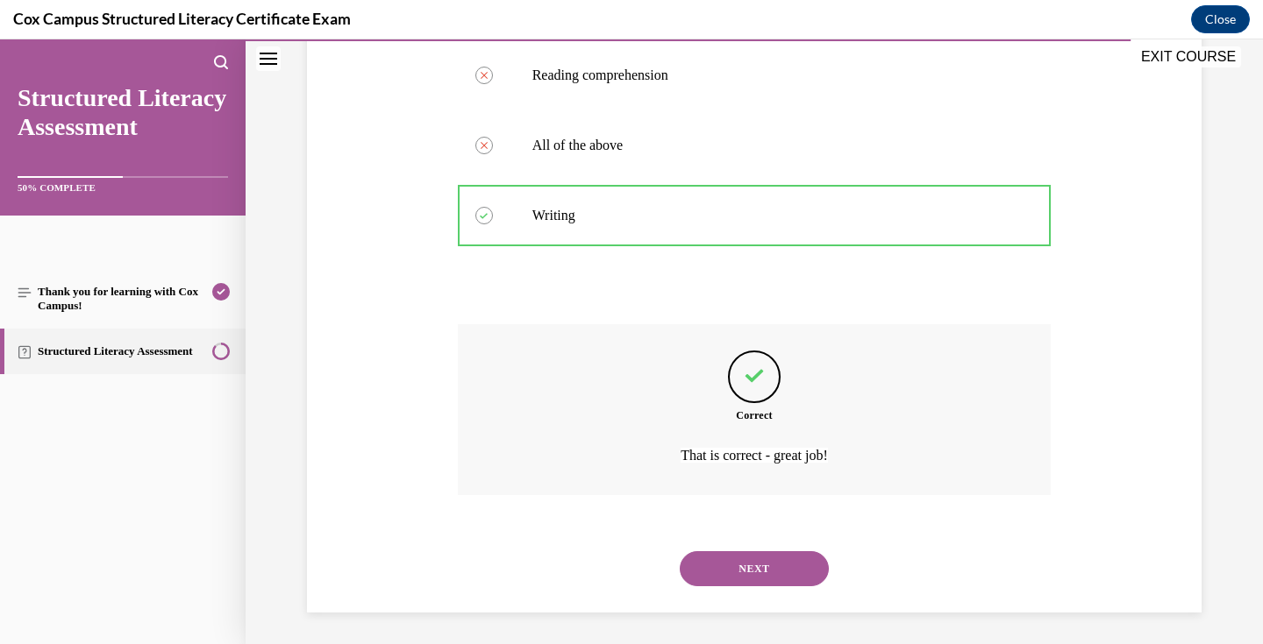
scroll to position [430, 0]
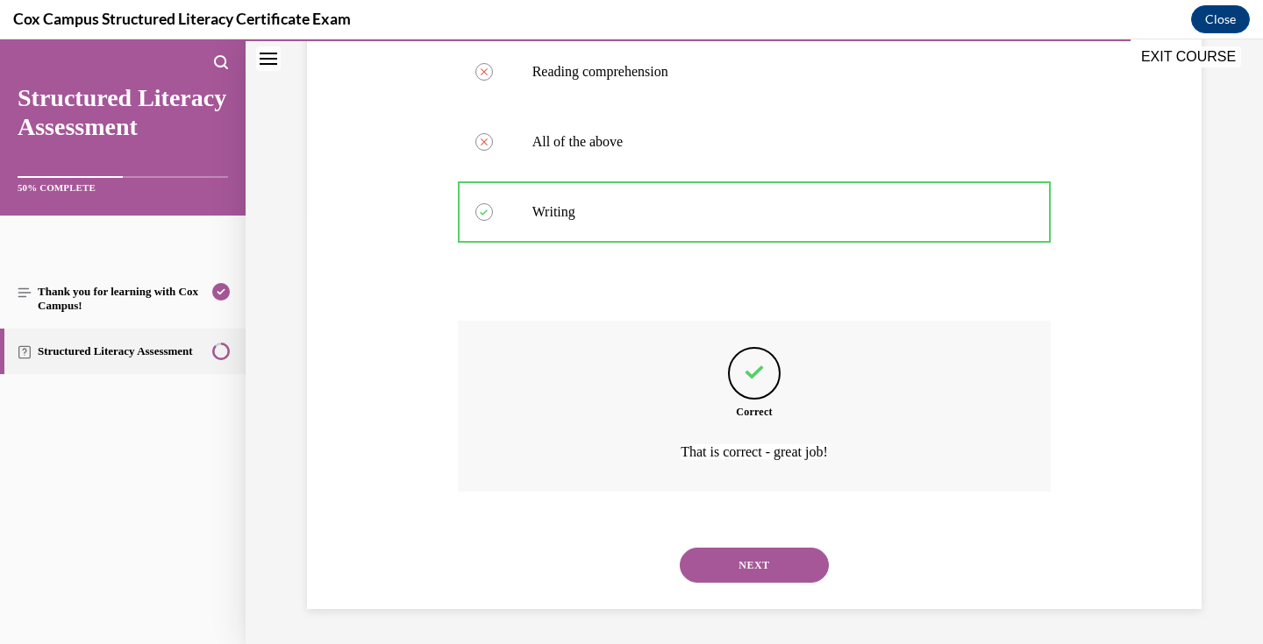
click at [775, 566] on button "NEXT" at bounding box center [754, 565] width 149 height 35
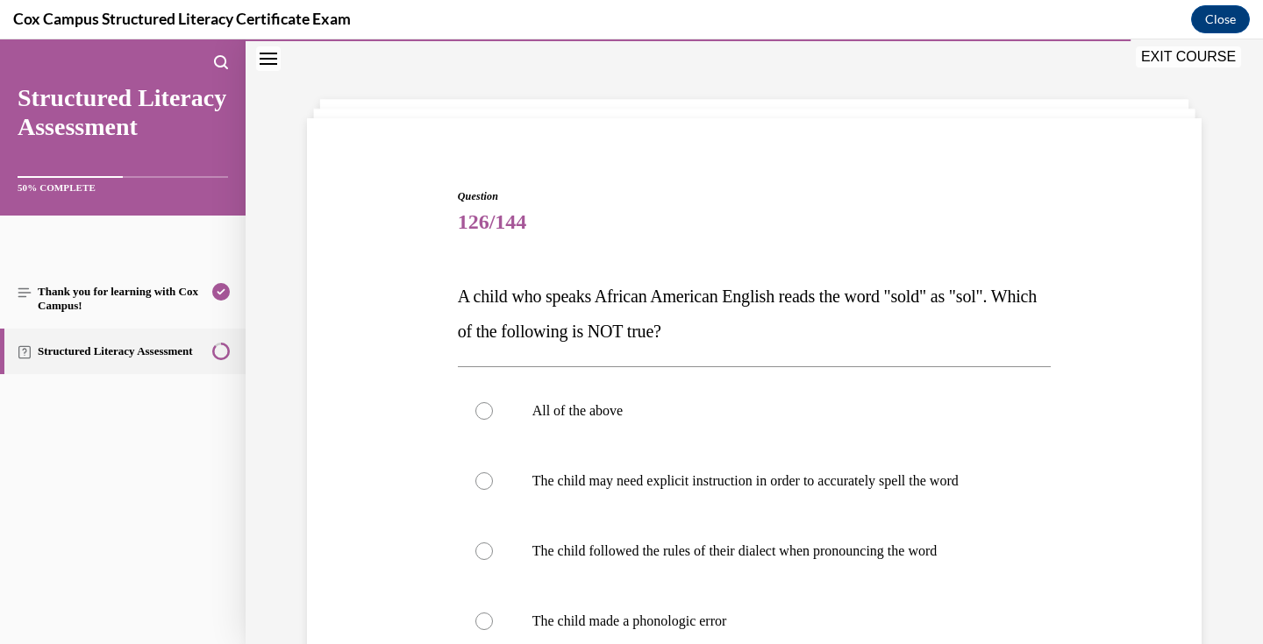
scroll to position [160, 0]
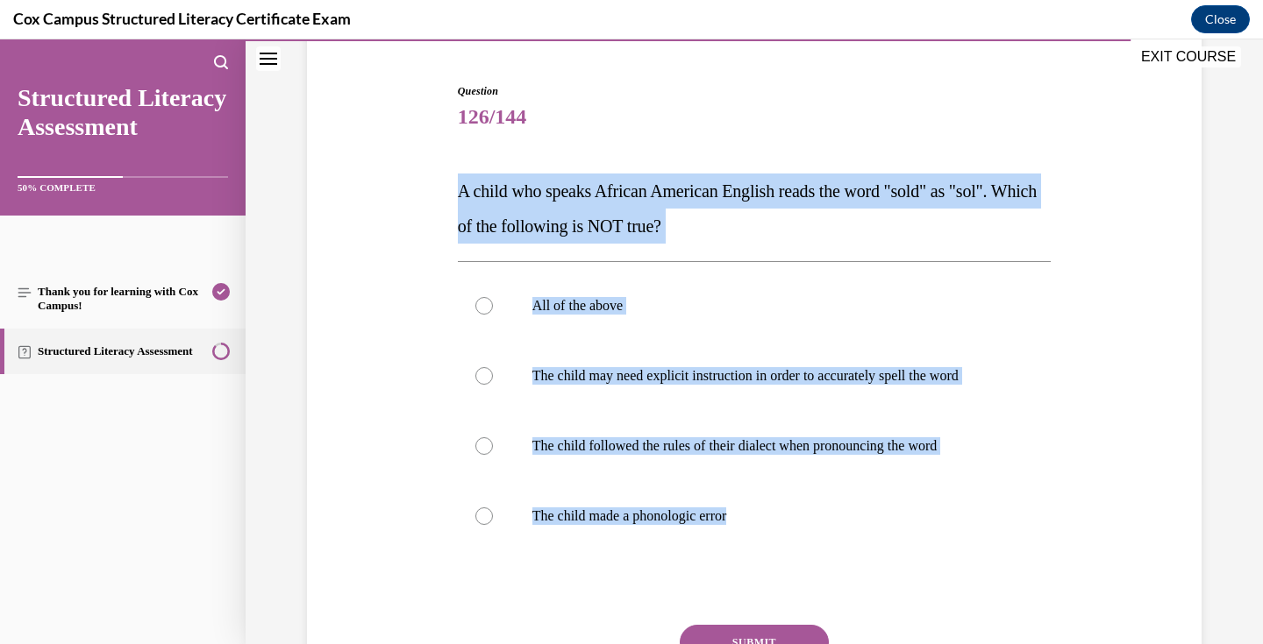
drag, startPoint x: 765, startPoint y: 526, endPoint x: 451, endPoint y: 182, distance: 466.1
click at [451, 182] on div "Question 126/144 A child who speaks African American English reads the word "so…" at bounding box center [753, 400] width 903 height 738
click at [705, 511] on p "The child made a phonologic error" at bounding box center [769, 517] width 475 height 18
click at [493, 511] on input "The child made a phonologic error" at bounding box center [484, 517] width 18 height 18
radio input "true"
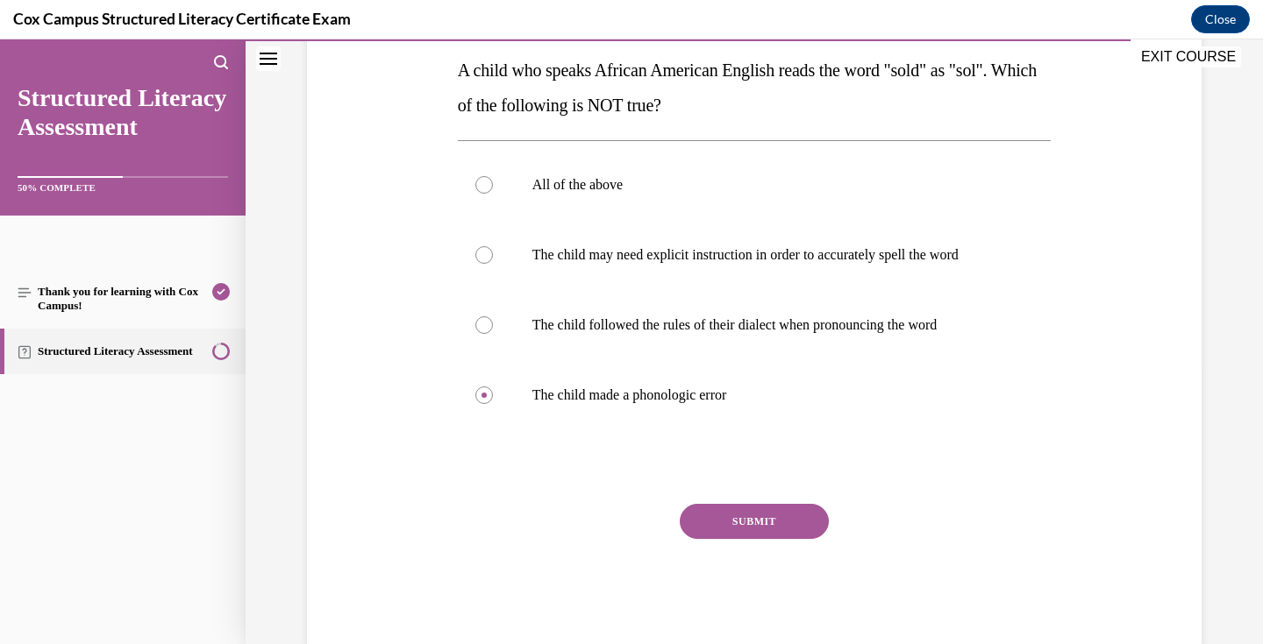
click at [751, 516] on button "SUBMIT" at bounding box center [754, 521] width 149 height 35
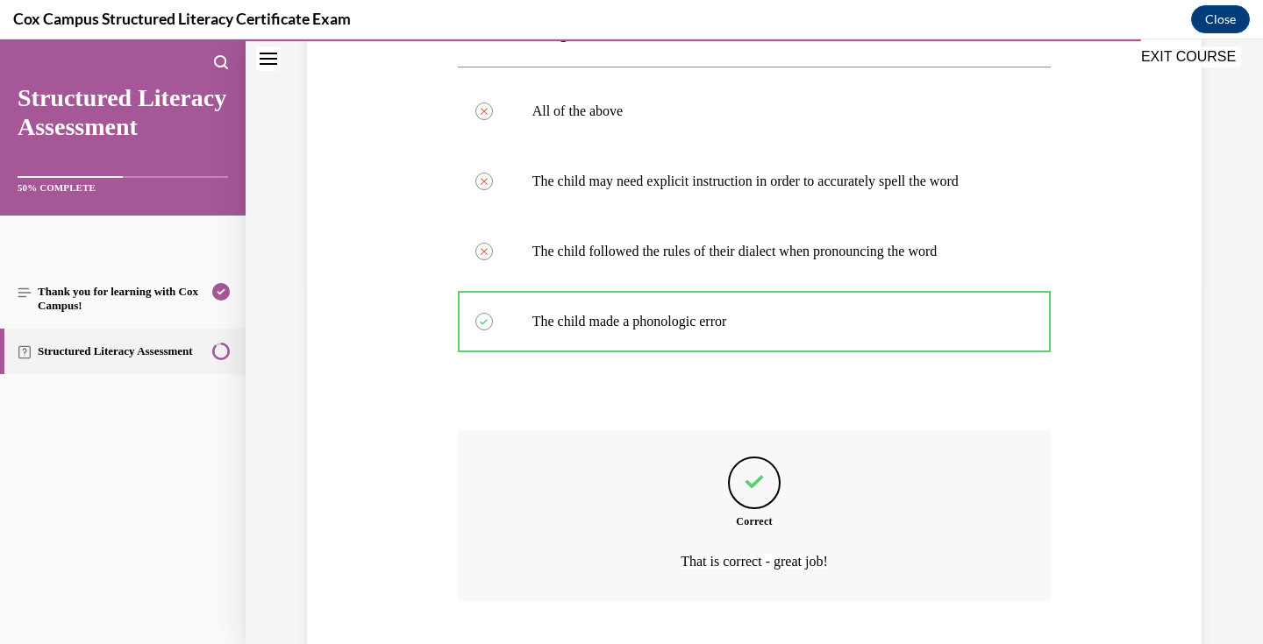
scroll to position [465, 0]
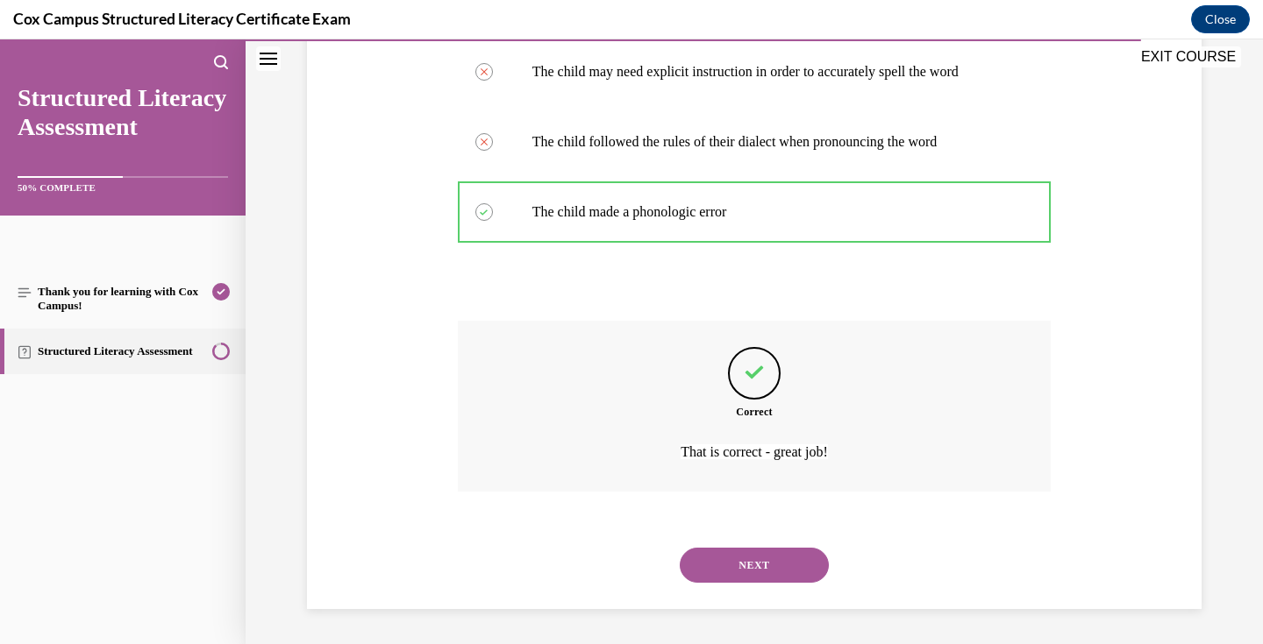
click at [767, 560] on button "NEXT" at bounding box center [754, 565] width 149 height 35
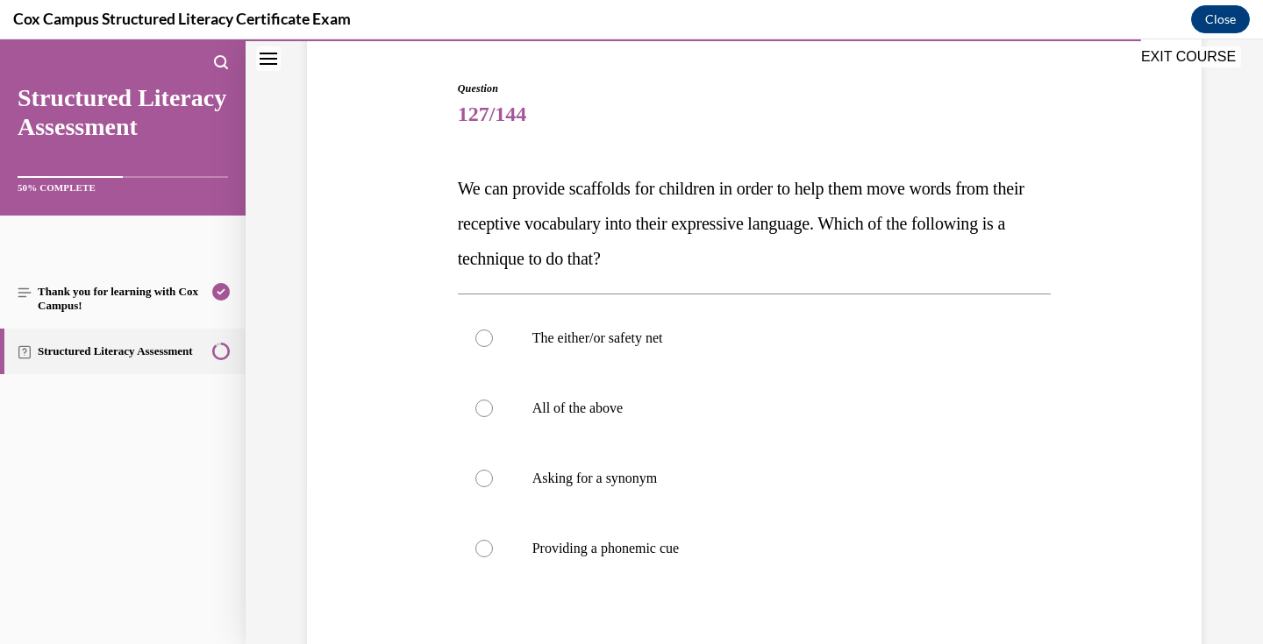
scroll to position [164, 0]
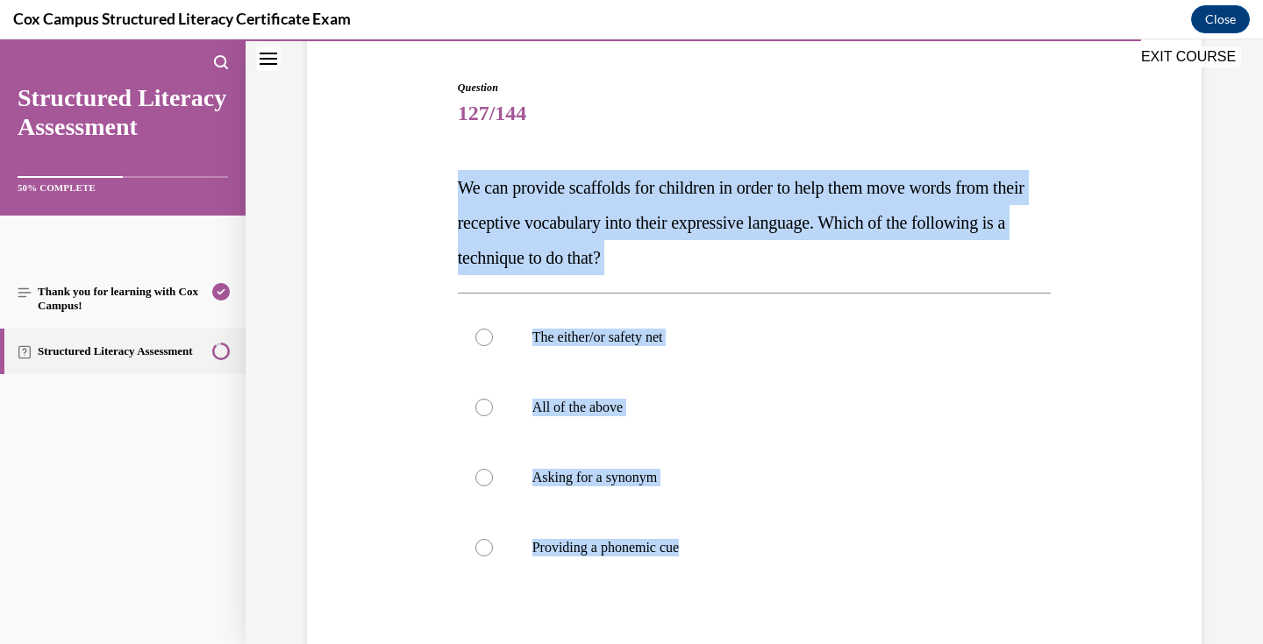
drag, startPoint x: 728, startPoint y: 550, endPoint x: 441, endPoint y: 187, distance: 462.6
click at [441, 187] on div "Question 127/144 We can provide scaffolds for children in order to help them mo…" at bounding box center [753, 413] width 903 height 773
click at [612, 427] on label "All of the above" at bounding box center [755, 408] width 594 height 70
click at [493, 416] on input "All of the above" at bounding box center [484, 408] width 18 height 18
radio input "true"
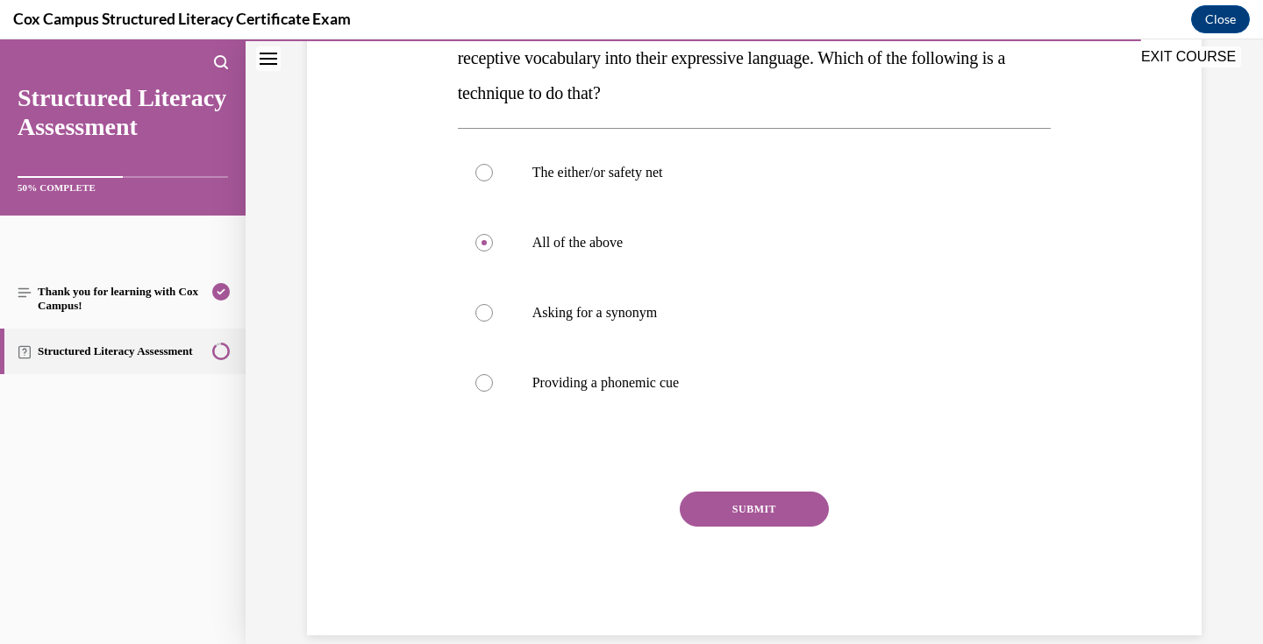
click at [767, 506] on button "SUBMIT" at bounding box center [754, 509] width 149 height 35
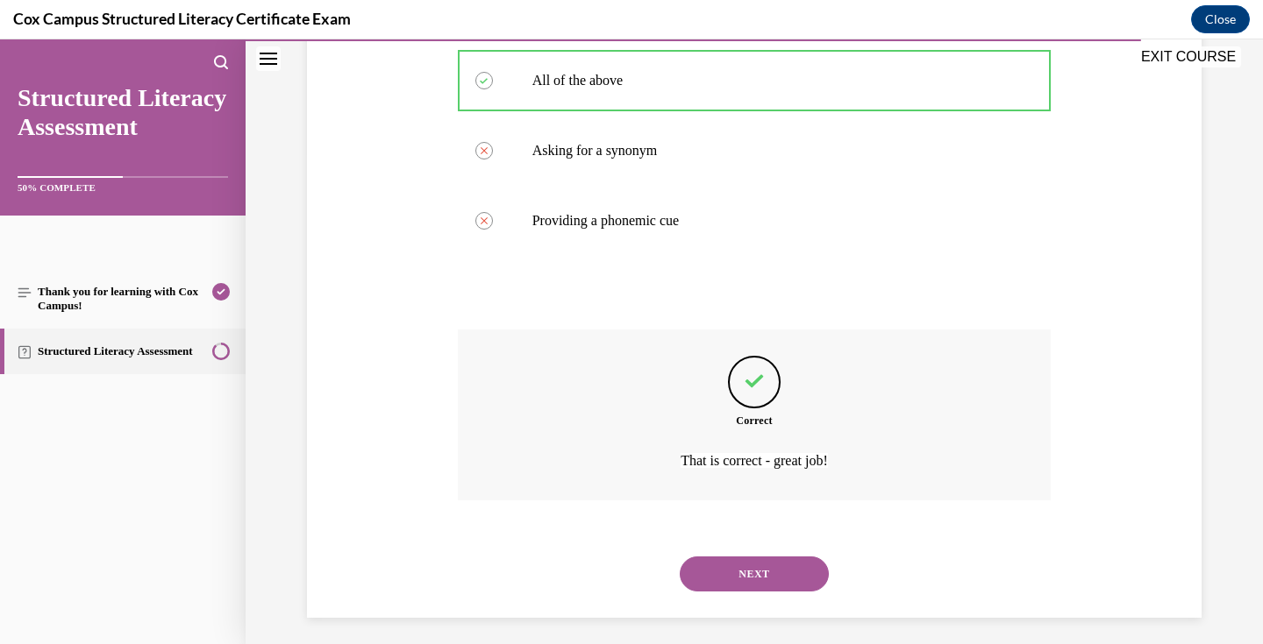
scroll to position [500, 0]
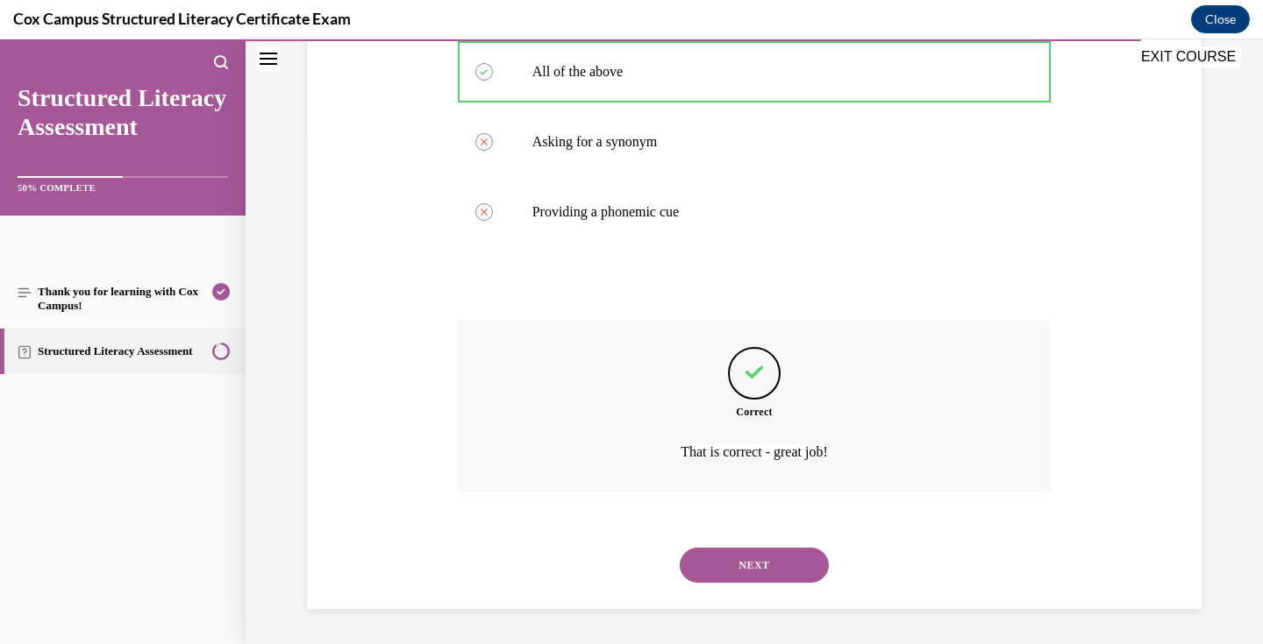
click at [767, 567] on button "NEXT" at bounding box center [754, 565] width 149 height 35
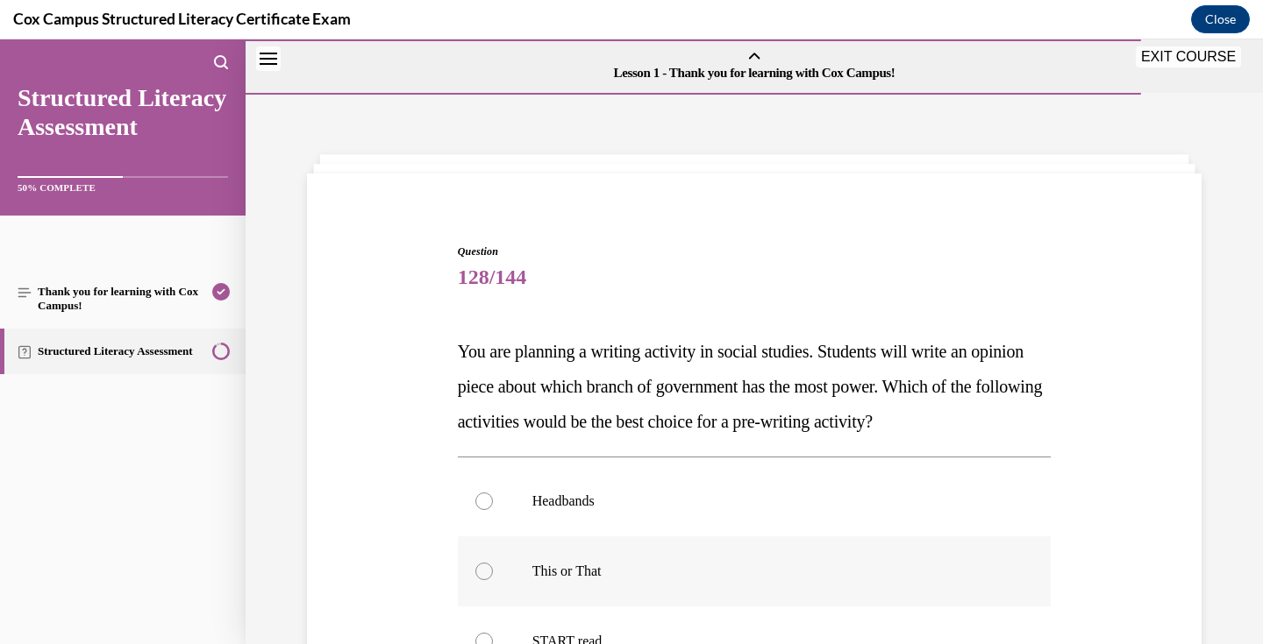
scroll to position [176, 0]
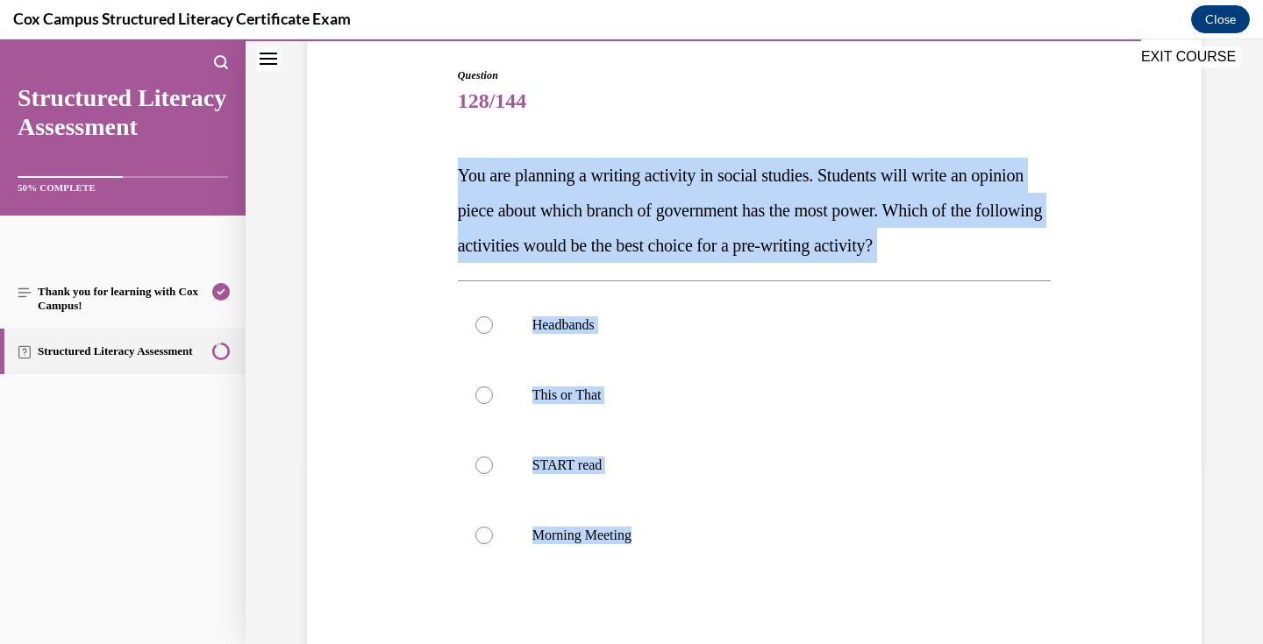
drag, startPoint x: 661, startPoint y: 540, endPoint x: 446, endPoint y: 187, distance: 413.5
click at [446, 187] on div "Question 128/144 You are planning a writing activity in social studies. Student…" at bounding box center [753, 401] width 903 height 773
click at [587, 395] on p "This or That" at bounding box center [769, 396] width 475 height 18
click at [493, 395] on input "This or That" at bounding box center [484, 396] width 18 height 18
radio input "true"
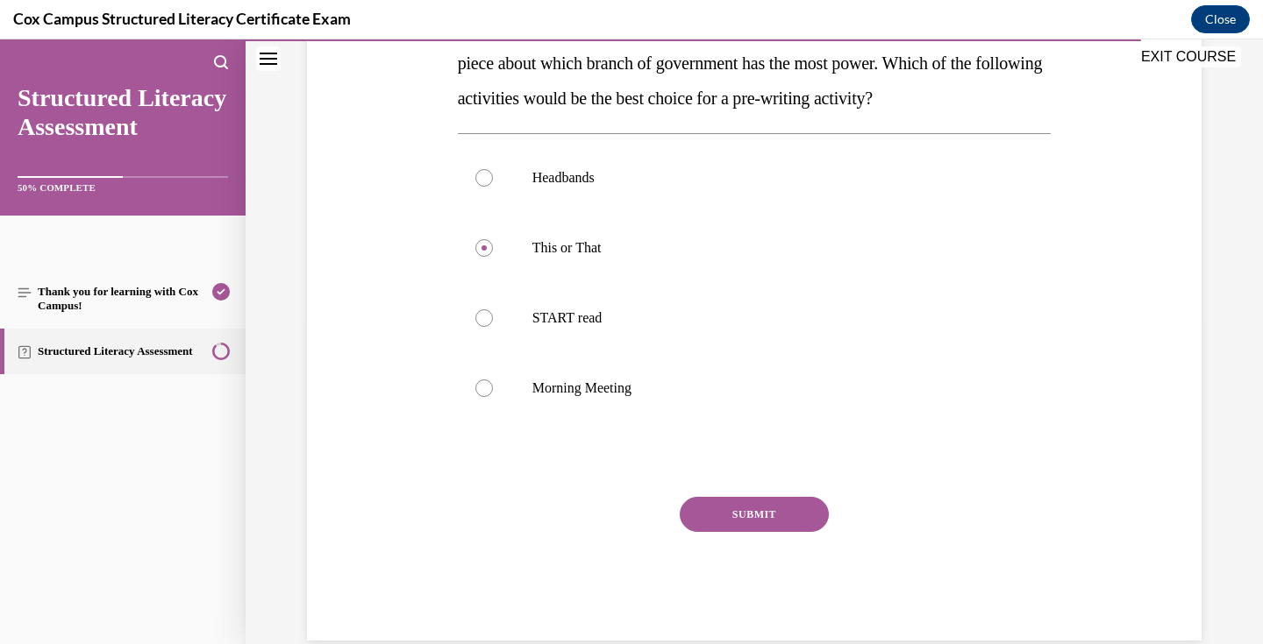
click at [747, 514] on button "SUBMIT" at bounding box center [754, 514] width 149 height 35
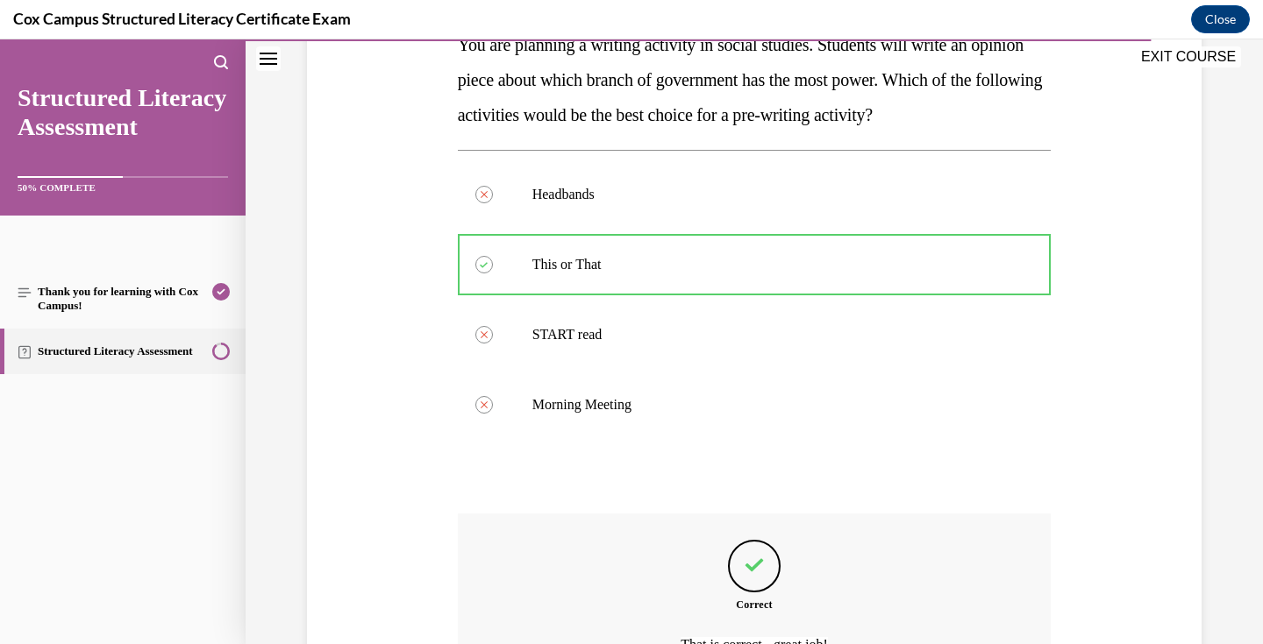
scroll to position [355, 0]
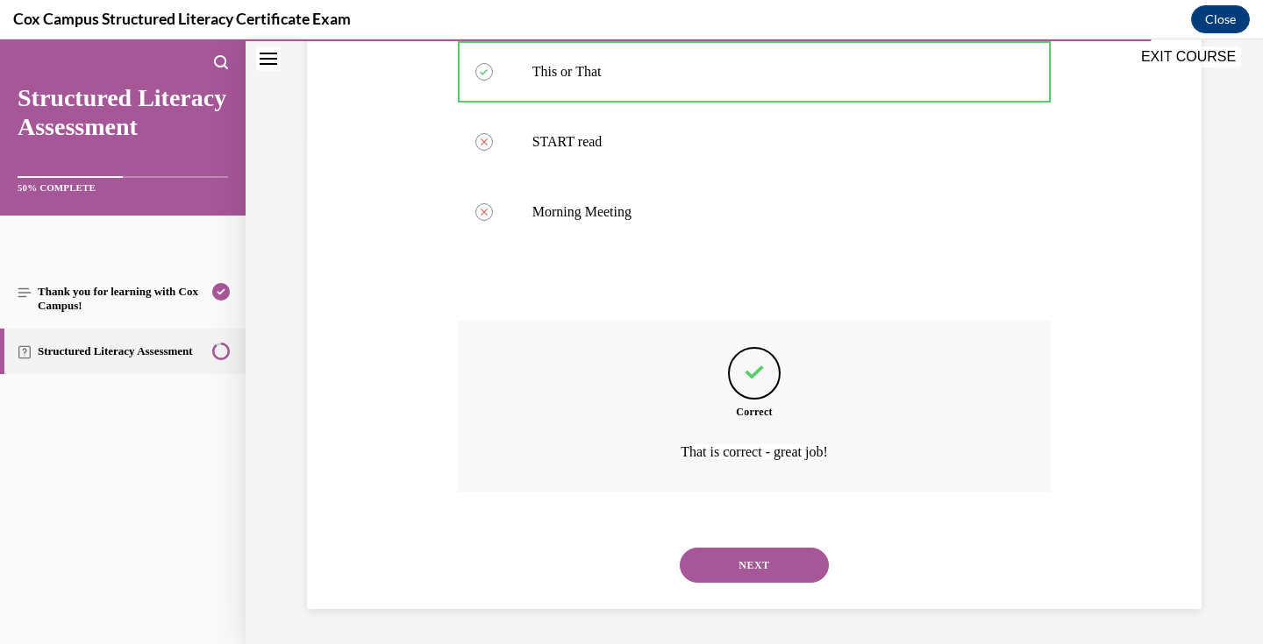
click at [768, 561] on button "NEXT" at bounding box center [754, 565] width 149 height 35
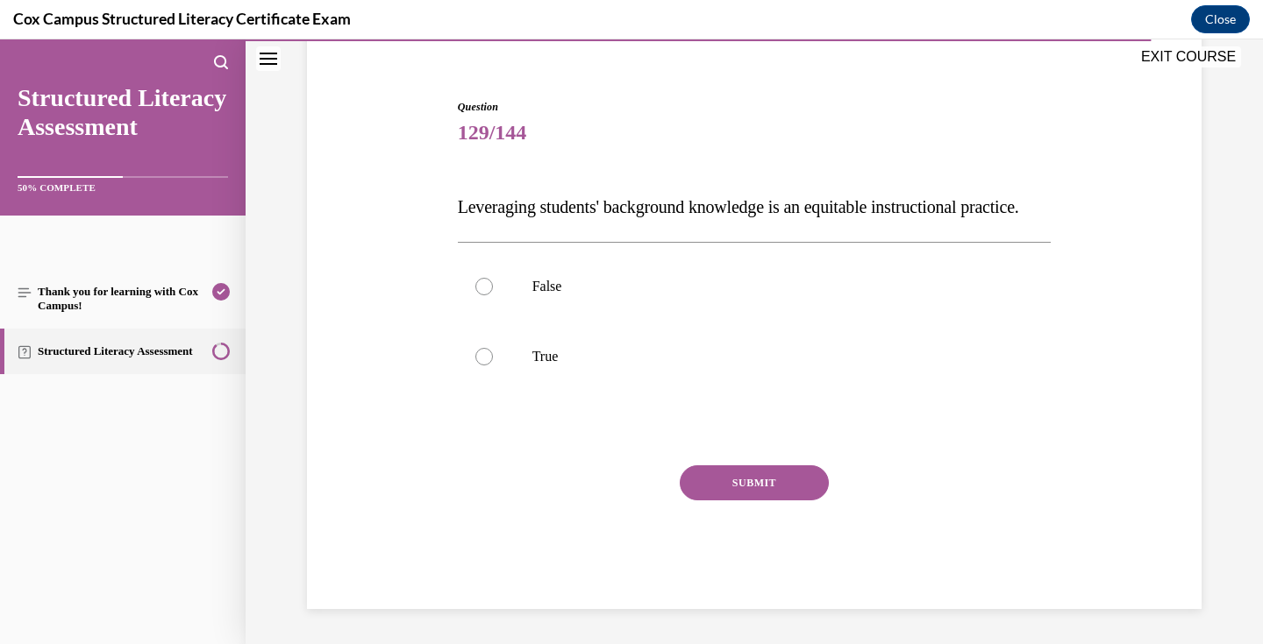
scroll to position [180, 0]
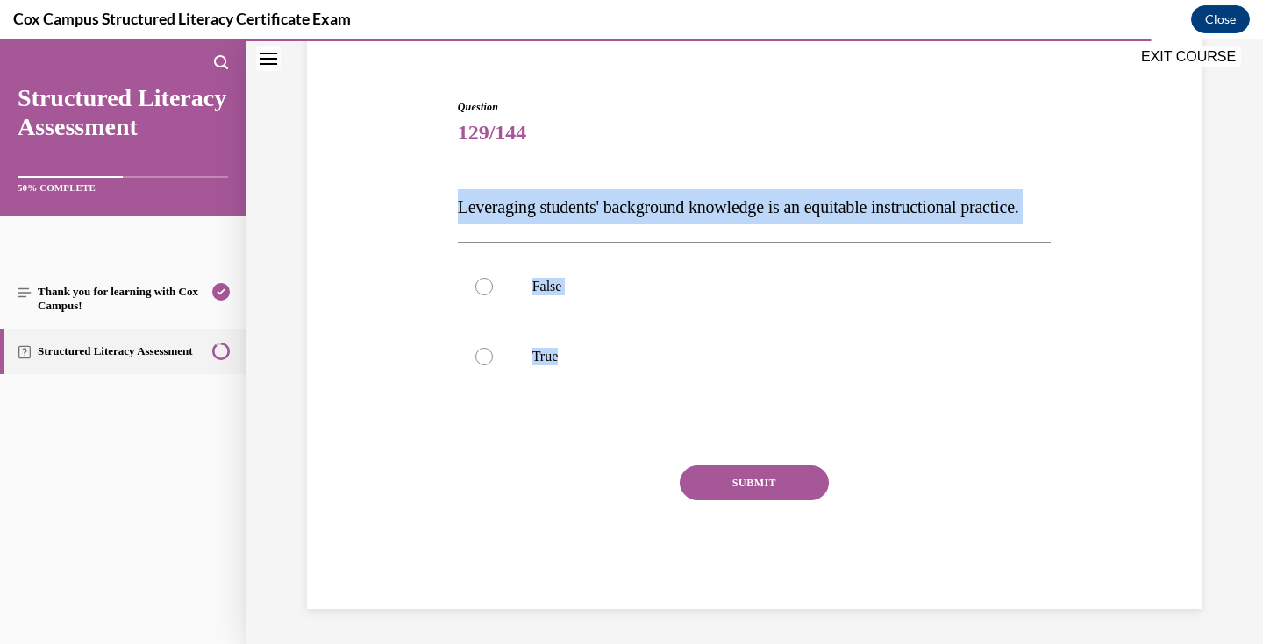
drag, startPoint x: 601, startPoint y: 359, endPoint x: 457, endPoint y: 167, distance: 239.7
click at [458, 167] on div "Question 129/144 Leveraging students' background knowledge is an equitable inst…" at bounding box center [755, 354] width 594 height 510
click at [587, 348] on p "True" at bounding box center [769, 357] width 475 height 18
click at [493, 348] on input "True" at bounding box center [484, 357] width 18 height 18
radio input "true"
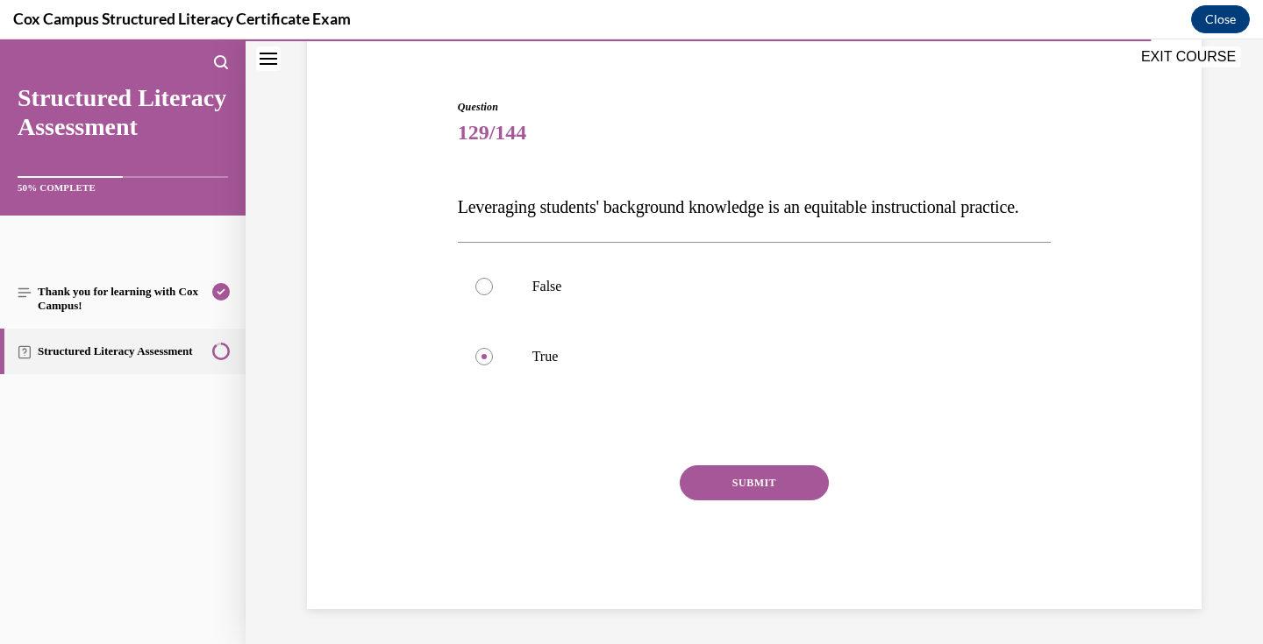
click at [784, 488] on button "SUBMIT" at bounding box center [754, 483] width 149 height 35
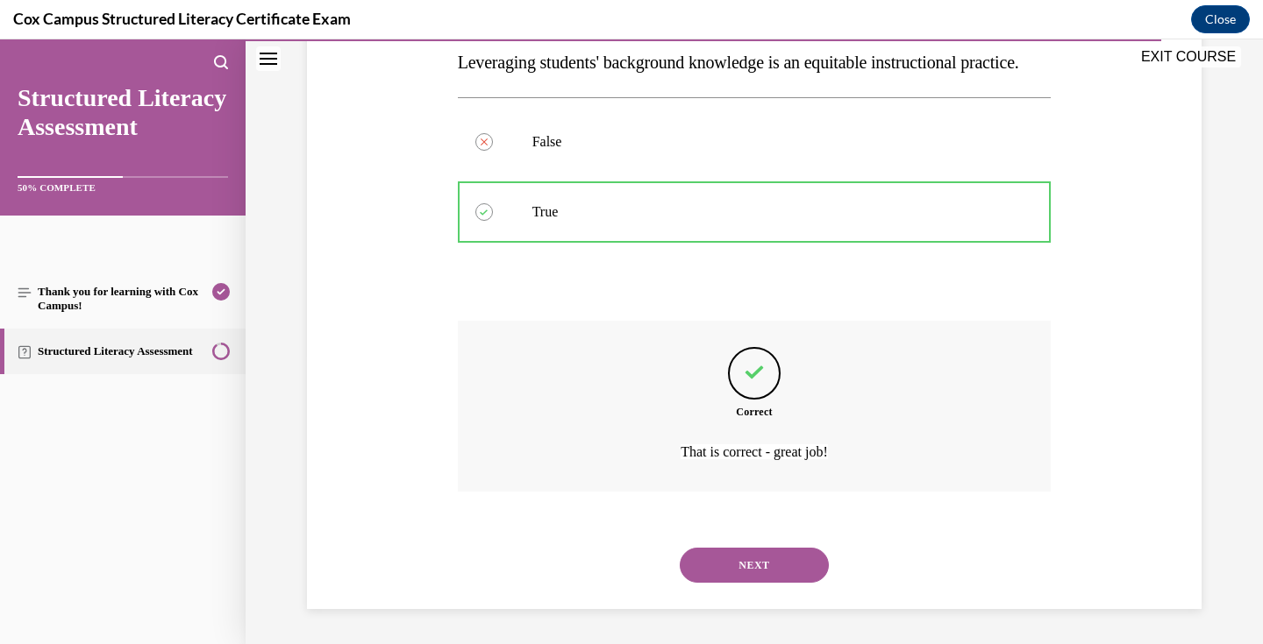
scroll to position [324, 0]
click at [759, 558] on button "NEXT" at bounding box center [754, 565] width 149 height 35
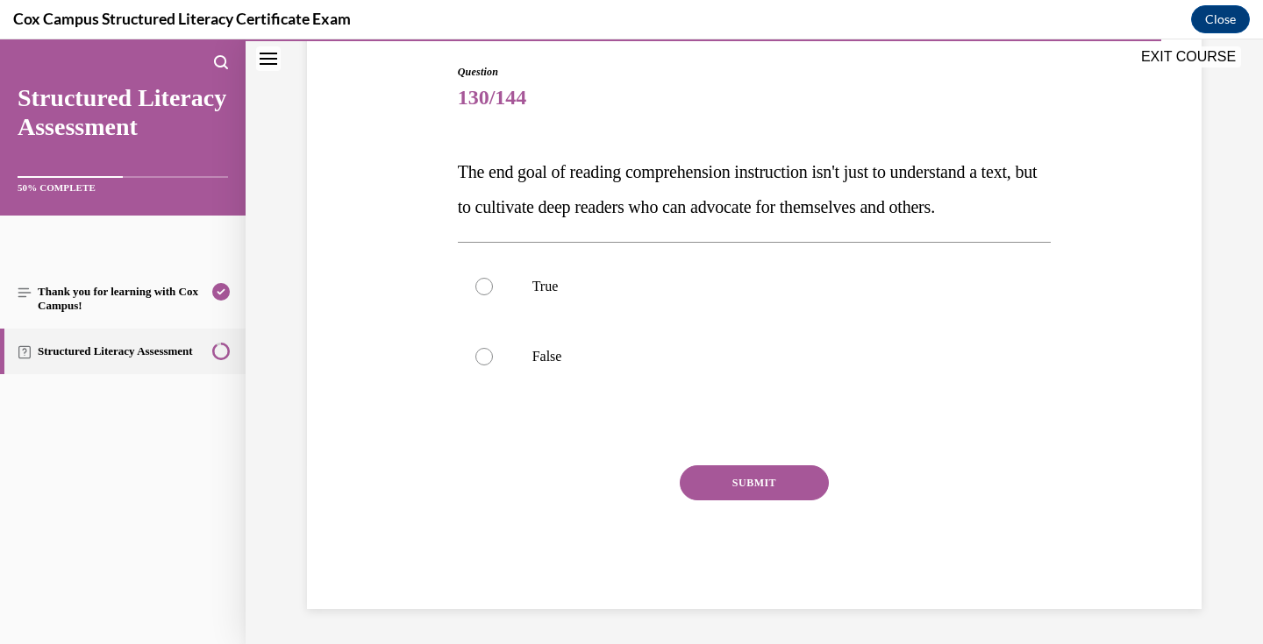
scroll to position [195, 0]
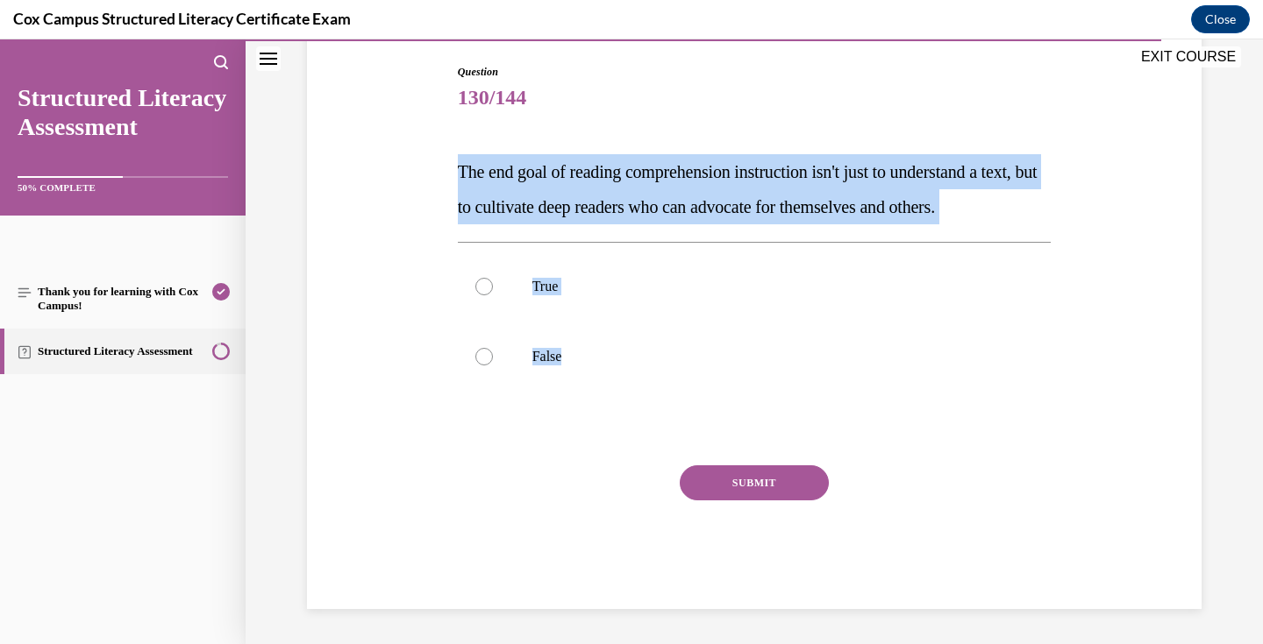
drag, startPoint x: 607, startPoint y: 385, endPoint x: 452, endPoint y: 163, distance: 270.2
click at [453, 163] on div "Question 130/144 The end goal of reading comprehension instruction isn't just t…" at bounding box center [754, 324] width 602 height 572
click at [581, 295] on p "True" at bounding box center [769, 287] width 475 height 18
click at [493, 295] on input "True" at bounding box center [484, 287] width 18 height 18
radio input "true"
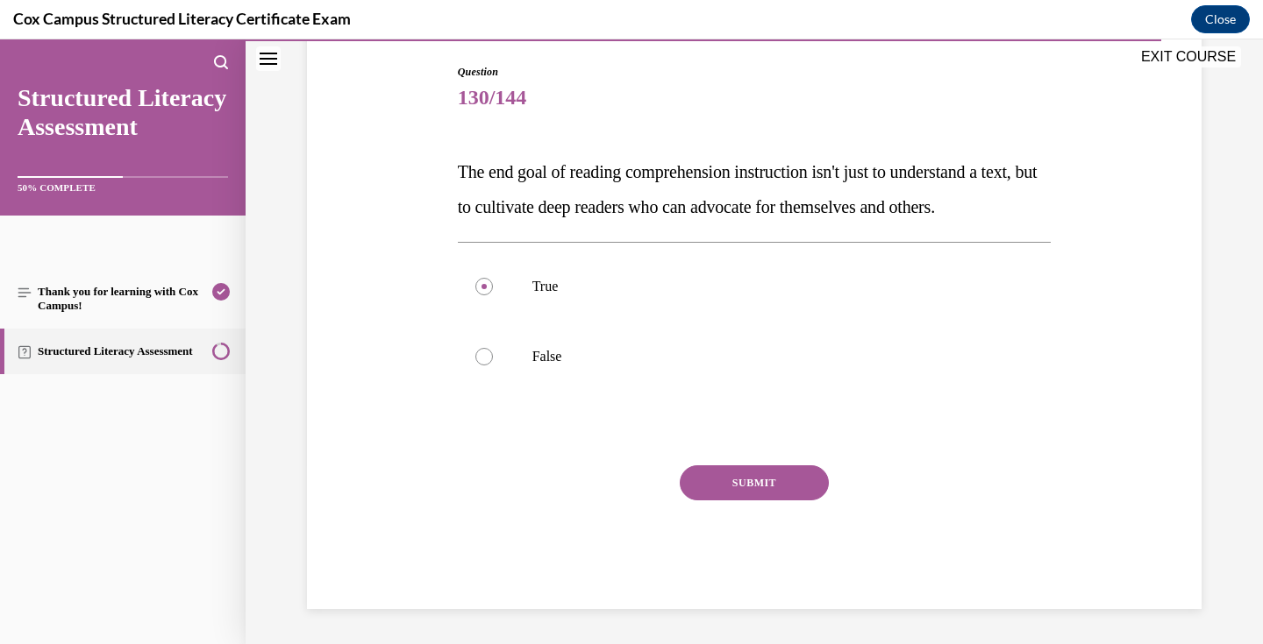
click at [748, 501] on button "SUBMIT" at bounding box center [754, 483] width 149 height 35
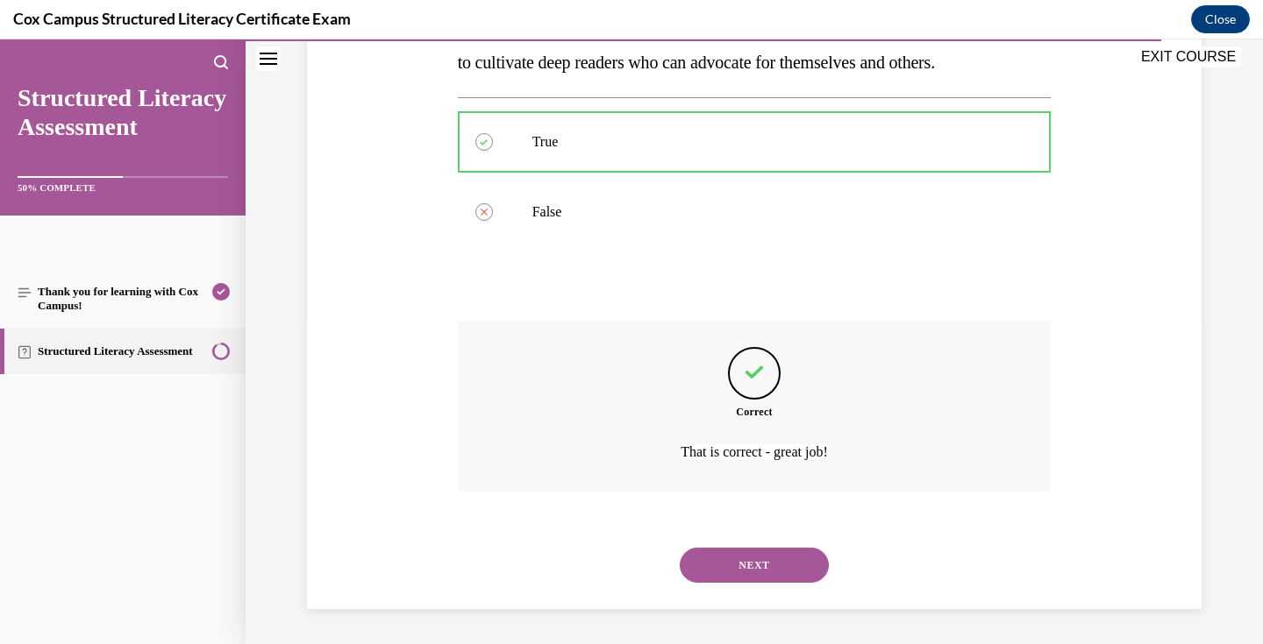
scroll to position [359, 0]
click at [768, 572] on button "NEXT" at bounding box center [754, 565] width 149 height 35
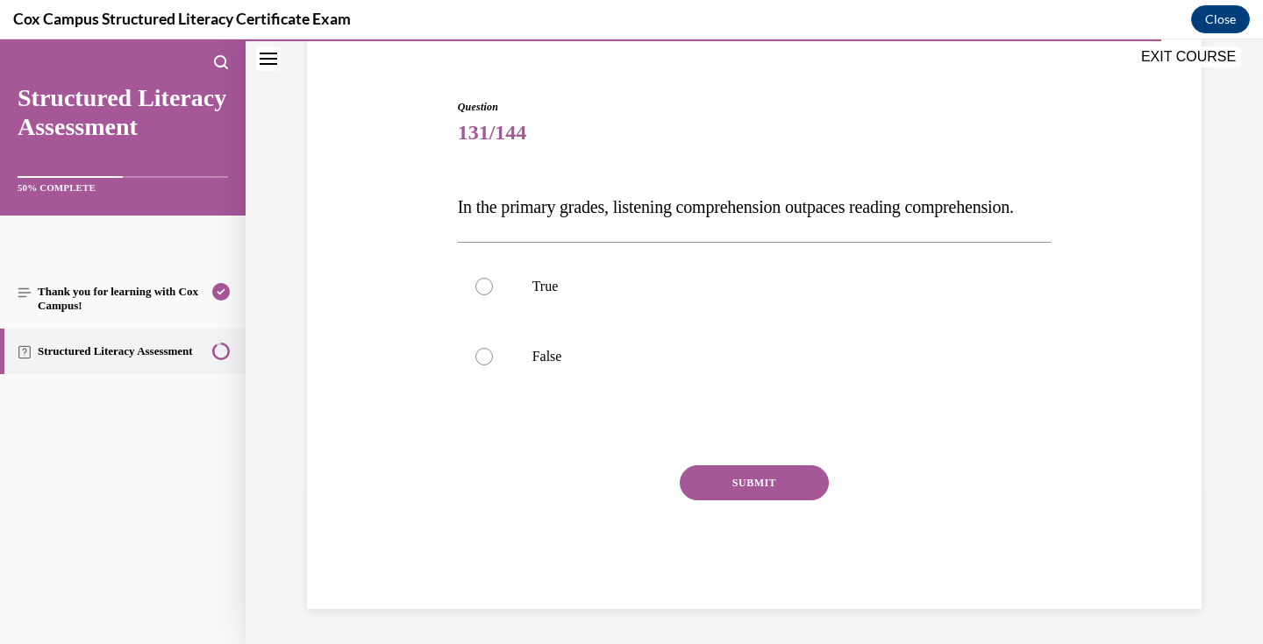
scroll to position [180, 0]
